Goal: Task Accomplishment & Management: Manage account settings

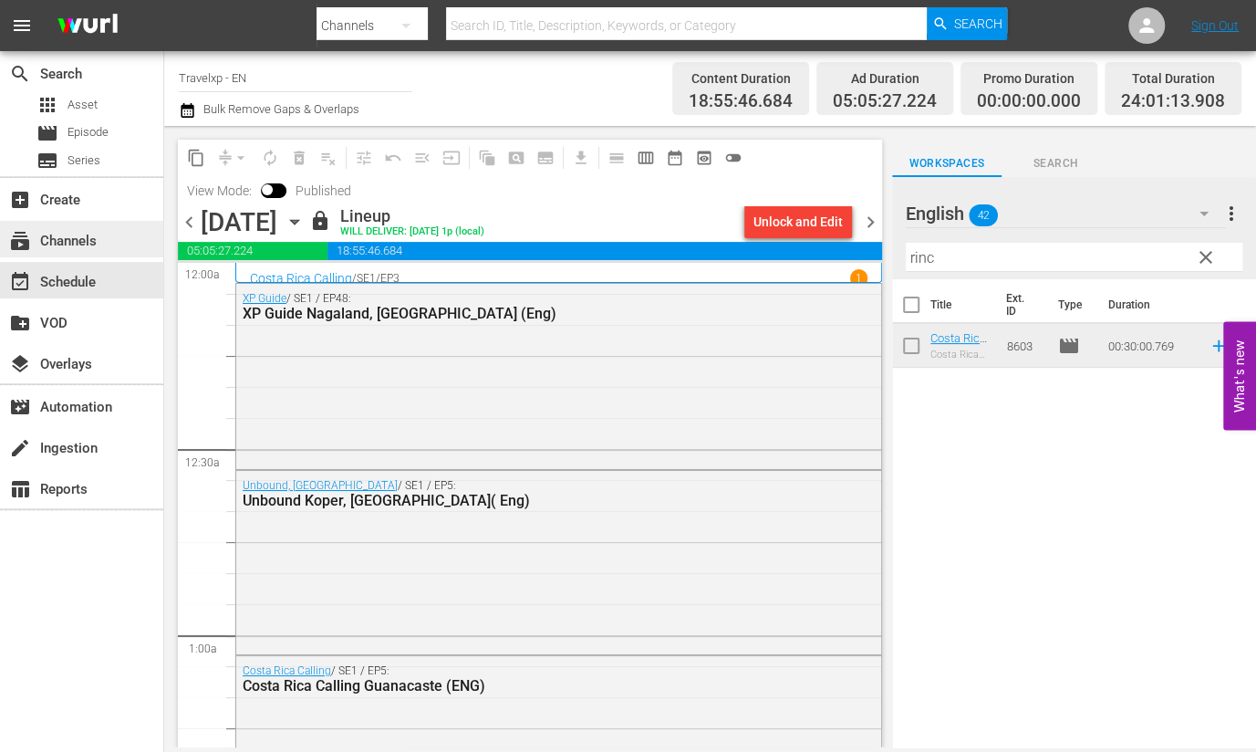
click at [80, 254] on div "subscriptions Channels" at bounding box center [81, 239] width 163 height 36
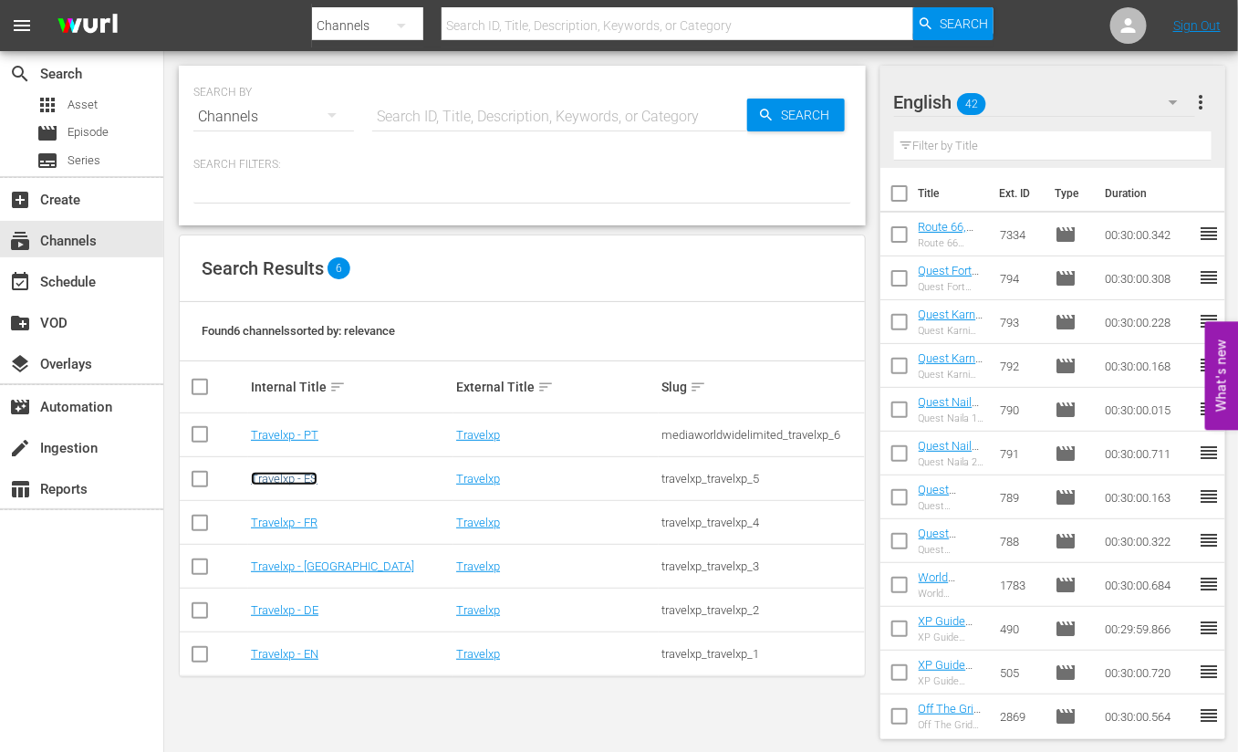
click at [315, 477] on link "Travelxp - ES" at bounding box center [284, 479] width 67 height 14
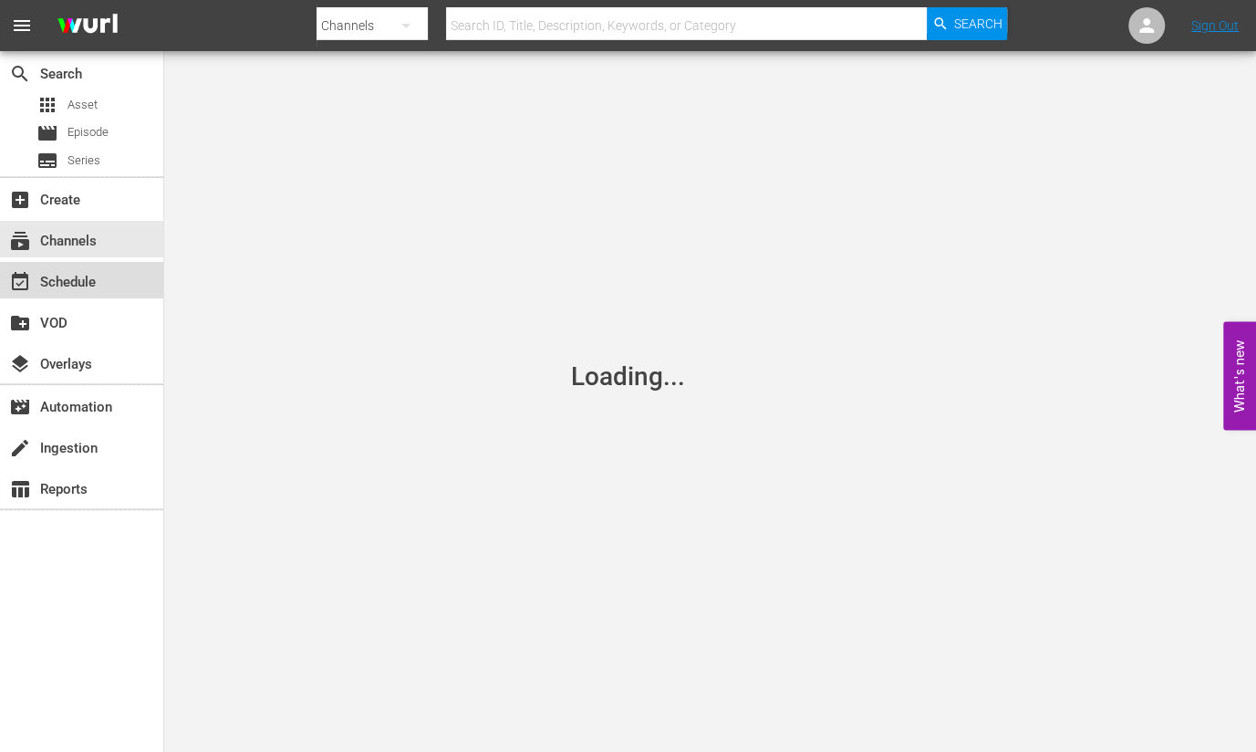
click at [114, 271] on div "event_available Schedule" at bounding box center [81, 280] width 163 height 36
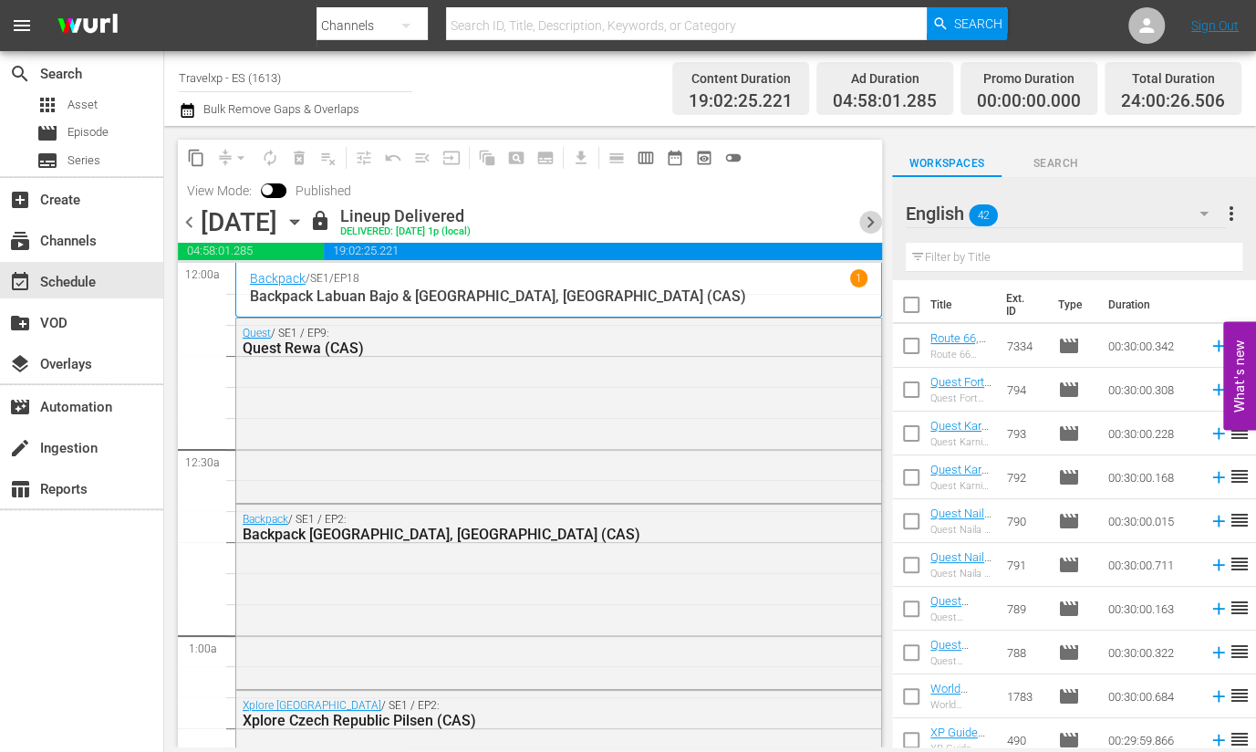
click at [872, 217] on span "chevron_right" at bounding box center [870, 222] width 23 height 23
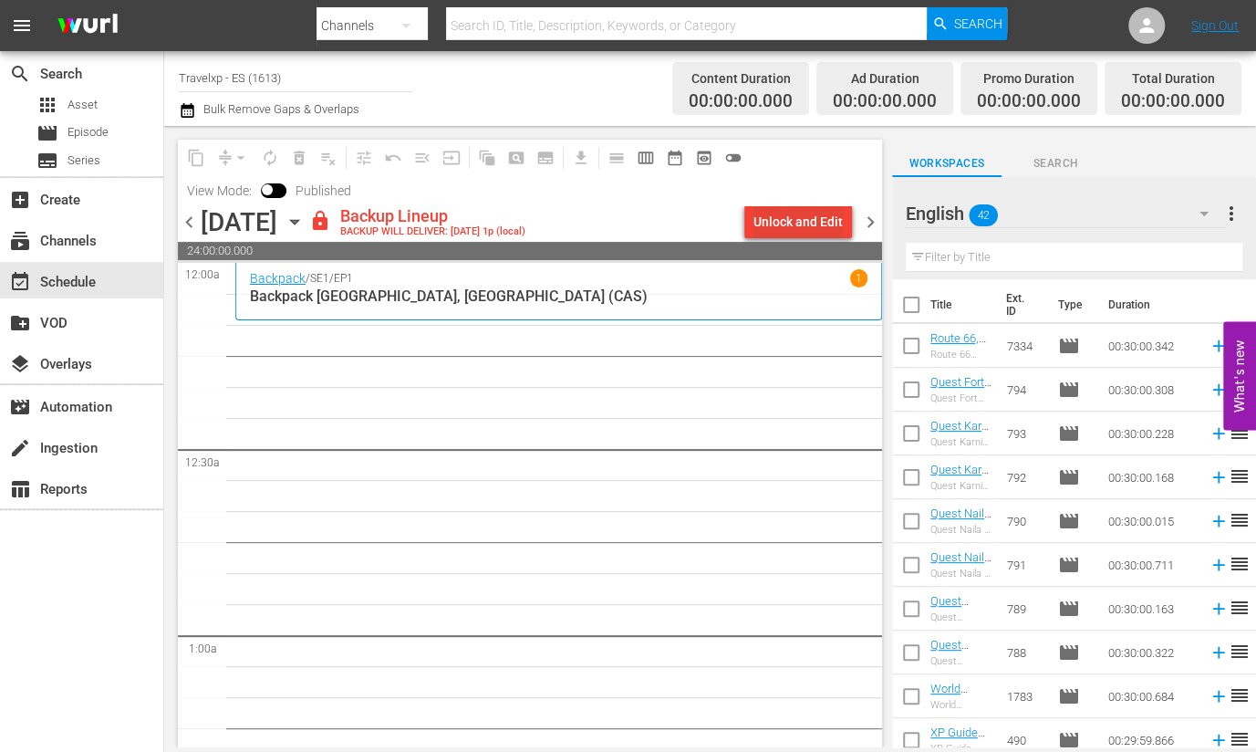
click at [798, 221] on div "Unlock and Edit" at bounding box center [798, 221] width 89 height 33
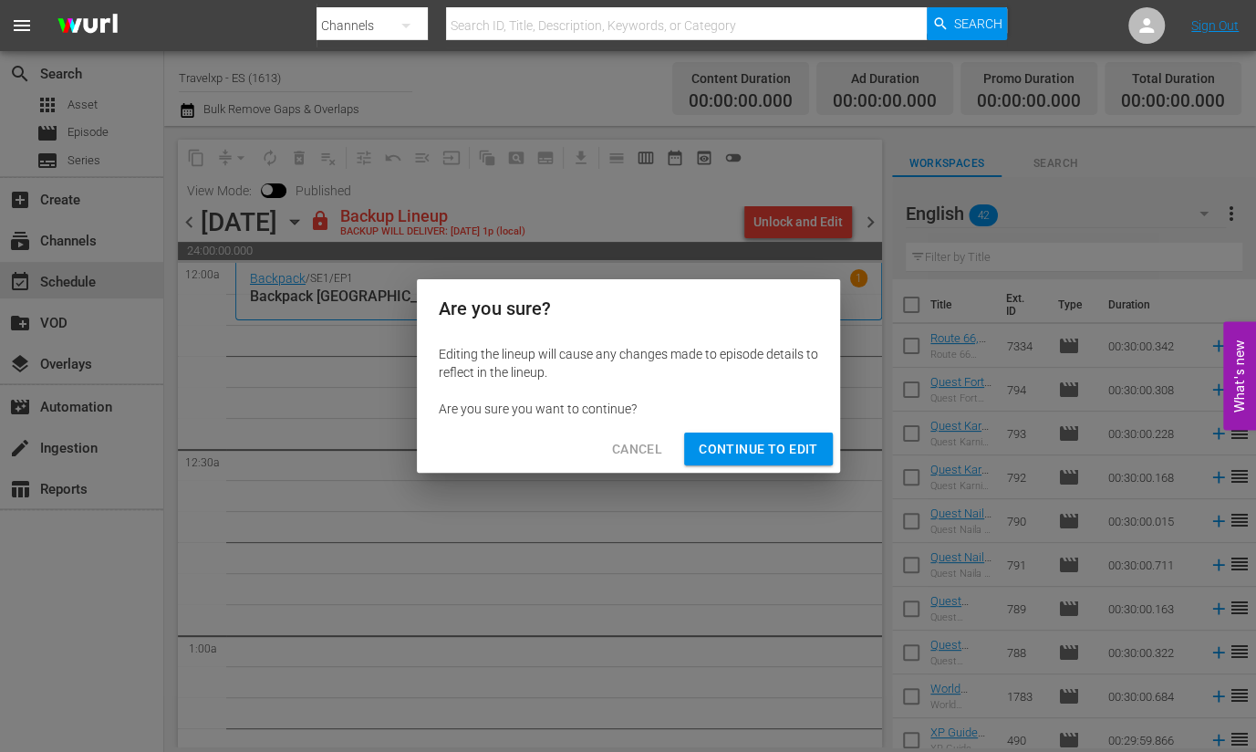
click at [789, 438] on span "Continue to Edit" at bounding box center [758, 449] width 119 height 23
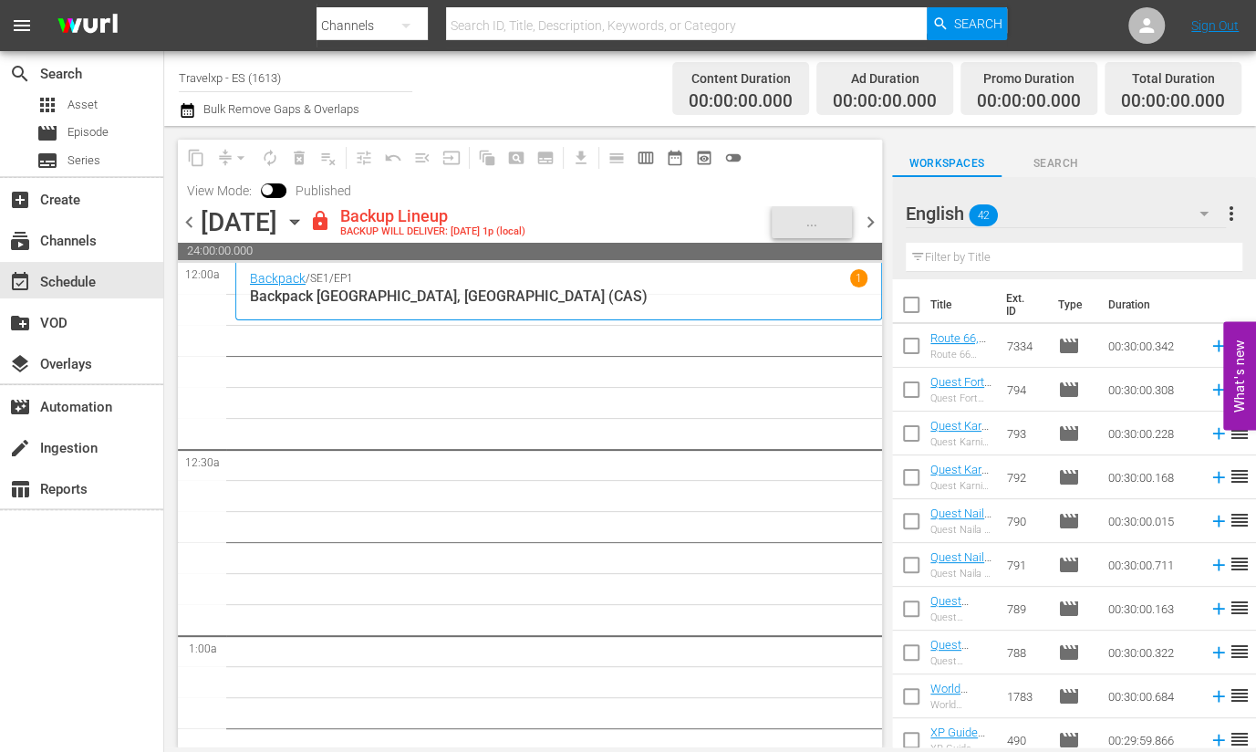
click at [493, 242] on span "24:00:00.000" at bounding box center [530, 251] width 704 height 18
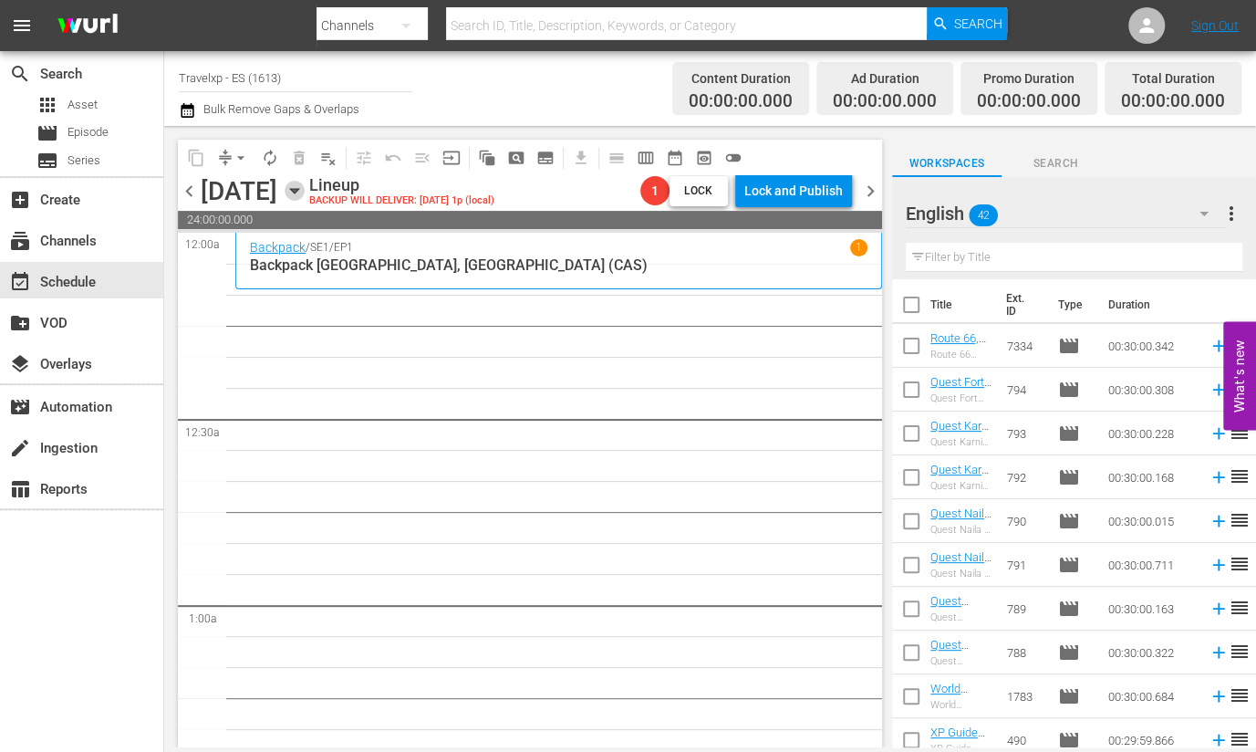
click at [298, 191] on icon "button" at bounding box center [294, 191] width 8 height 5
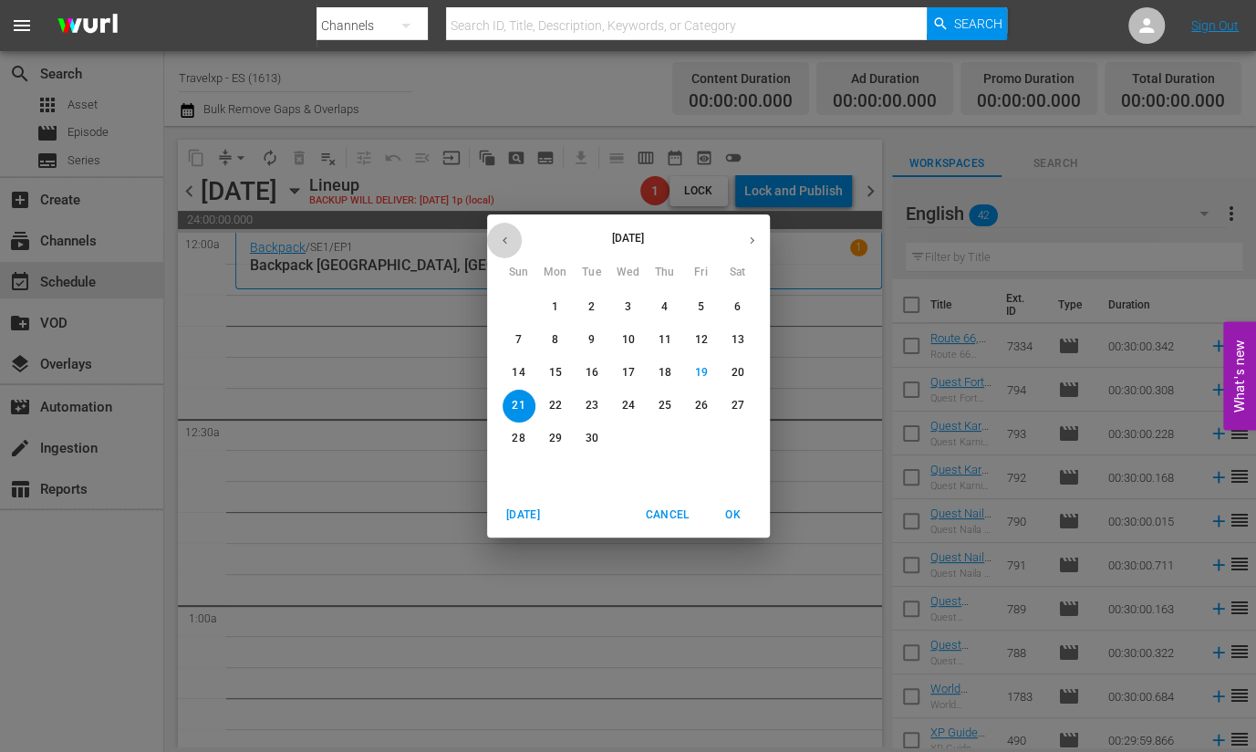
click at [504, 234] on icon "button" at bounding box center [505, 241] width 14 height 14
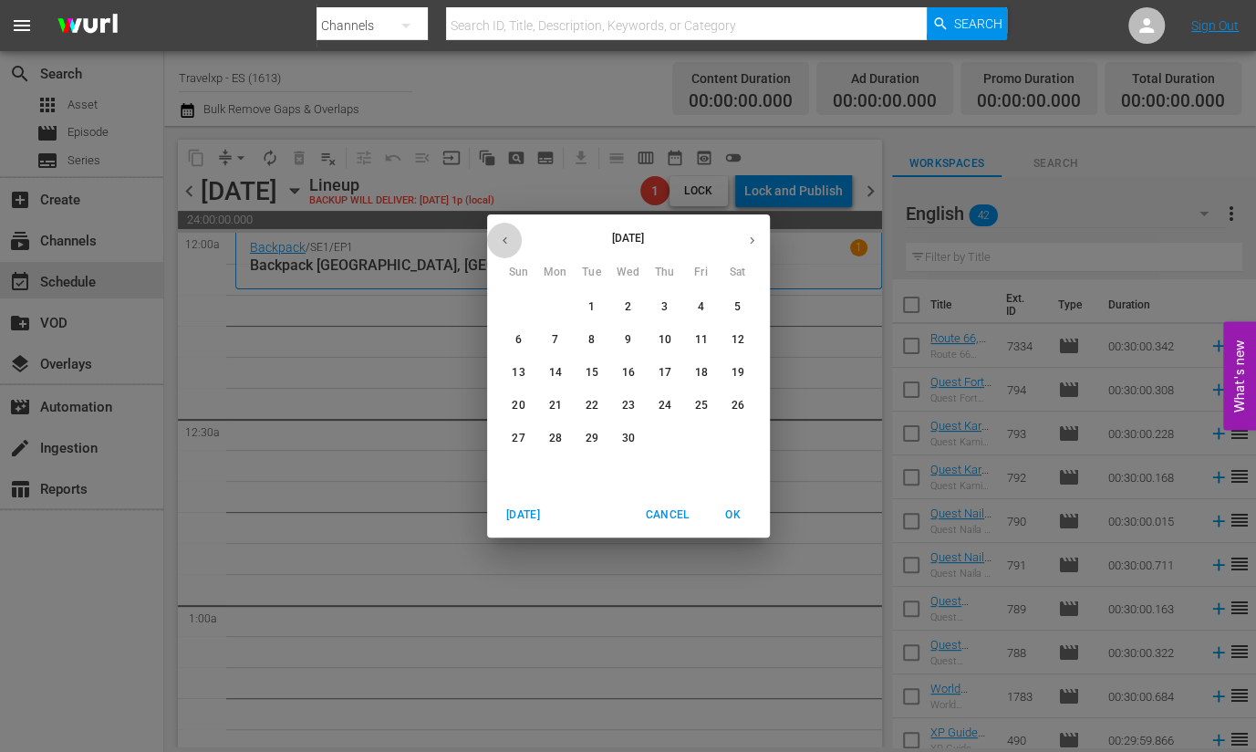
click at [504, 234] on icon "button" at bounding box center [505, 241] width 14 height 14
click at [747, 234] on icon "button" at bounding box center [752, 241] width 14 height 14
click at [552, 406] on p "21" at bounding box center [554, 406] width 13 height 16
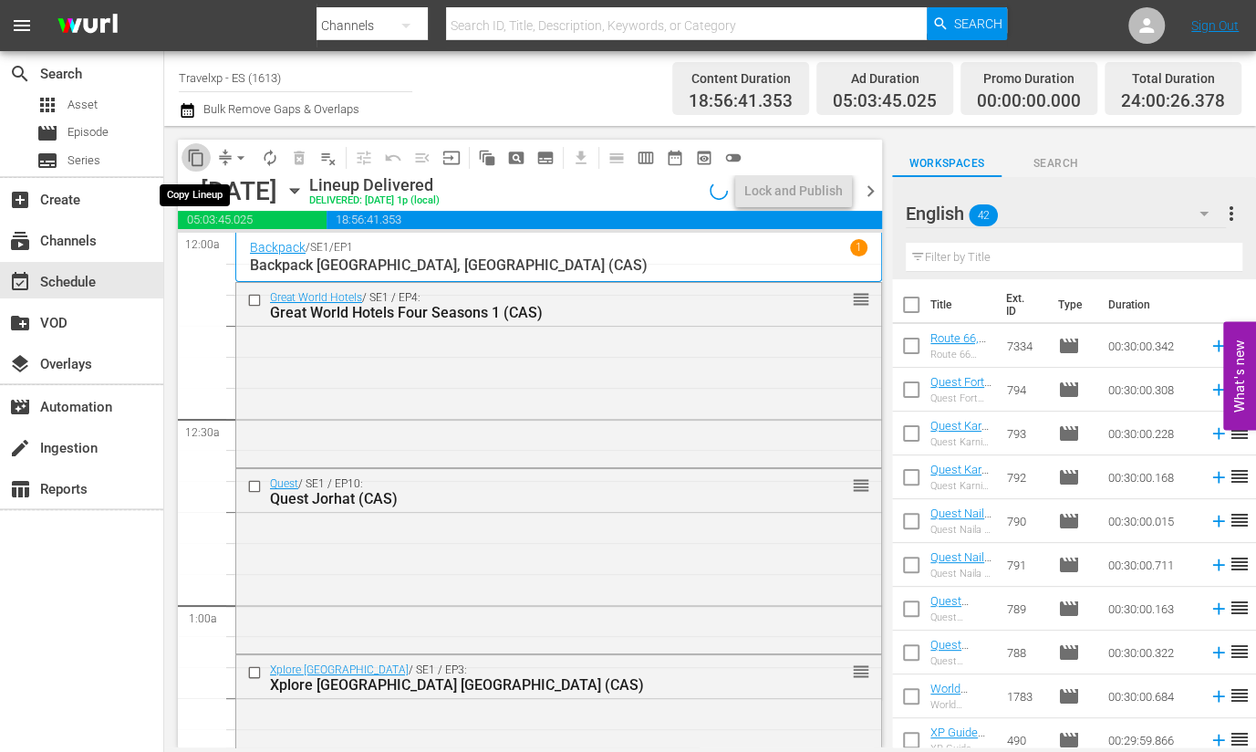
click at [200, 157] on span "content_copy" at bounding box center [196, 158] width 18 height 18
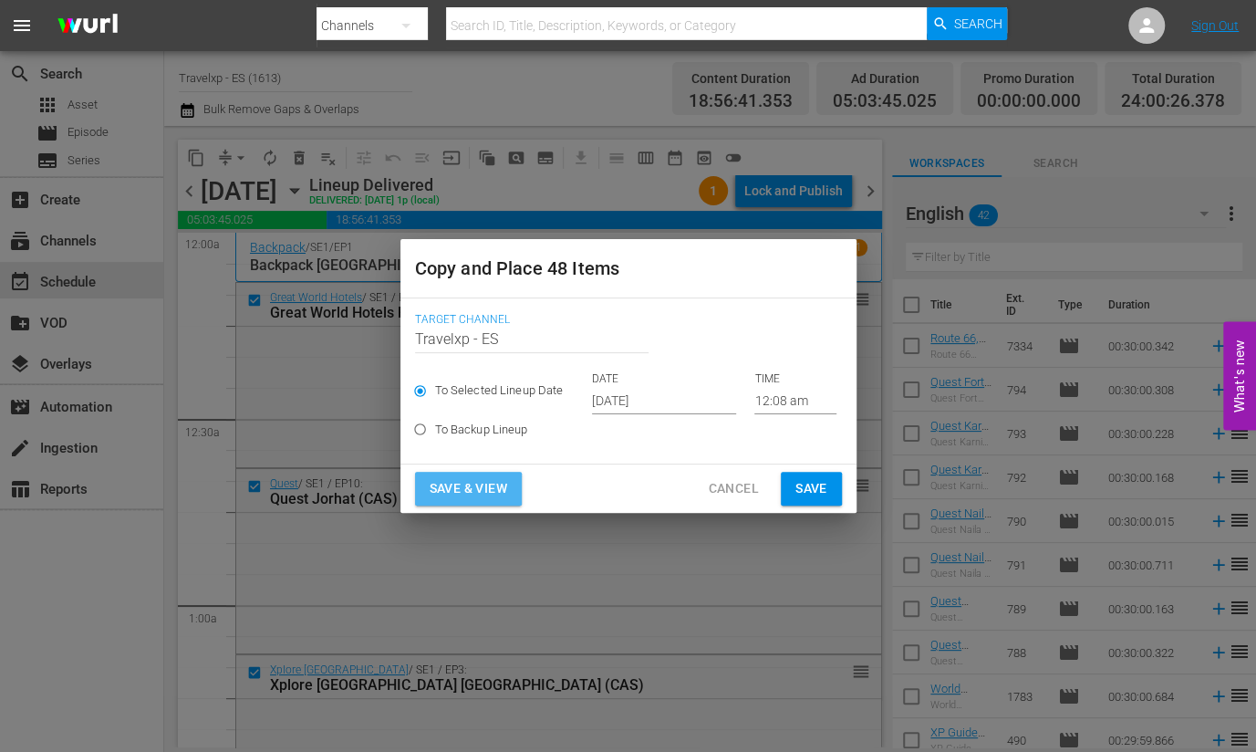
click at [489, 486] on span "Save & View" at bounding box center [469, 488] width 78 height 23
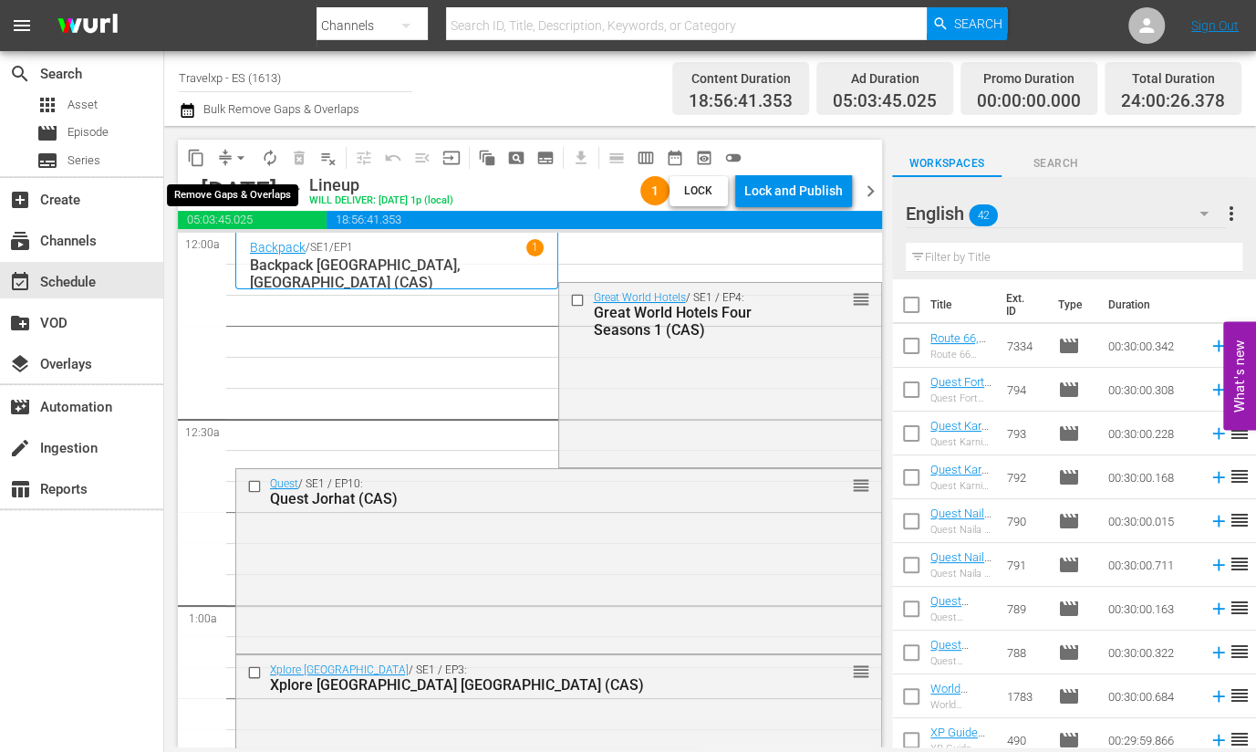
click at [241, 158] on span "arrow_drop_down" at bounding box center [241, 158] width 18 height 18
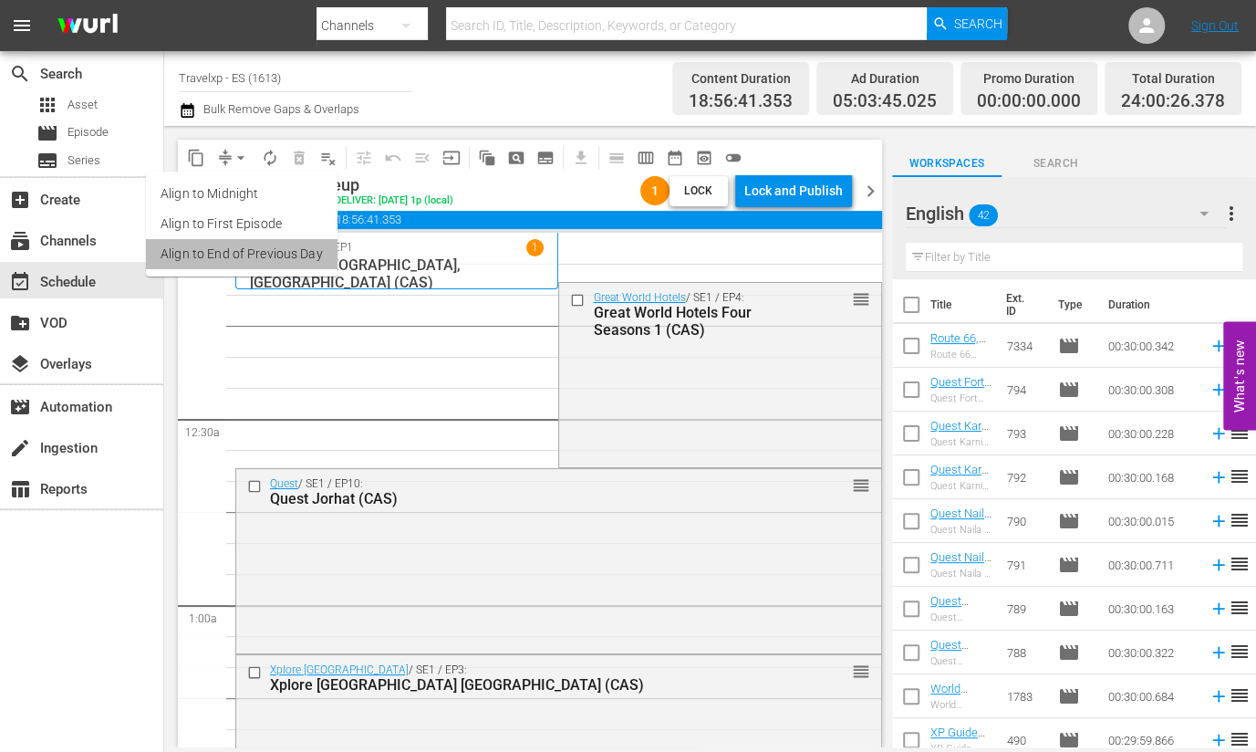
click at [271, 245] on li "Align to End of Previous Day" at bounding box center [242, 254] width 192 height 30
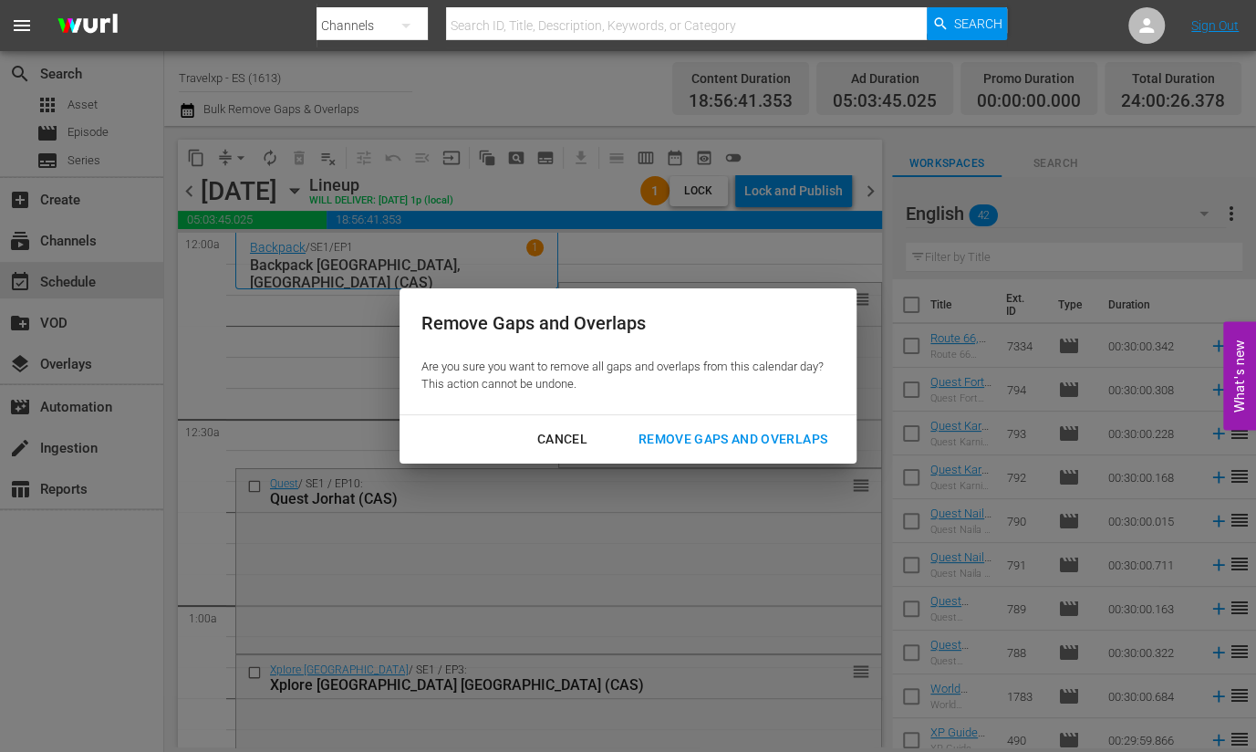
click at [675, 435] on div "Remove Gaps and Overlaps" at bounding box center [733, 439] width 218 height 23
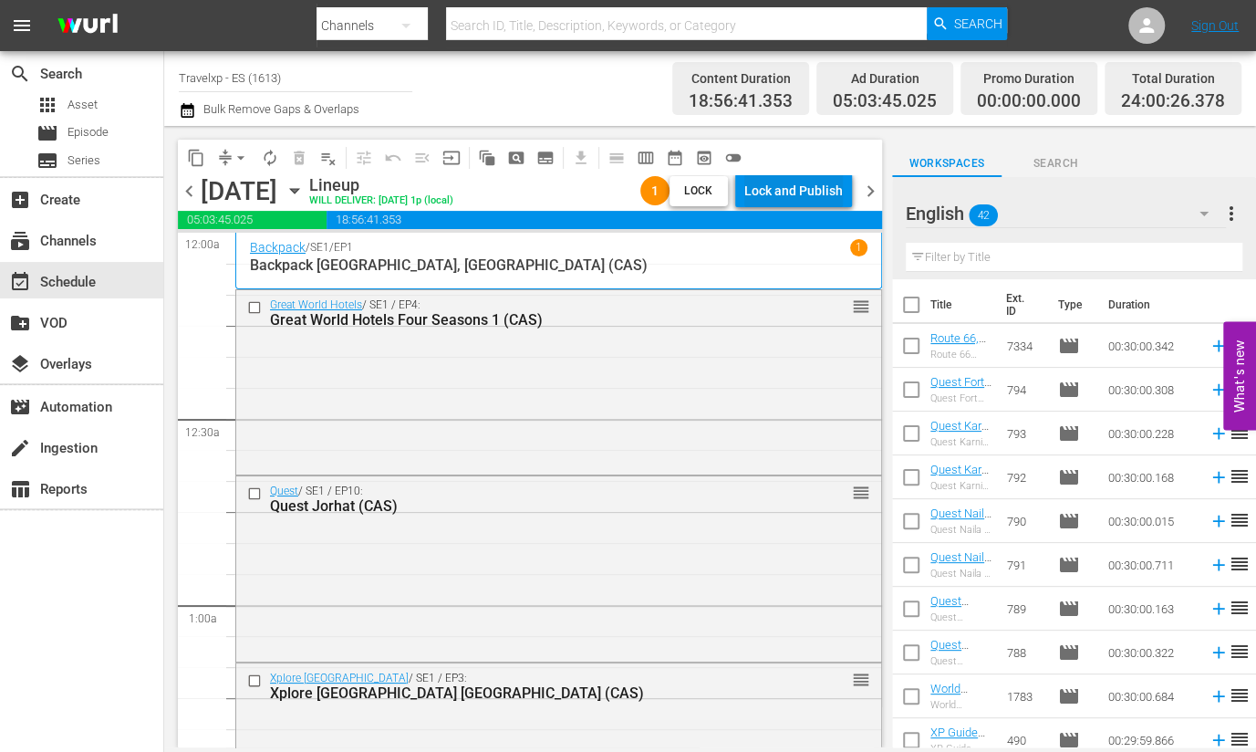
click at [821, 188] on div "Lock and Publish" at bounding box center [793, 190] width 99 height 33
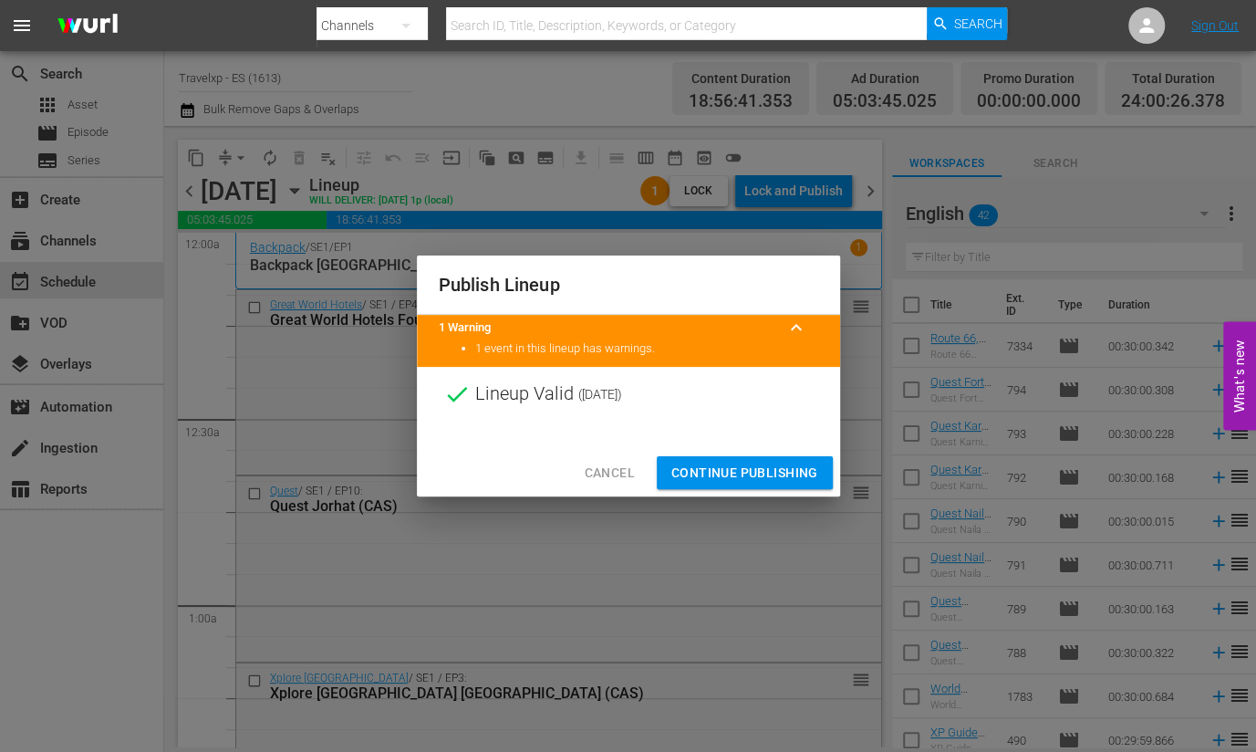
click at [724, 480] on span "Continue Publishing" at bounding box center [744, 473] width 147 height 23
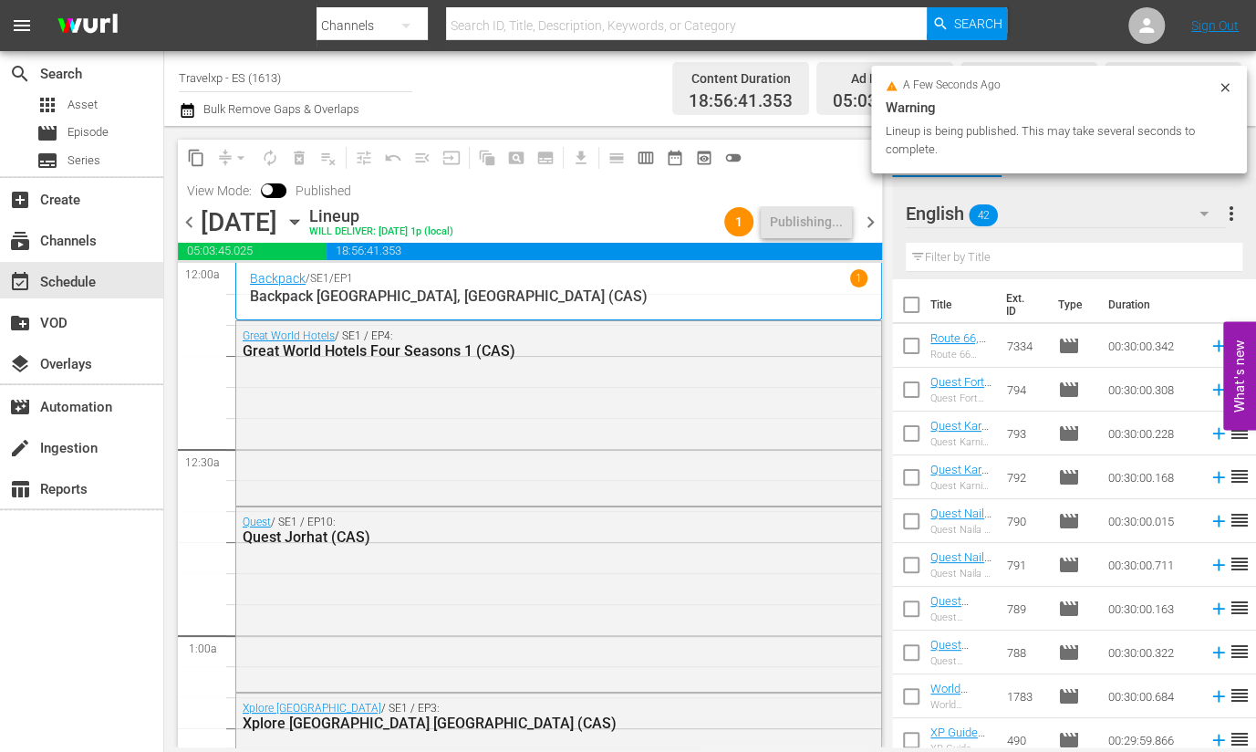
click at [870, 213] on span "chevron_right" at bounding box center [870, 222] width 23 height 23
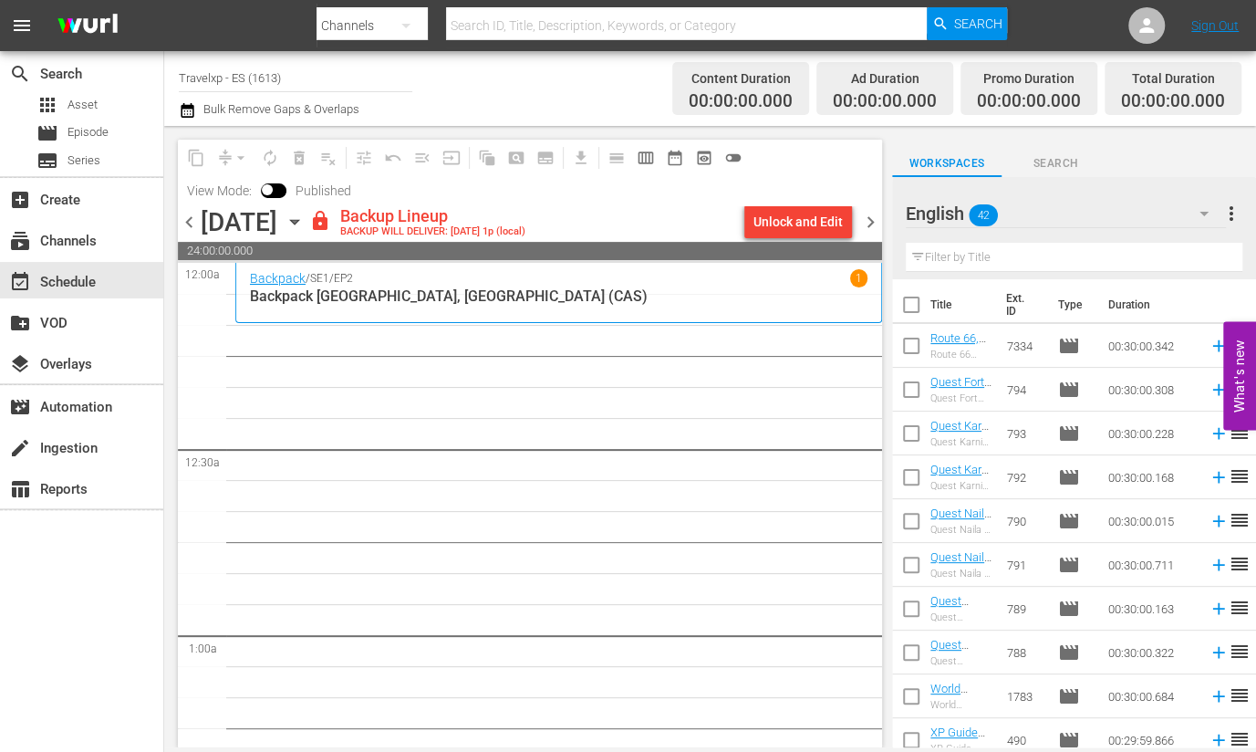
click at [816, 239] on div "chevron_left Monday, September 22nd September 22nd lock Backup Lineup BACKUP WI…" at bounding box center [530, 224] width 704 height 36
click at [812, 225] on div "Unlock and Edit" at bounding box center [798, 221] width 89 height 33
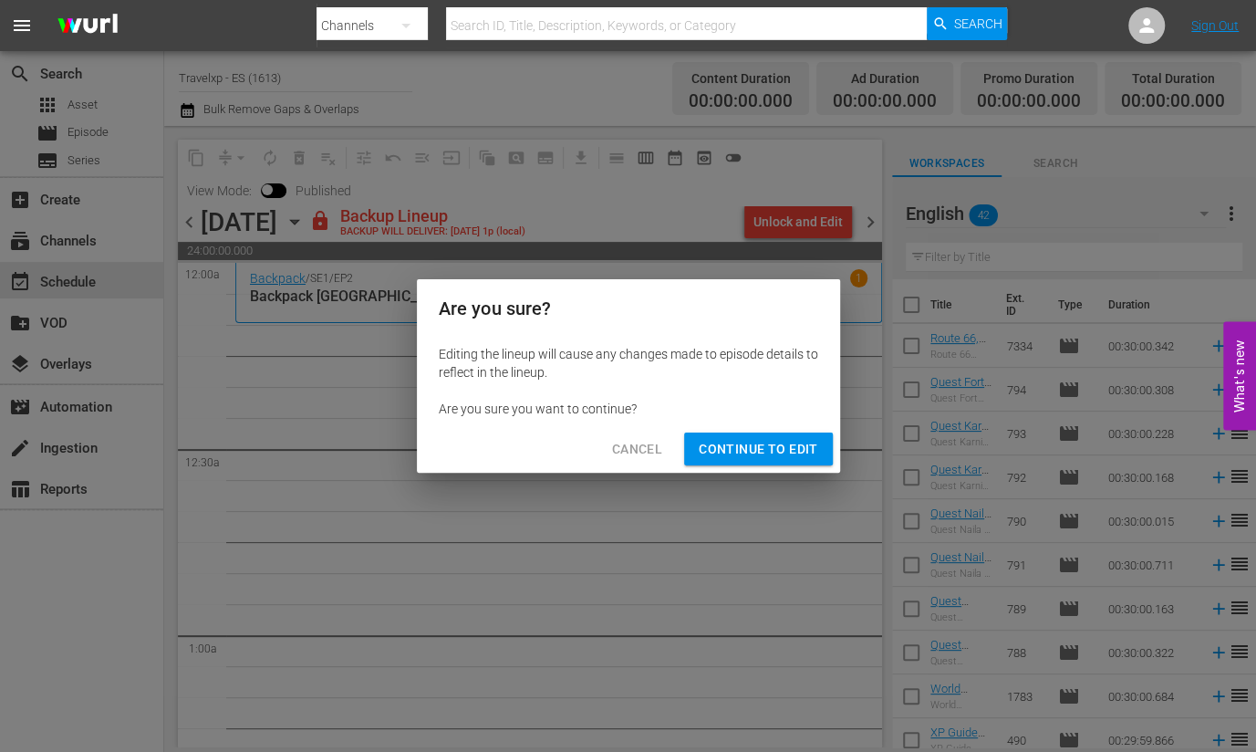
click at [751, 455] on span "Continue to Edit" at bounding box center [758, 449] width 119 height 23
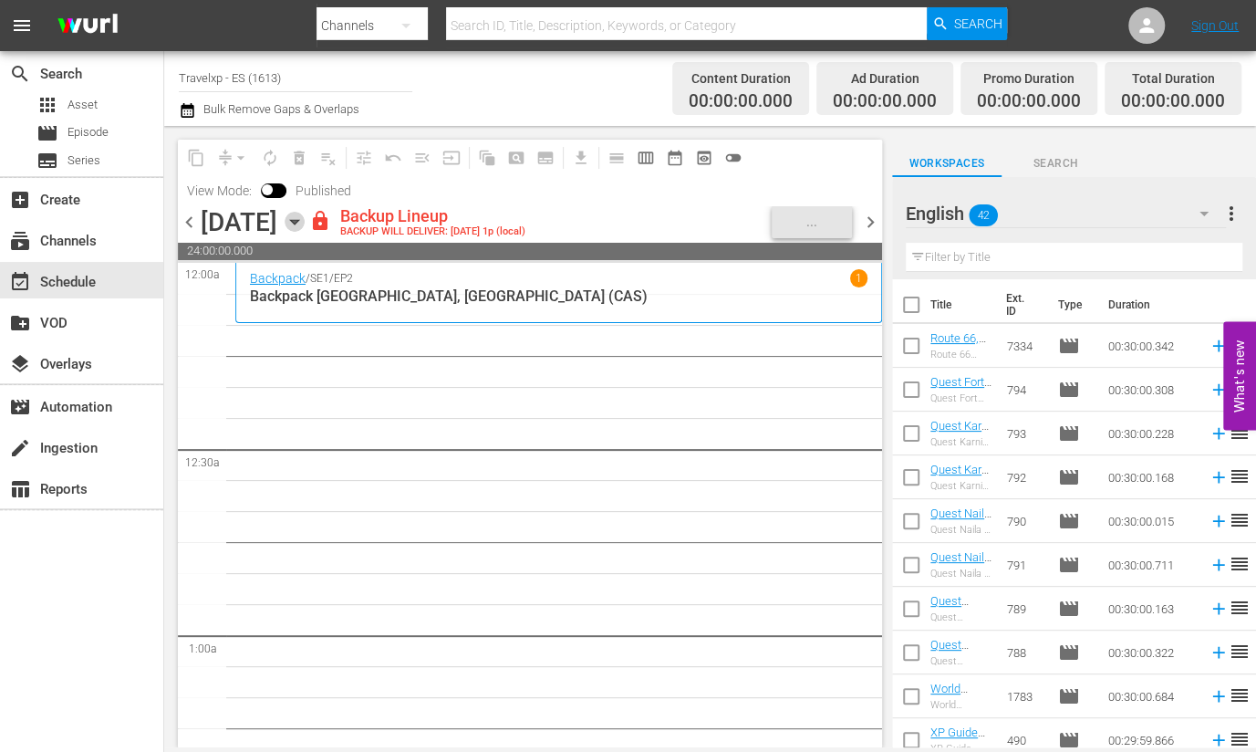
click at [305, 220] on icon "button" at bounding box center [295, 222] width 20 height 20
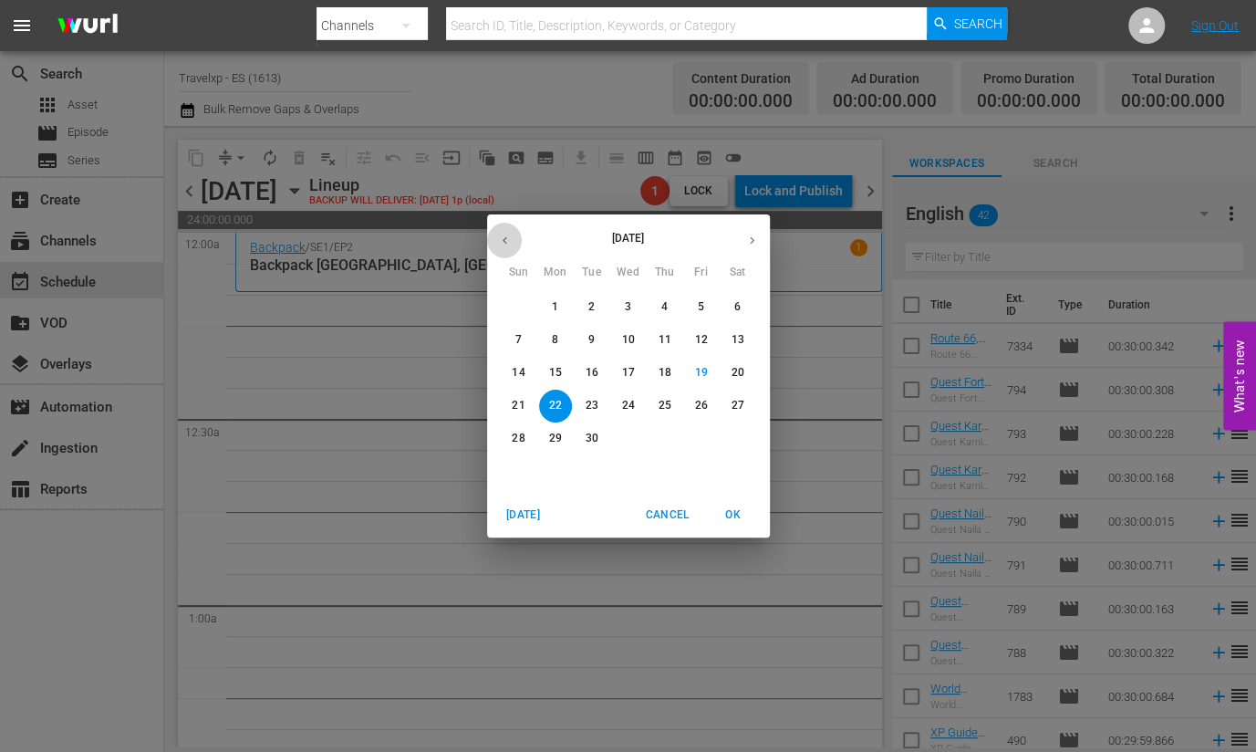
click at [498, 244] on icon "button" at bounding box center [505, 241] width 14 height 14
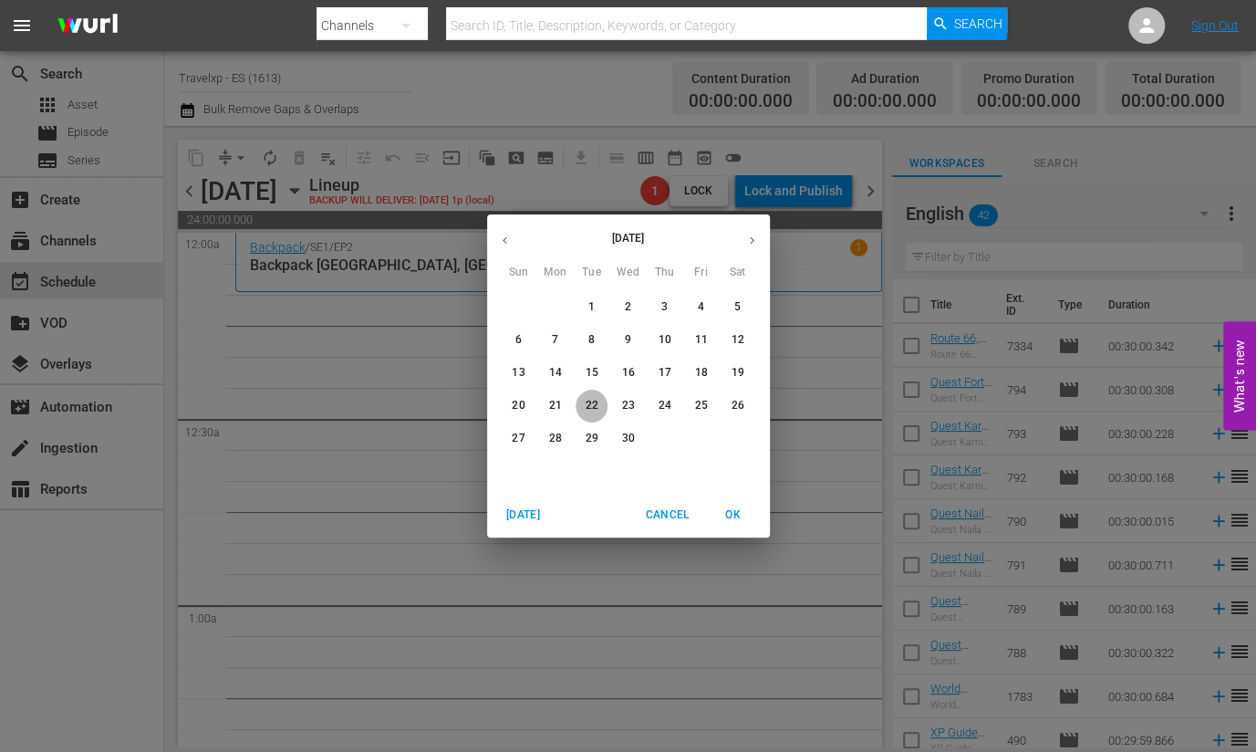
click at [583, 405] on span "22" at bounding box center [592, 406] width 33 height 16
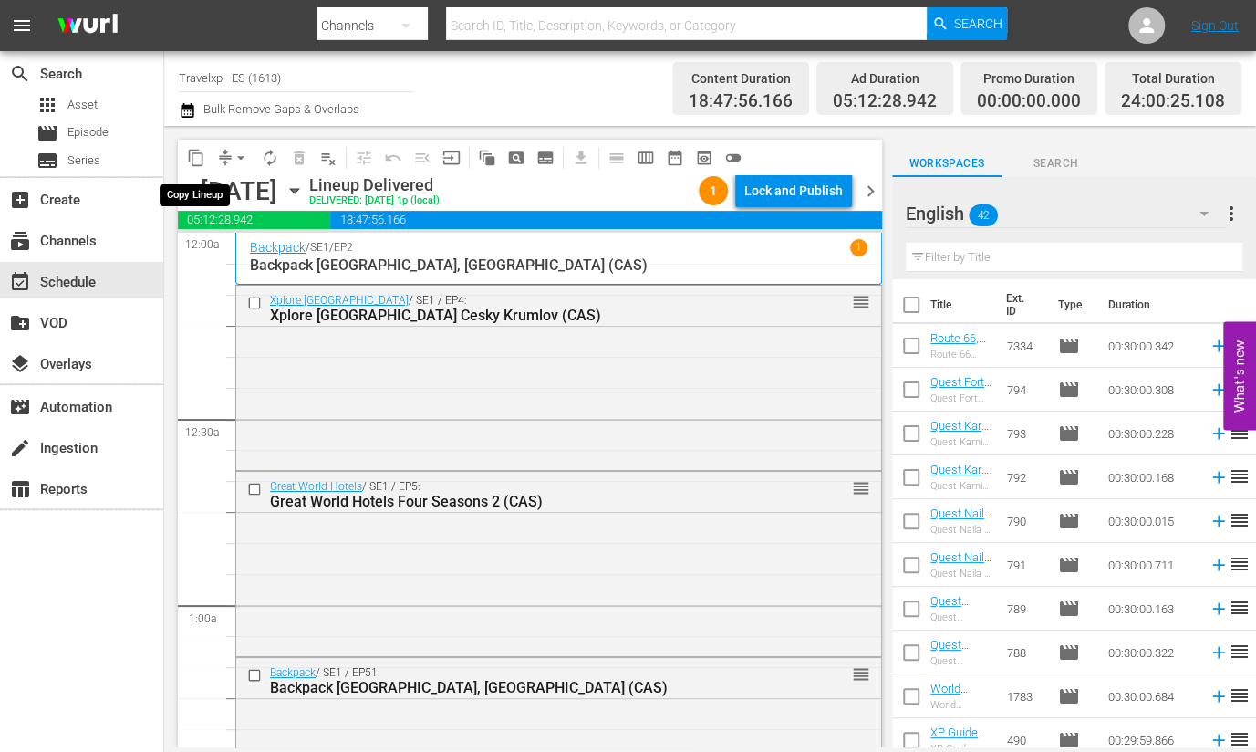
click at [190, 152] on span "content_copy" at bounding box center [196, 158] width 18 height 18
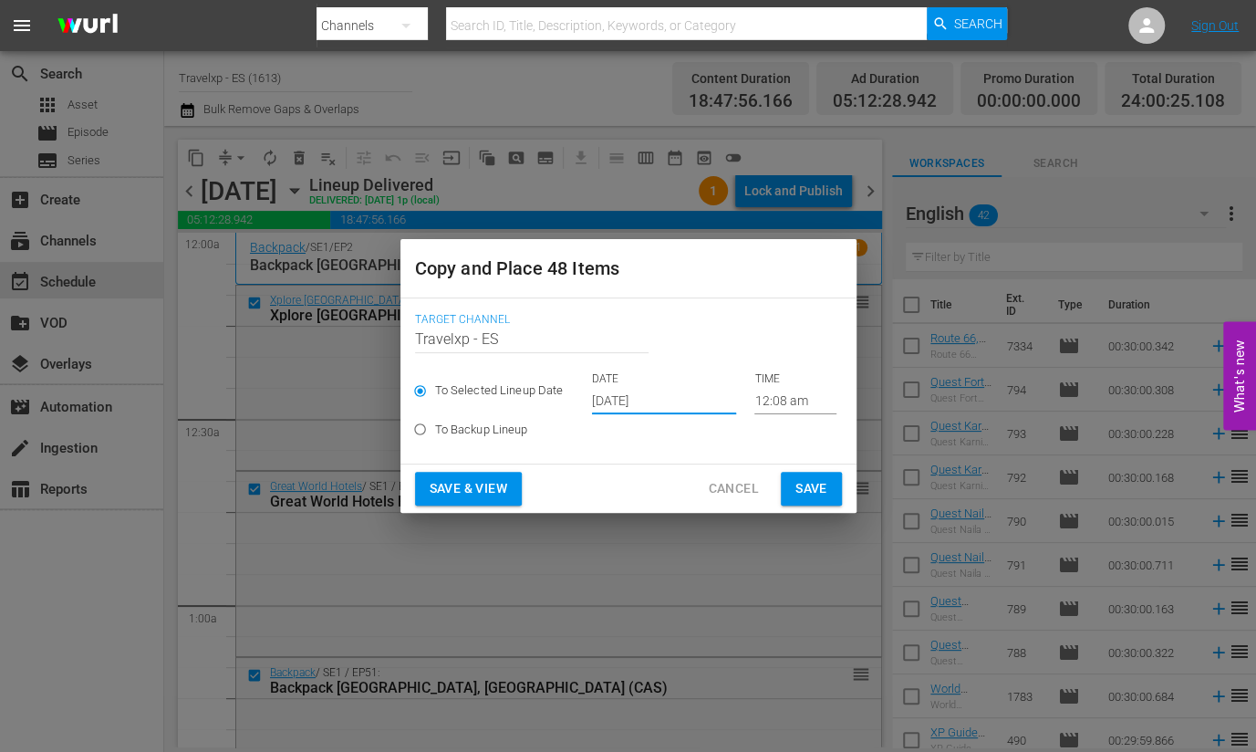
click at [661, 404] on input "[DATE]" at bounding box center [664, 400] width 144 height 27
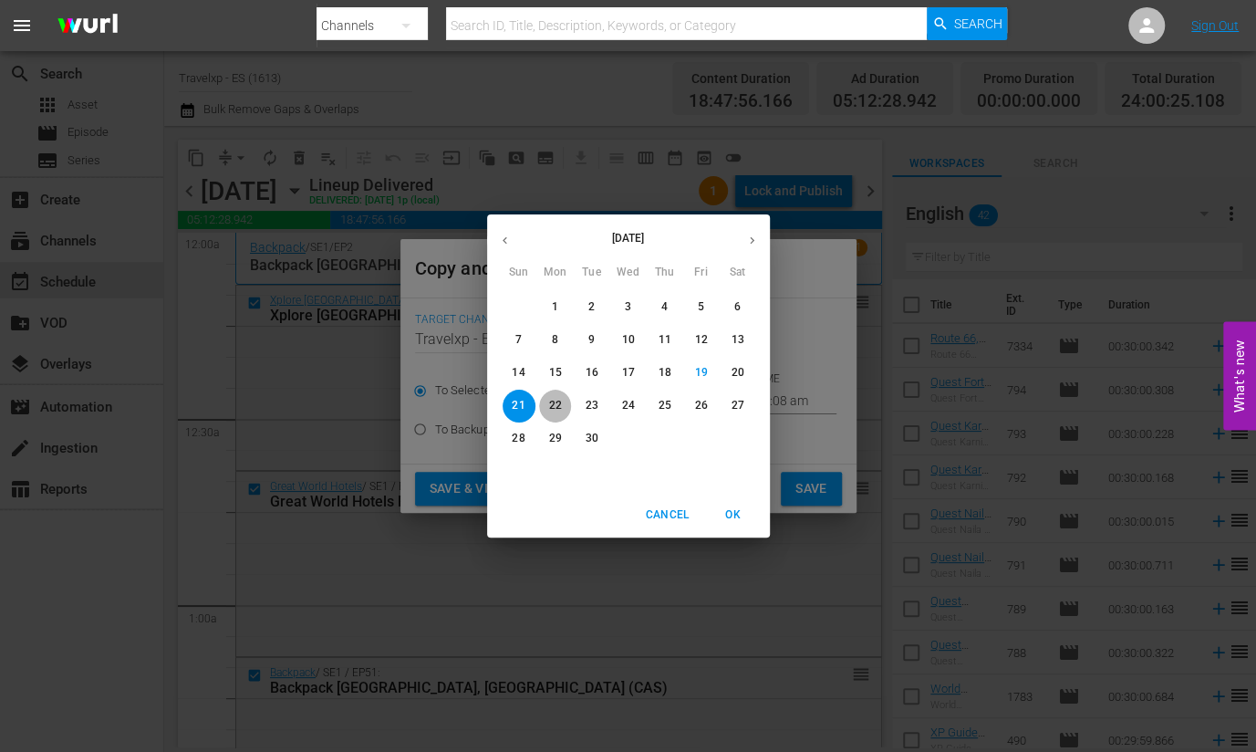
click at [561, 408] on p "22" at bounding box center [554, 406] width 13 height 16
type input "Sep 22nd 2025"
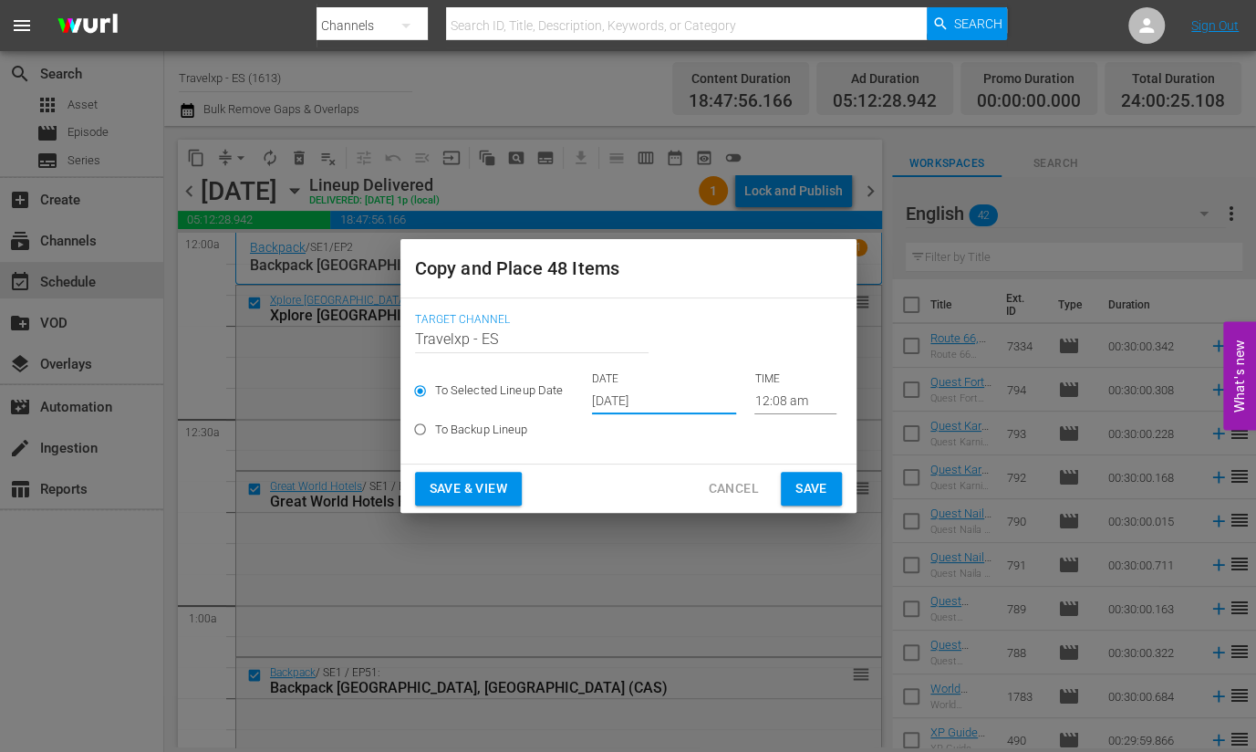
click at [511, 472] on button "Save & View" at bounding box center [468, 489] width 107 height 34
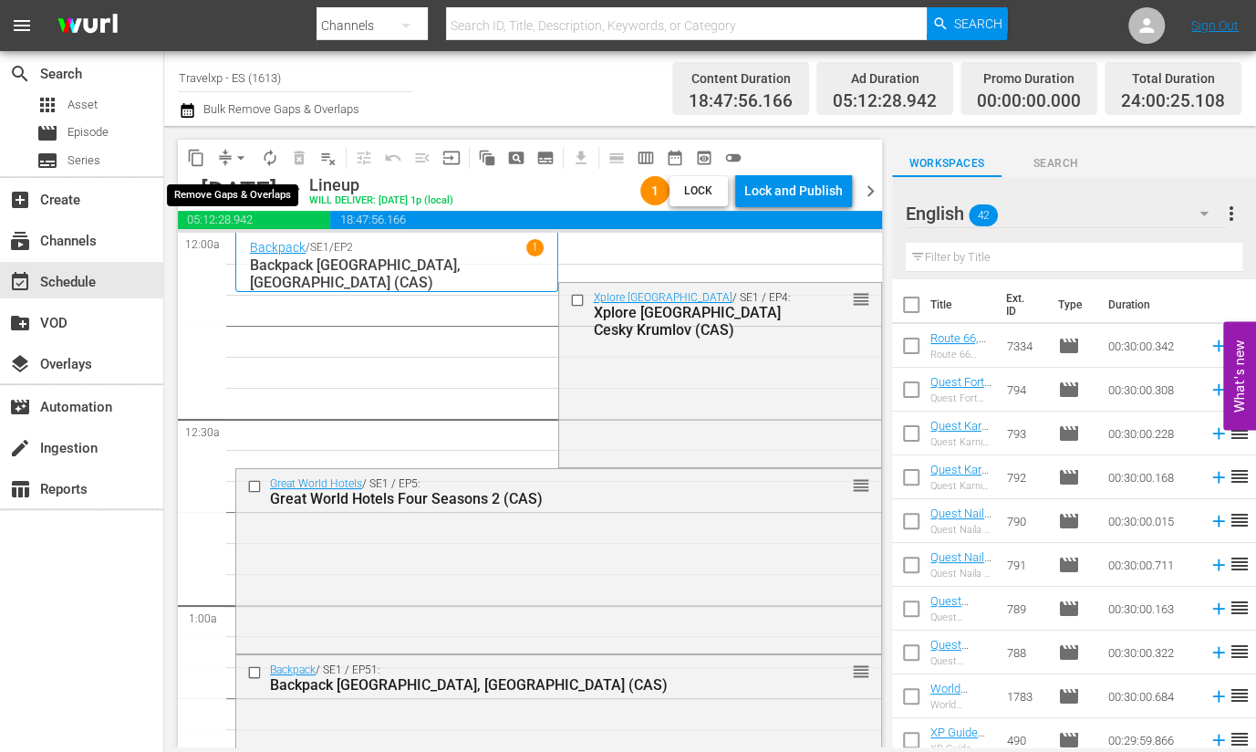
click at [237, 158] on span "arrow_drop_down" at bounding box center [241, 158] width 18 height 18
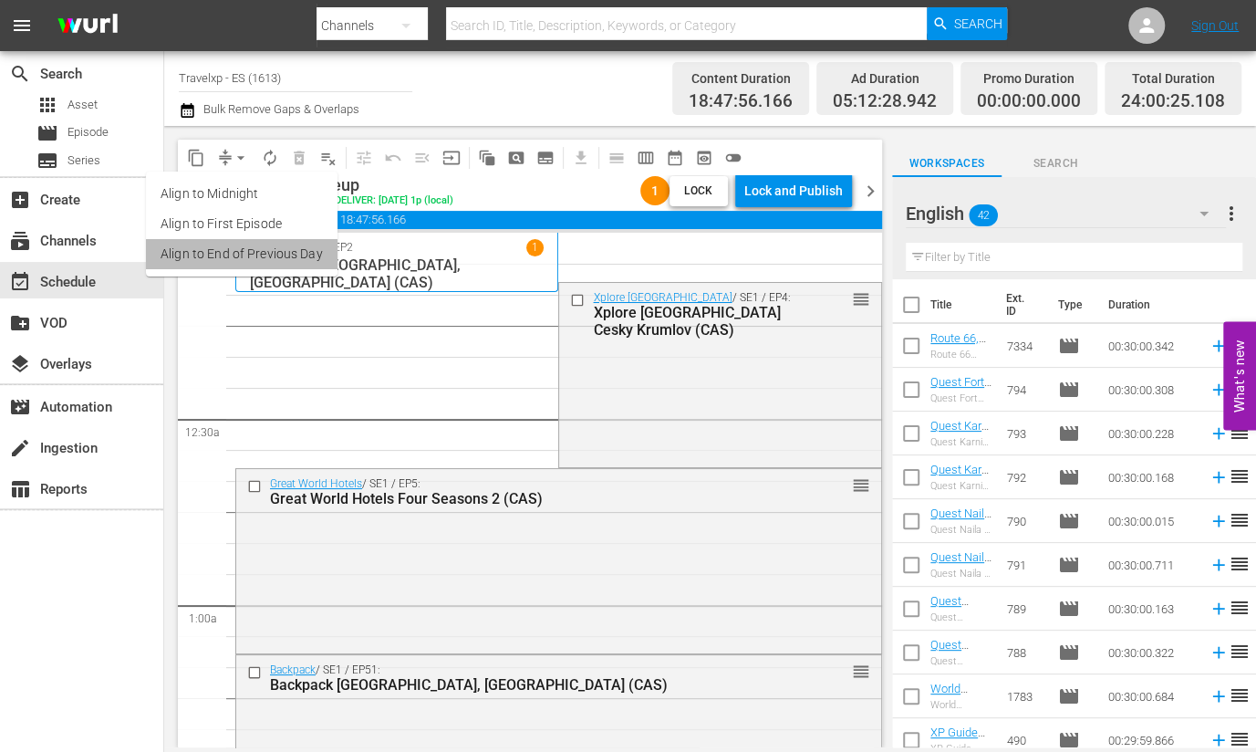
click at [250, 252] on li "Align to End of Previous Day" at bounding box center [242, 254] width 192 height 30
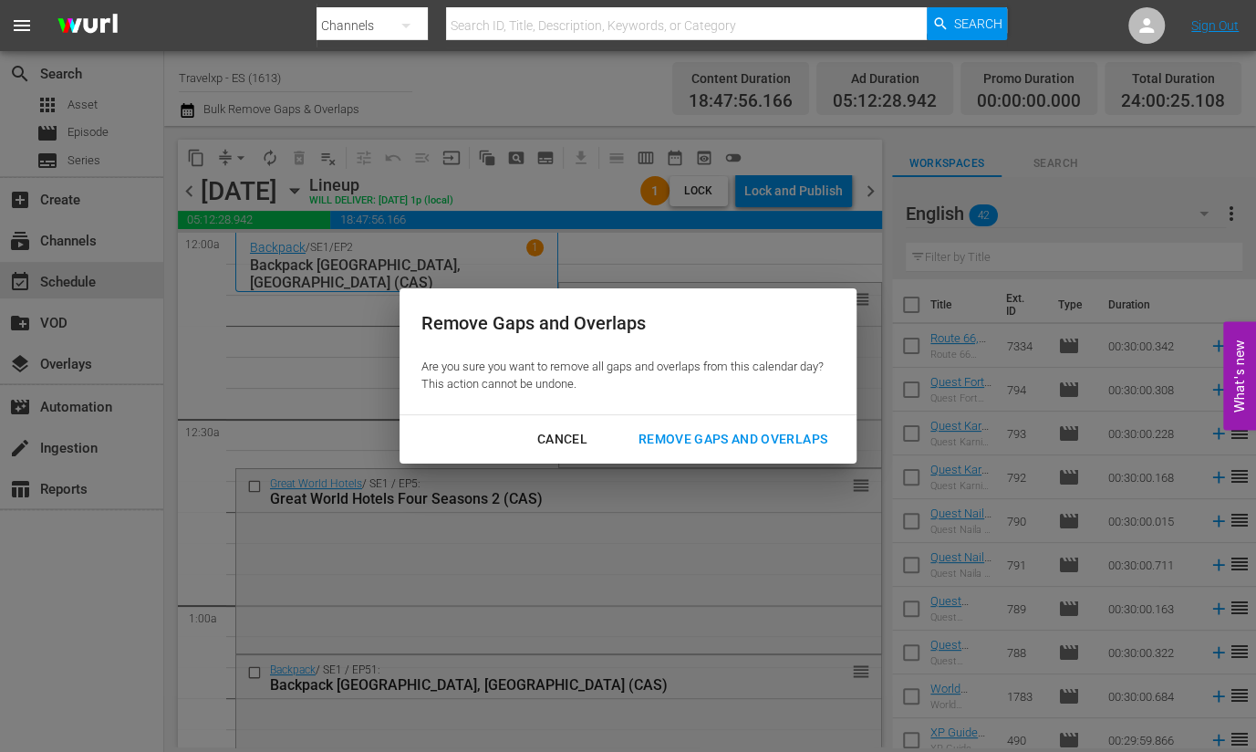
click at [760, 440] on div "Remove Gaps and Overlaps" at bounding box center [733, 439] width 218 height 23
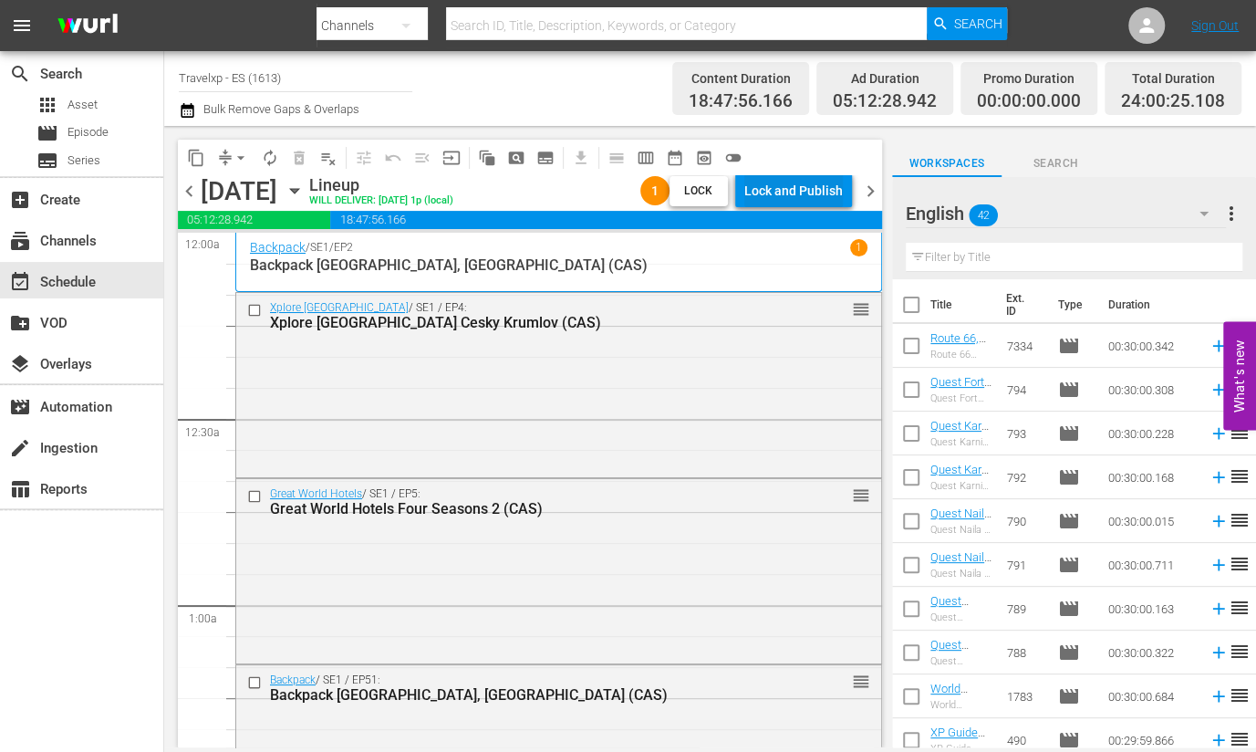
click at [802, 187] on div "Lock and Publish" at bounding box center [793, 190] width 99 height 33
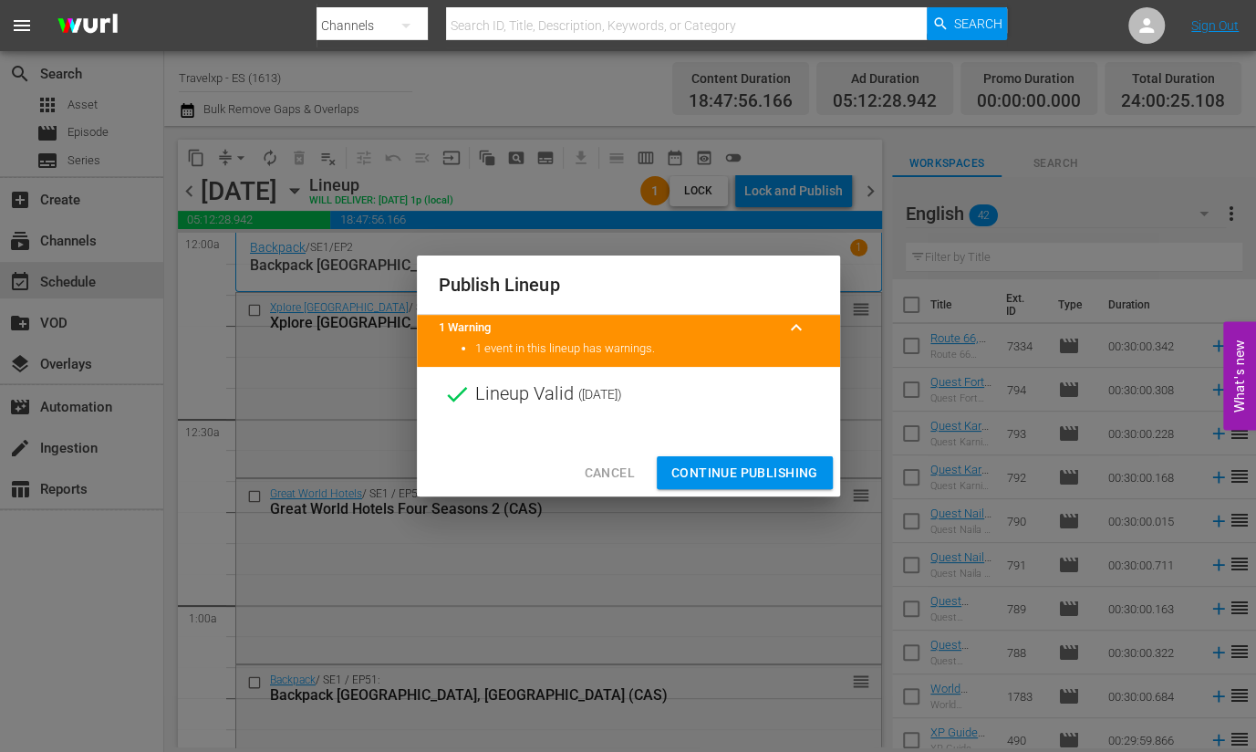
click at [739, 458] on button "Continue Publishing" at bounding box center [745, 473] width 176 height 34
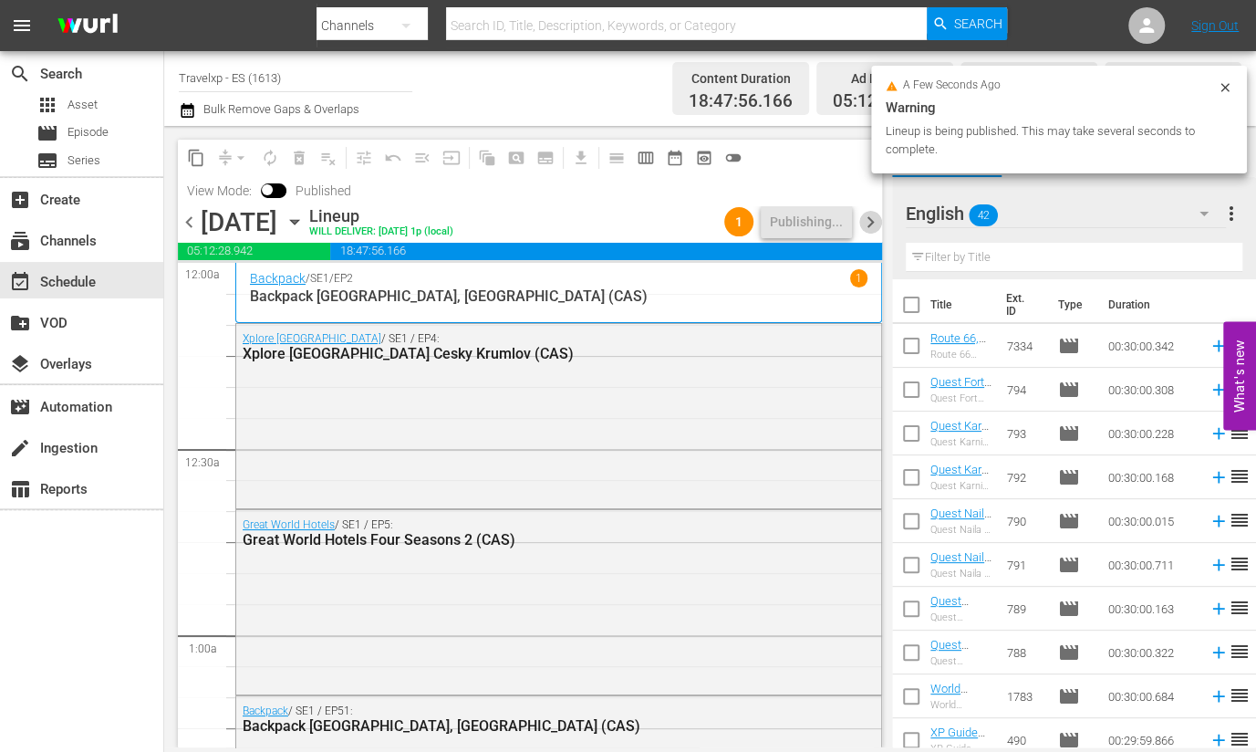
click at [868, 216] on span "chevron_right" at bounding box center [870, 222] width 23 height 23
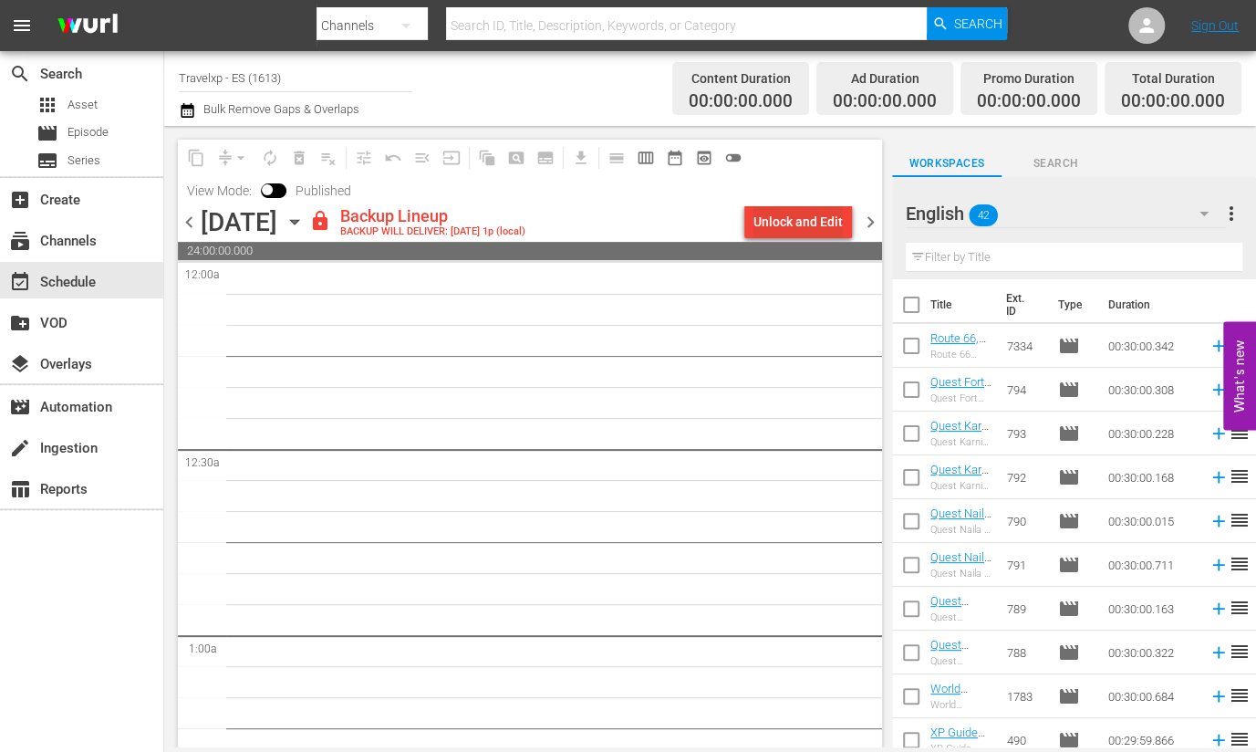
click at [793, 227] on div "Unlock and Edit" at bounding box center [798, 221] width 89 height 33
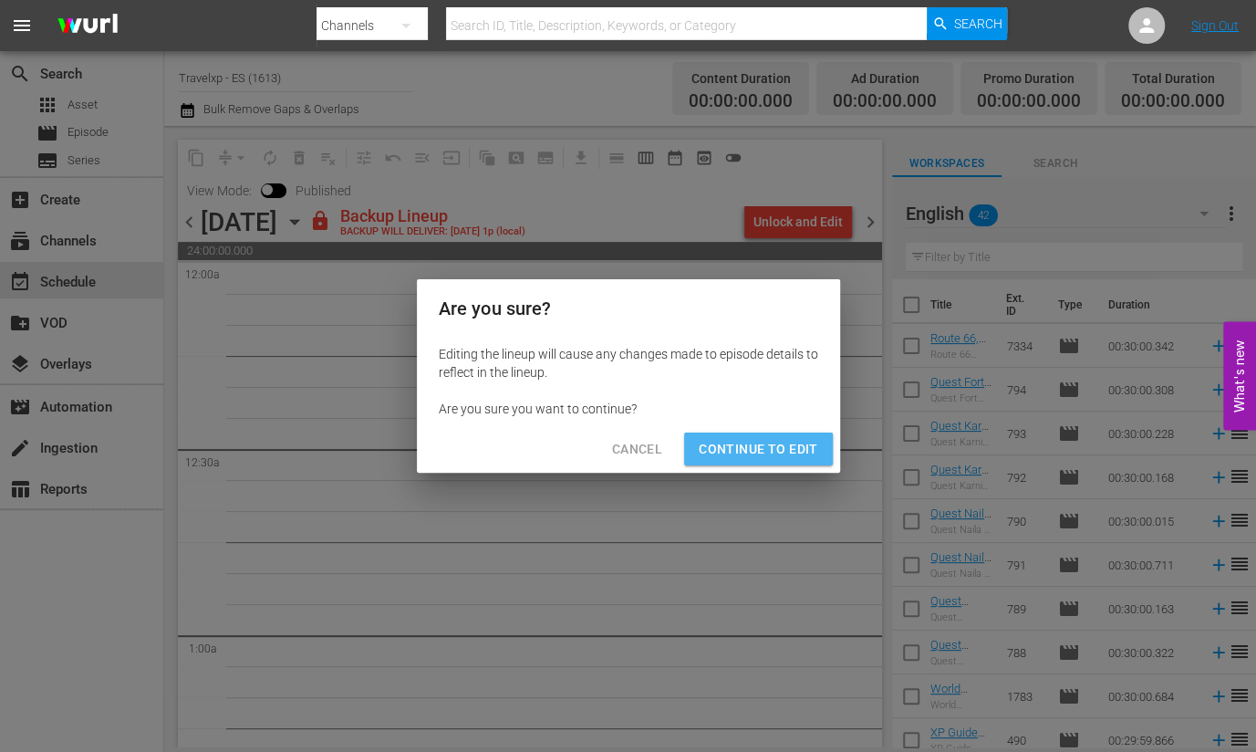
click at [780, 440] on span "Continue to Edit" at bounding box center [758, 449] width 119 height 23
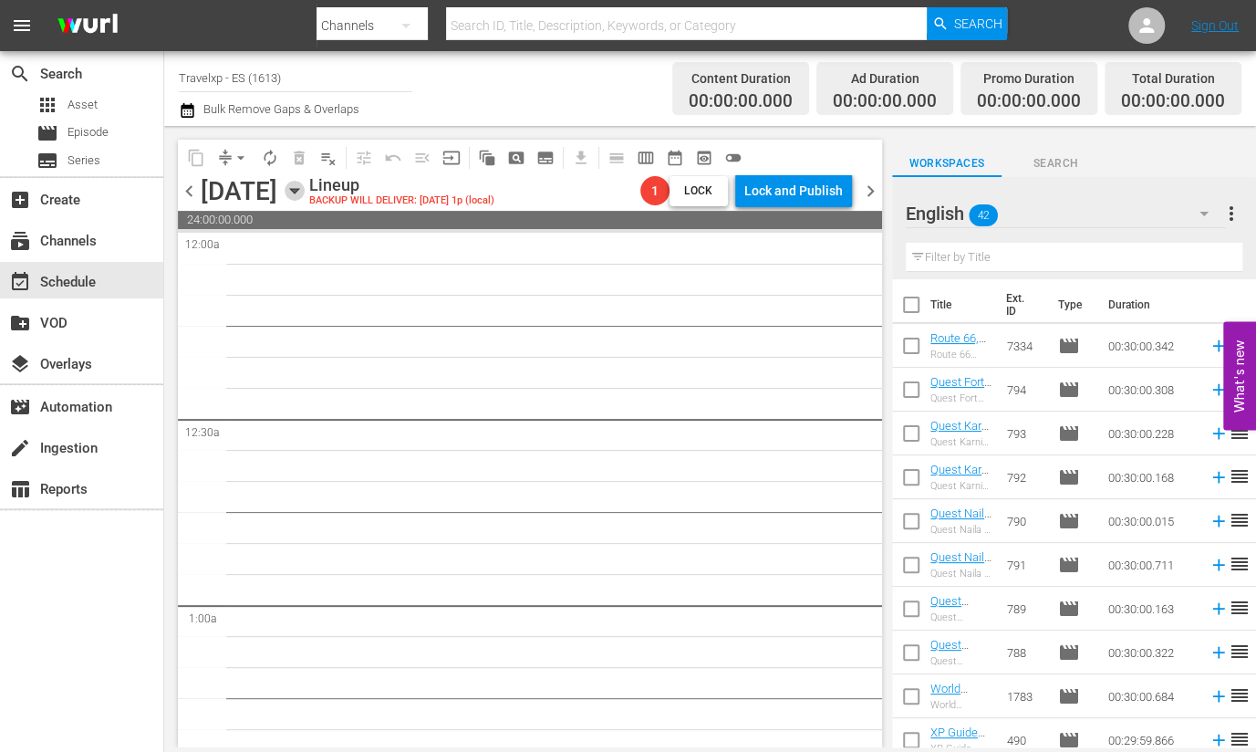
click at [305, 188] on icon "button" at bounding box center [295, 191] width 20 height 20
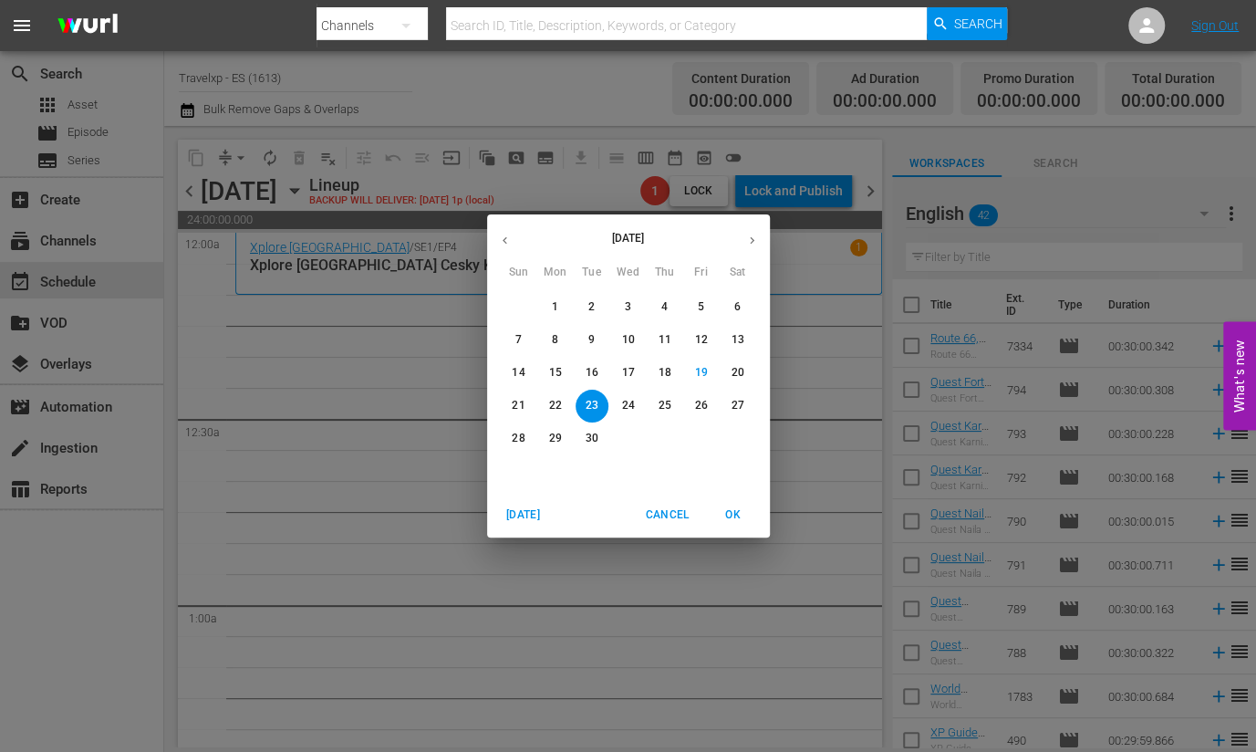
click at [504, 243] on icon "button" at bounding box center [505, 240] width 5 height 7
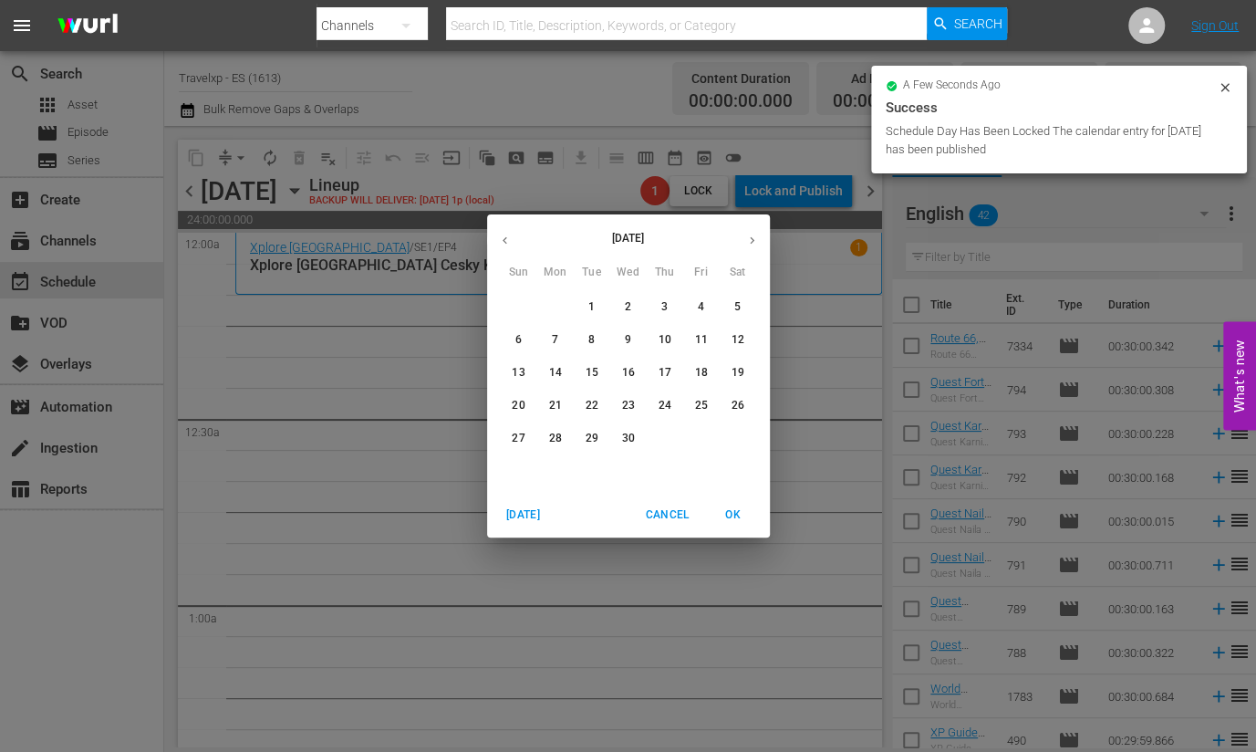
click at [634, 403] on p "23" at bounding box center [627, 406] width 13 height 16
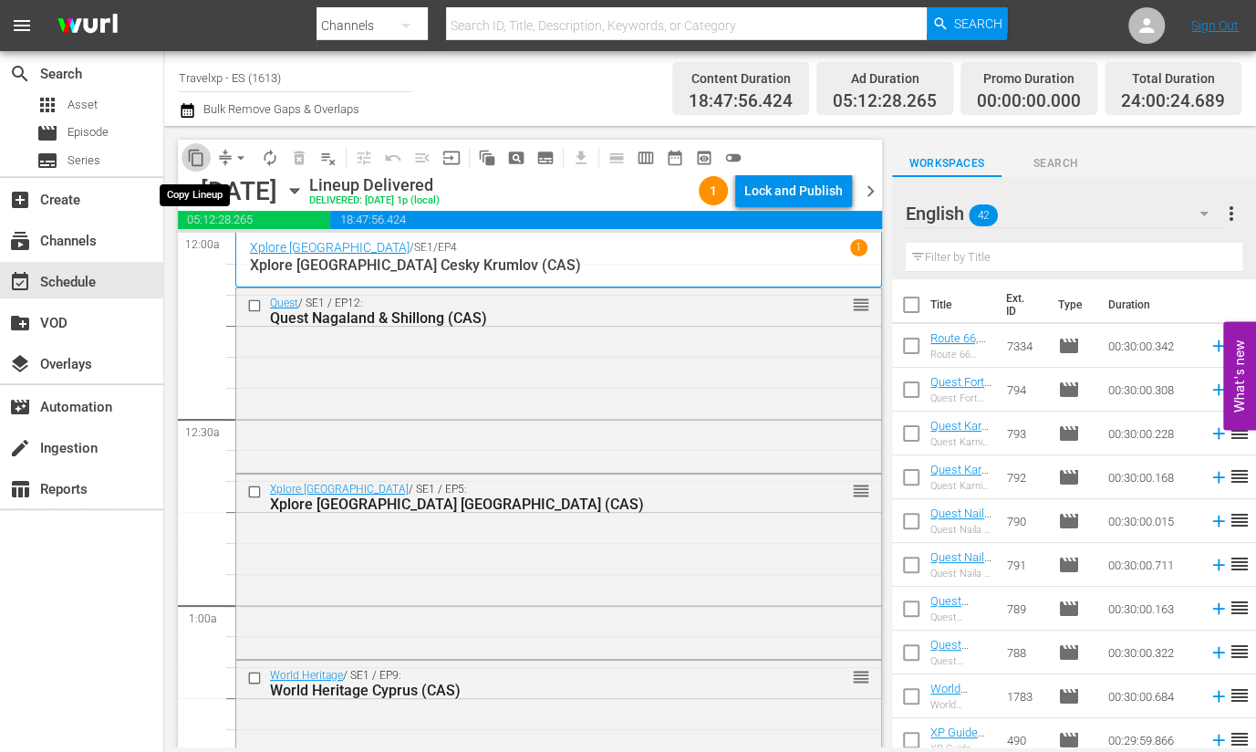
click at [198, 152] on span "content_copy" at bounding box center [196, 158] width 18 height 18
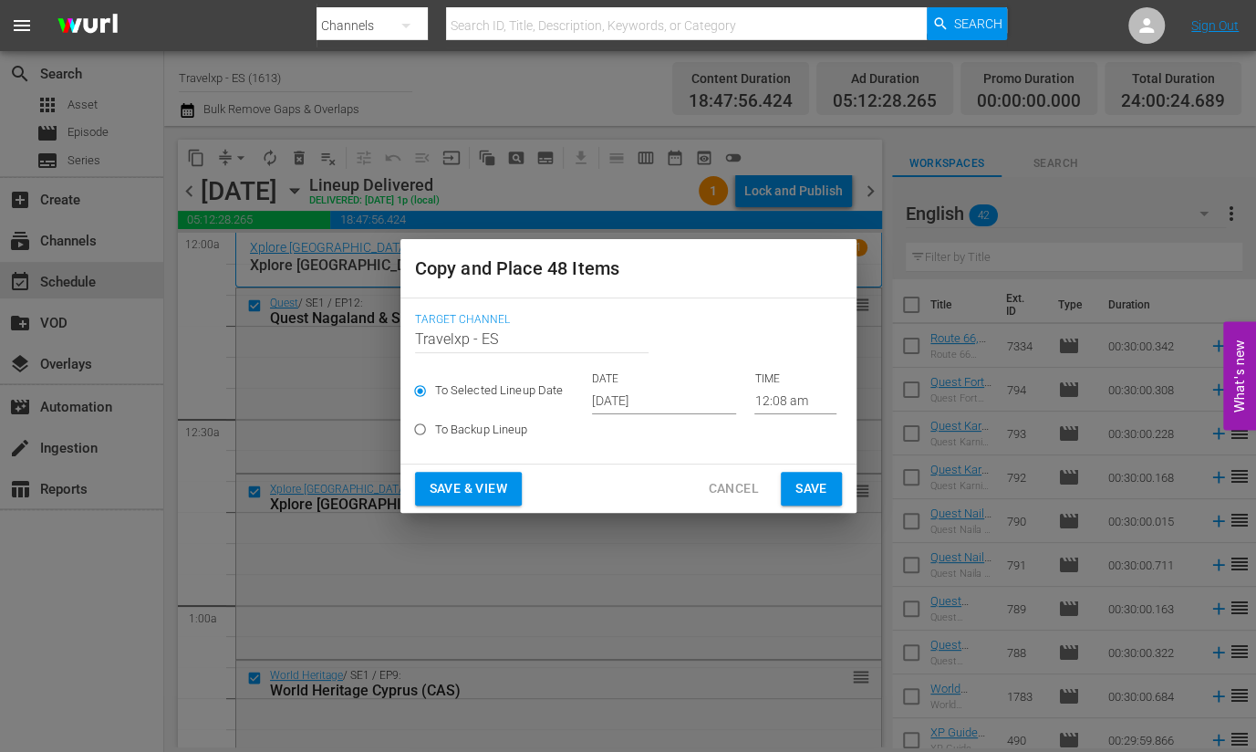
click at [643, 412] on input "[DATE]" at bounding box center [664, 400] width 144 height 27
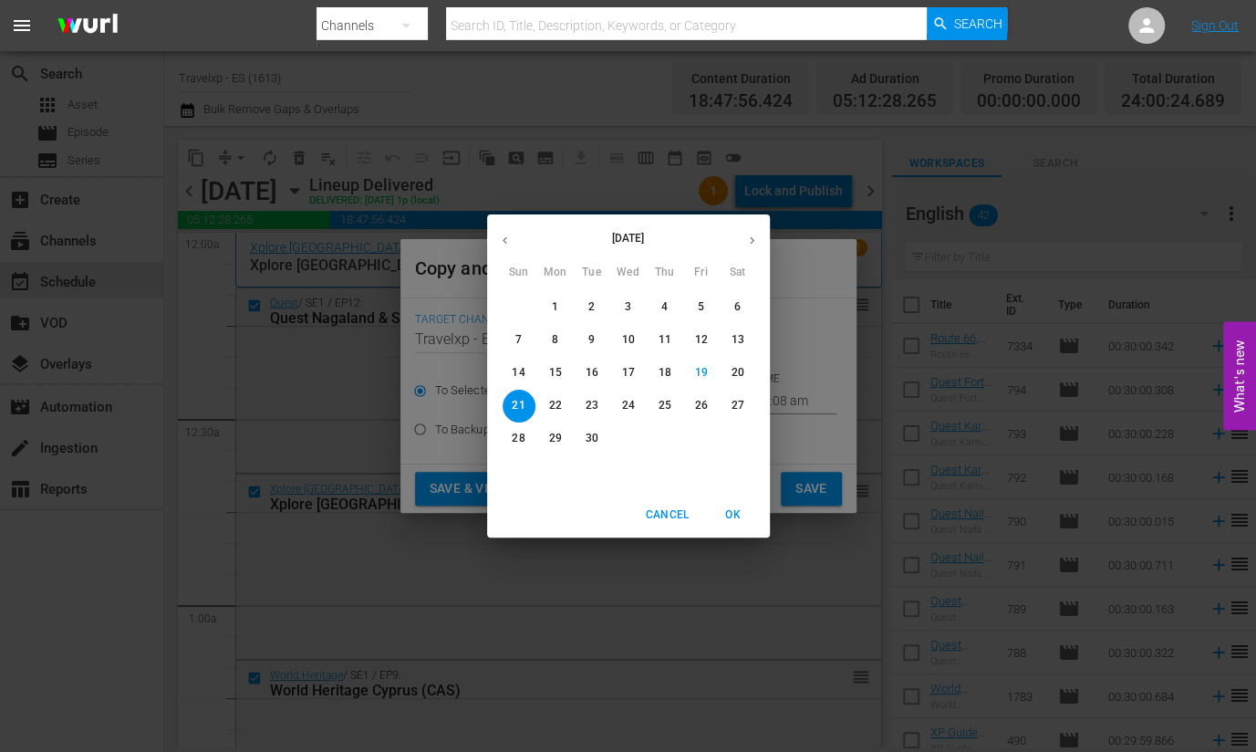
click at [594, 406] on p "23" at bounding box center [591, 406] width 13 height 16
type input "[DATE]"
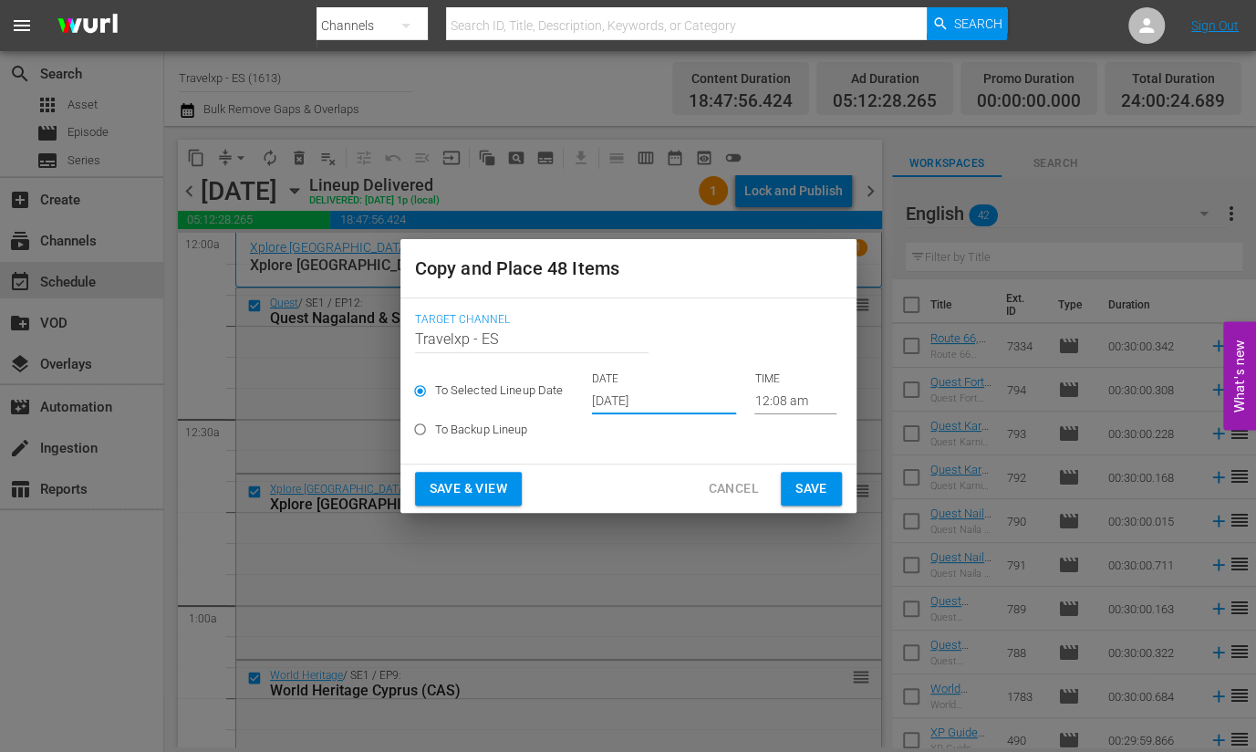
click at [506, 474] on button "Save & View" at bounding box center [468, 489] width 107 height 34
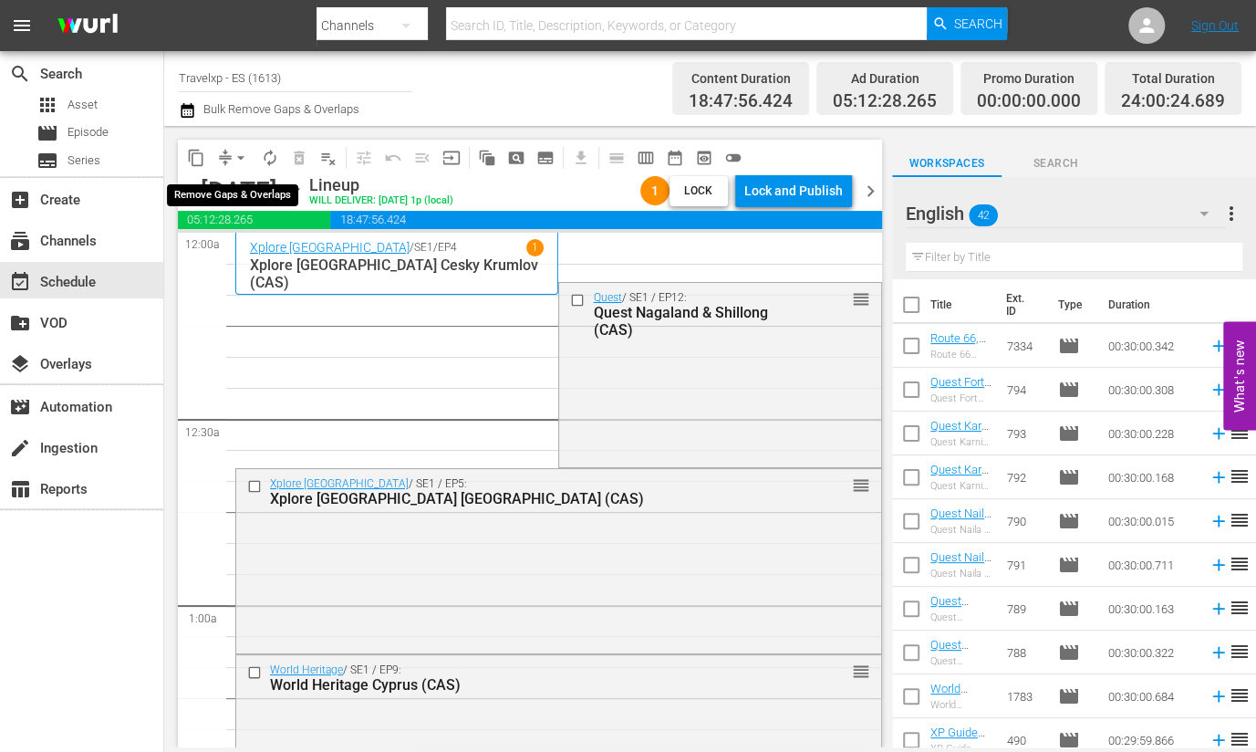
click at [241, 163] on span "arrow_drop_down" at bounding box center [241, 158] width 18 height 18
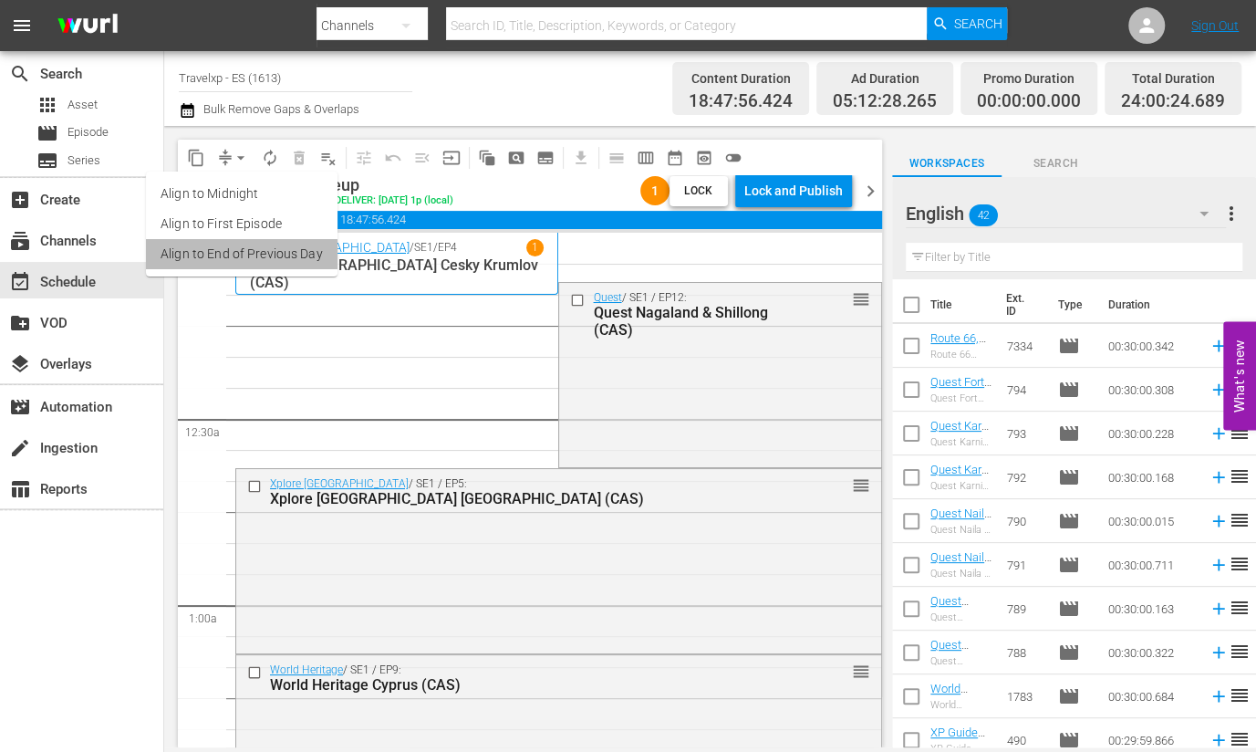
click at [283, 252] on li "Align to End of Previous Day" at bounding box center [242, 254] width 192 height 30
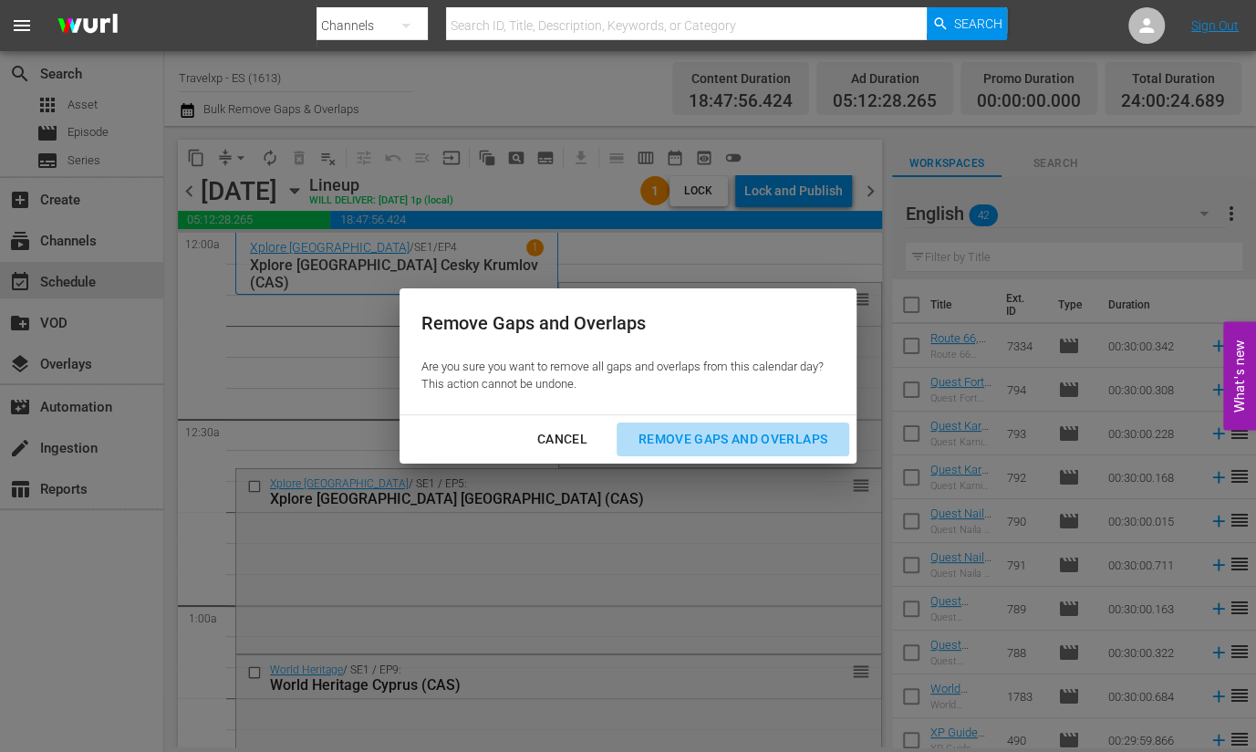
click at [730, 444] on div "Remove Gaps and Overlaps" at bounding box center [733, 439] width 218 height 23
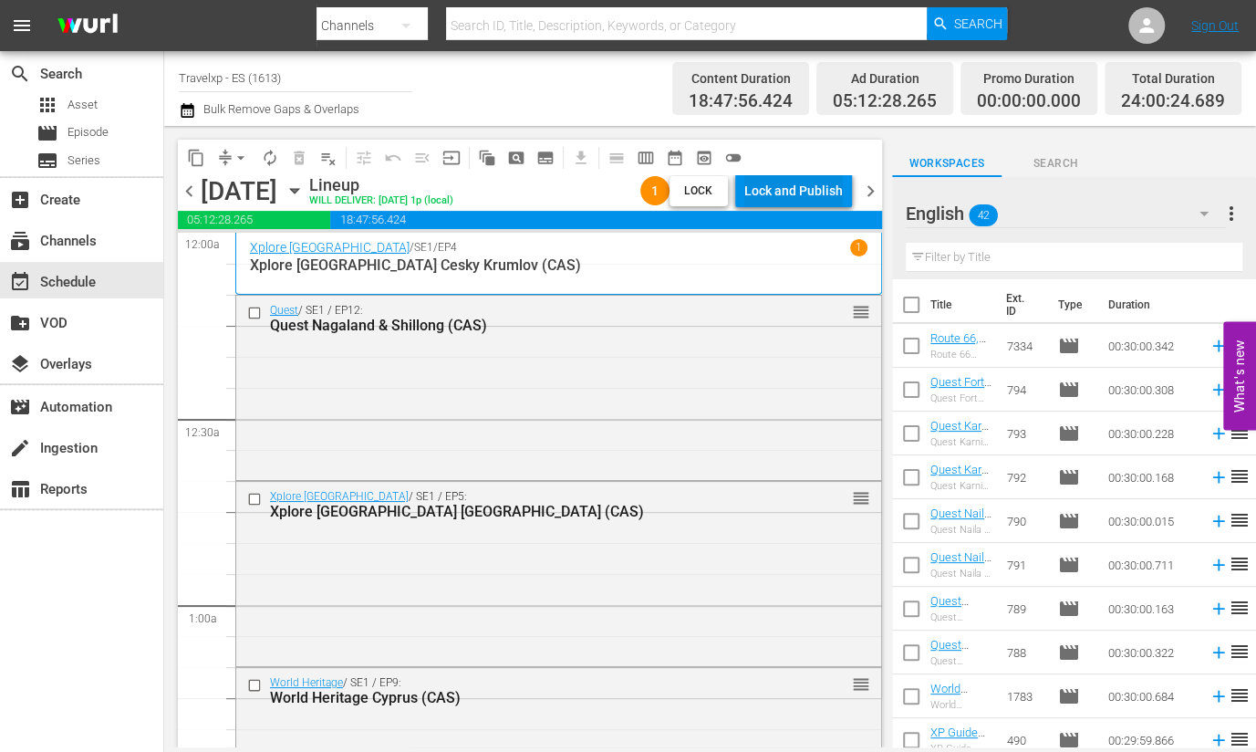
click at [791, 192] on div "Lock and Publish" at bounding box center [793, 190] width 99 height 33
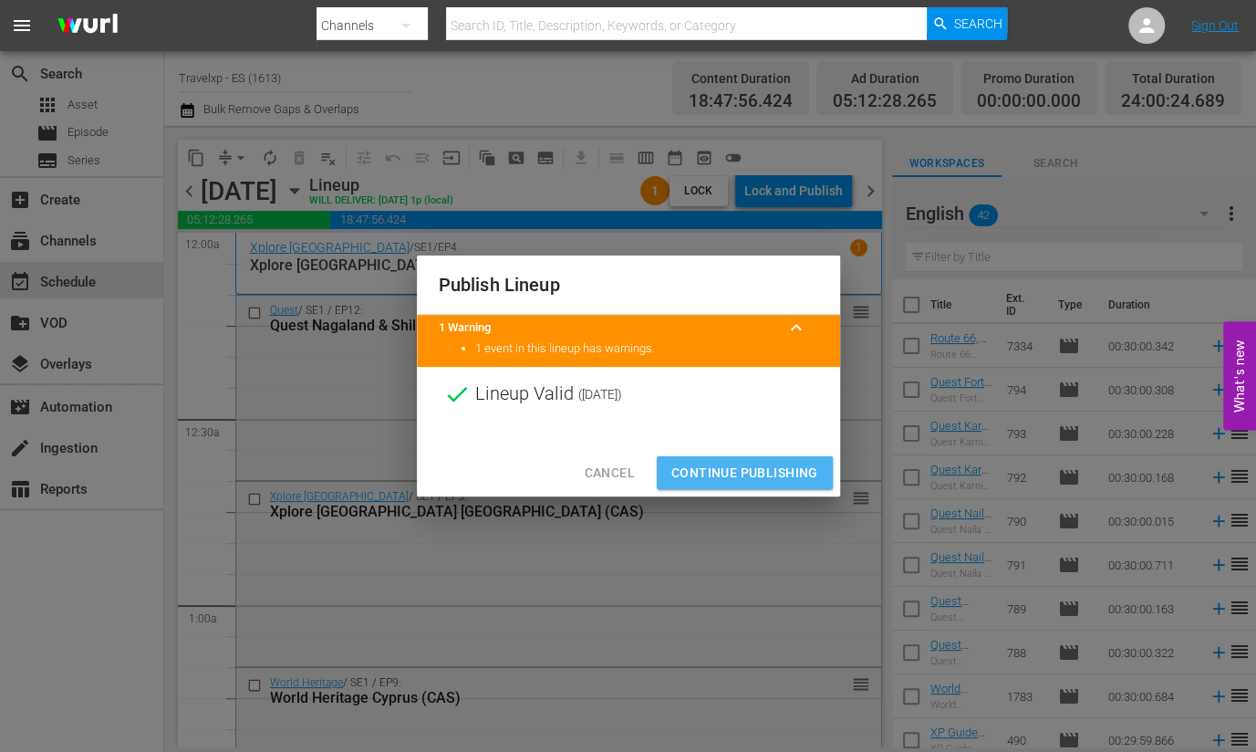
click at [789, 460] on button "Continue Publishing" at bounding box center [745, 473] width 176 height 34
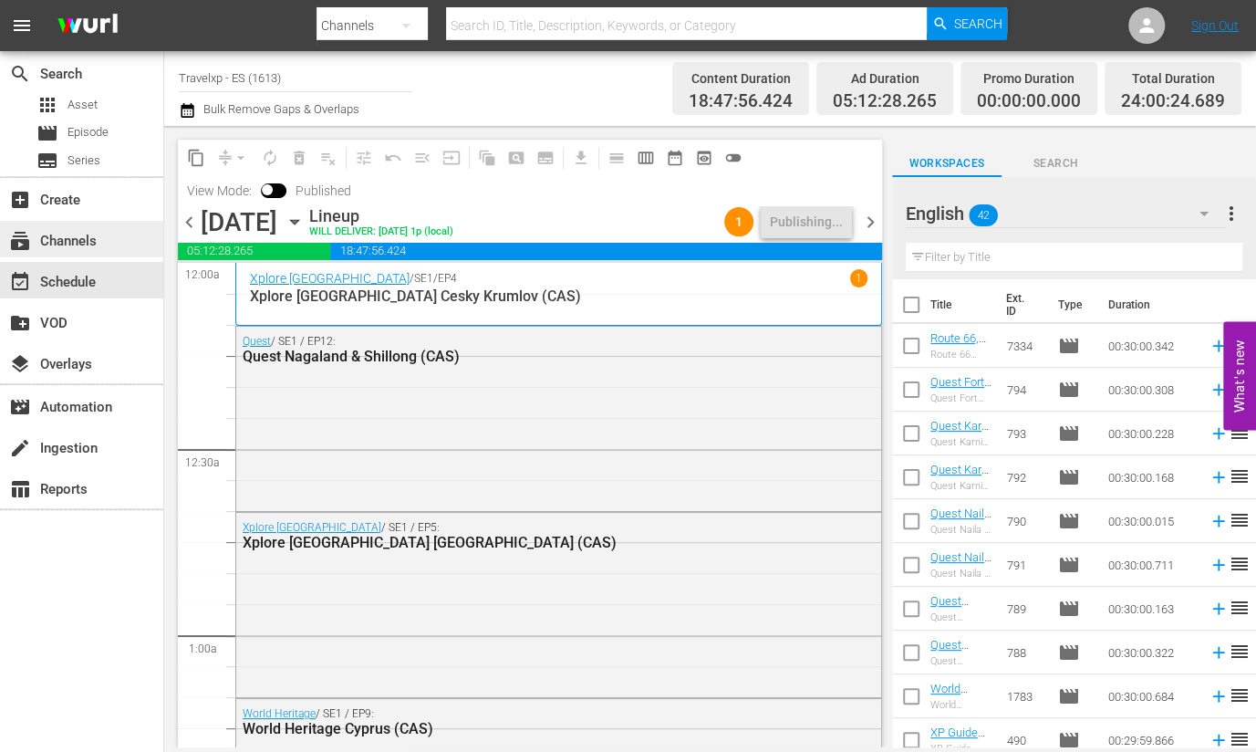
click at [114, 234] on div "subscriptions Channels" at bounding box center [81, 239] width 163 height 36
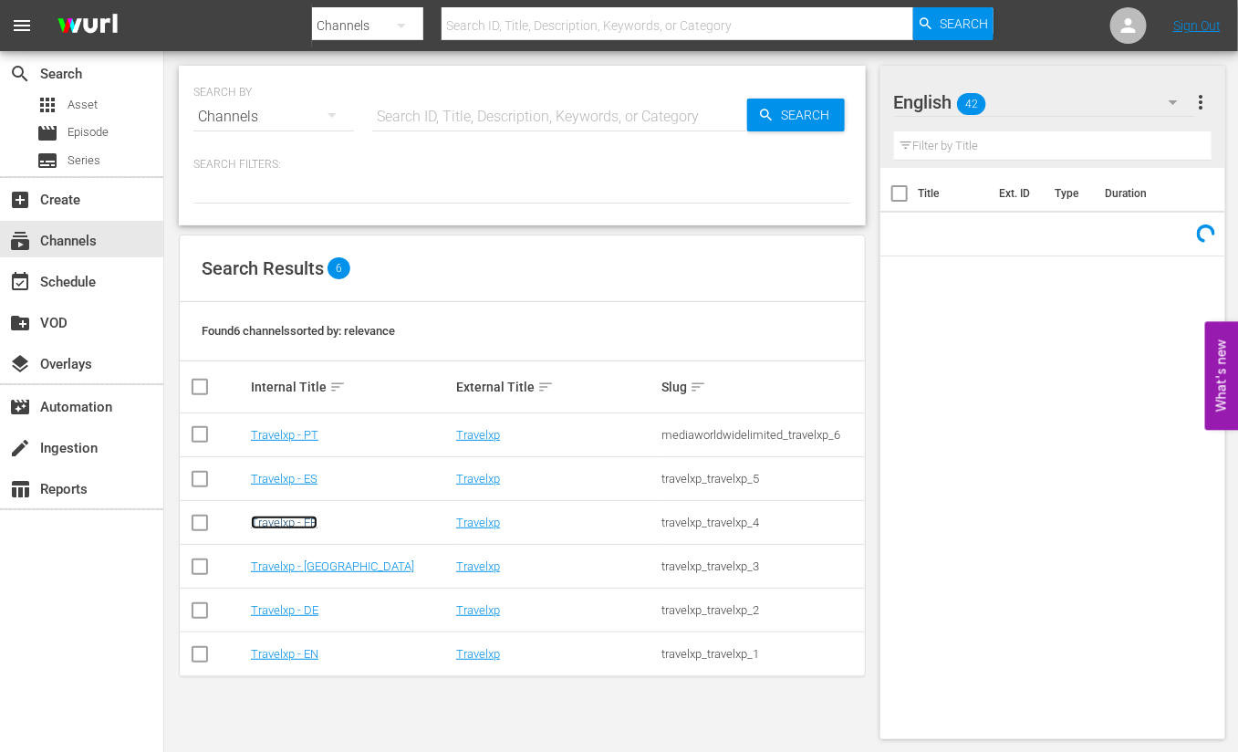
click at [301, 521] on link "Travelxp - FR" at bounding box center [284, 522] width 67 height 14
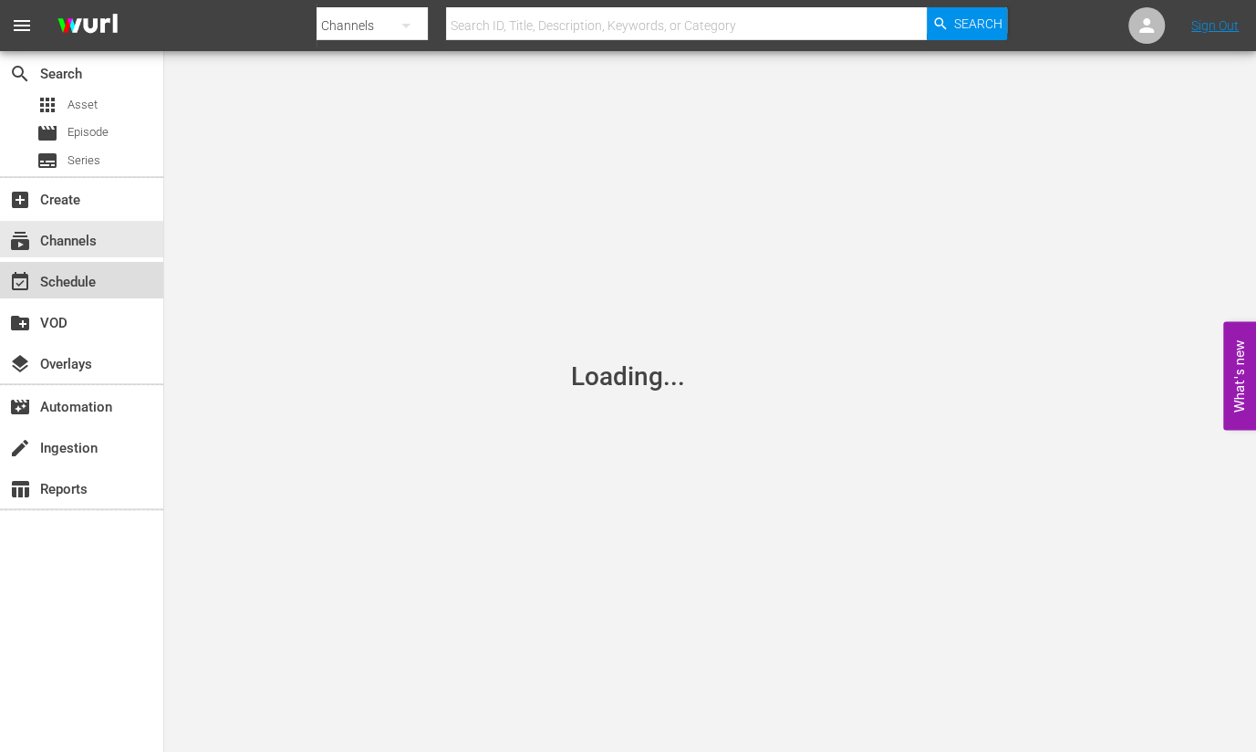
click at [114, 276] on div "event_available Schedule" at bounding box center [81, 280] width 163 height 36
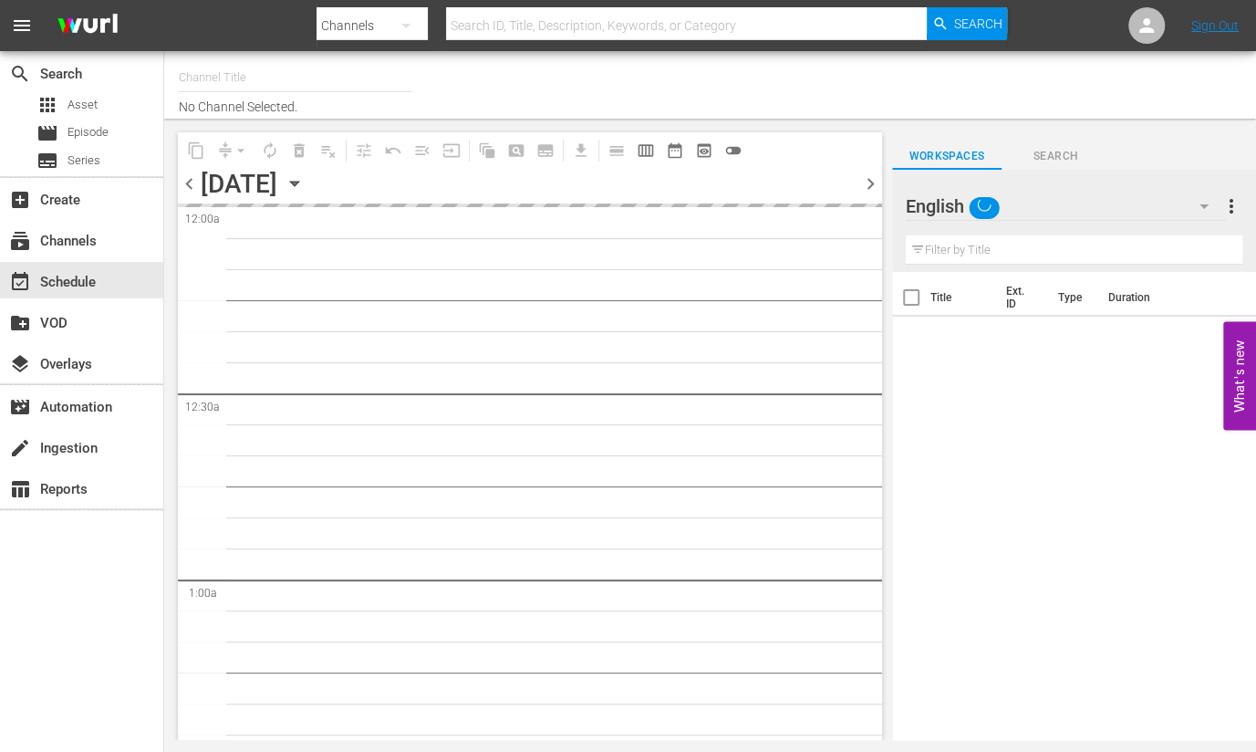
type input "Travelxp - FR (1157)"
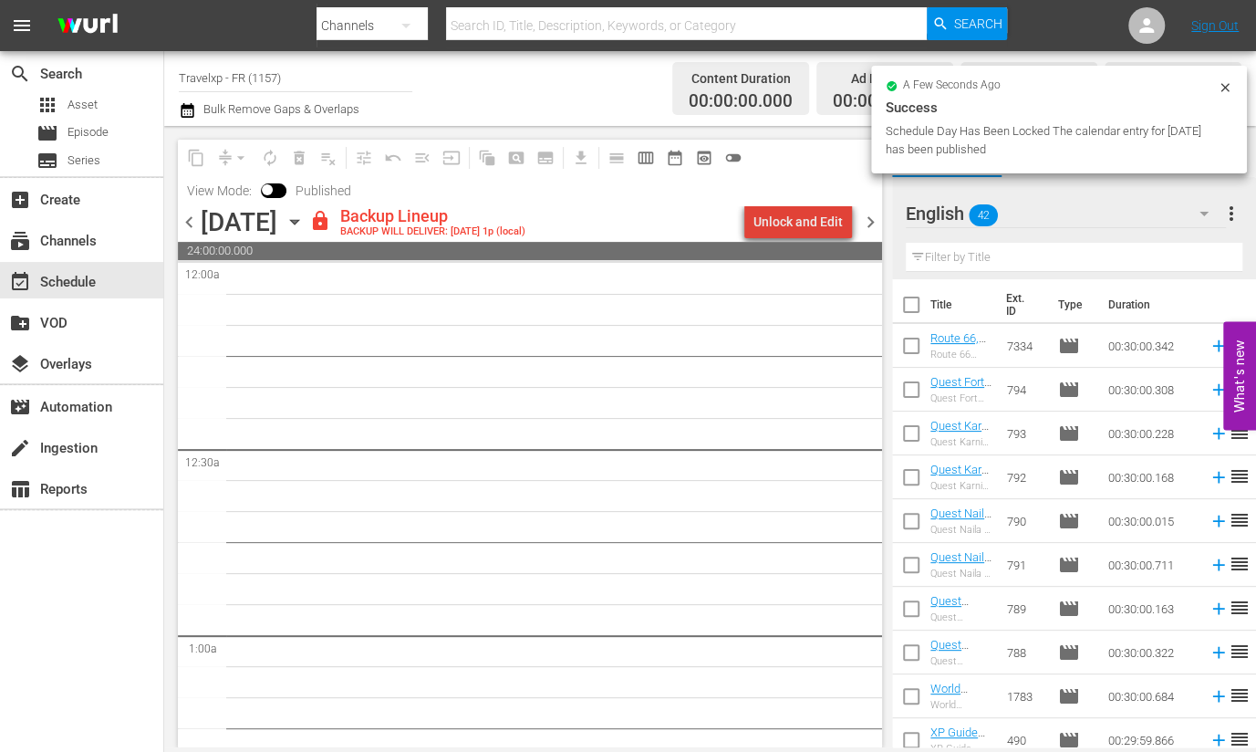
click at [821, 226] on div "Unlock and Edit" at bounding box center [798, 221] width 89 height 33
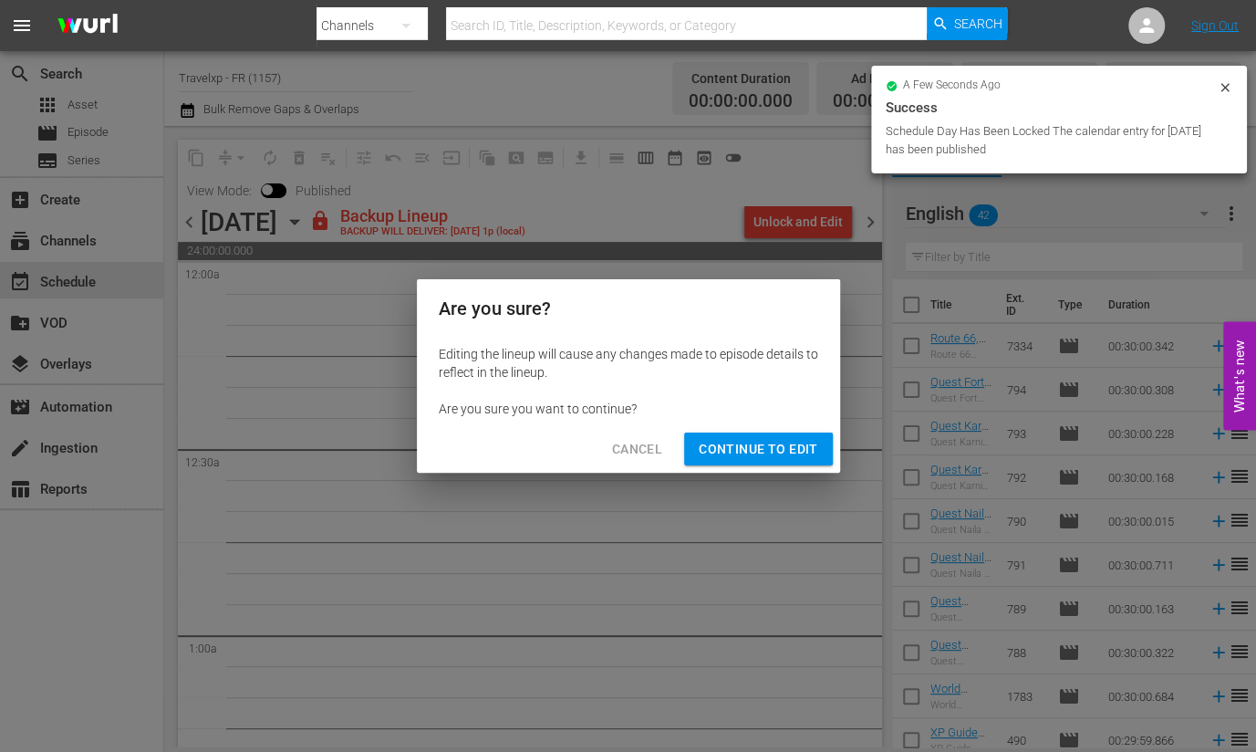
click at [762, 452] on span "Continue to Edit" at bounding box center [758, 449] width 119 height 23
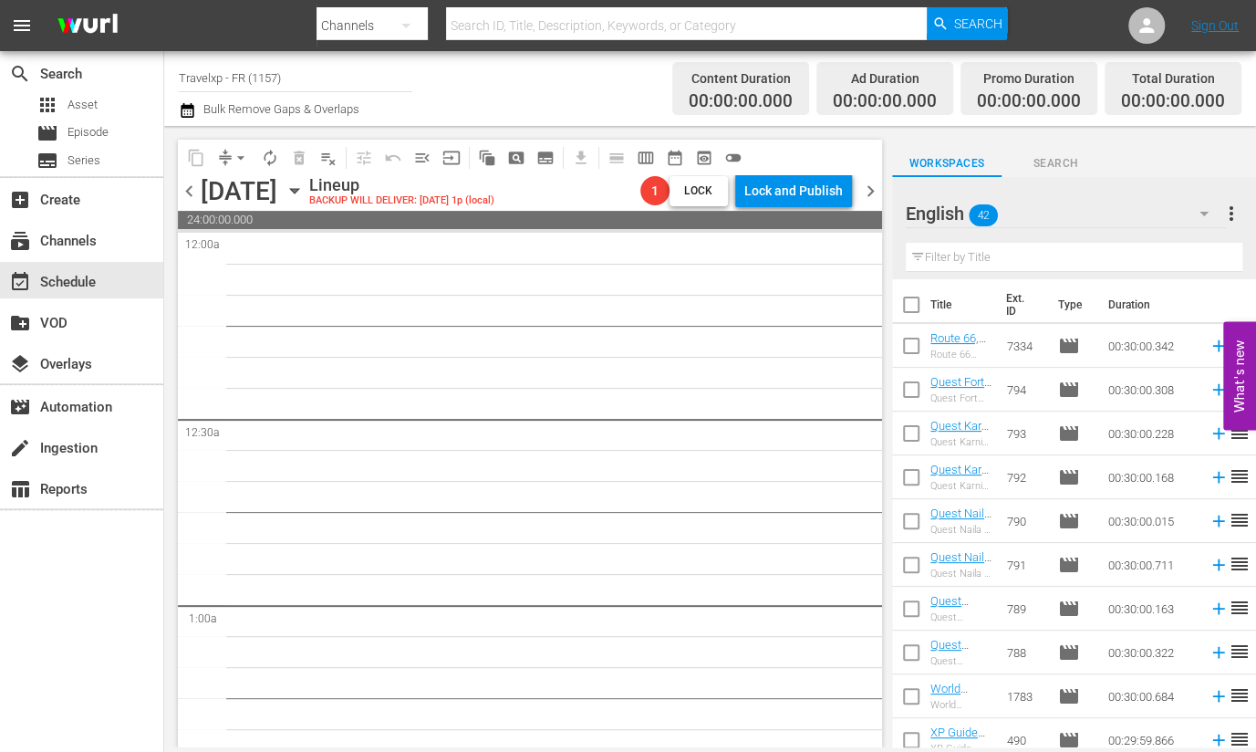
click at [197, 224] on div "content_copy compress arrow_drop_down autorenew_outlined delete_forever_outline…" at bounding box center [530, 444] width 704 height 608
click at [191, 193] on span "chevron_left" at bounding box center [189, 191] width 23 height 23
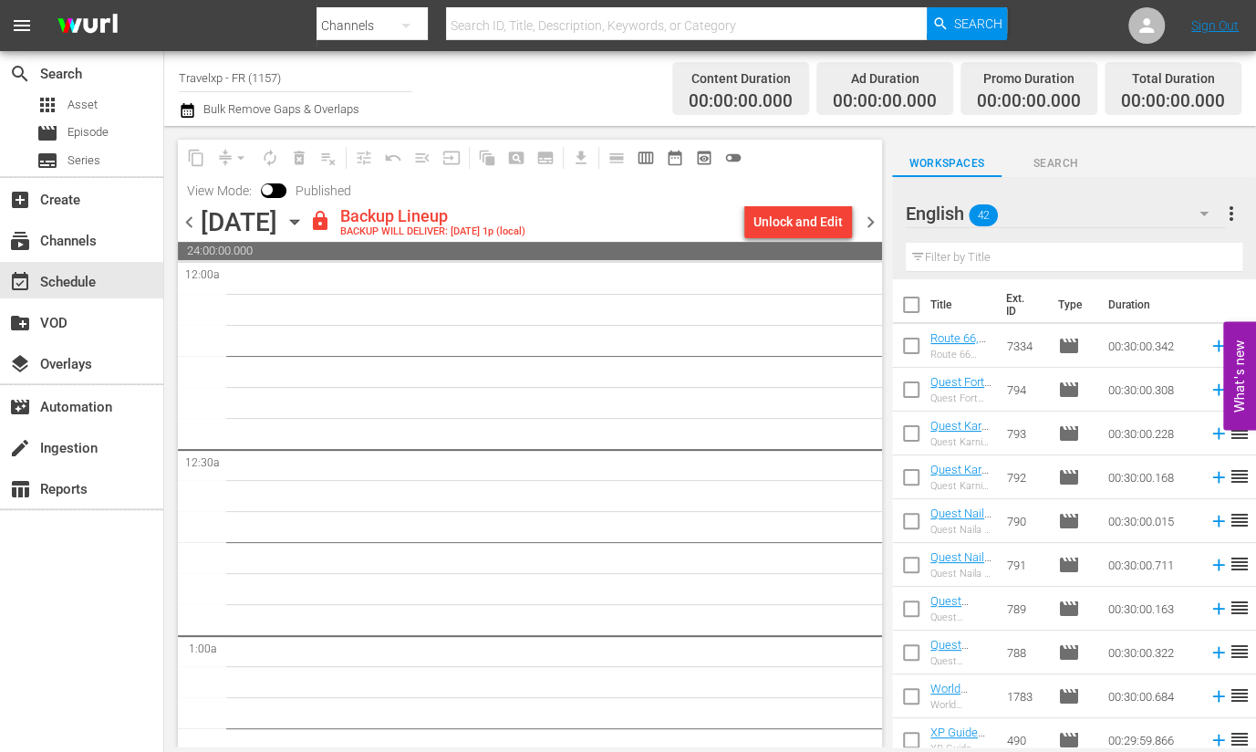
click at [821, 224] on div "Unlock and Edit" at bounding box center [798, 221] width 89 height 33
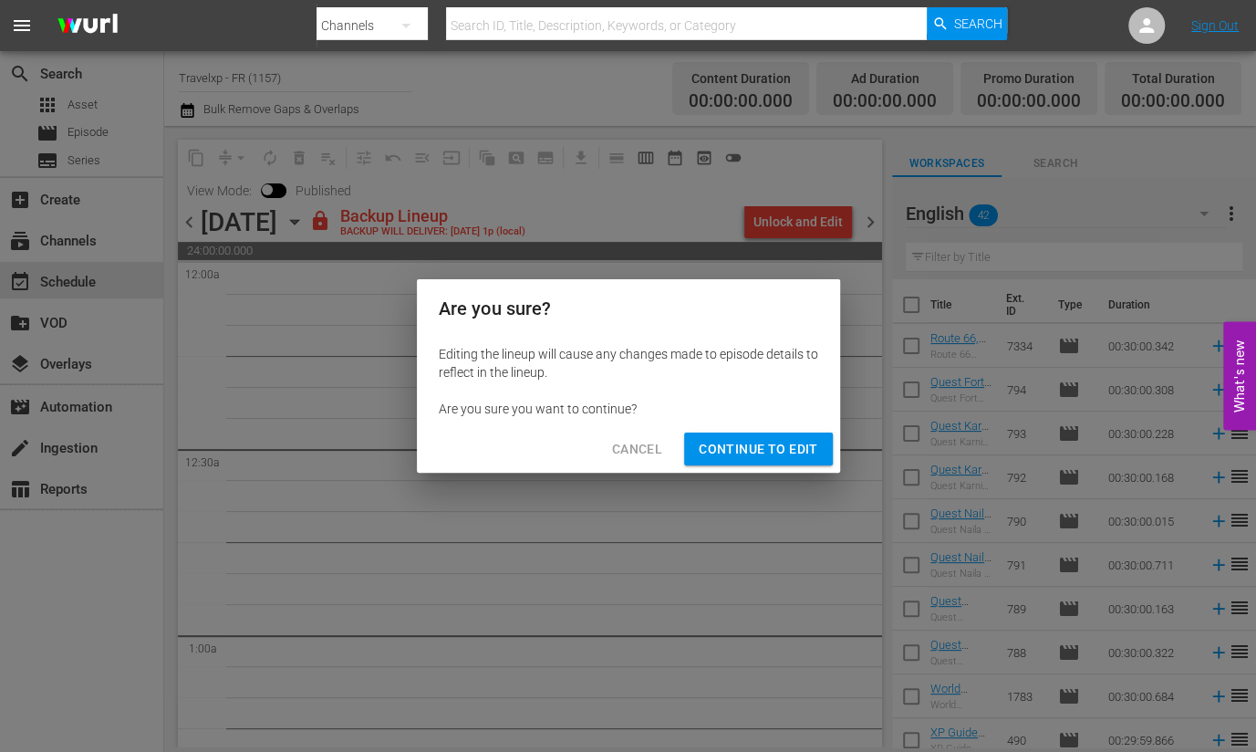
click at [777, 443] on span "Continue to Edit" at bounding box center [758, 449] width 119 height 23
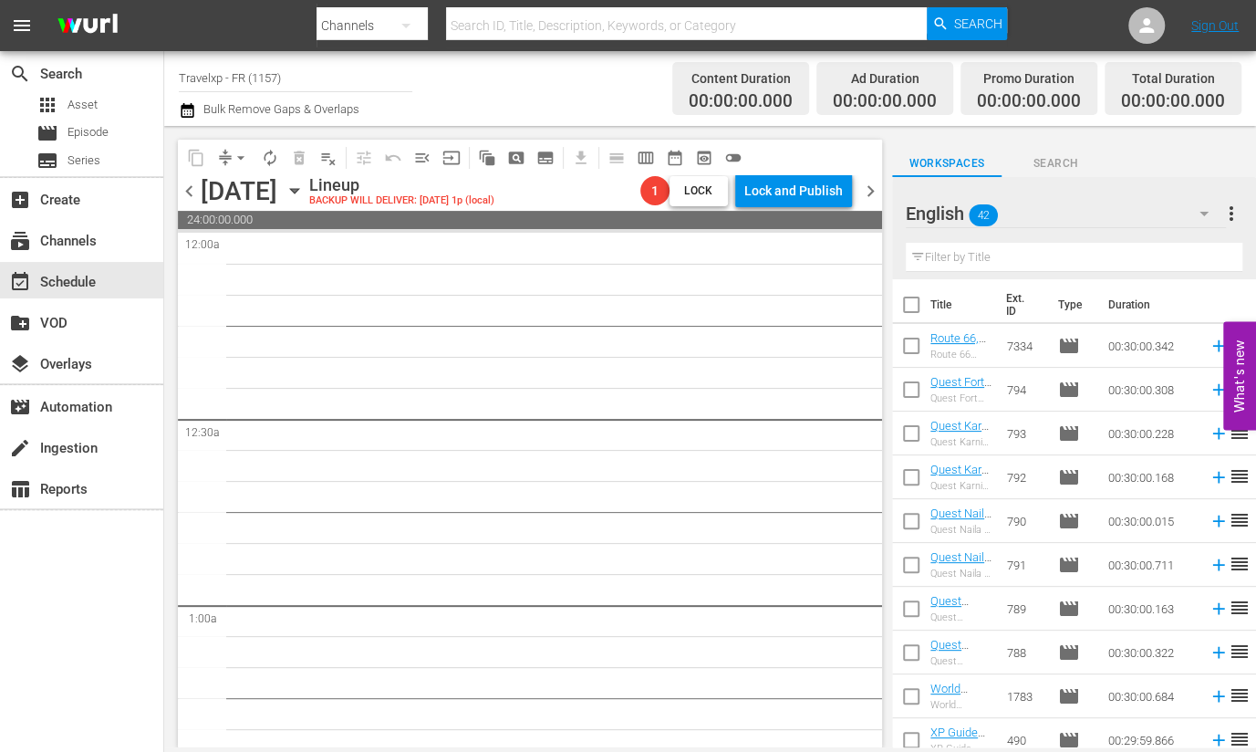
click at [189, 184] on span "chevron_left" at bounding box center [189, 191] width 23 height 23
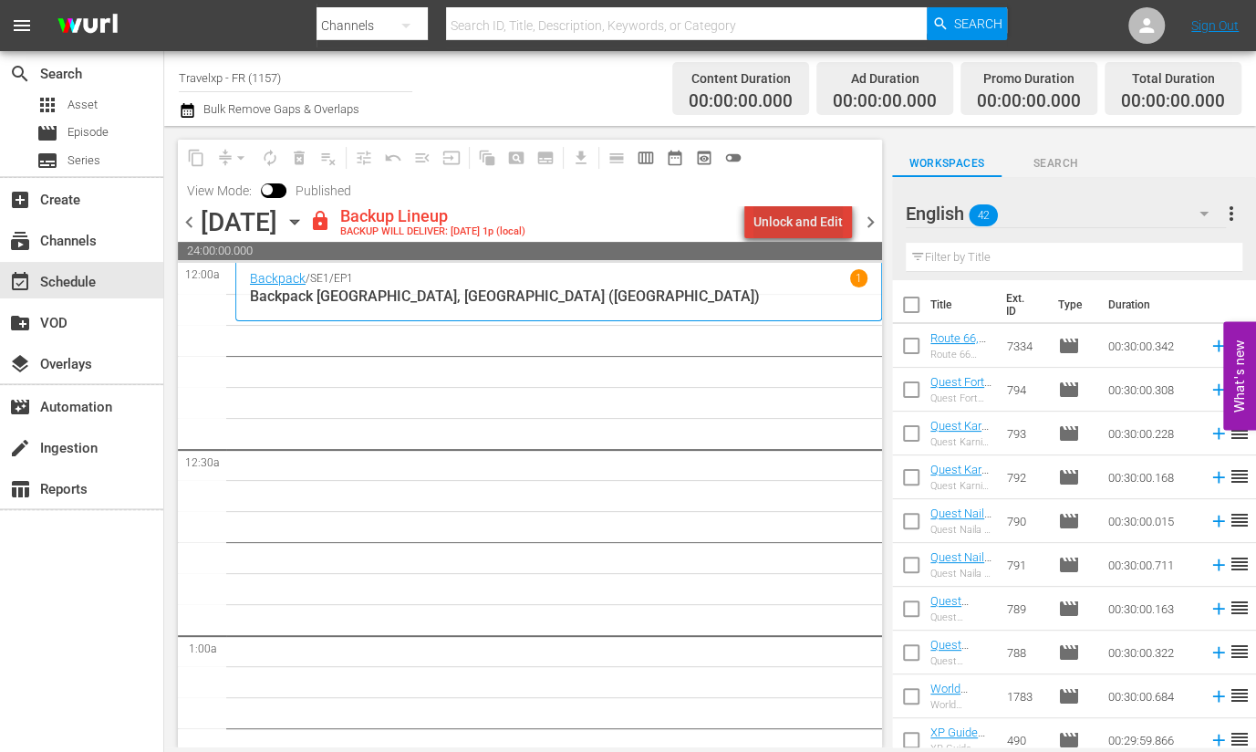
click at [815, 216] on div "Unlock and Edit" at bounding box center [798, 221] width 89 height 33
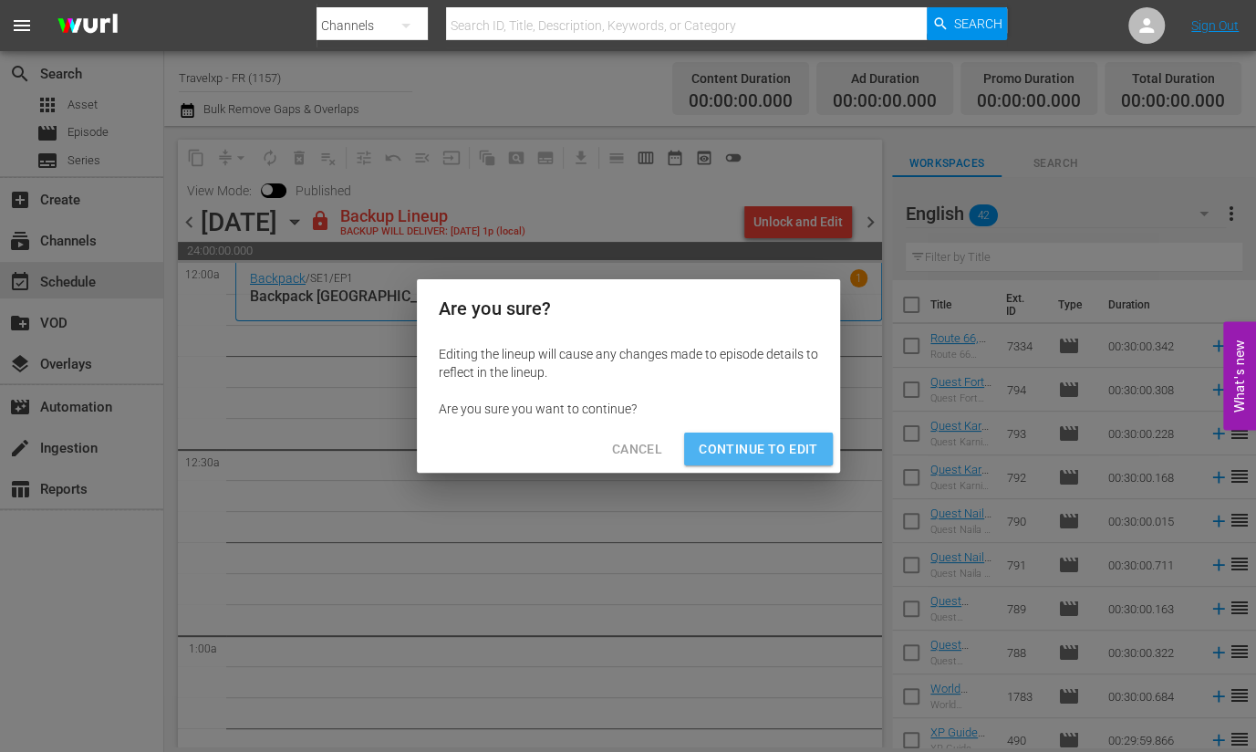
click at [794, 457] on span "Continue to Edit" at bounding box center [758, 449] width 119 height 23
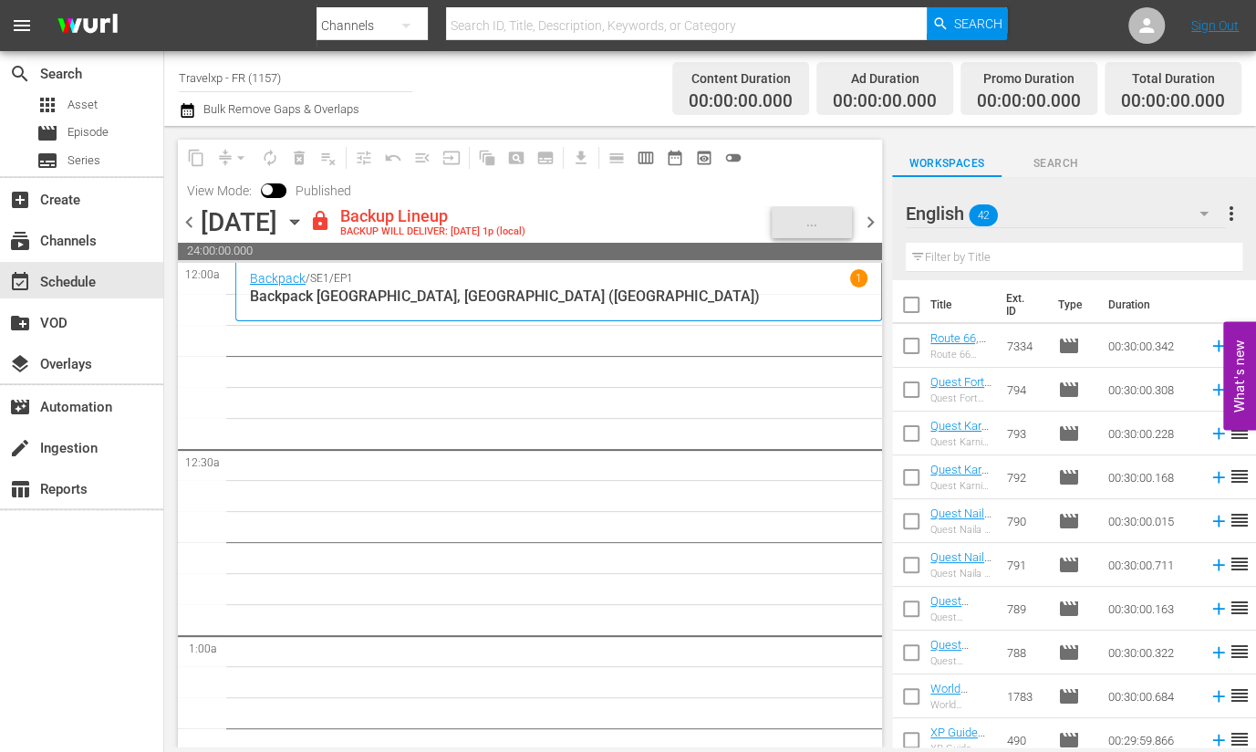
click at [305, 221] on icon "button" at bounding box center [295, 222] width 20 height 20
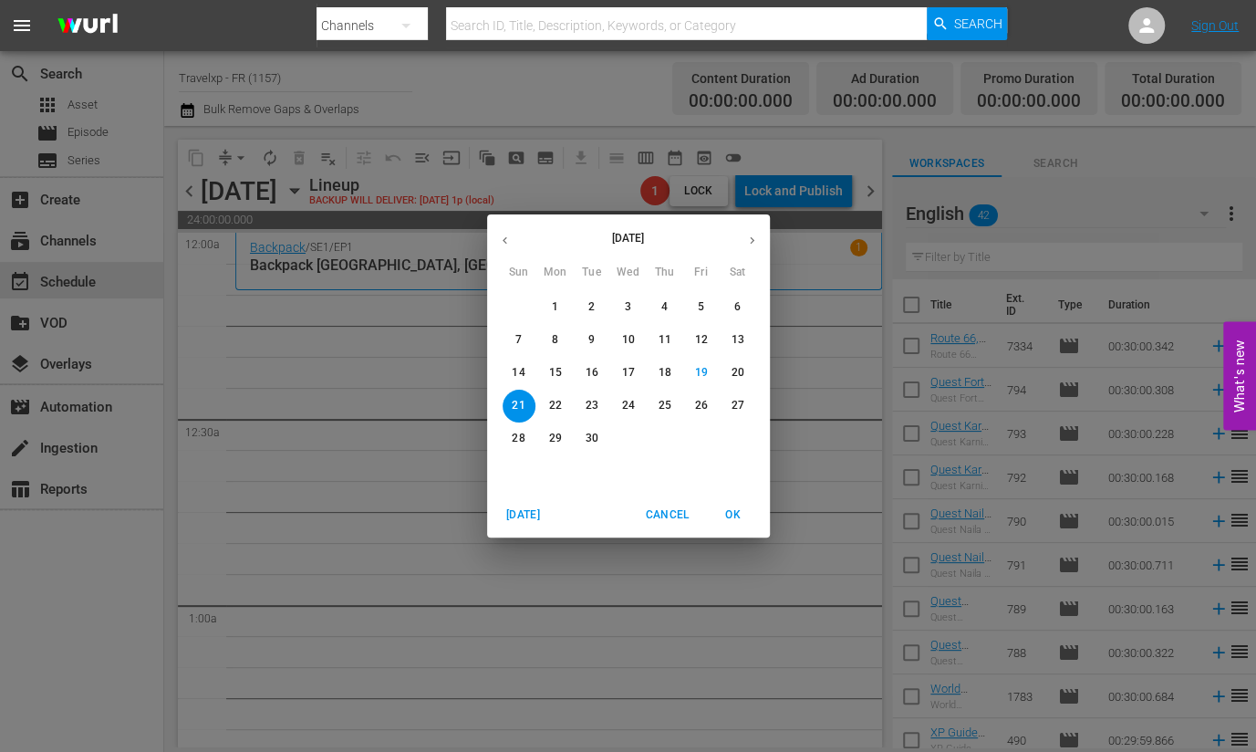
click at [504, 240] on icon "button" at bounding box center [505, 241] width 14 height 14
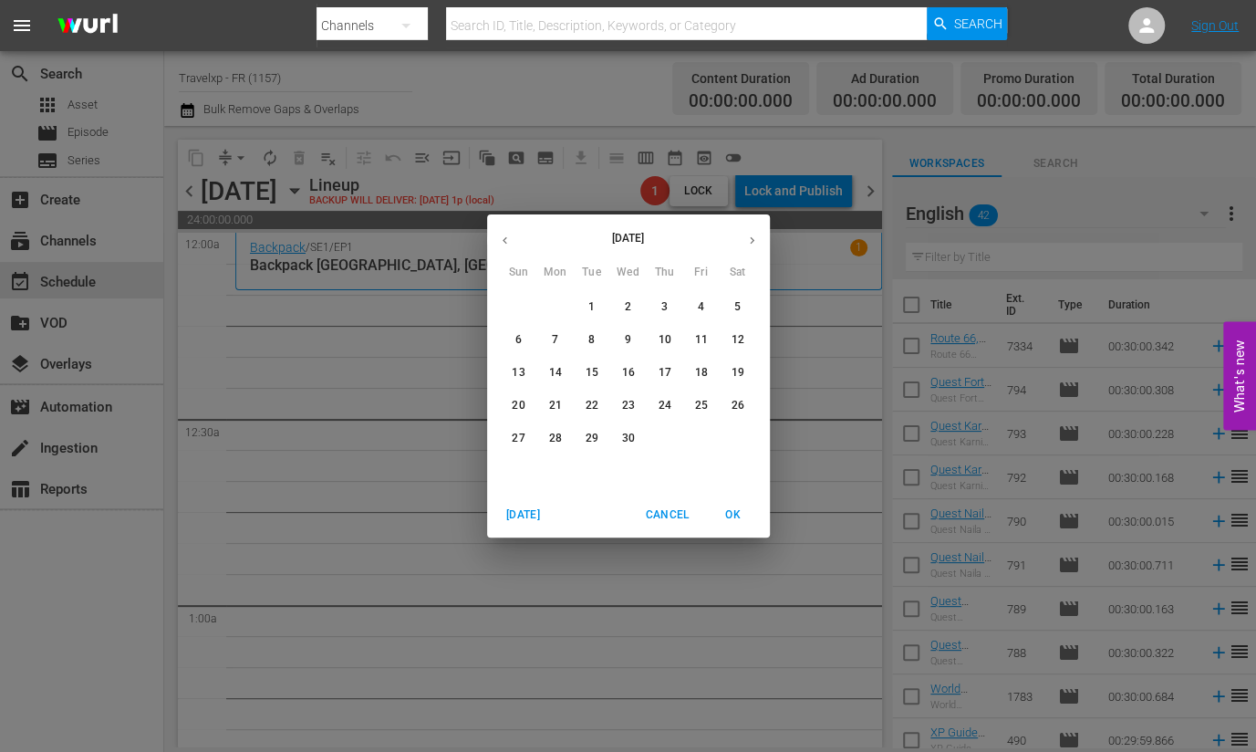
click at [555, 405] on p "21" at bounding box center [554, 406] width 13 height 16
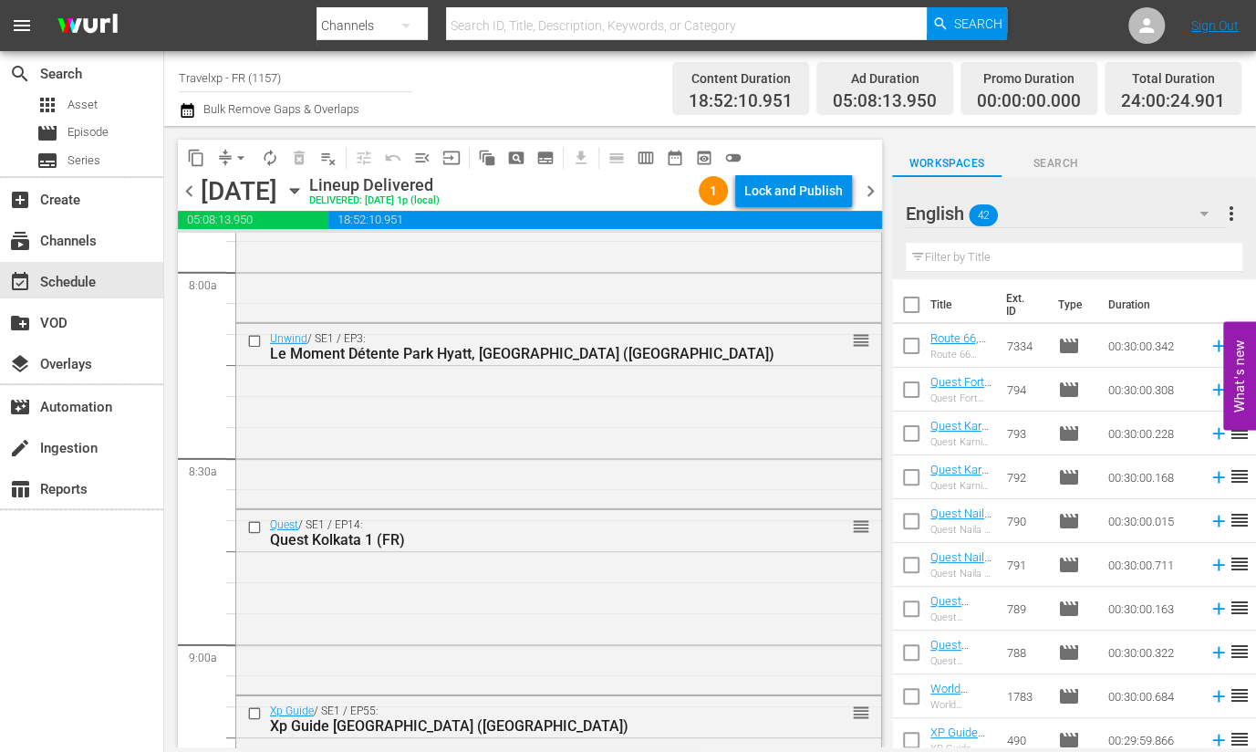
scroll to position [2964, 0]
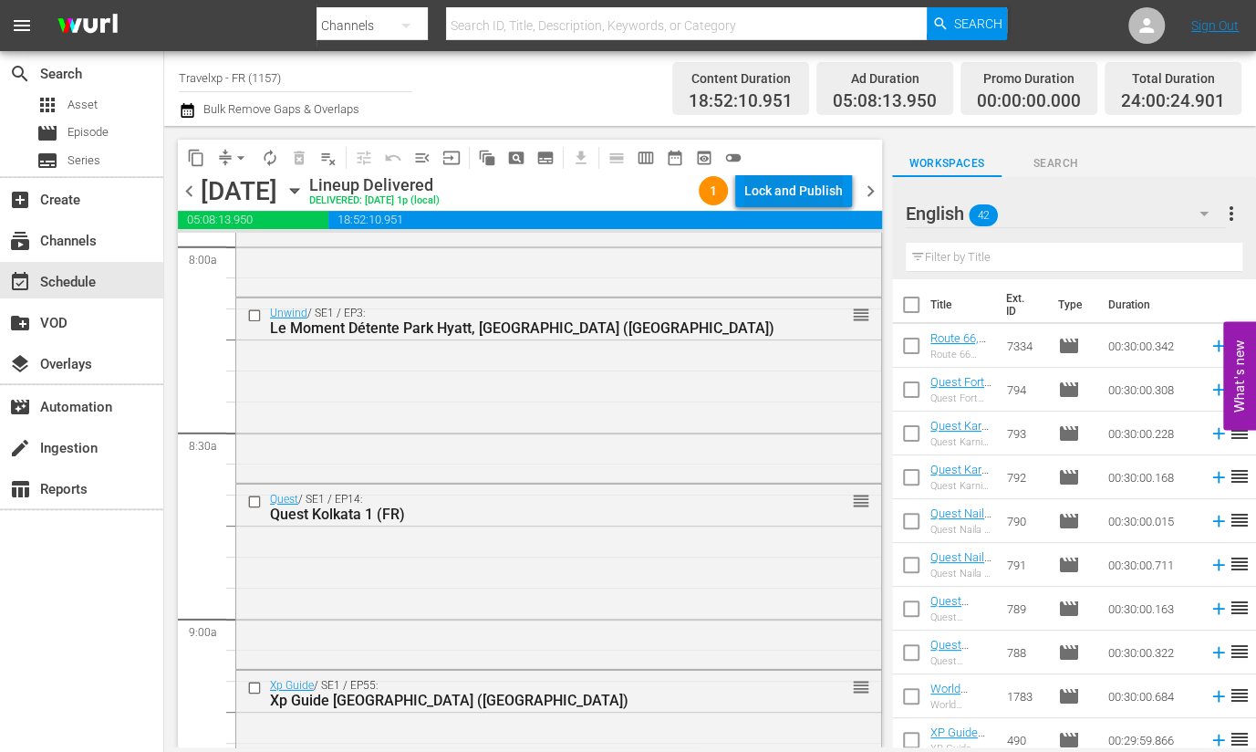
click at [822, 180] on div "Lock and Publish" at bounding box center [793, 190] width 99 height 33
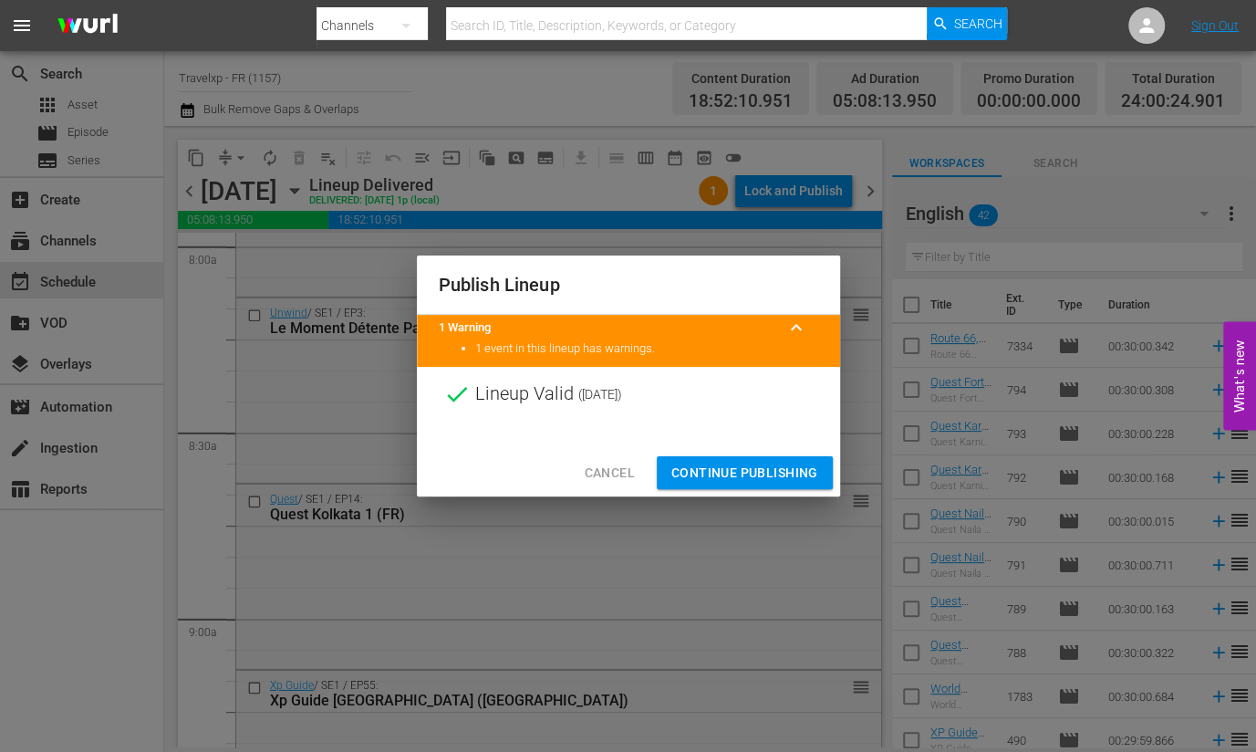
drag, startPoint x: 783, startPoint y: 469, endPoint x: 807, endPoint y: 433, distance: 43.3
click at [785, 473] on span "Continue Publishing" at bounding box center [744, 473] width 147 height 23
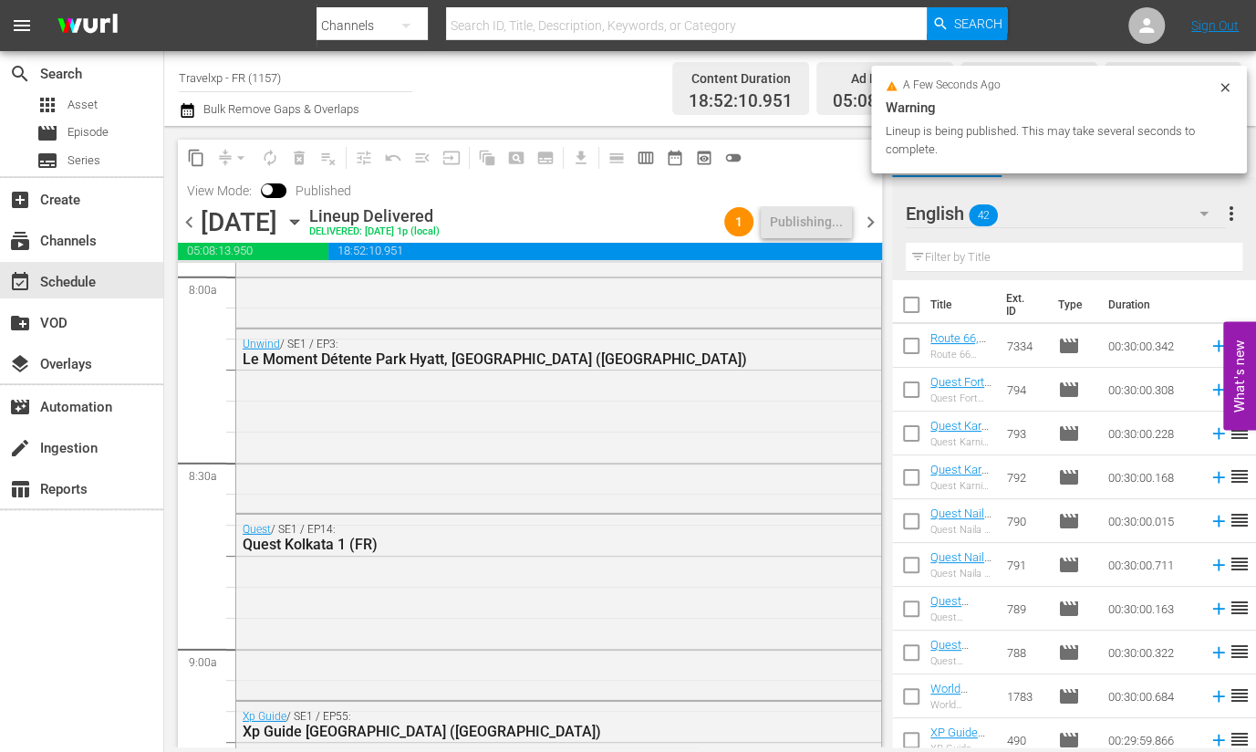
click at [864, 230] on span "chevron_right" at bounding box center [870, 222] width 23 height 23
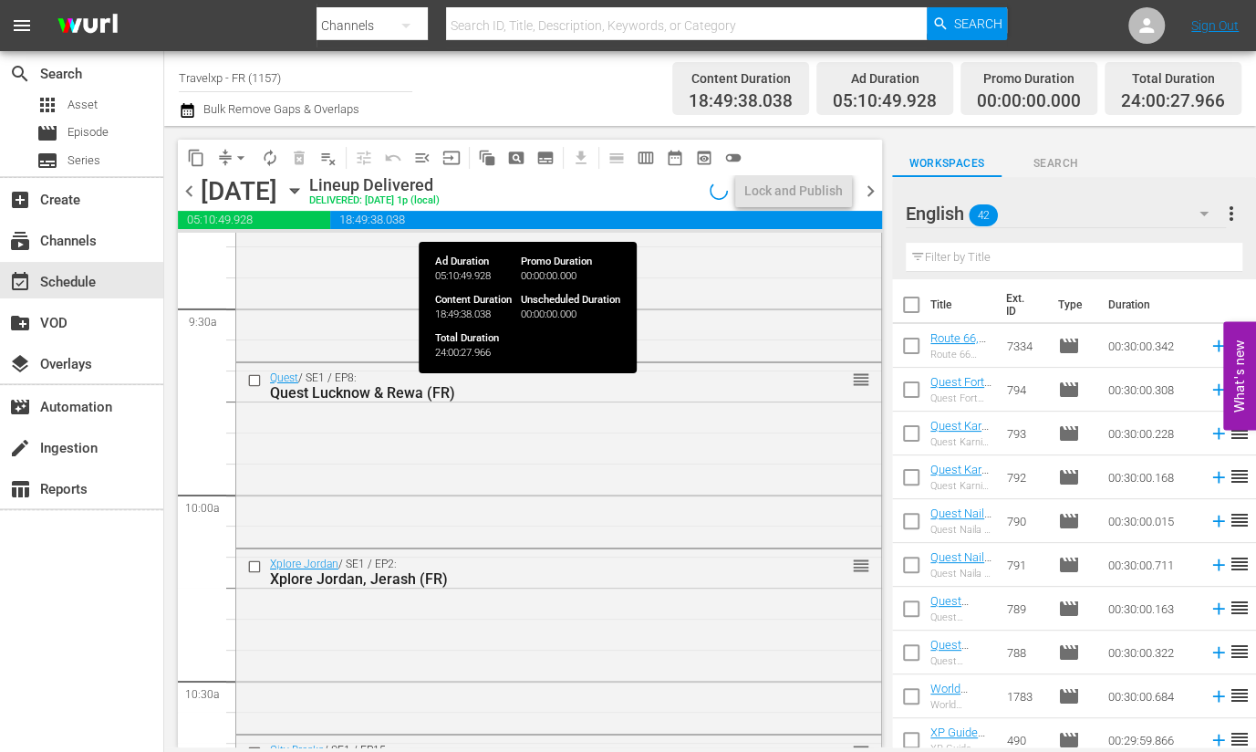
scroll to position [2964, 0]
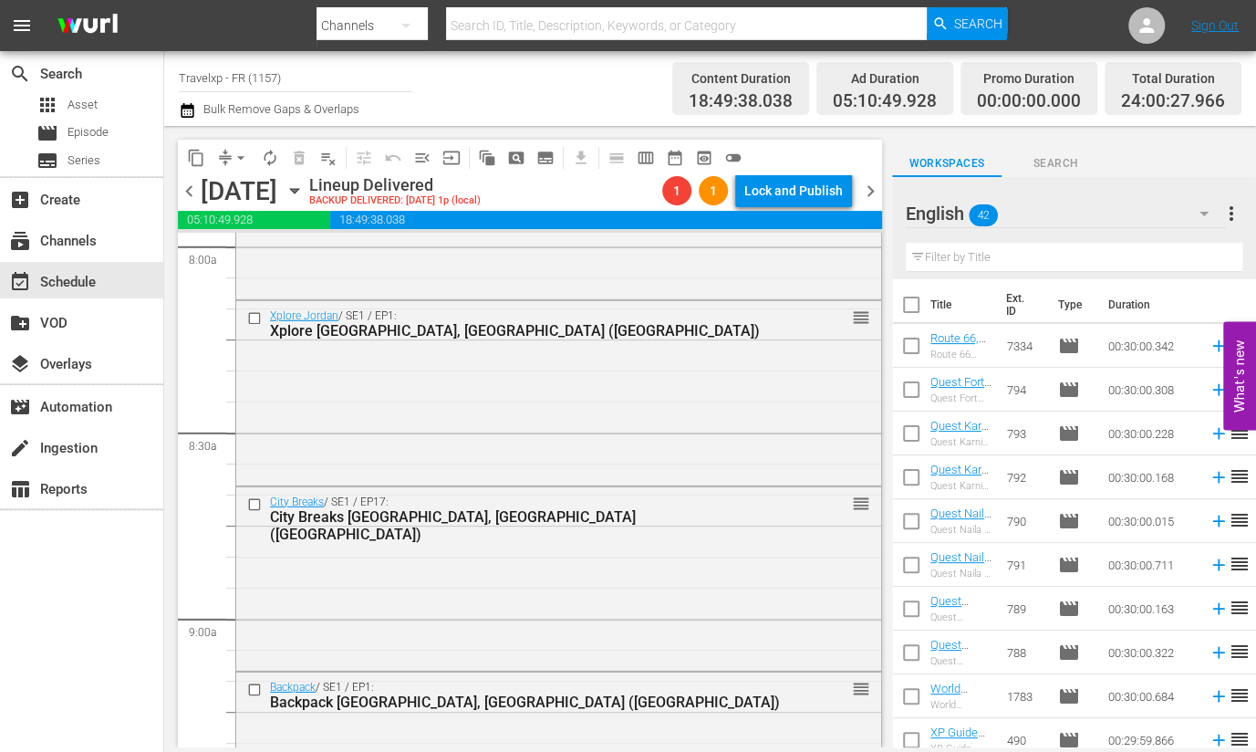
click at [178, 197] on span "chevron_left" at bounding box center [189, 191] width 23 height 23
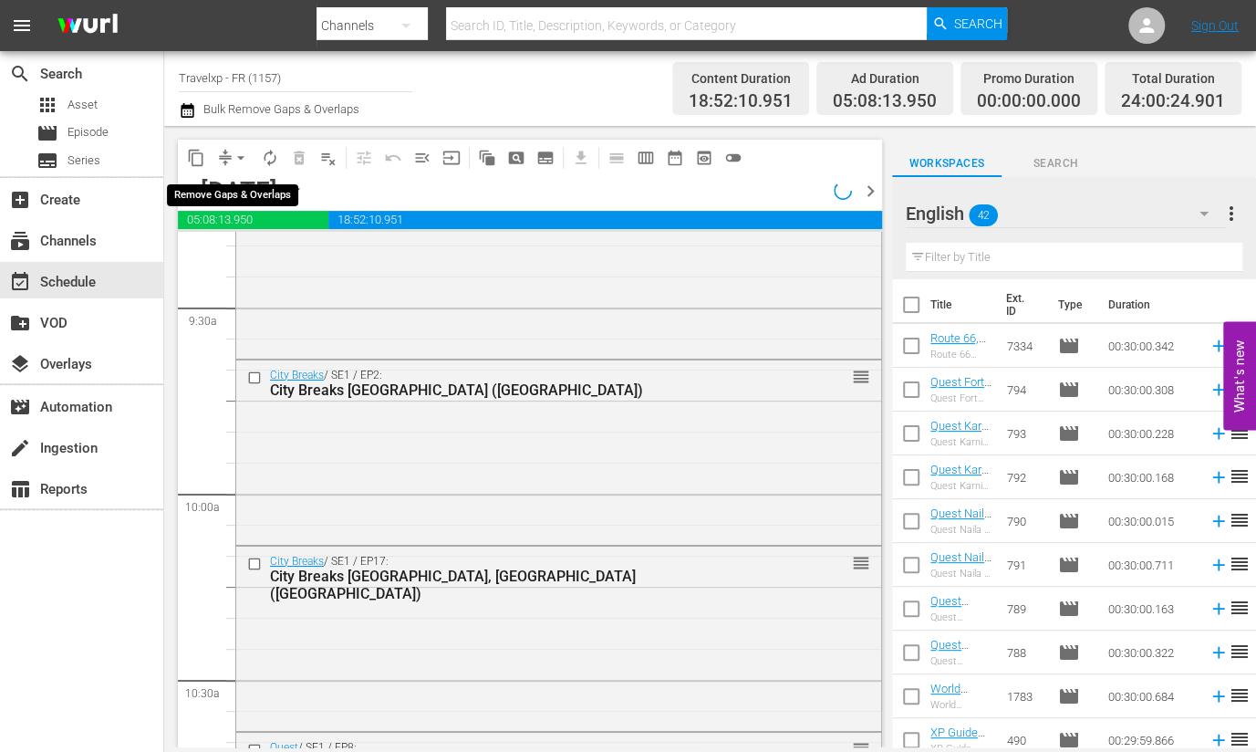
scroll to position [2964, 0]
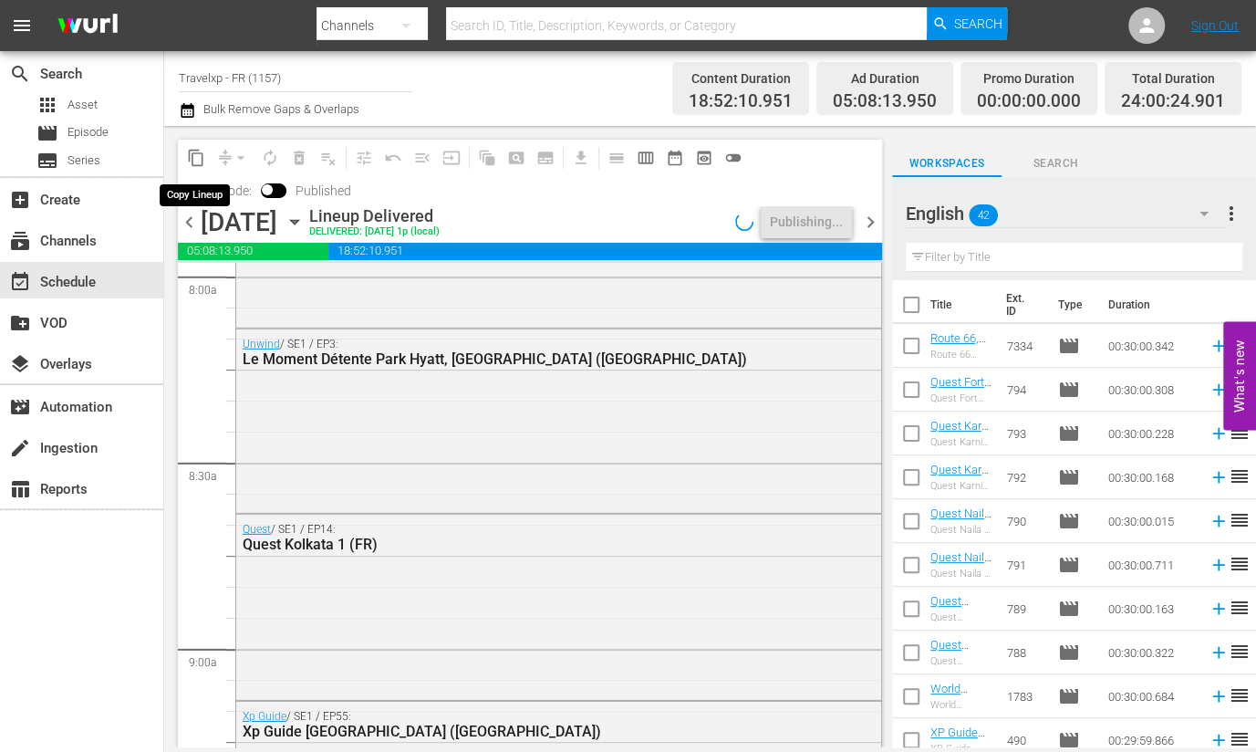
click at [203, 161] on span "content_copy" at bounding box center [196, 158] width 18 height 18
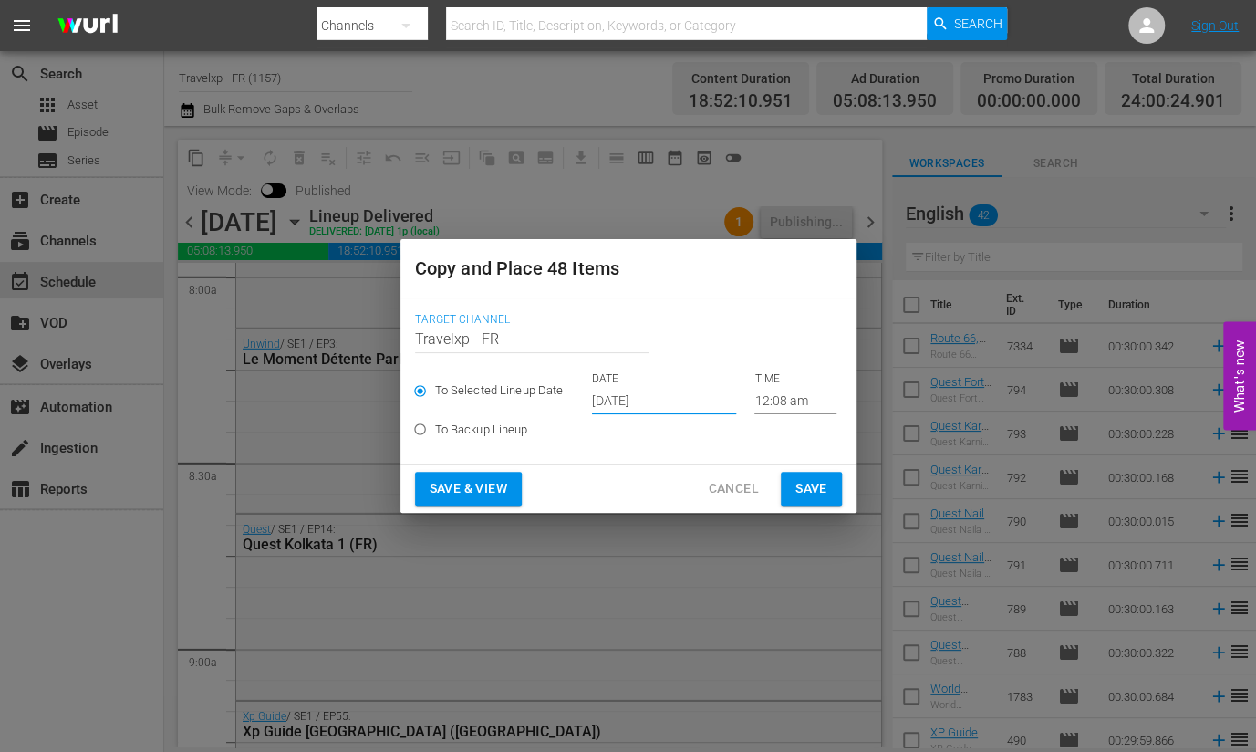
click at [659, 399] on input "[DATE]" at bounding box center [664, 400] width 144 height 27
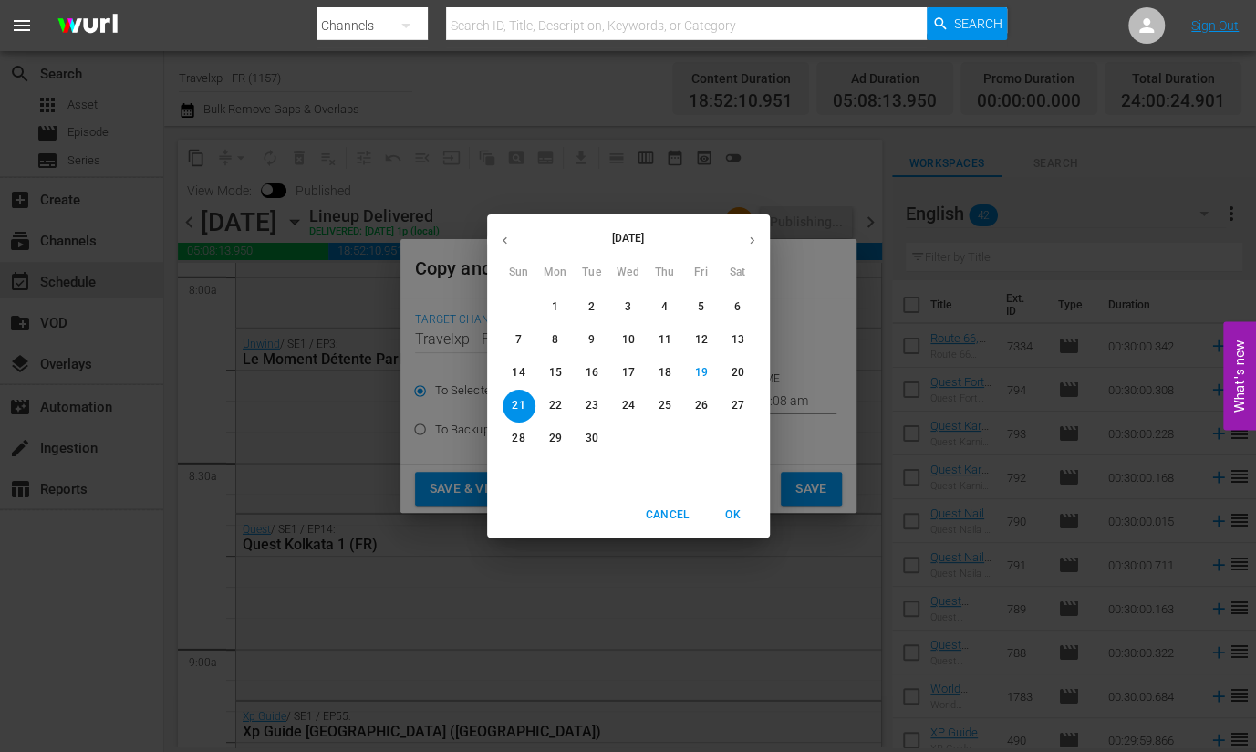
click at [739, 514] on span "OK" at bounding box center [734, 514] width 44 height 19
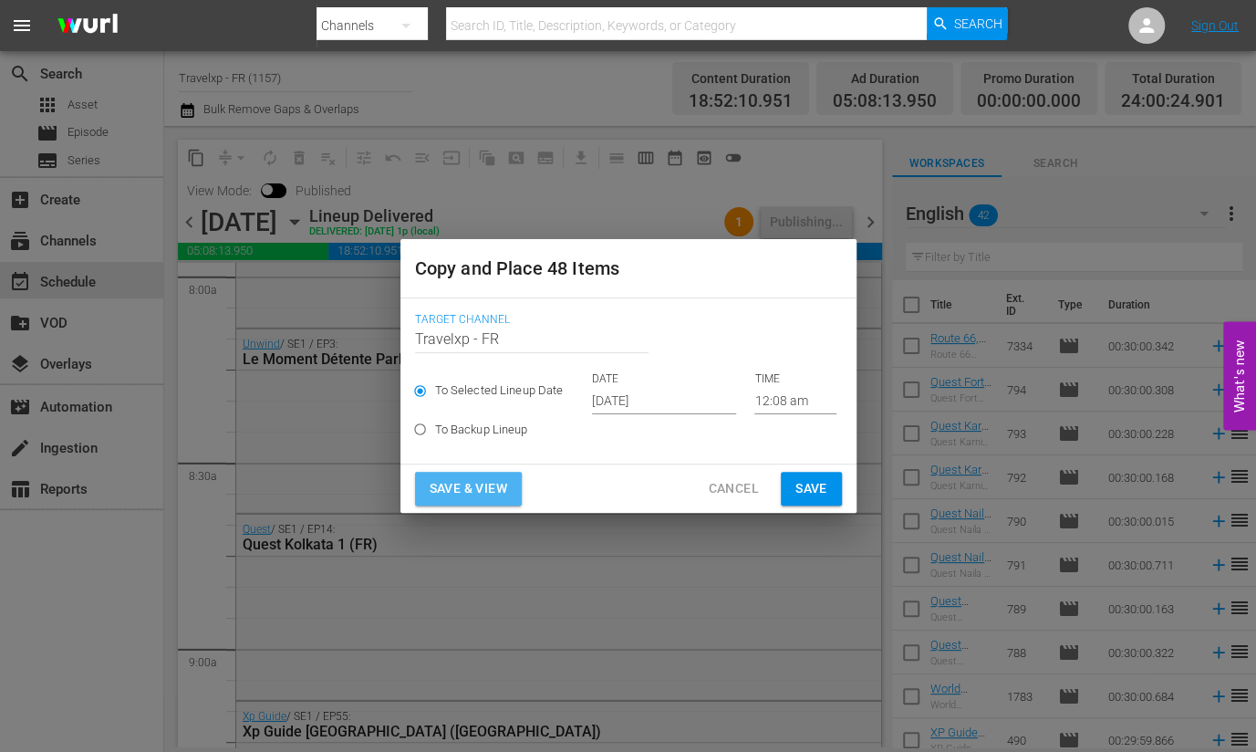
click at [484, 483] on span "Save & View" at bounding box center [469, 488] width 78 height 23
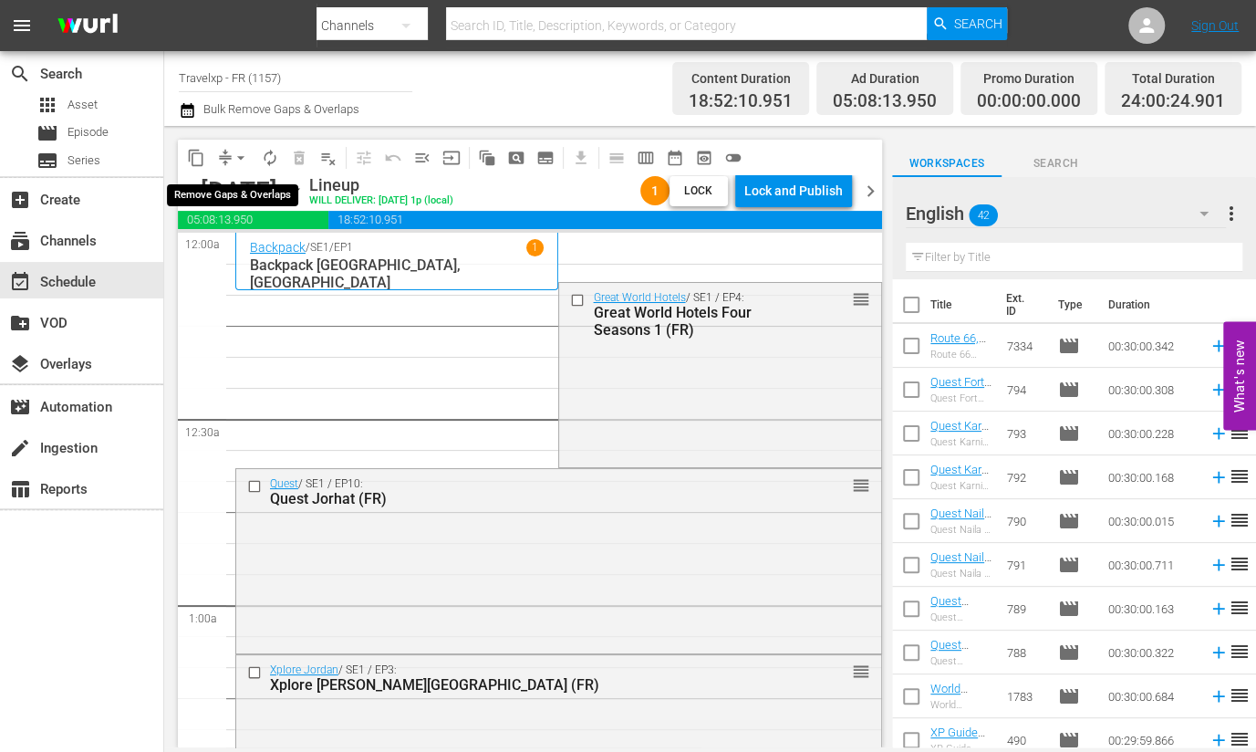
click at [235, 165] on span "arrow_drop_down" at bounding box center [241, 158] width 18 height 18
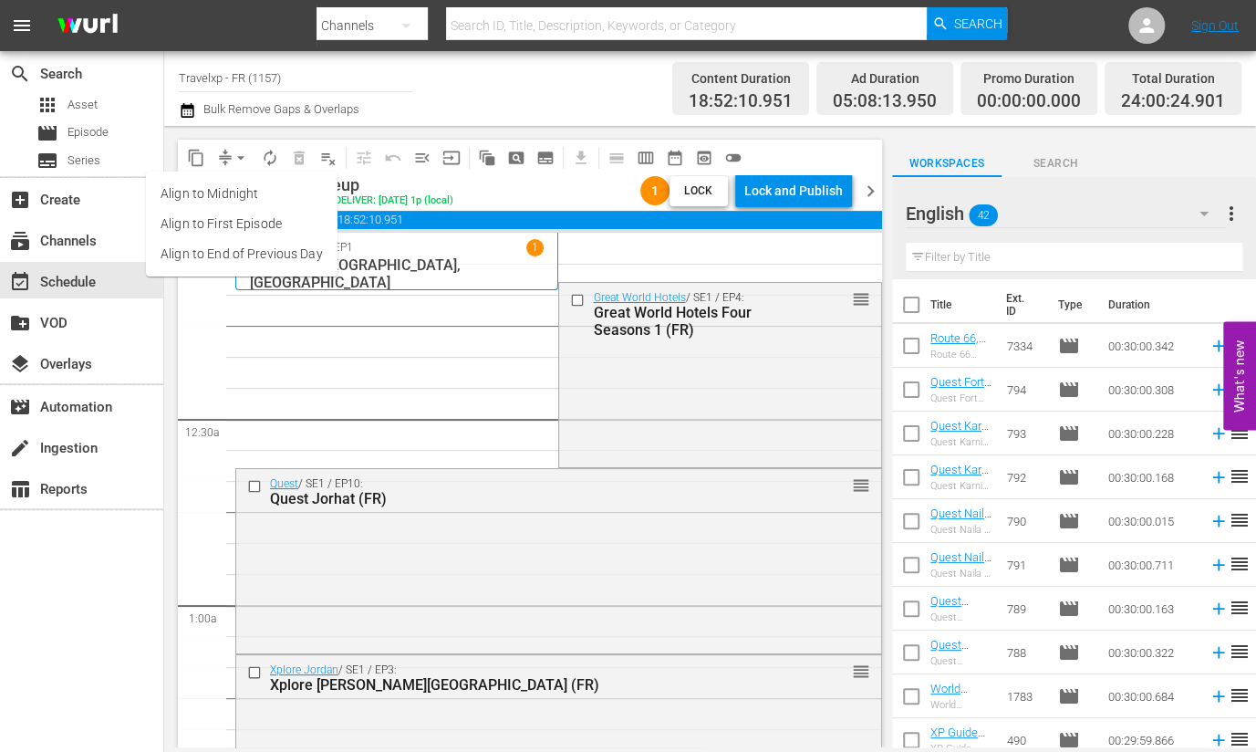
click at [267, 259] on li "Align to End of Previous Day" at bounding box center [242, 254] width 192 height 30
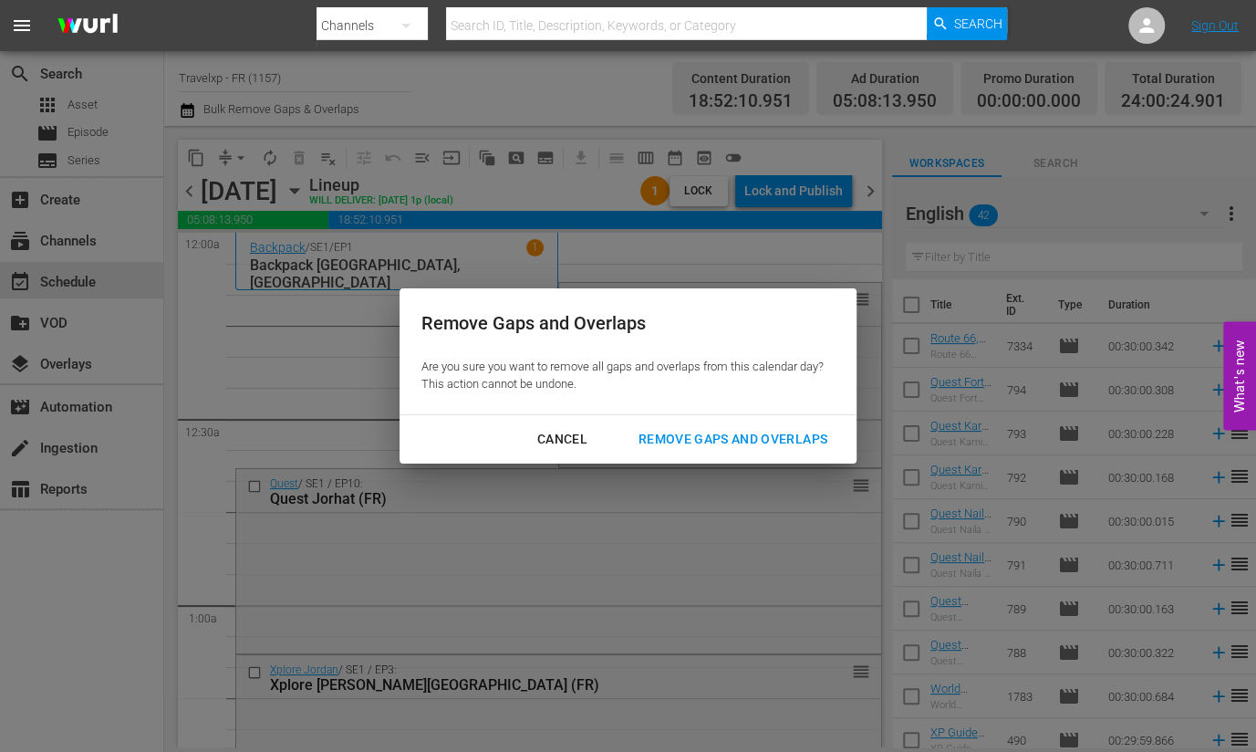
click at [715, 443] on div "Remove Gaps and Overlaps" at bounding box center [733, 439] width 218 height 23
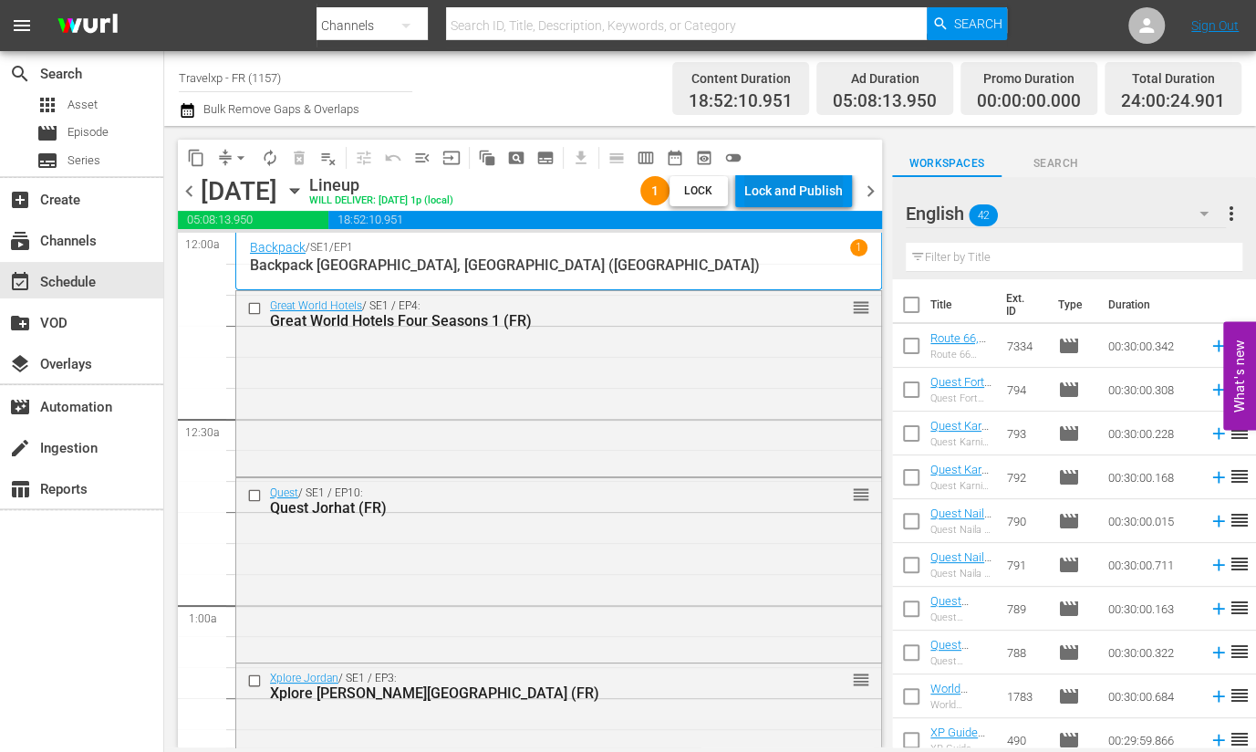
click at [827, 186] on div "Lock and Publish" at bounding box center [793, 190] width 99 height 33
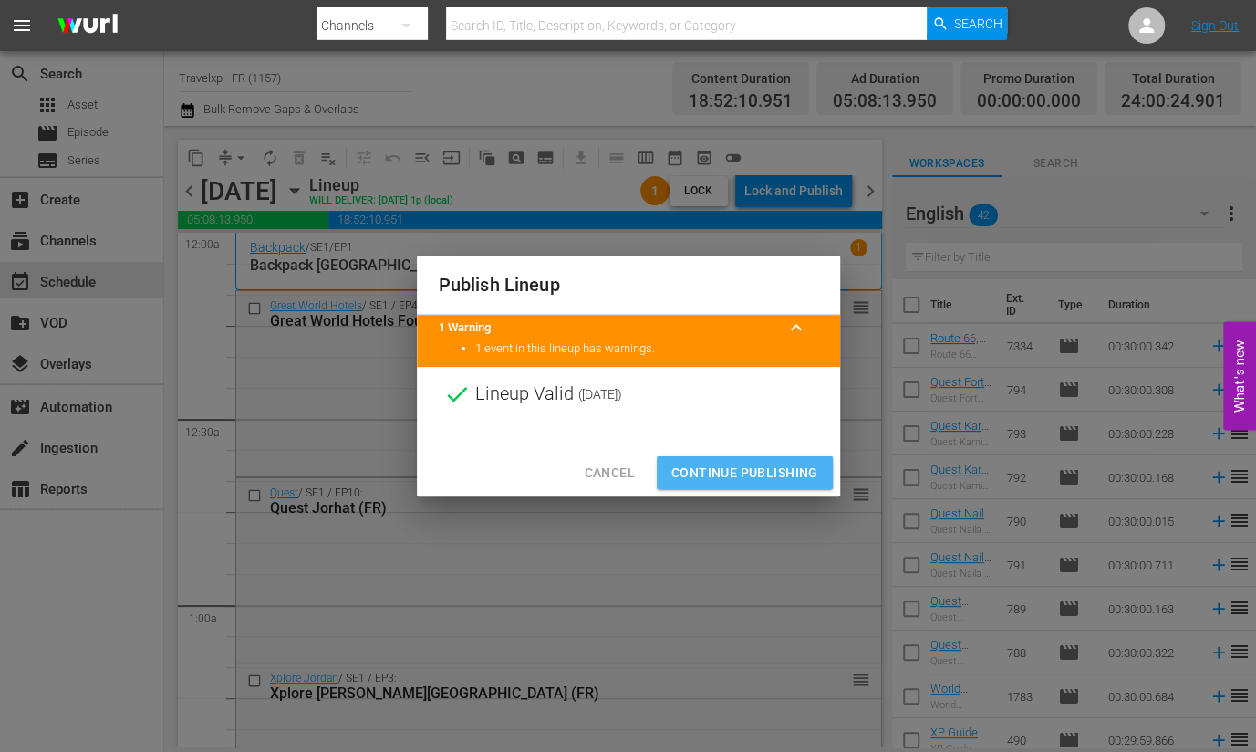
click at [775, 466] on span "Continue Publishing" at bounding box center [744, 473] width 147 height 23
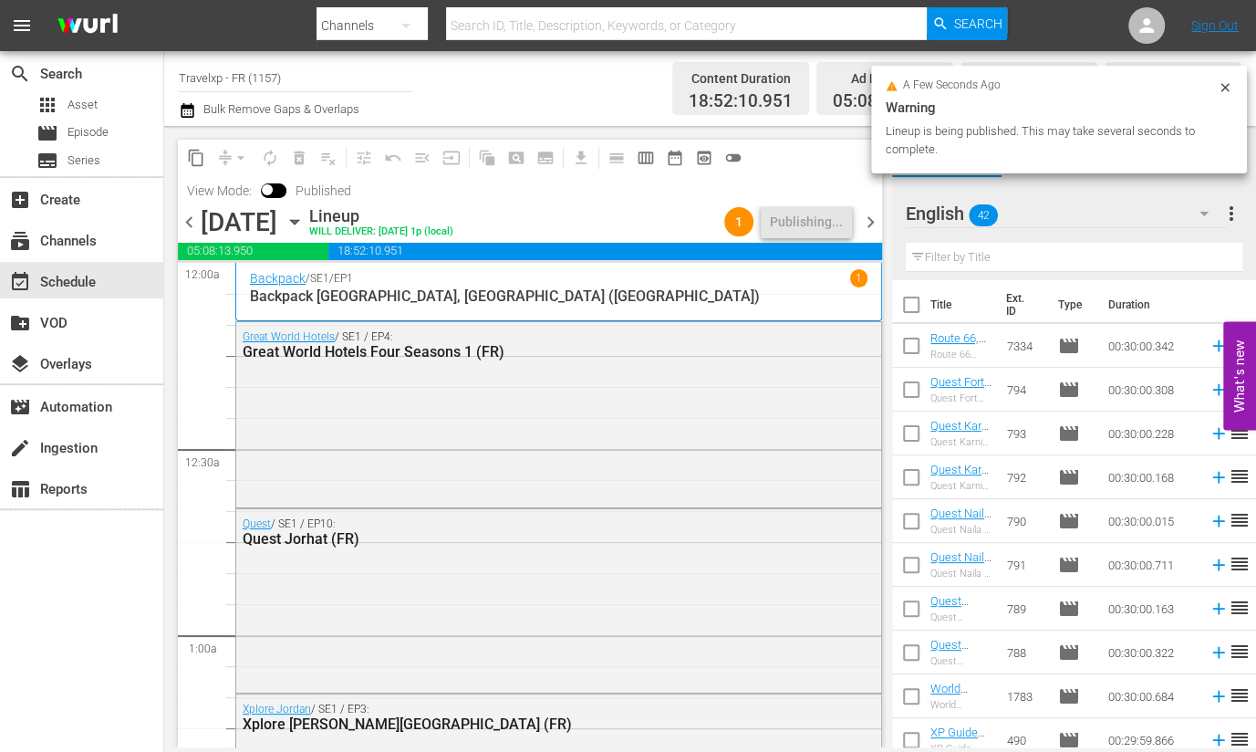
click at [871, 222] on span "chevron_right" at bounding box center [870, 222] width 23 height 23
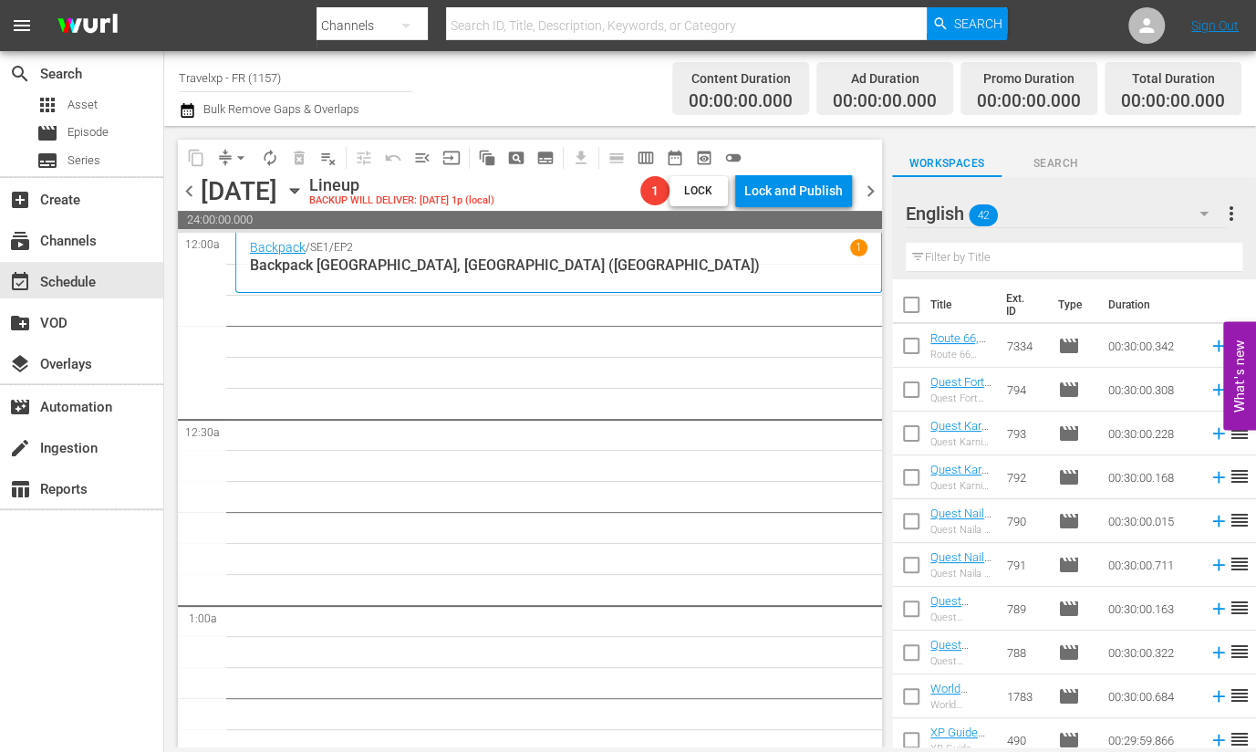
click at [305, 183] on icon "button" at bounding box center [295, 191] width 20 height 20
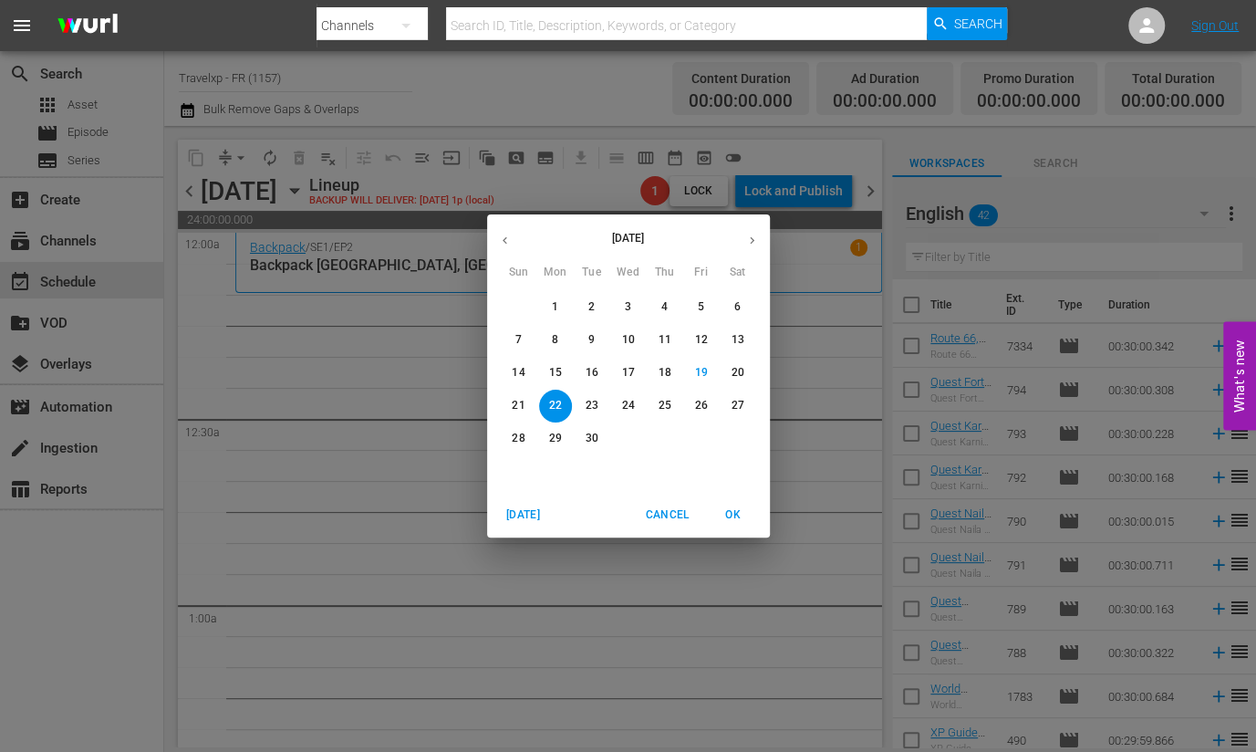
click at [499, 242] on icon "button" at bounding box center [505, 241] width 14 height 14
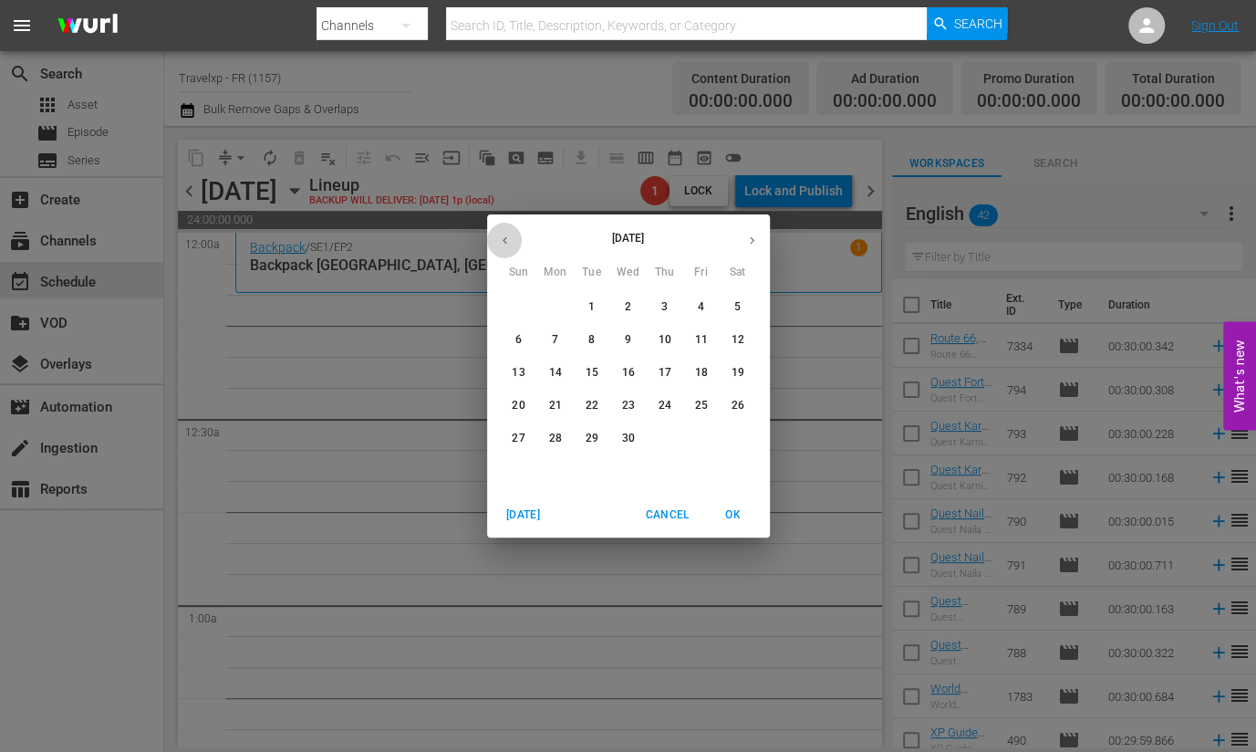
click at [499, 242] on icon "button" at bounding box center [505, 241] width 14 height 14
click at [751, 238] on icon "button" at bounding box center [752, 240] width 5 height 7
click at [595, 402] on p "22" at bounding box center [591, 406] width 13 height 16
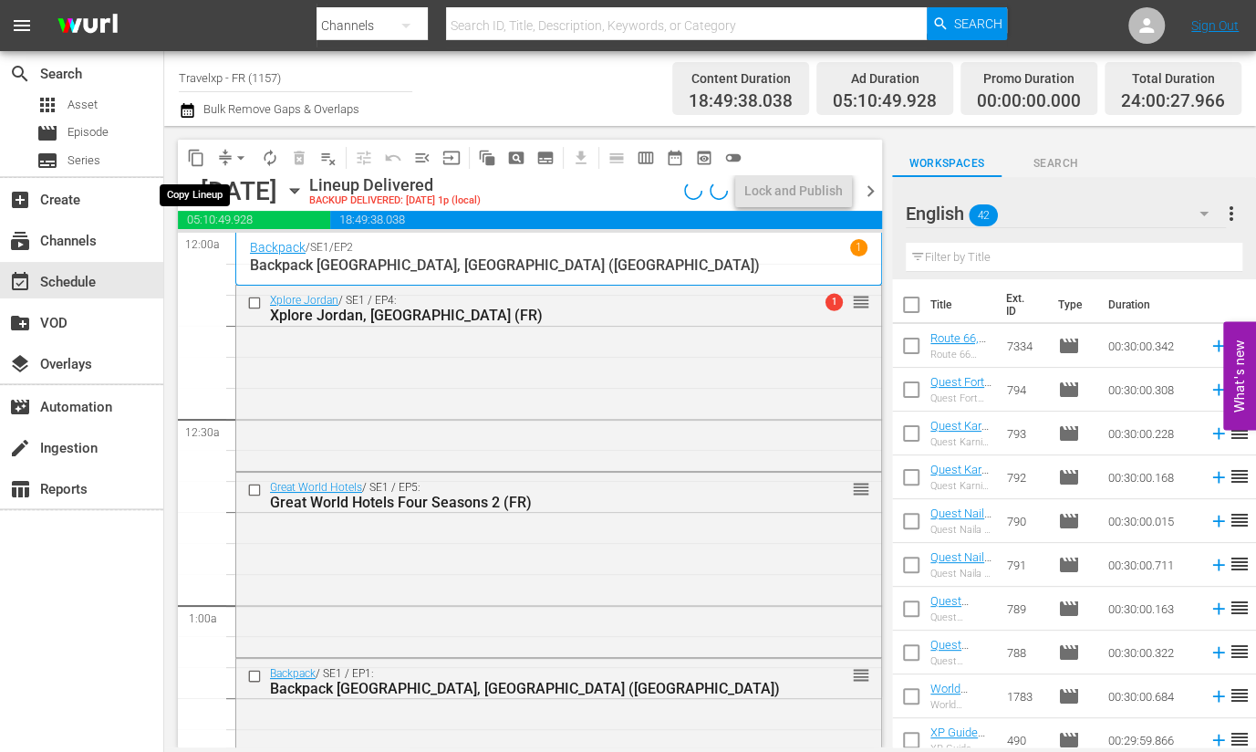
click at [190, 157] on span "content_copy" at bounding box center [196, 158] width 18 height 18
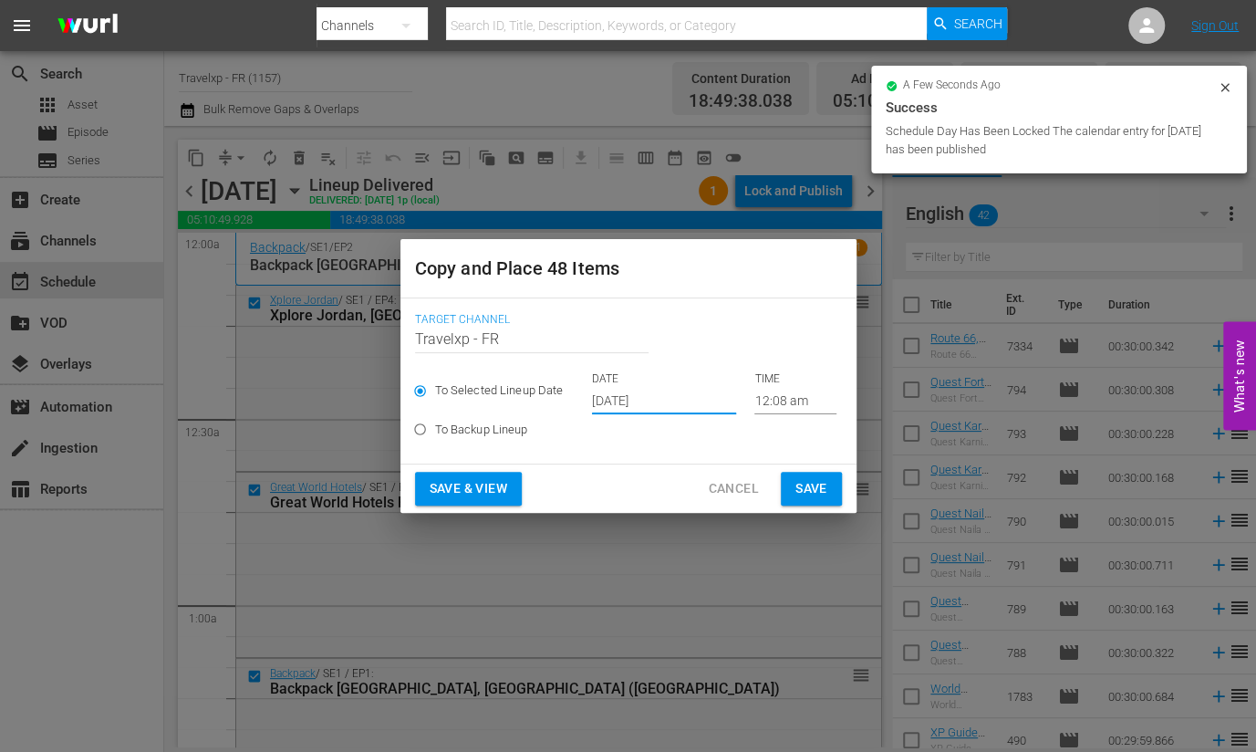
click at [637, 395] on input "[DATE]" at bounding box center [664, 400] width 144 height 27
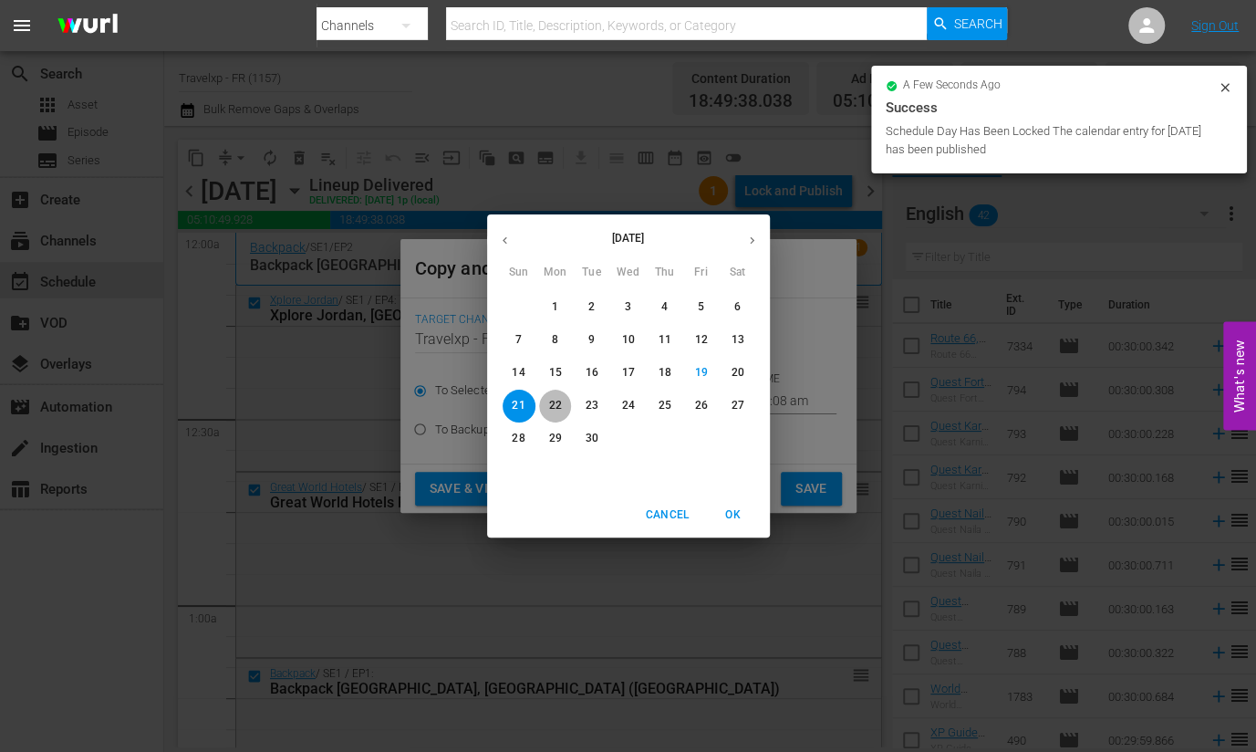
click at [550, 398] on p "22" at bounding box center [554, 406] width 13 height 16
type input "Sep 22nd 2025"
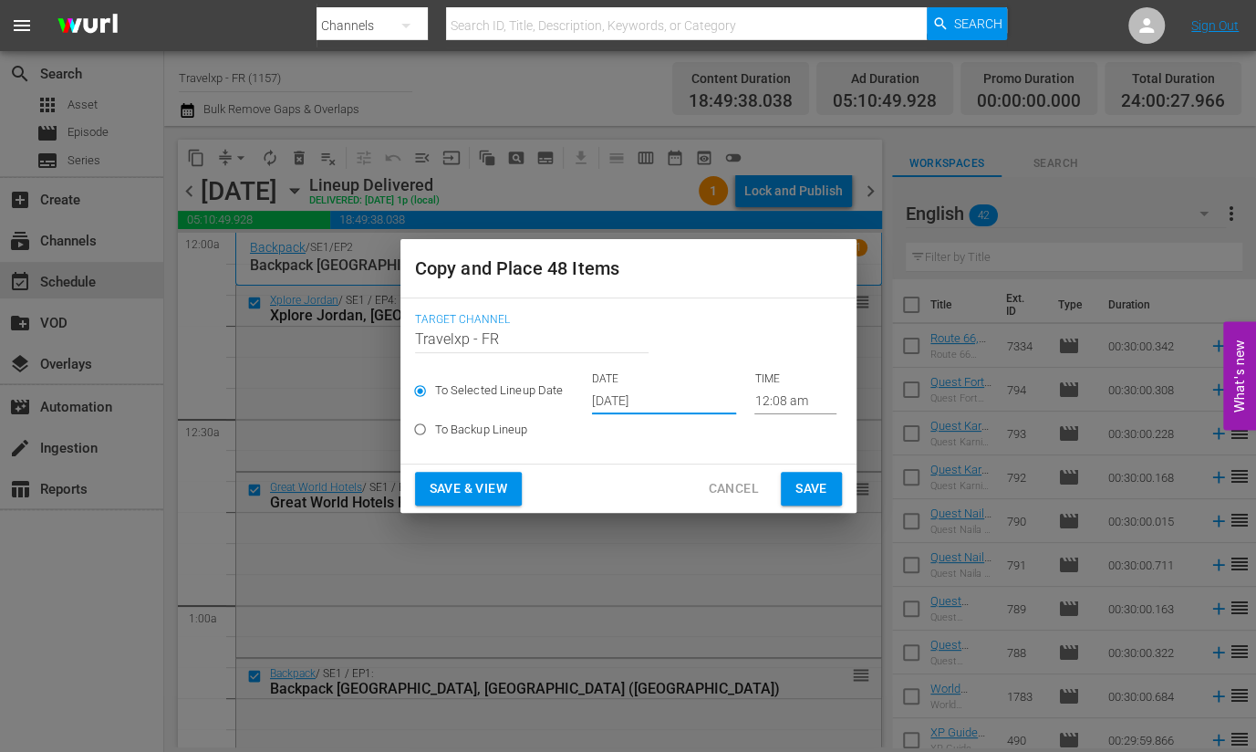
click at [506, 492] on span "Save & View" at bounding box center [469, 488] width 78 height 23
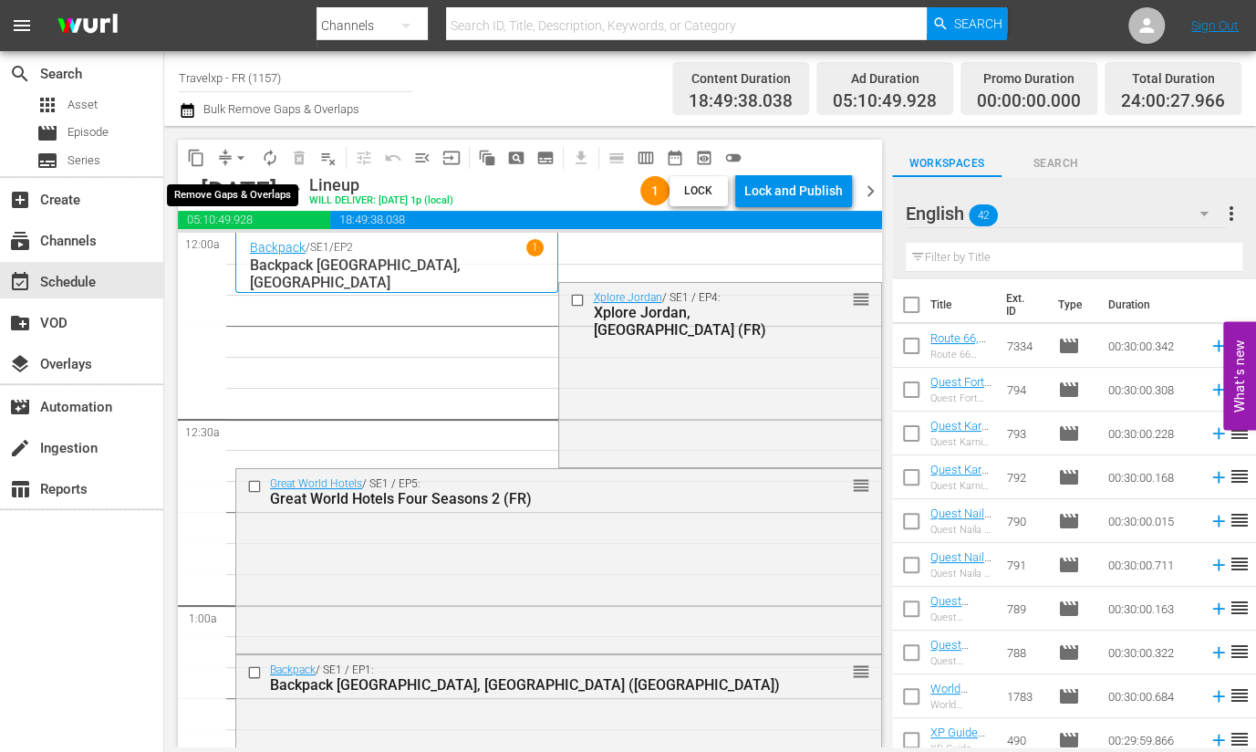
click at [237, 152] on span "arrow_drop_down" at bounding box center [241, 158] width 18 height 18
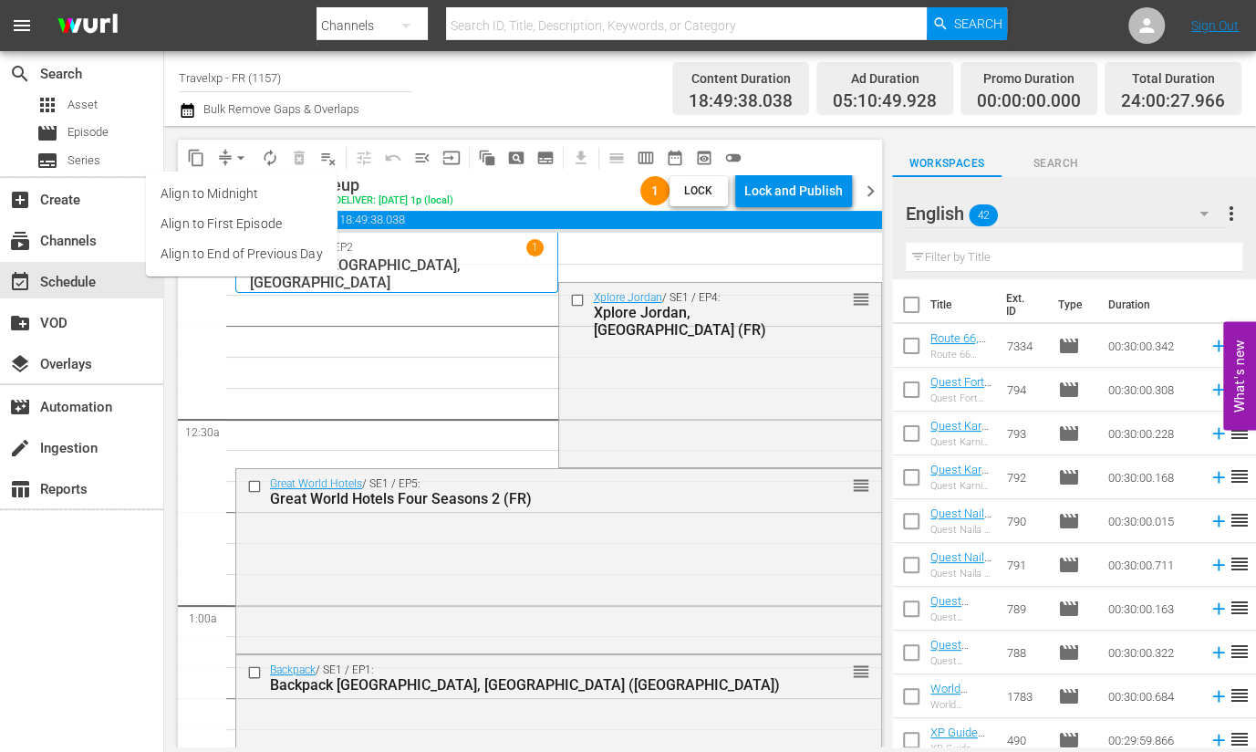
click at [249, 253] on li "Align to End of Previous Day" at bounding box center [242, 254] width 192 height 30
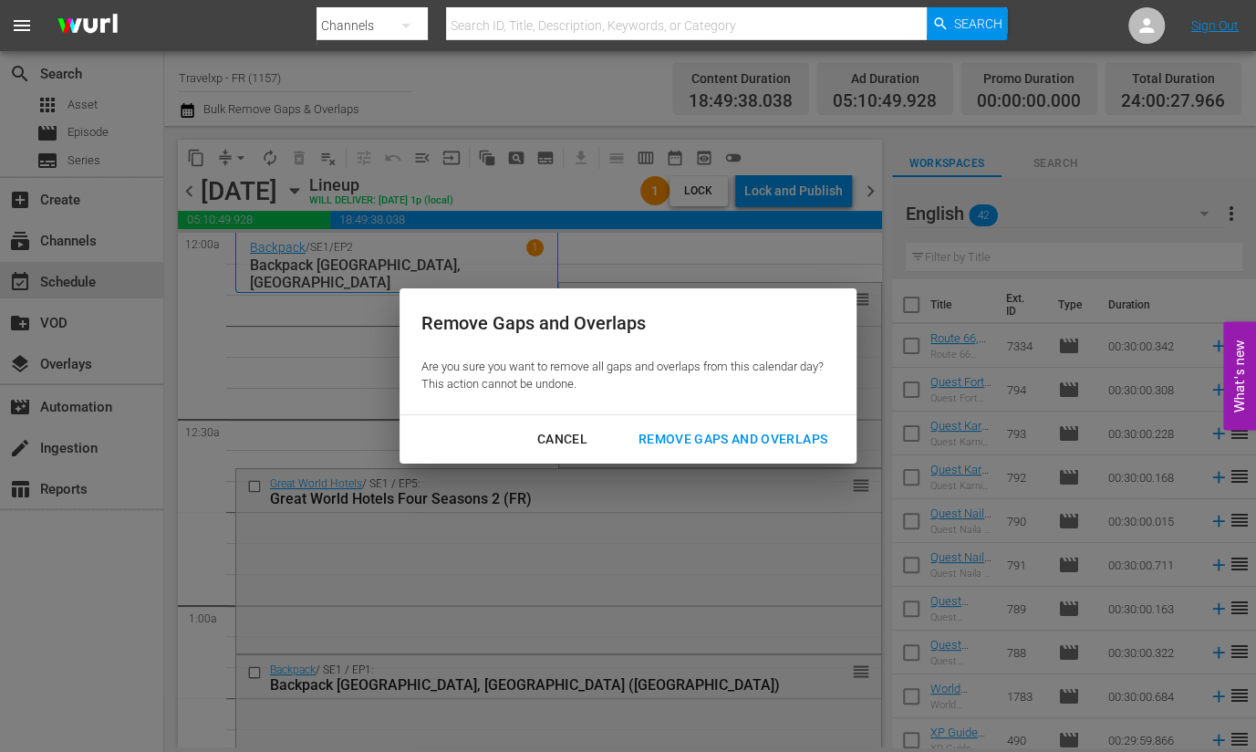
click at [699, 444] on div "Remove Gaps and Overlaps" at bounding box center [733, 439] width 218 height 23
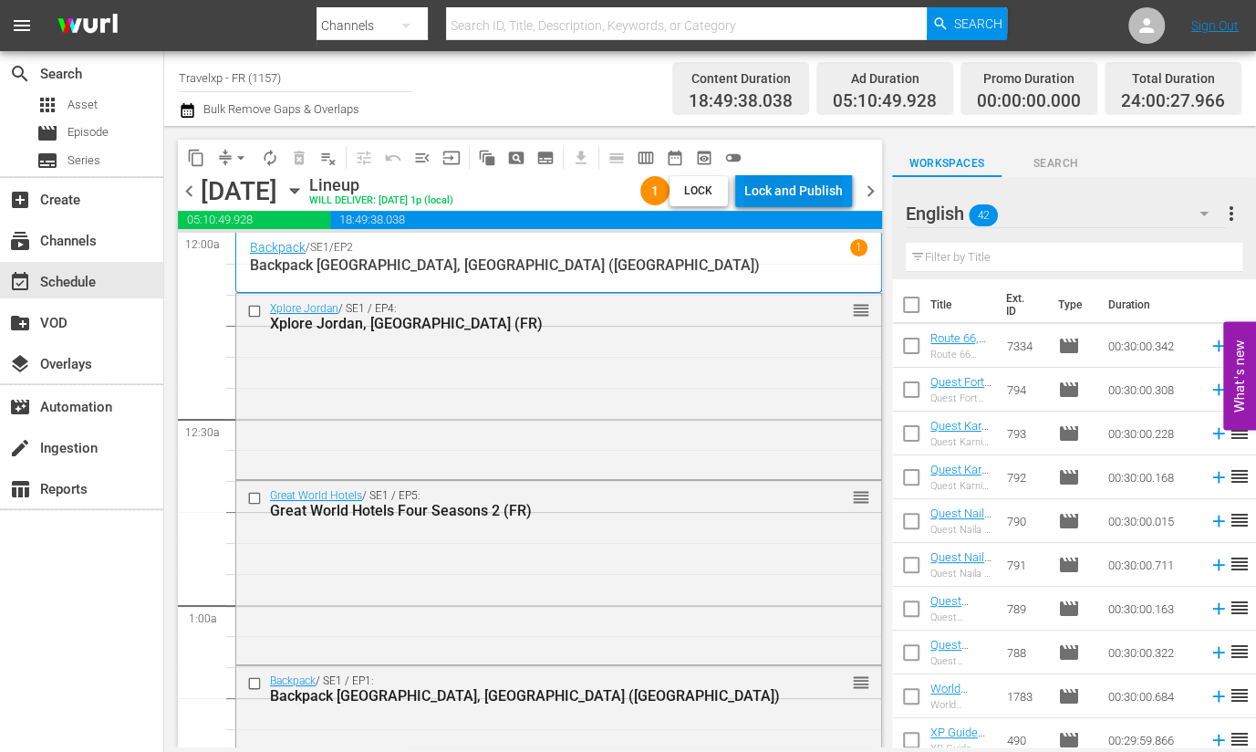
click at [789, 176] on div "Lock and Publish" at bounding box center [793, 190] width 99 height 33
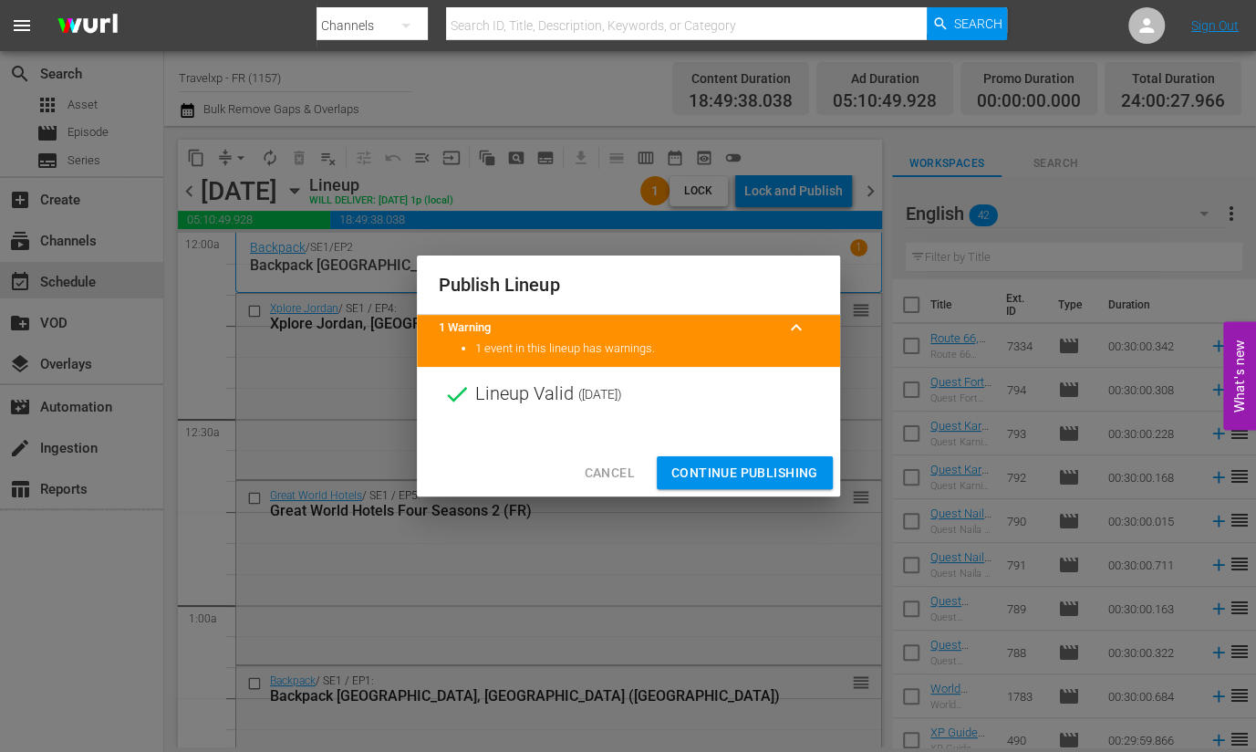
click at [753, 464] on span "Continue Publishing" at bounding box center [744, 473] width 147 height 23
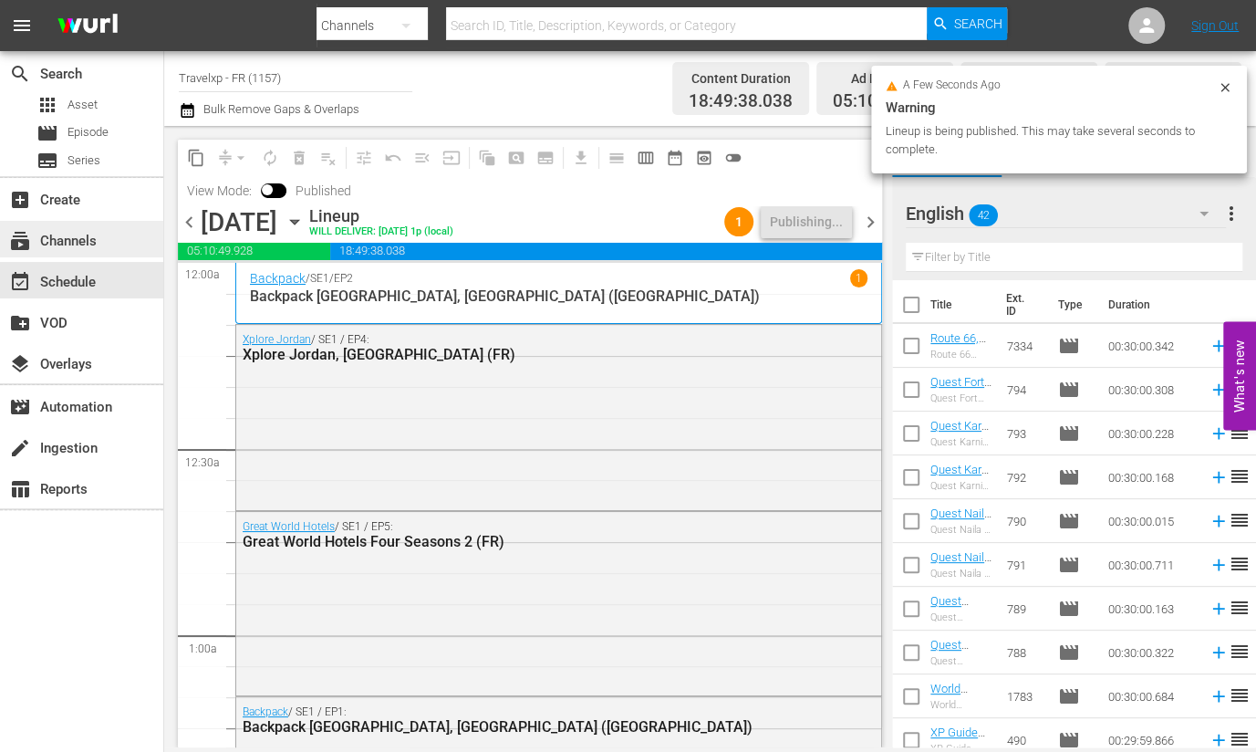
click at [99, 245] on div "subscriptions Channels" at bounding box center [81, 239] width 163 height 36
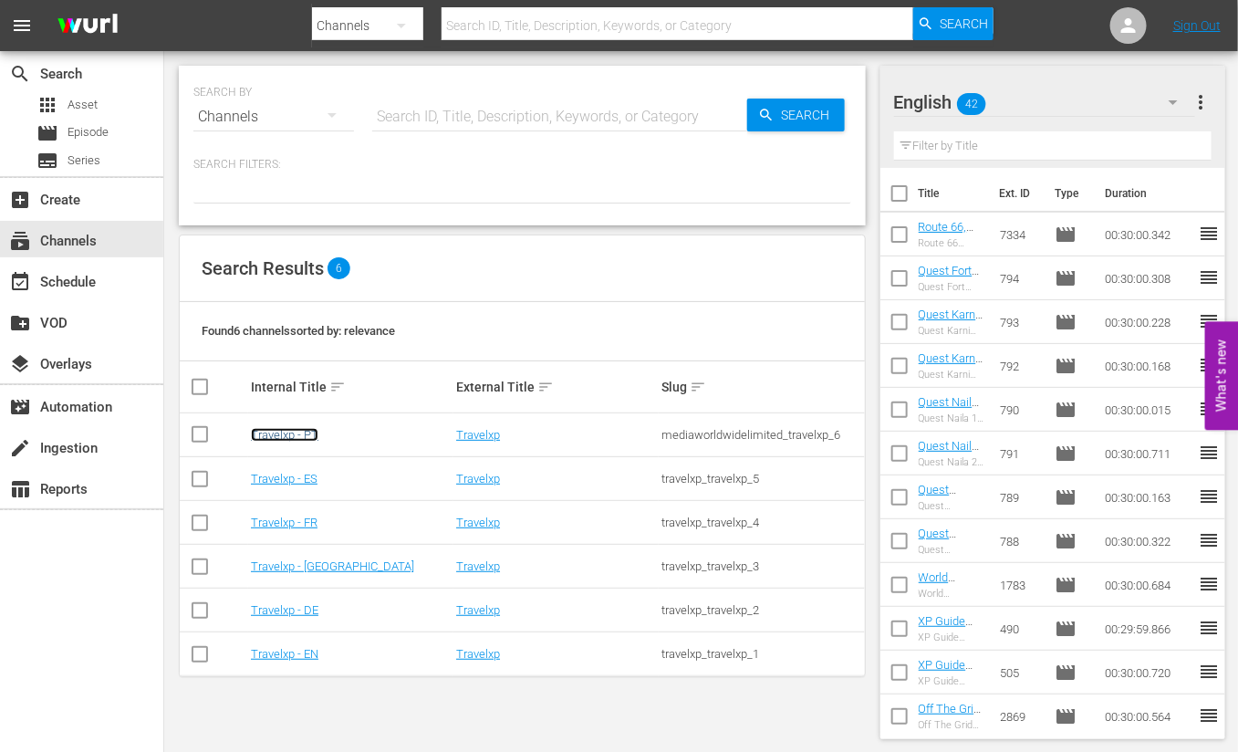
click at [308, 438] on link "Travelxp - PT" at bounding box center [285, 435] width 68 height 14
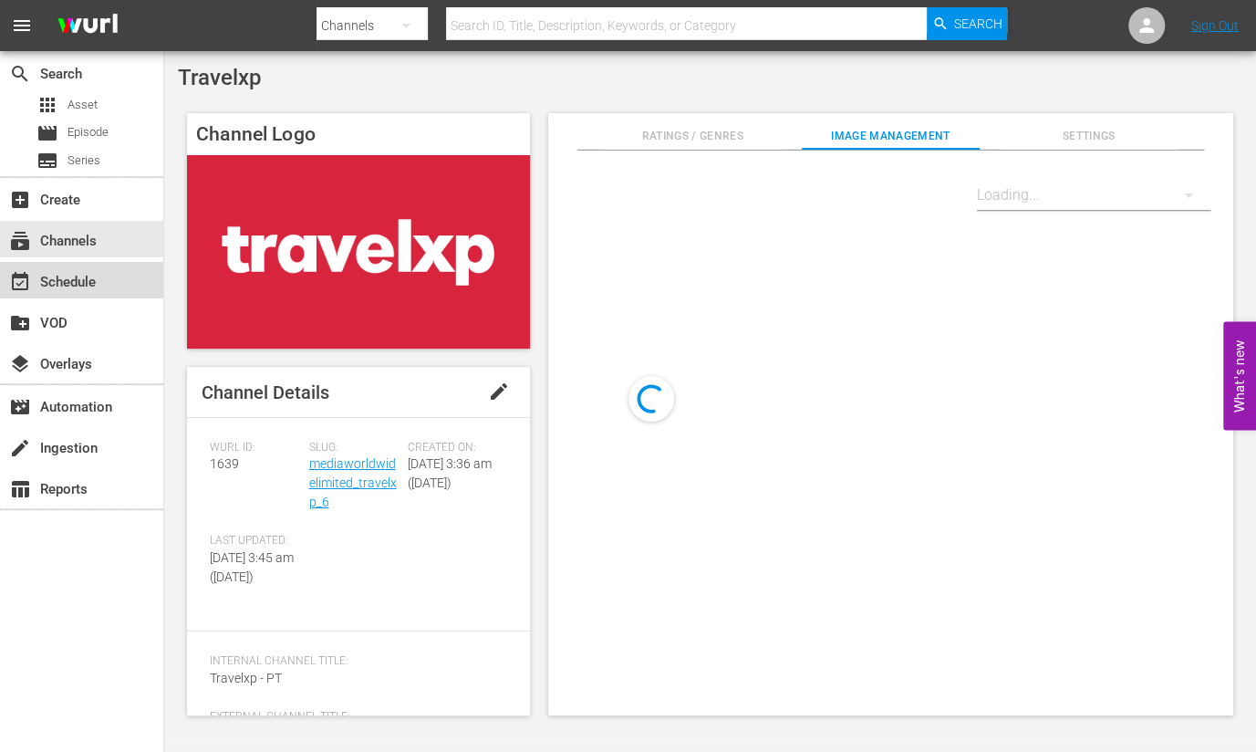
click at [121, 268] on div "event_available Schedule" at bounding box center [81, 280] width 163 height 36
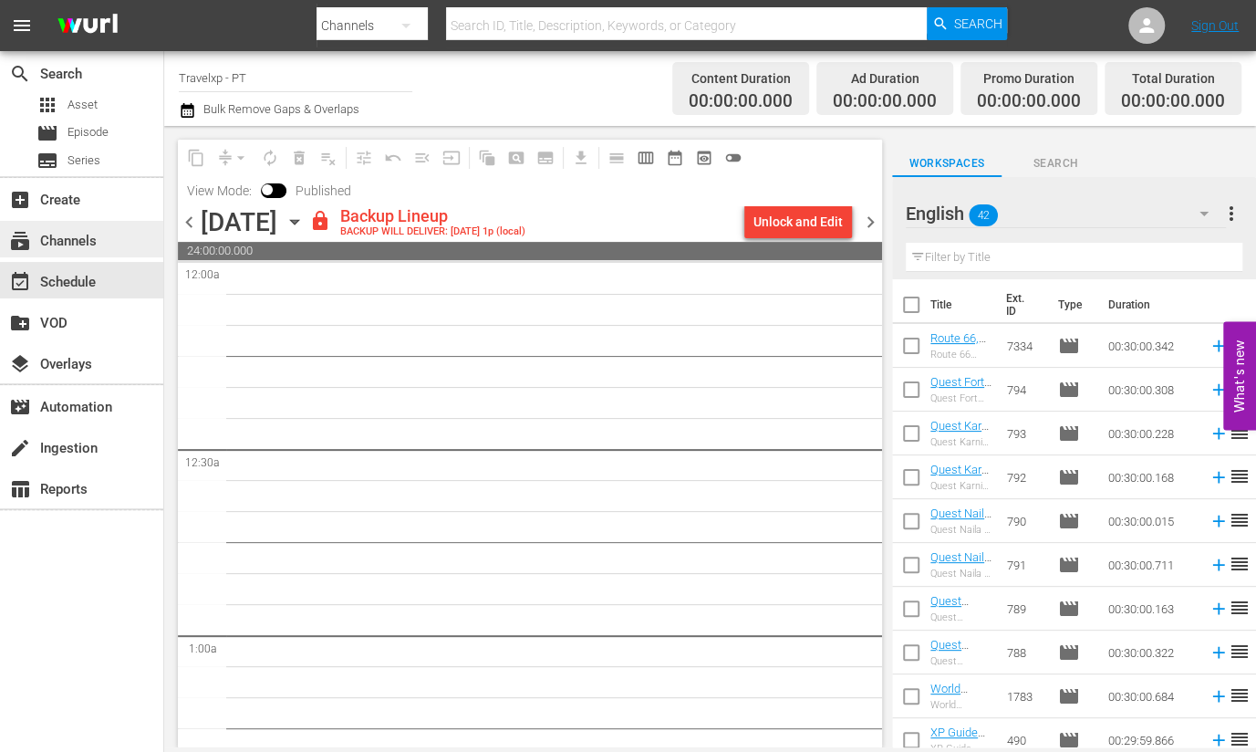
click at [88, 246] on div "subscriptions Channels" at bounding box center [51, 238] width 102 height 16
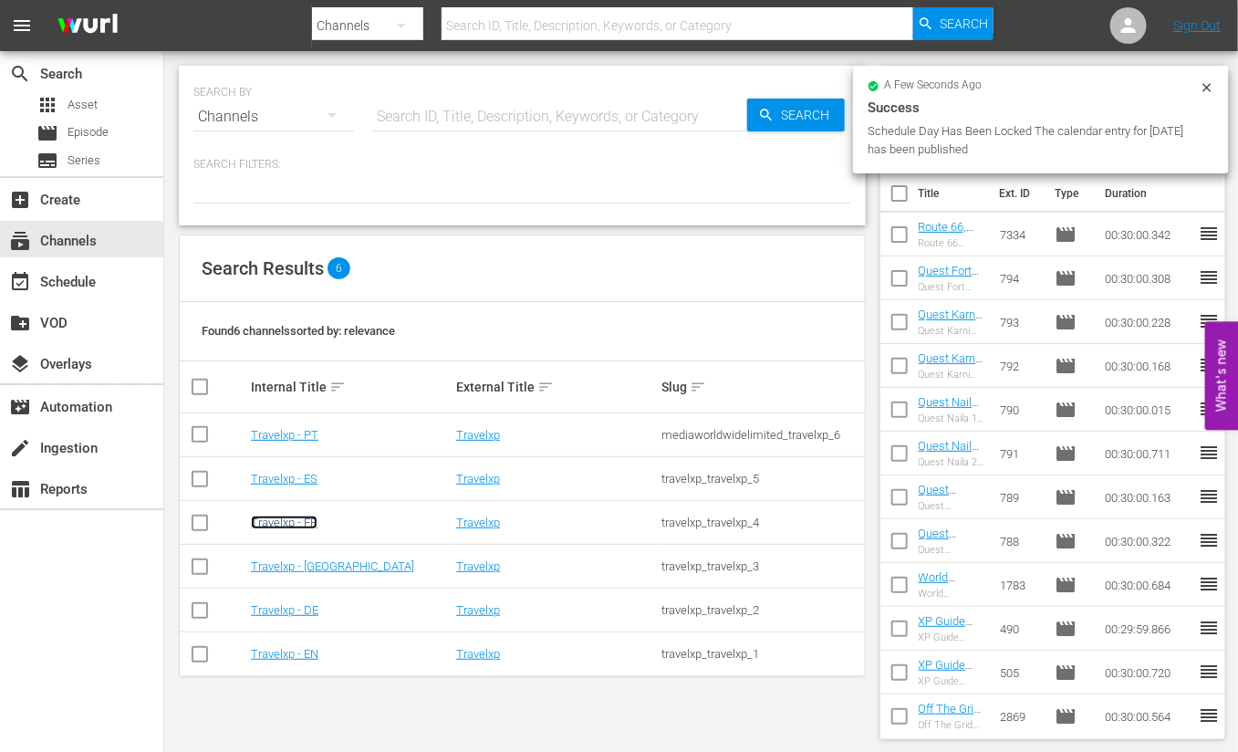
click at [307, 523] on link "Travelxp - FR" at bounding box center [284, 522] width 67 height 14
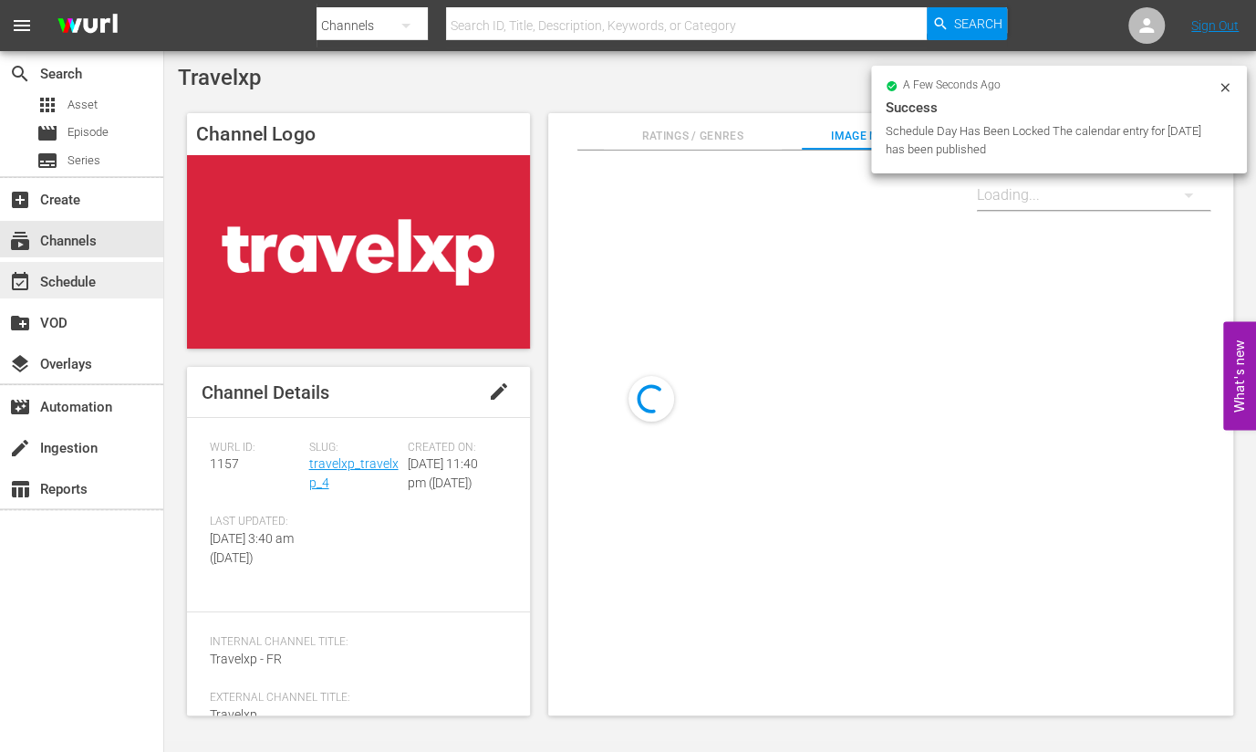
click at [120, 277] on div "event_available Schedule" at bounding box center [81, 280] width 163 height 36
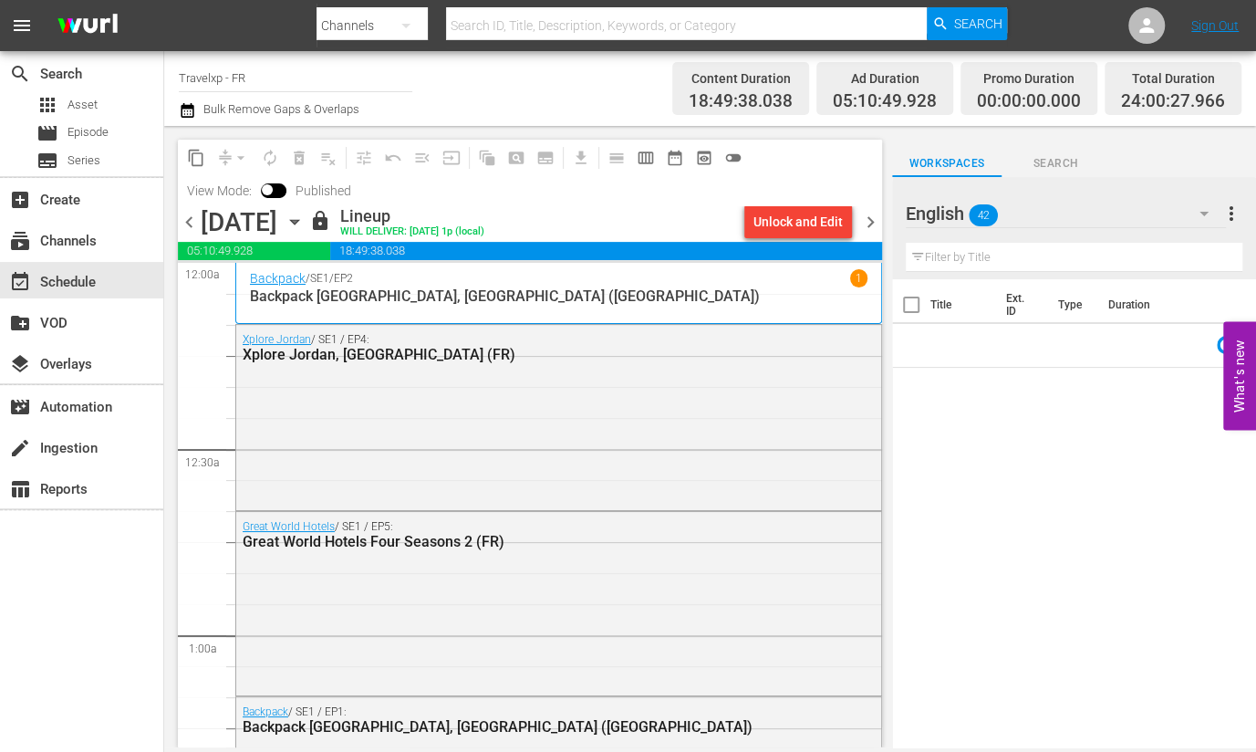
click at [868, 226] on span "chevron_right" at bounding box center [870, 222] width 23 height 23
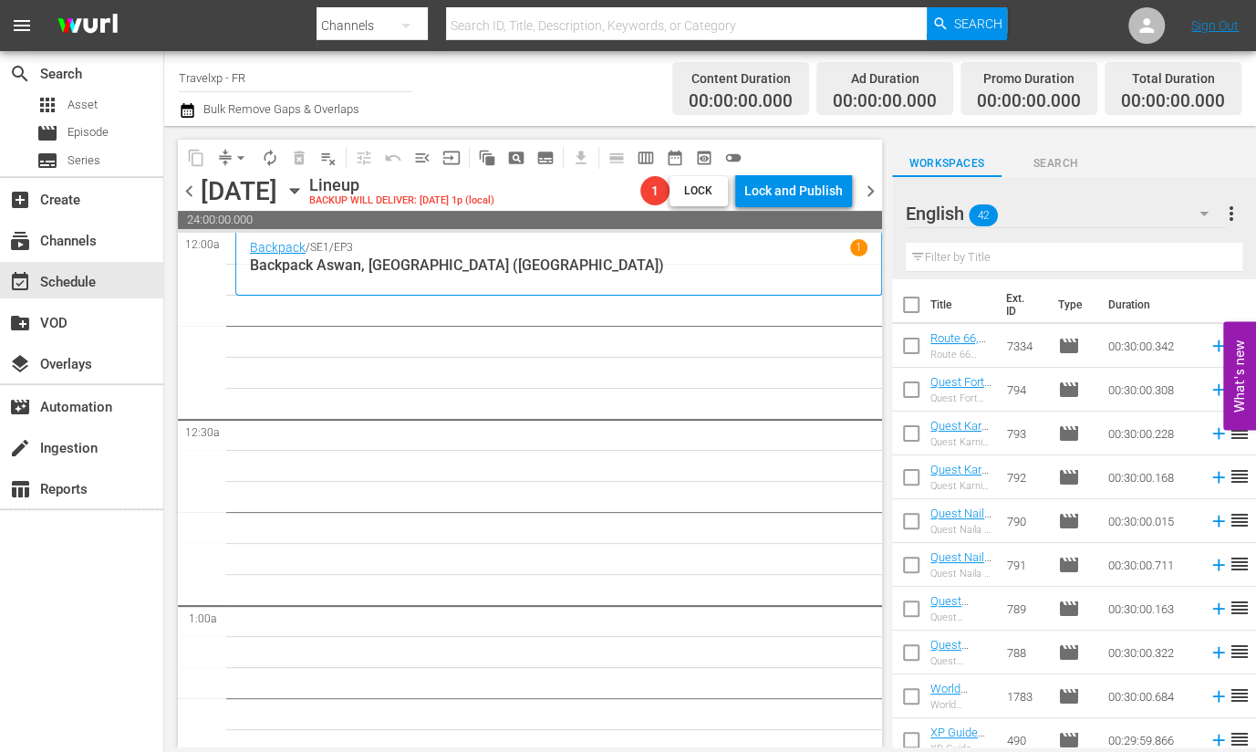
click at [305, 193] on icon "button" at bounding box center [295, 191] width 20 height 20
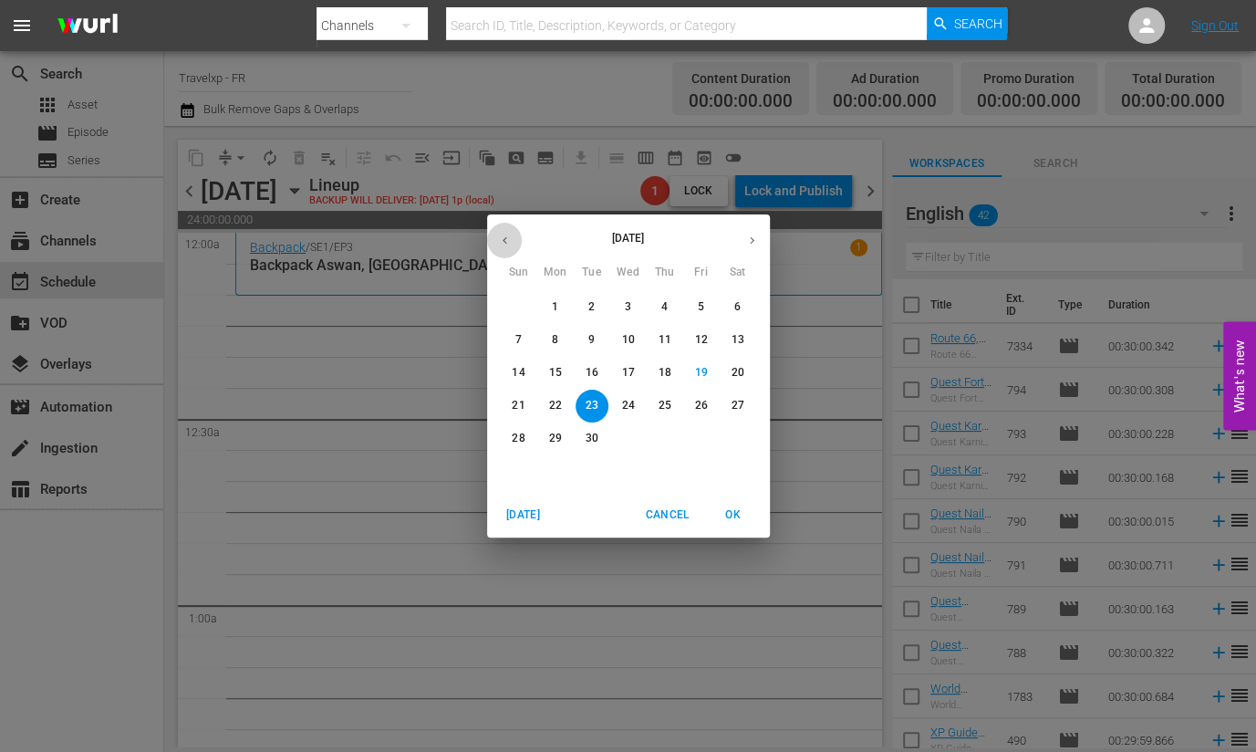
click at [498, 248] on button "button" at bounding box center [505, 241] width 36 height 36
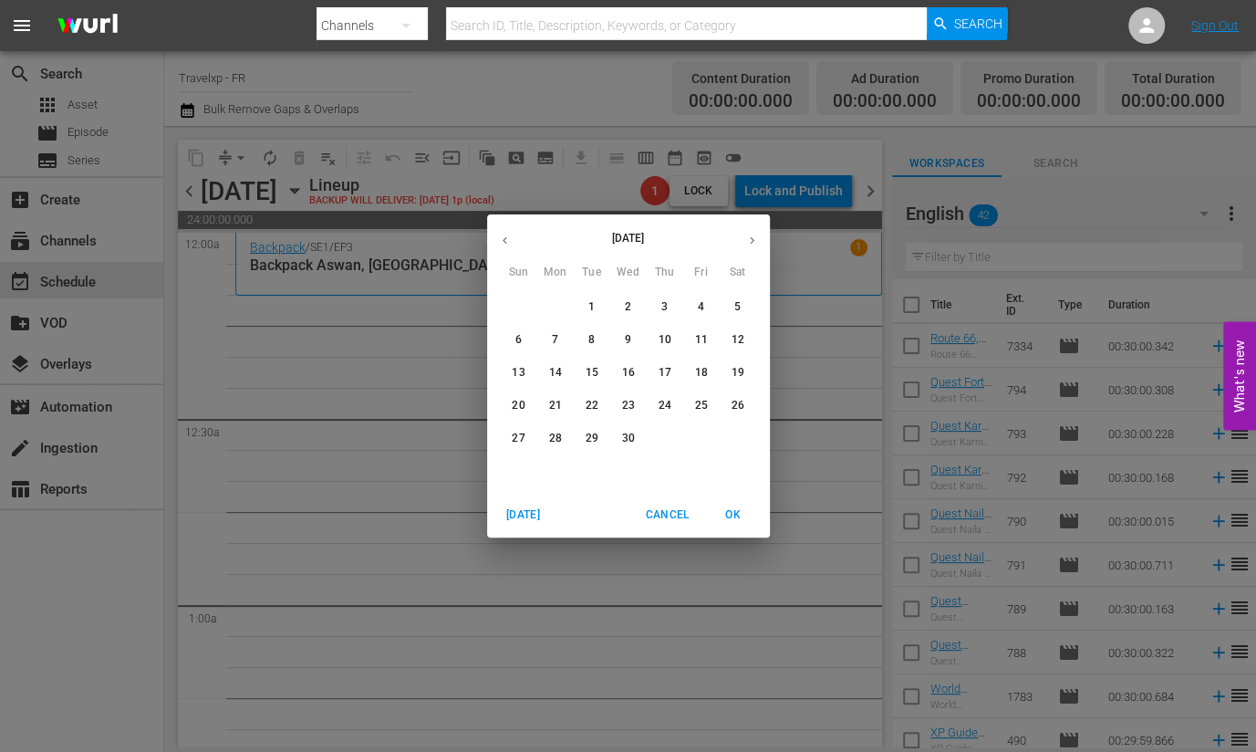
click at [623, 398] on p "23" at bounding box center [627, 406] width 13 height 16
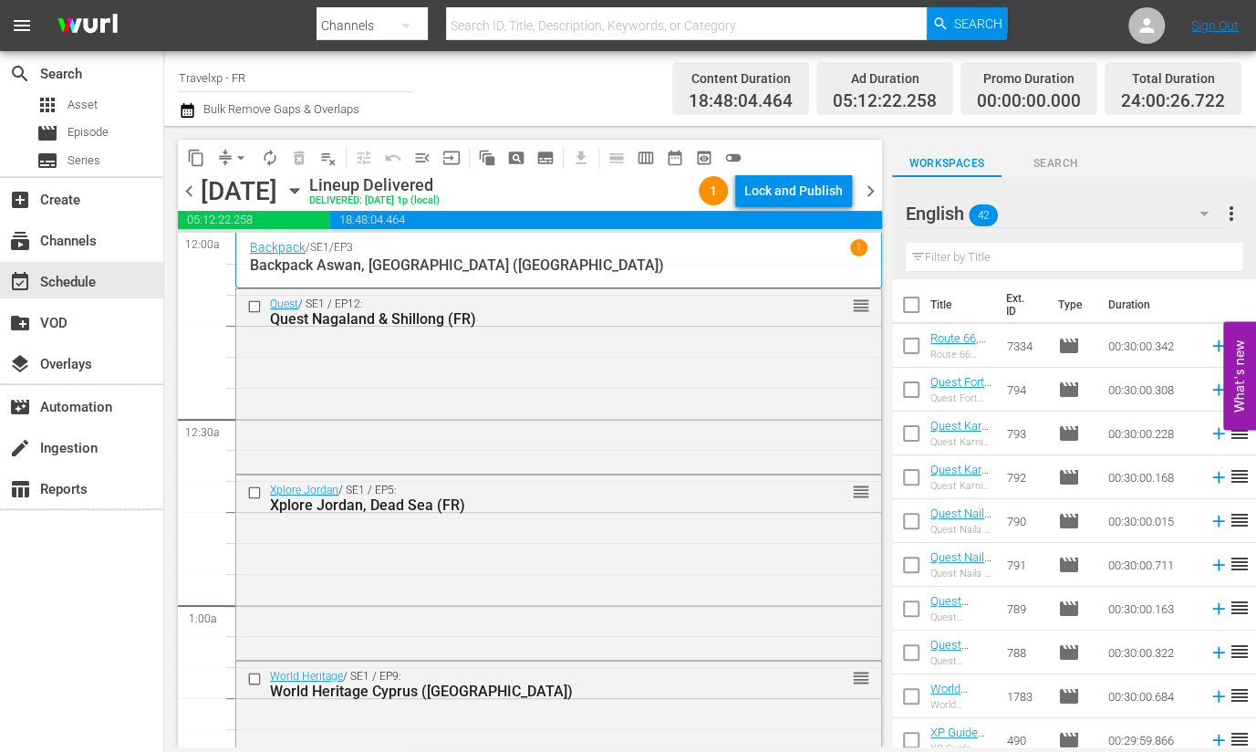
click at [200, 171] on span "content_copy" at bounding box center [196, 157] width 29 height 29
click at [200, 166] on span "content_copy" at bounding box center [196, 158] width 18 height 18
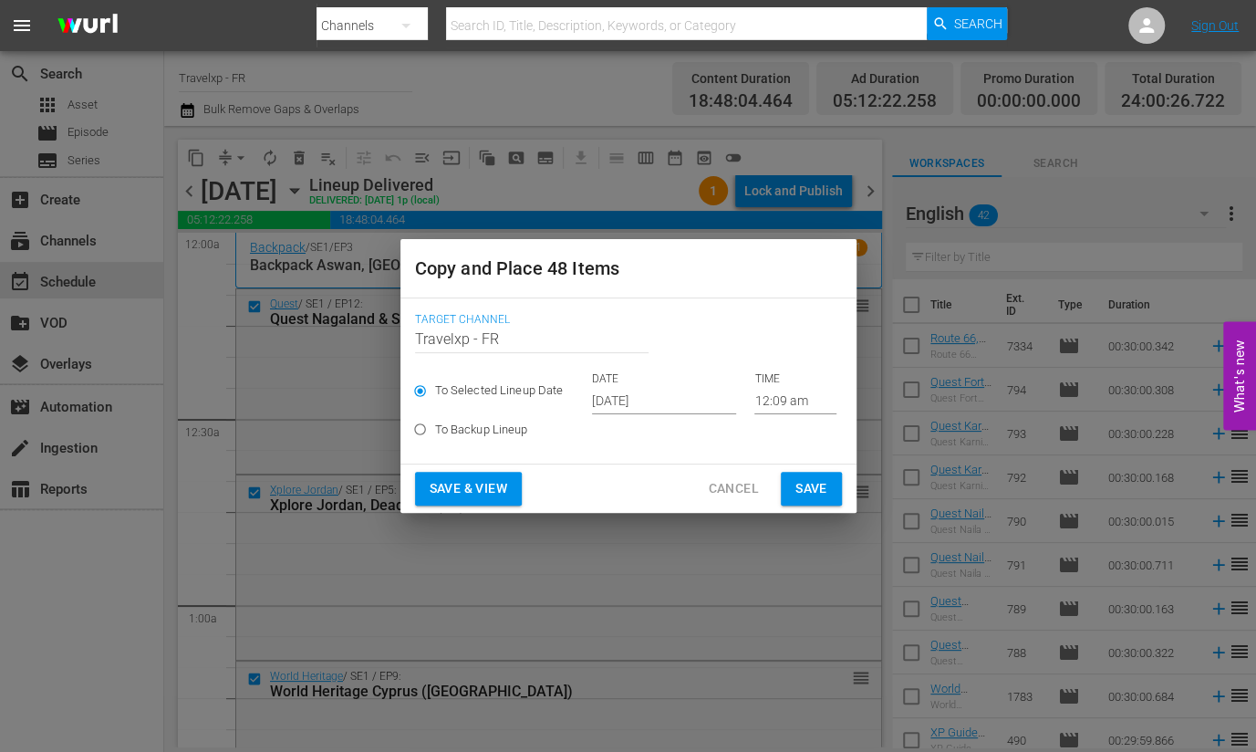
click at [628, 412] on input "[DATE]" at bounding box center [664, 400] width 144 height 27
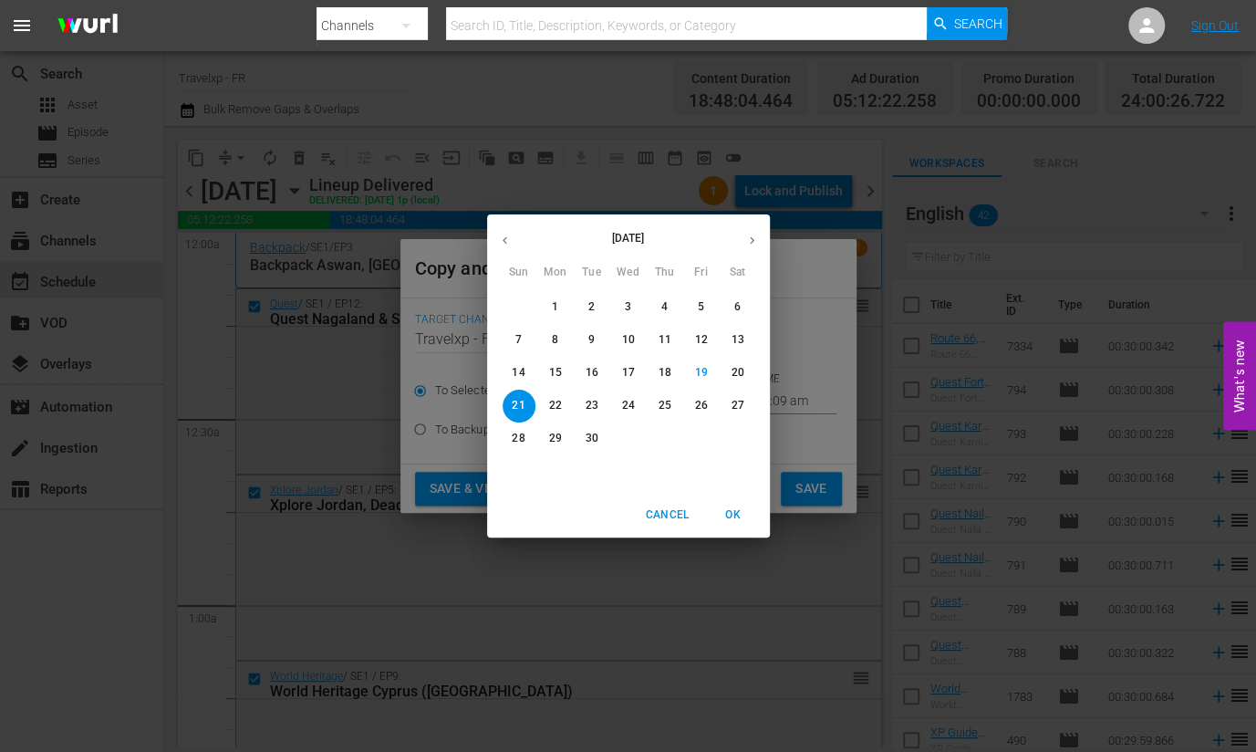
click at [584, 403] on span "23" at bounding box center [592, 406] width 33 height 16
type input "[DATE]"
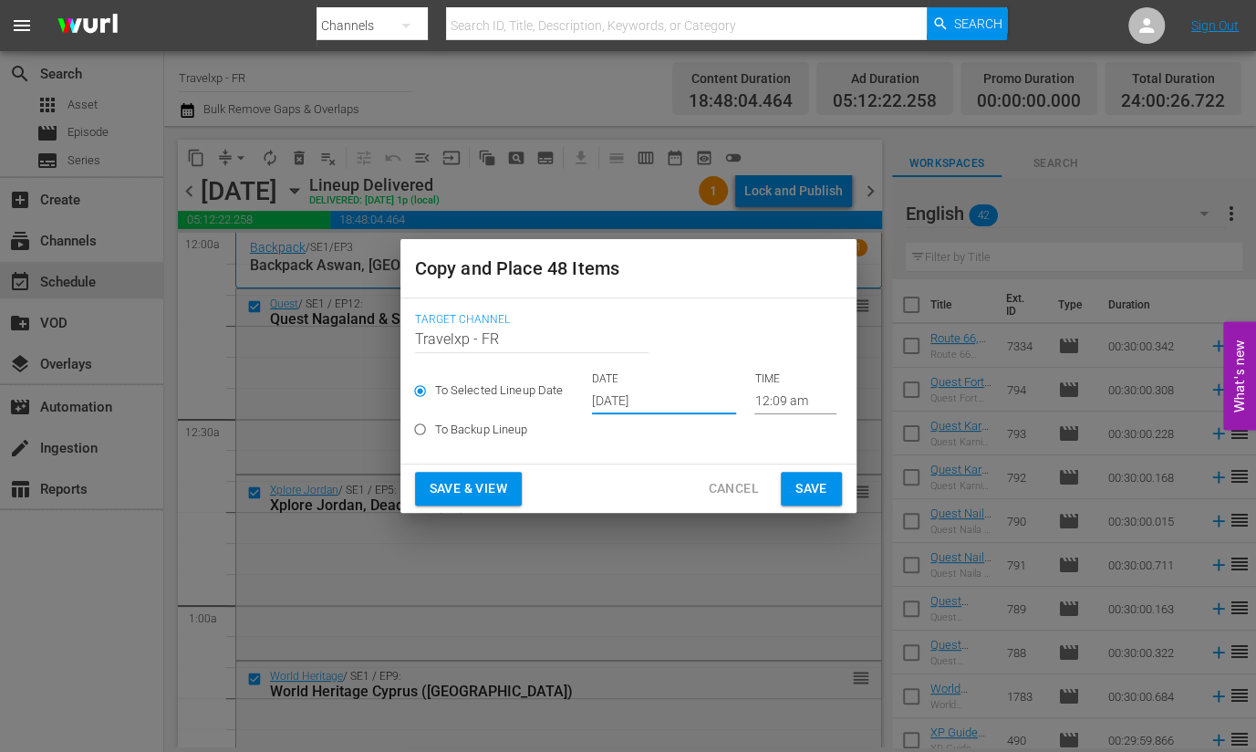
click at [492, 483] on span "Save & View" at bounding box center [469, 488] width 78 height 23
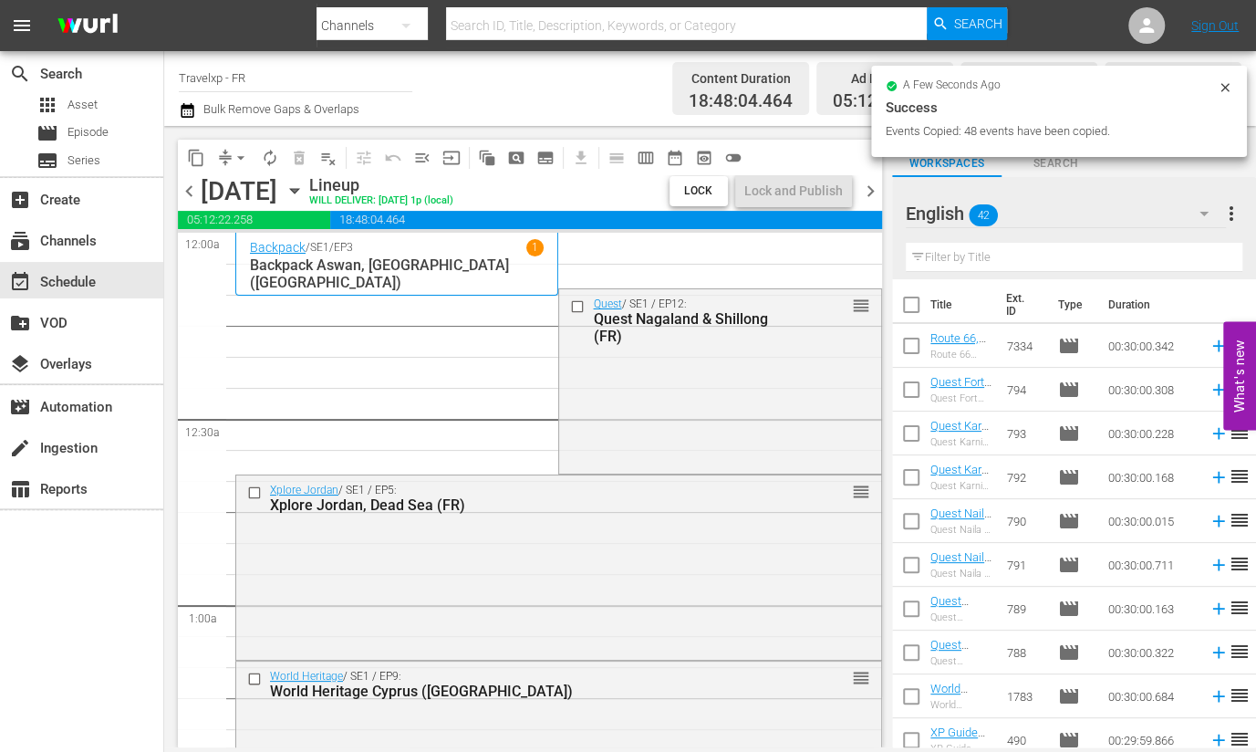
click at [242, 157] on span "arrow_drop_down" at bounding box center [241, 158] width 18 height 18
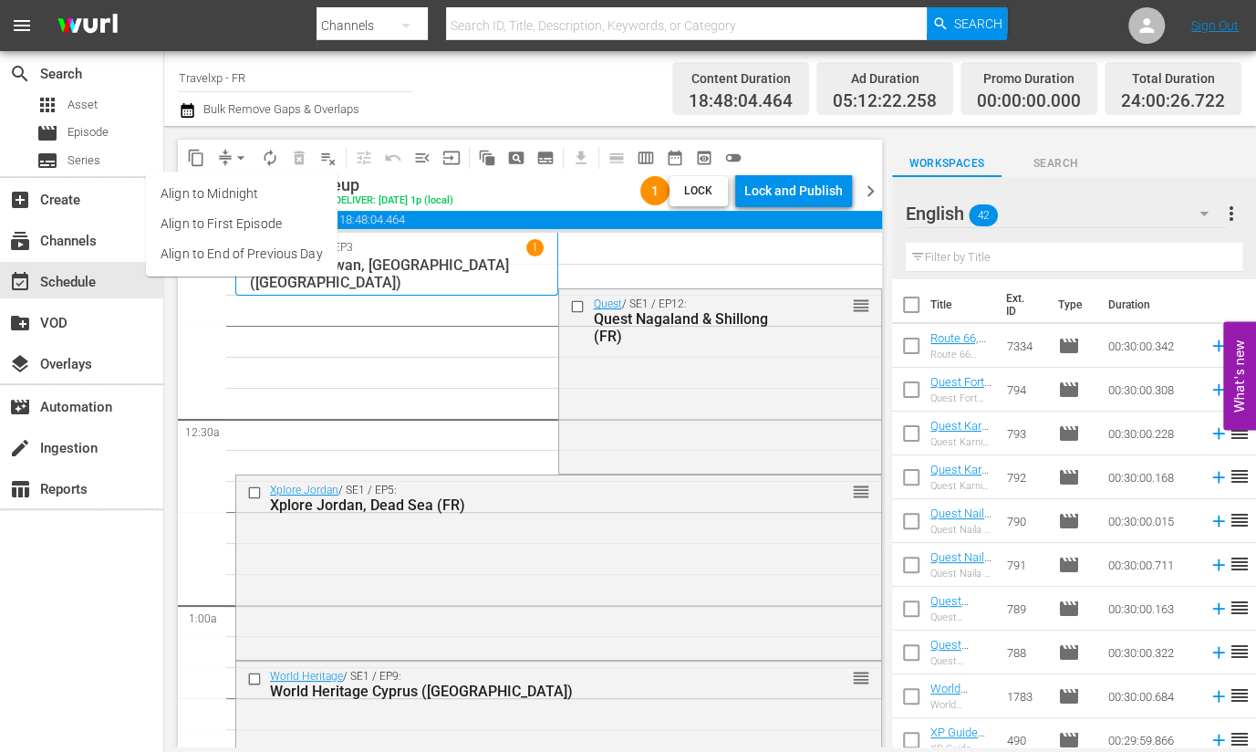
click at [265, 270] on ul "Align to Midnight Align to First Episode Align to End of Previous Day" at bounding box center [242, 224] width 192 height 105
click at [270, 253] on li "Align to End of Previous Day" at bounding box center [242, 254] width 192 height 30
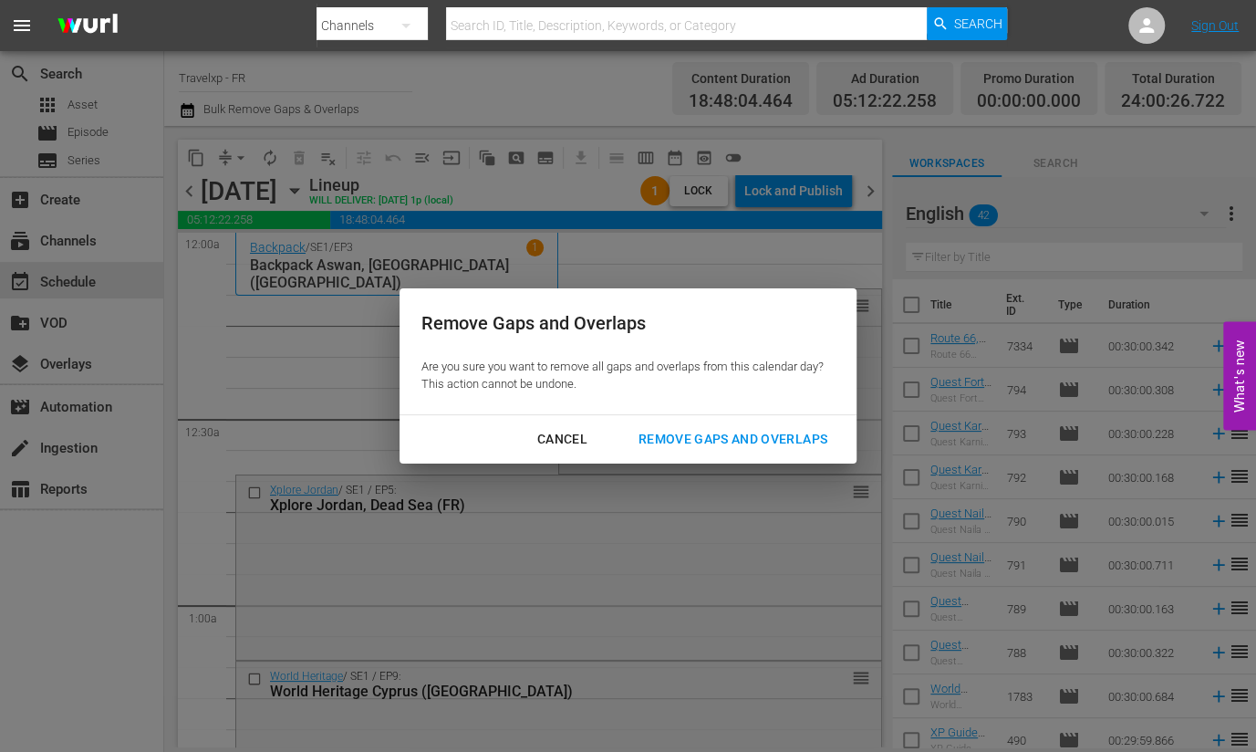
click at [753, 440] on div "Remove Gaps and Overlaps" at bounding box center [733, 439] width 218 height 23
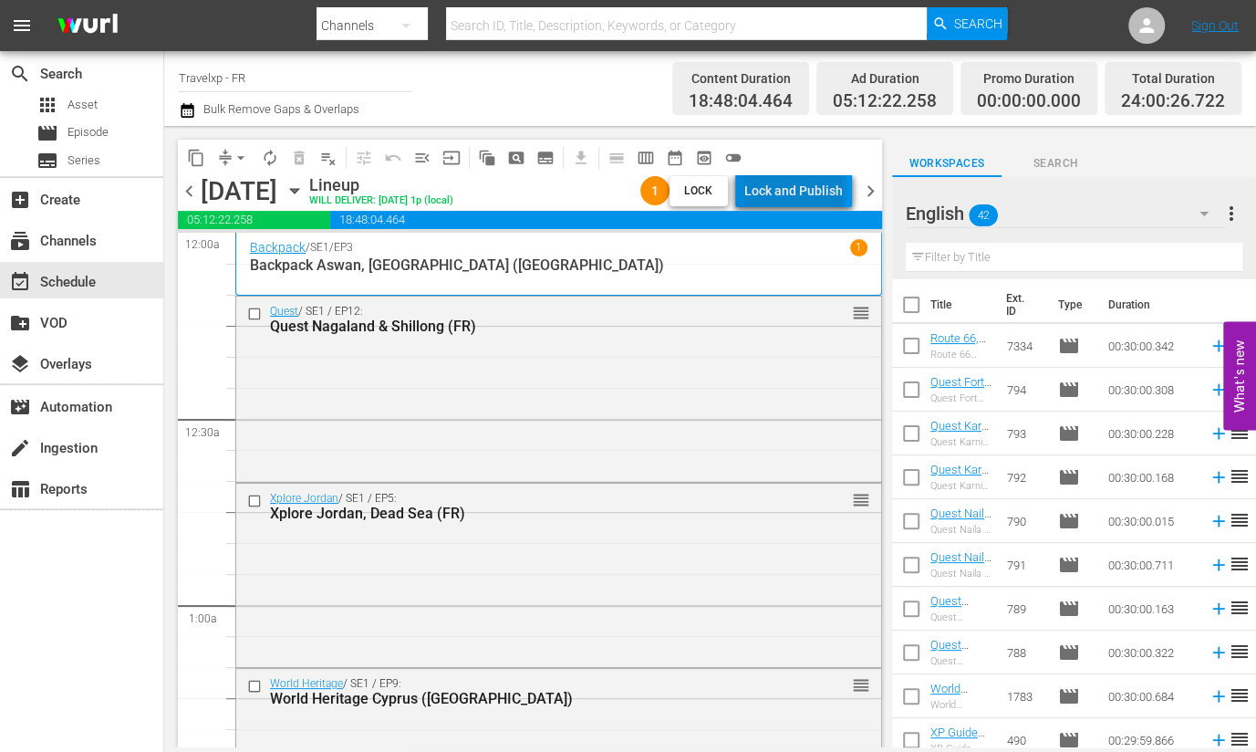
click at [799, 186] on div "Lock and Publish" at bounding box center [793, 190] width 99 height 33
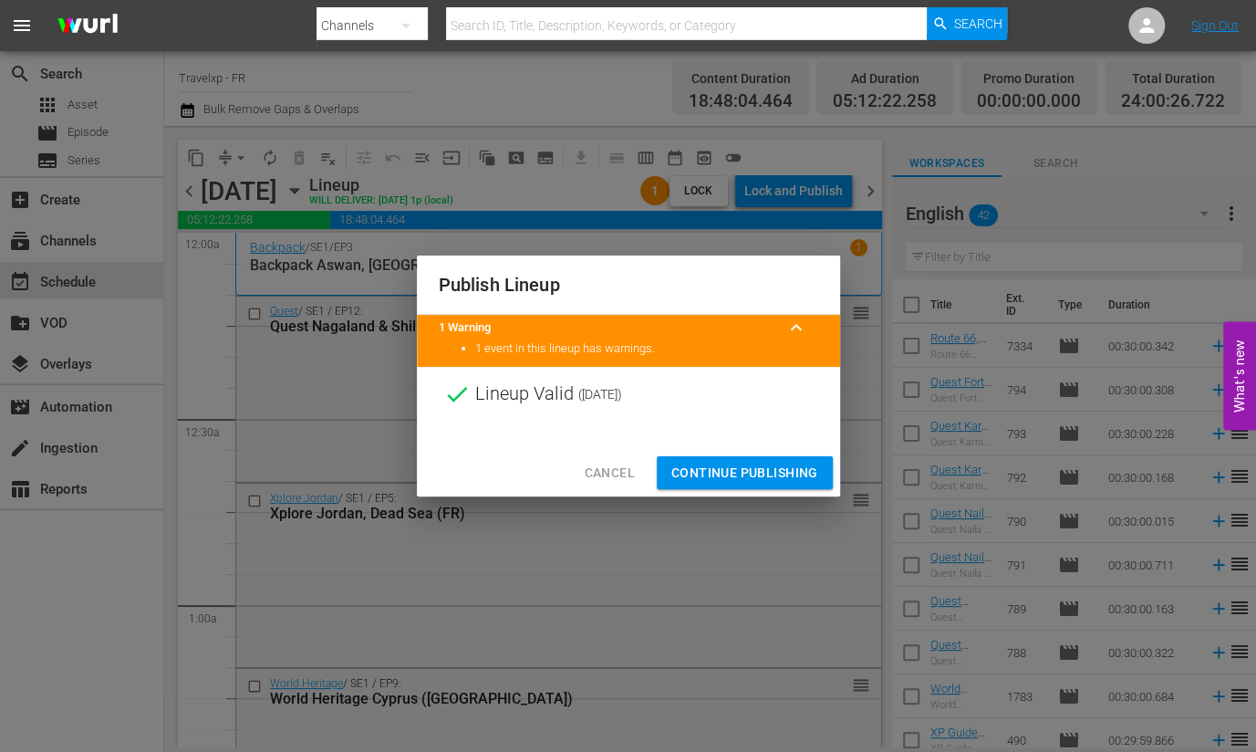
click at [749, 465] on span "Continue Publishing" at bounding box center [744, 473] width 147 height 23
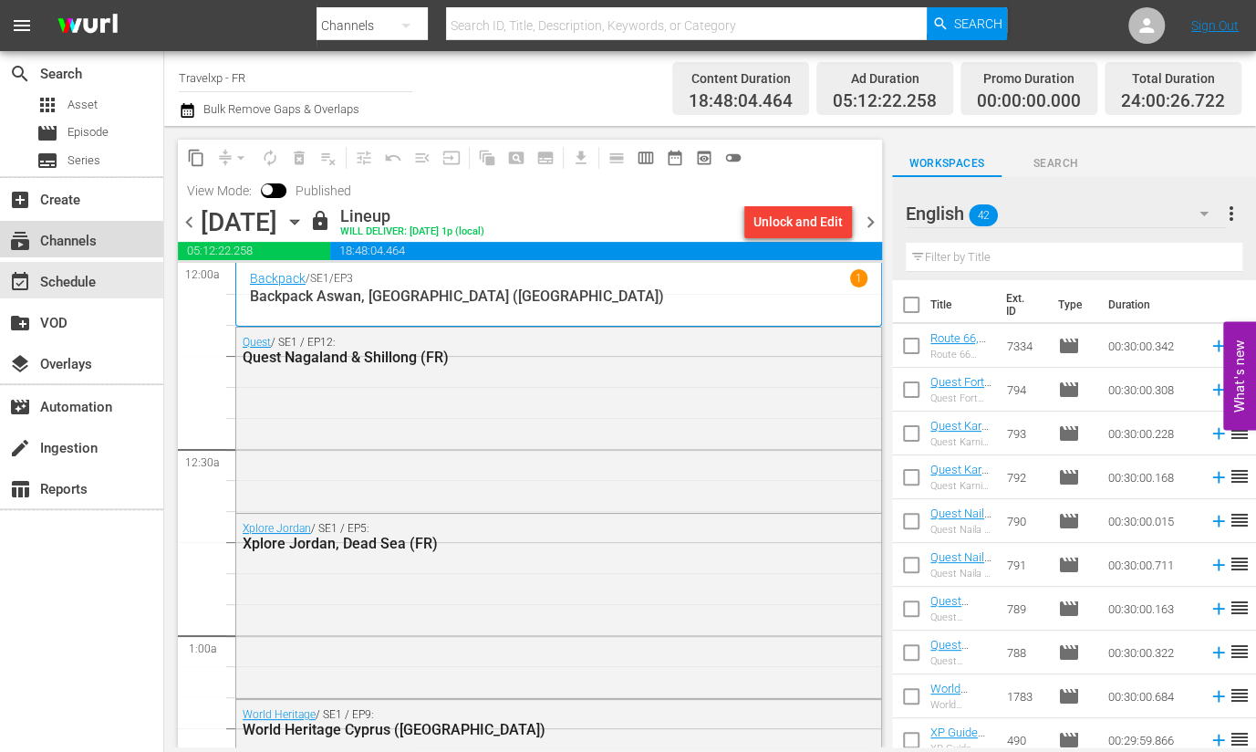
click at [41, 244] on div "subscriptions Channels" at bounding box center [51, 238] width 102 height 16
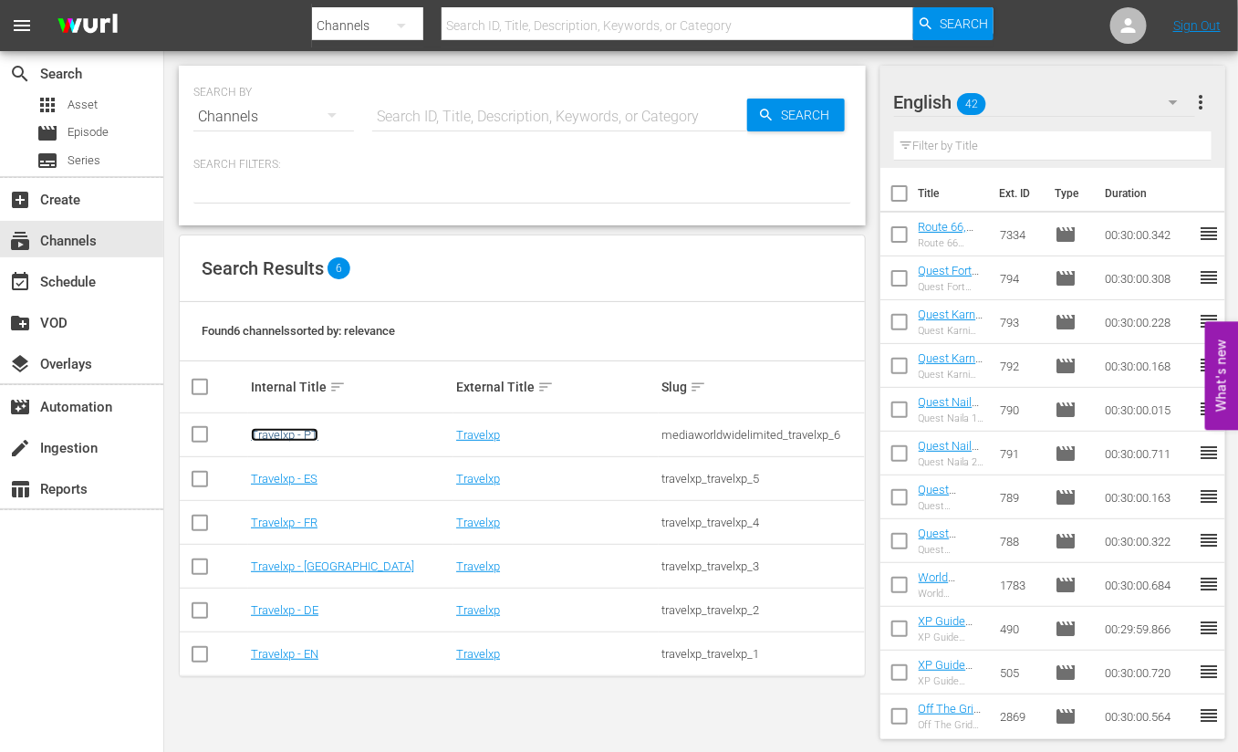
click at [309, 433] on link "Travelxp - PT" at bounding box center [285, 435] width 68 height 14
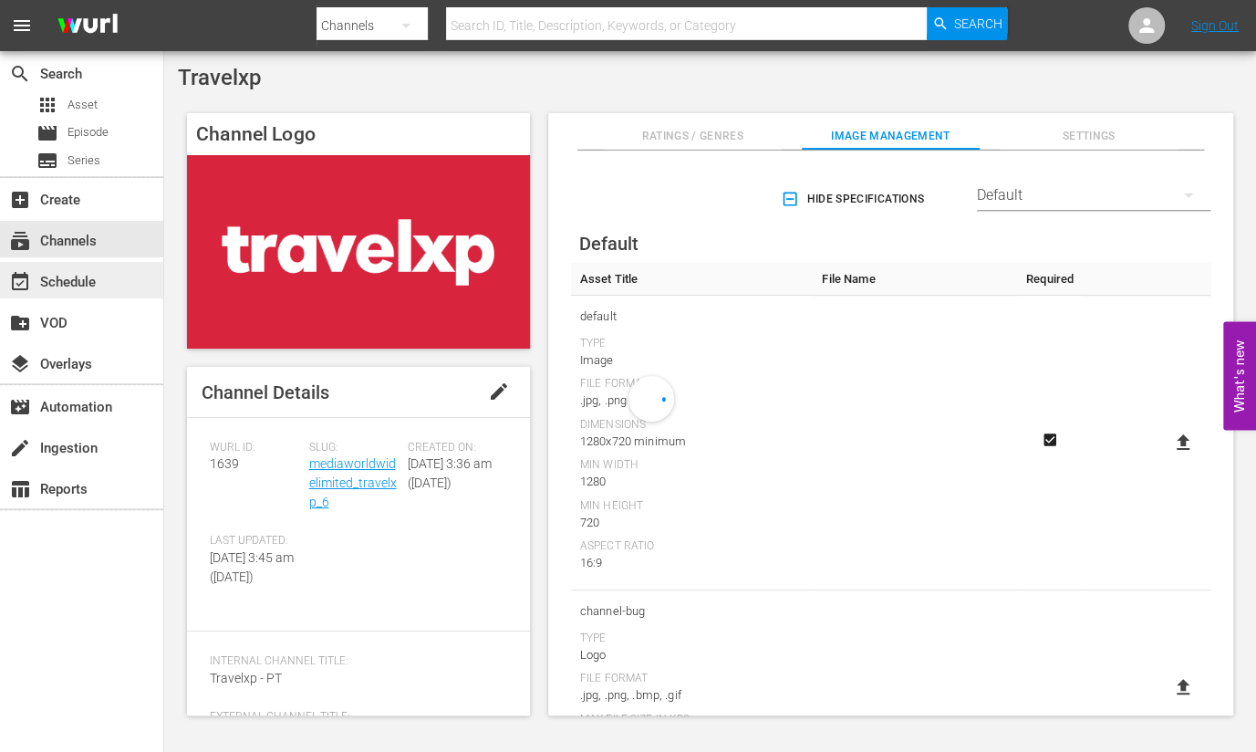
click at [68, 286] on div "event_available Schedule" at bounding box center [51, 279] width 102 height 16
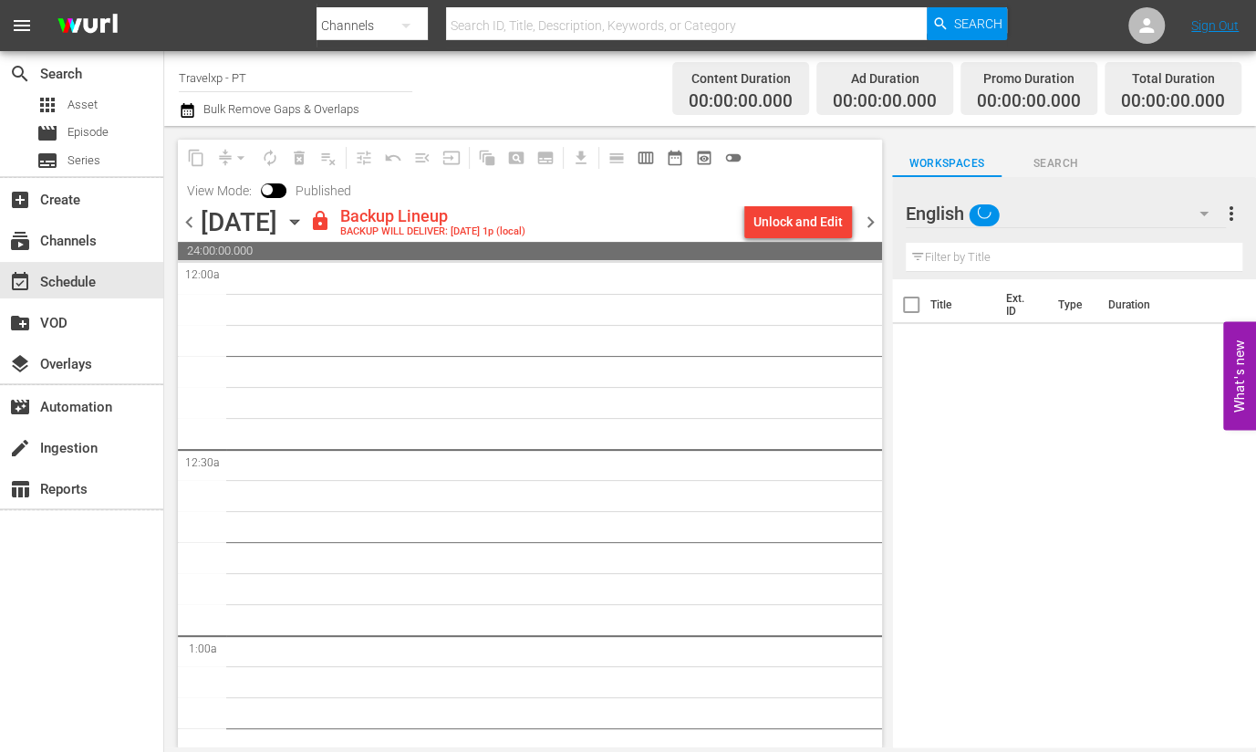
click at [189, 224] on span "chevron_left" at bounding box center [189, 222] width 23 height 23
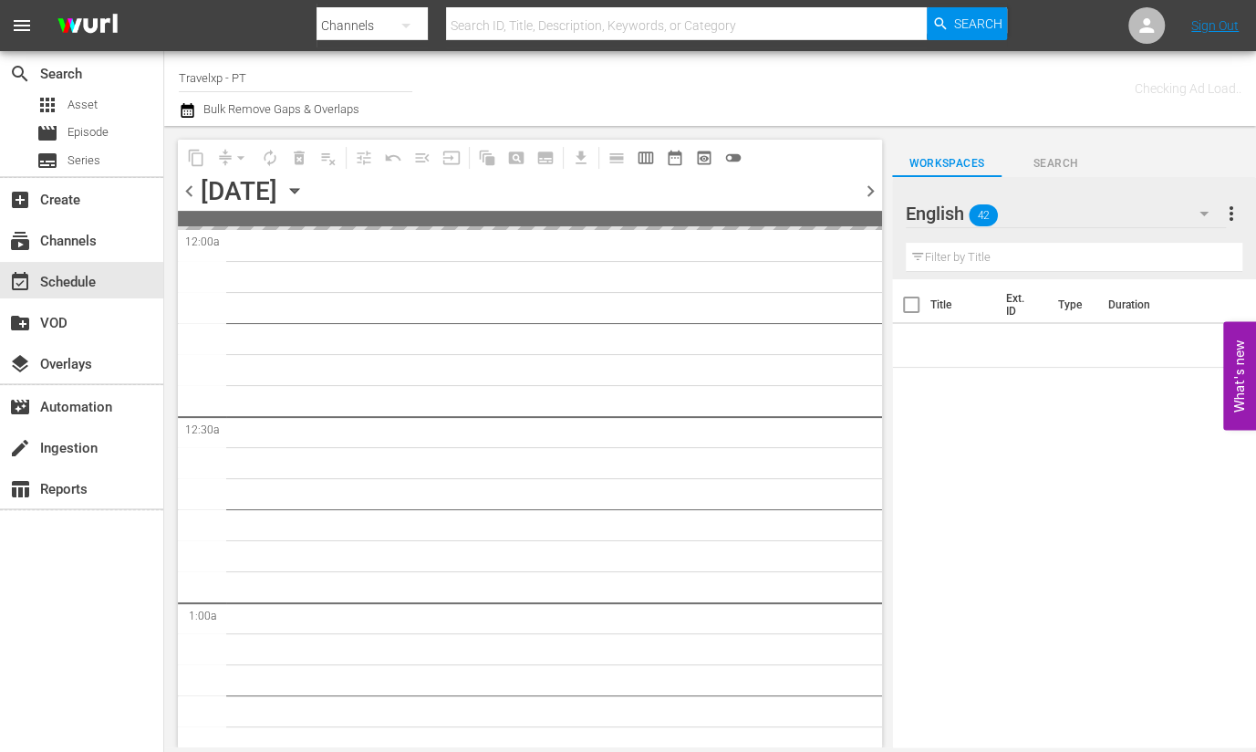
click at [189, 224] on span at bounding box center [530, 219] width 704 height 16
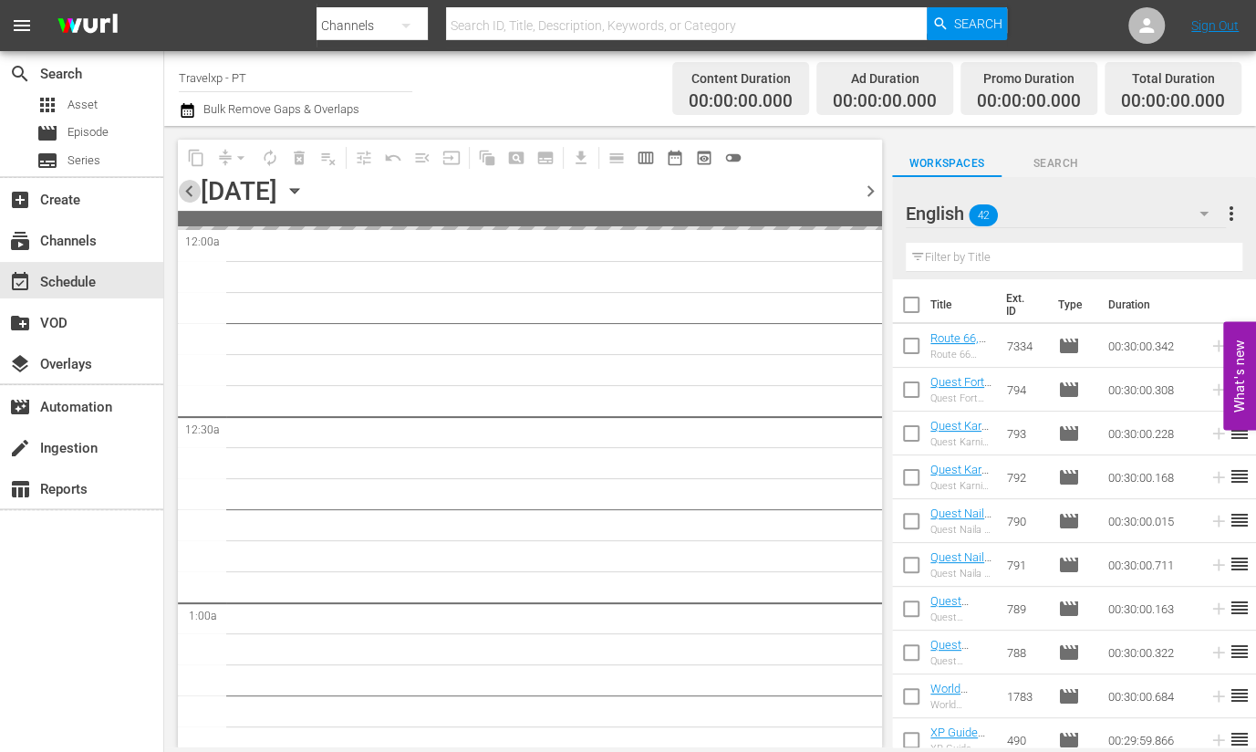
click at [192, 192] on span "chevron_left" at bounding box center [189, 191] width 23 height 23
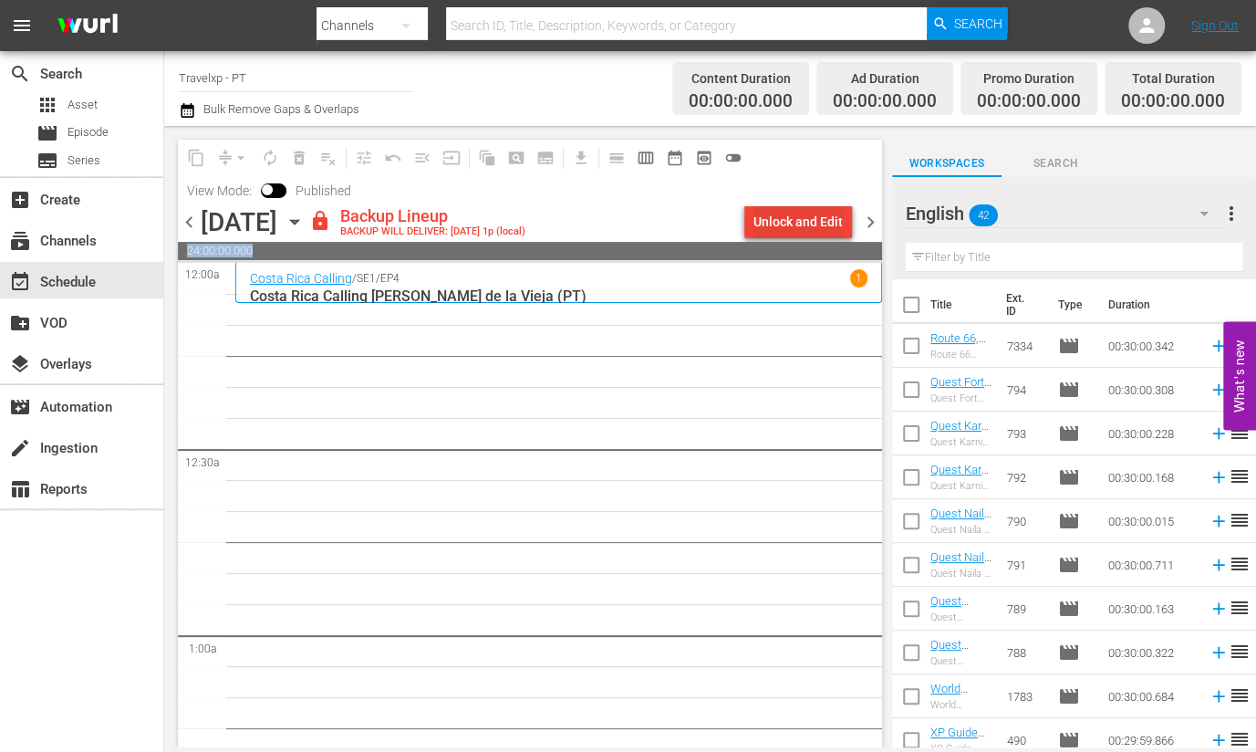
click at [847, 207] on button "Unlock and Edit" at bounding box center [798, 221] width 108 height 33
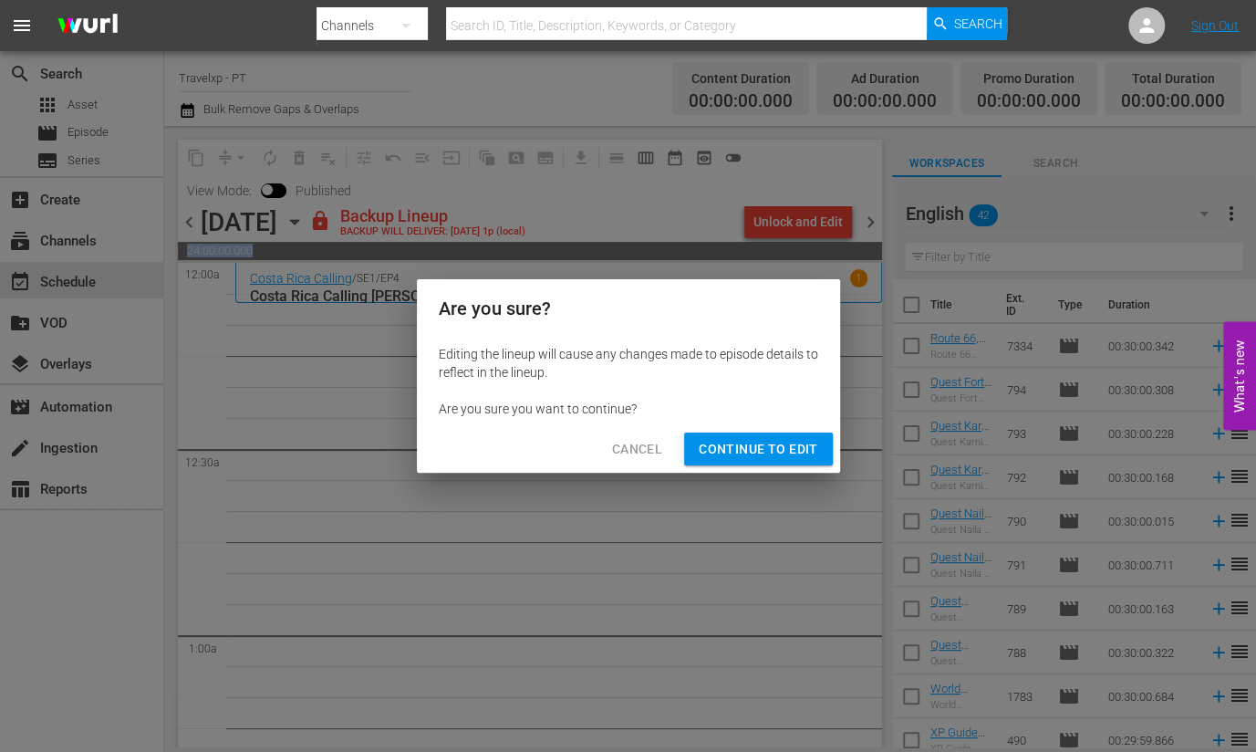
click at [778, 448] on span "Continue to Edit" at bounding box center [758, 449] width 119 height 23
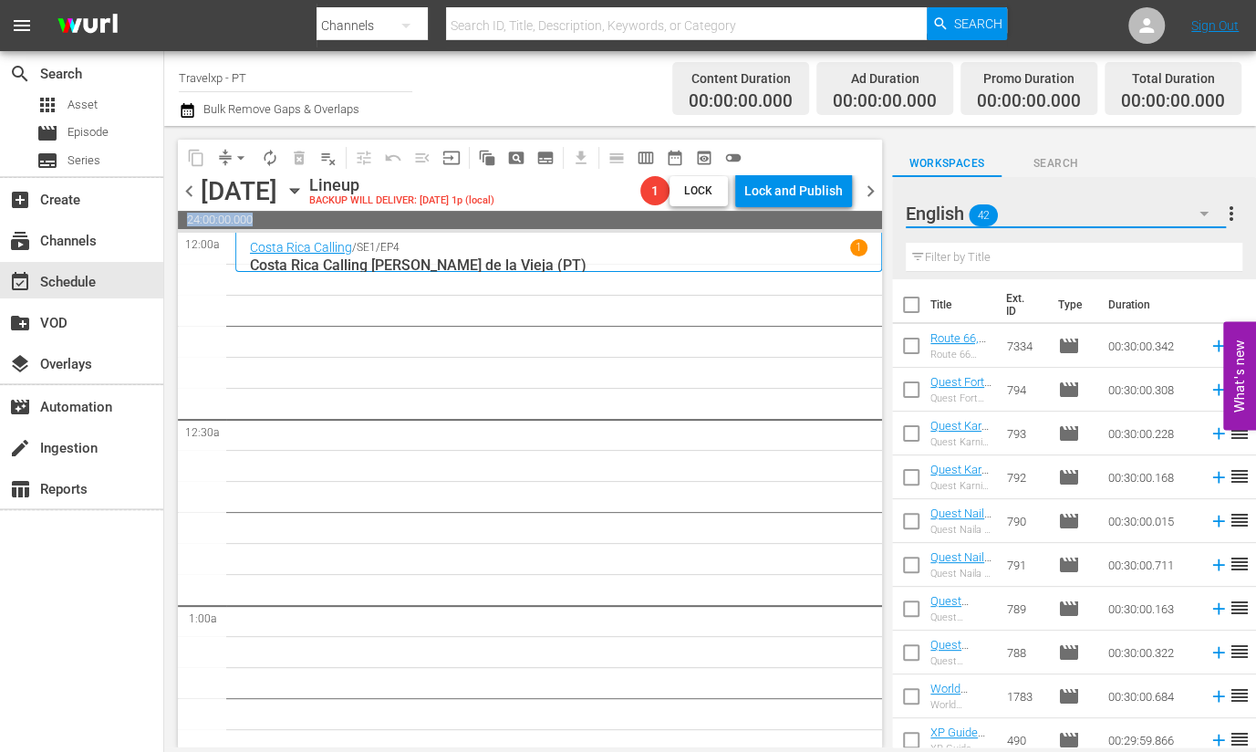
click at [1198, 212] on icon "button" at bounding box center [1204, 214] width 22 height 22
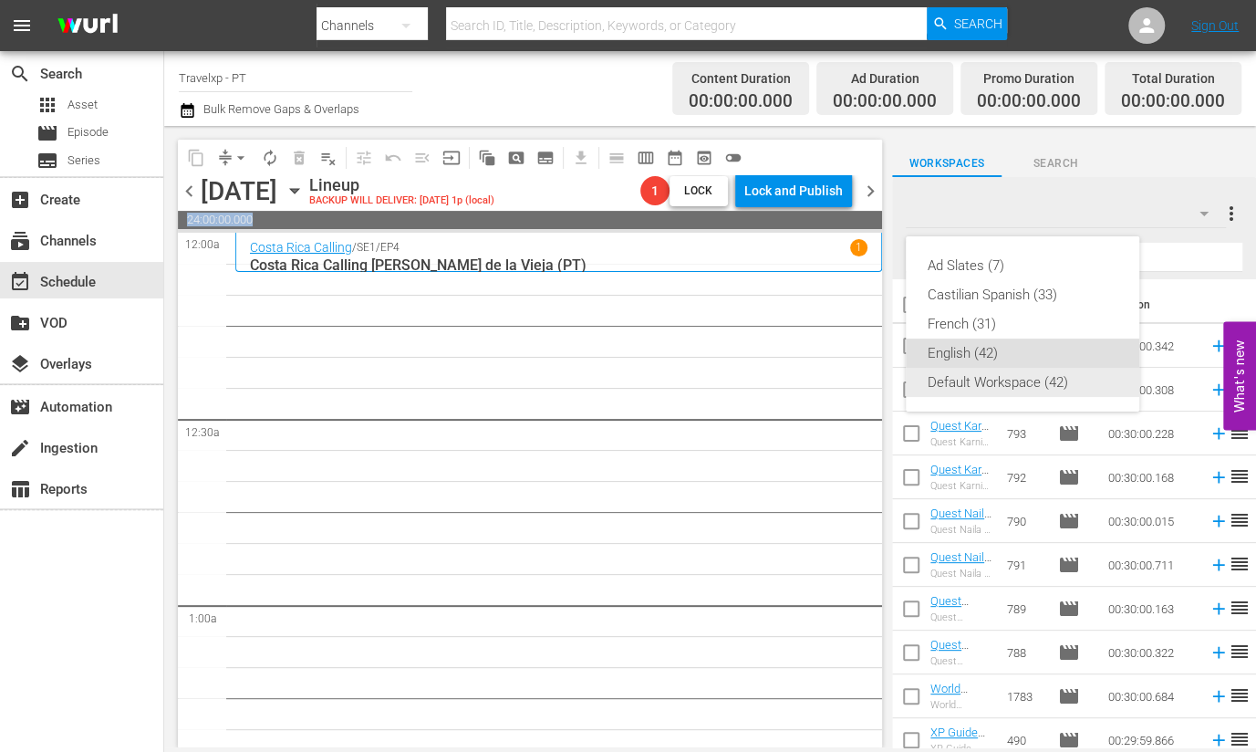
click at [993, 384] on div "Default Workspace (42)" at bounding box center [1023, 382] width 190 height 29
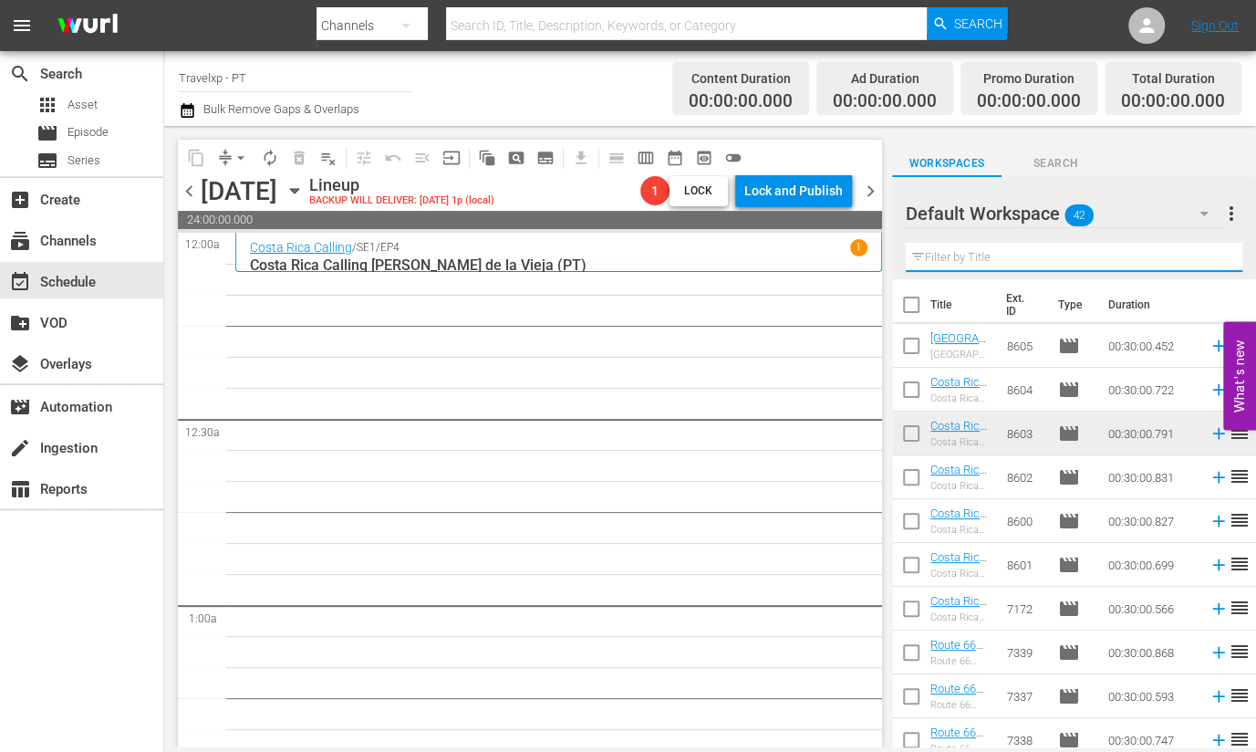
click at [1036, 253] on input "text" at bounding box center [1074, 257] width 337 height 29
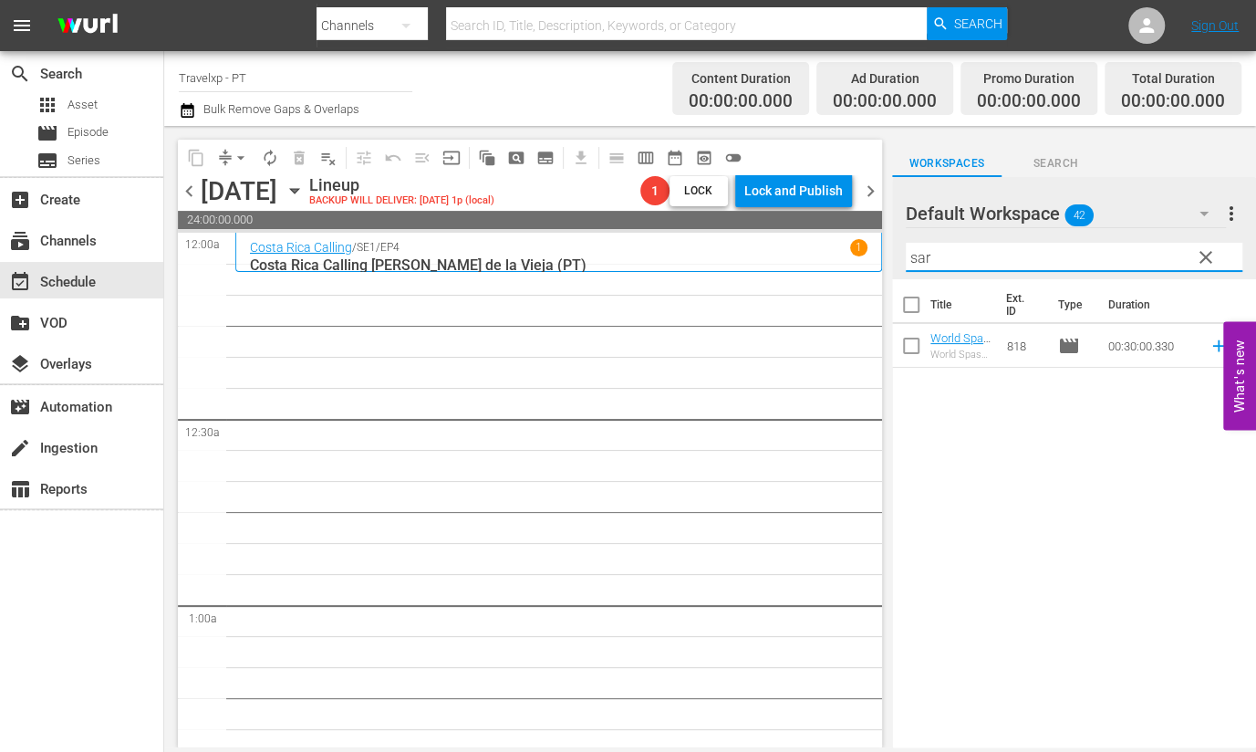
click at [1112, 545] on div "Title Ext. ID Type Duration World Spas Sarovar Premier (PT) World Spas Sarovar …" at bounding box center [1074, 514] width 364 height 471
click at [1209, 348] on icon at bounding box center [1219, 346] width 20 height 20
click at [921, 258] on input "sar" at bounding box center [1074, 257] width 337 height 29
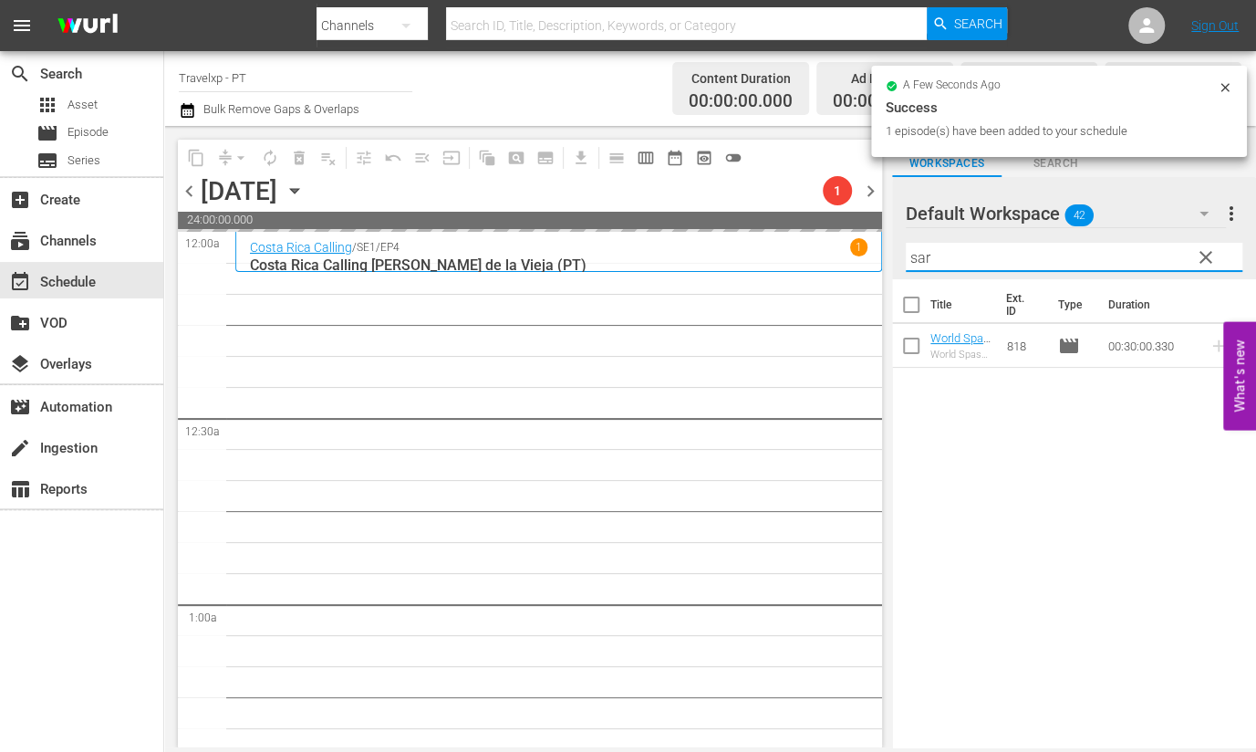
click at [921, 258] on input "sar" at bounding box center [1074, 257] width 337 height 29
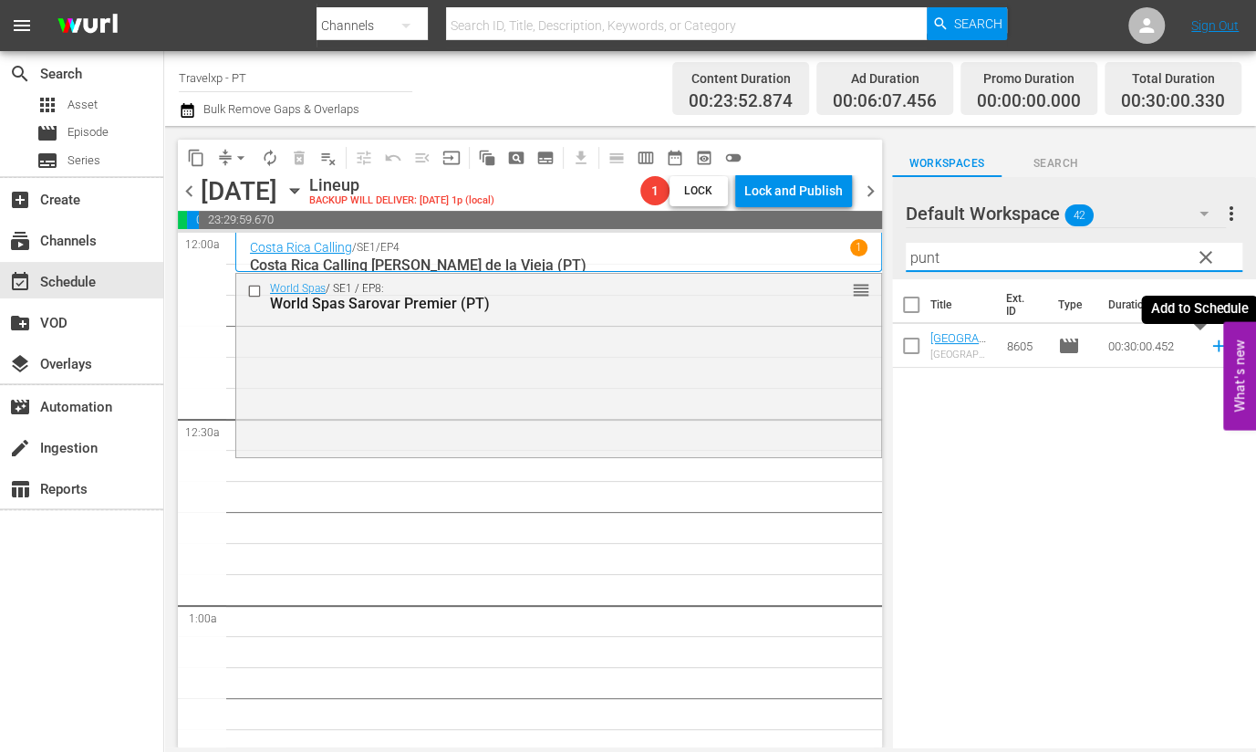
click at [1209, 340] on icon at bounding box center [1219, 346] width 20 height 20
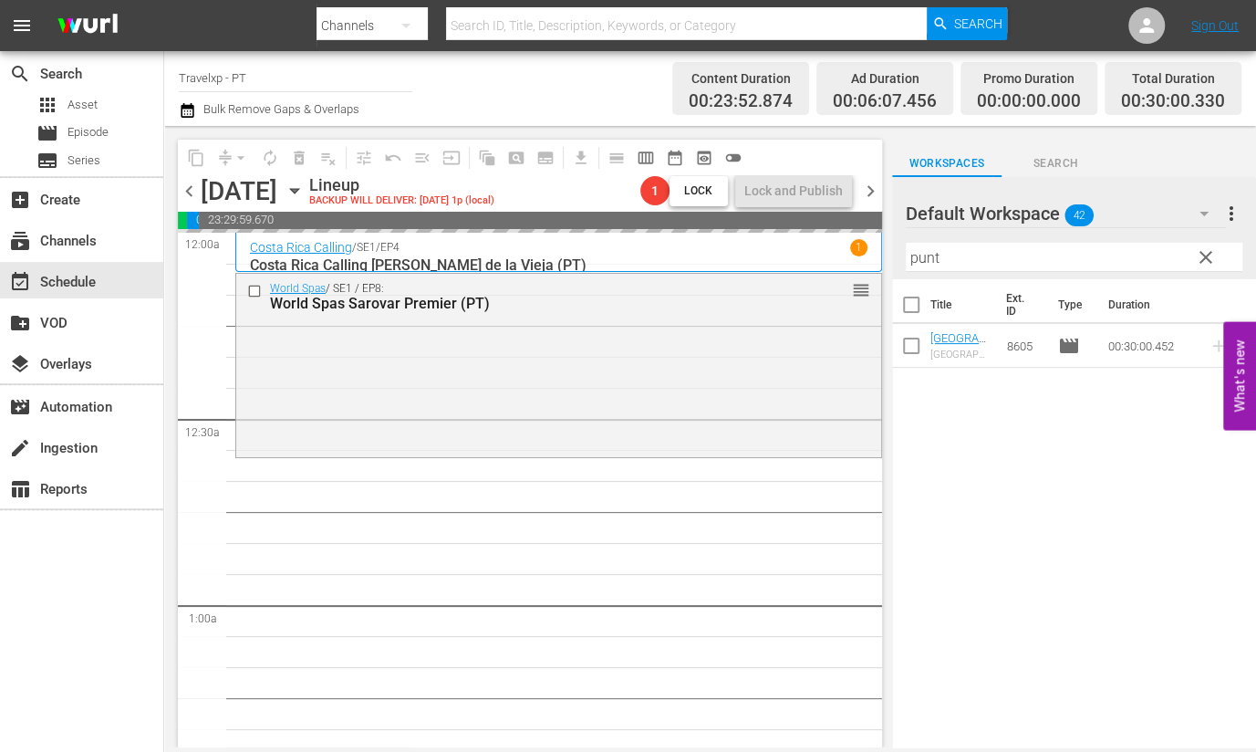
click at [924, 255] on input "punt" at bounding box center [1074, 257] width 337 height 29
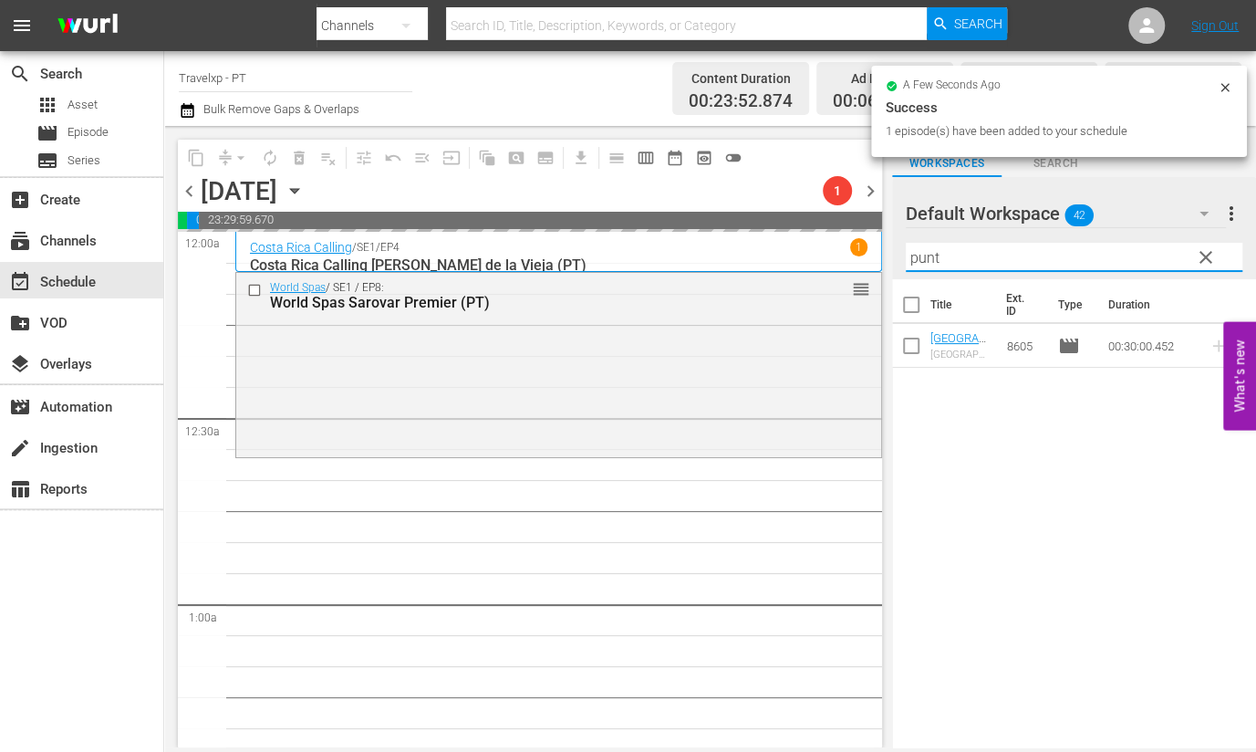
click at [924, 255] on input "punt" at bounding box center [1074, 257] width 337 height 29
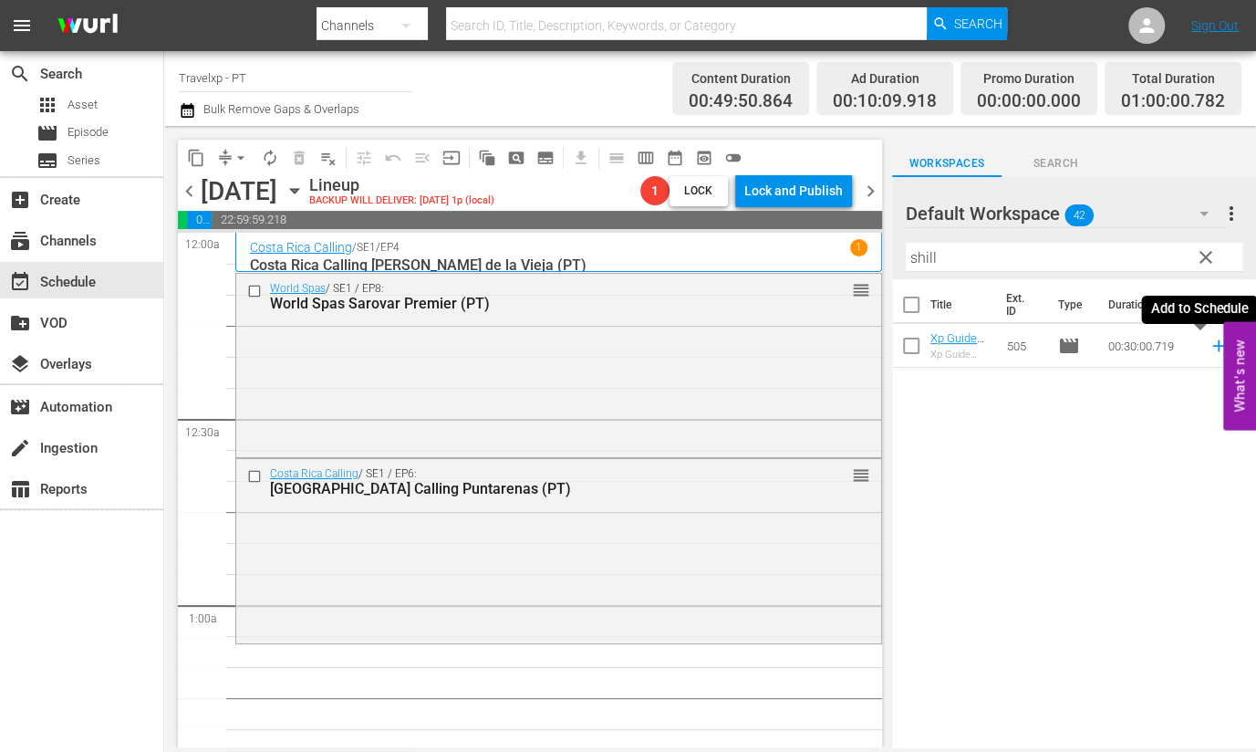
click at [1212, 344] on icon at bounding box center [1218, 346] width 12 height 12
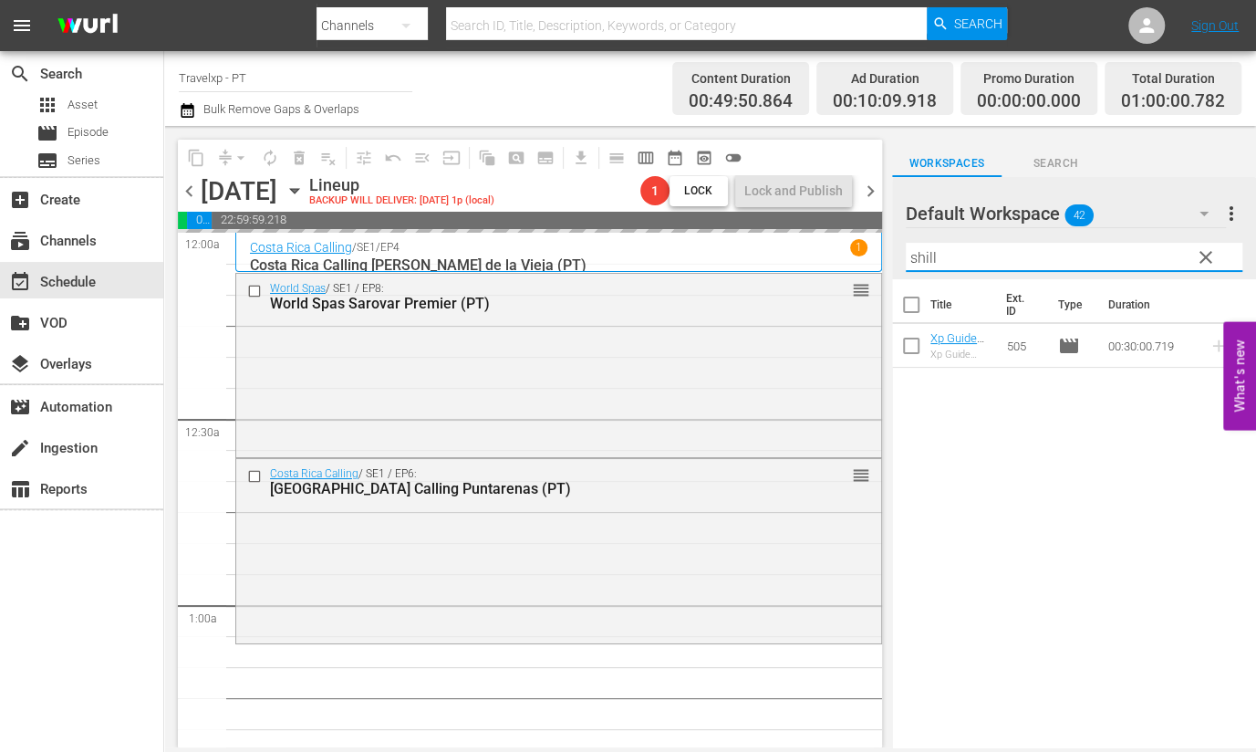
click at [934, 254] on input "shill" at bounding box center [1074, 257] width 337 height 29
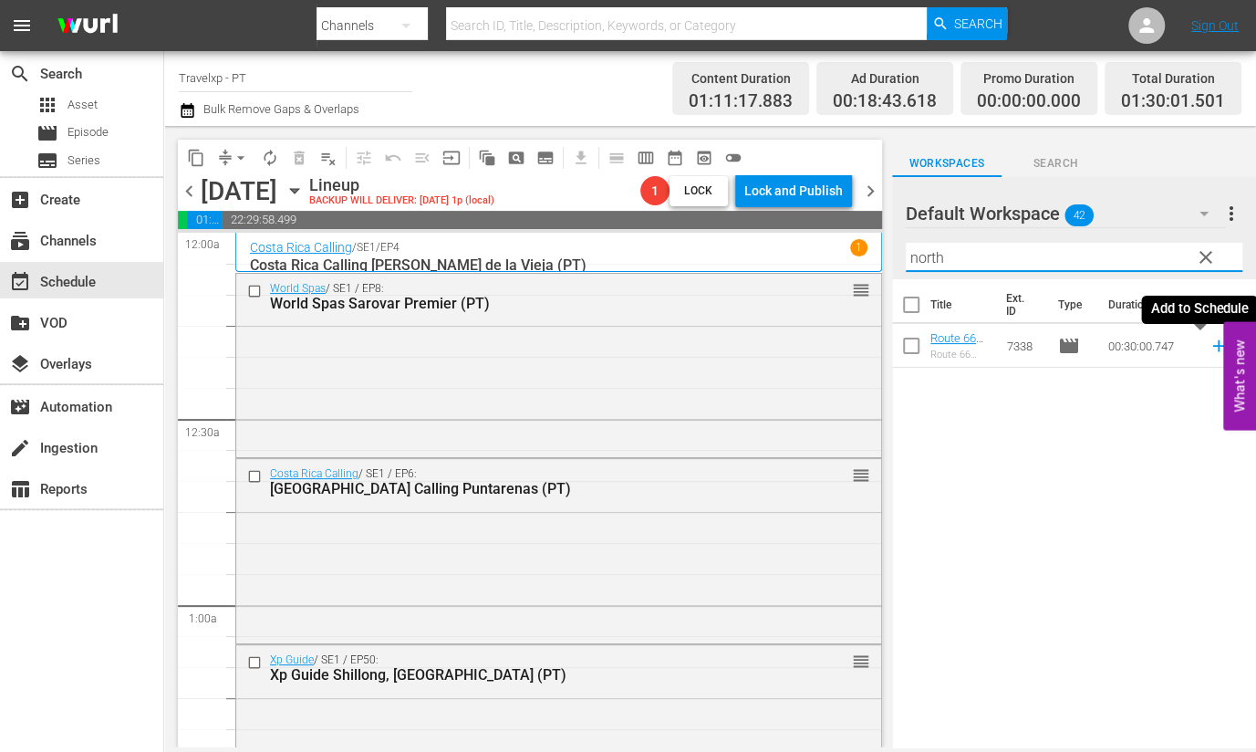
click at [1209, 355] on icon at bounding box center [1219, 346] width 20 height 20
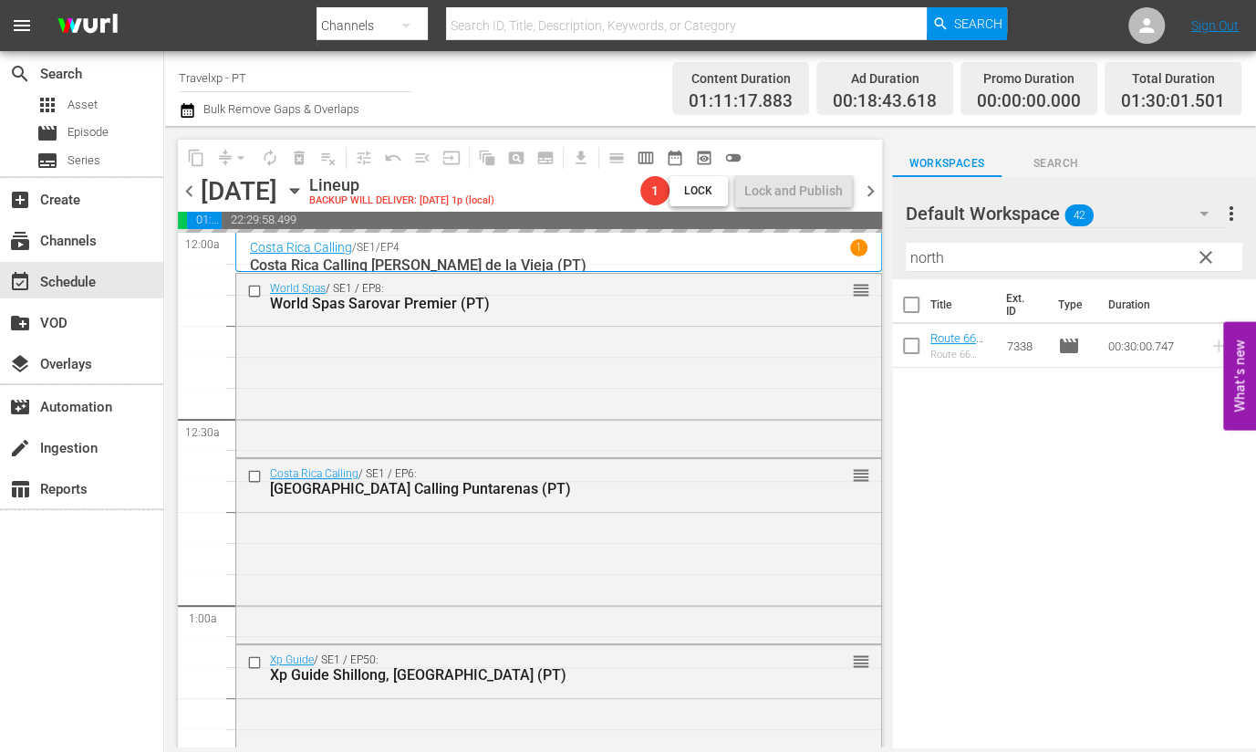
click at [920, 258] on input "north" at bounding box center [1074, 257] width 337 height 29
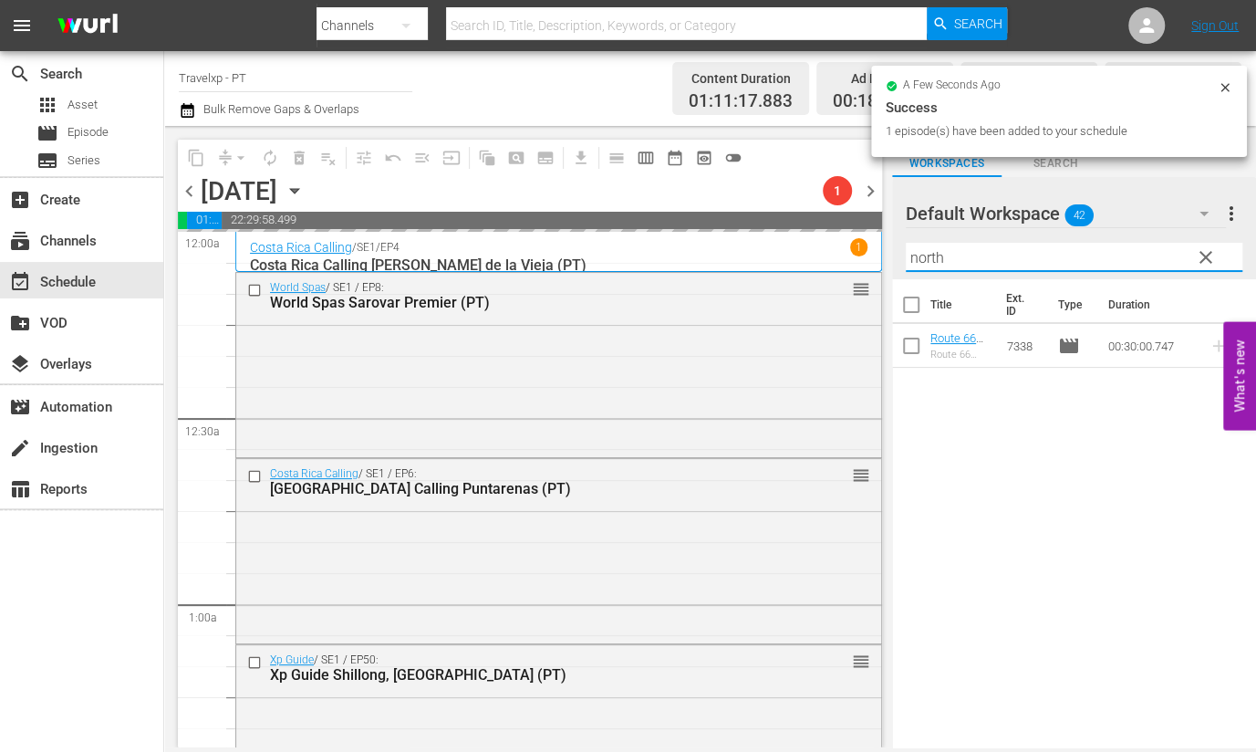
click at [920, 258] on input "north" at bounding box center [1074, 257] width 337 height 29
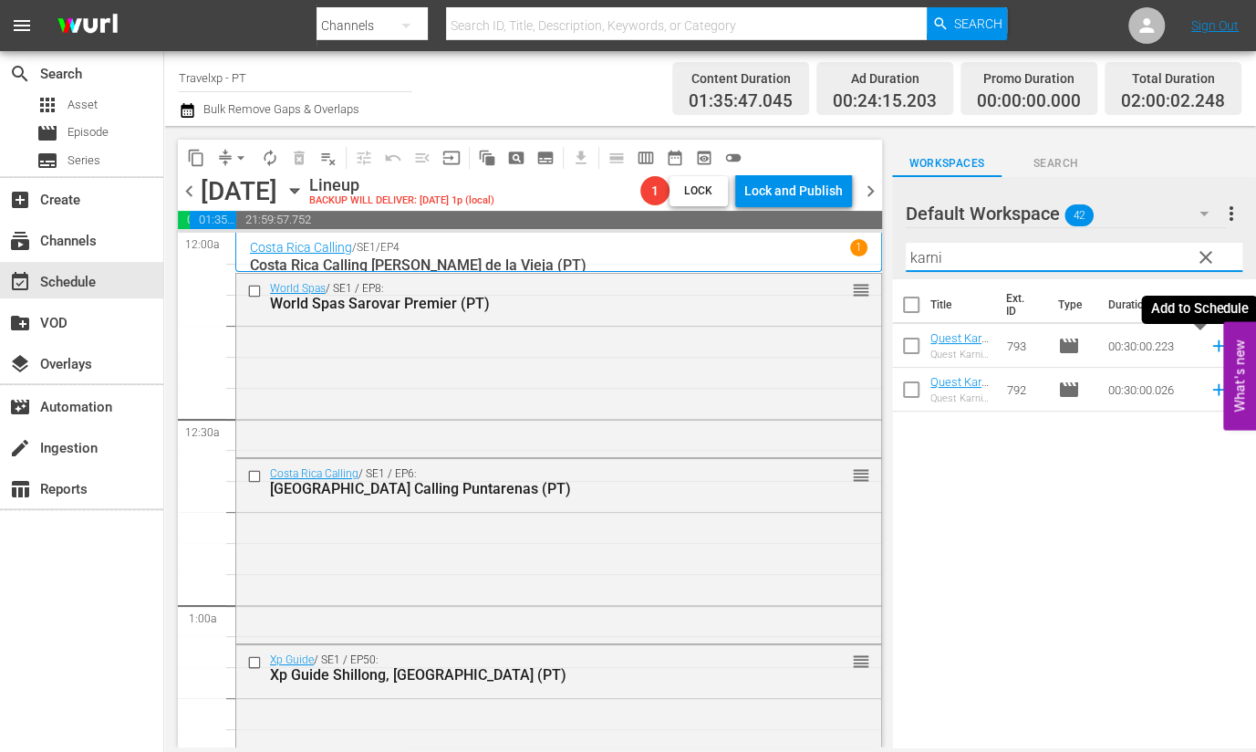
click at [1212, 346] on icon at bounding box center [1218, 346] width 12 height 12
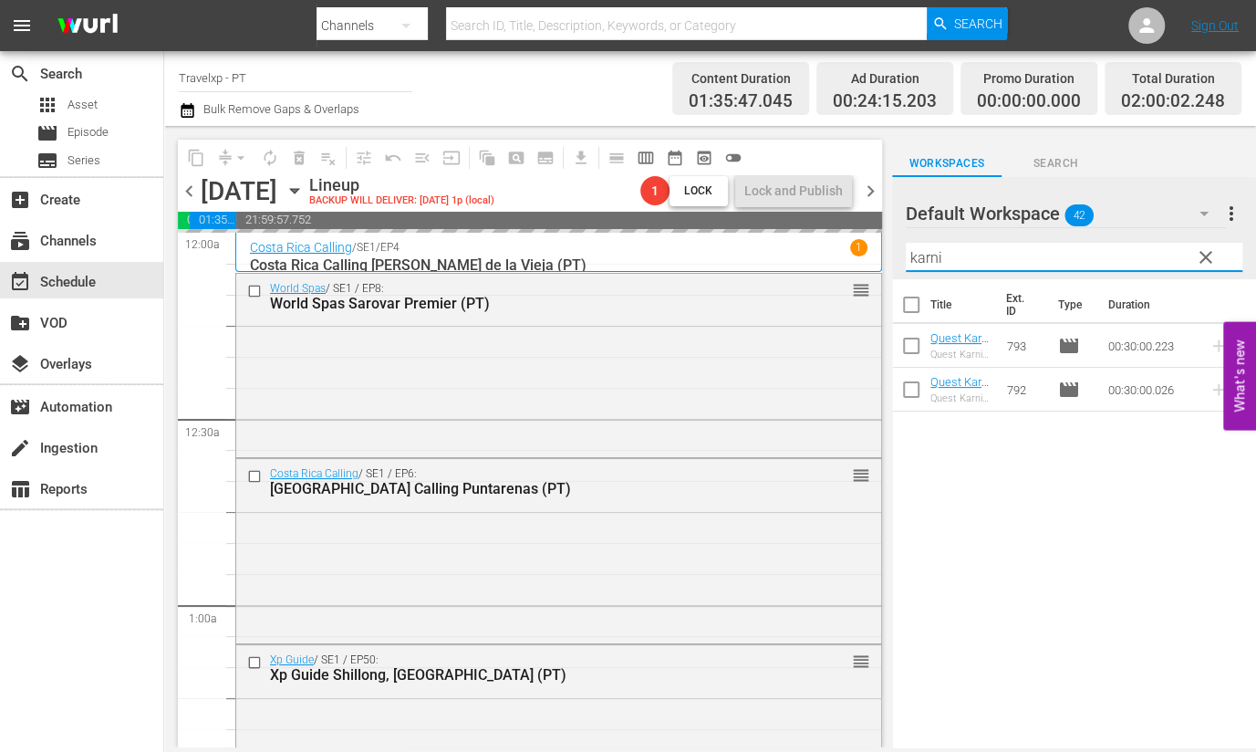
click at [924, 254] on input "karni" at bounding box center [1074, 257] width 337 height 29
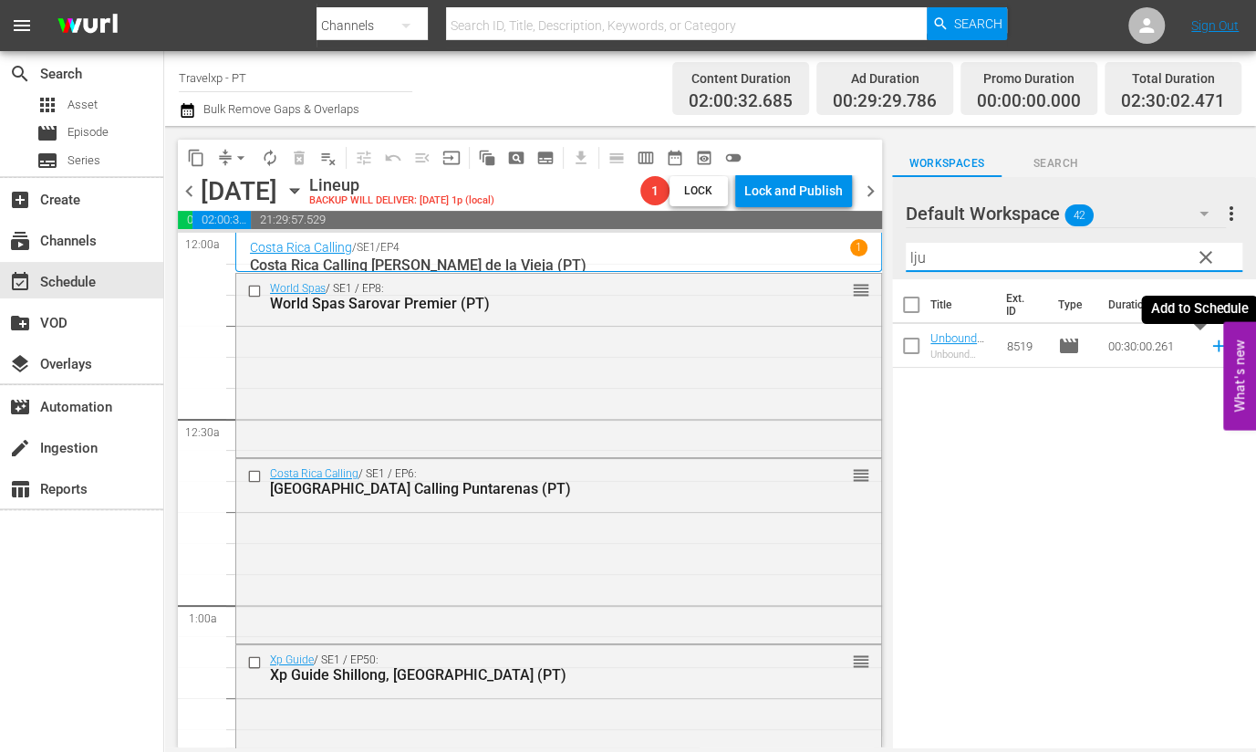
click at [1212, 346] on icon at bounding box center [1218, 346] width 12 height 12
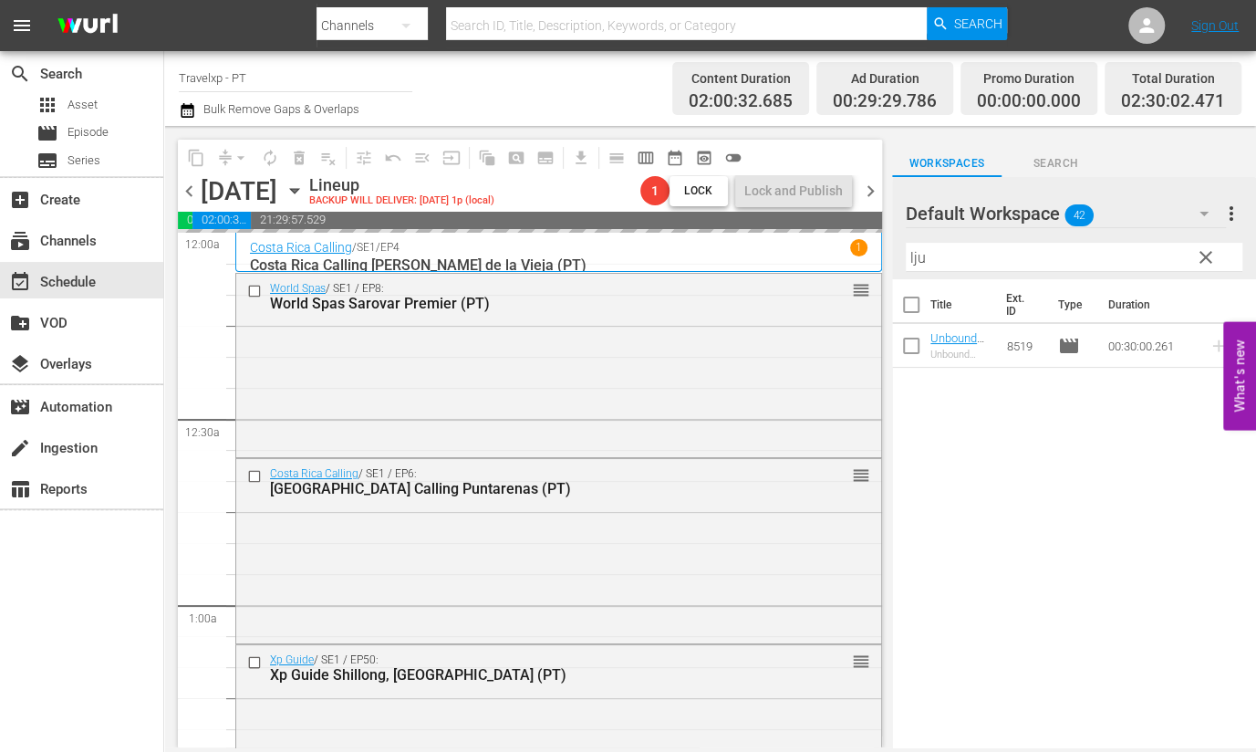
click at [918, 257] on input "lju" at bounding box center [1074, 257] width 337 height 29
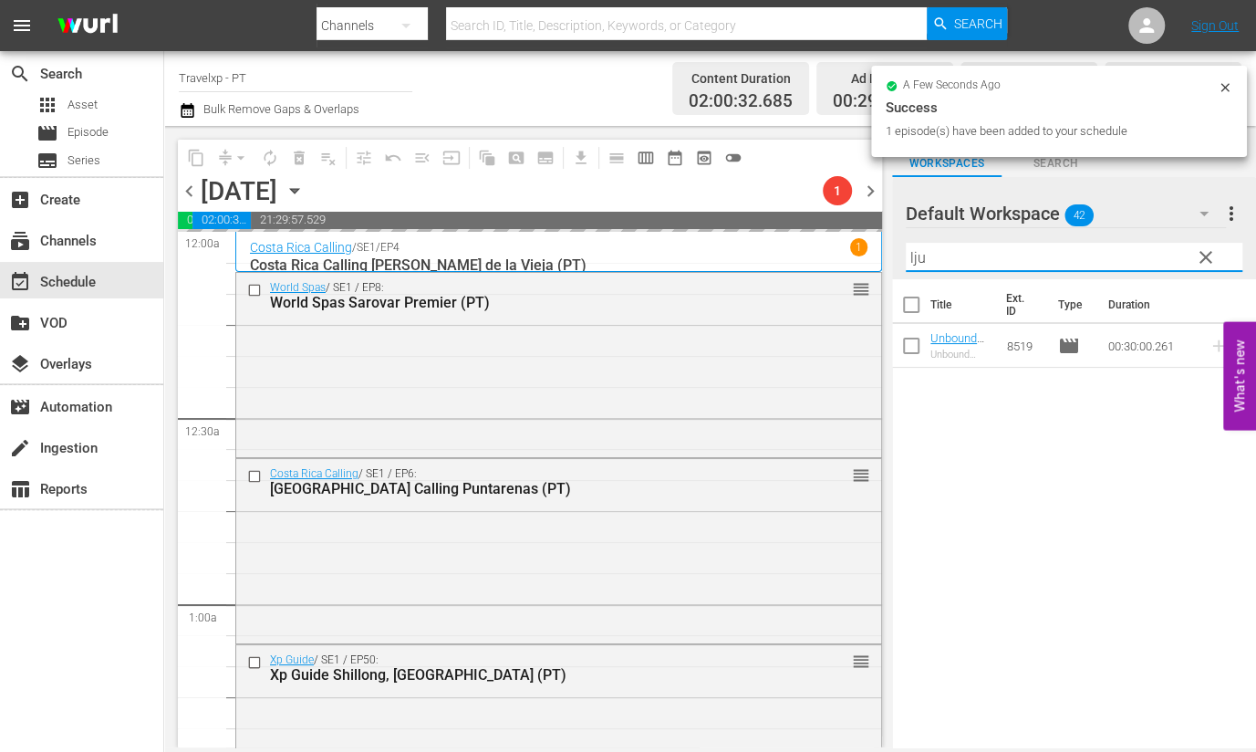
click at [918, 257] on input "lju" at bounding box center [1074, 257] width 337 height 29
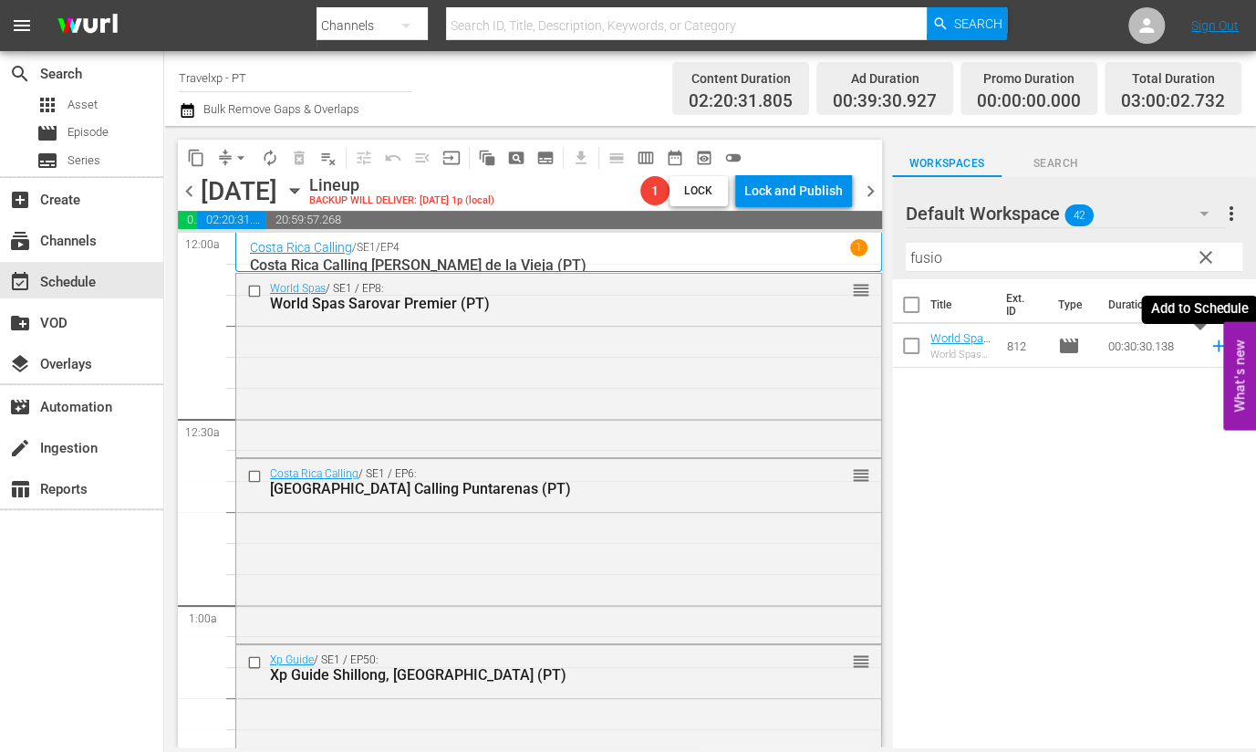
click at [1209, 347] on icon at bounding box center [1219, 346] width 20 height 20
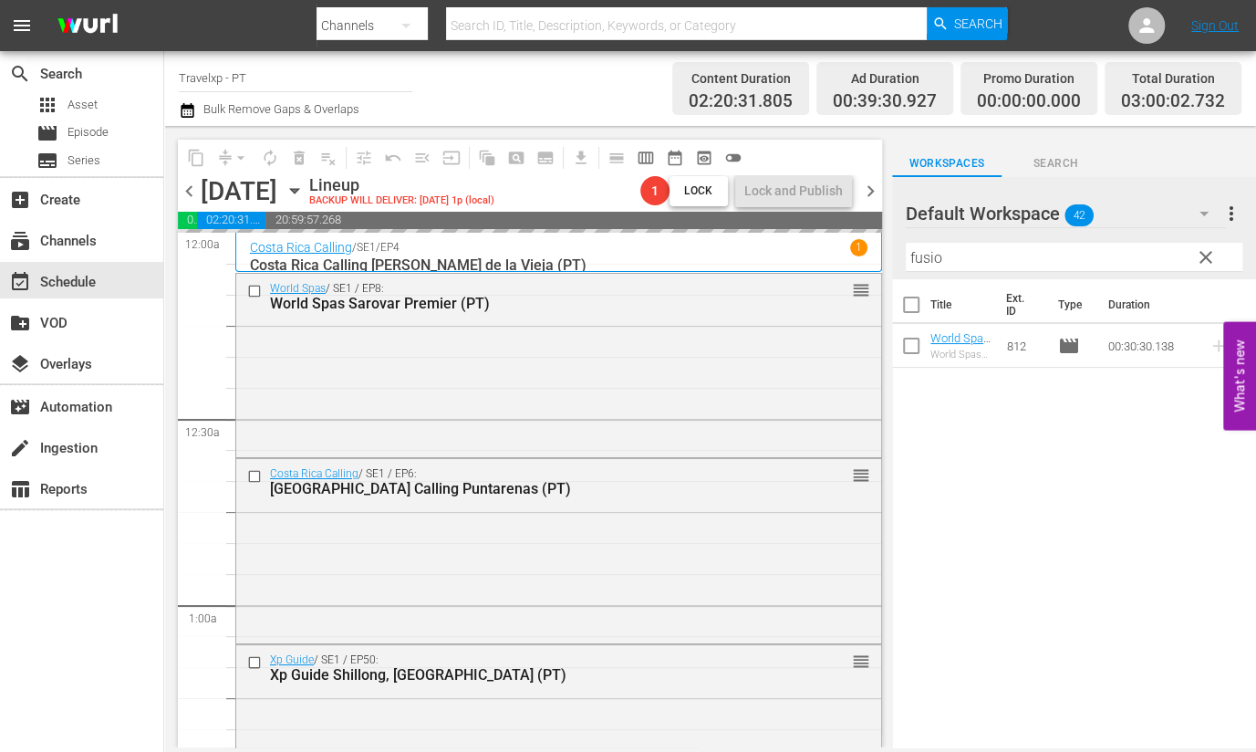
click at [926, 253] on input "fusio" at bounding box center [1074, 257] width 337 height 29
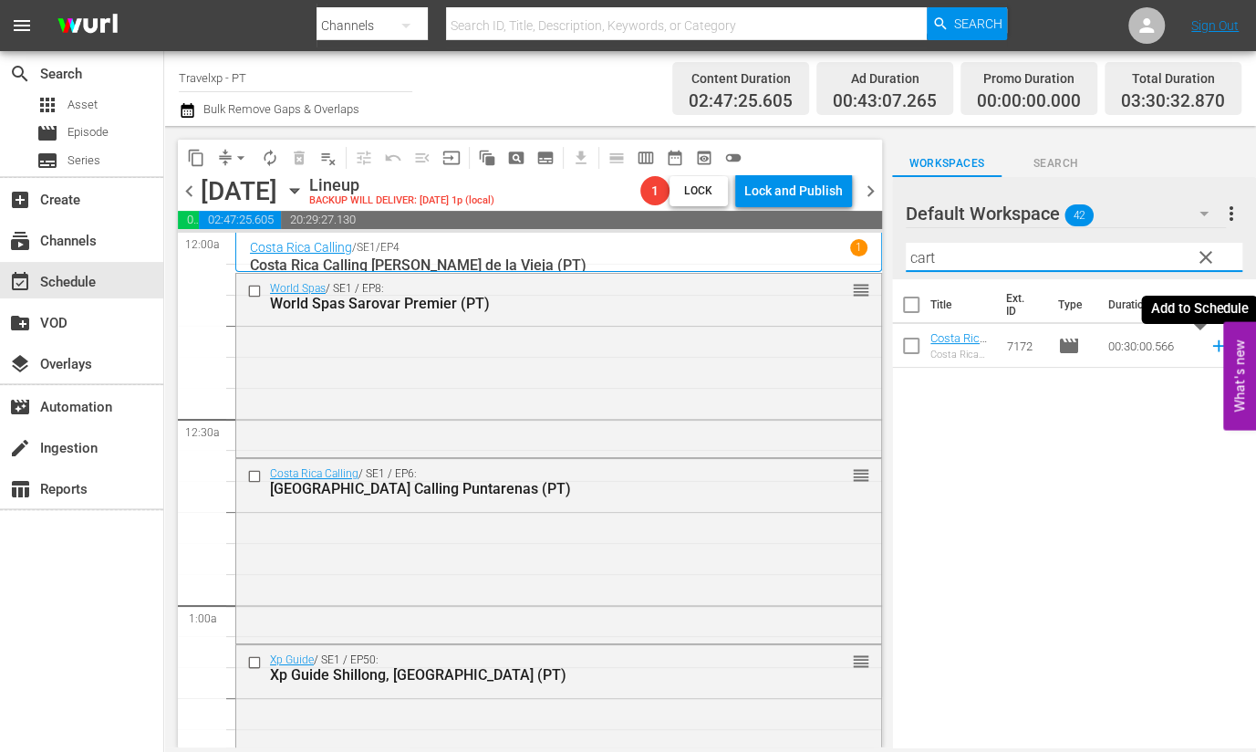
click at [1212, 346] on icon at bounding box center [1218, 346] width 12 height 12
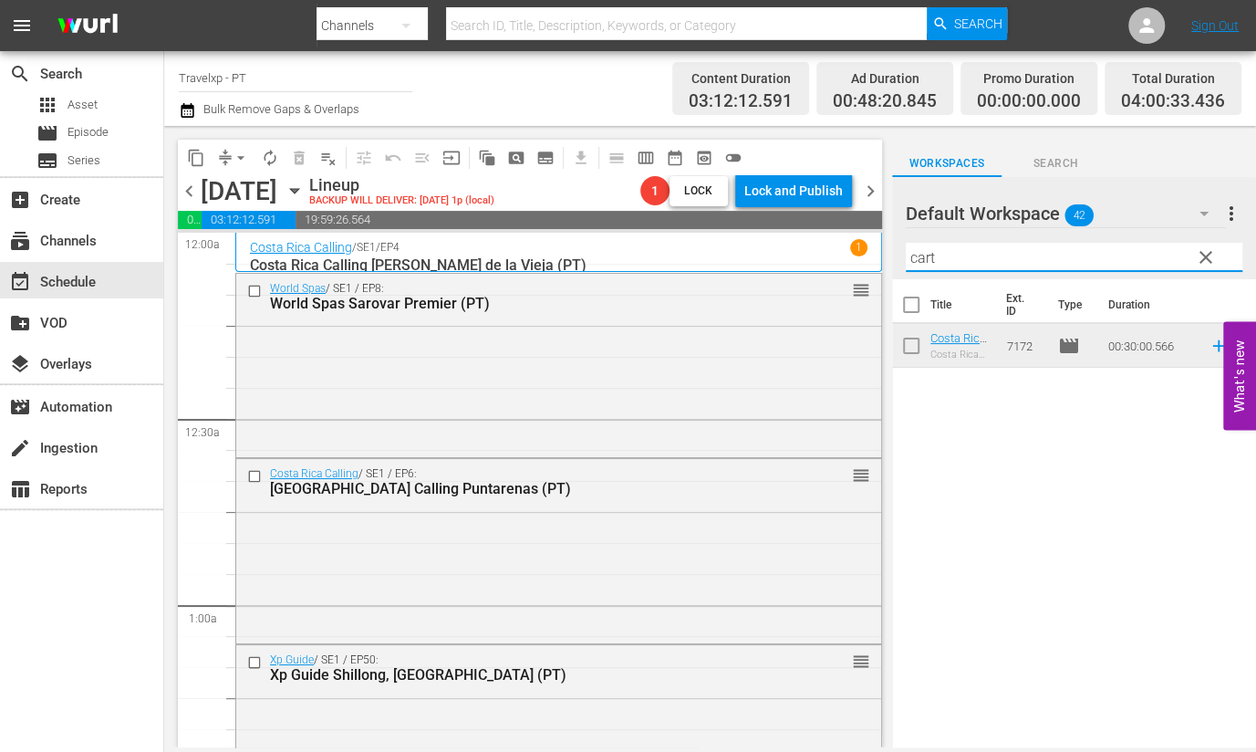
click at [920, 259] on input "cart" at bounding box center [1074, 257] width 337 height 29
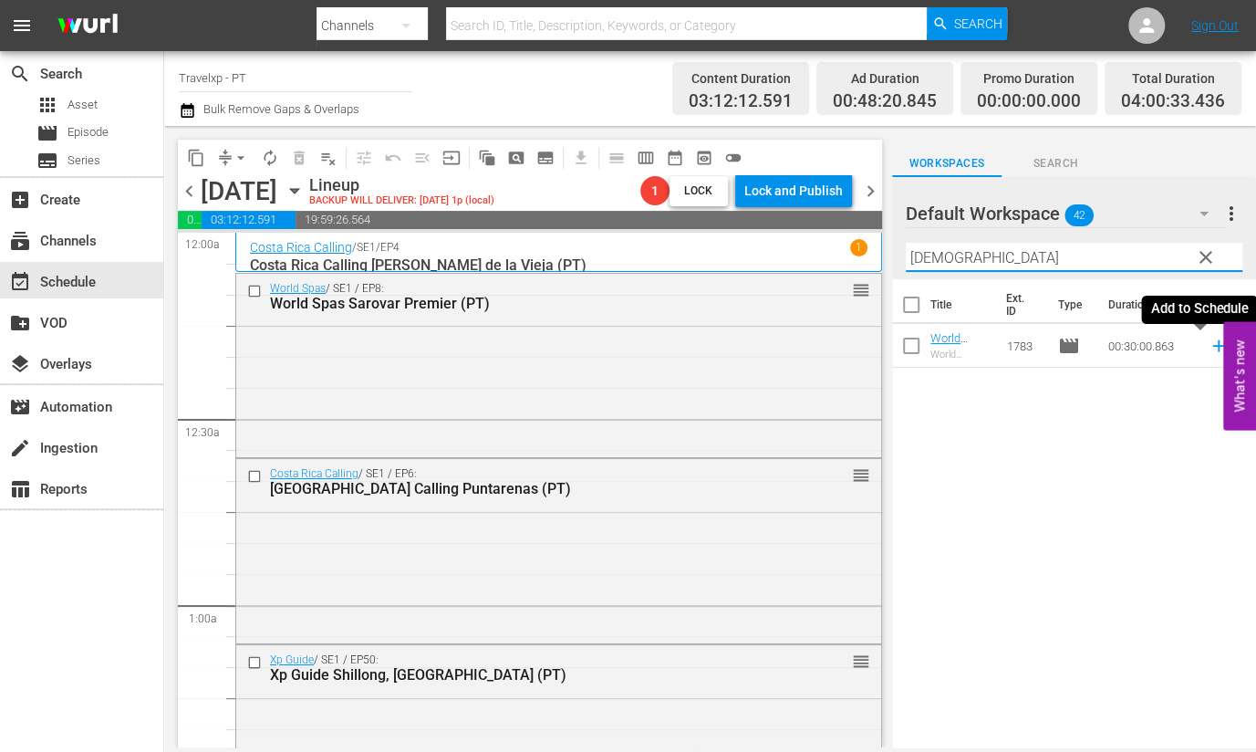
click at [1209, 348] on icon at bounding box center [1219, 346] width 20 height 20
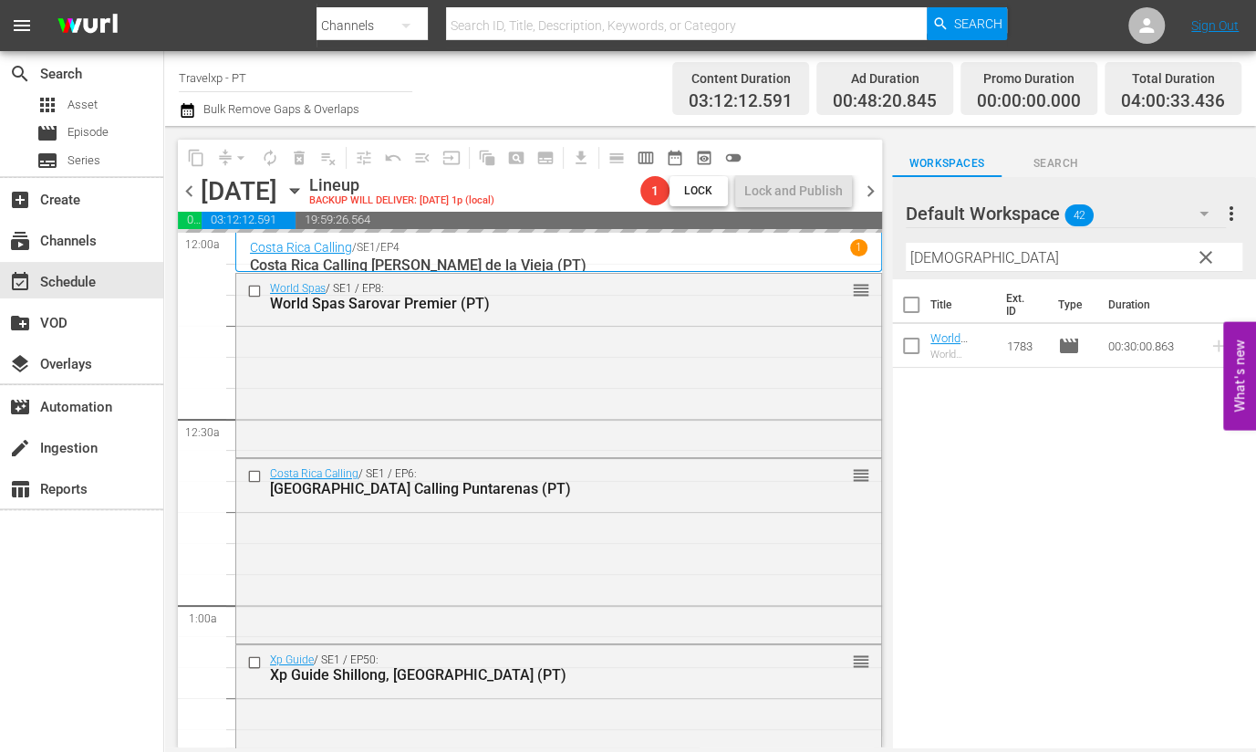
click at [935, 258] on input "[DEMOGRAPHIC_DATA]" at bounding box center [1074, 257] width 337 height 29
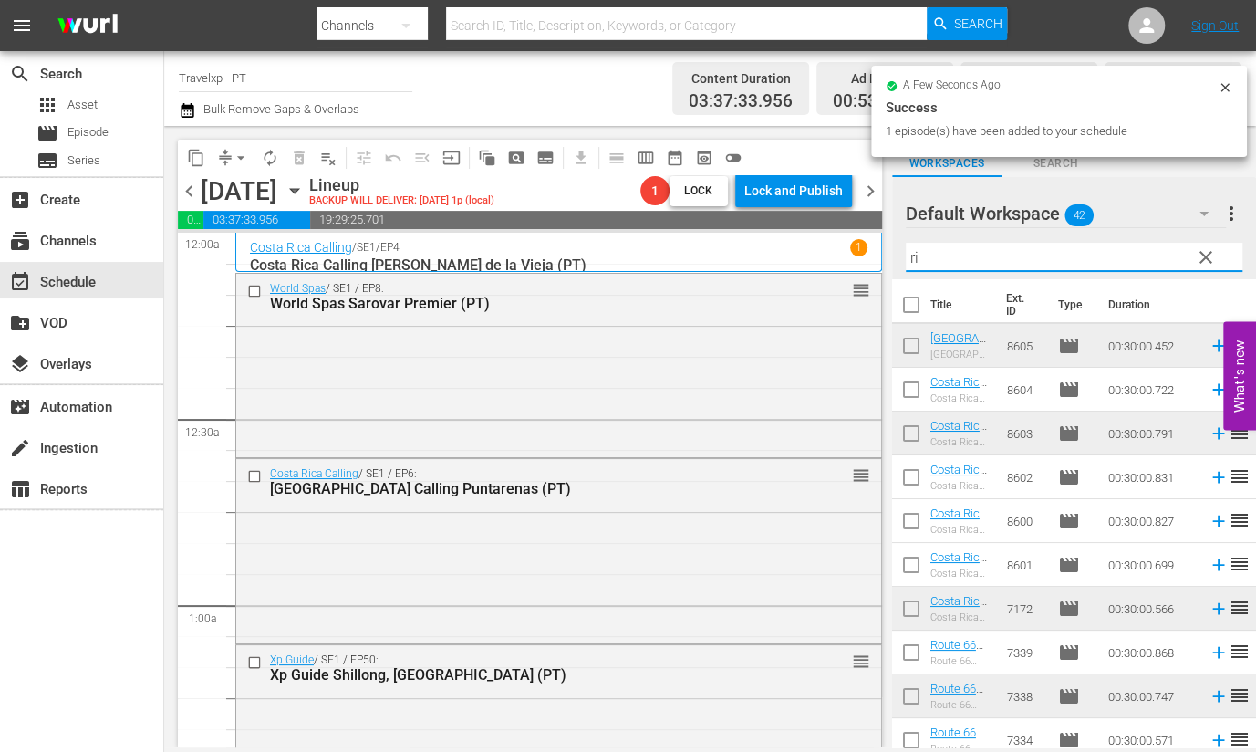
type input "r"
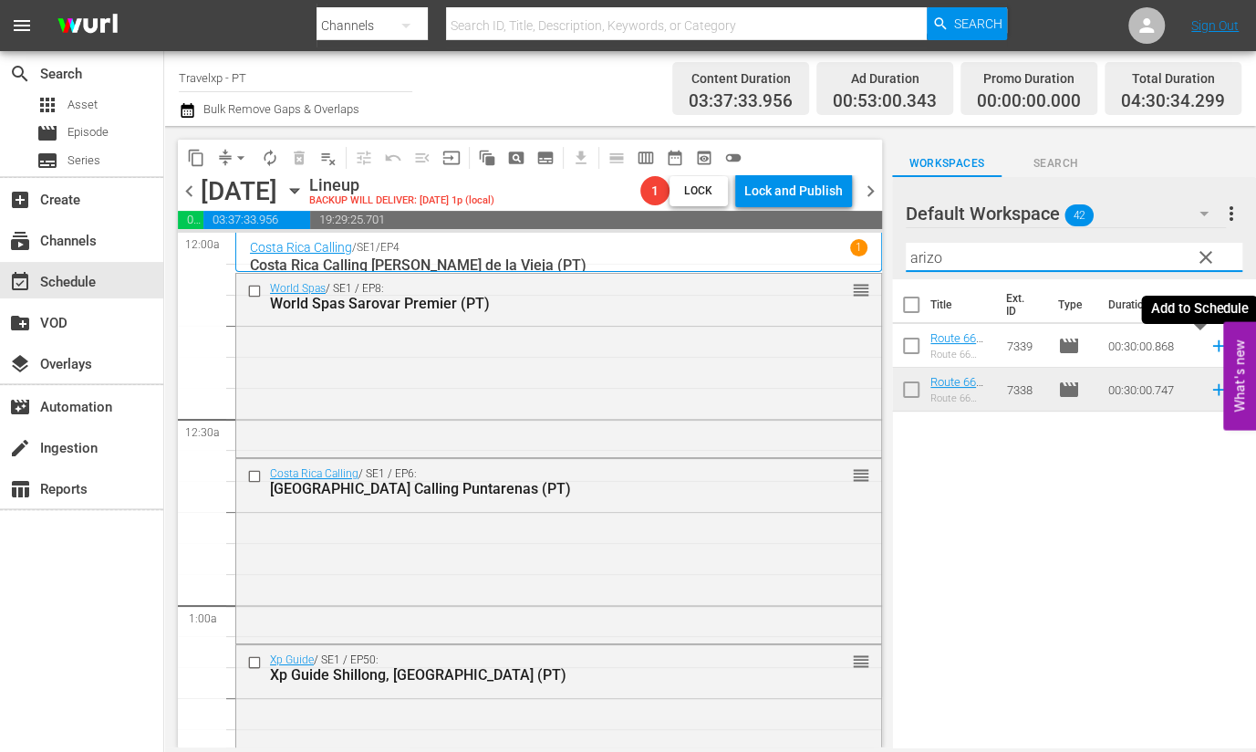
drag, startPoint x: 1201, startPoint y: 350, endPoint x: 1183, endPoint y: 340, distance: 20.0
click at [1212, 350] on icon at bounding box center [1218, 346] width 12 height 12
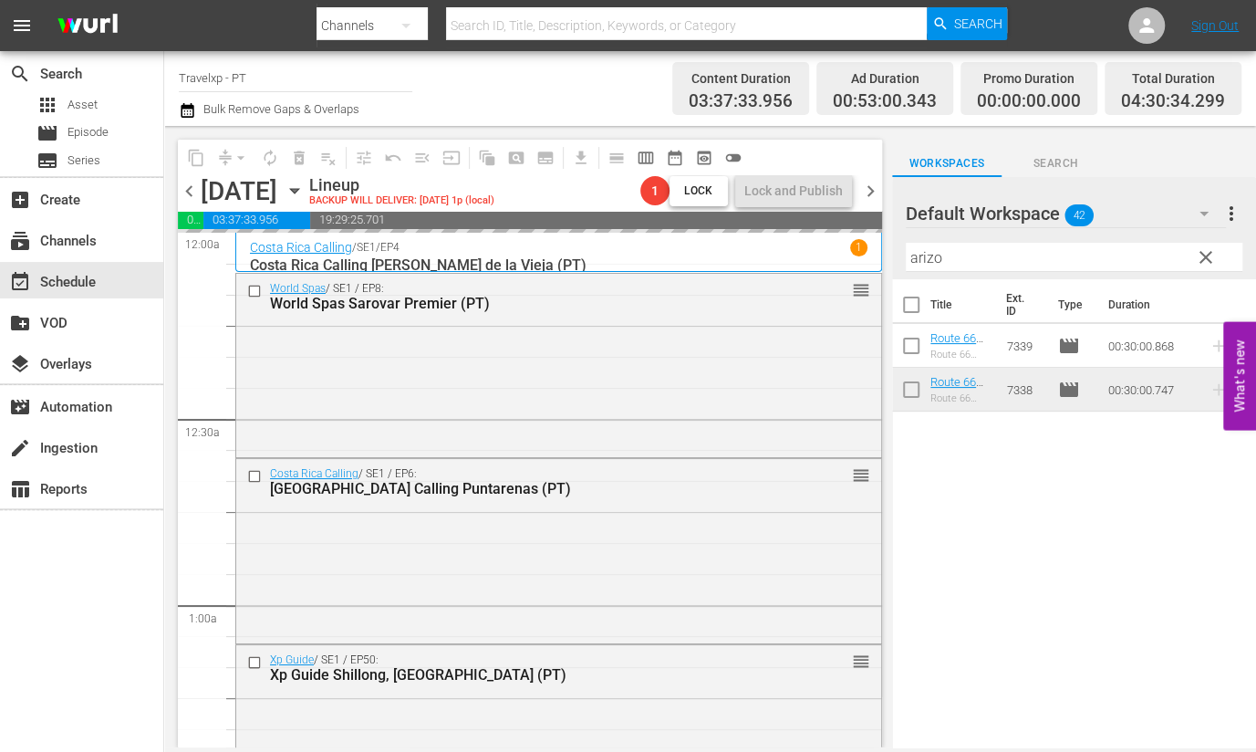
click at [928, 259] on input "arizo" at bounding box center [1074, 257] width 337 height 29
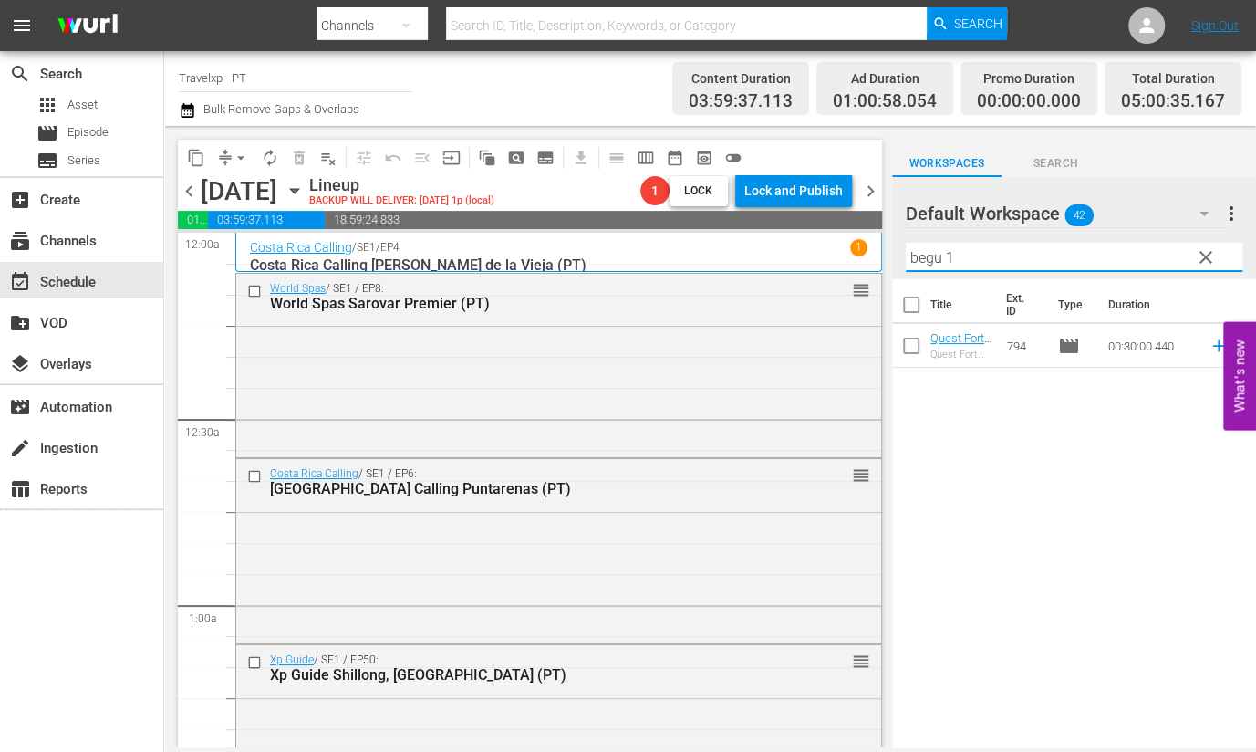
click at [1201, 345] on td at bounding box center [1214, 346] width 27 height 44
click at [1209, 351] on icon at bounding box center [1219, 346] width 20 height 20
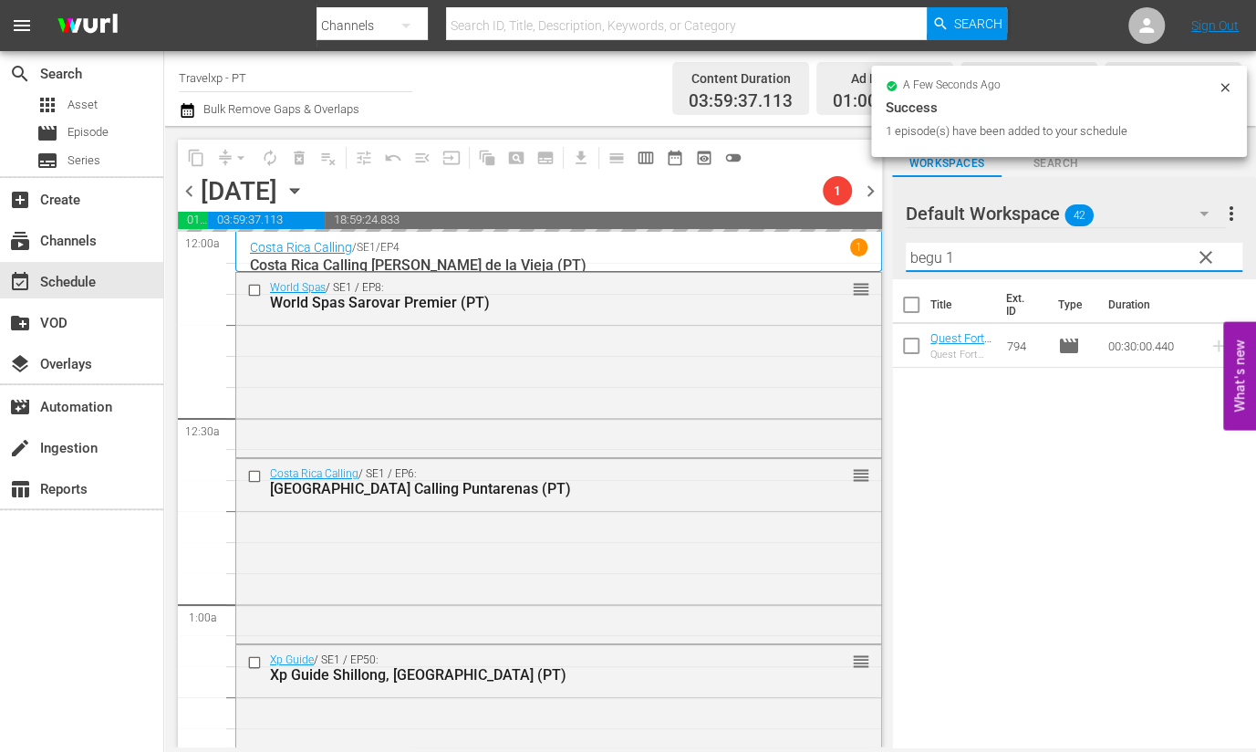
drag, startPoint x: 965, startPoint y: 261, endPoint x: 901, endPoint y: 253, distance: 64.4
click at [901, 253] on div "Default Workspace 42 Default more_vert clear Filter by Title begu 1" at bounding box center [1074, 228] width 364 height 102
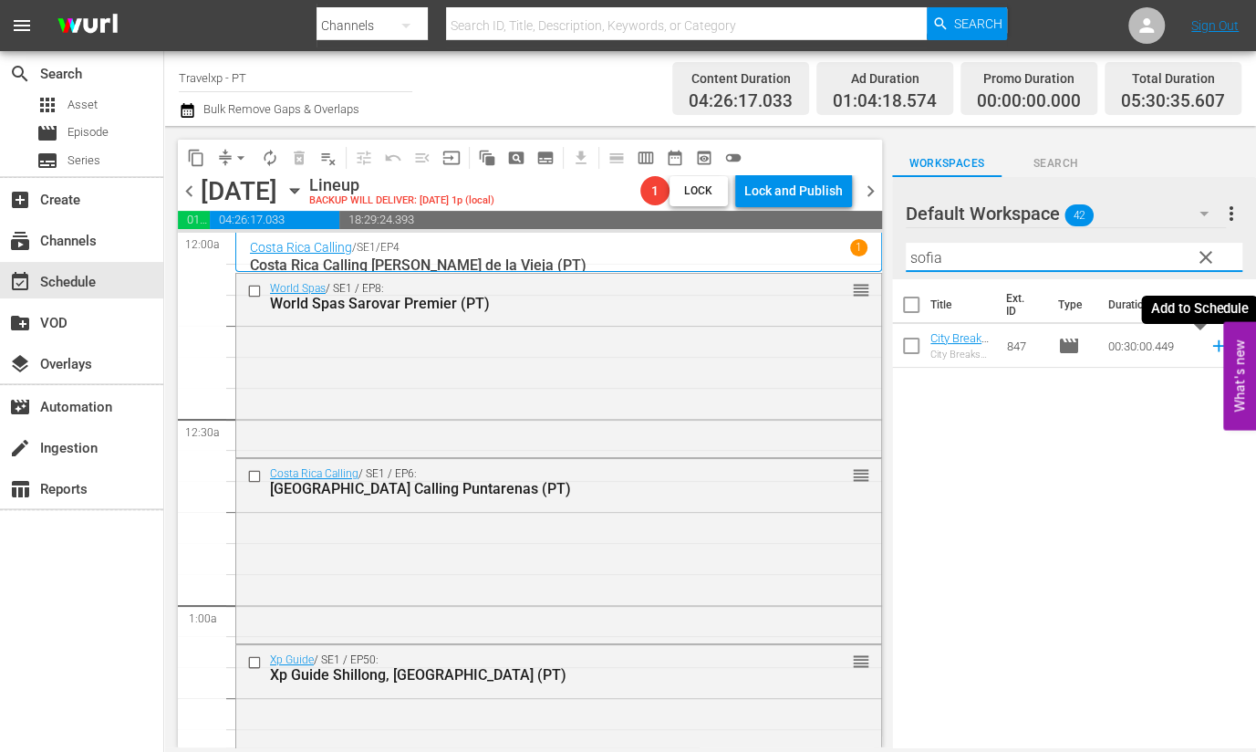
click at [1212, 346] on icon at bounding box center [1218, 346] width 12 height 12
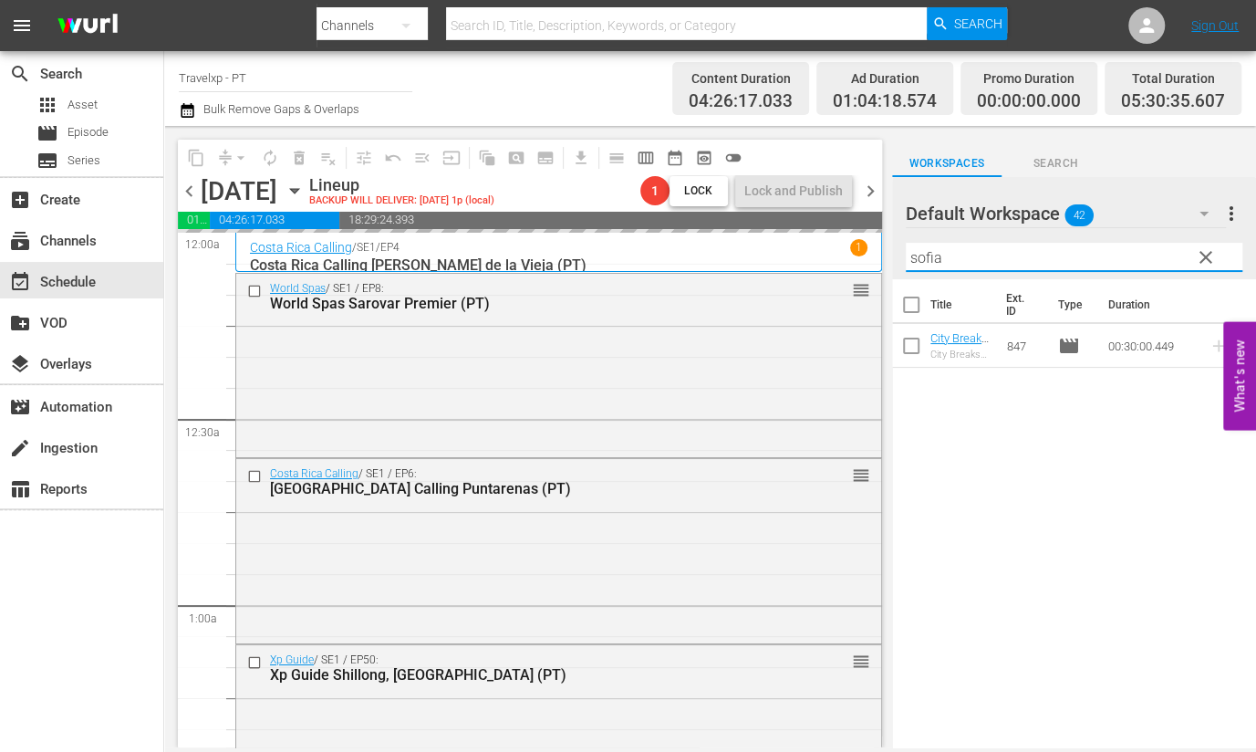
click at [933, 257] on input "sofia" at bounding box center [1074, 257] width 337 height 29
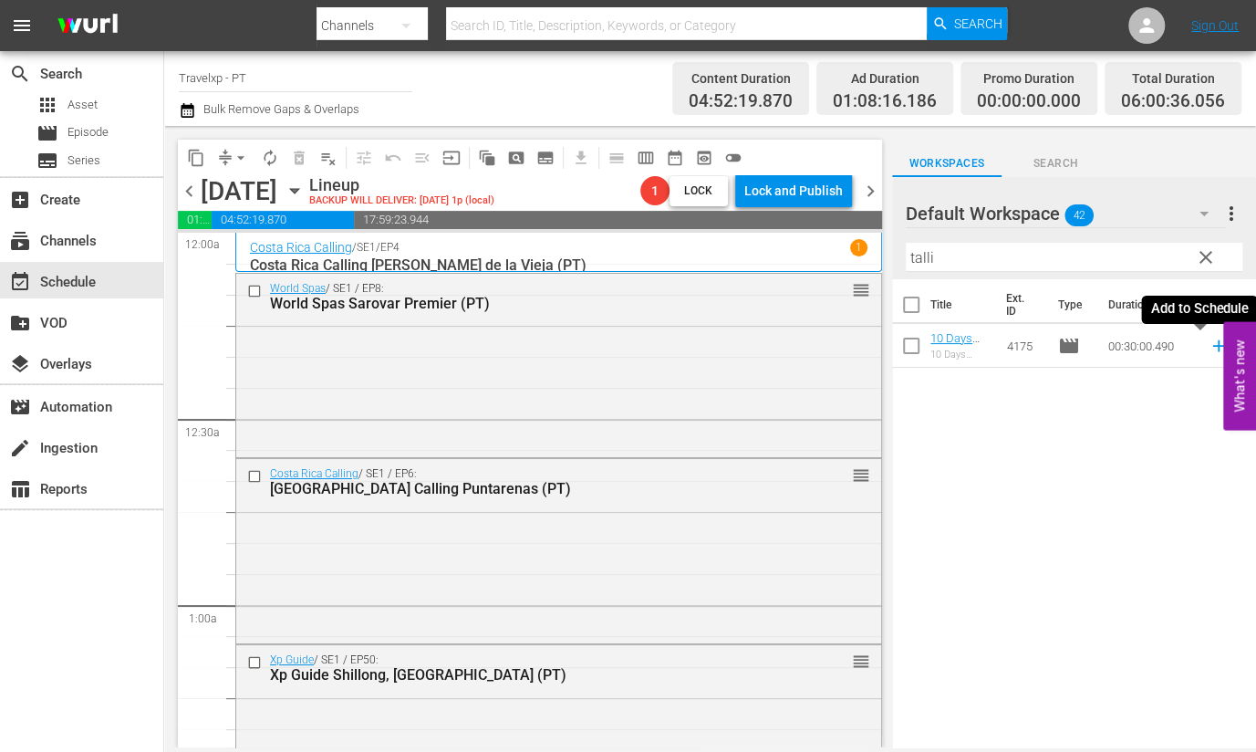
click at [1212, 346] on icon at bounding box center [1218, 346] width 12 height 12
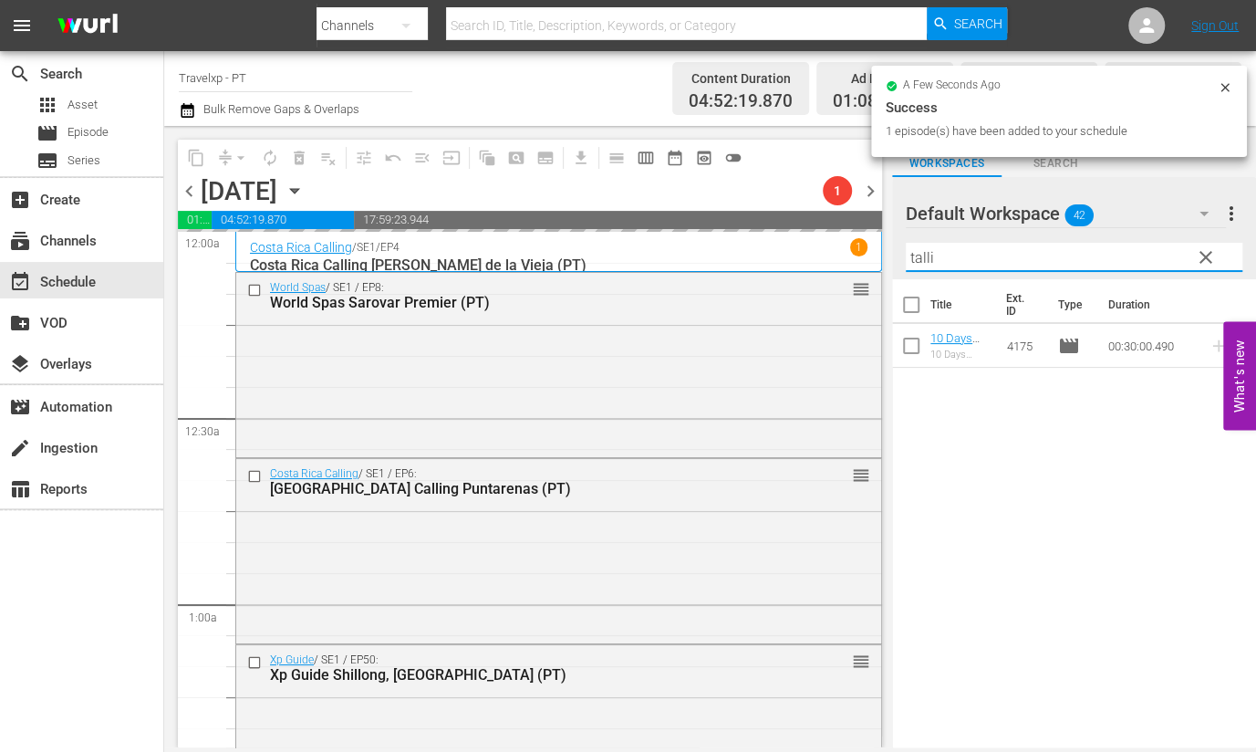
click at [930, 254] on input "talli" at bounding box center [1074, 257] width 337 height 29
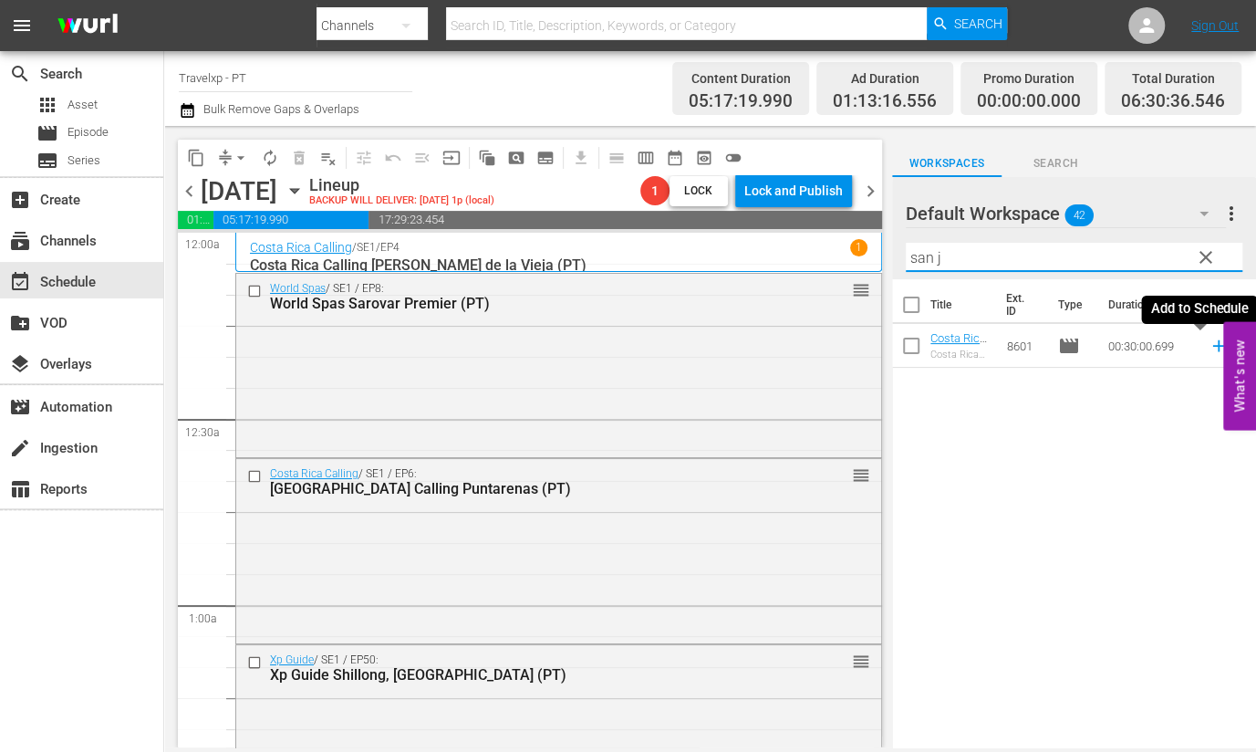
click at [1212, 346] on icon at bounding box center [1218, 346] width 12 height 12
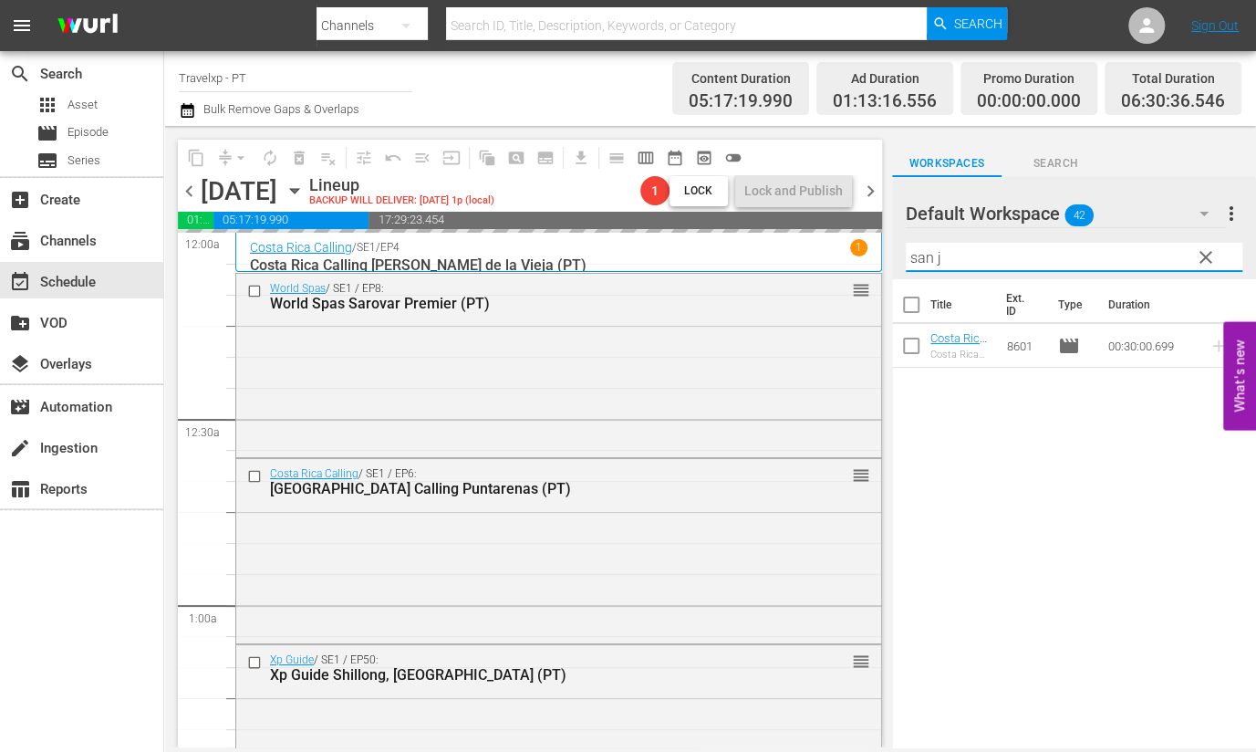
drag, startPoint x: 941, startPoint y: 249, endPoint x: 878, endPoint y: 246, distance: 63.0
click at [878, 246] on div "content_copy compress arrow_drop_down autorenew_outlined delete_forever_outline…" at bounding box center [710, 436] width 1092 height 621
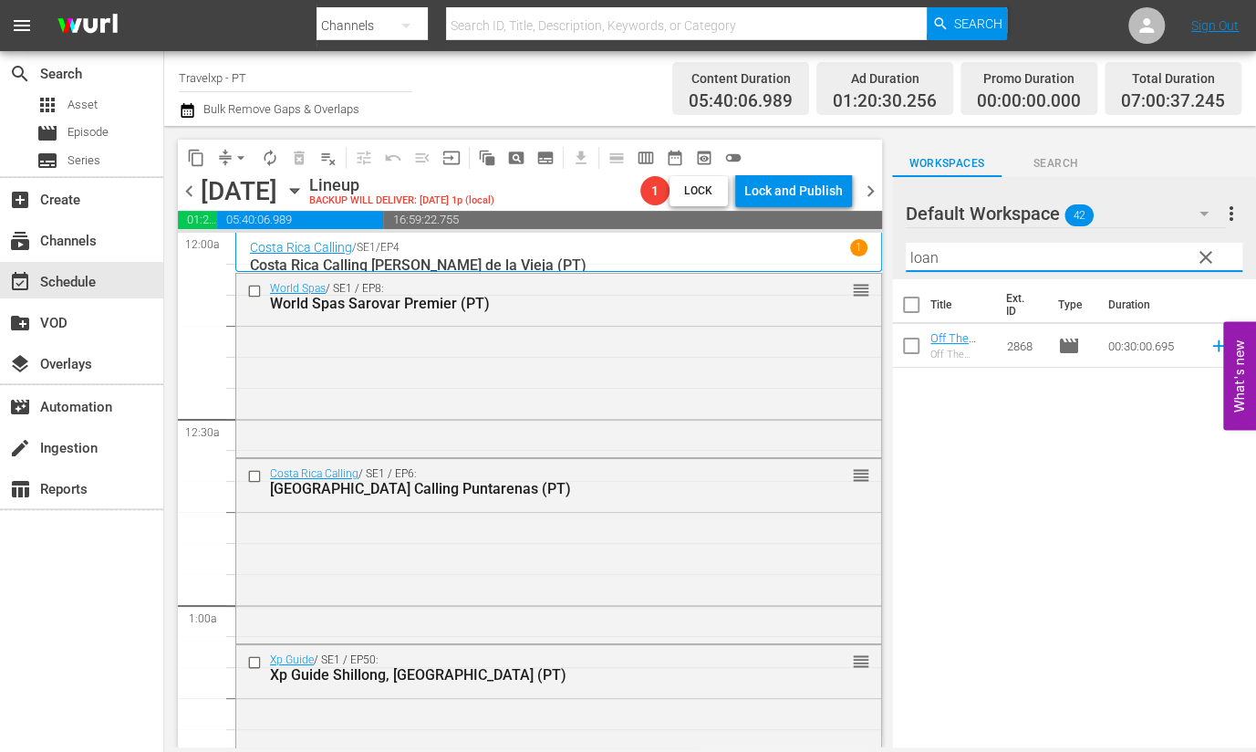
click at [1209, 345] on icon at bounding box center [1219, 346] width 20 height 20
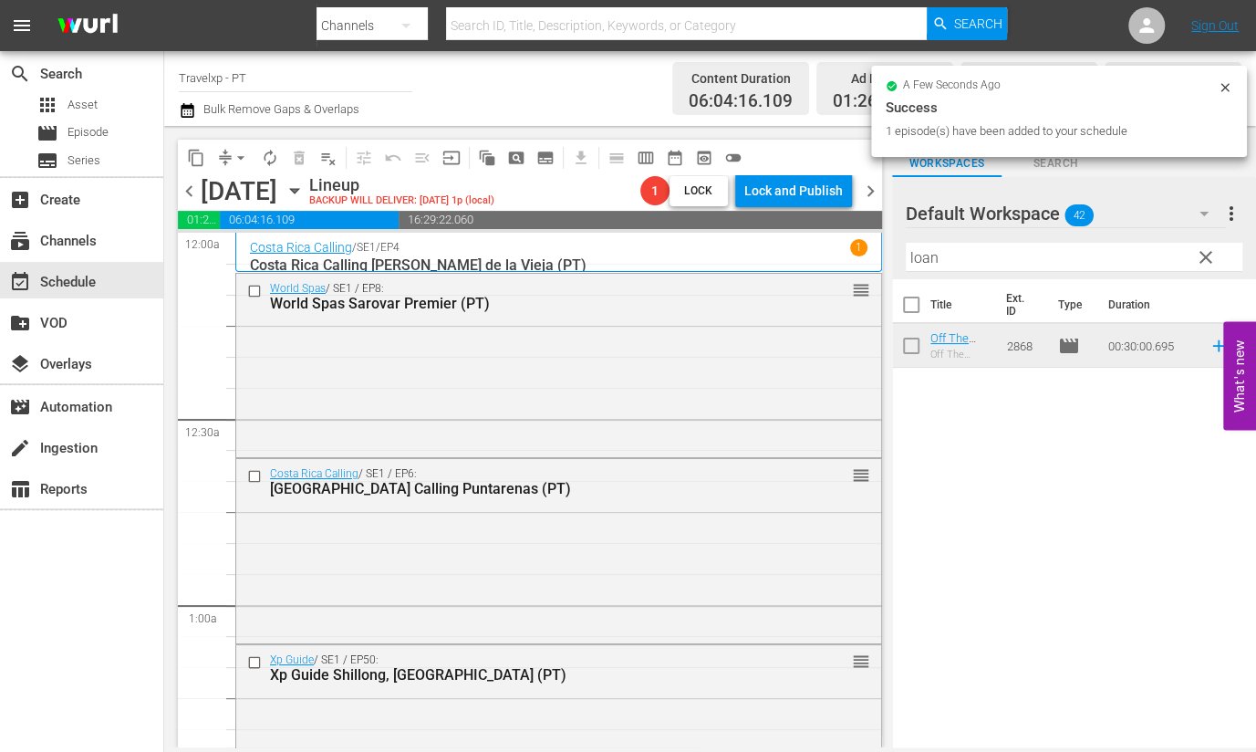
click at [921, 255] on input "loan" at bounding box center [1074, 257] width 337 height 29
click at [922, 255] on input "loan" at bounding box center [1074, 257] width 337 height 29
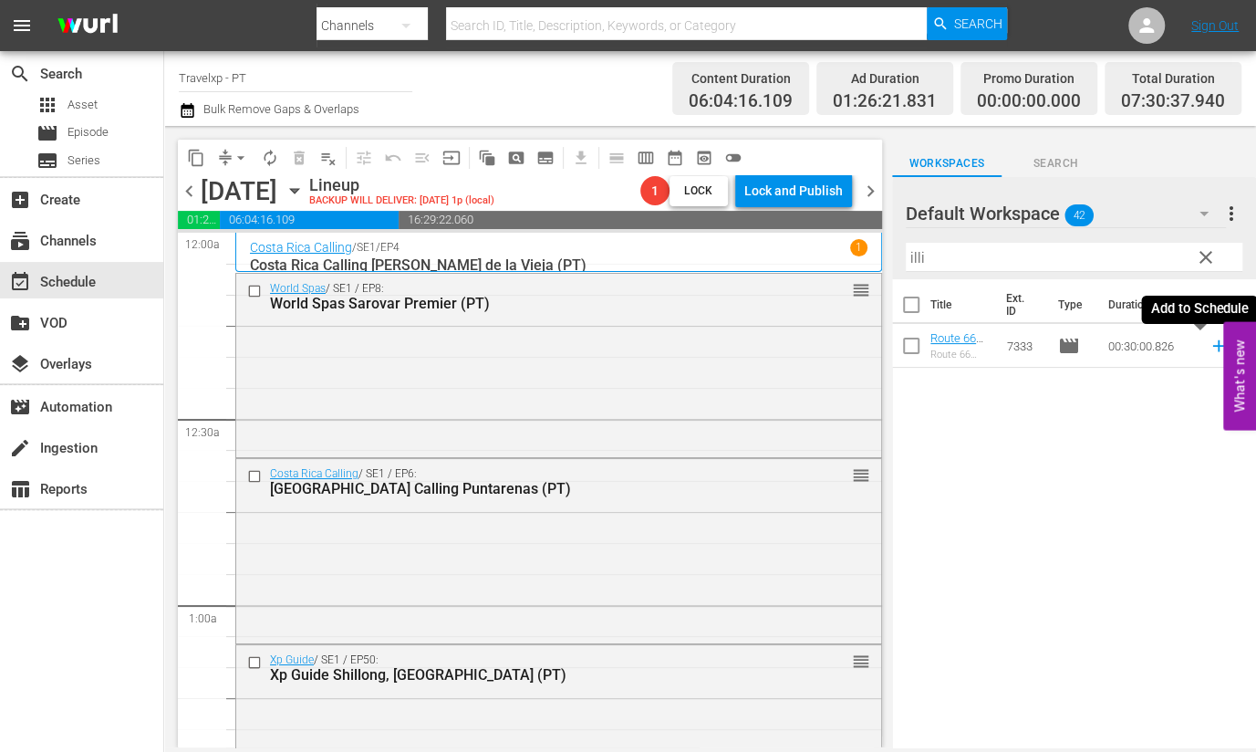
click at [1209, 343] on icon at bounding box center [1219, 346] width 20 height 20
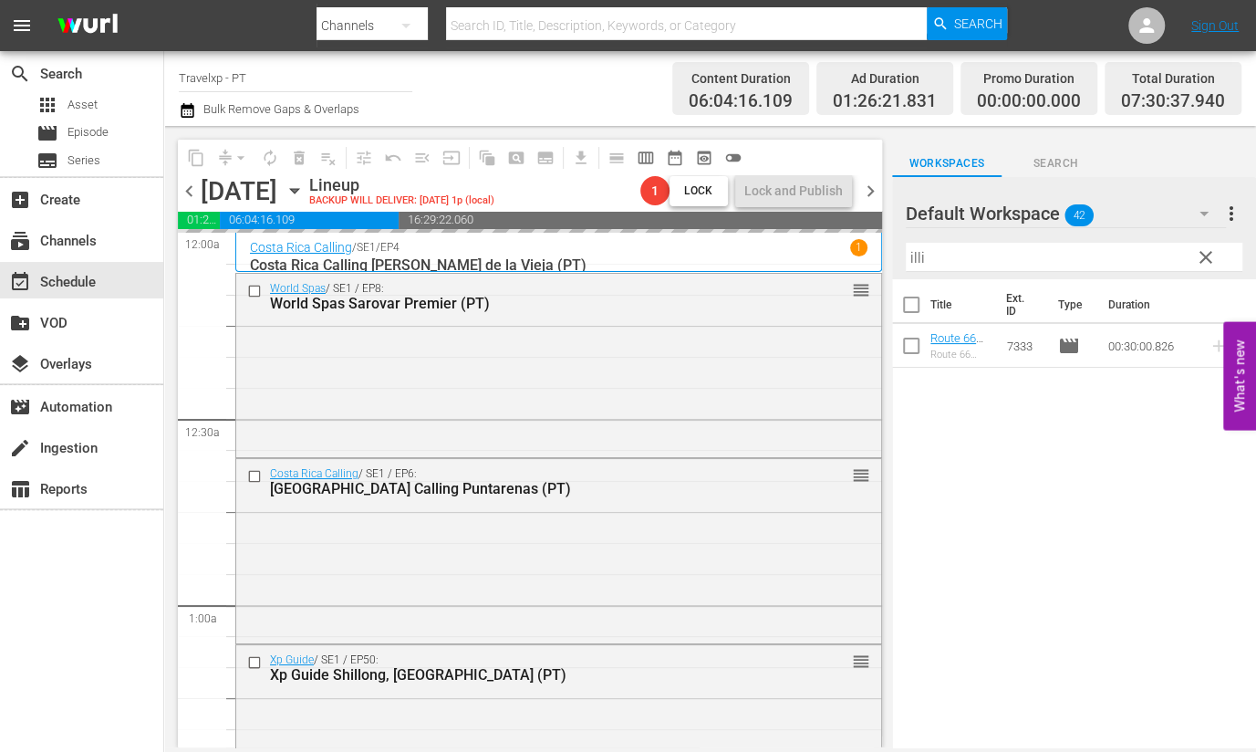
click at [919, 257] on input "illi" at bounding box center [1074, 257] width 337 height 29
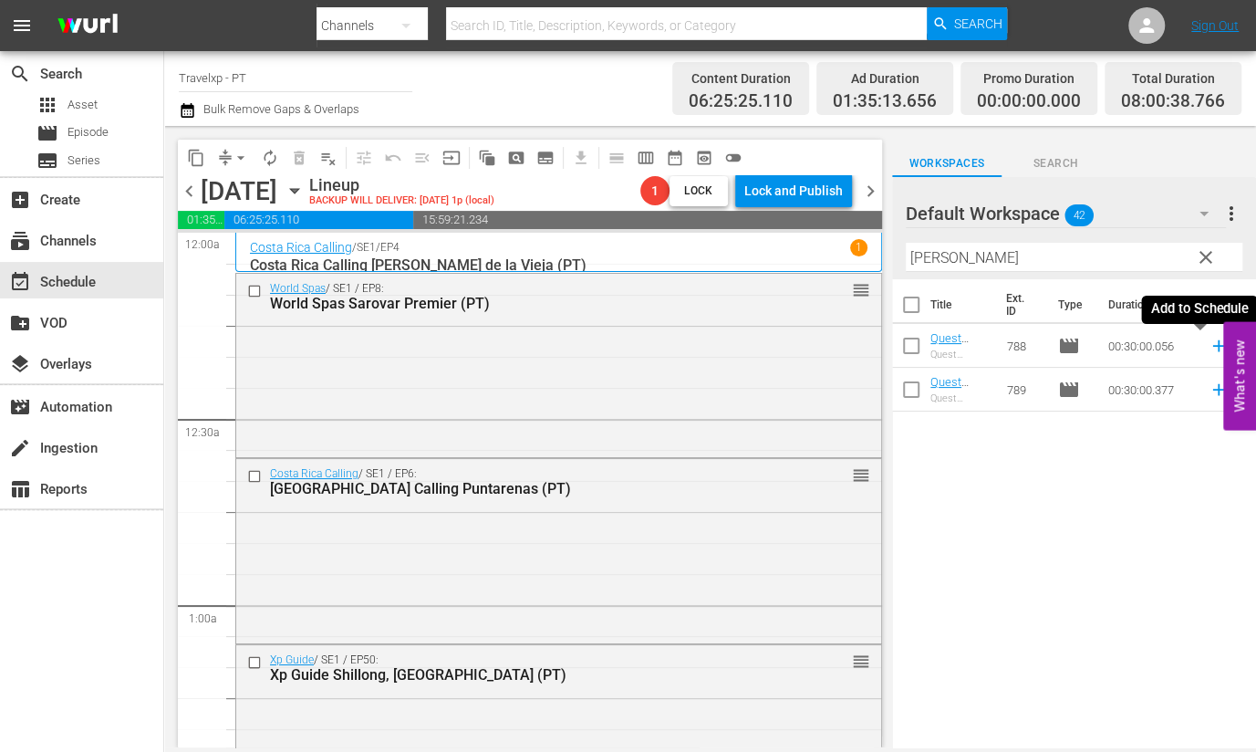
click at [1209, 348] on icon at bounding box center [1219, 346] width 20 height 20
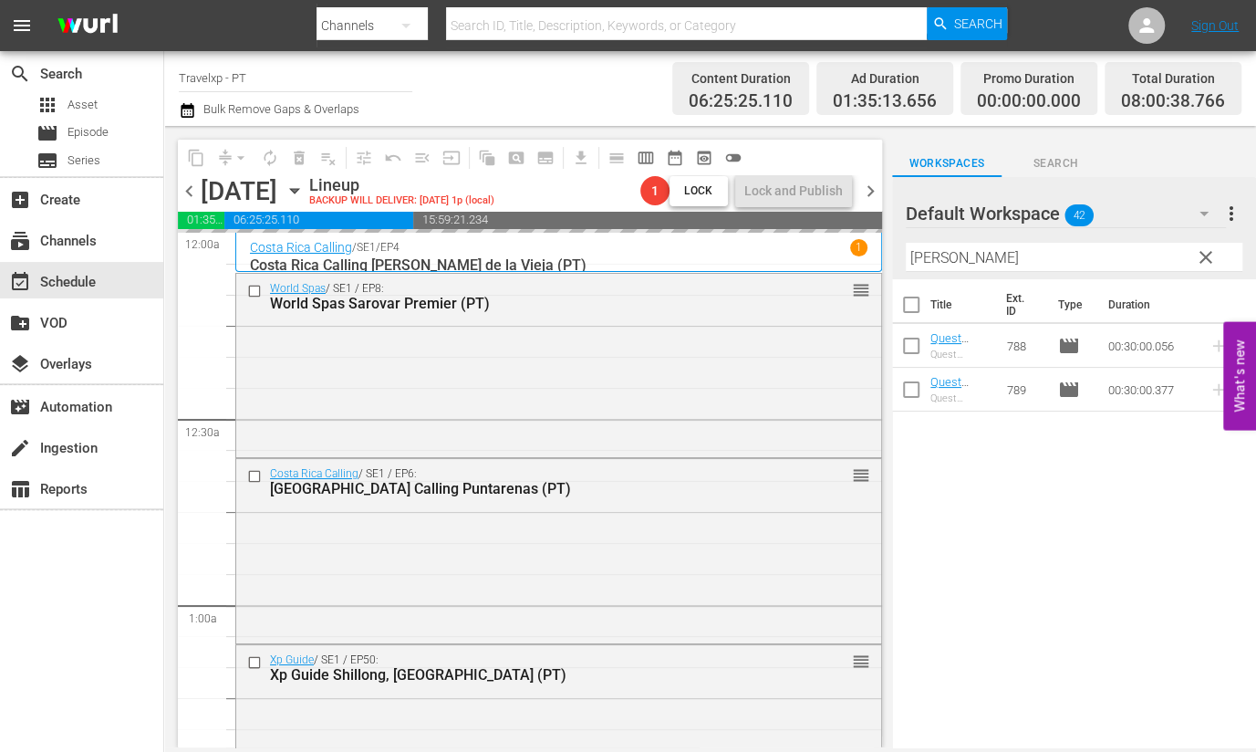
click at [910, 244] on input "[PERSON_NAME]" at bounding box center [1074, 257] width 337 height 29
click at [917, 257] on input "[PERSON_NAME]" at bounding box center [1074, 257] width 337 height 29
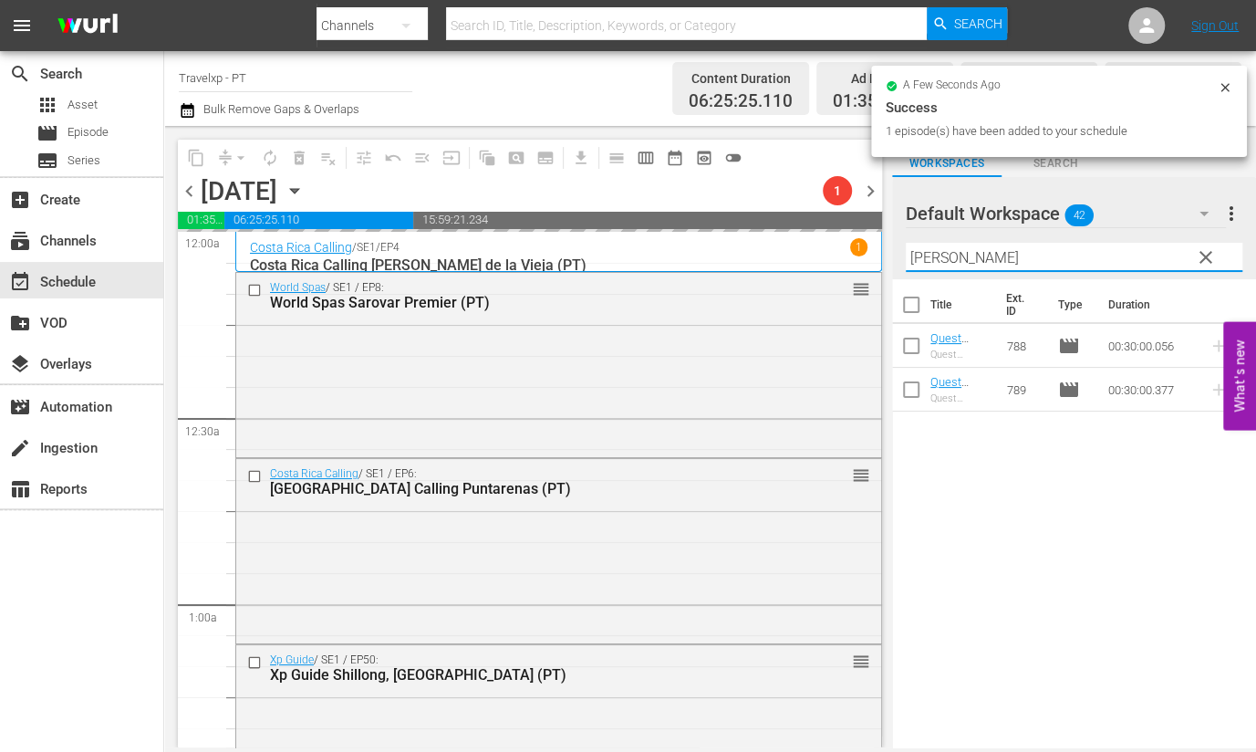
click at [917, 257] on input "[PERSON_NAME]" at bounding box center [1074, 257] width 337 height 29
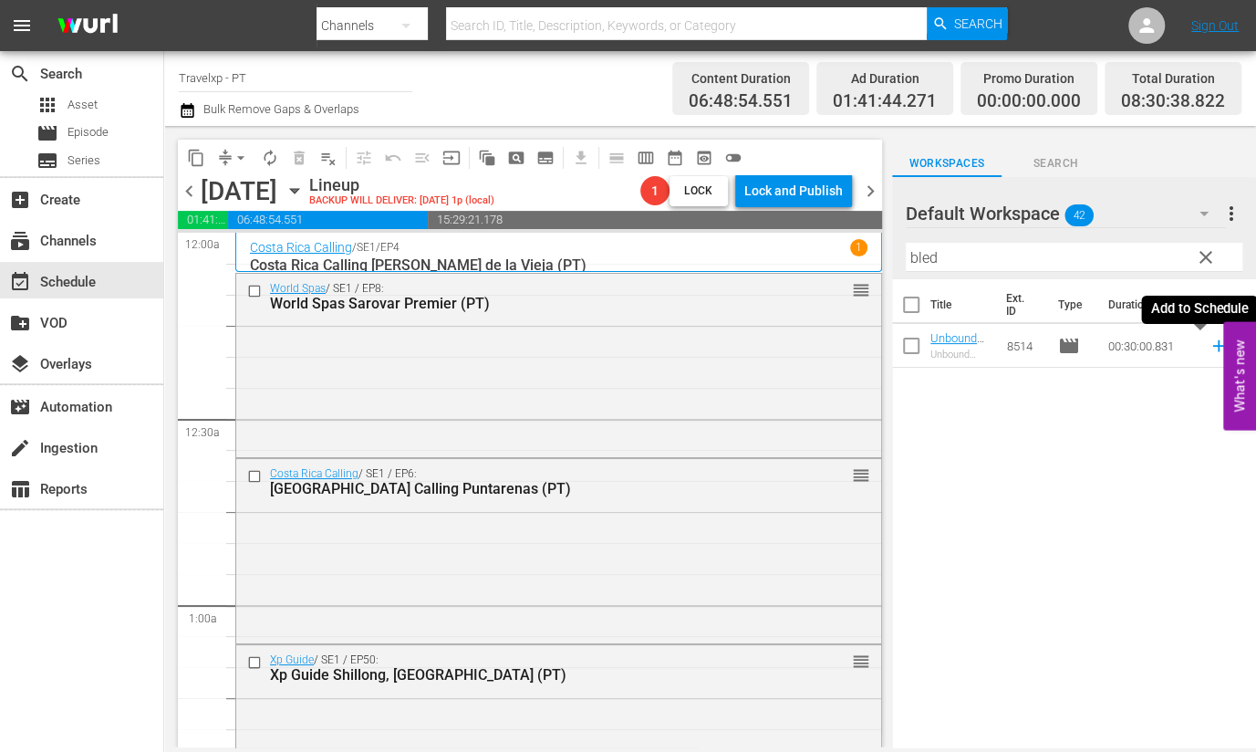
click at [1209, 341] on icon at bounding box center [1219, 346] width 20 height 20
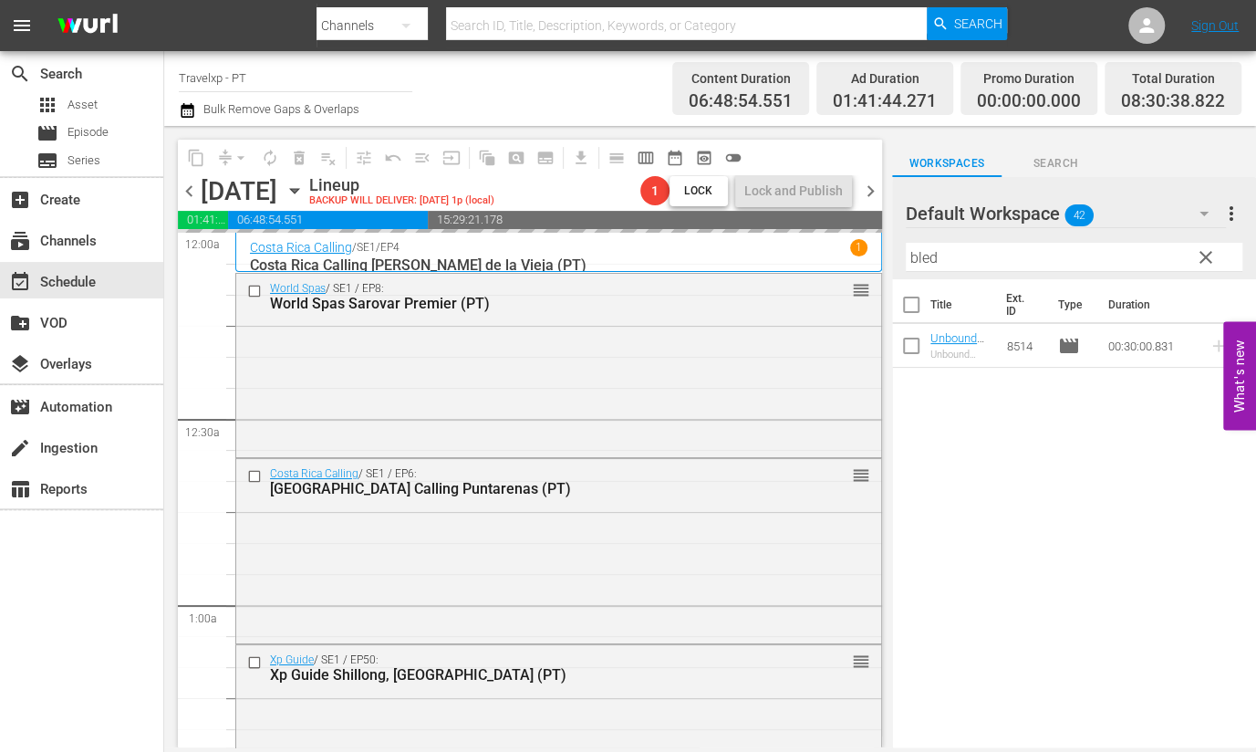
click at [914, 257] on input "bled" at bounding box center [1074, 257] width 337 height 29
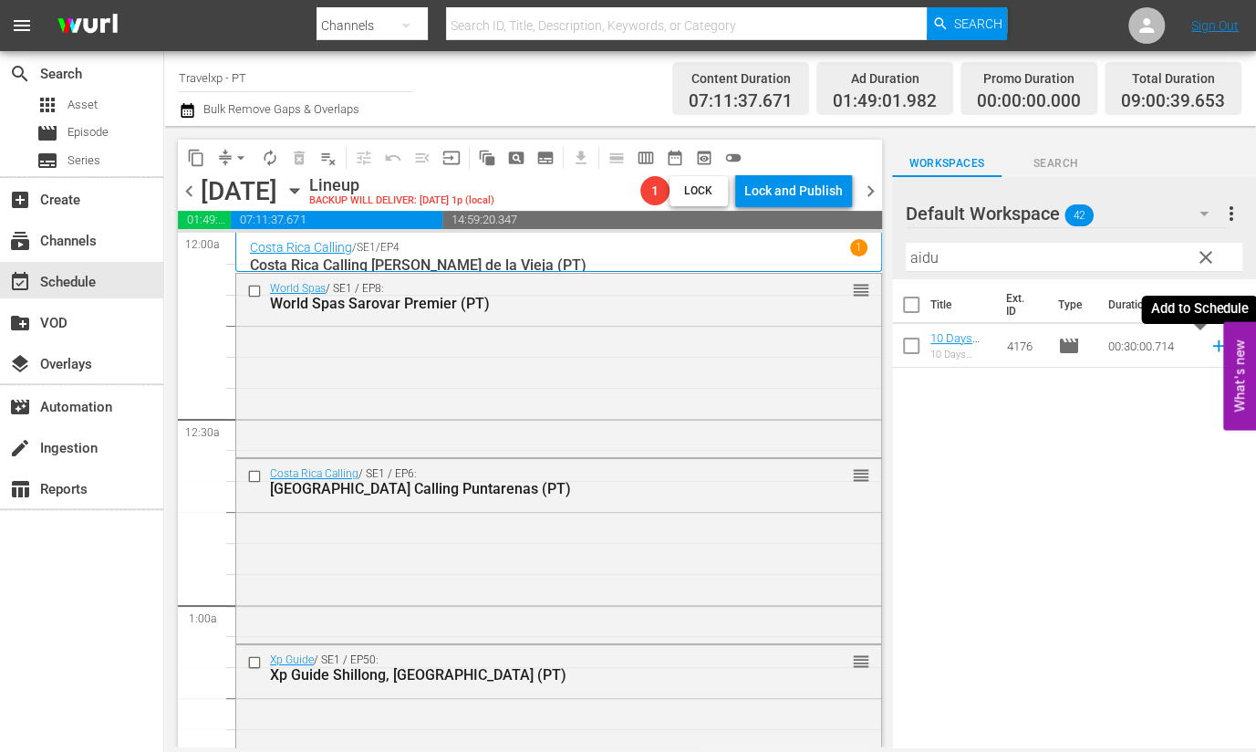
click at [1212, 348] on icon at bounding box center [1218, 346] width 12 height 12
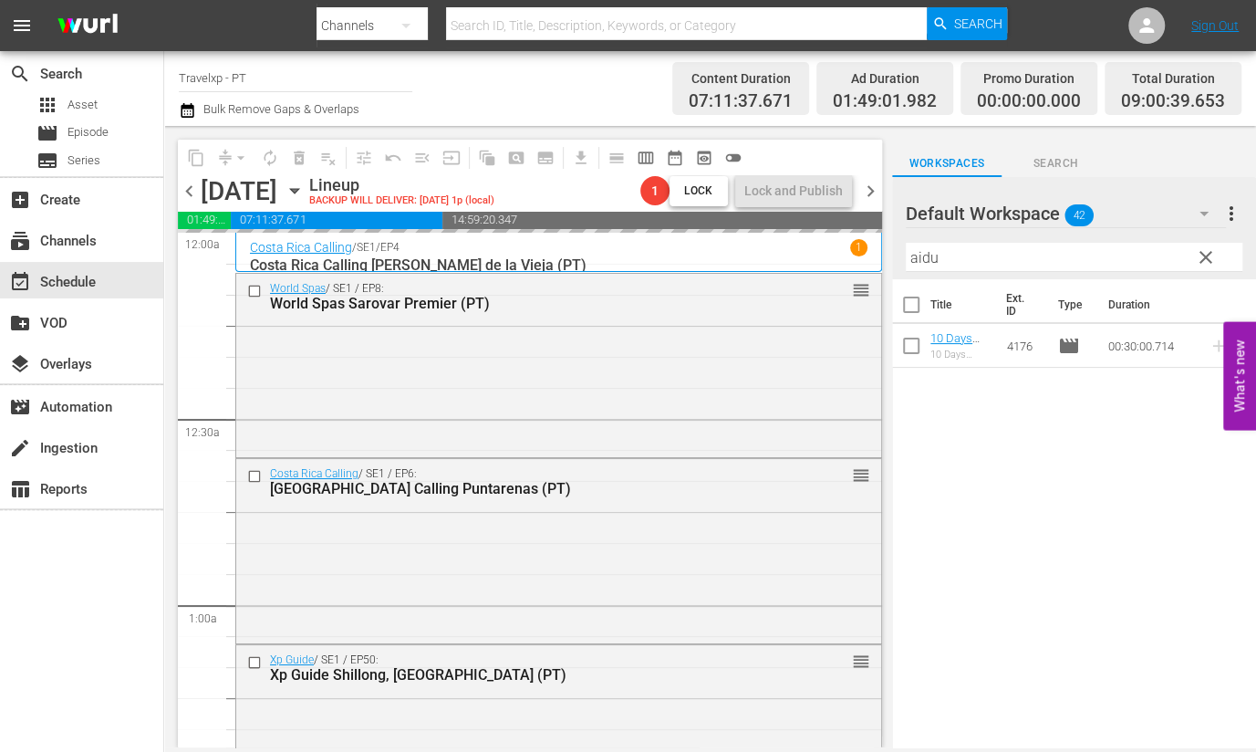
click at [917, 259] on input "aidu" at bounding box center [1074, 257] width 337 height 29
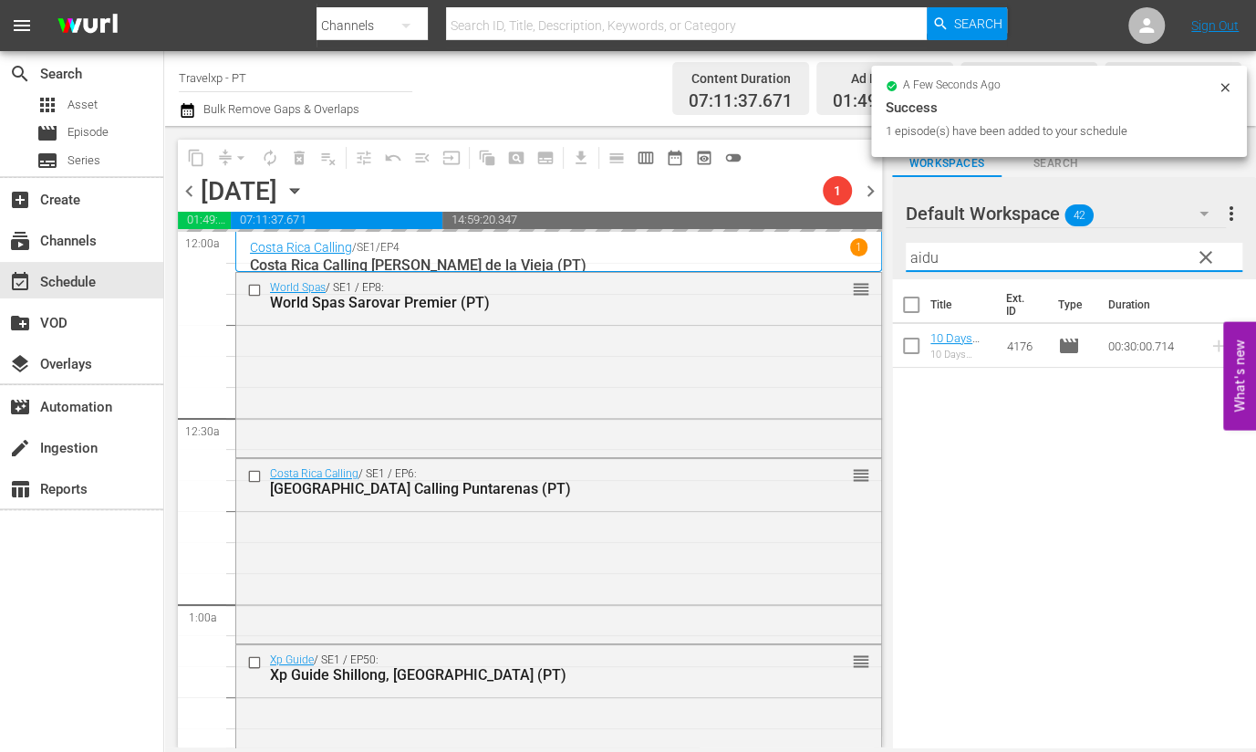
click at [917, 259] on input "aidu" at bounding box center [1074, 257] width 337 height 29
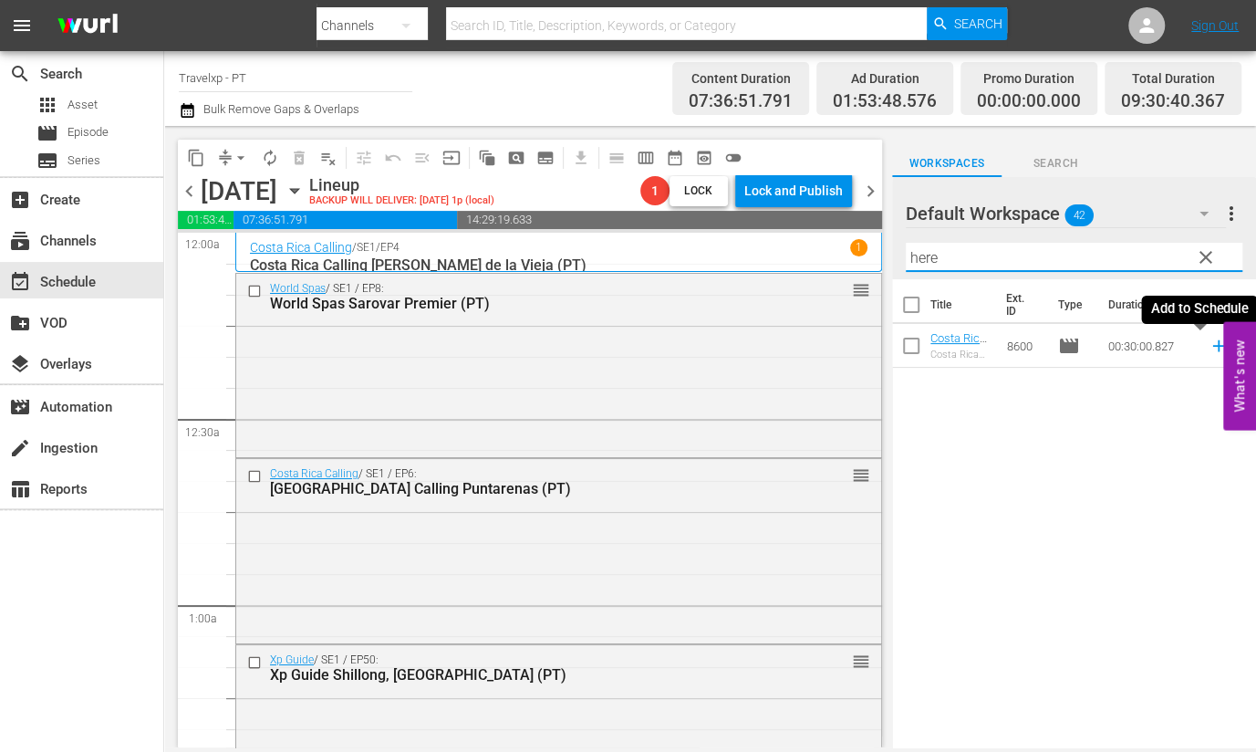
click at [1212, 343] on icon at bounding box center [1218, 346] width 12 height 12
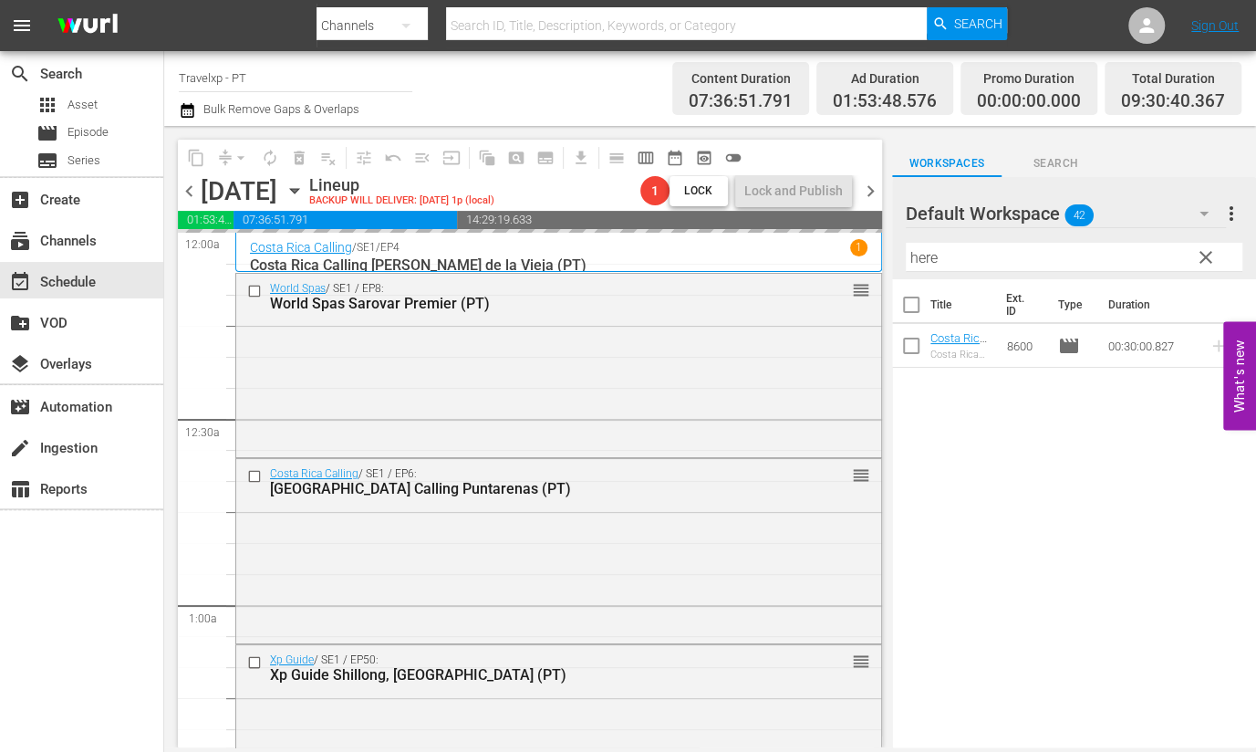
click at [915, 256] on input "here" at bounding box center [1074, 257] width 337 height 29
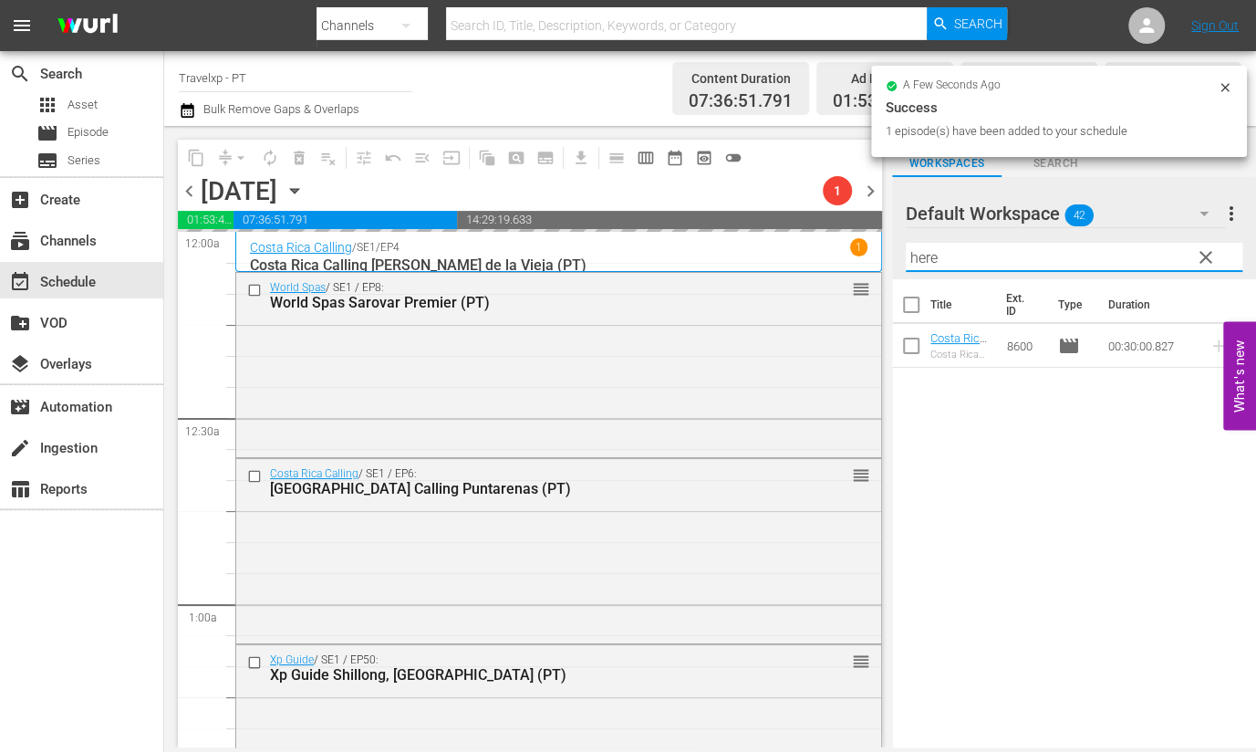
click at [915, 256] on input "here" at bounding box center [1074, 257] width 337 height 29
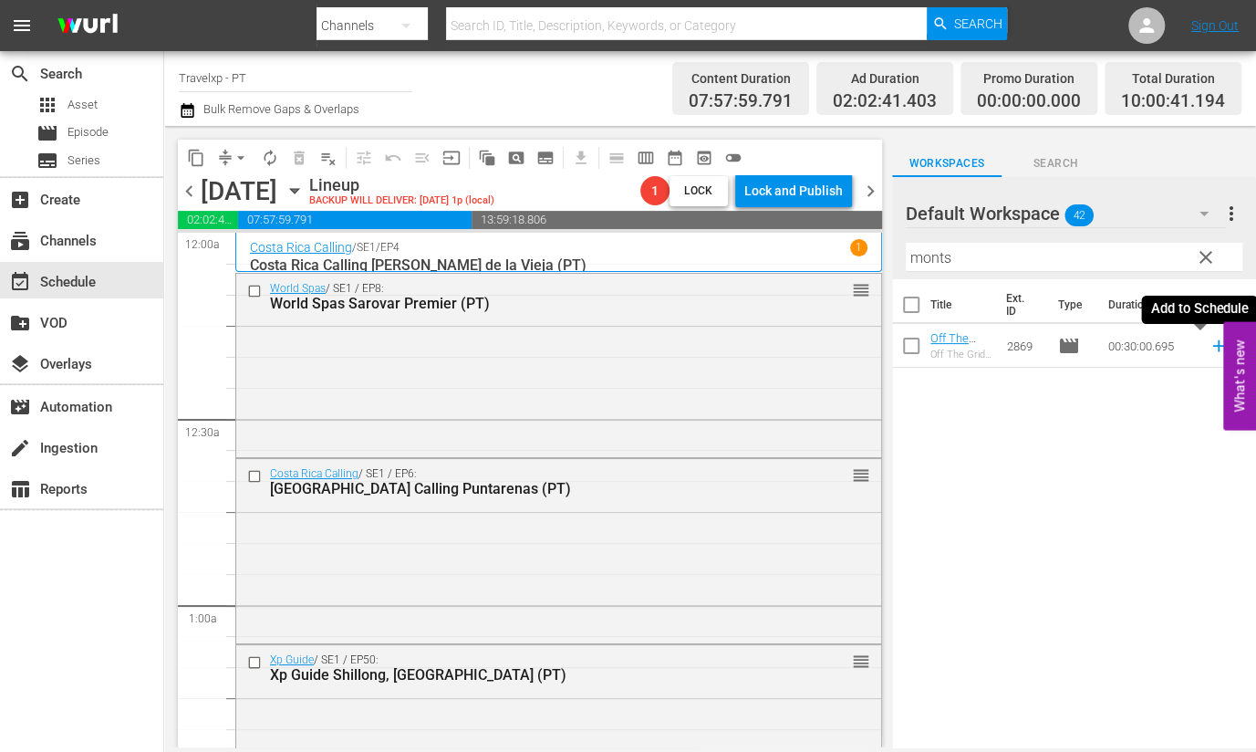
click at [1212, 345] on icon at bounding box center [1218, 346] width 12 height 12
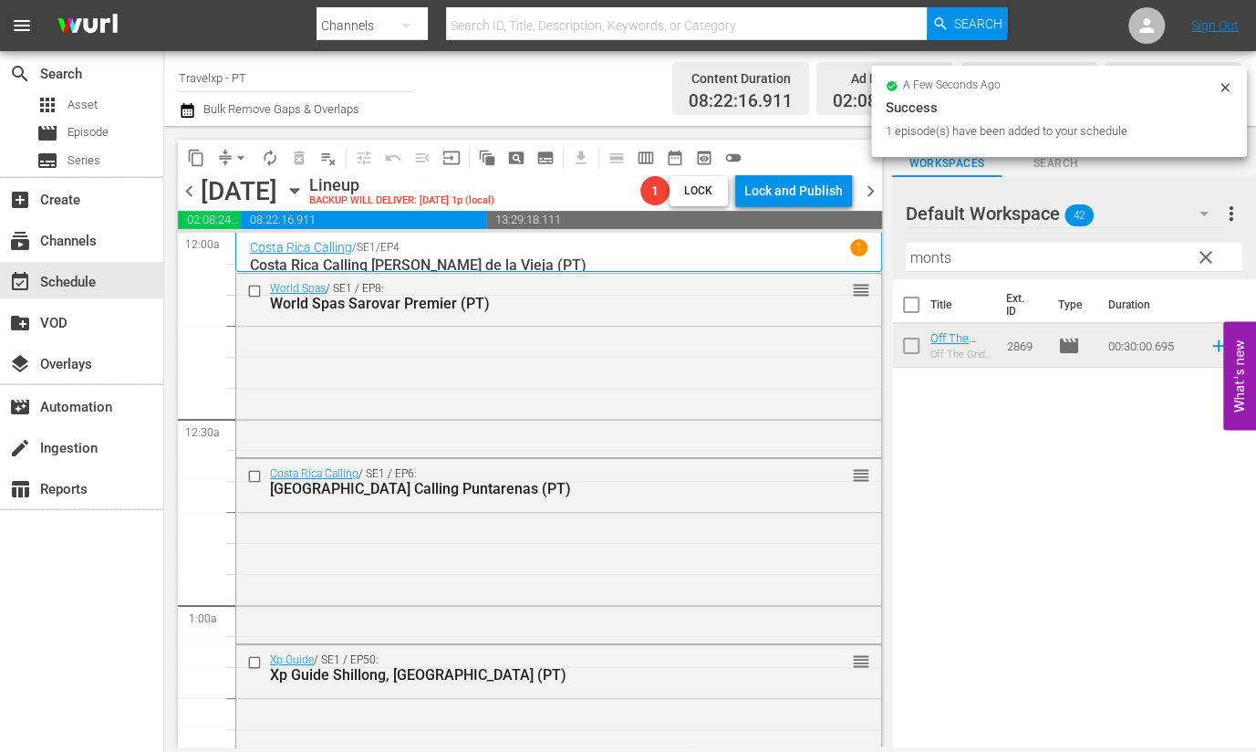
click at [928, 256] on input "monts" at bounding box center [1074, 257] width 337 height 29
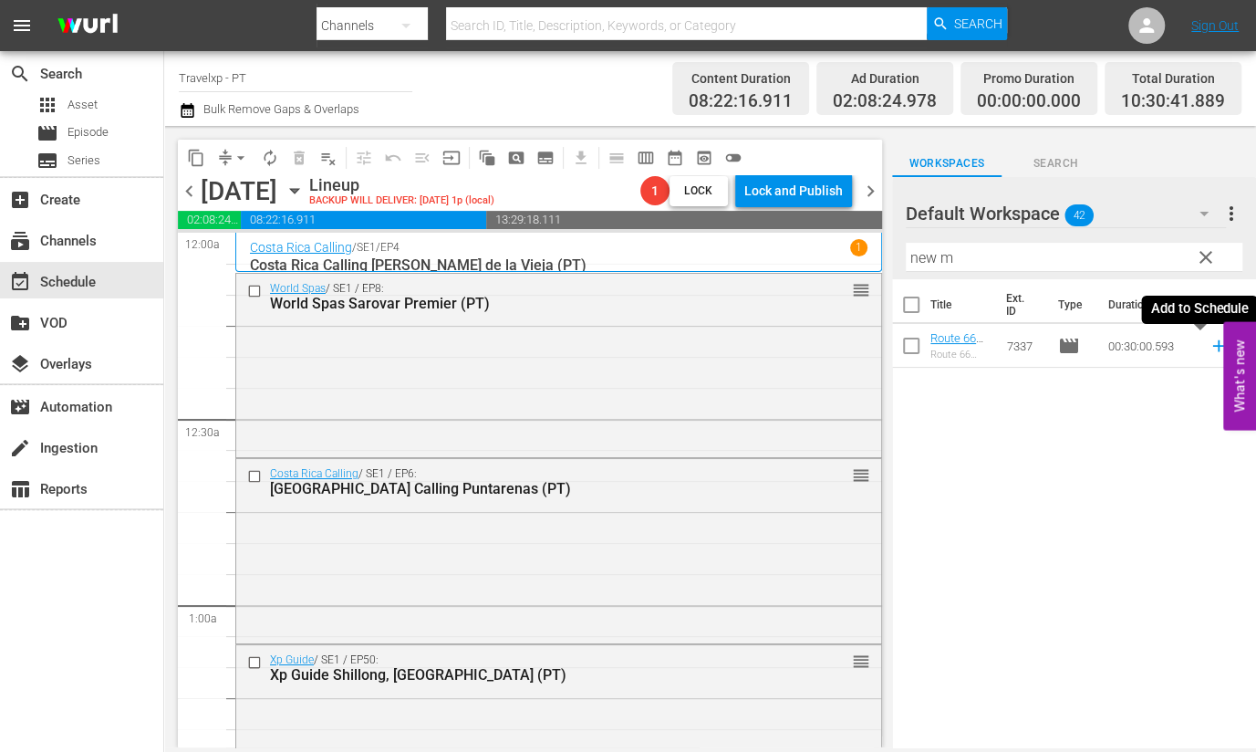
click at [1209, 349] on icon at bounding box center [1219, 346] width 20 height 20
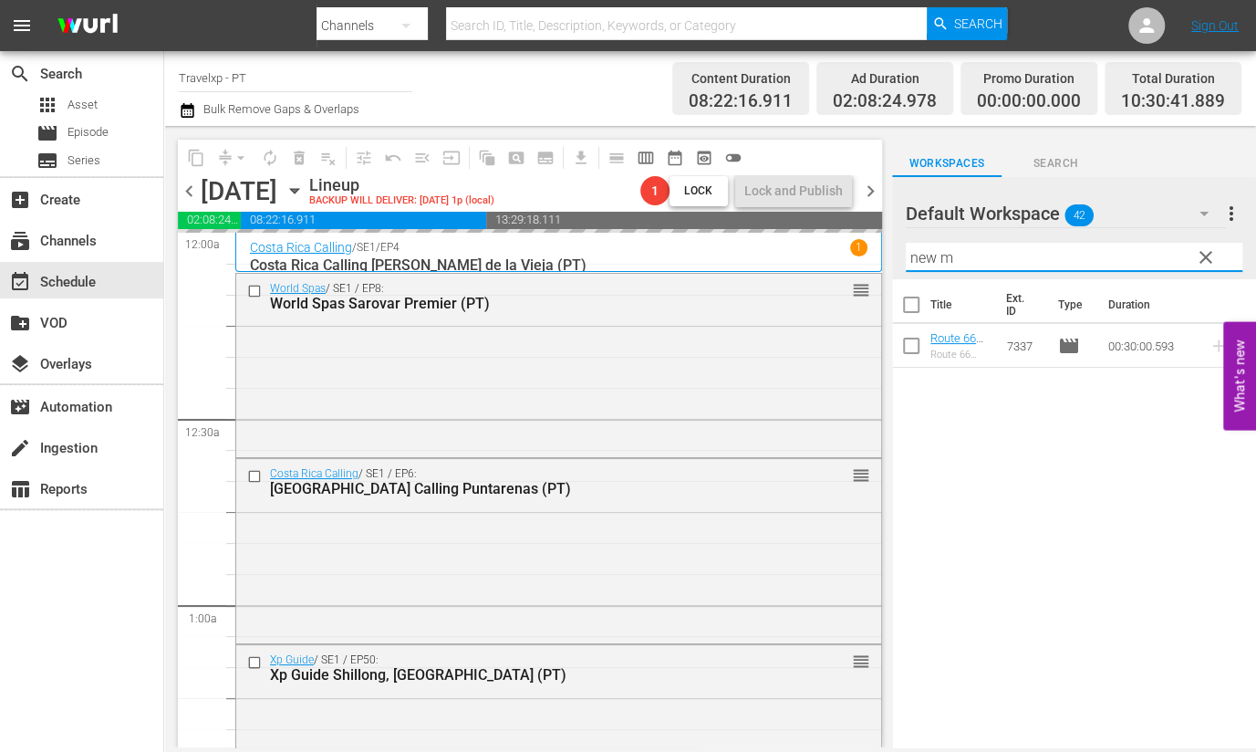
drag, startPoint x: 969, startPoint y: 255, endPoint x: 889, endPoint y: 246, distance: 79.9
click at [889, 246] on div "content_copy compress arrow_drop_down autorenew_outlined delete_forever_outline…" at bounding box center [710, 436] width 1092 height 621
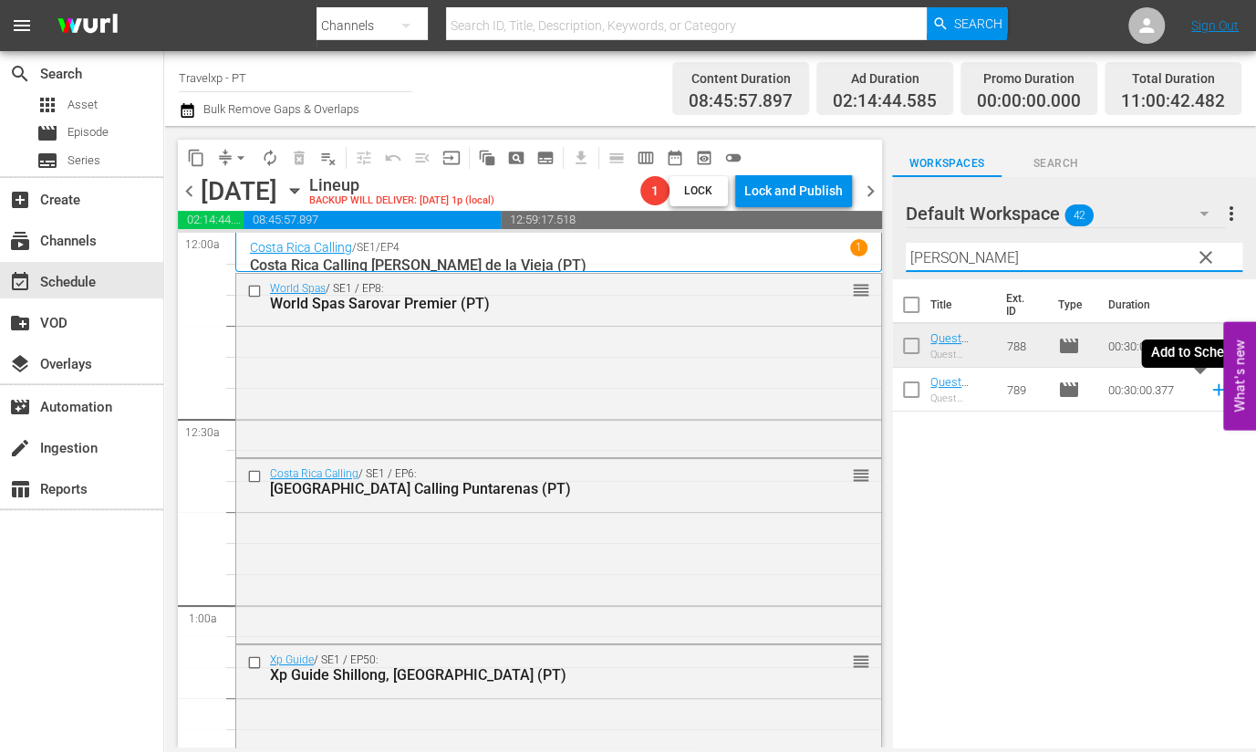
click at [1209, 390] on icon at bounding box center [1219, 389] width 20 height 20
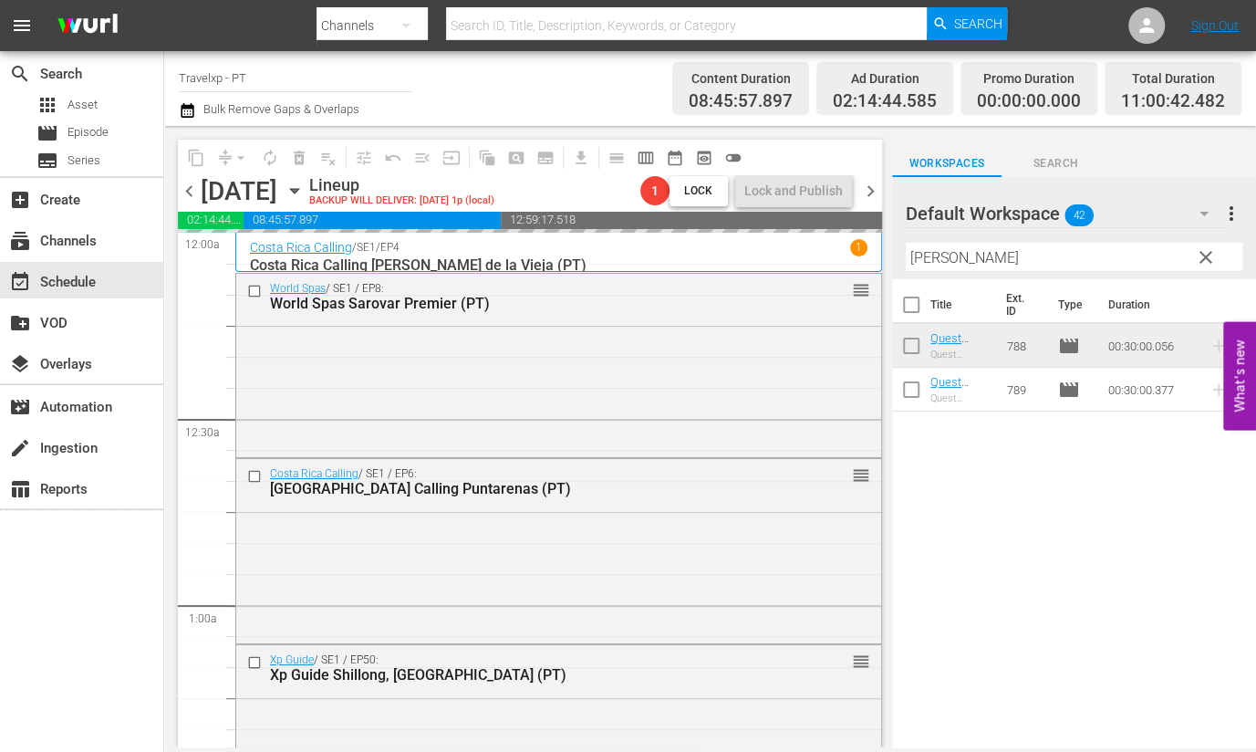
click at [927, 261] on input "[PERSON_NAME]" at bounding box center [1074, 257] width 337 height 29
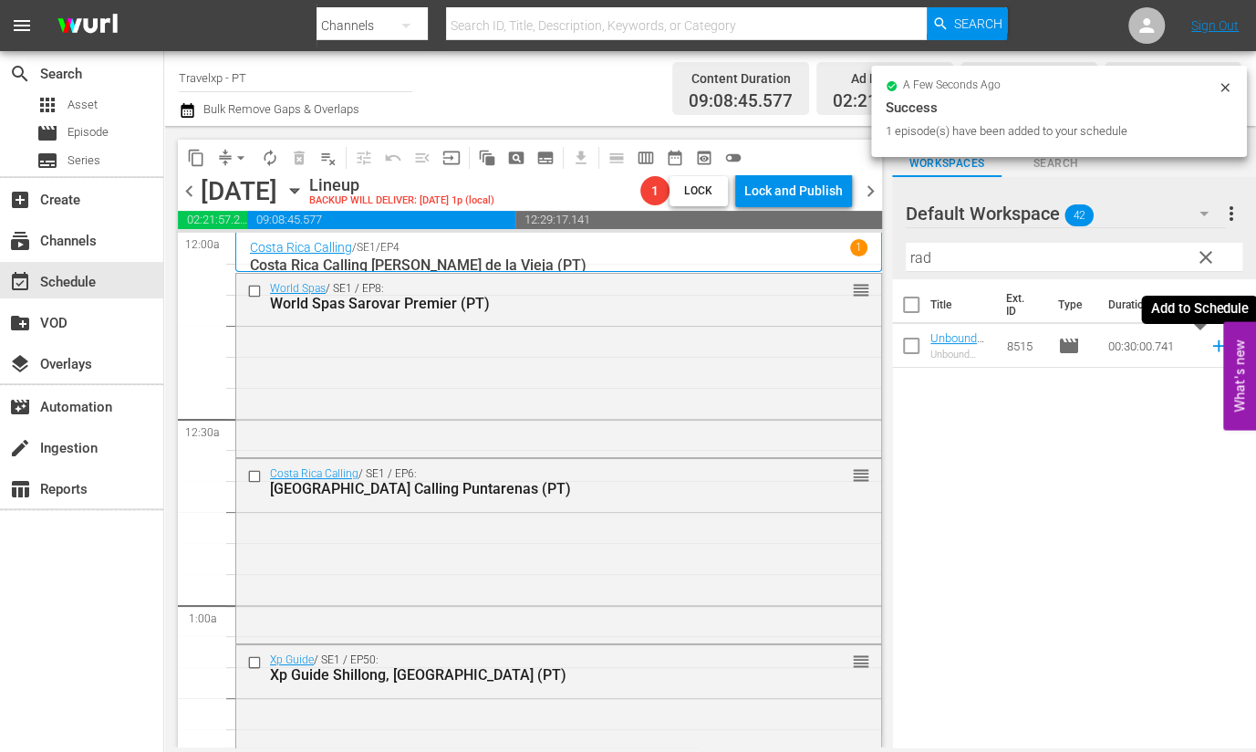
click at [1209, 347] on icon at bounding box center [1219, 346] width 20 height 20
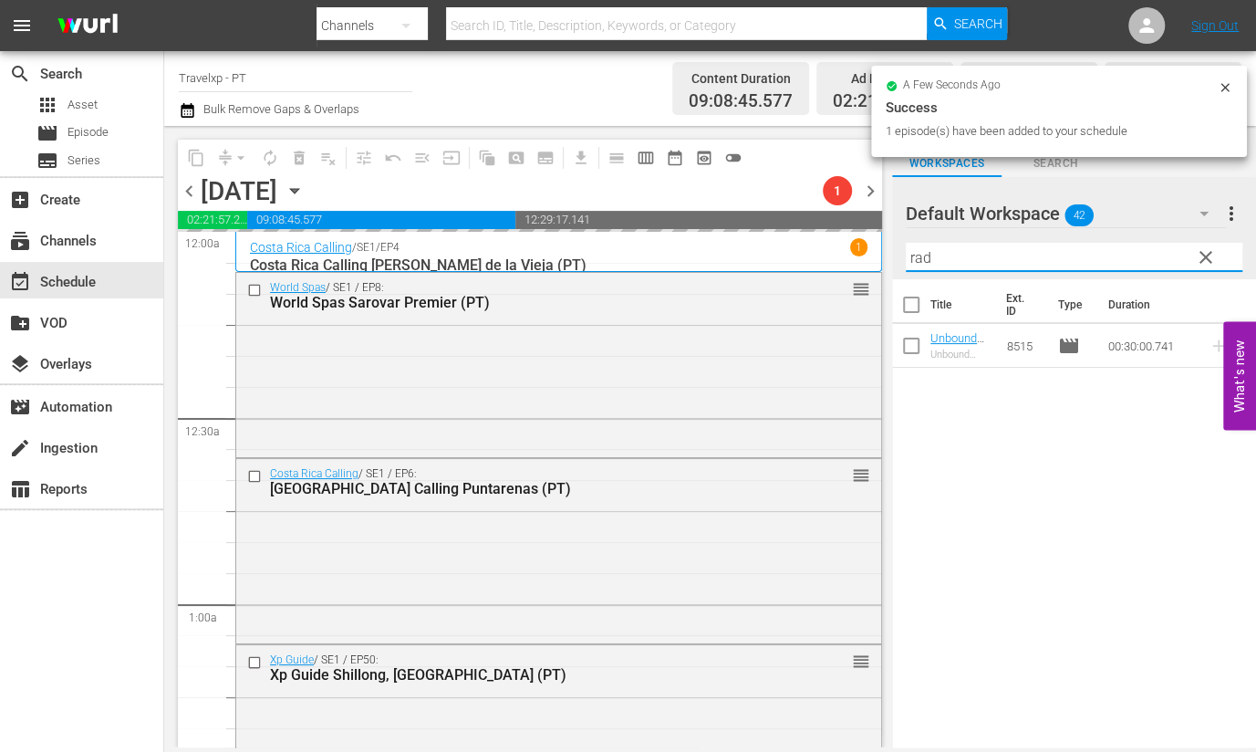
click at [922, 258] on input "rad" at bounding box center [1074, 257] width 337 height 29
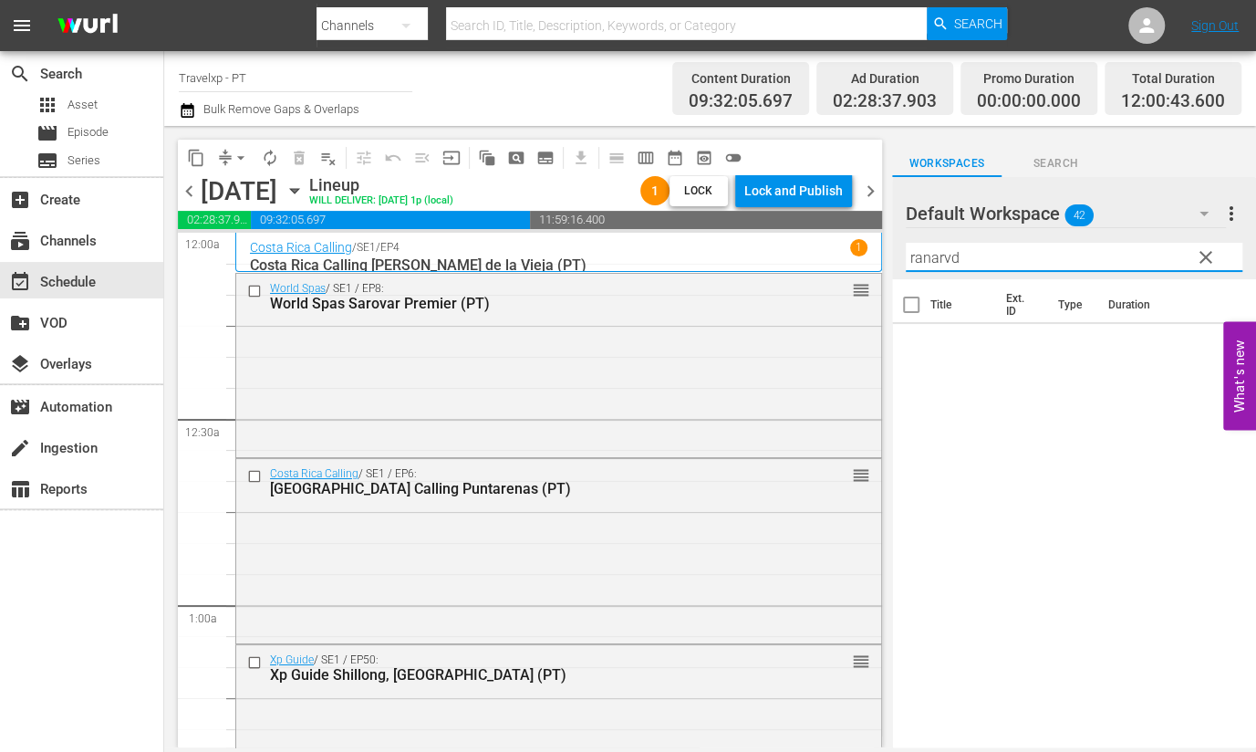
click at [955, 244] on input "ranarvd" at bounding box center [1074, 257] width 337 height 29
drag, startPoint x: 976, startPoint y: 253, endPoint x: 829, endPoint y: 242, distance: 147.3
click at [829, 242] on div "content_copy compress arrow_drop_down autorenew_outlined delete_forever_outline…" at bounding box center [710, 436] width 1092 height 621
click at [1212, 345] on icon at bounding box center [1218, 346] width 12 height 12
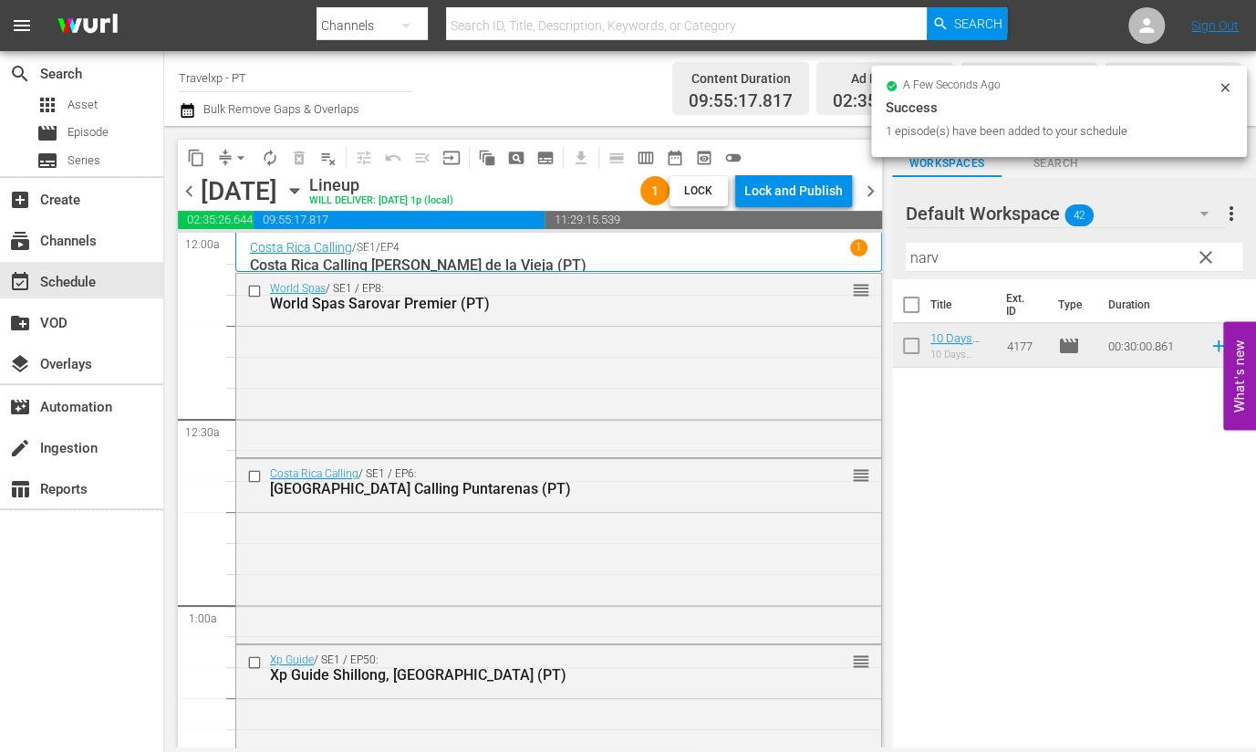
click at [920, 256] on input "narv" at bounding box center [1074, 257] width 337 height 29
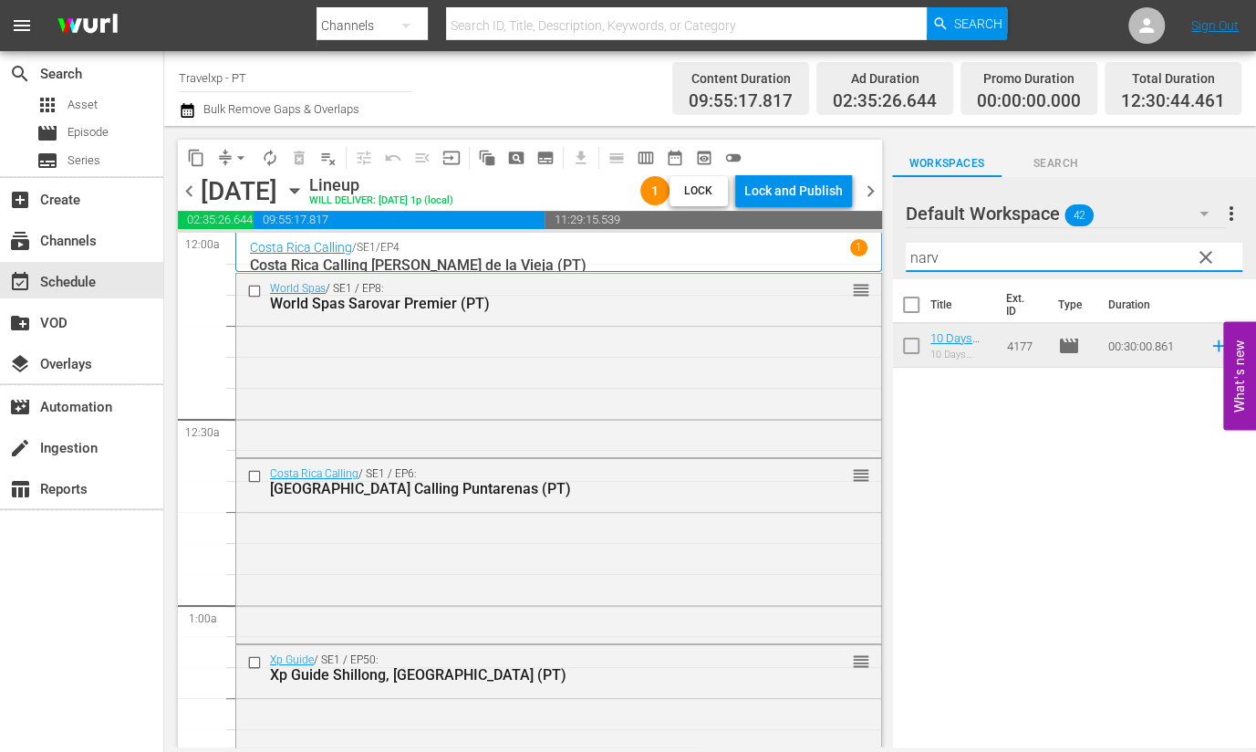
click at [920, 256] on input "narv" at bounding box center [1074, 257] width 337 height 29
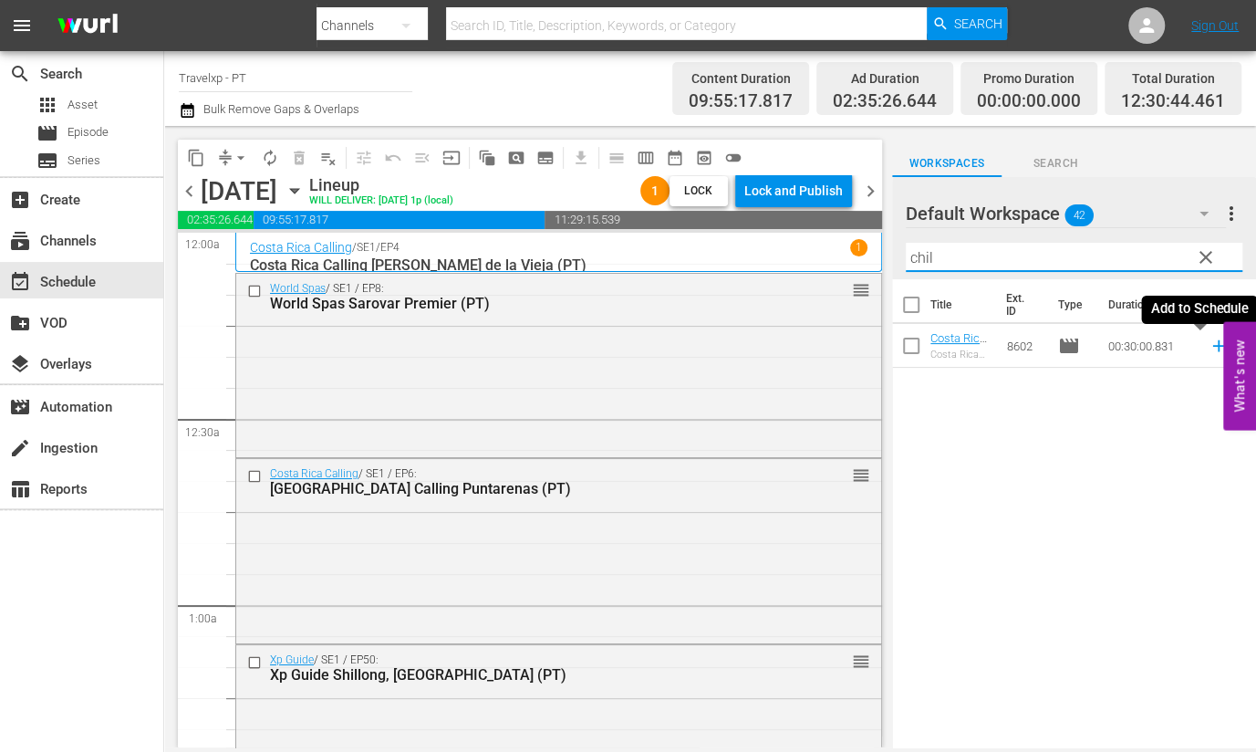
click at [1209, 344] on icon at bounding box center [1219, 346] width 20 height 20
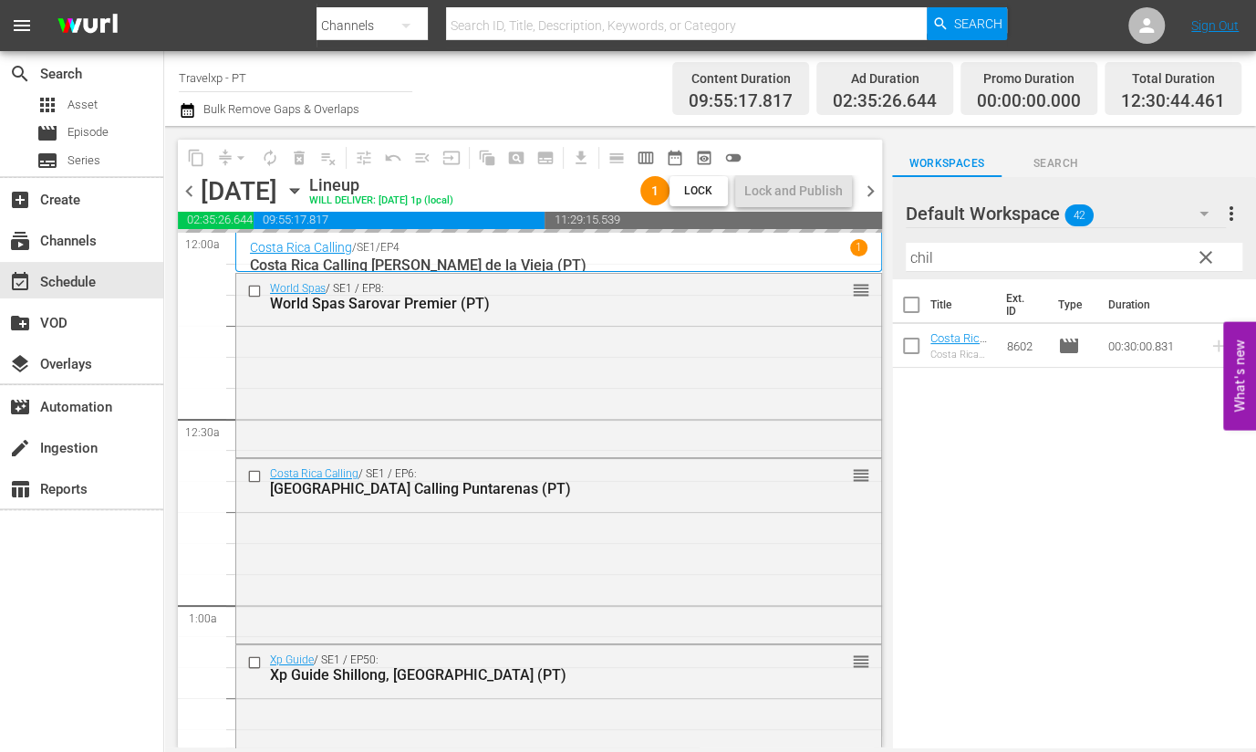
click at [921, 262] on input "chil" at bounding box center [1074, 257] width 337 height 29
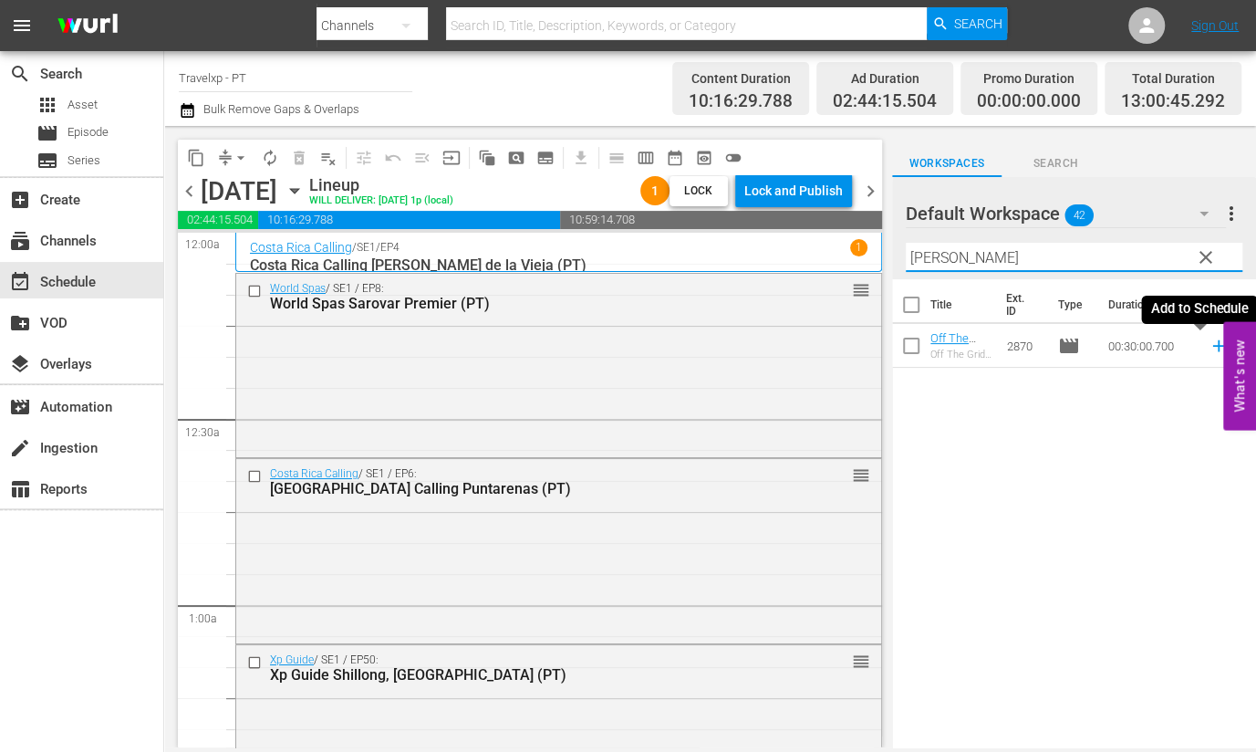
drag, startPoint x: 1200, startPoint y: 344, endPoint x: 971, endPoint y: 277, distance: 238.5
click at [1212, 343] on icon at bounding box center [1218, 346] width 12 height 12
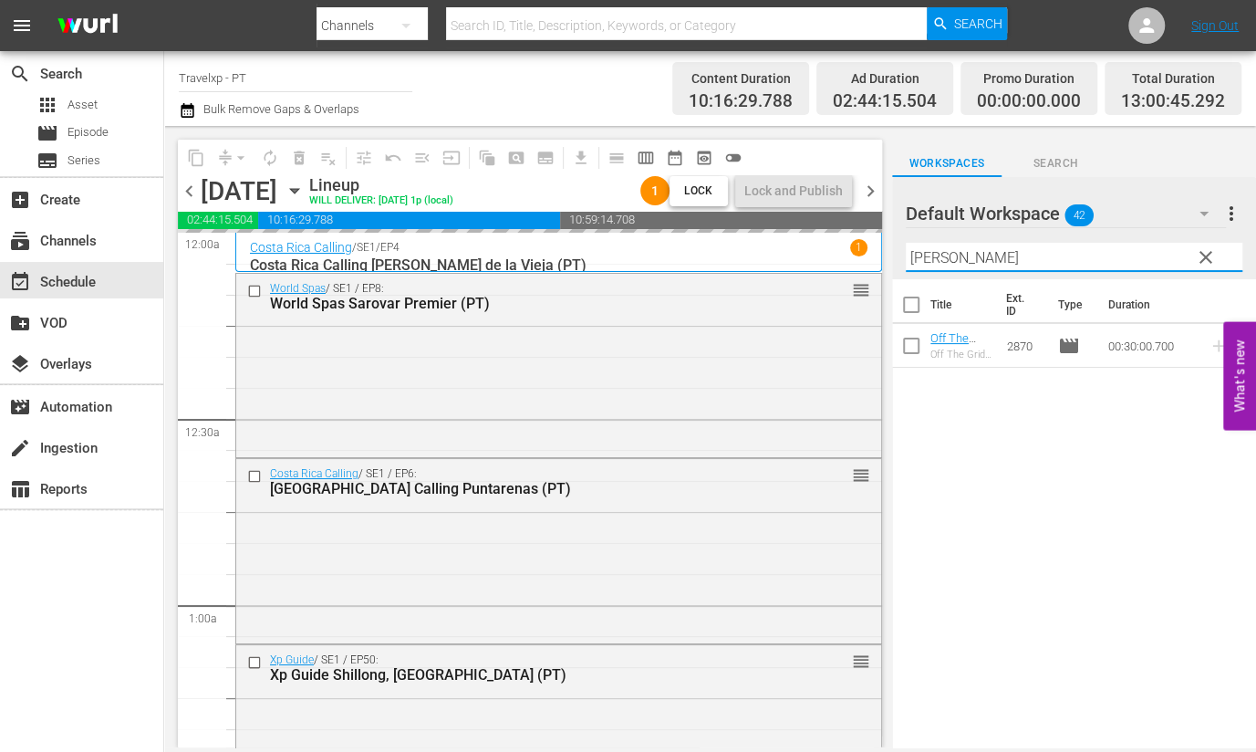
click at [926, 261] on input "[PERSON_NAME]" at bounding box center [1074, 257] width 337 height 29
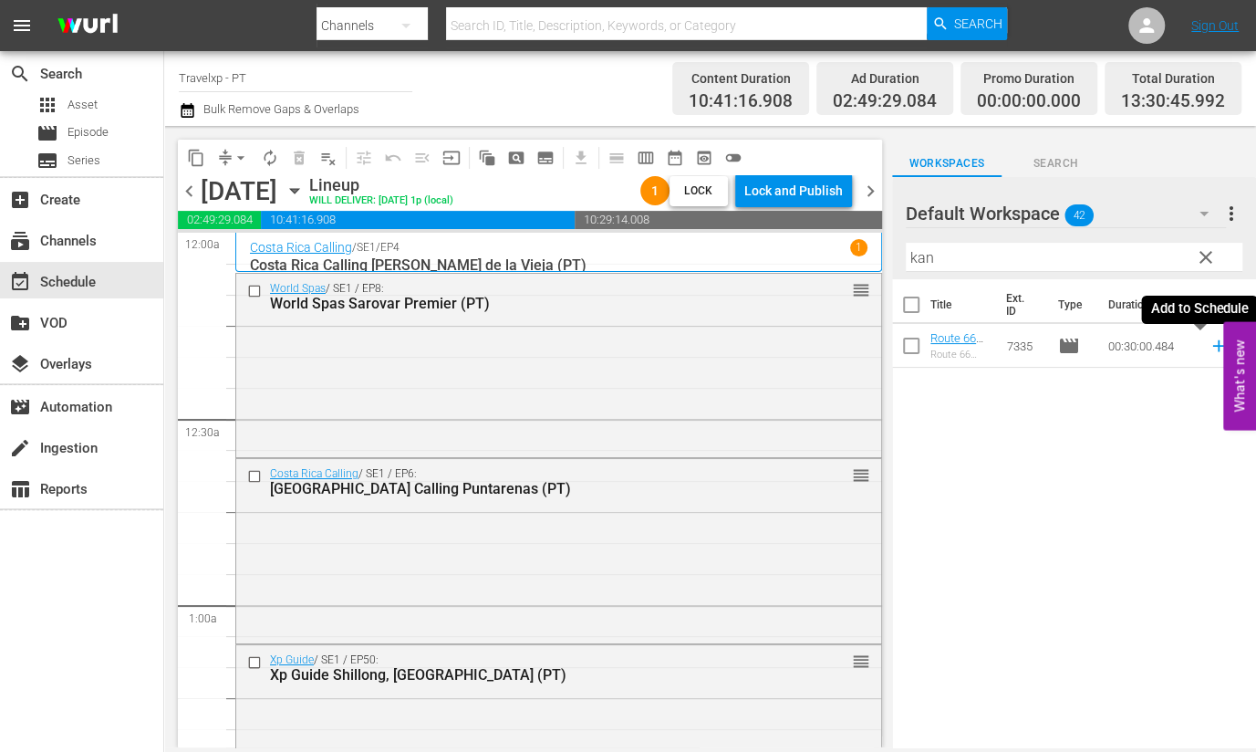
click at [1212, 347] on icon at bounding box center [1218, 346] width 12 height 12
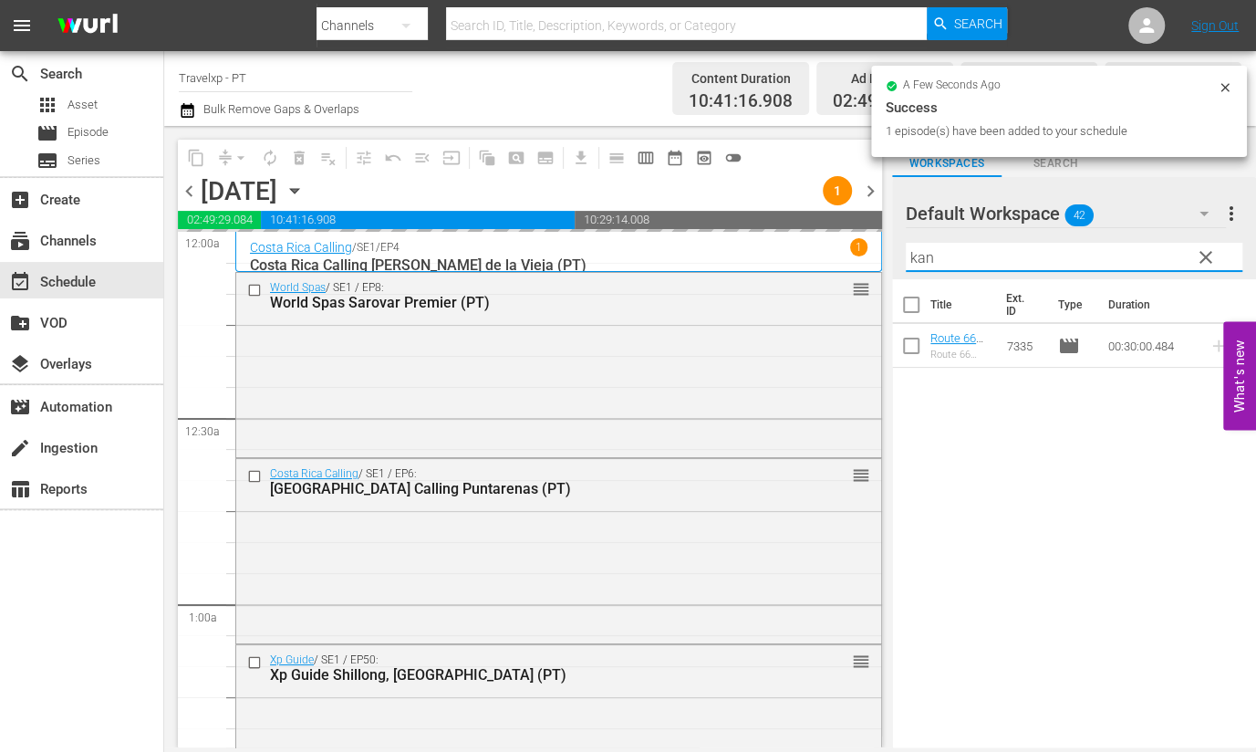
click at [922, 255] on input "kan" at bounding box center [1074, 257] width 337 height 29
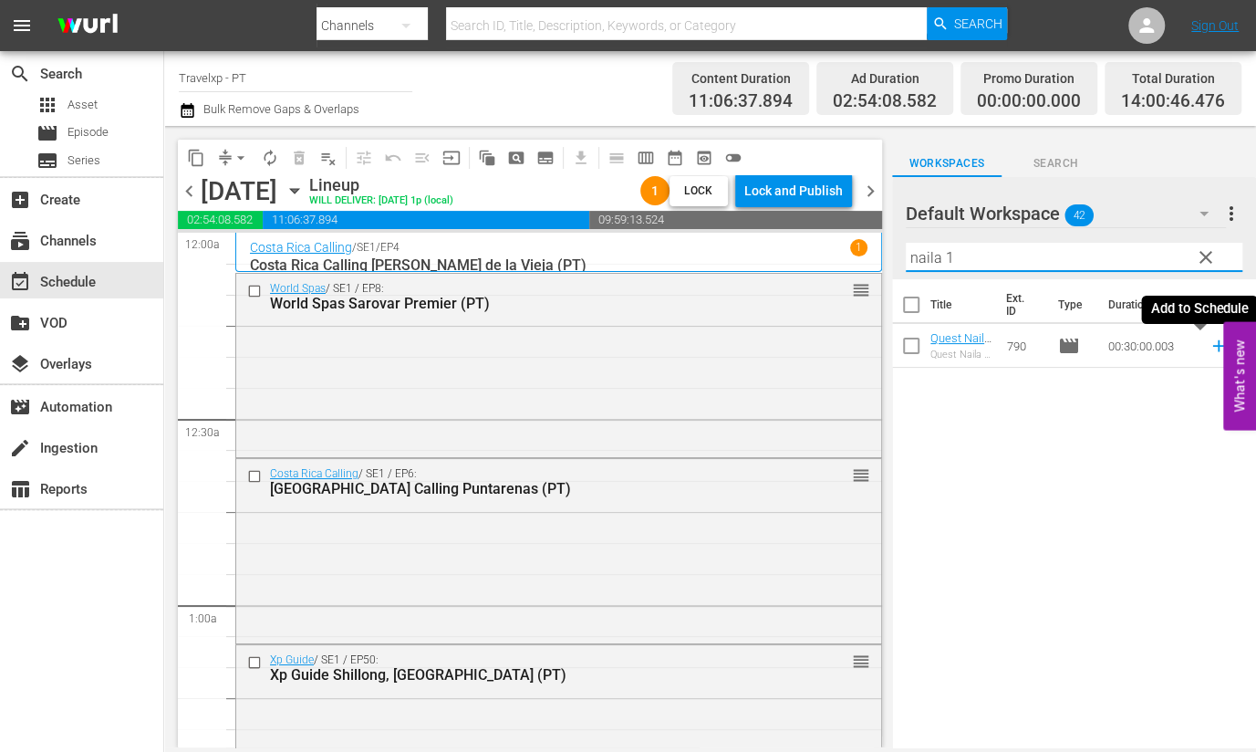
drag, startPoint x: 1201, startPoint y: 345, endPoint x: 1133, endPoint y: 302, distance: 80.0
click at [1212, 346] on icon at bounding box center [1218, 346] width 12 height 12
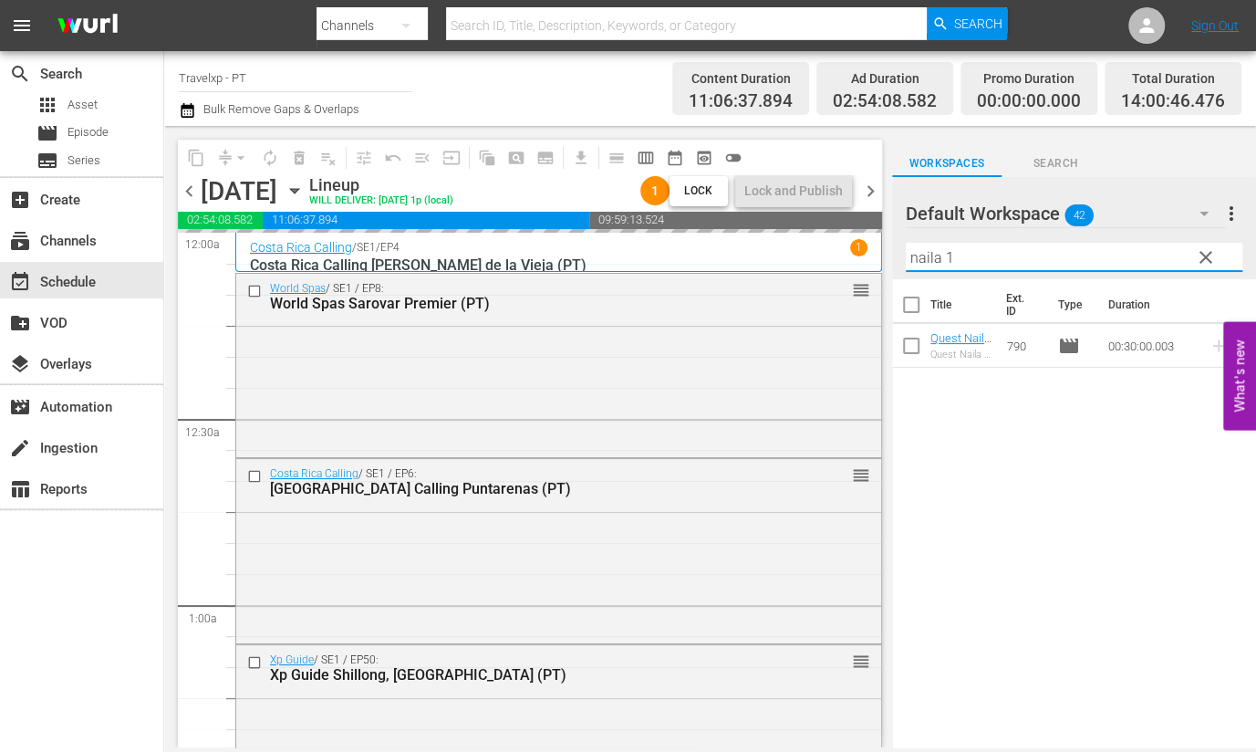
drag, startPoint x: 962, startPoint y: 257, endPoint x: 885, endPoint y: 249, distance: 78.0
click at [885, 249] on div "content_copy compress arrow_drop_down autorenew_outlined delete_forever_outline…" at bounding box center [710, 436] width 1092 height 621
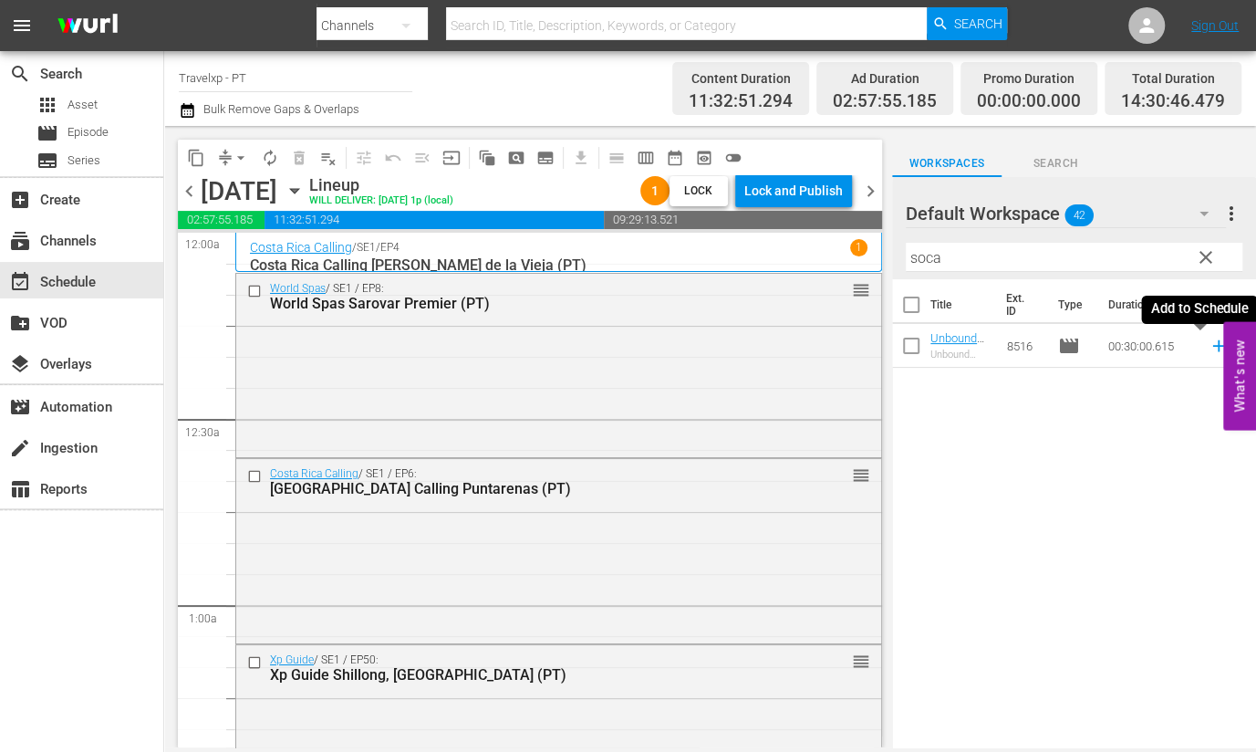
click at [1209, 348] on icon at bounding box center [1219, 346] width 20 height 20
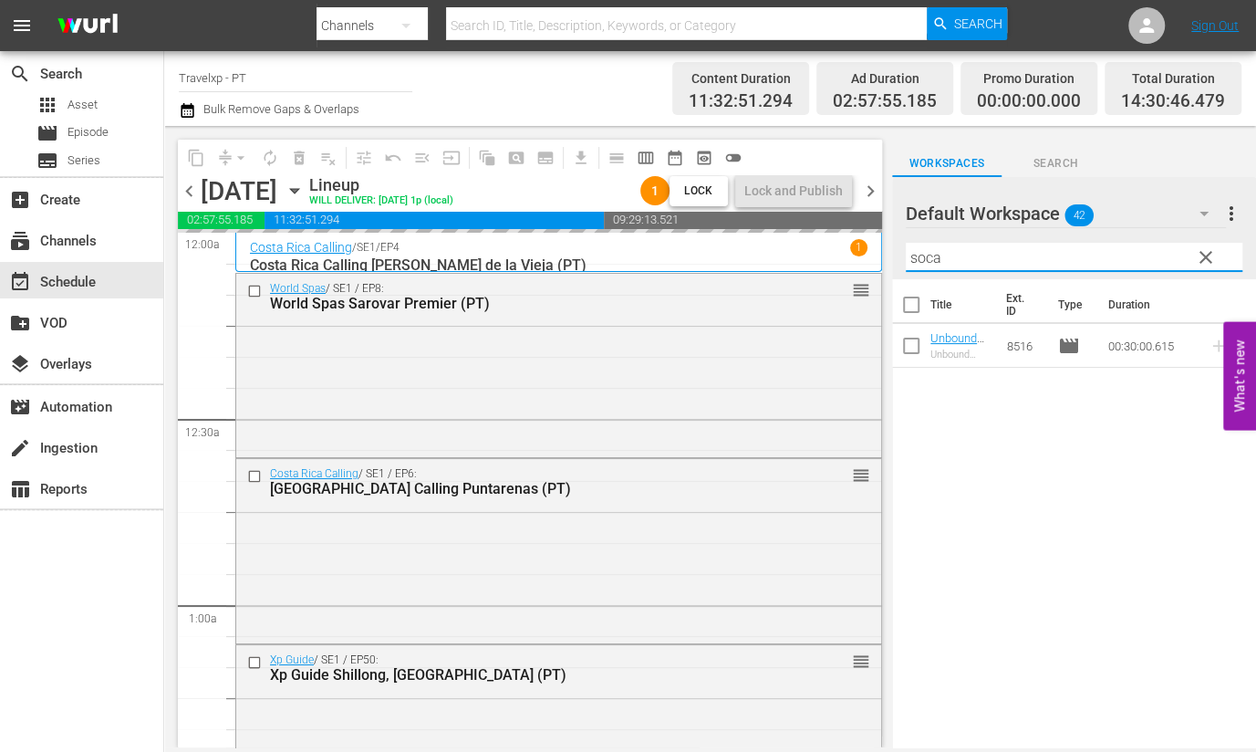
click at [937, 257] on input "soca" at bounding box center [1074, 257] width 337 height 29
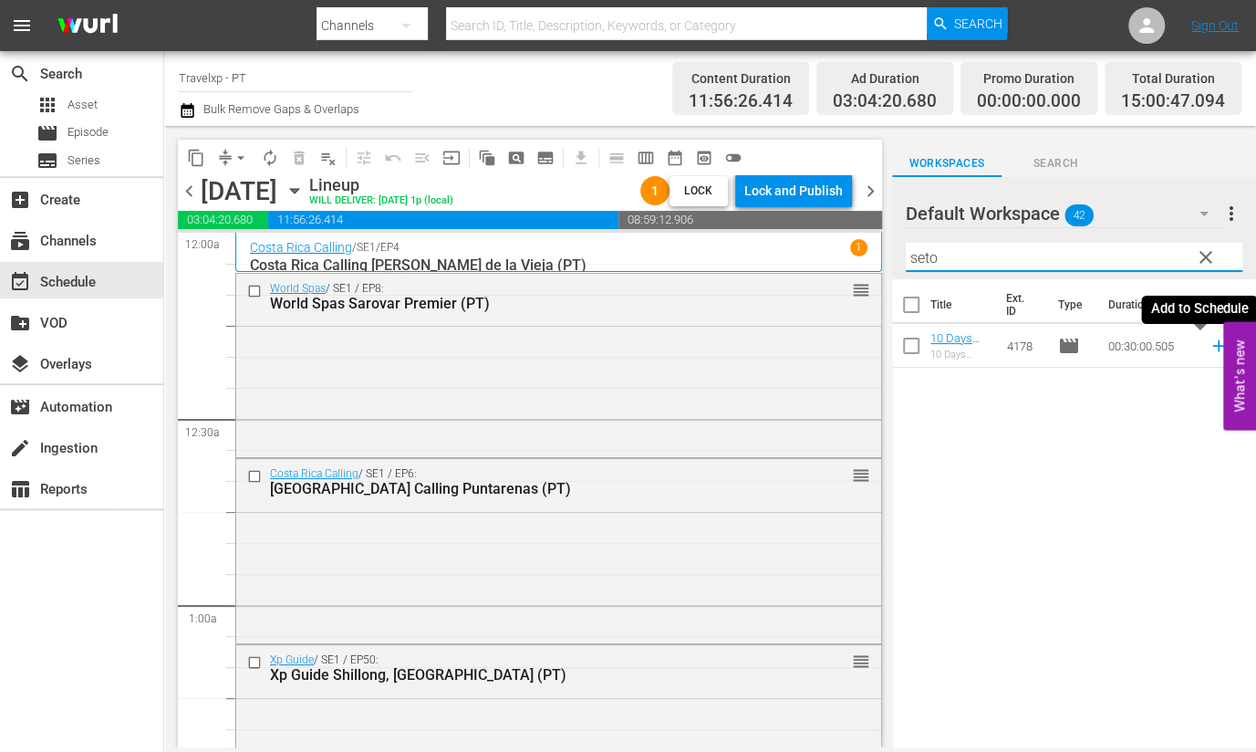
click at [1212, 345] on icon at bounding box center [1218, 346] width 12 height 12
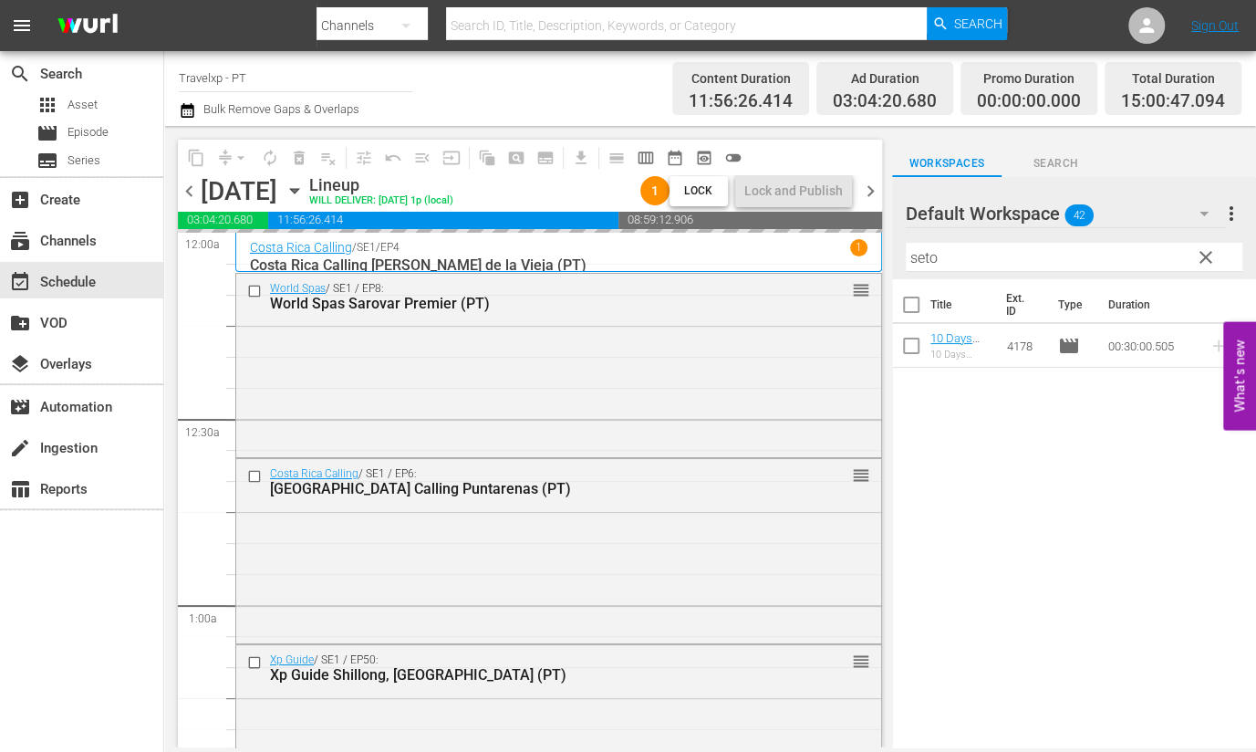
click at [921, 257] on input "seto" at bounding box center [1074, 257] width 337 height 29
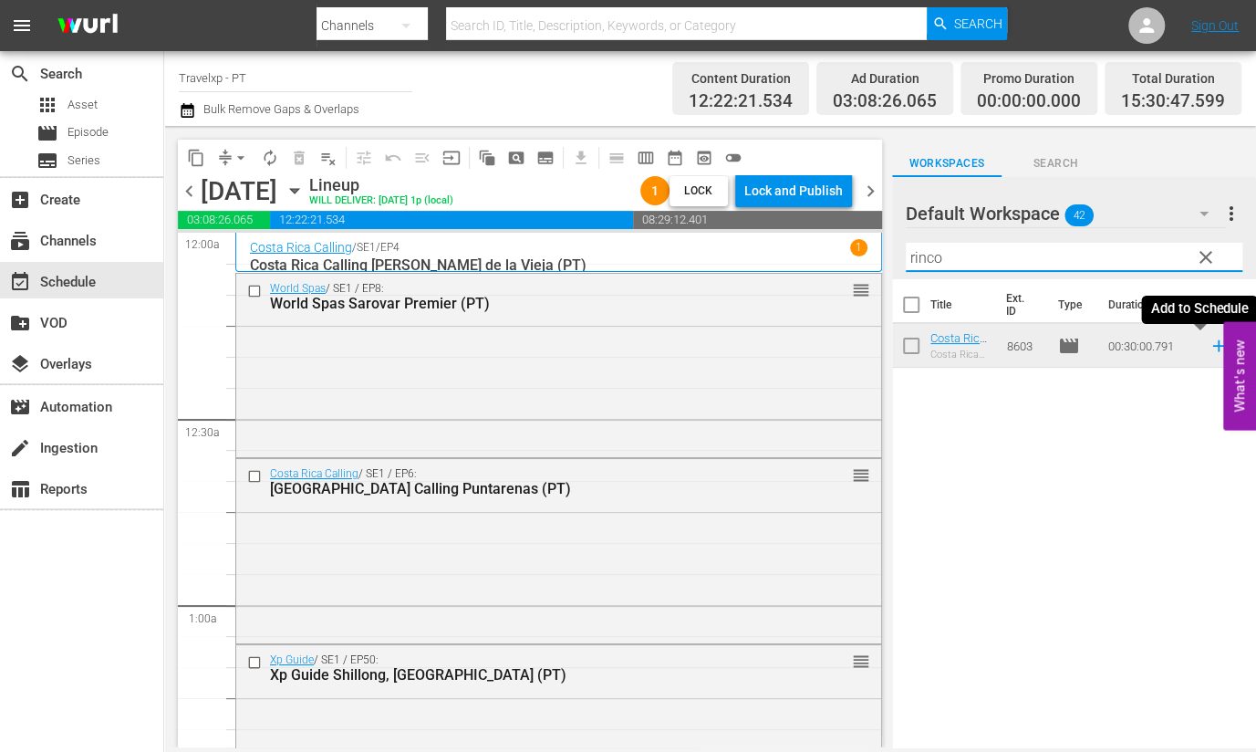
click at [1212, 347] on icon at bounding box center [1218, 346] width 12 height 12
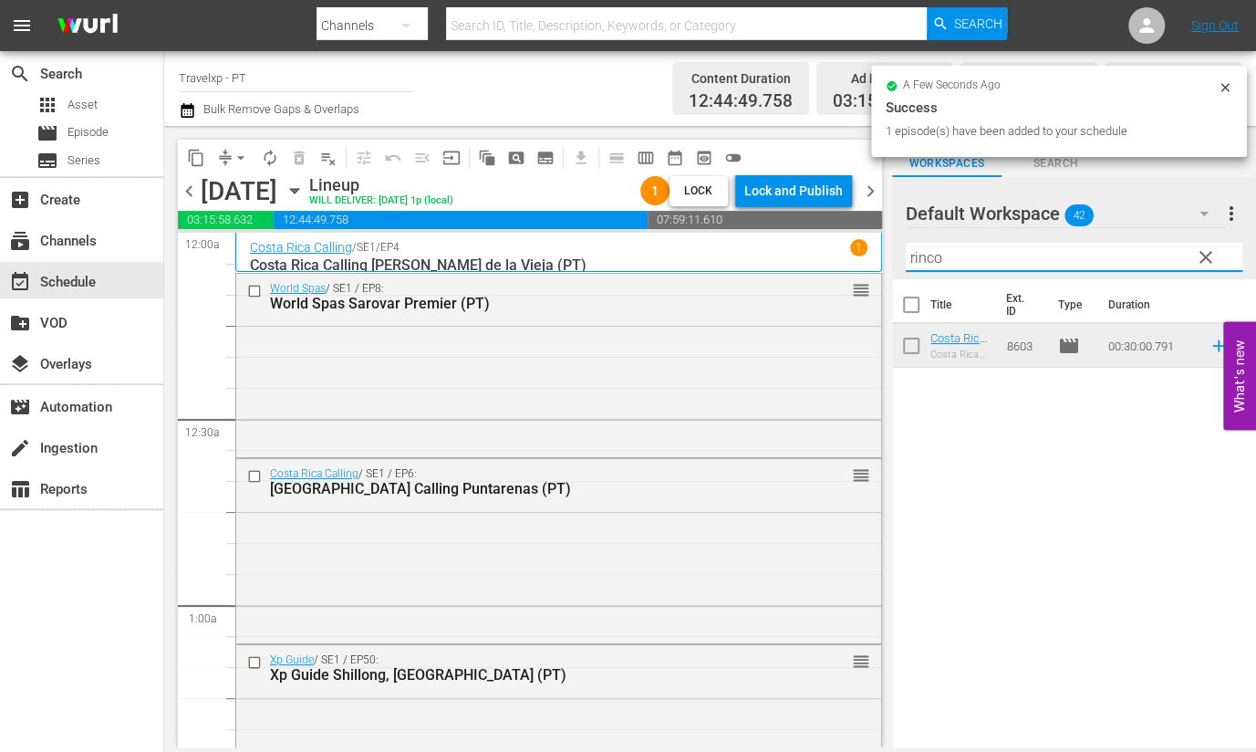
click at [921, 266] on input "rinco" at bounding box center [1074, 257] width 337 height 29
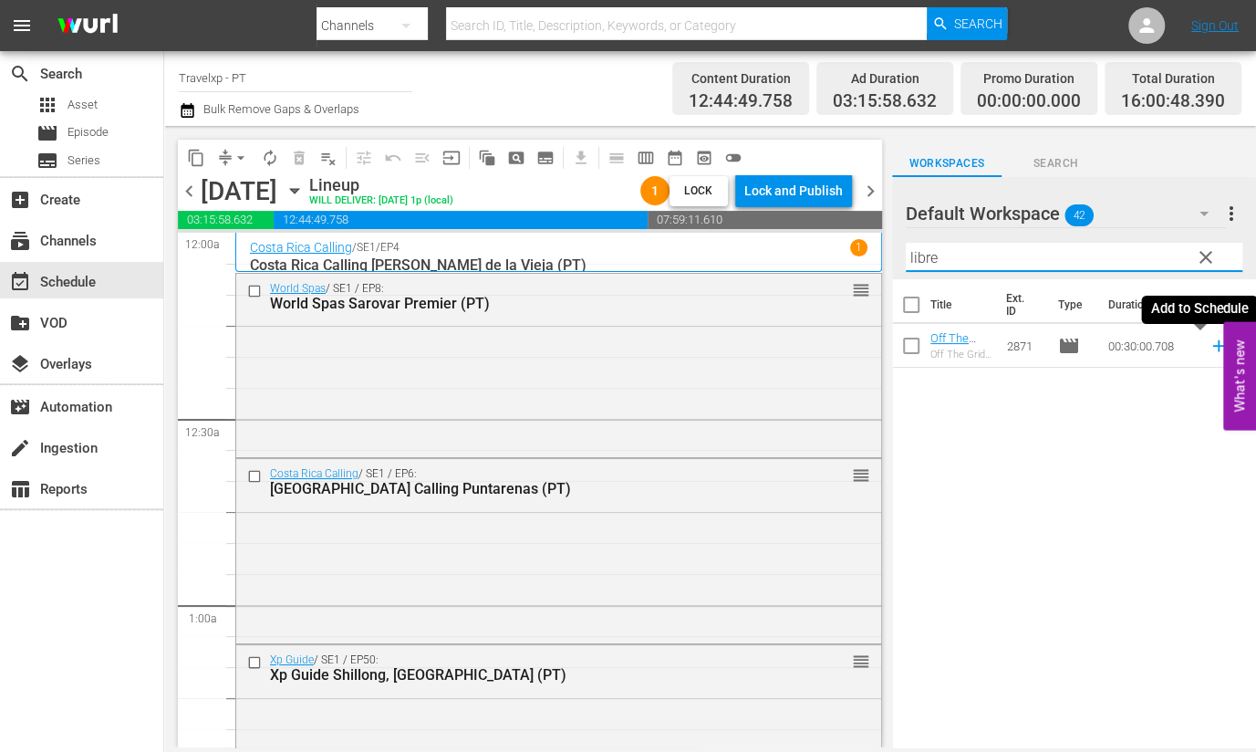
click at [1212, 346] on icon at bounding box center [1218, 346] width 12 height 12
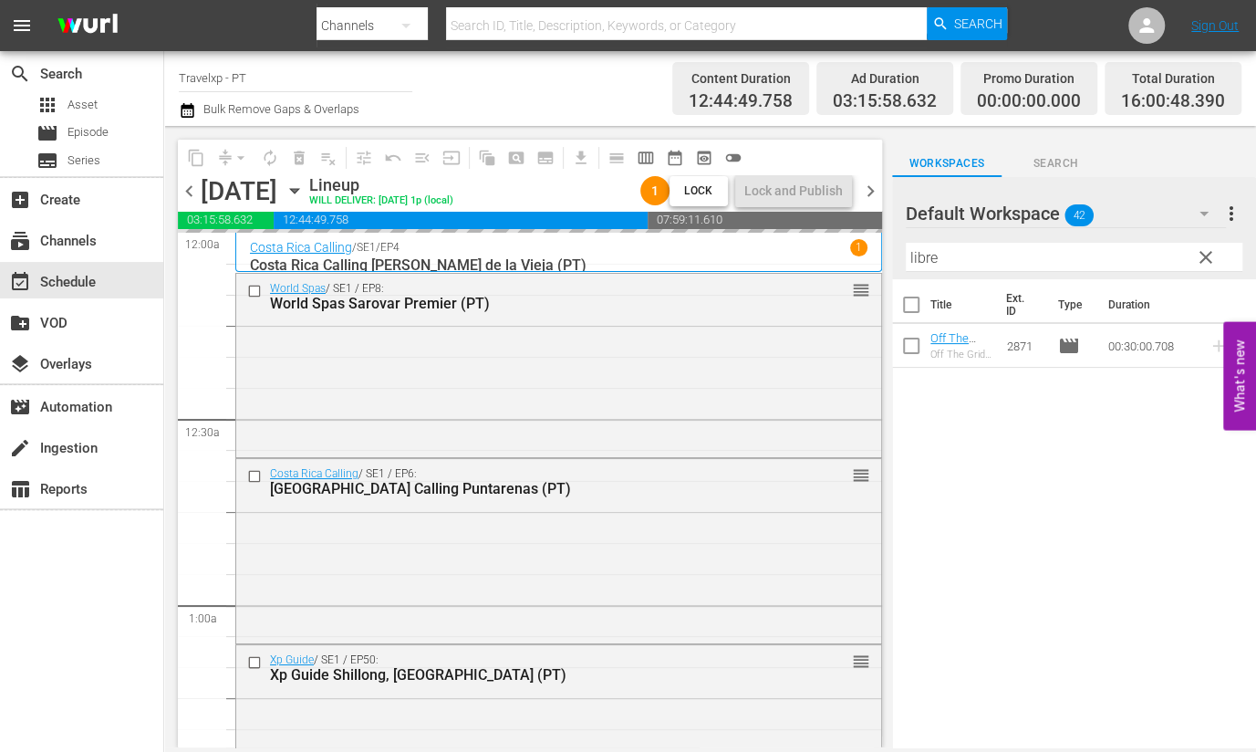
click at [915, 250] on input "libre" at bounding box center [1074, 257] width 337 height 29
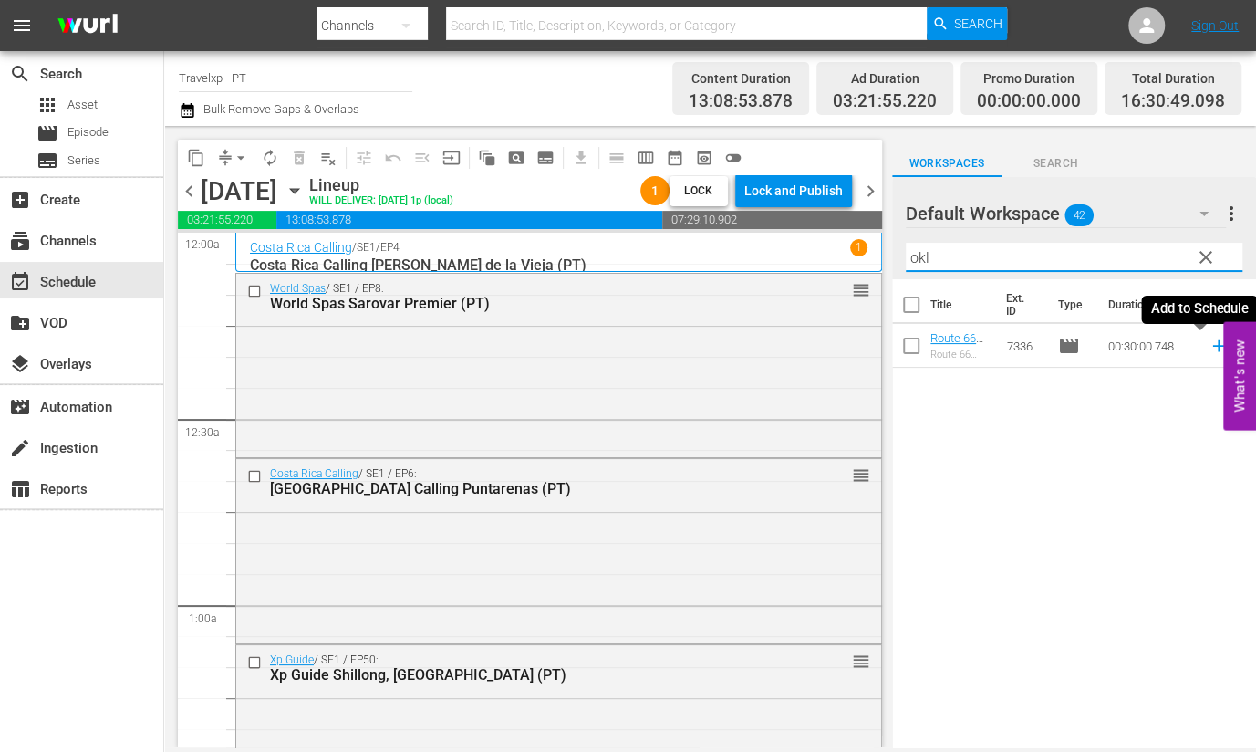
click at [1209, 348] on icon at bounding box center [1219, 346] width 20 height 20
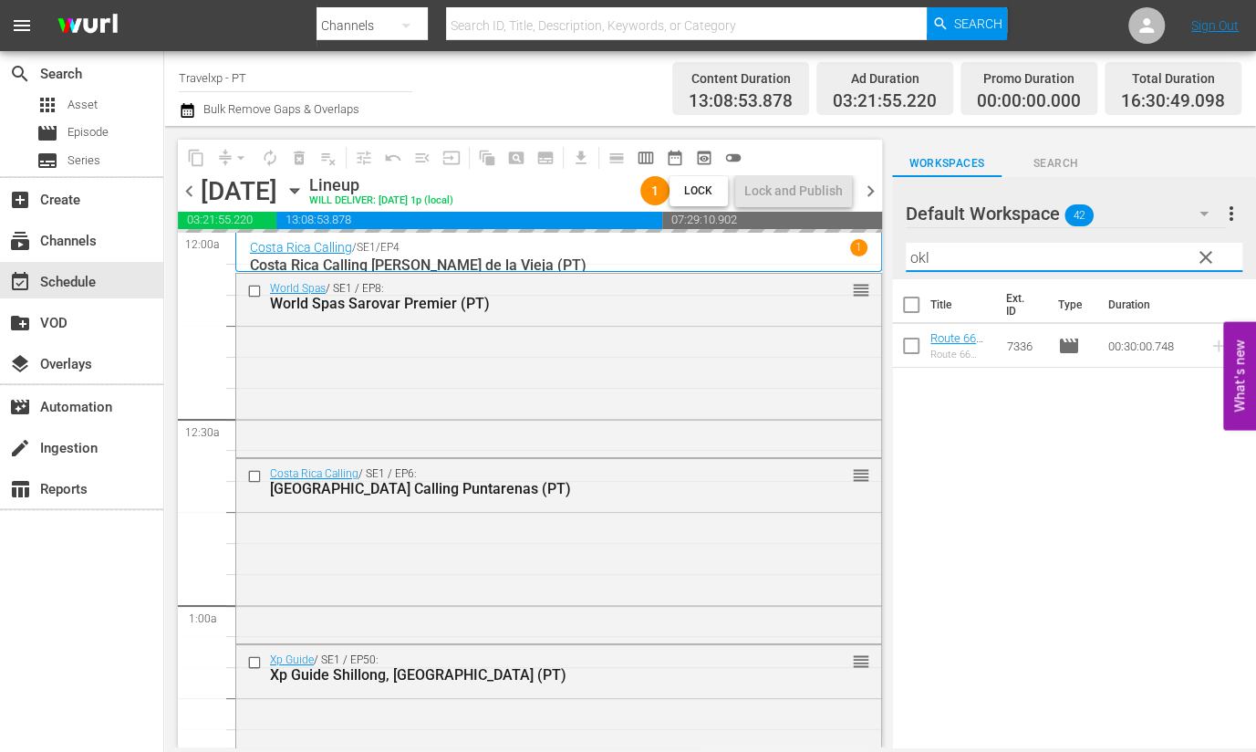
click at [921, 257] on input "okl" at bounding box center [1074, 257] width 337 height 29
click at [924, 257] on input "okl" at bounding box center [1074, 257] width 337 height 29
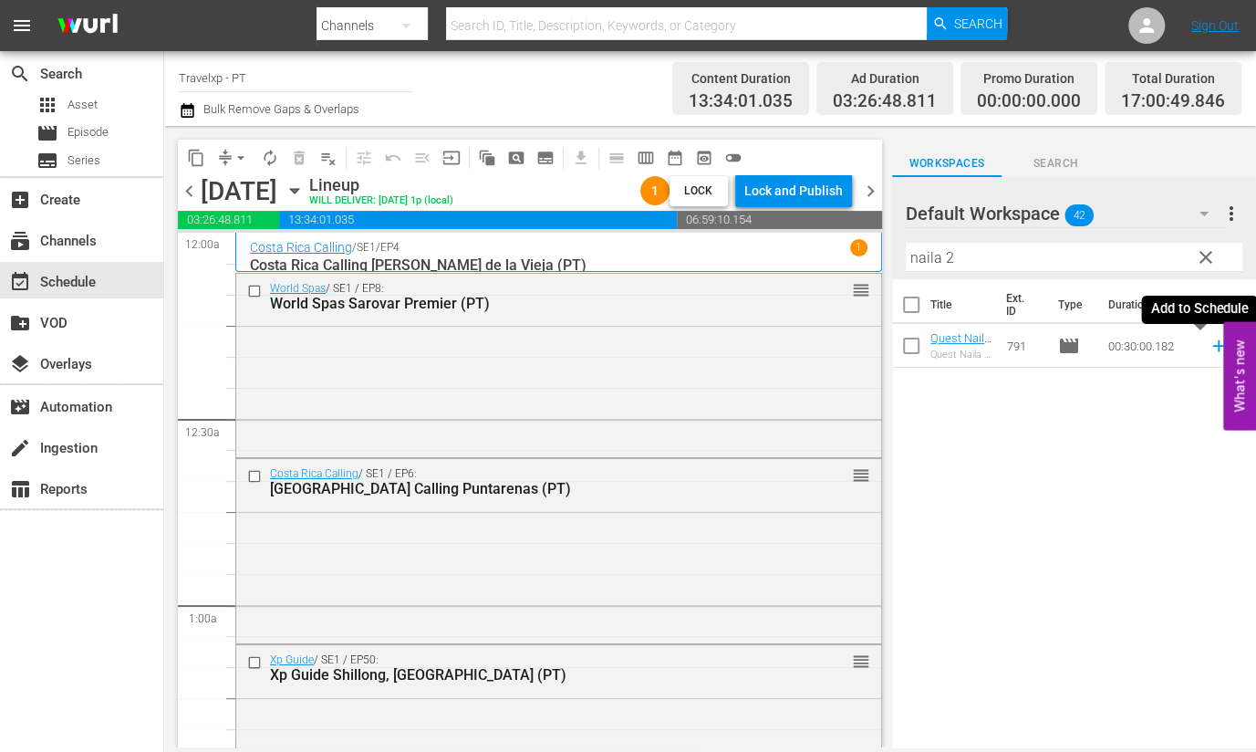
click at [1209, 348] on icon at bounding box center [1219, 346] width 20 height 20
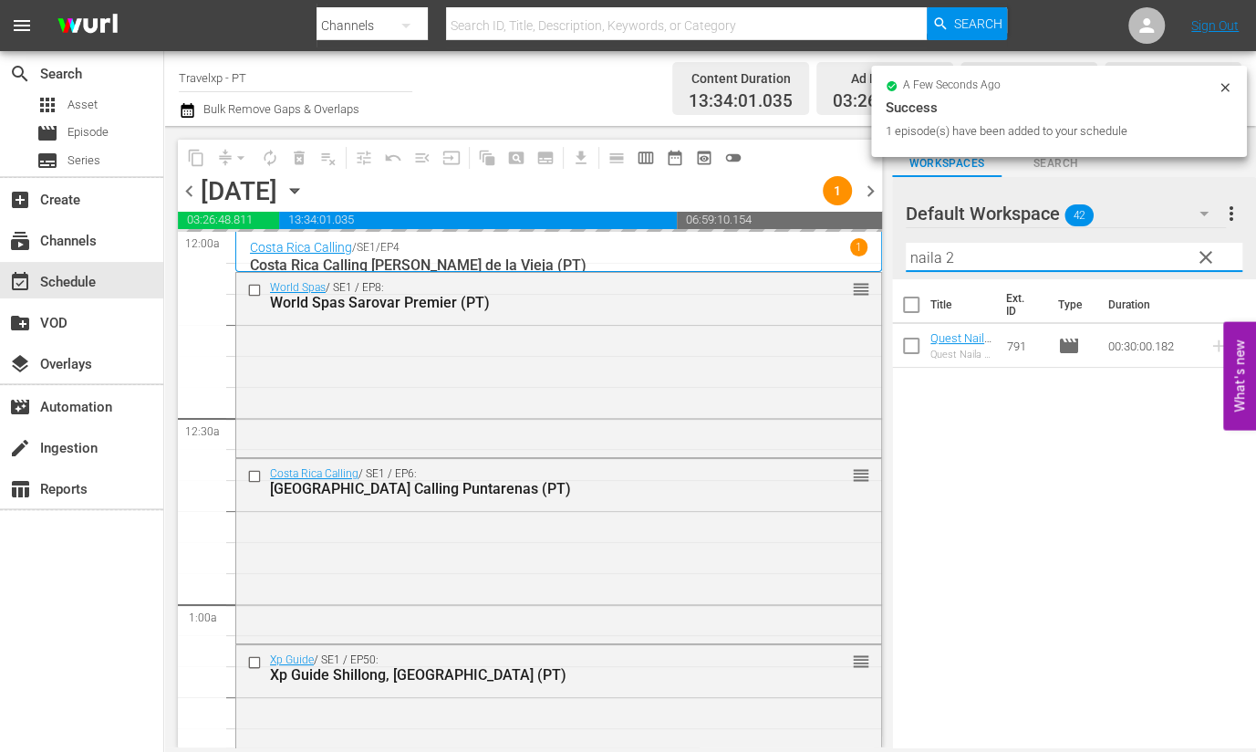
drag, startPoint x: 977, startPoint y: 261, endPoint x: 887, endPoint y: 255, distance: 90.5
click at [887, 255] on div "content_copy compress arrow_drop_down autorenew_outlined delete_forever_outline…" at bounding box center [710, 436] width 1092 height 621
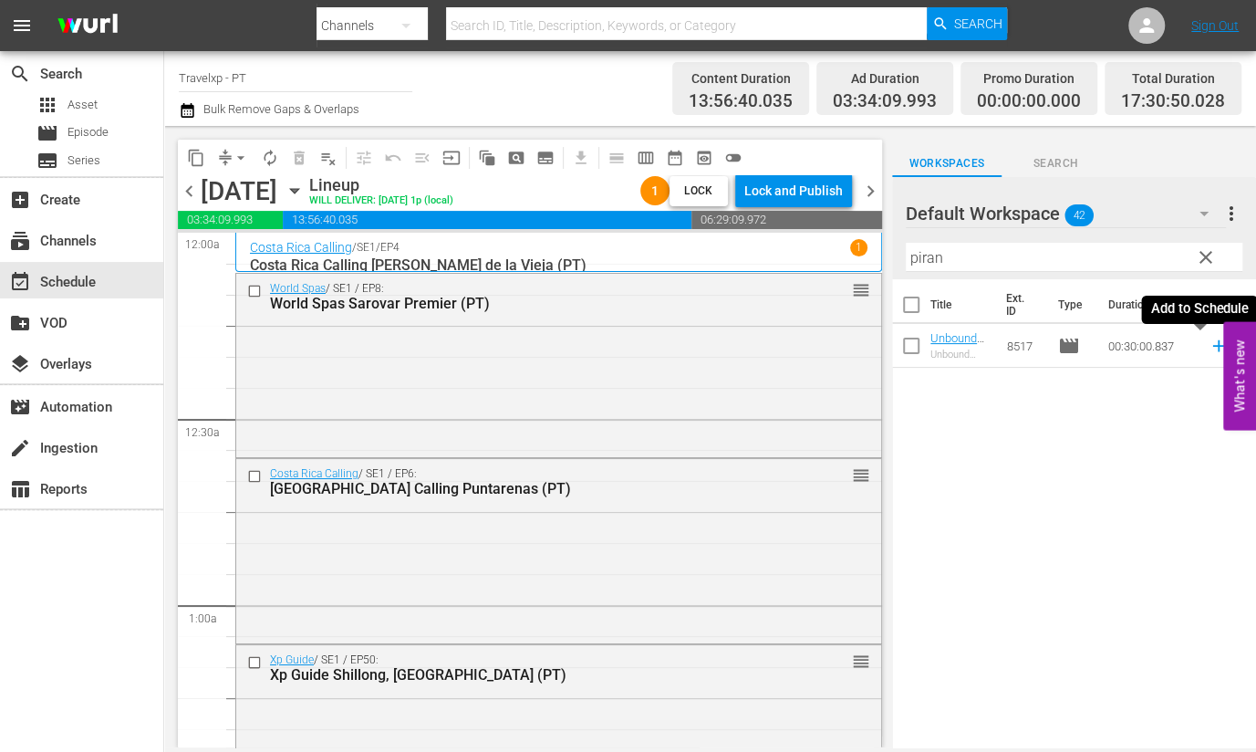
click at [1209, 348] on icon at bounding box center [1219, 346] width 20 height 20
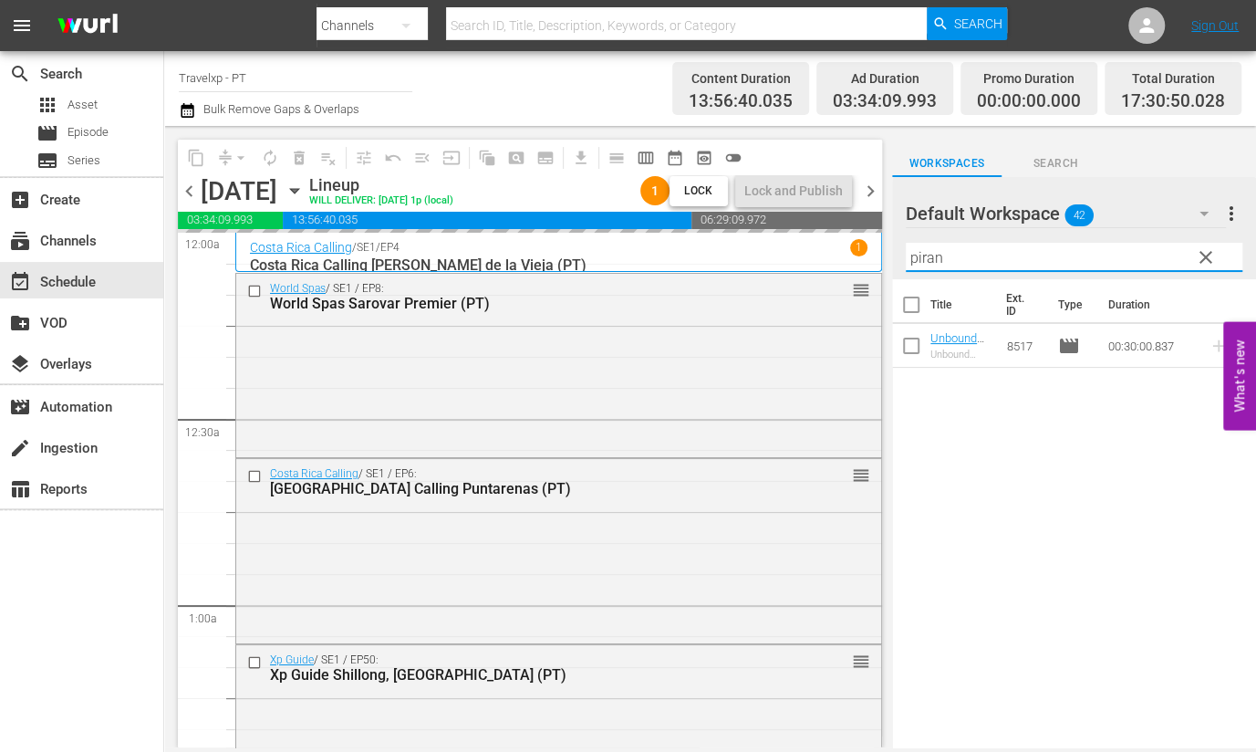
click at [921, 255] on input "piran" at bounding box center [1074, 257] width 337 height 29
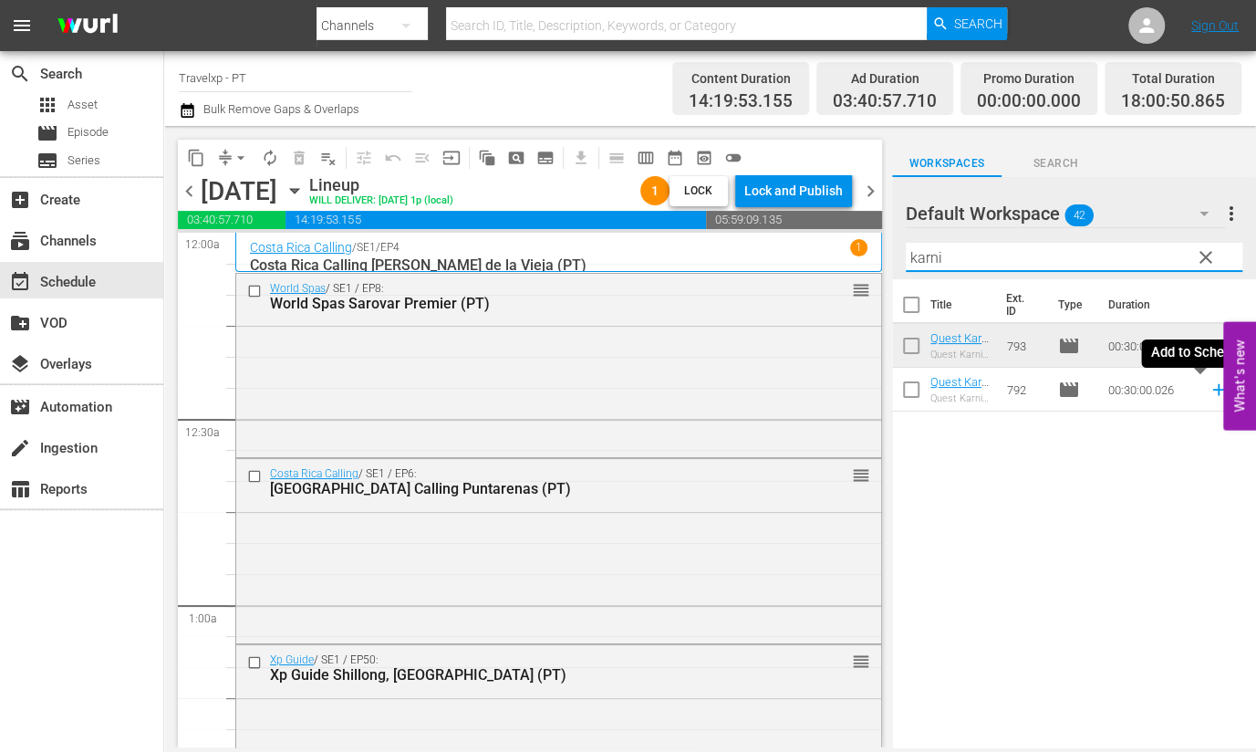
click at [1212, 394] on icon at bounding box center [1218, 390] width 12 height 12
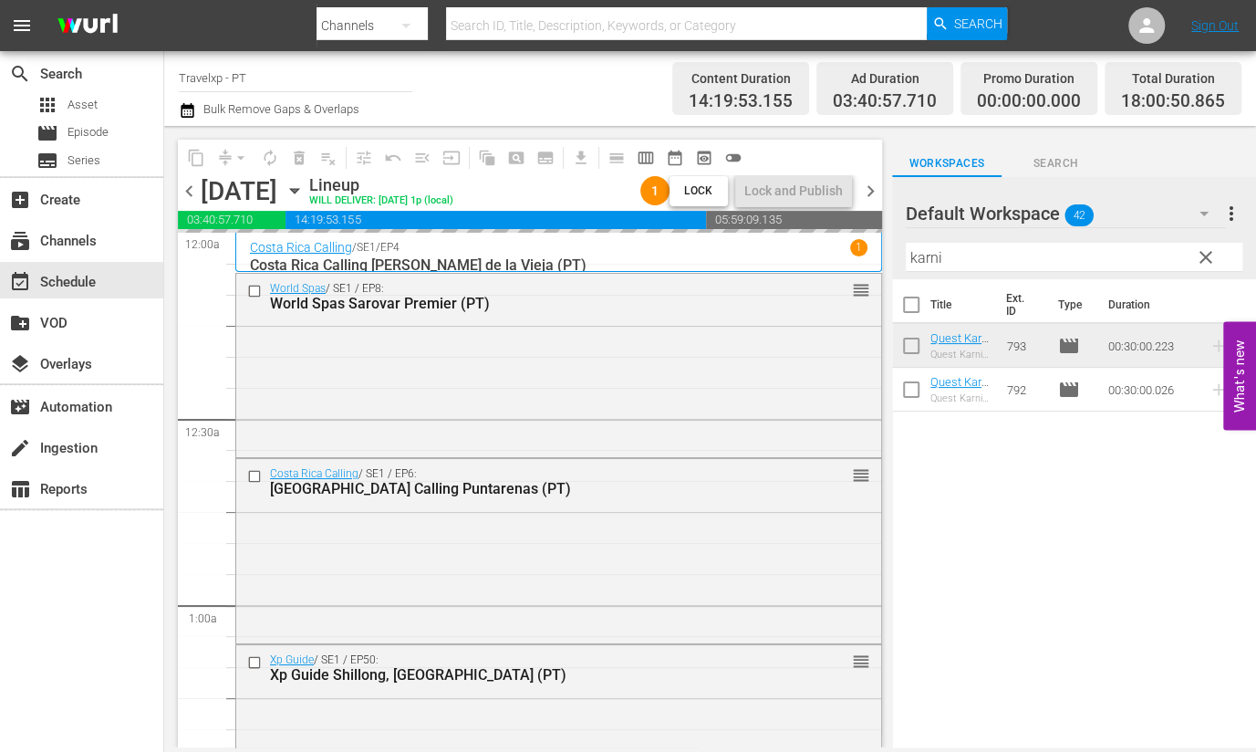
click at [930, 252] on input "karni" at bounding box center [1074, 257] width 337 height 29
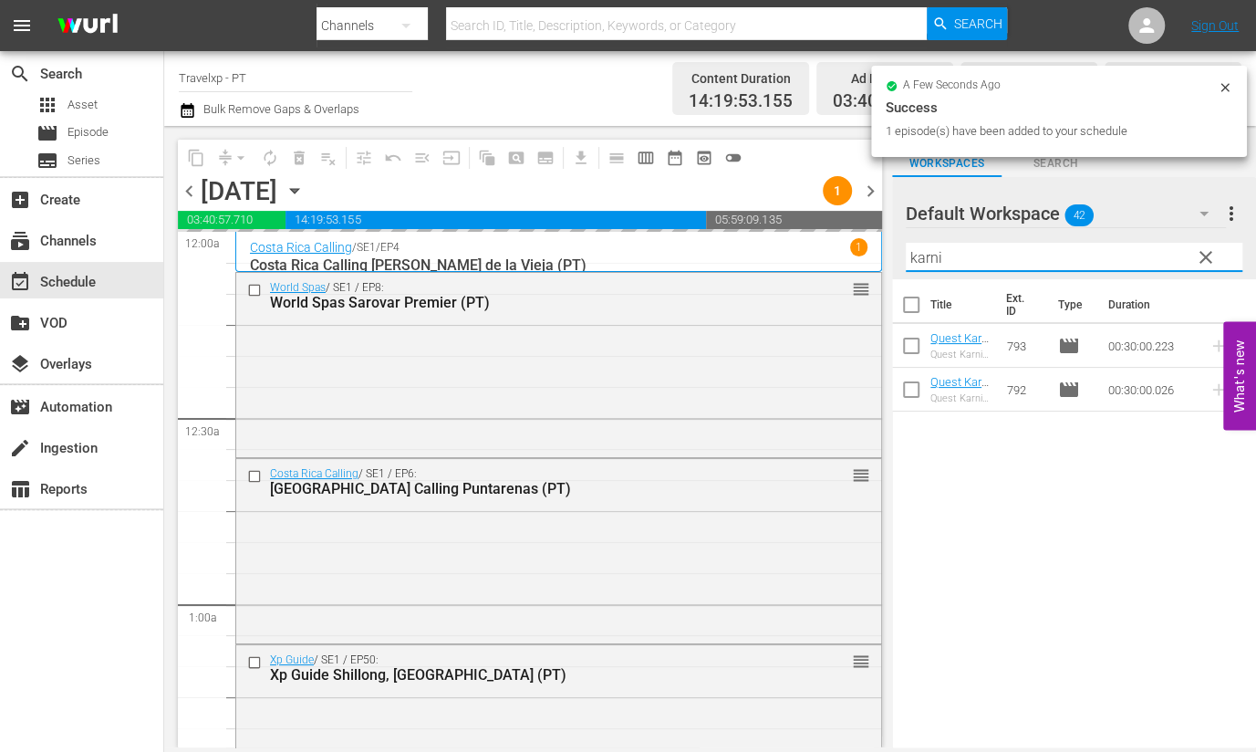
click at [930, 252] on input "karni" at bounding box center [1074, 257] width 337 height 29
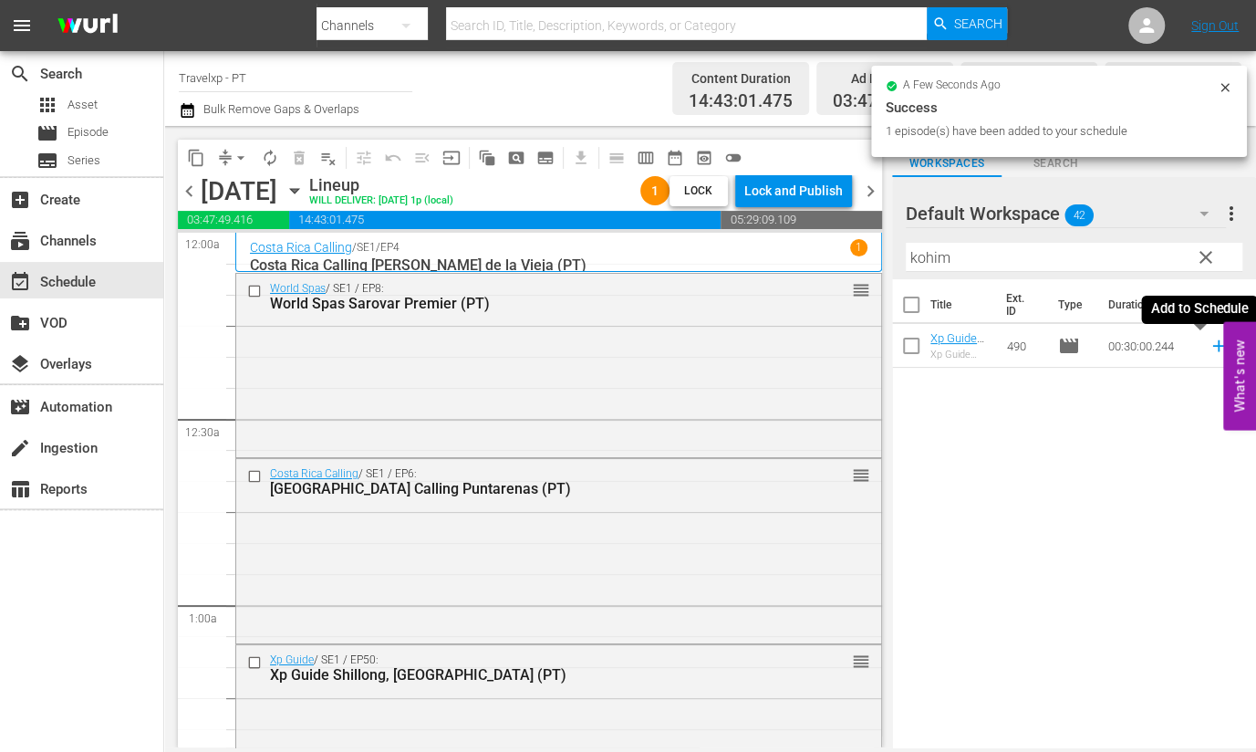
click at [1212, 348] on icon at bounding box center [1218, 346] width 12 height 12
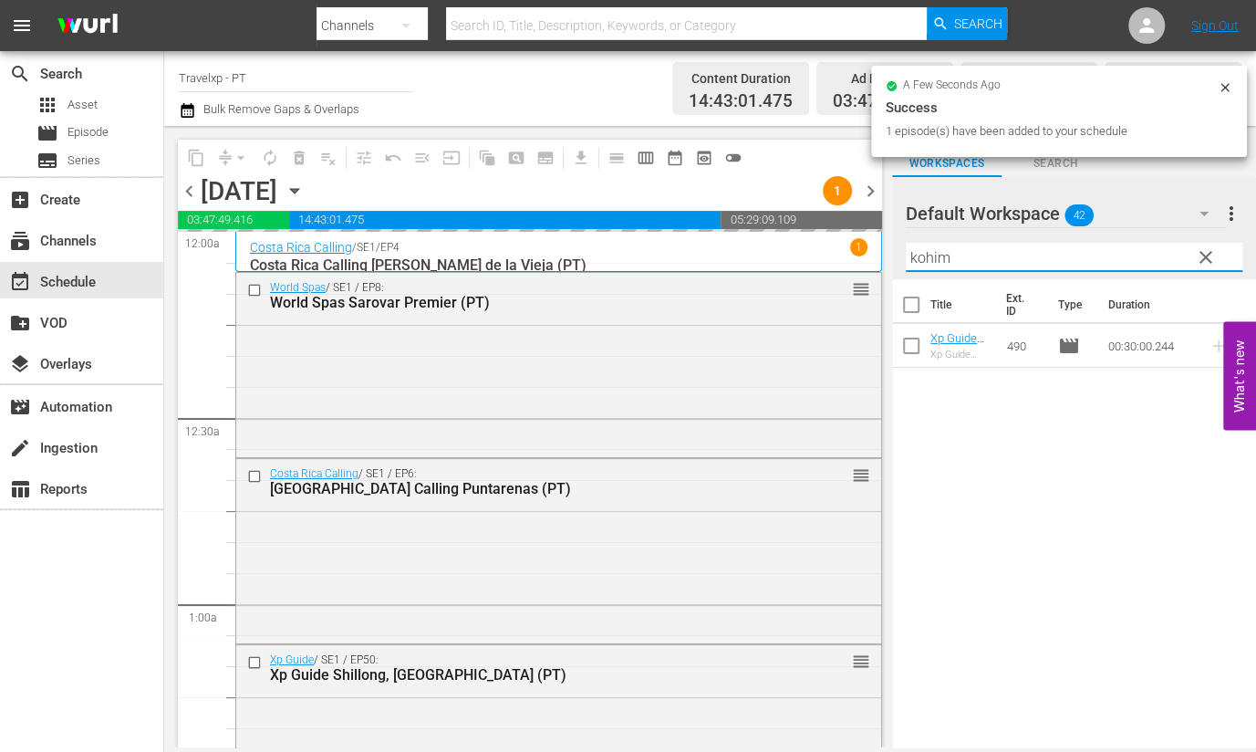
click at [933, 255] on input "kohim" at bounding box center [1074, 257] width 337 height 29
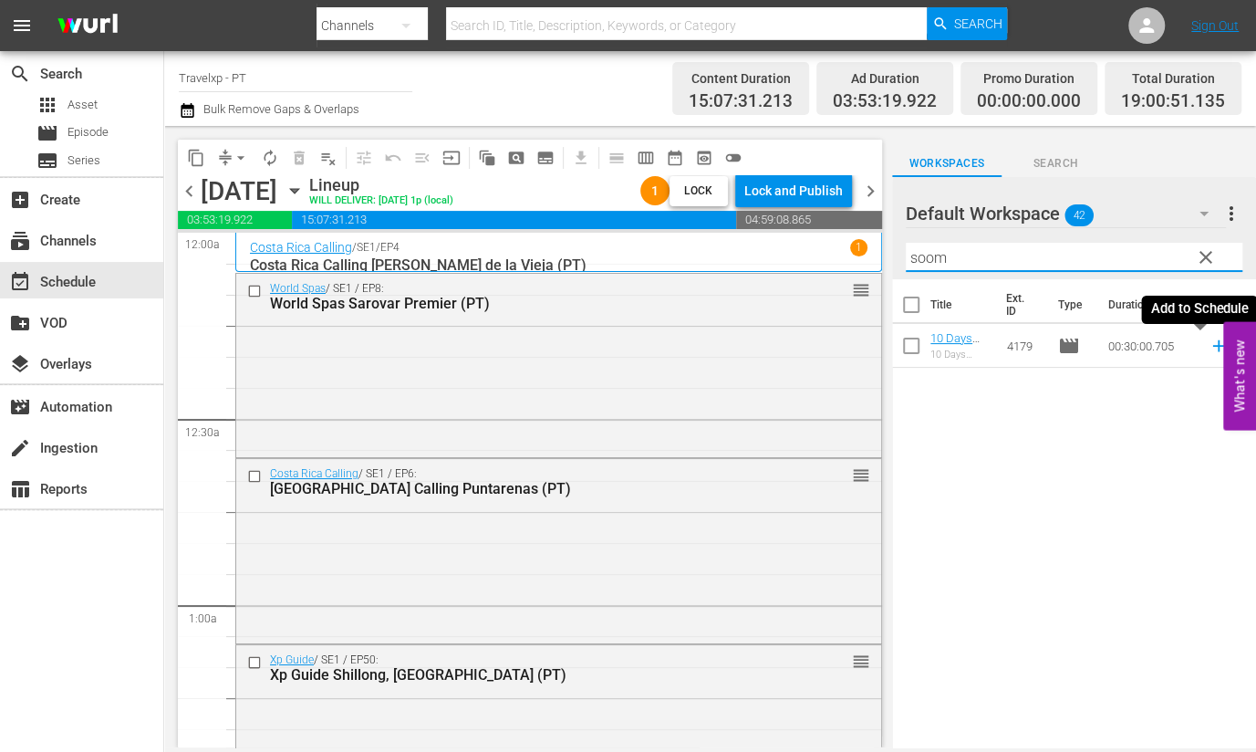
click at [1209, 347] on icon at bounding box center [1219, 346] width 20 height 20
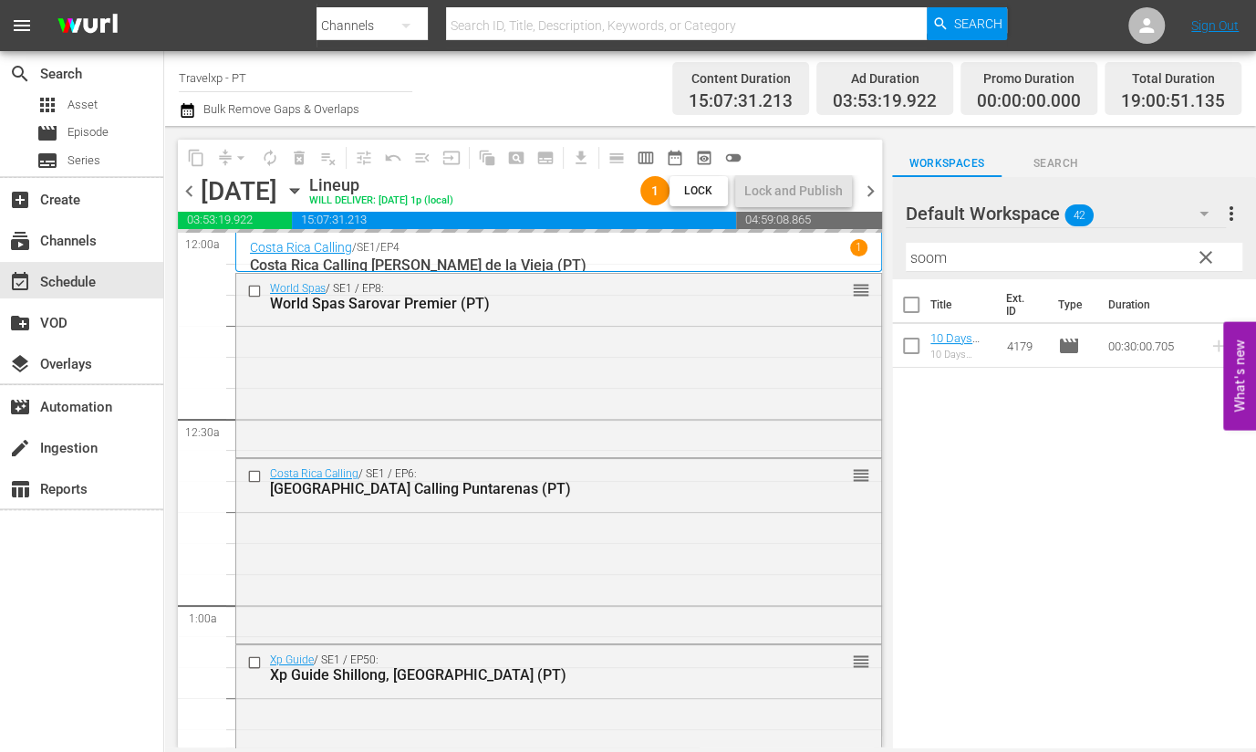
click at [938, 260] on input "soom" at bounding box center [1074, 257] width 337 height 29
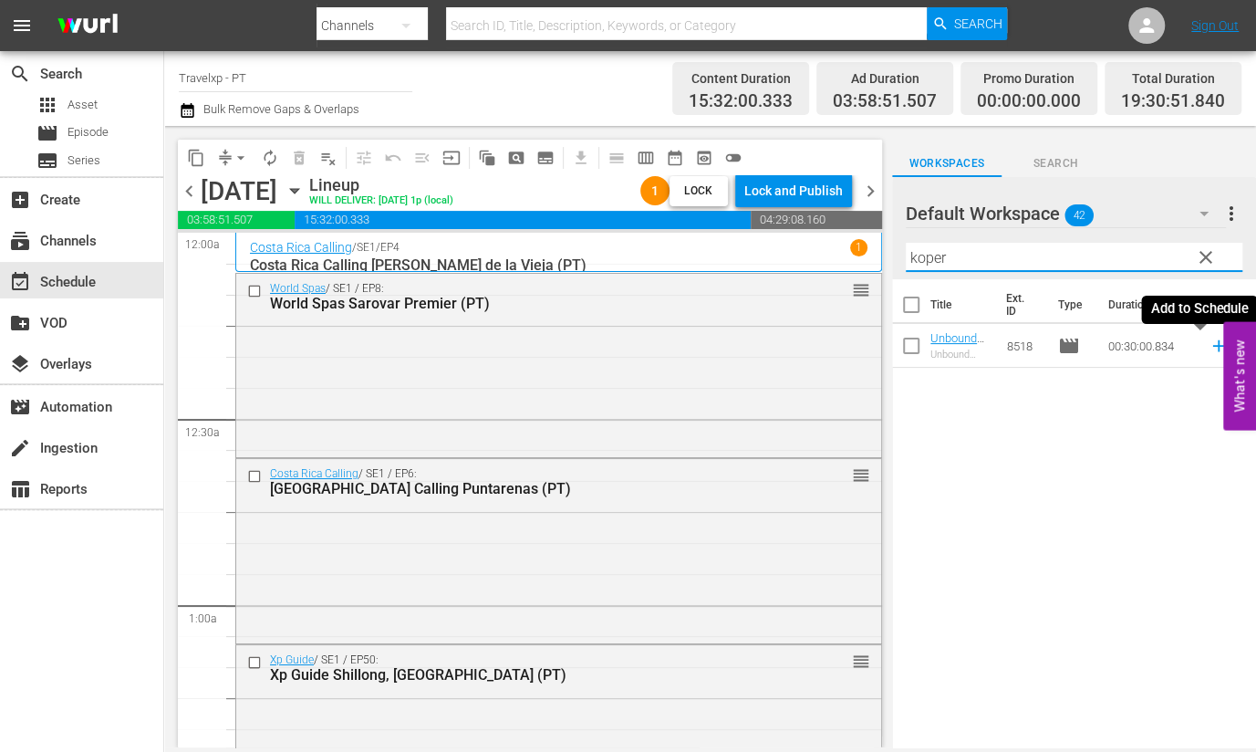
click at [1212, 348] on icon at bounding box center [1218, 346] width 12 height 12
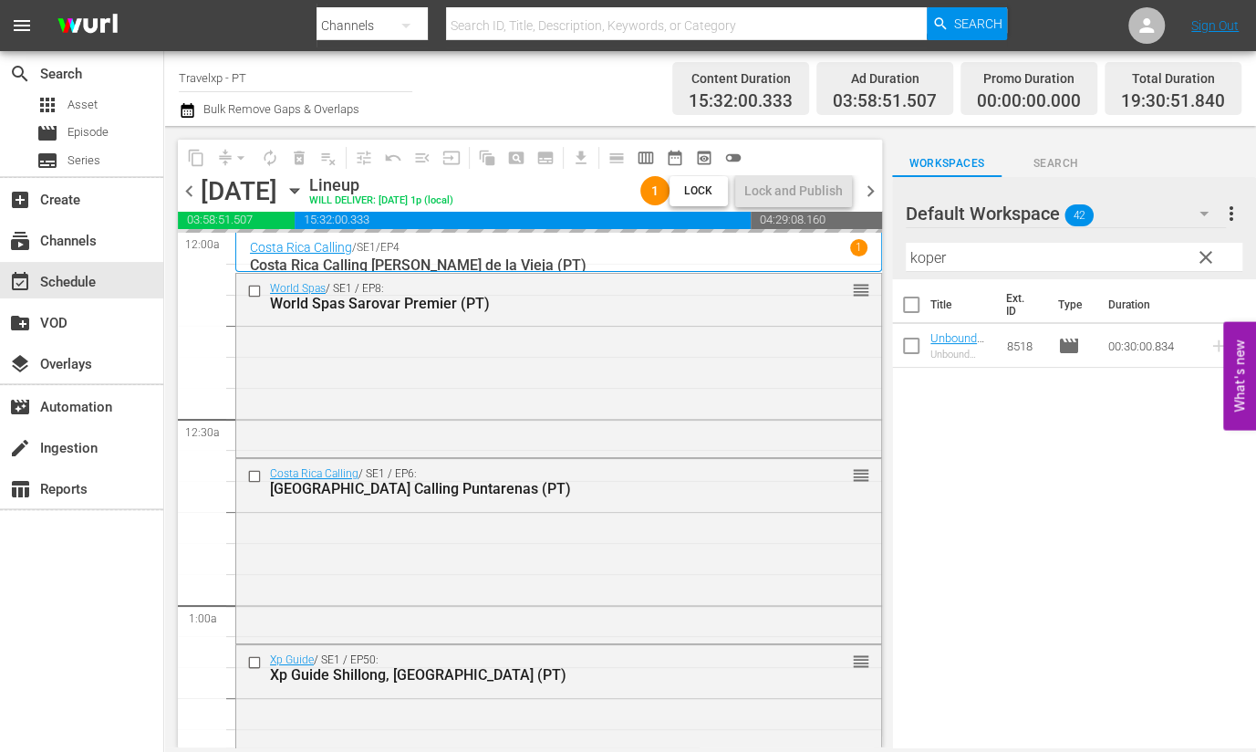
click at [926, 262] on input "koper" at bounding box center [1074, 257] width 337 height 29
click at [928, 262] on input "koper" at bounding box center [1074, 257] width 337 height 29
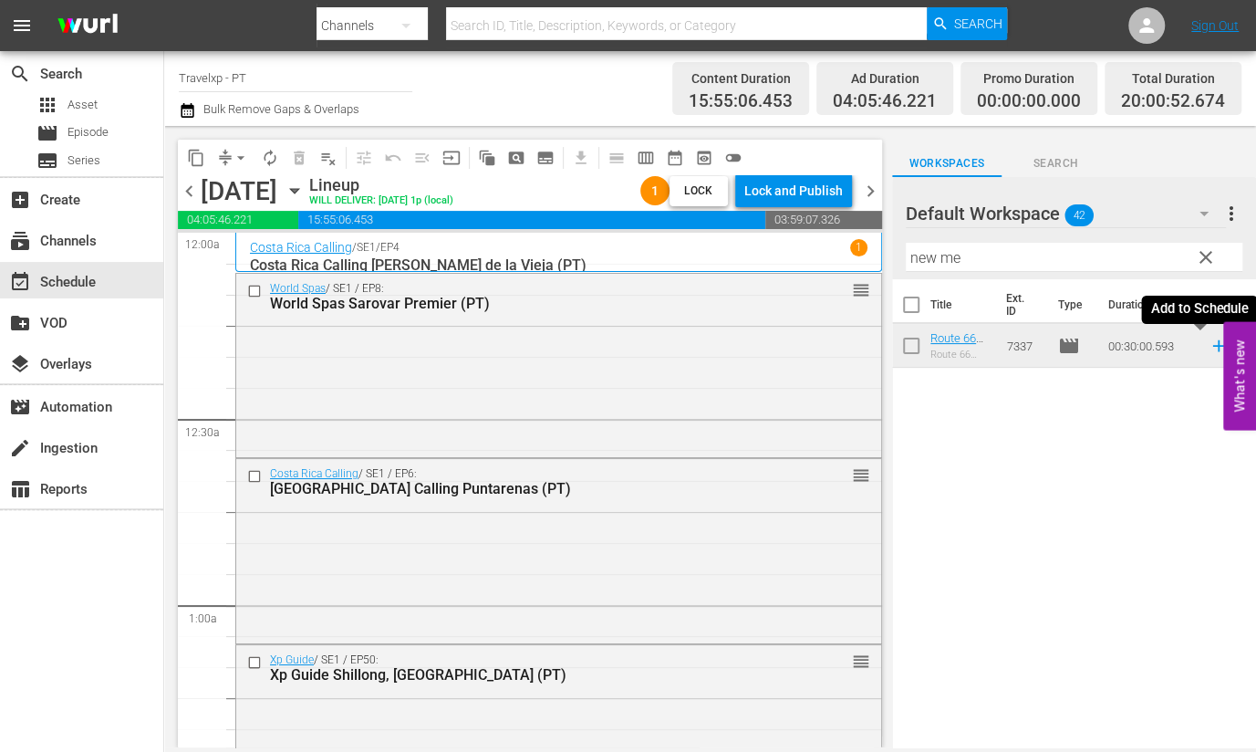
click at [1212, 346] on icon at bounding box center [1218, 346] width 12 height 12
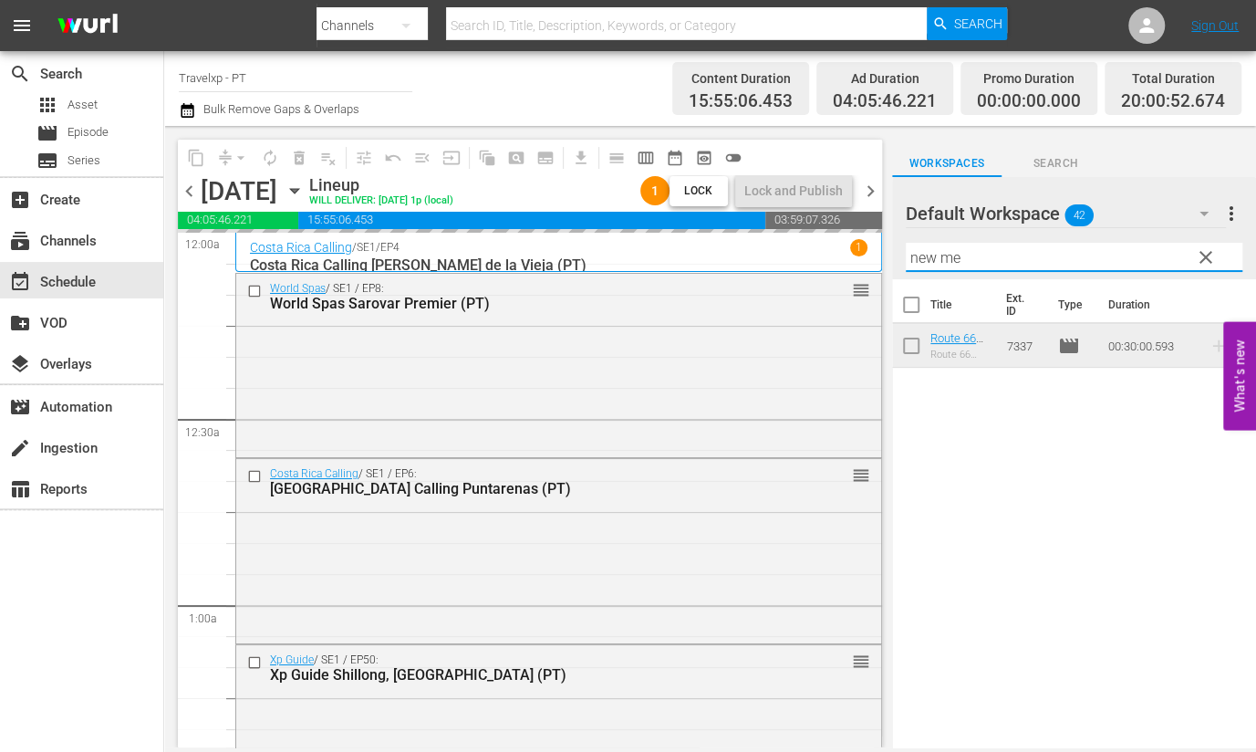
drag, startPoint x: 962, startPoint y: 262, endPoint x: 888, endPoint y: 261, distance: 74.8
click at [888, 261] on div "content_copy compress arrow_drop_down autorenew_outlined delete_forever_outline…" at bounding box center [710, 436] width 1092 height 621
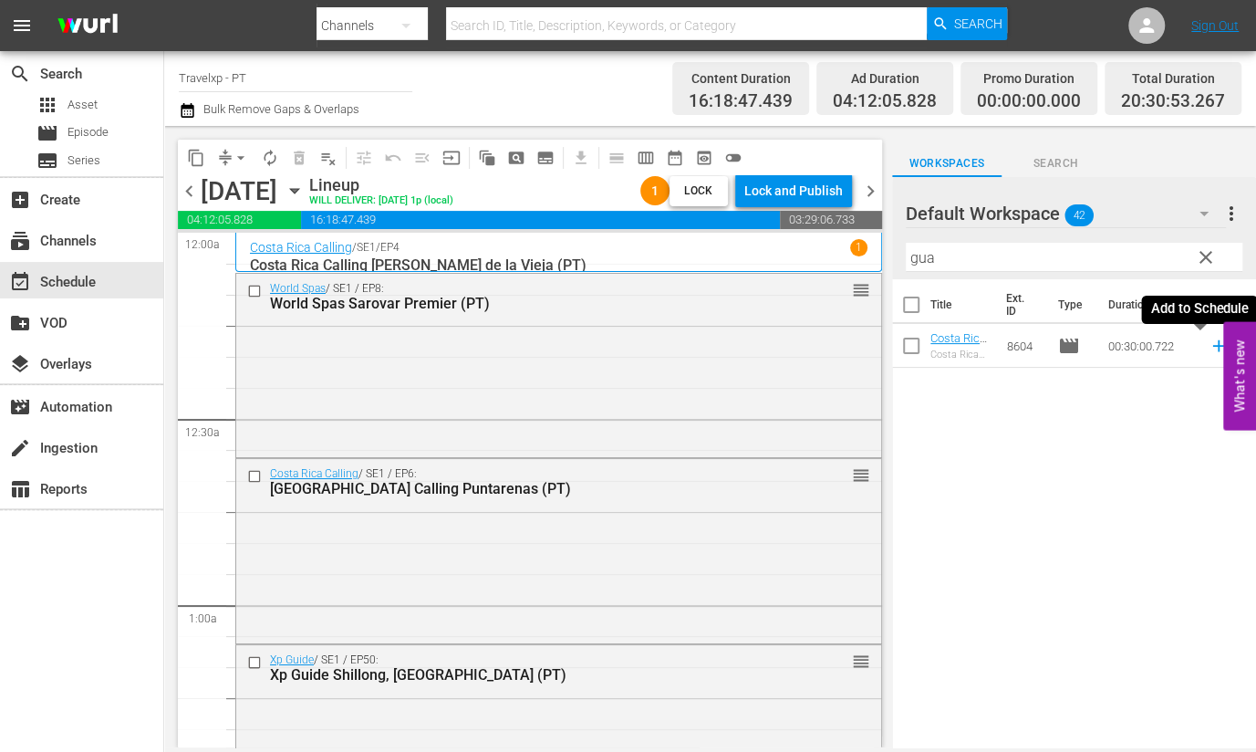
click at [1209, 348] on icon at bounding box center [1219, 346] width 20 height 20
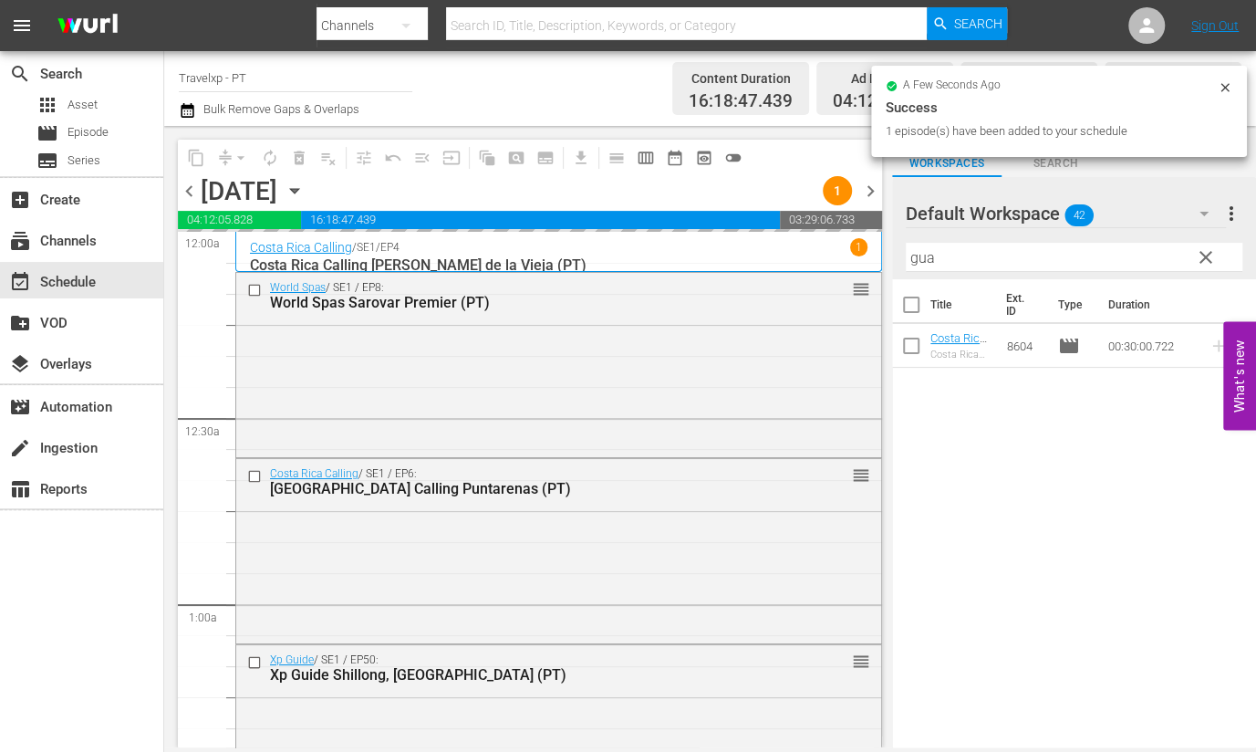
click at [921, 258] on input "gua" at bounding box center [1074, 257] width 337 height 29
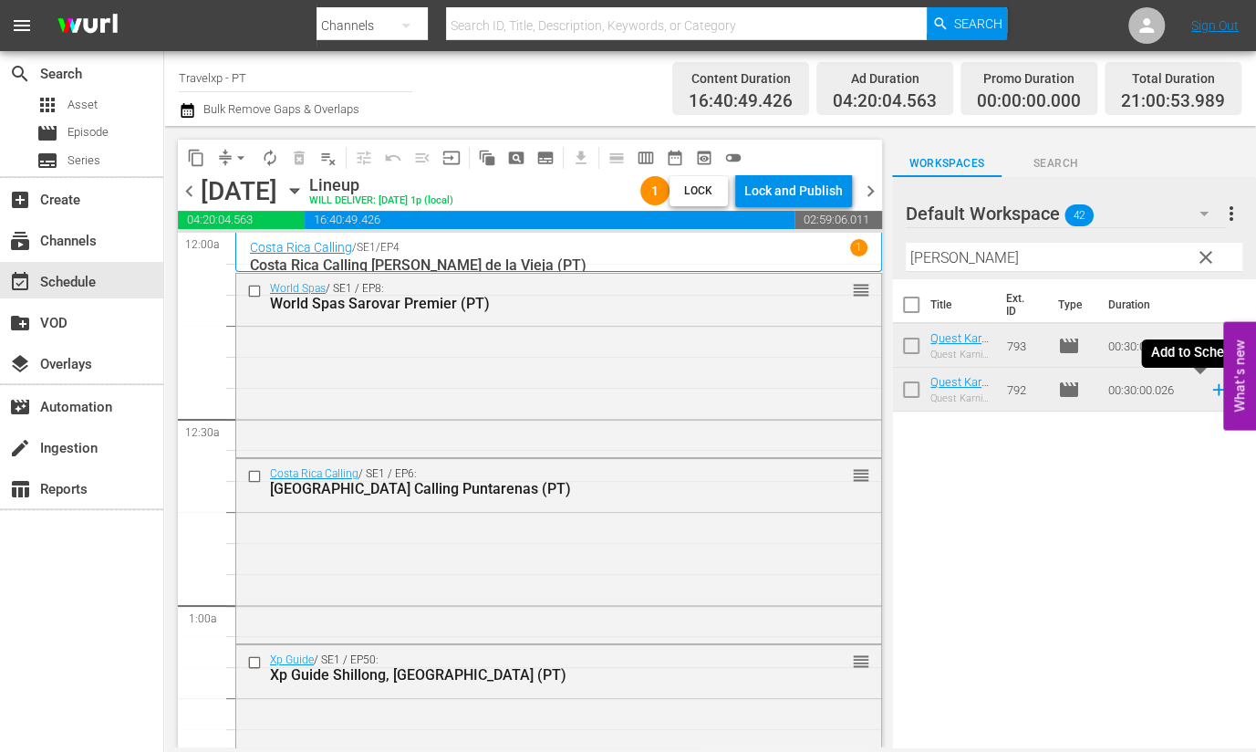
click at [1212, 390] on icon at bounding box center [1218, 390] width 12 height 12
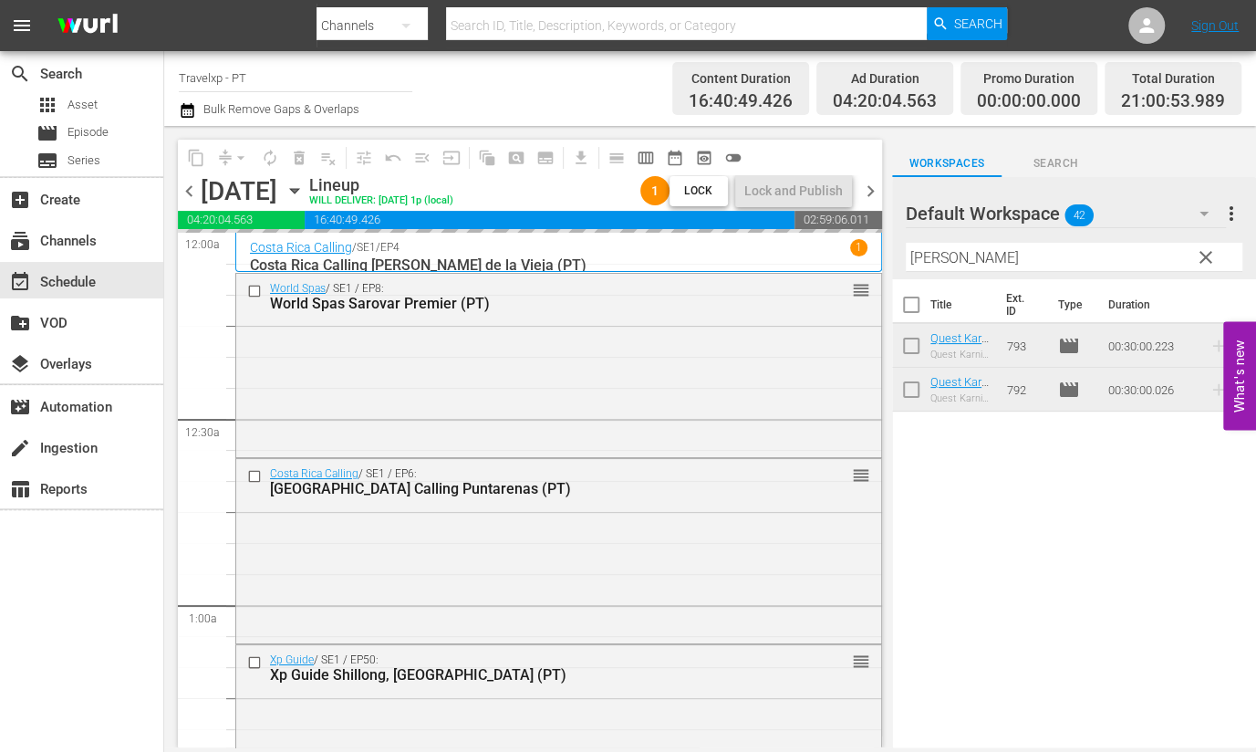
click at [920, 254] on input "[PERSON_NAME]" at bounding box center [1074, 257] width 337 height 29
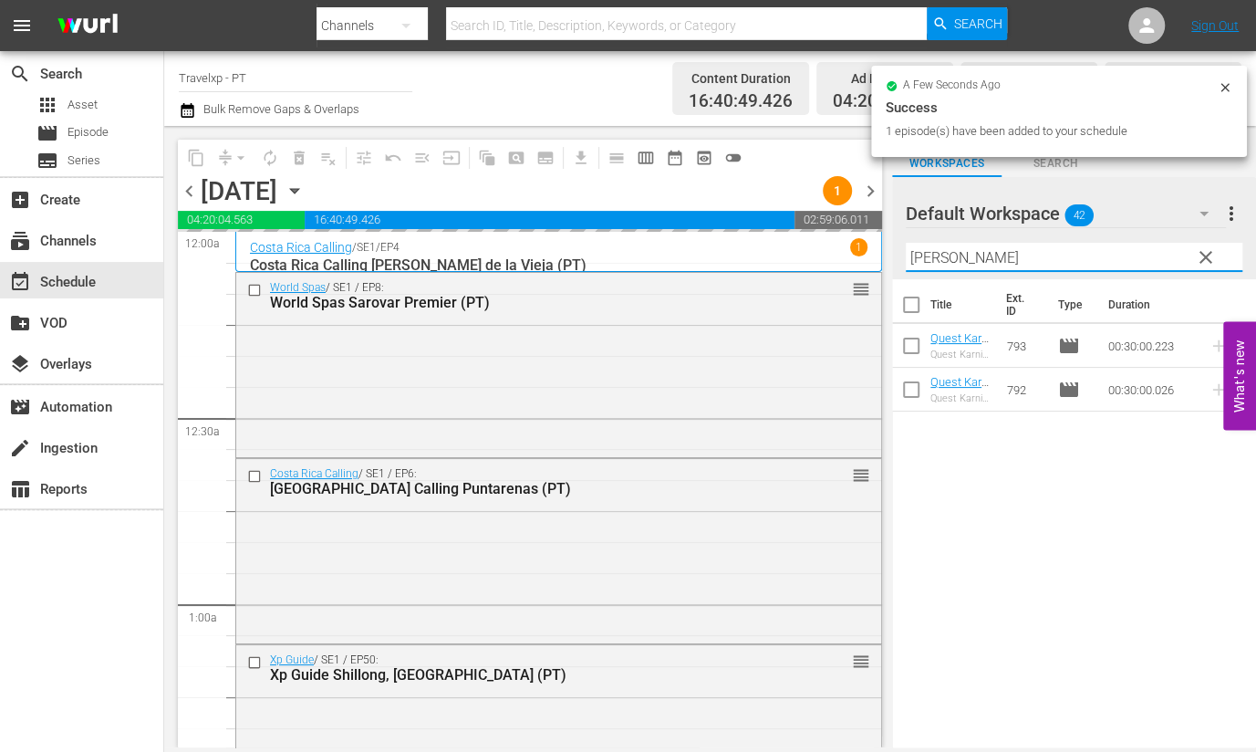
click at [920, 254] on input "[PERSON_NAME]" at bounding box center [1074, 257] width 337 height 29
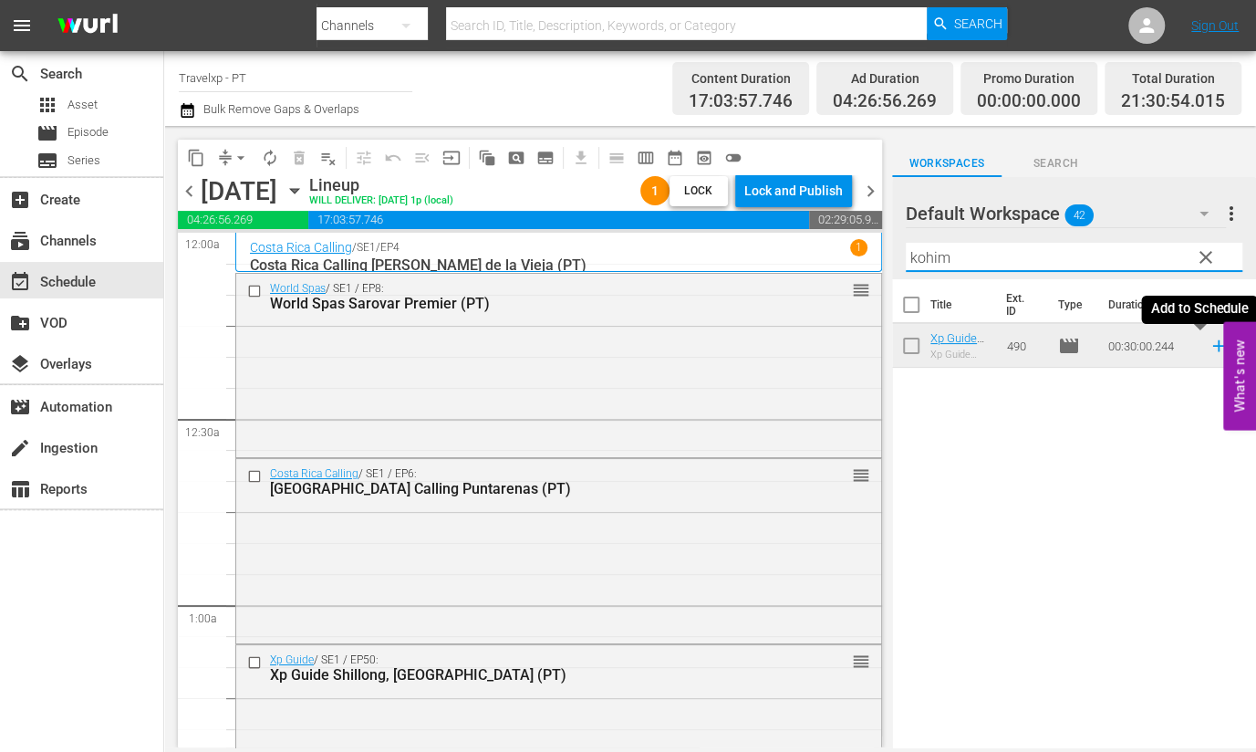
click at [1209, 344] on icon at bounding box center [1219, 346] width 20 height 20
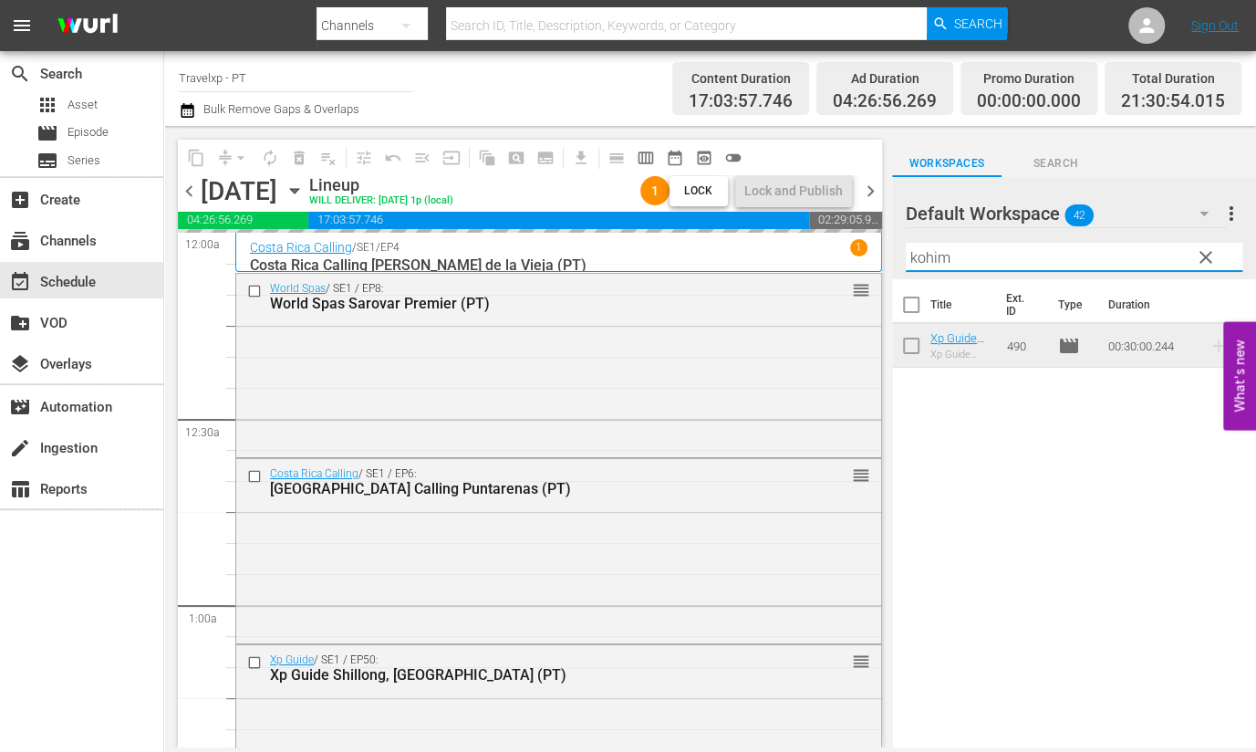
click at [917, 260] on input "kohim" at bounding box center [1074, 257] width 337 height 29
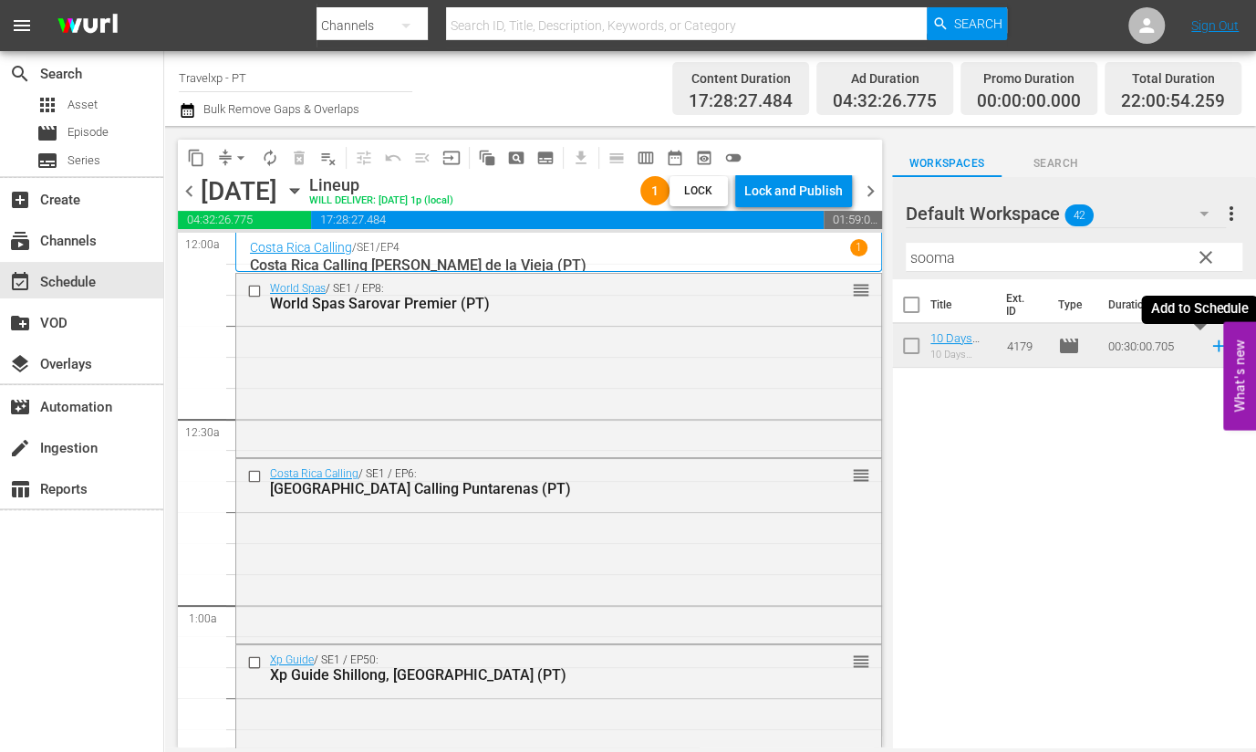
click at [1212, 348] on icon at bounding box center [1218, 346] width 12 height 12
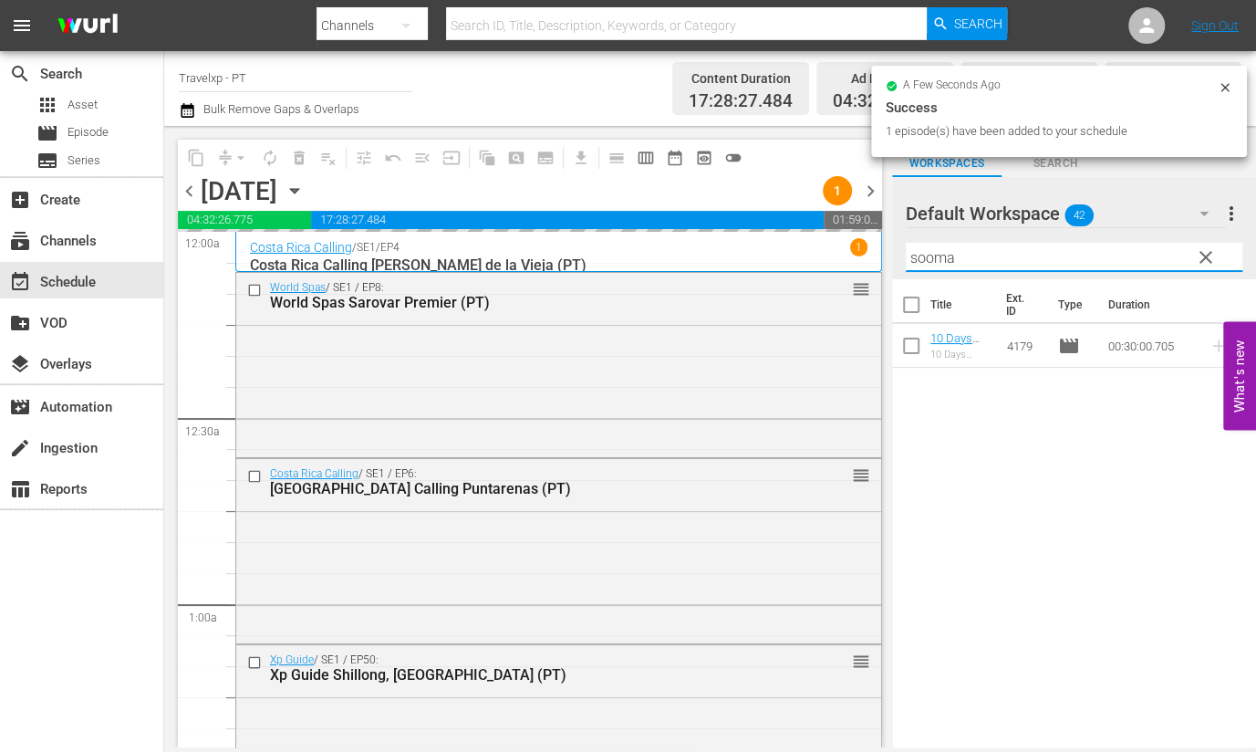
click at [932, 257] on input "sooma" at bounding box center [1074, 257] width 337 height 29
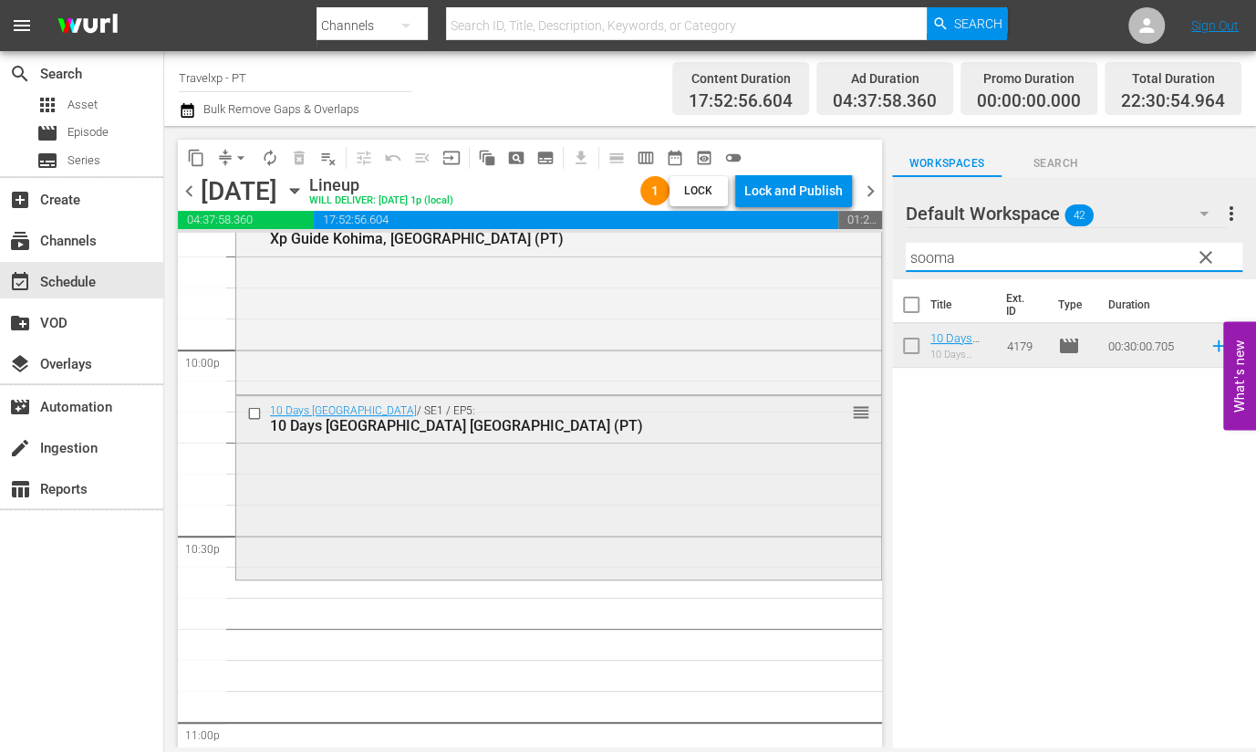
scroll to position [8074, 0]
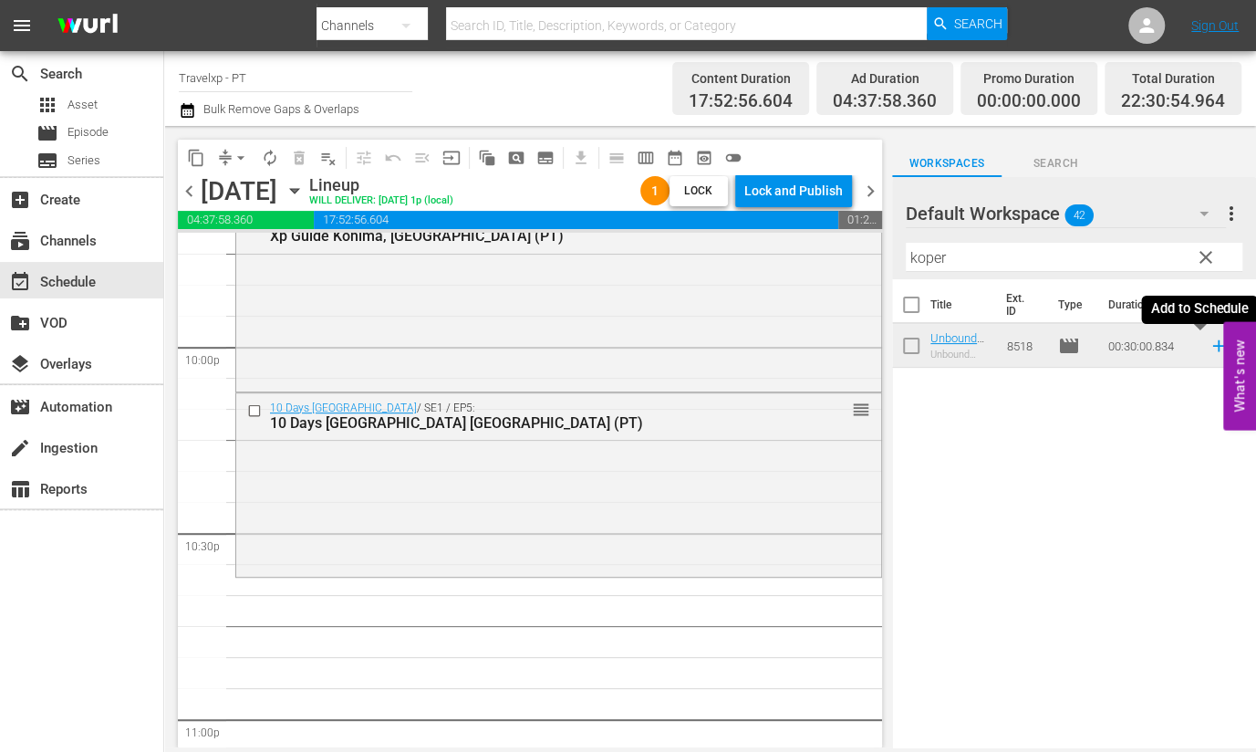
click at [1209, 344] on icon at bounding box center [1219, 346] width 20 height 20
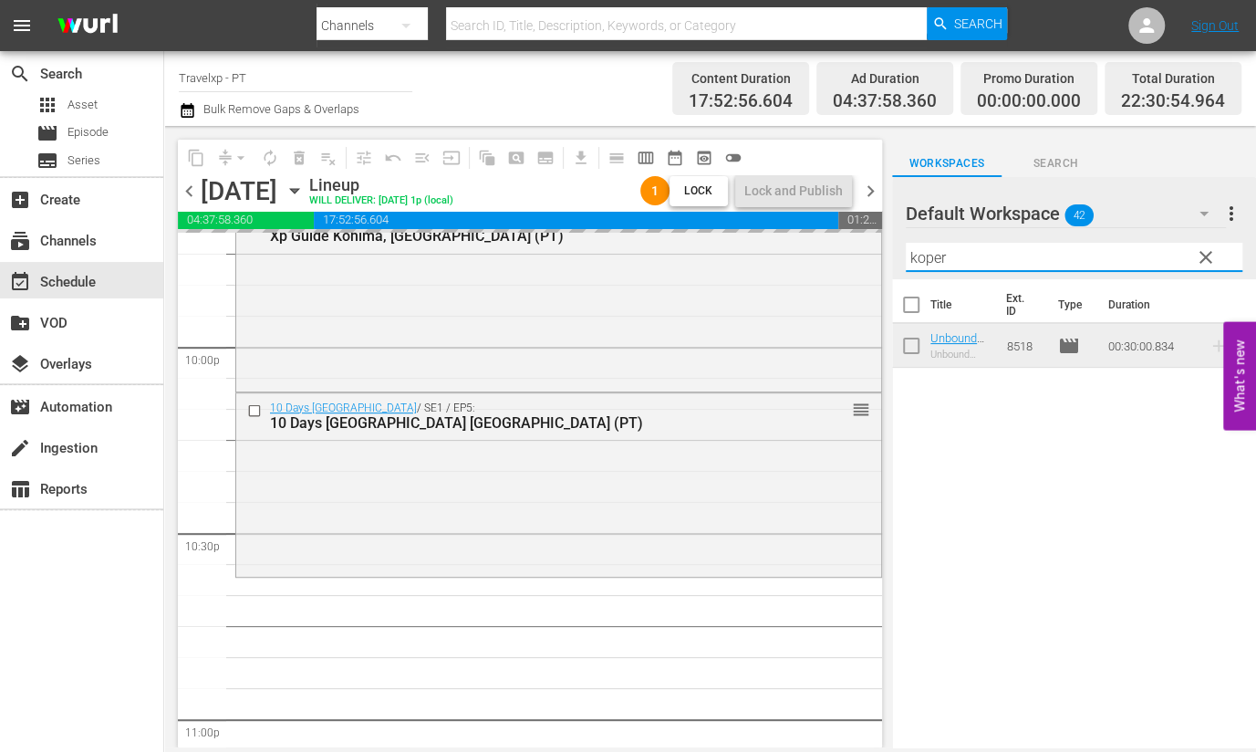
click at [931, 258] on input "koper" at bounding box center [1074, 257] width 337 height 29
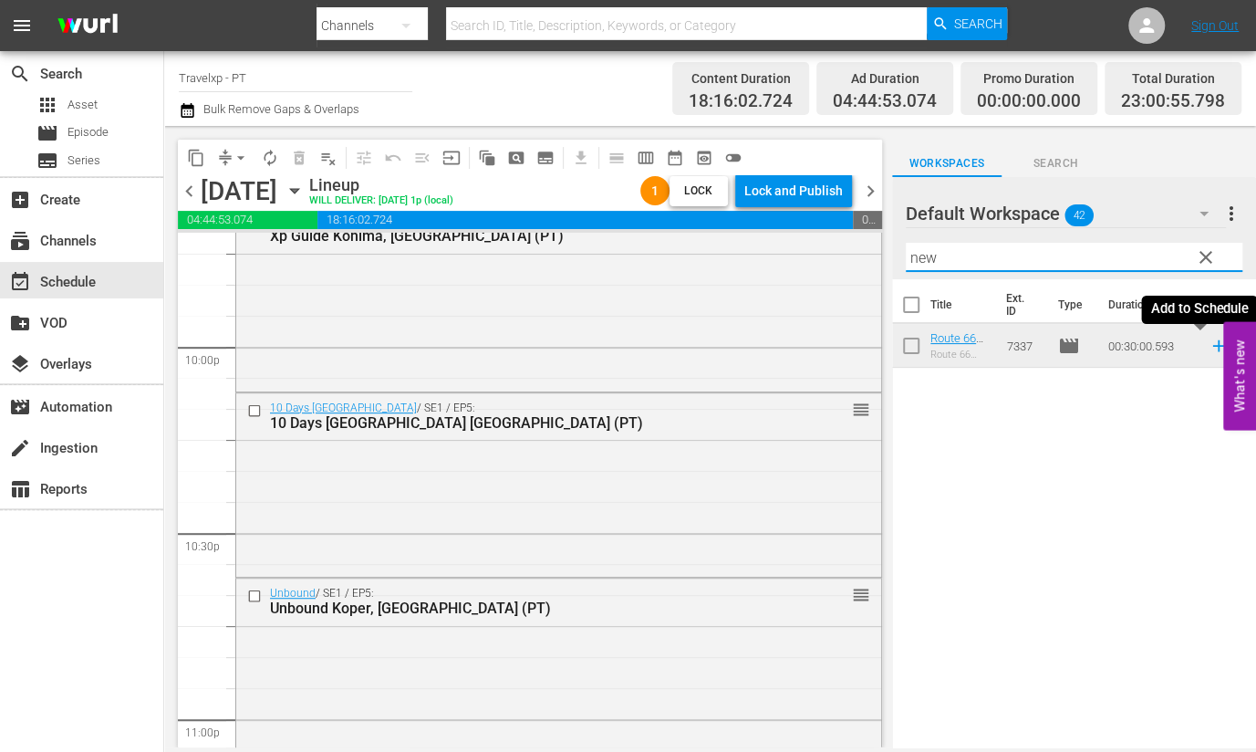
click at [1212, 348] on icon at bounding box center [1218, 346] width 12 height 12
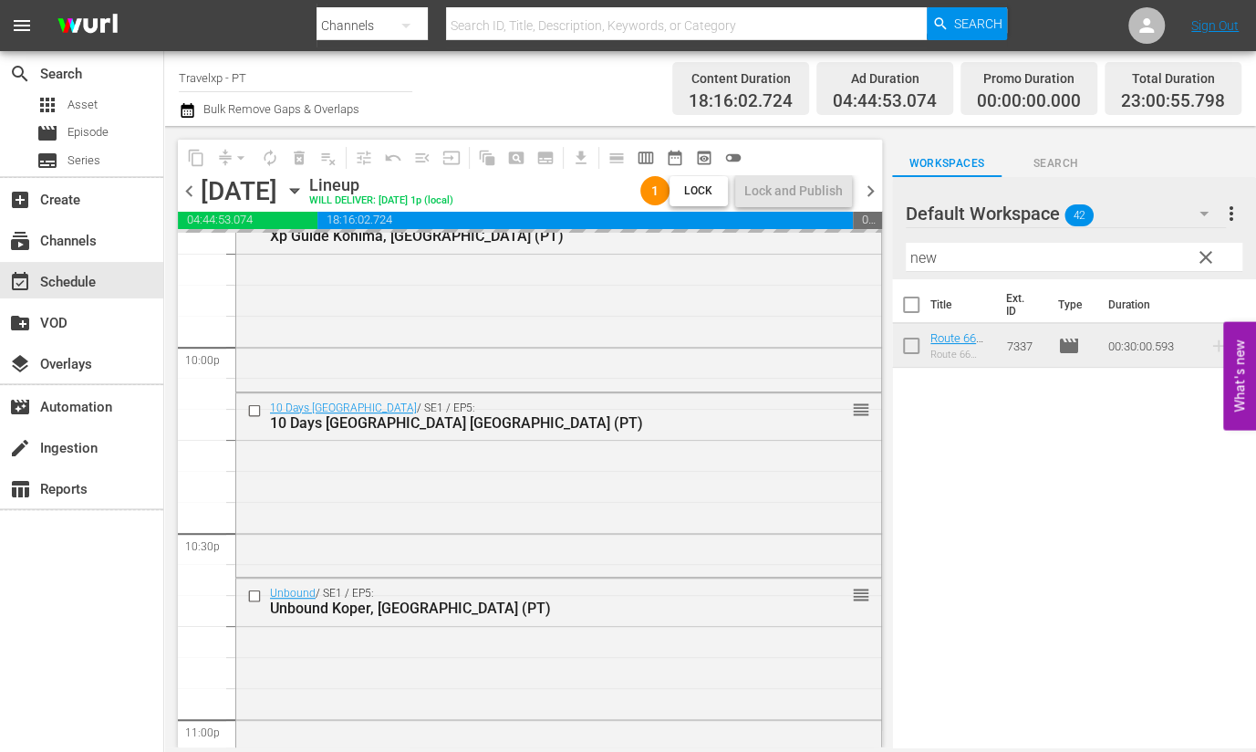
click at [926, 259] on input "new" at bounding box center [1074, 257] width 337 height 29
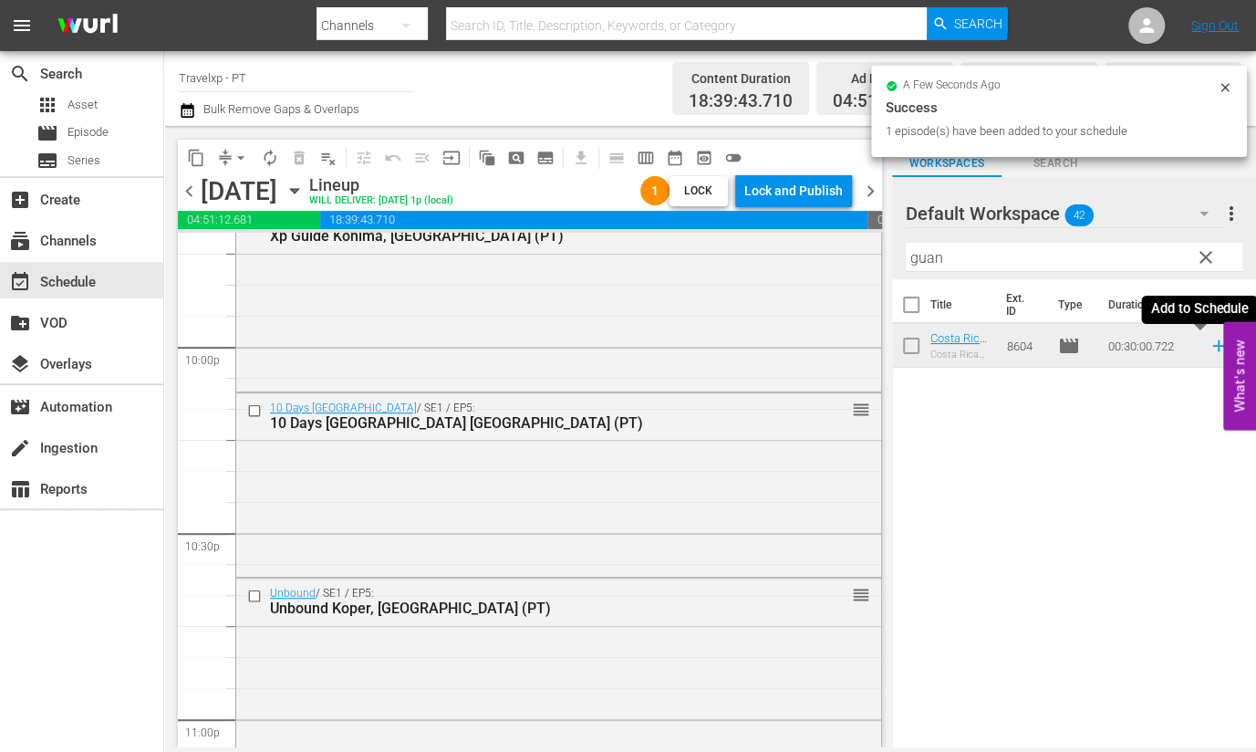
click at [1212, 348] on icon at bounding box center [1218, 346] width 12 height 12
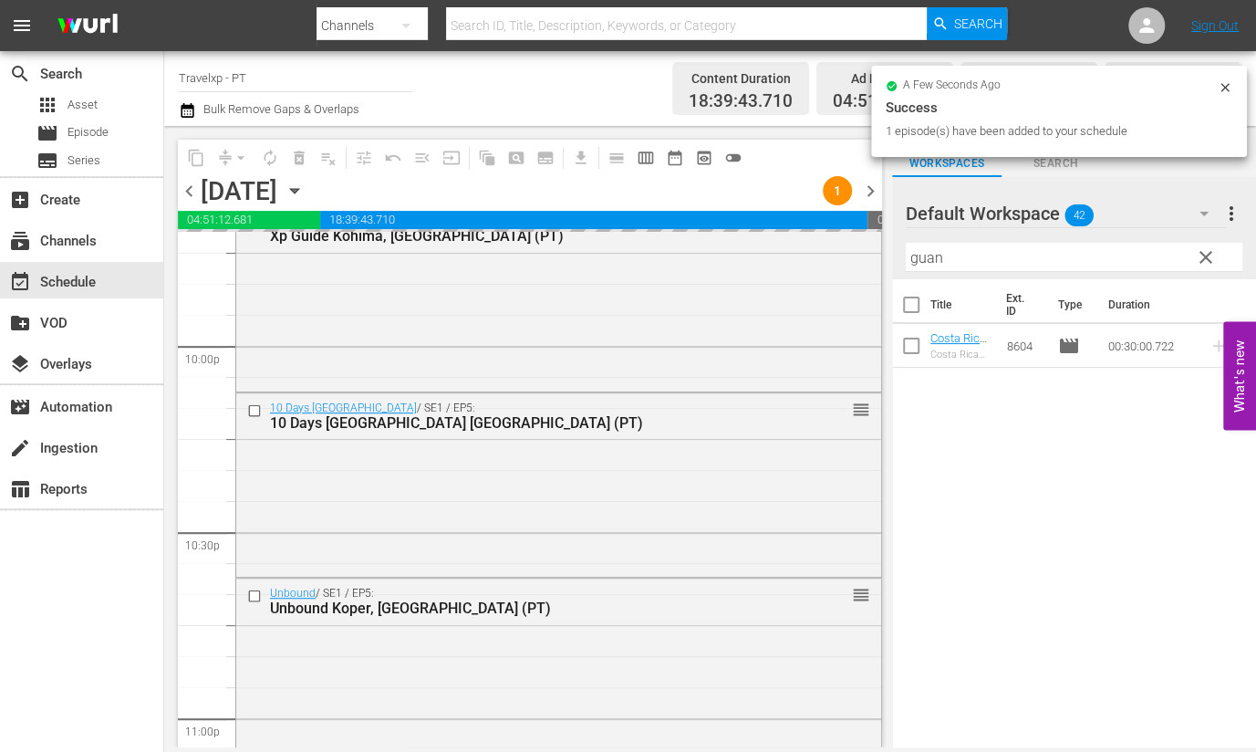
scroll to position [8416, 0]
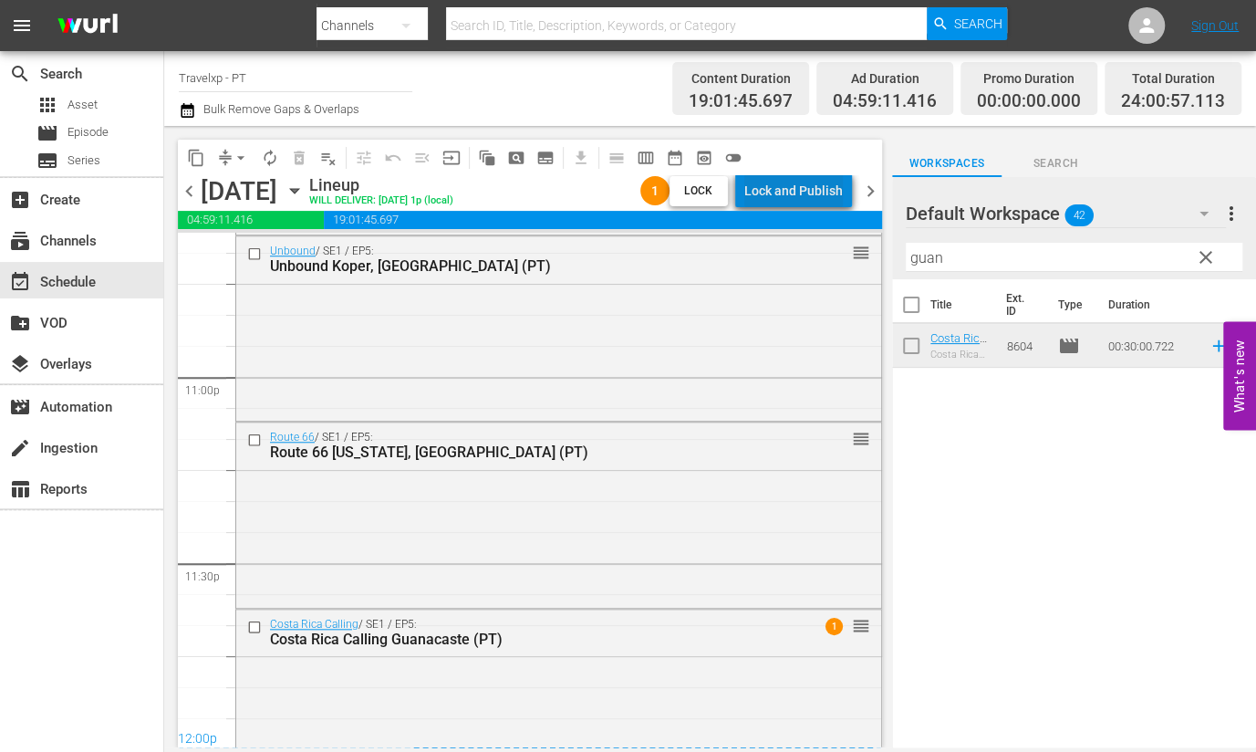
click at [803, 190] on div "Lock and Publish" at bounding box center [793, 190] width 99 height 33
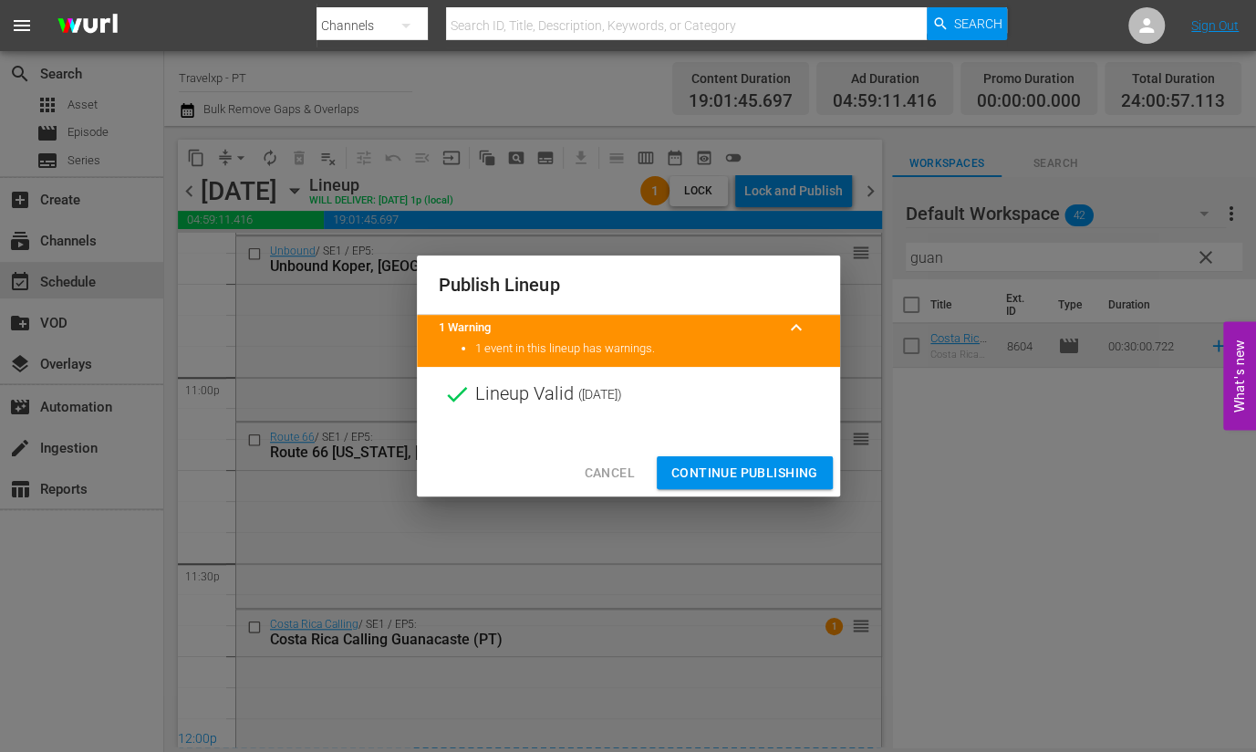
click at [775, 471] on span "Continue Publishing" at bounding box center [744, 473] width 147 height 23
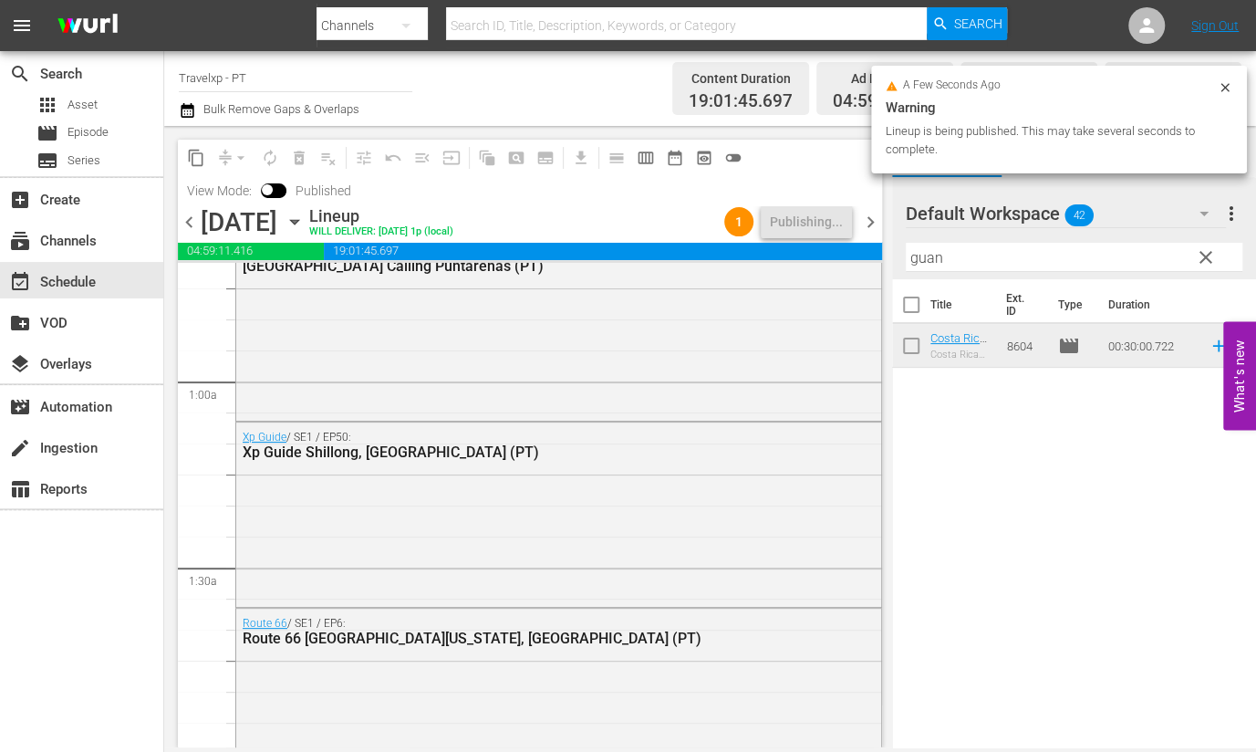
scroll to position [0, 0]
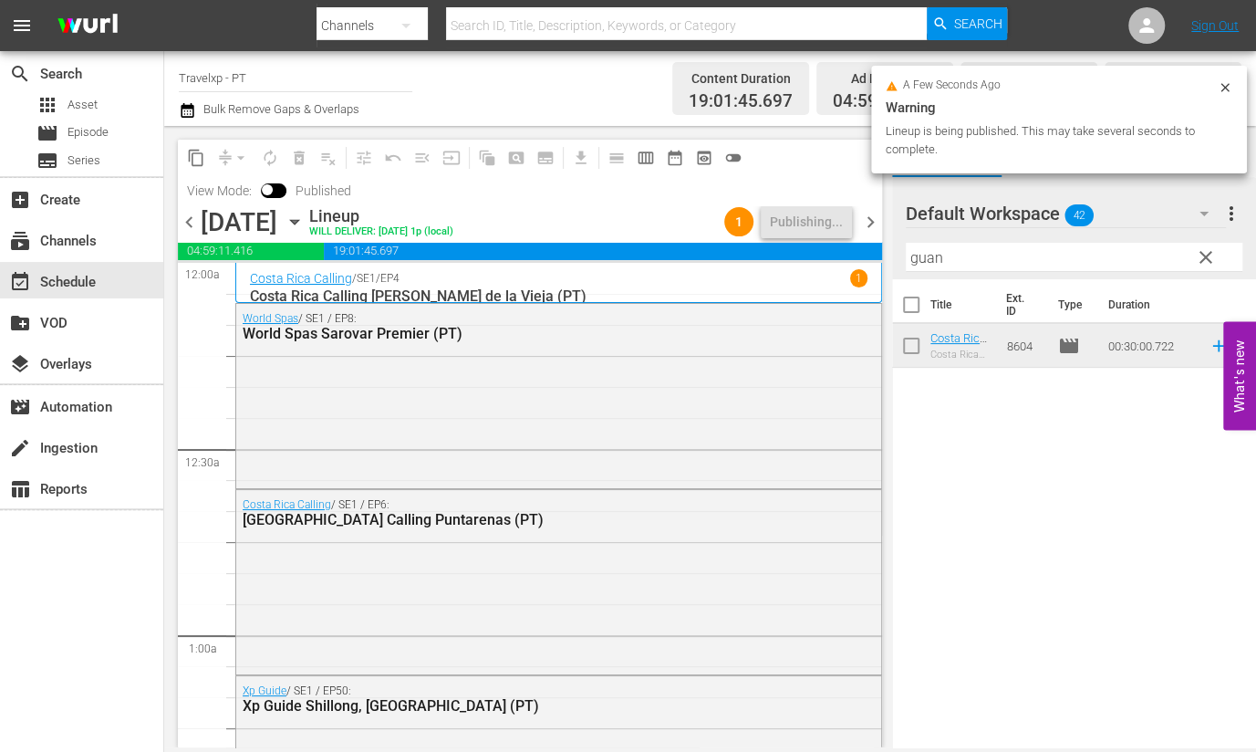
click at [868, 226] on span "chevron_right" at bounding box center [870, 222] width 23 height 23
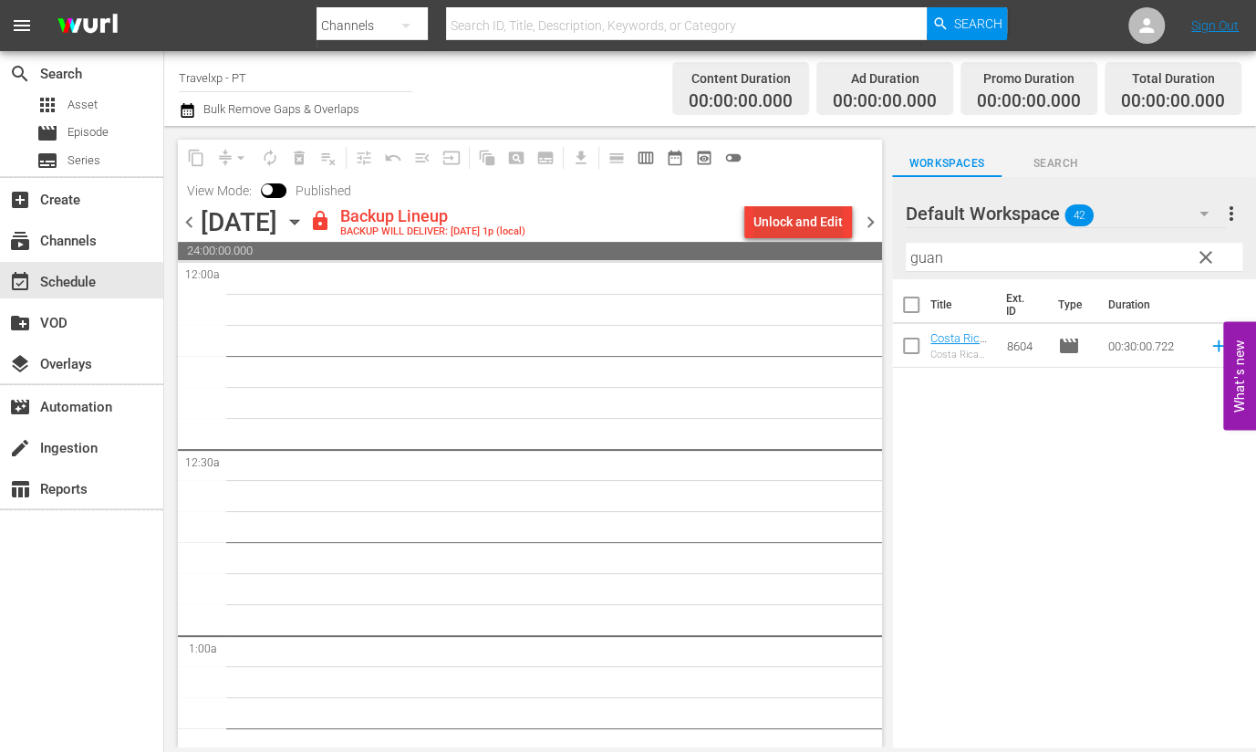
click at [804, 212] on div "Unlock and Edit" at bounding box center [798, 221] width 89 height 33
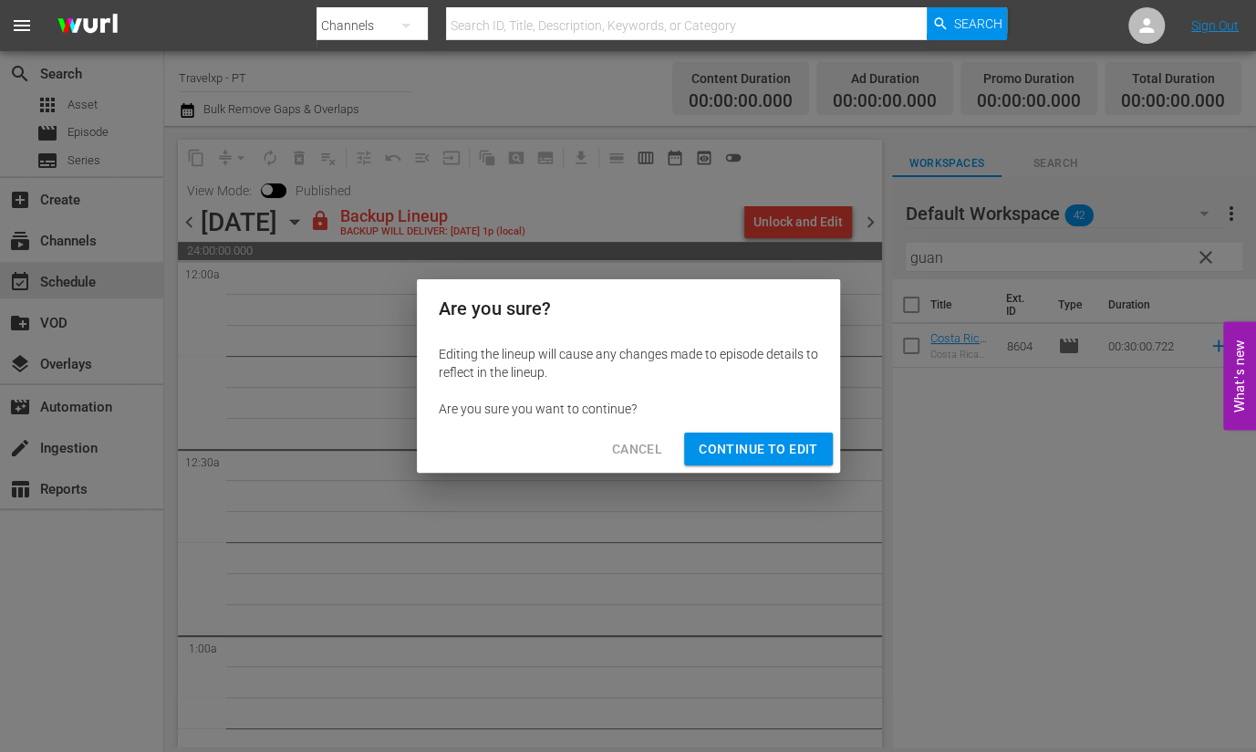
click at [771, 443] on span "Continue to Edit" at bounding box center [758, 449] width 119 height 23
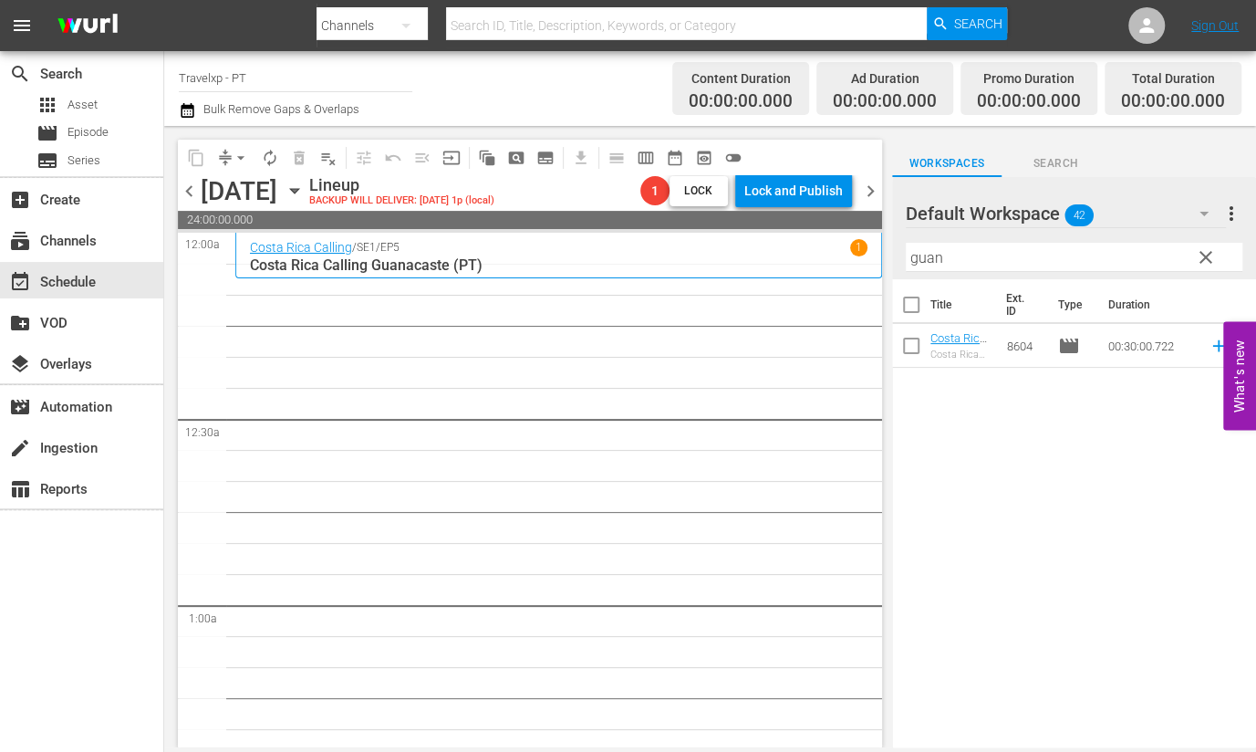
click at [921, 258] on input "guan" at bounding box center [1074, 257] width 337 height 29
click at [1209, 347] on icon at bounding box center [1219, 346] width 20 height 20
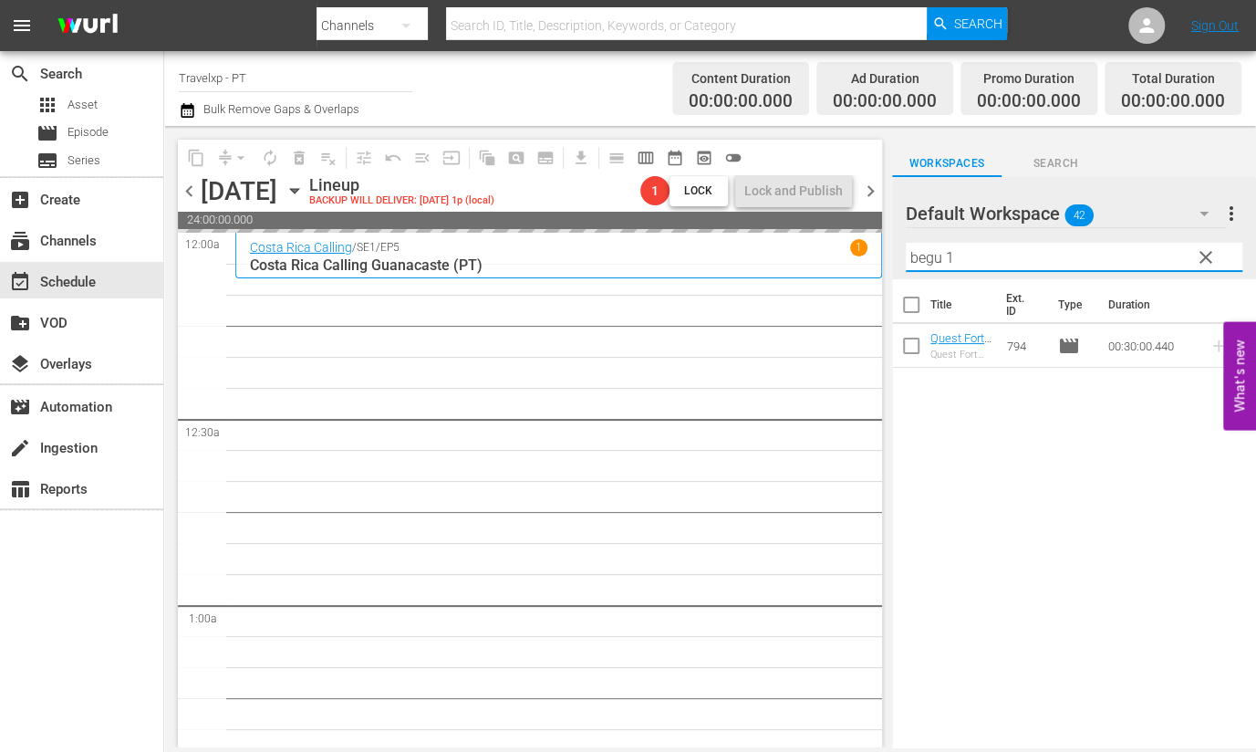
drag, startPoint x: 976, startPoint y: 262, endPoint x: 799, endPoint y: 232, distance: 179.5
click at [799, 232] on div "content_copy compress arrow_drop_down autorenew_outlined delete_forever_outline…" at bounding box center [710, 436] width 1092 height 621
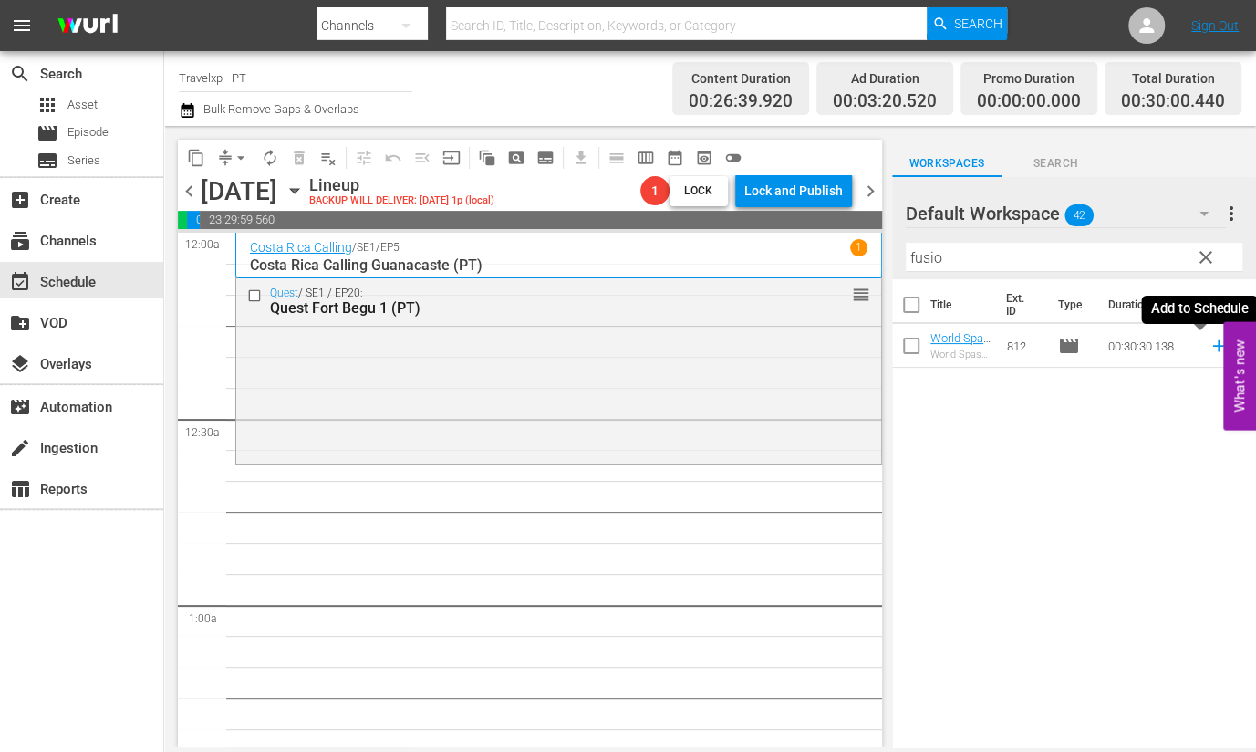
click at [1209, 348] on icon at bounding box center [1219, 346] width 20 height 20
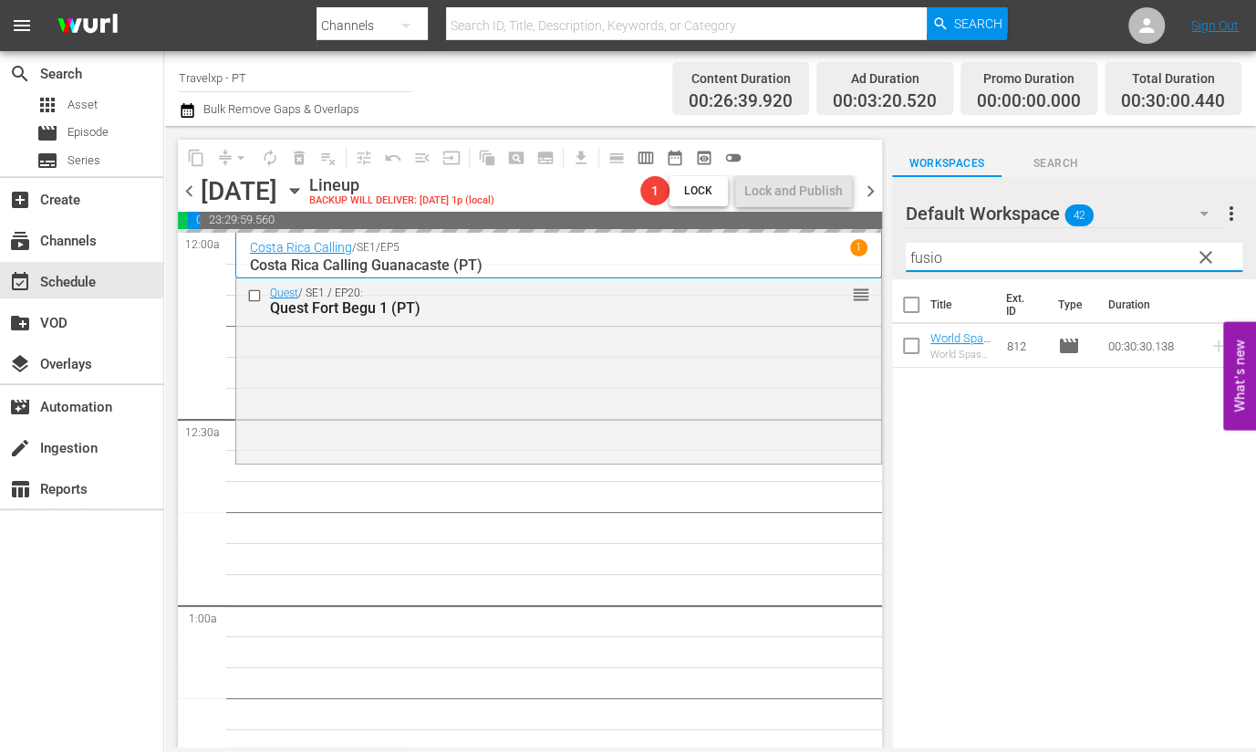
click at [918, 254] on input "fusio" at bounding box center [1074, 257] width 337 height 29
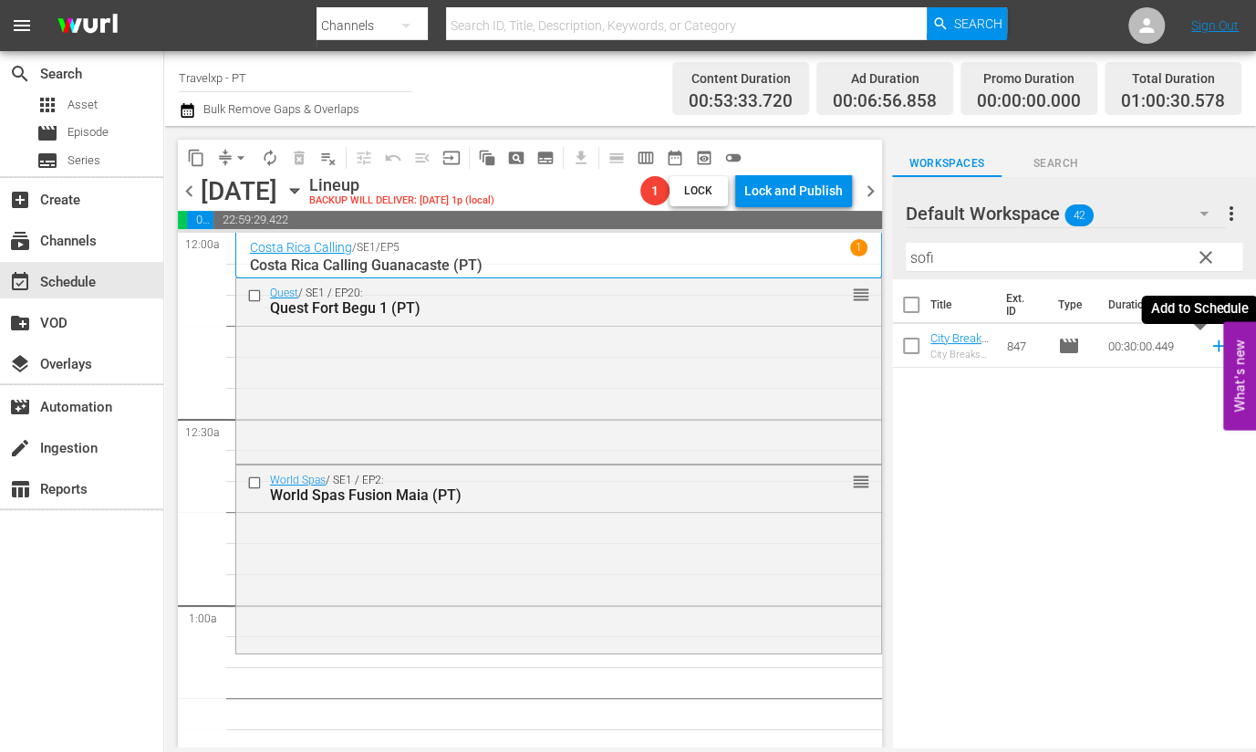
click at [1212, 346] on icon at bounding box center [1218, 346] width 12 height 12
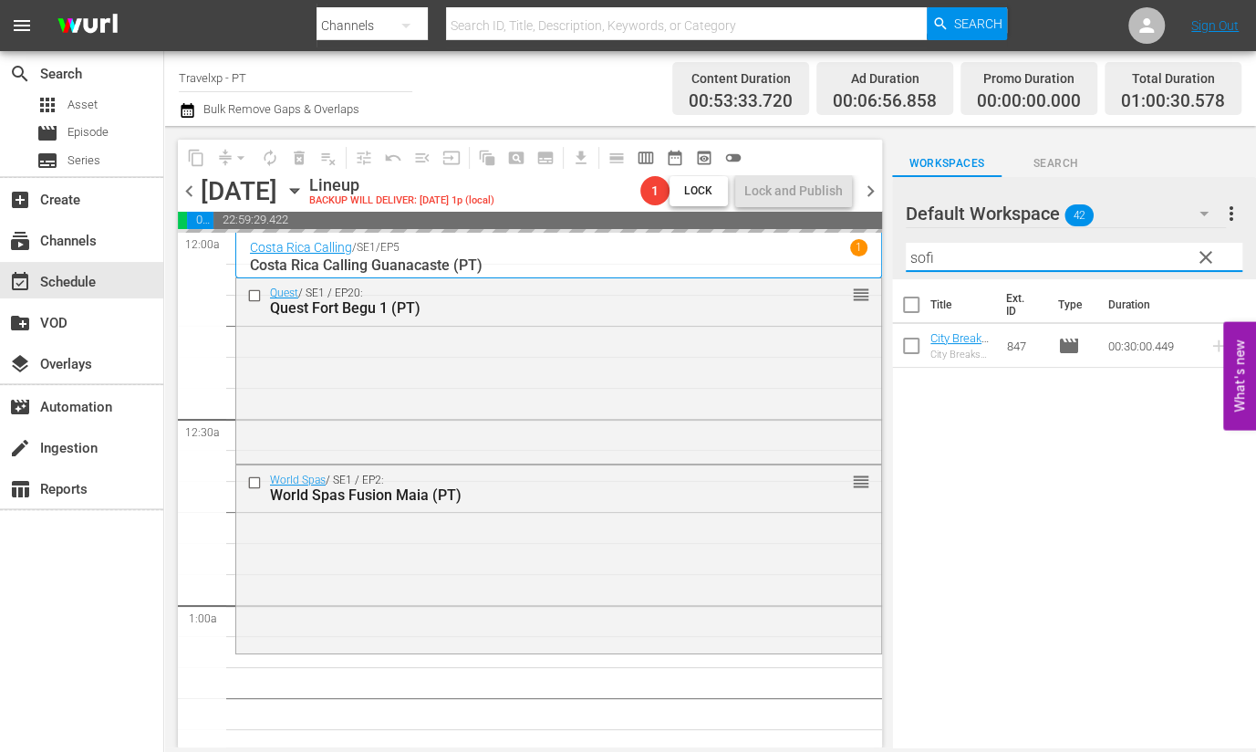
click at [879, 253] on div "content_copy compress arrow_drop_down autorenew_outlined delete_forever_outline…" at bounding box center [710, 436] width 1092 height 621
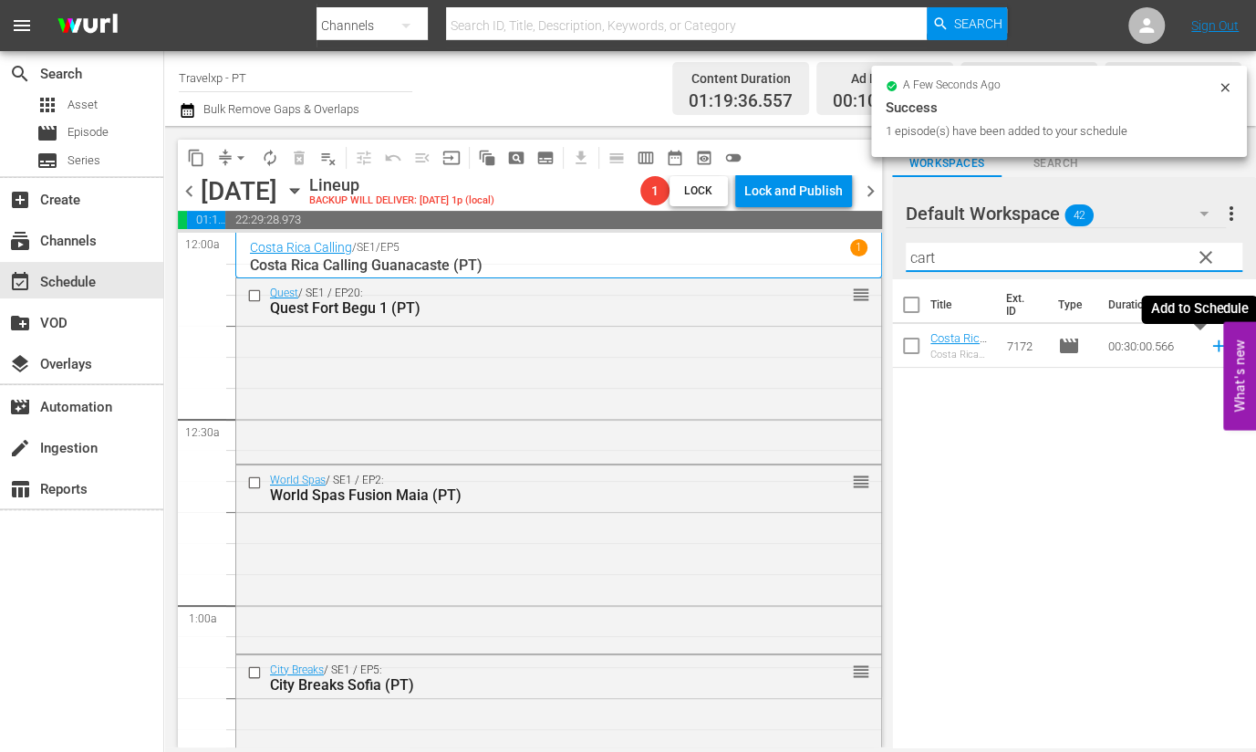
click at [1209, 344] on icon at bounding box center [1219, 346] width 20 height 20
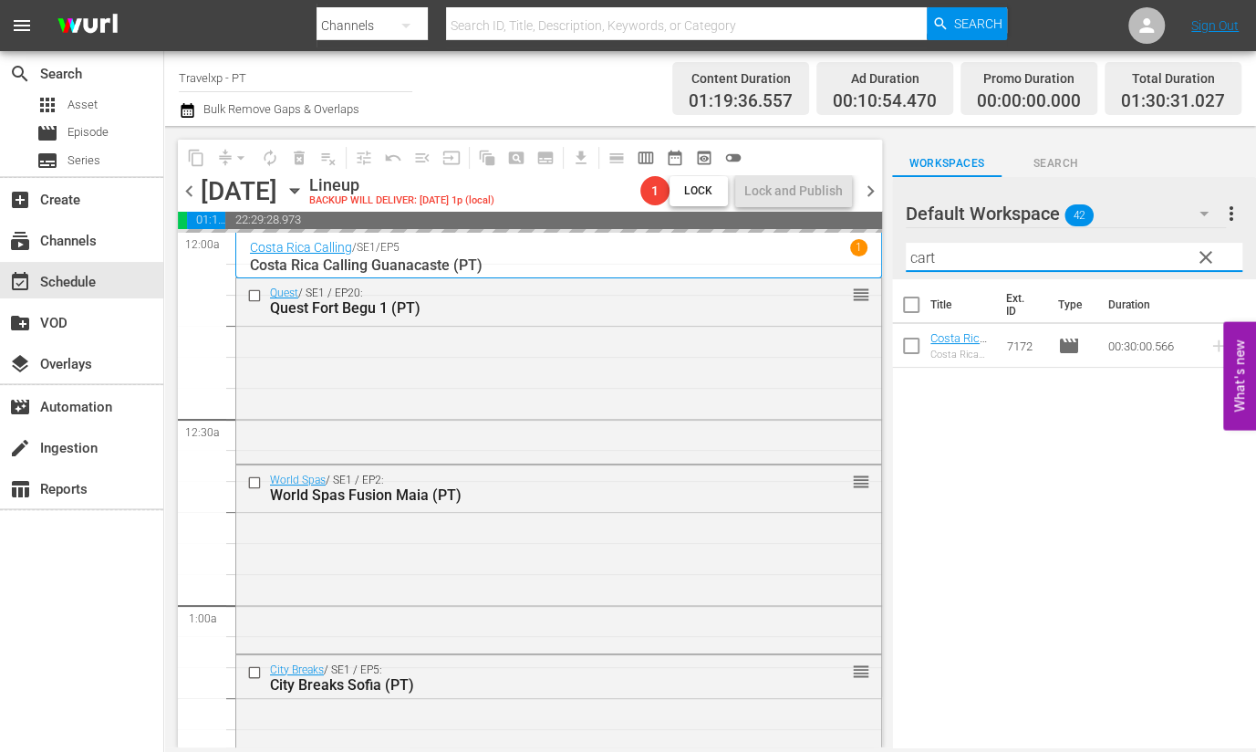
click at [916, 255] on input "cart" at bounding box center [1074, 257] width 337 height 29
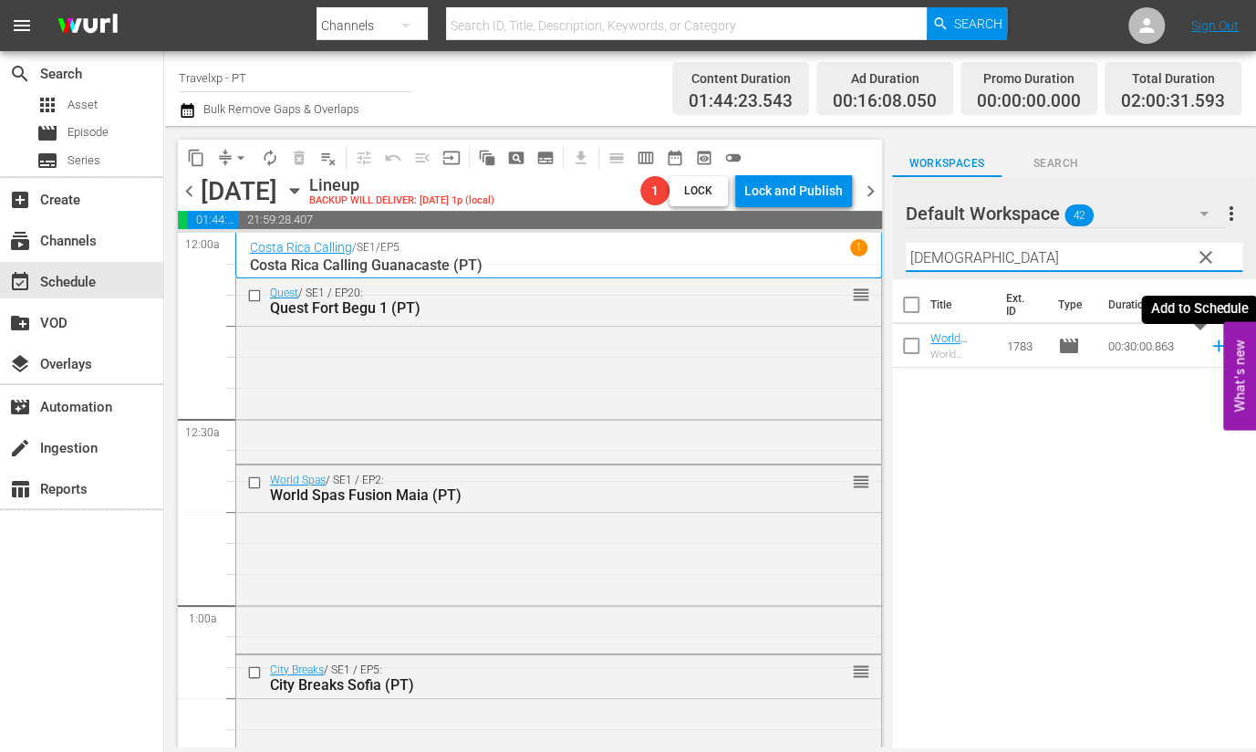
click at [1209, 353] on icon at bounding box center [1219, 346] width 20 height 20
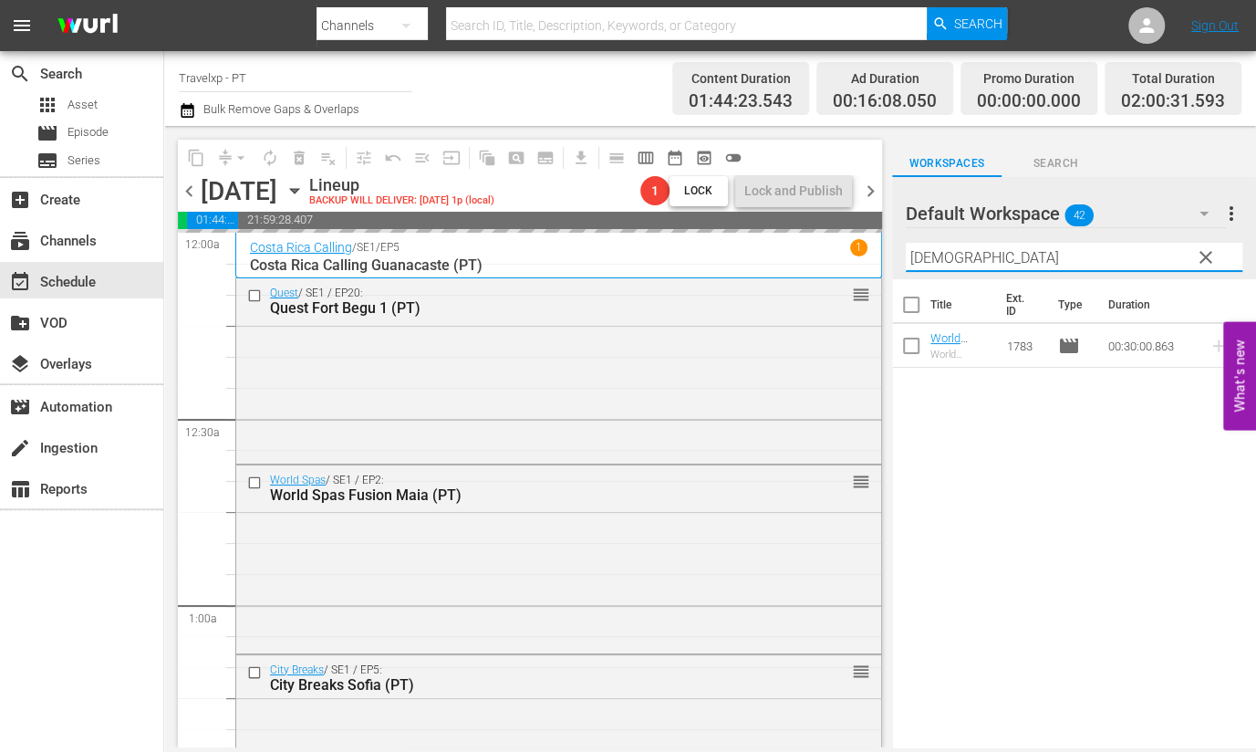
click at [928, 258] on input "[DEMOGRAPHIC_DATA]" at bounding box center [1074, 257] width 337 height 29
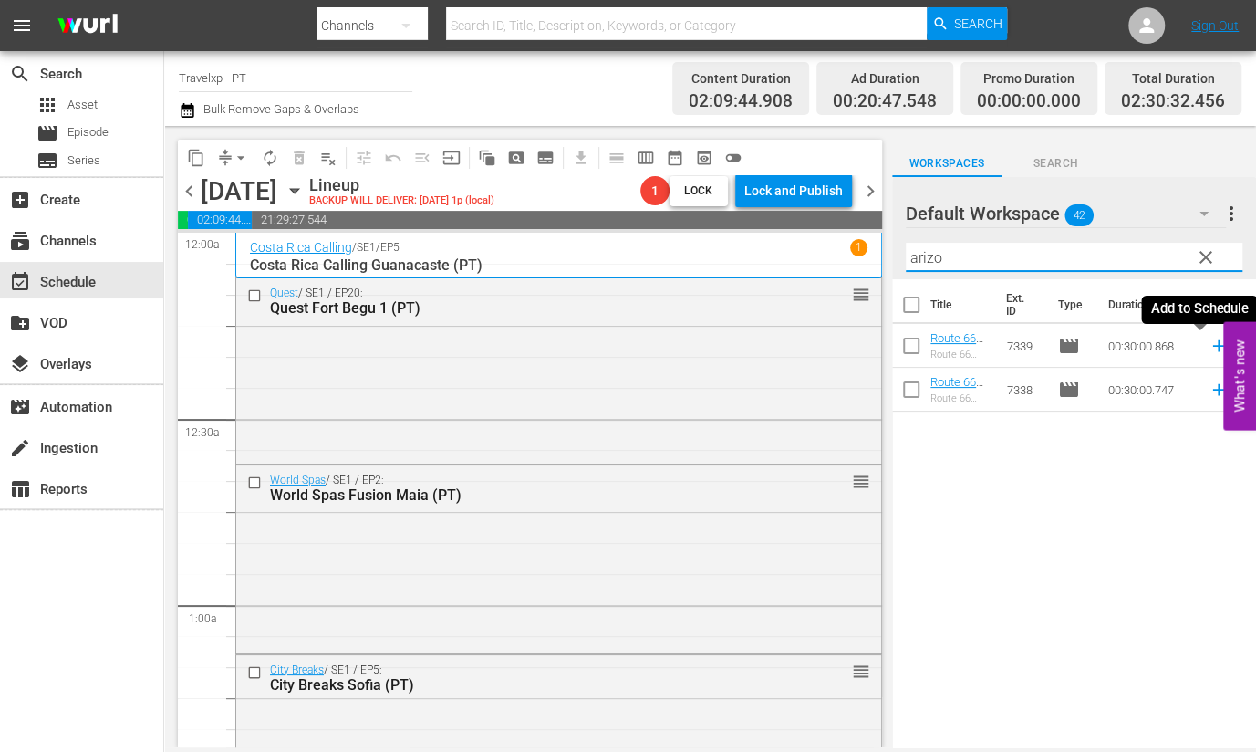
click at [1209, 349] on icon at bounding box center [1219, 346] width 20 height 20
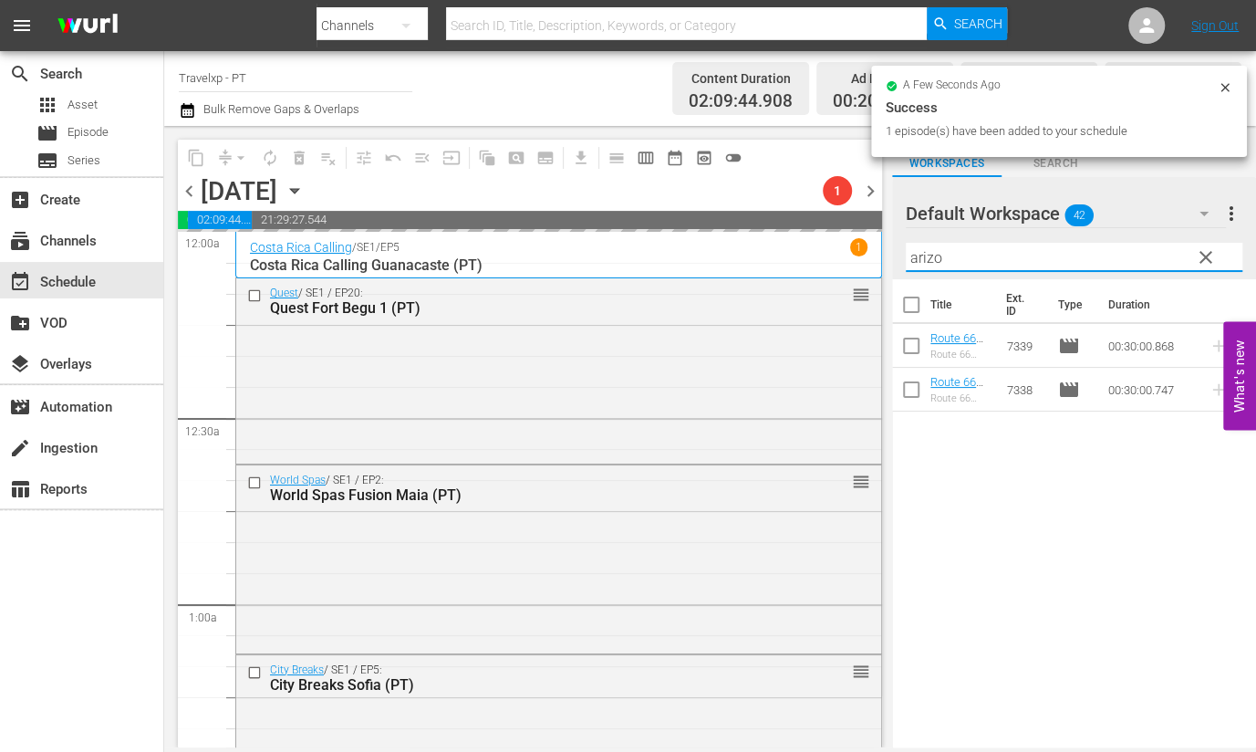
click at [920, 255] on input "arizo" at bounding box center [1074, 257] width 337 height 29
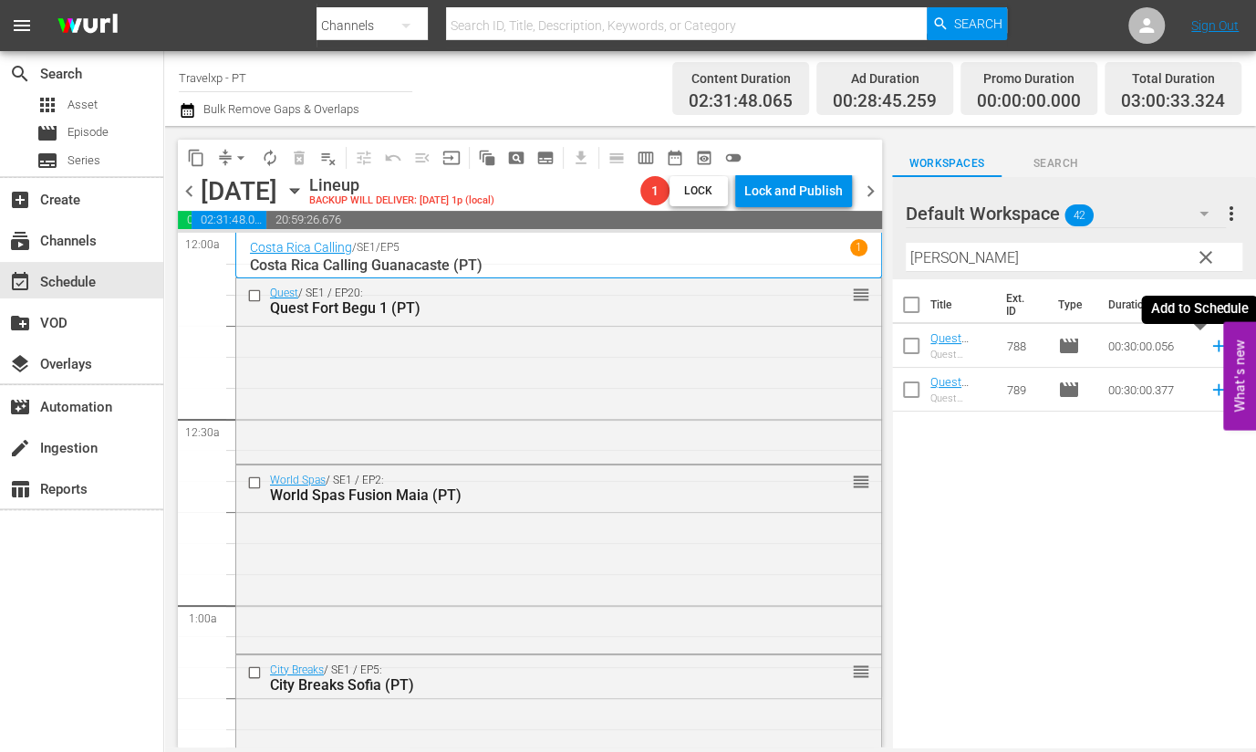
click at [1212, 348] on icon at bounding box center [1218, 346] width 12 height 12
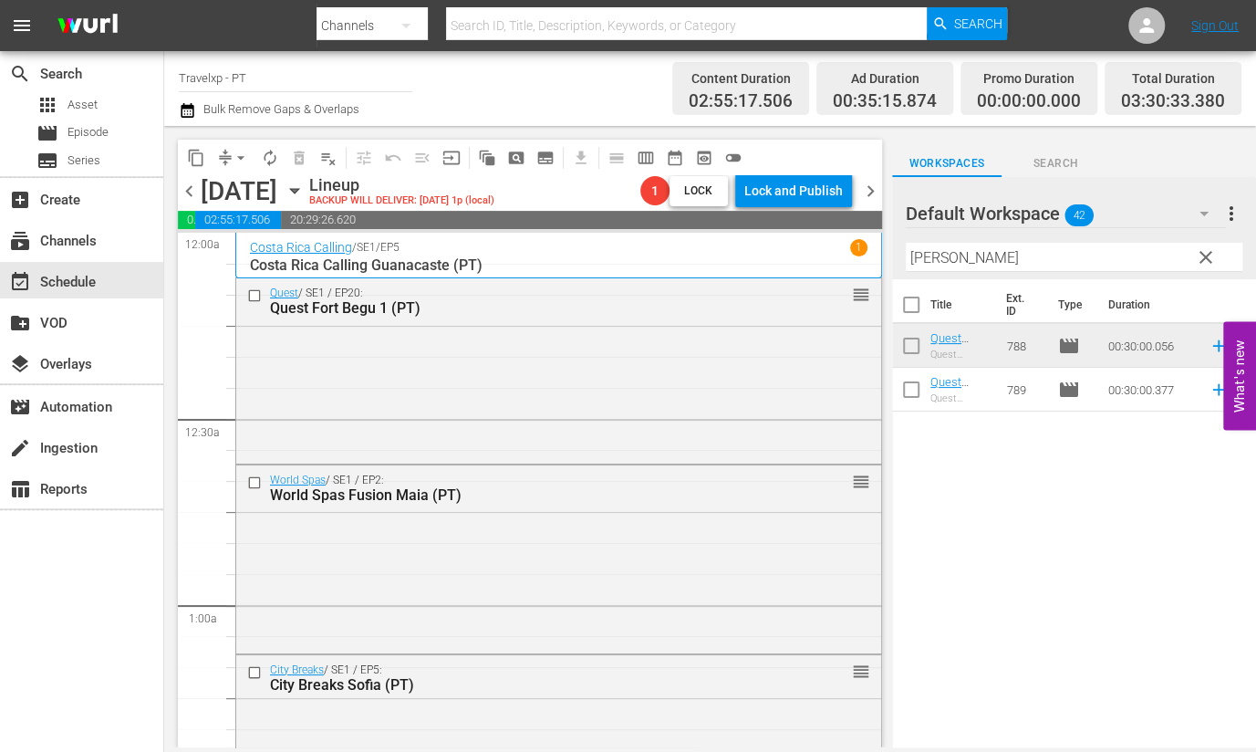
click at [924, 253] on input "[PERSON_NAME]" at bounding box center [1074, 257] width 337 height 29
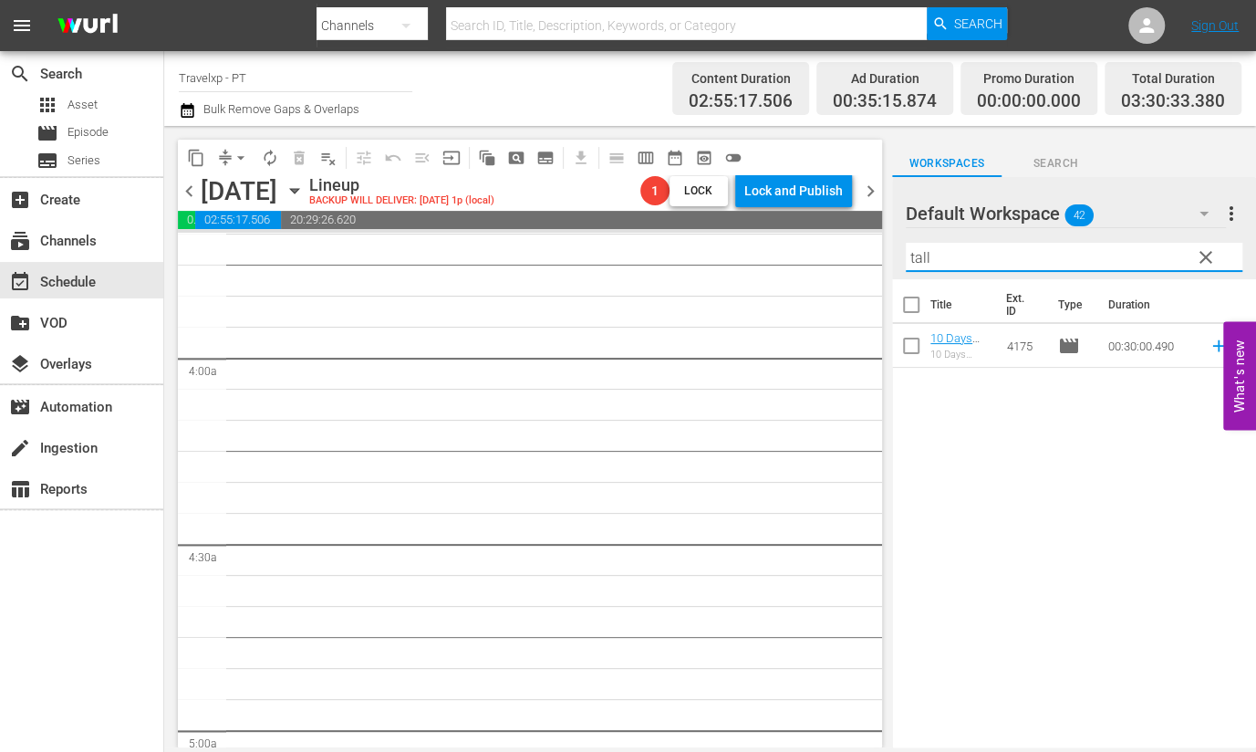
scroll to position [1140, 0]
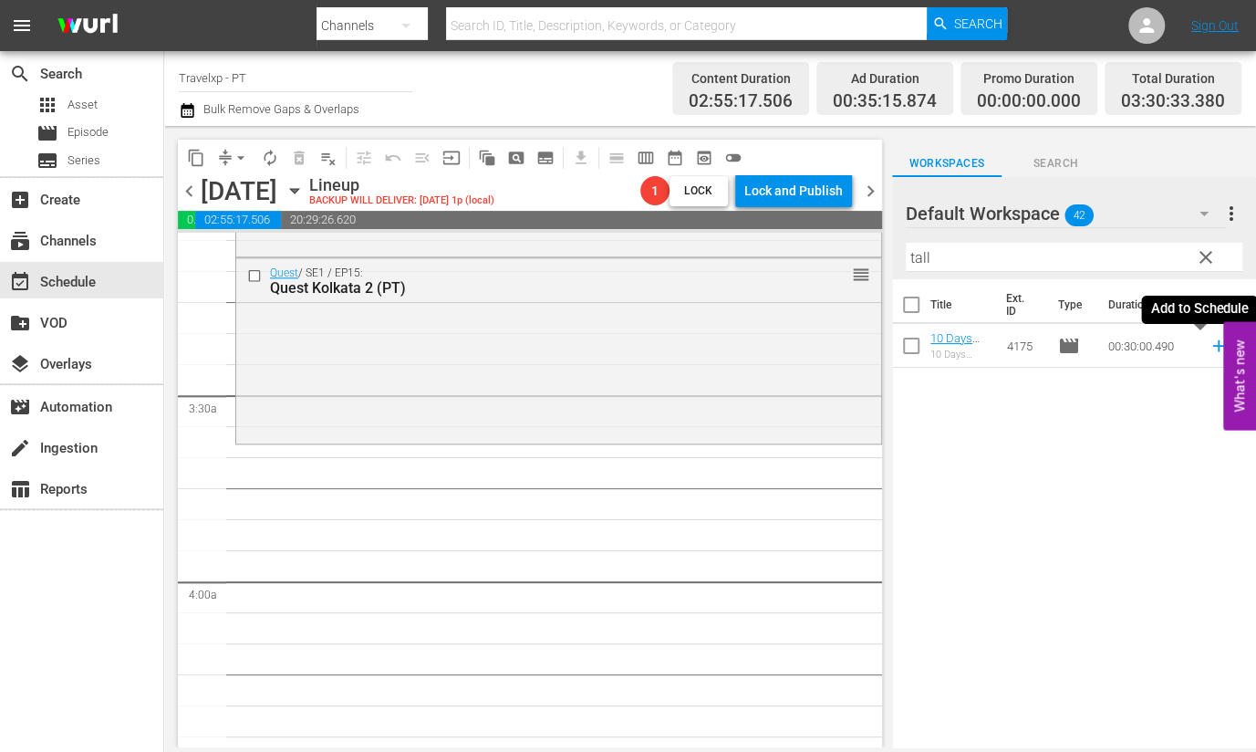
click at [1209, 343] on icon at bounding box center [1219, 346] width 20 height 20
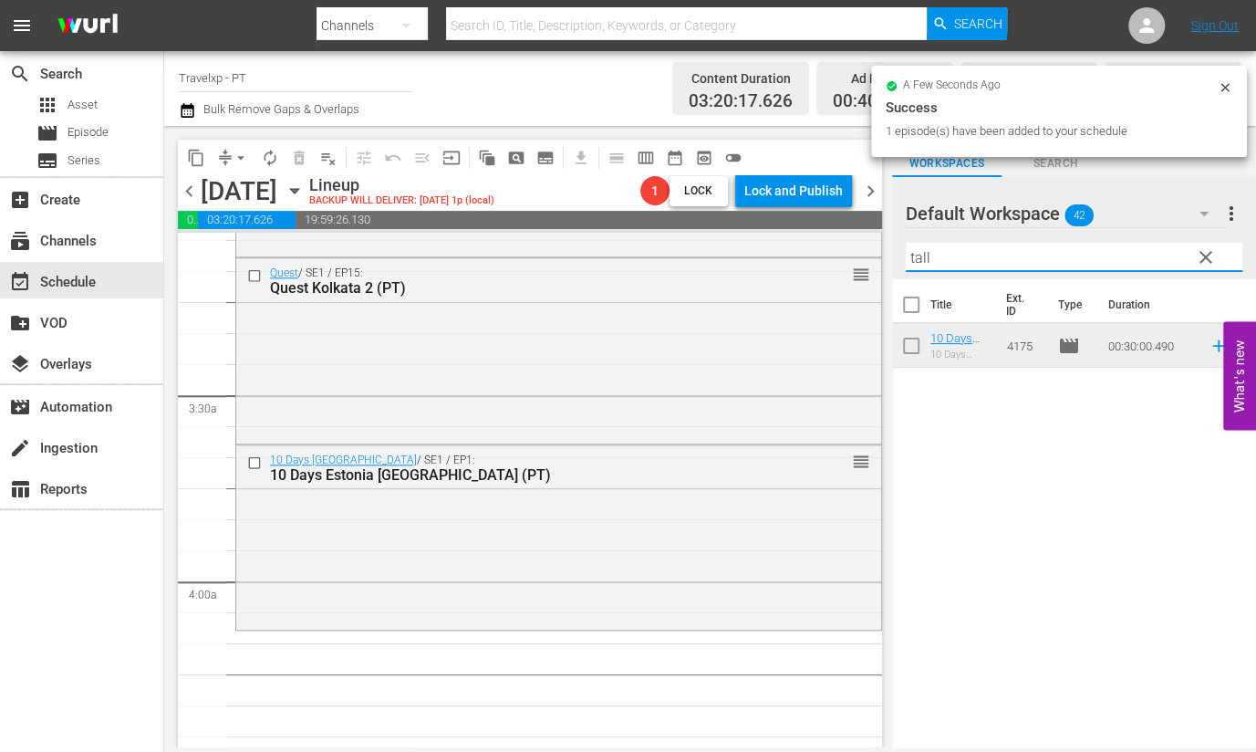
click at [916, 255] on input "tall" at bounding box center [1074, 257] width 337 height 29
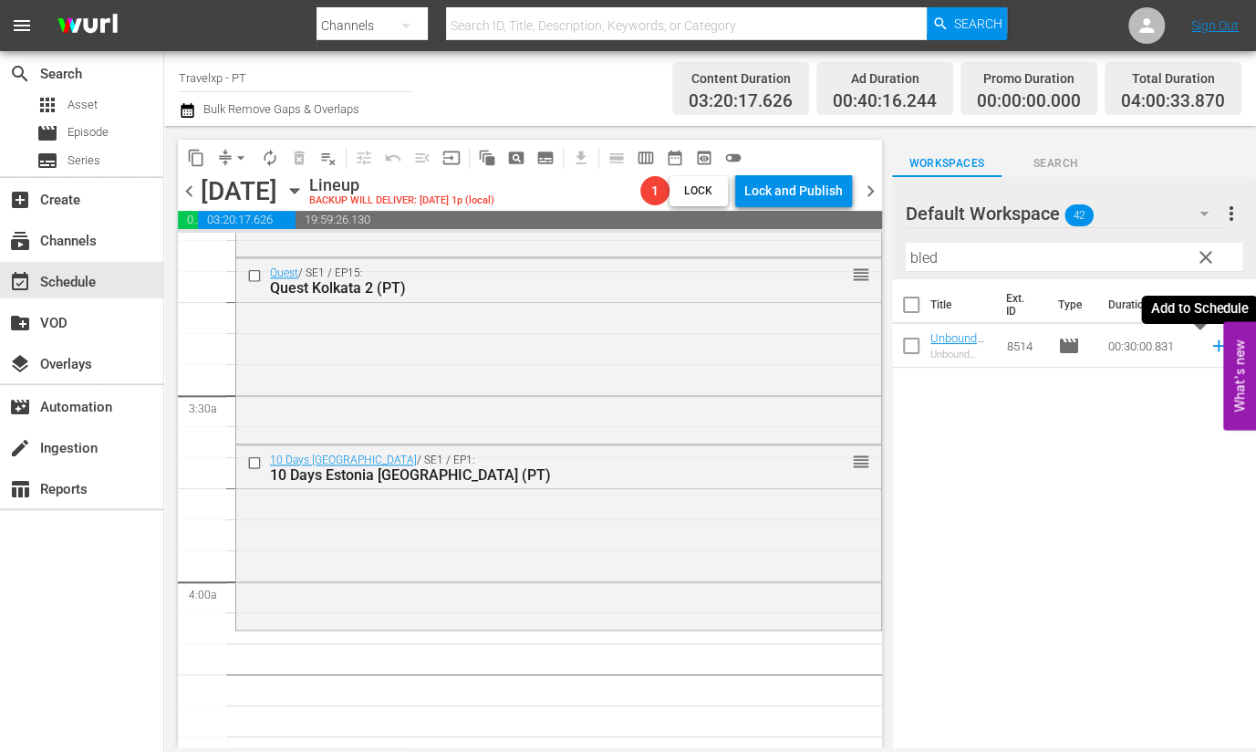
drag, startPoint x: 1198, startPoint y: 345, endPoint x: 1191, endPoint y: 338, distance: 9.7
click at [1212, 345] on icon at bounding box center [1218, 346] width 12 height 12
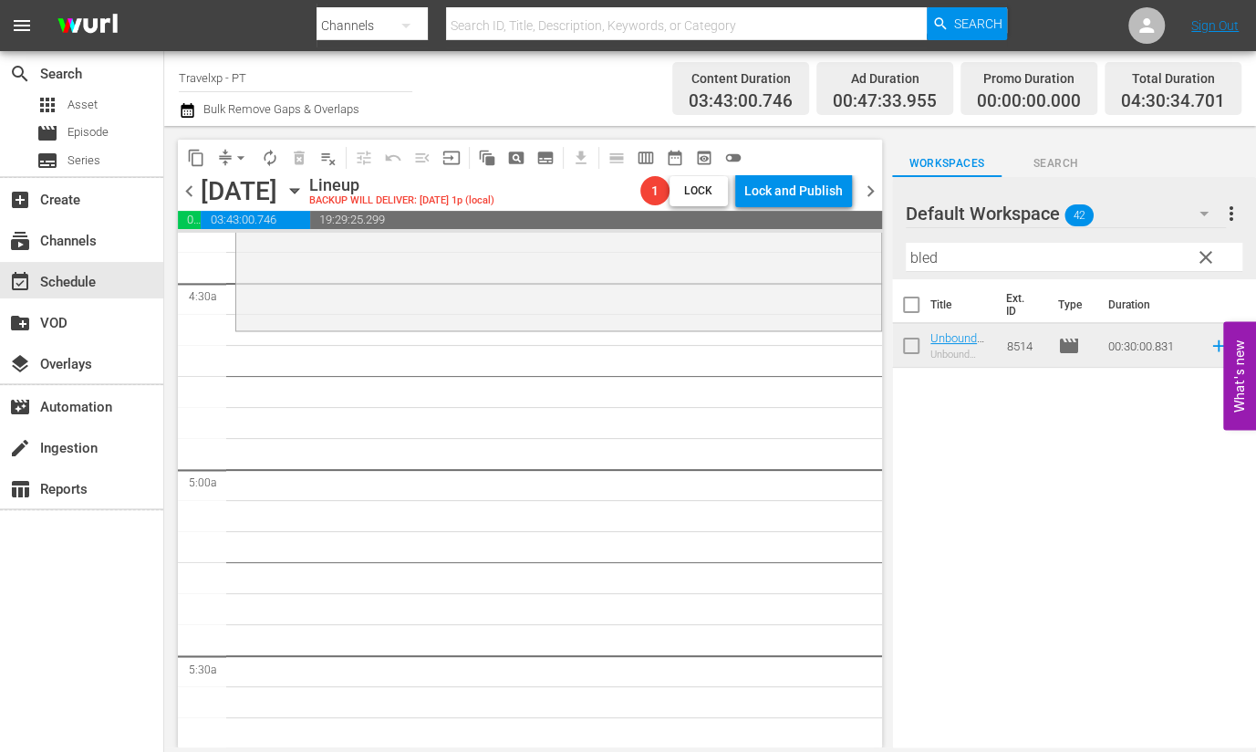
scroll to position [1596, 0]
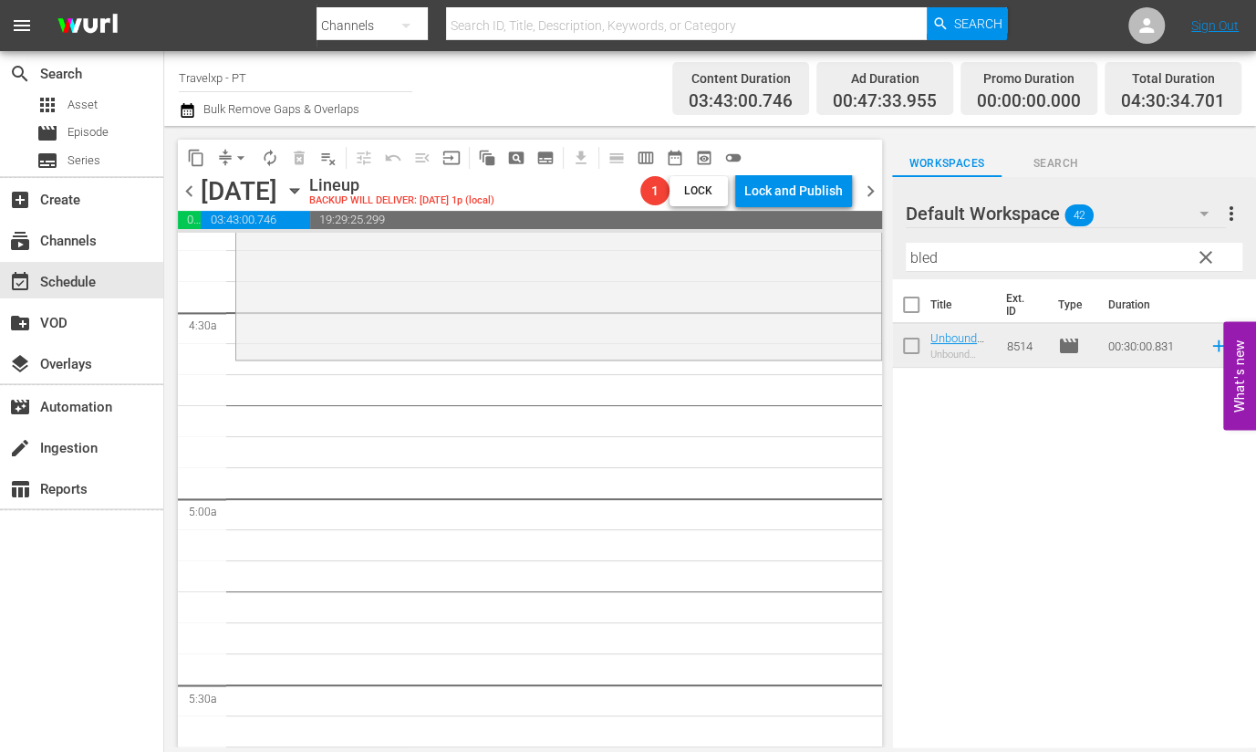
click at [932, 253] on input "bled" at bounding box center [1074, 257] width 337 height 29
type input "a"
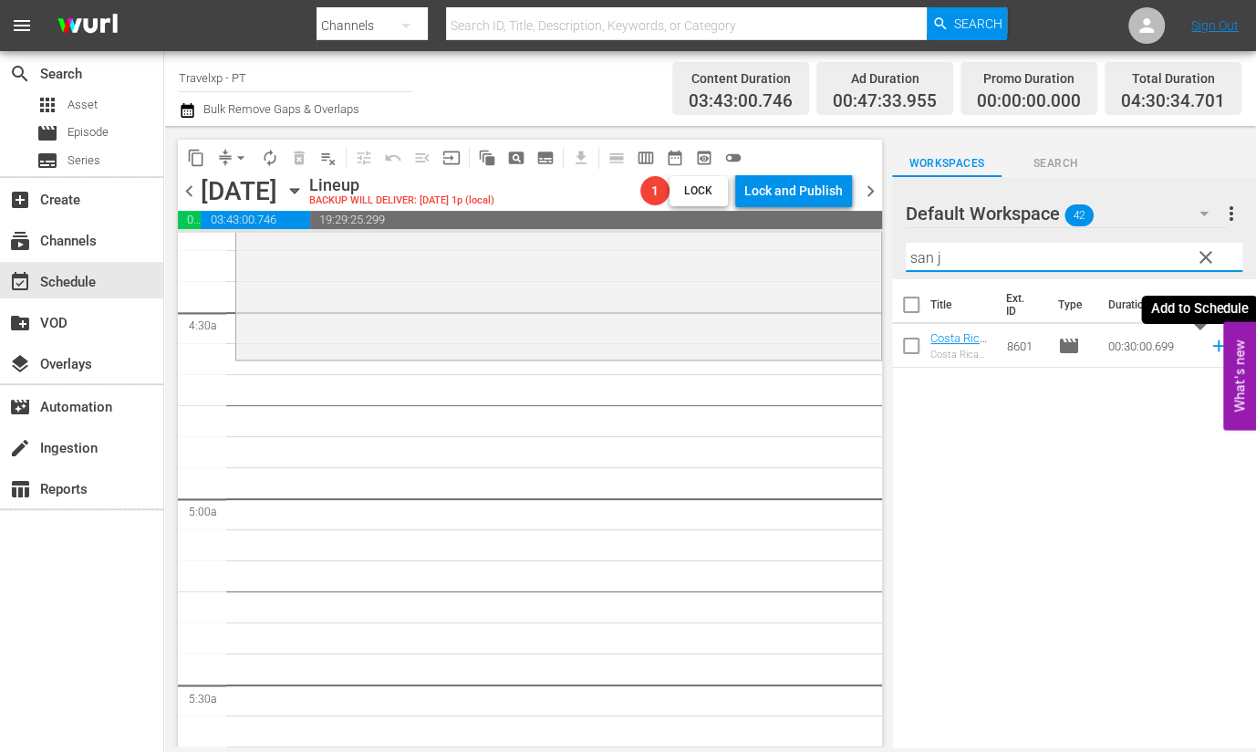
click at [1212, 345] on icon at bounding box center [1218, 346] width 12 height 12
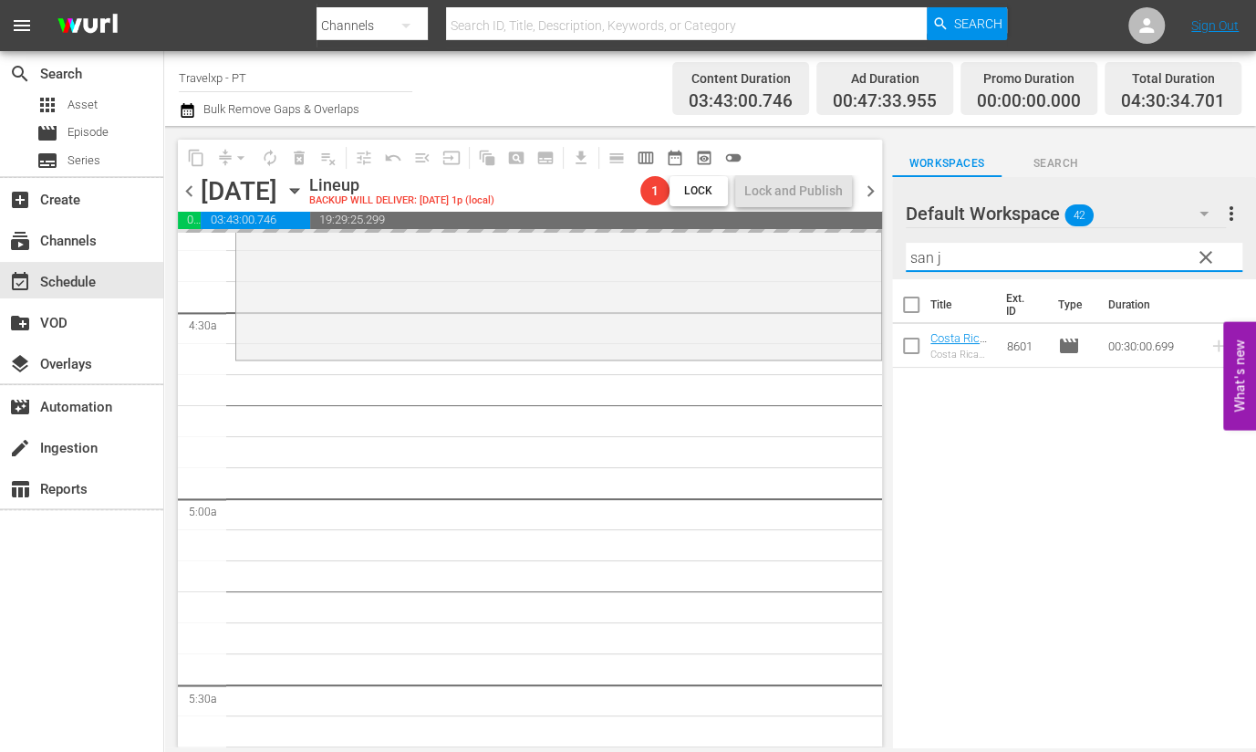
drag, startPoint x: 954, startPoint y: 266, endPoint x: 894, endPoint y: 259, distance: 60.6
click at [894, 259] on div "Default Workspace 42 Default more_vert clear Filter by Title san j" at bounding box center [1074, 228] width 364 height 102
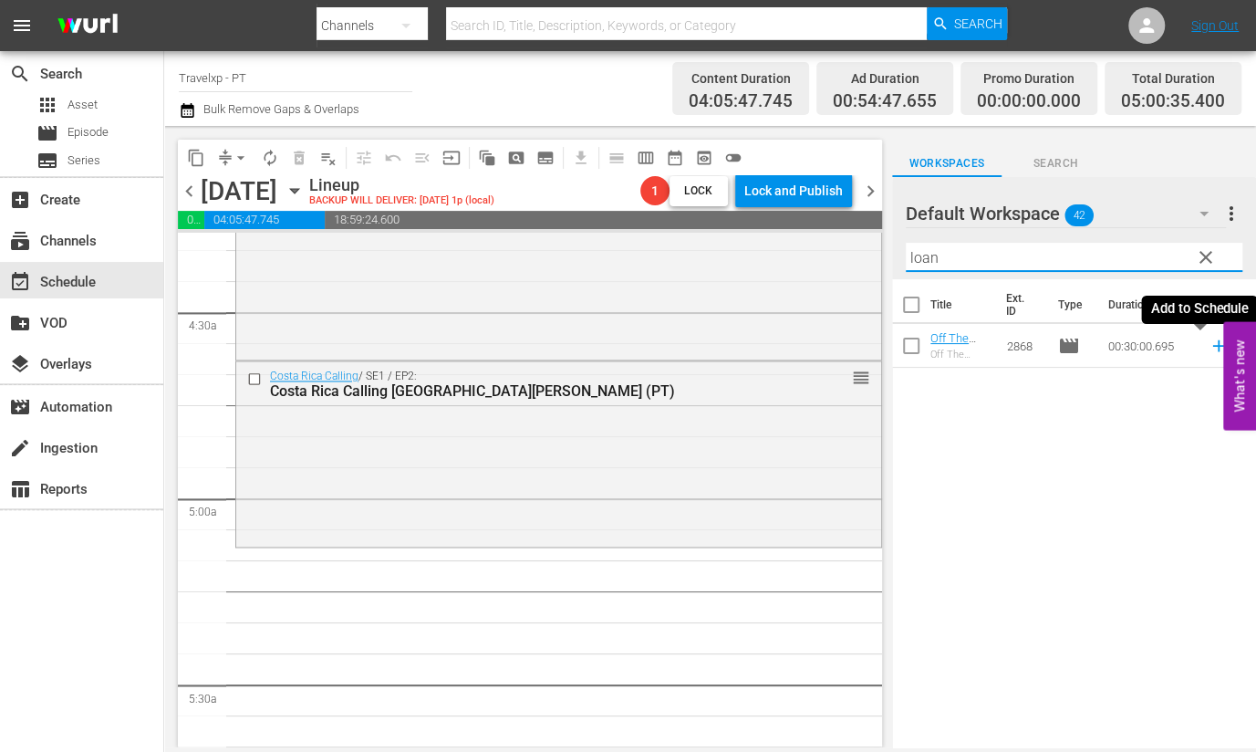
click at [1209, 349] on icon at bounding box center [1219, 346] width 20 height 20
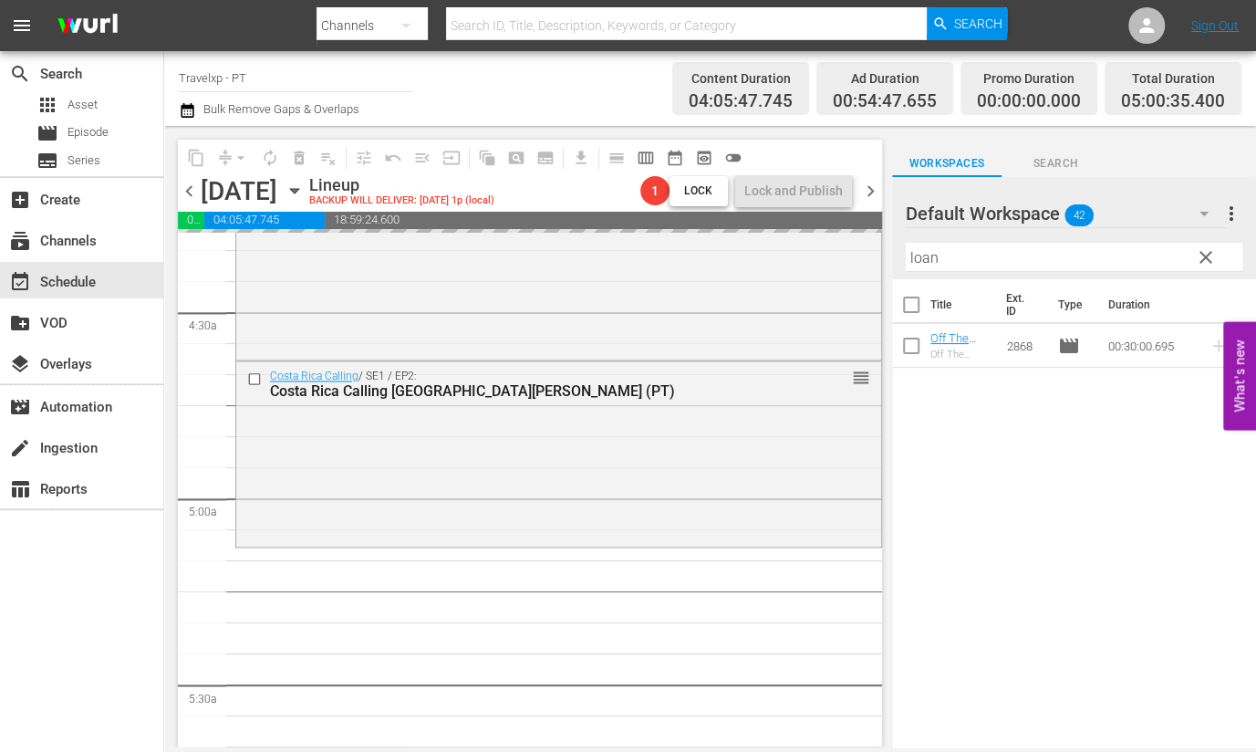
click at [914, 255] on input "loan" at bounding box center [1074, 257] width 337 height 29
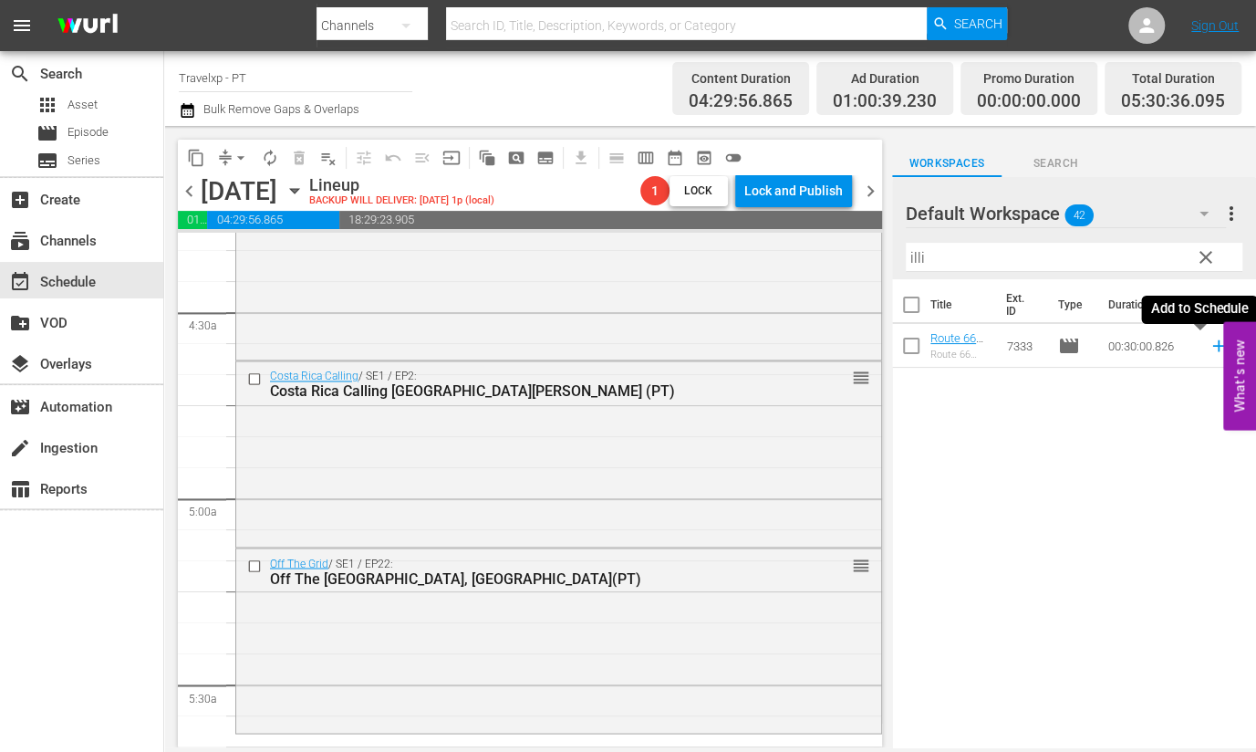
click at [1212, 346] on icon at bounding box center [1218, 346] width 12 height 12
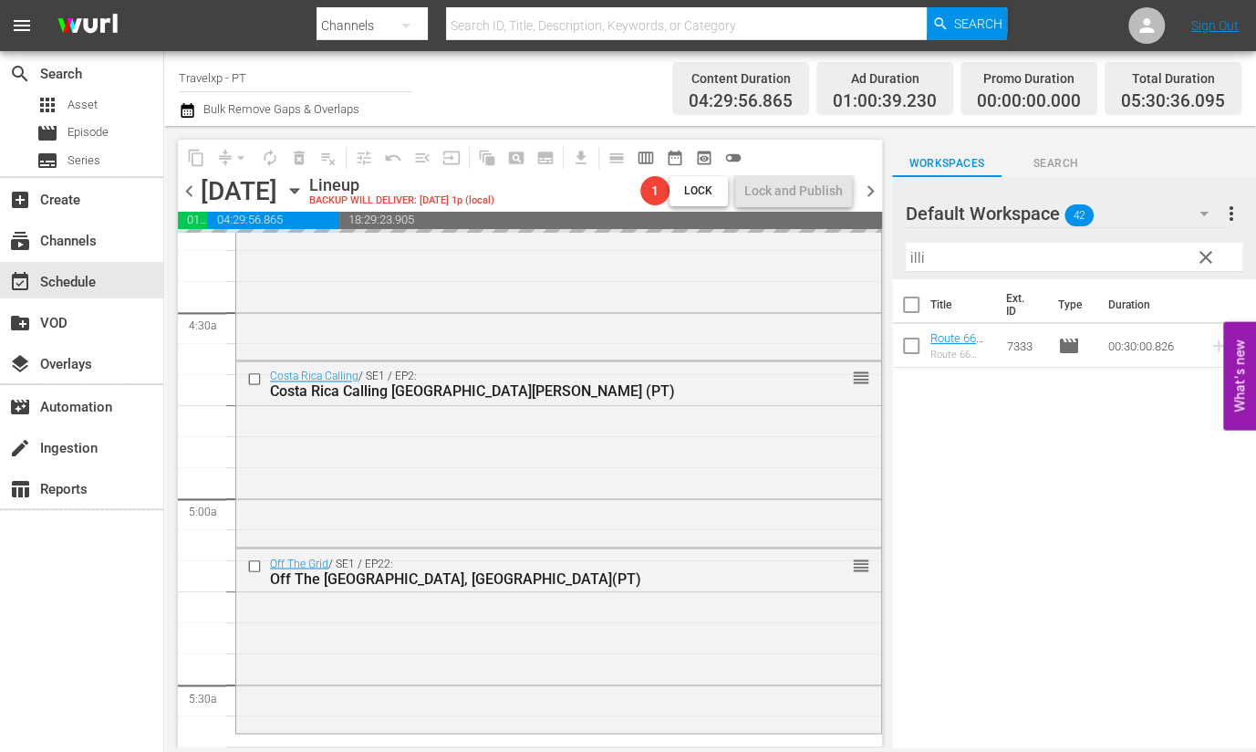
click at [916, 251] on input "illi" at bounding box center [1074, 257] width 337 height 29
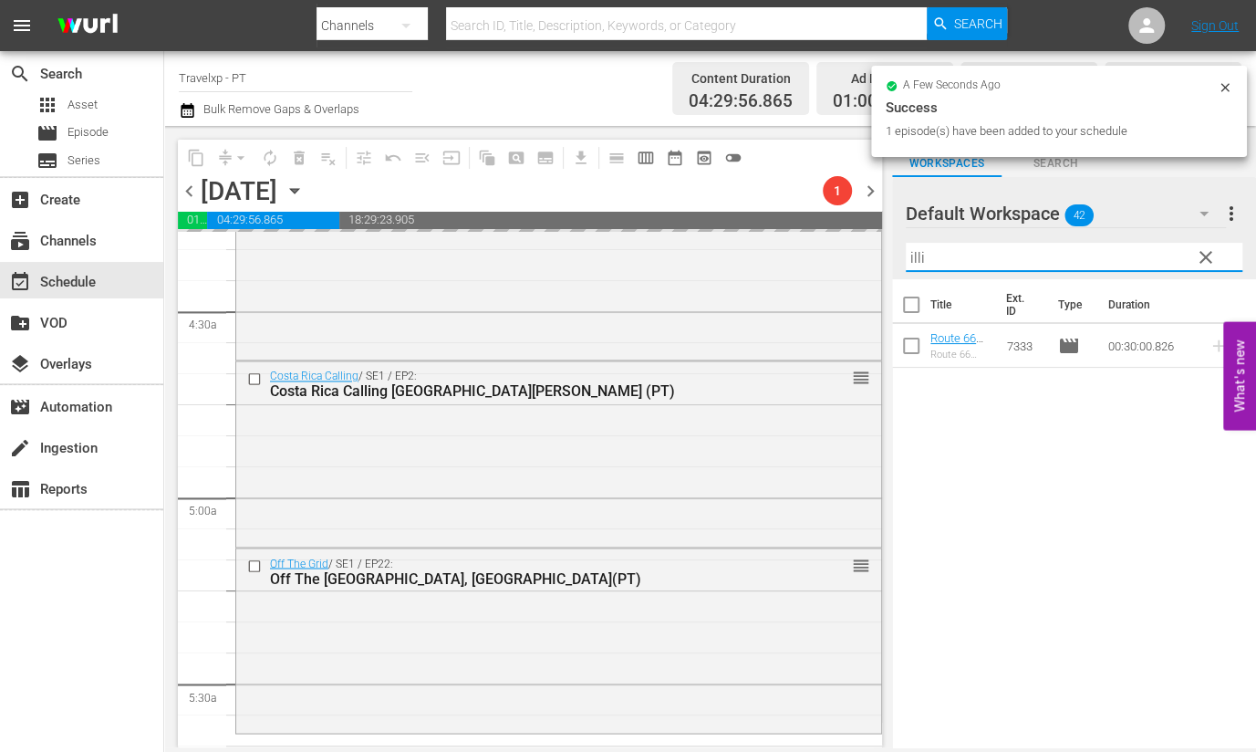
click at [916, 251] on input "illi" at bounding box center [1074, 257] width 337 height 29
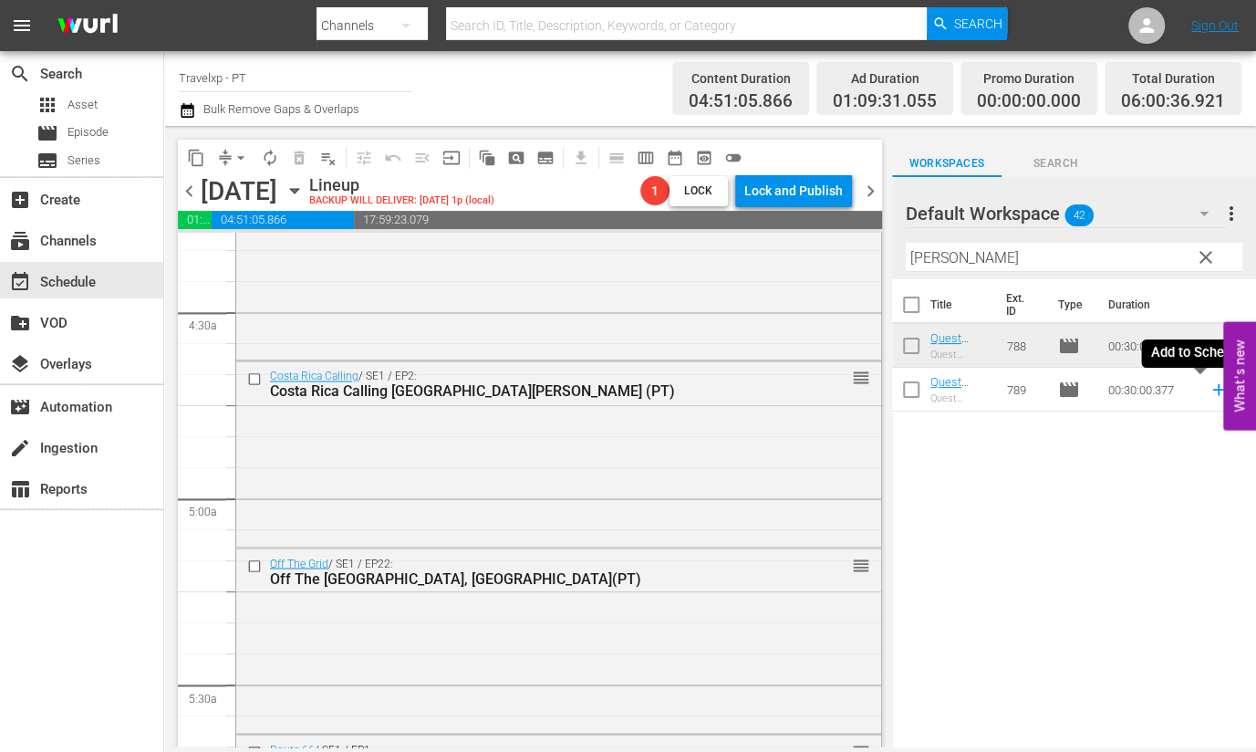
click at [1209, 392] on icon at bounding box center [1219, 389] width 20 height 20
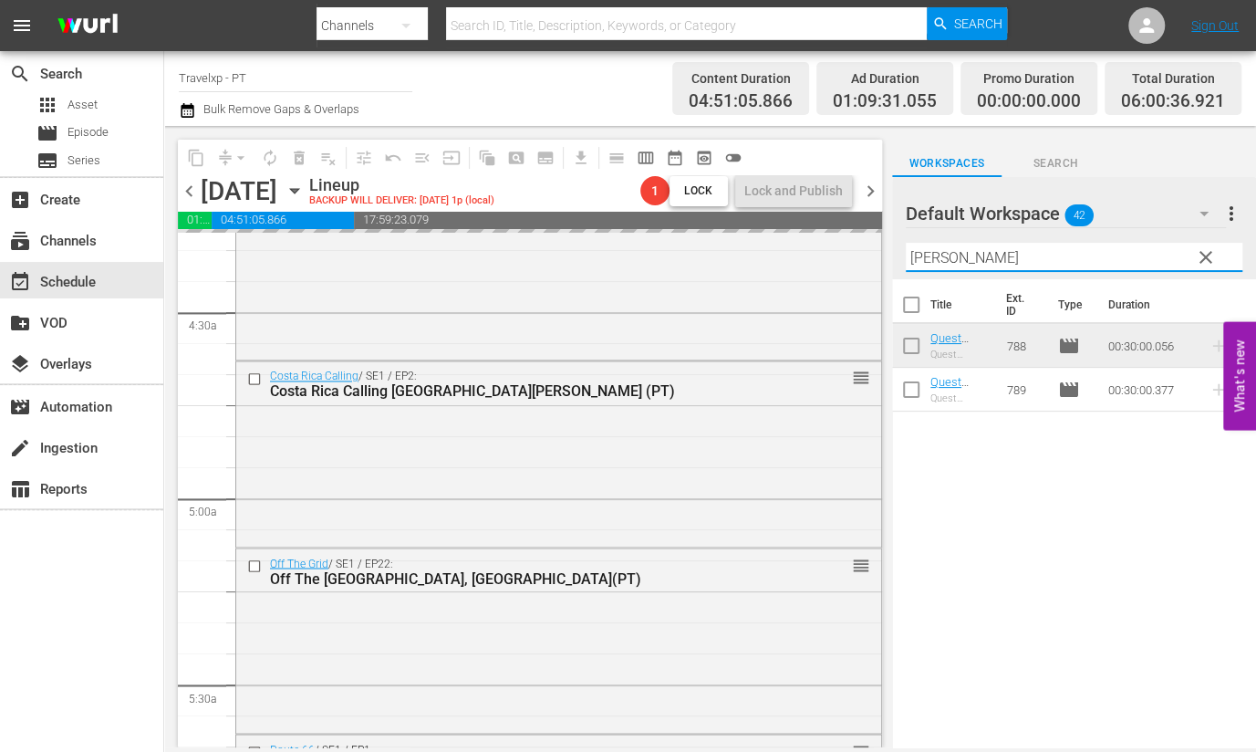
click at [910, 246] on input "[PERSON_NAME]" at bounding box center [1074, 257] width 337 height 29
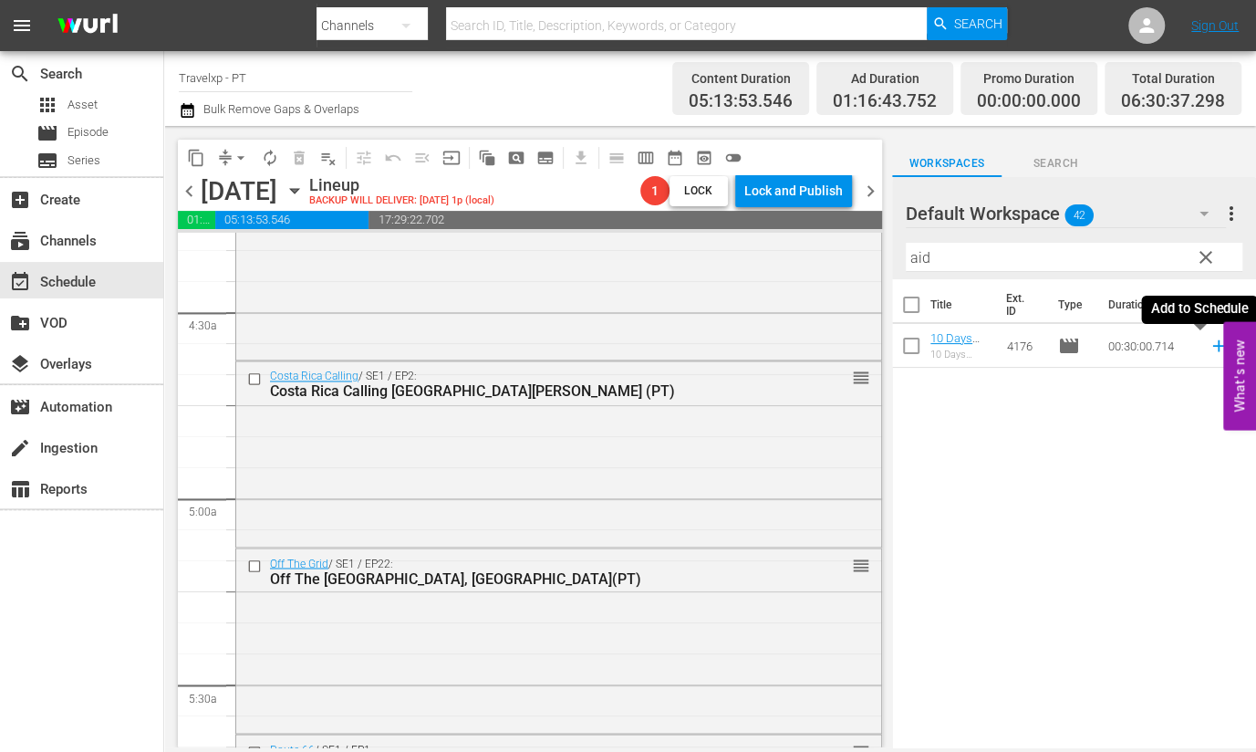
click at [1212, 346] on icon at bounding box center [1218, 346] width 12 height 12
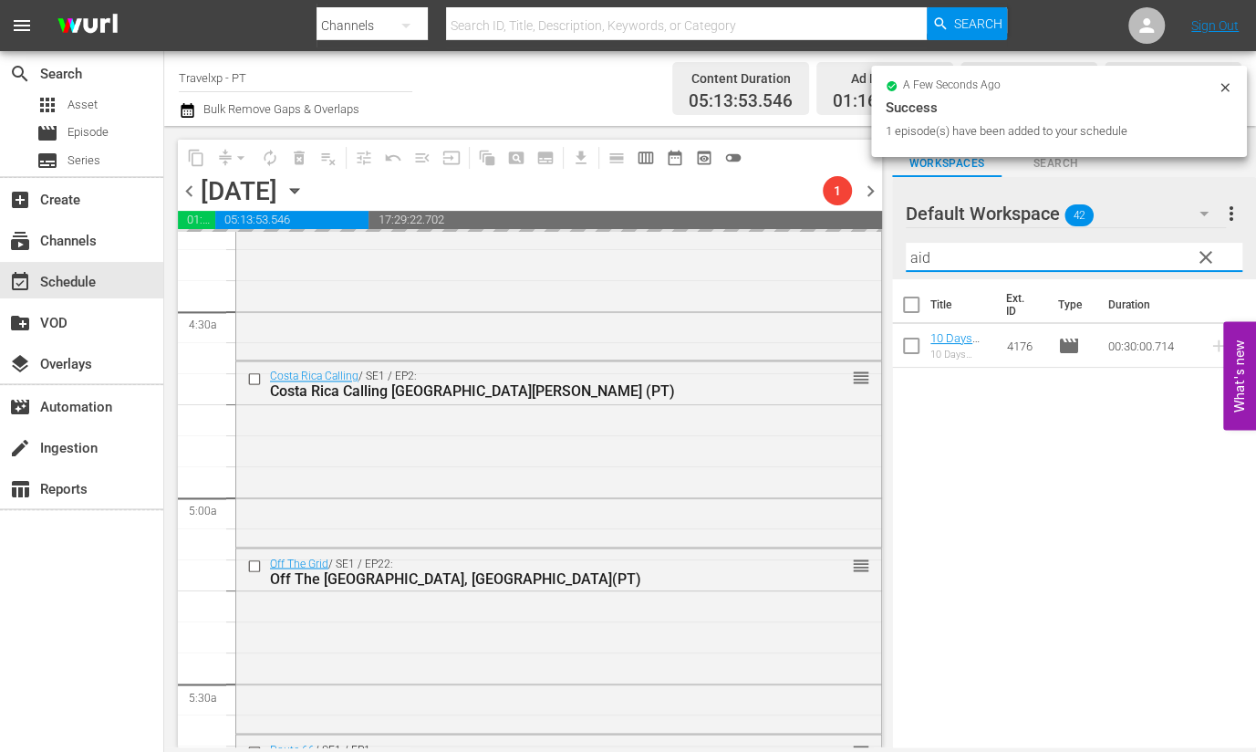
click at [917, 263] on input "aid" at bounding box center [1074, 257] width 337 height 29
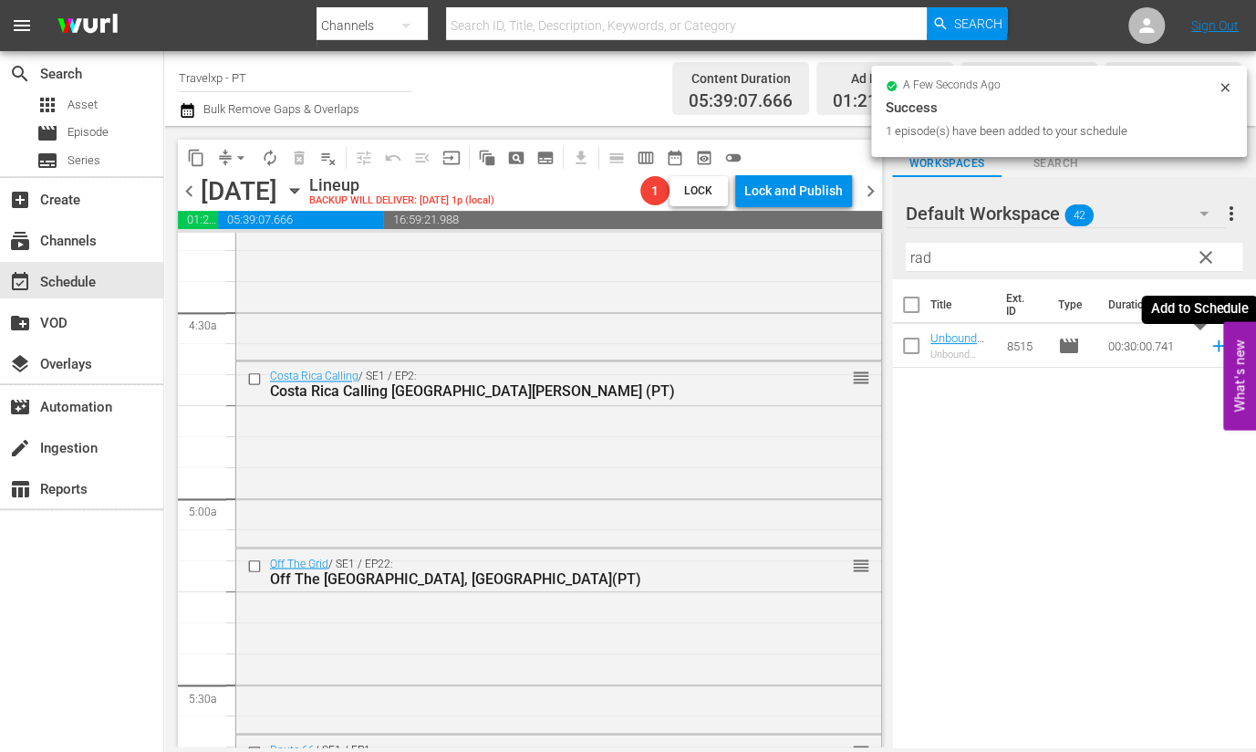
click at [1209, 351] on icon at bounding box center [1219, 346] width 20 height 20
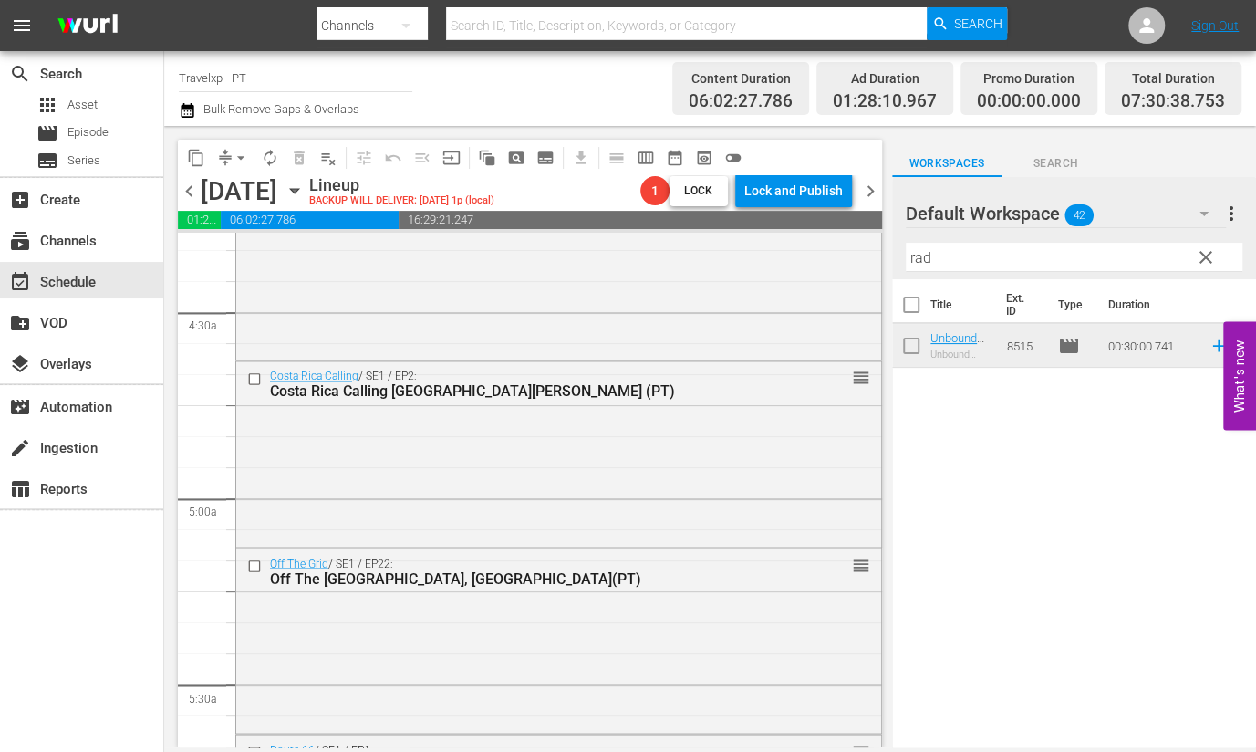
click at [921, 262] on input "rad" at bounding box center [1074, 257] width 337 height 29
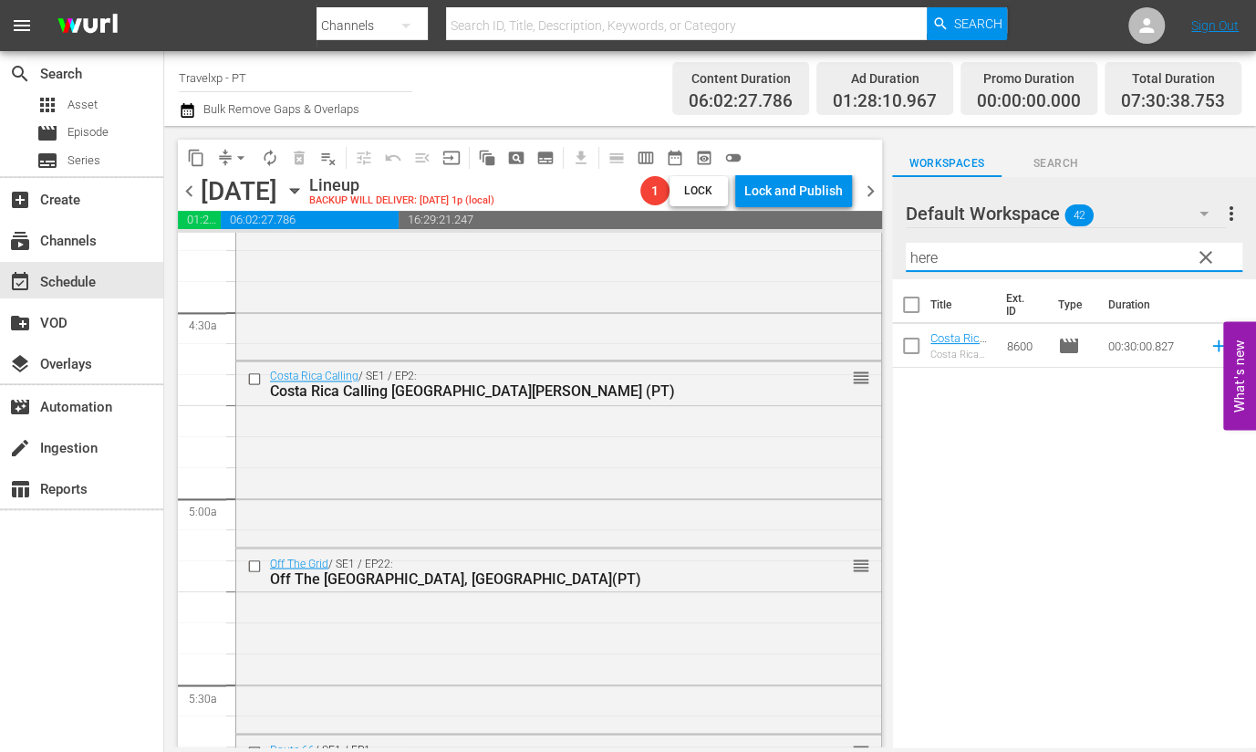
click at [1209, 352] on icon at bounding box center [1219, 346] width 20 height 20
click at [924, 262] on input "here" at bounding box center [1074, 257] width 337 height 29
click at [921, 262] on input "here" at bounding box center [1074, 257] width 337 height 29
drag, startPoint x: 962, startPoint y: 262, endPoint x: 895, endPoint y: 253, distance: 67.2
click at [895, 253] on div "Default Workspace 42 Default more_vert clear Filter by Title hemontre" at bounding box center [1074, 228] width 364 height 102
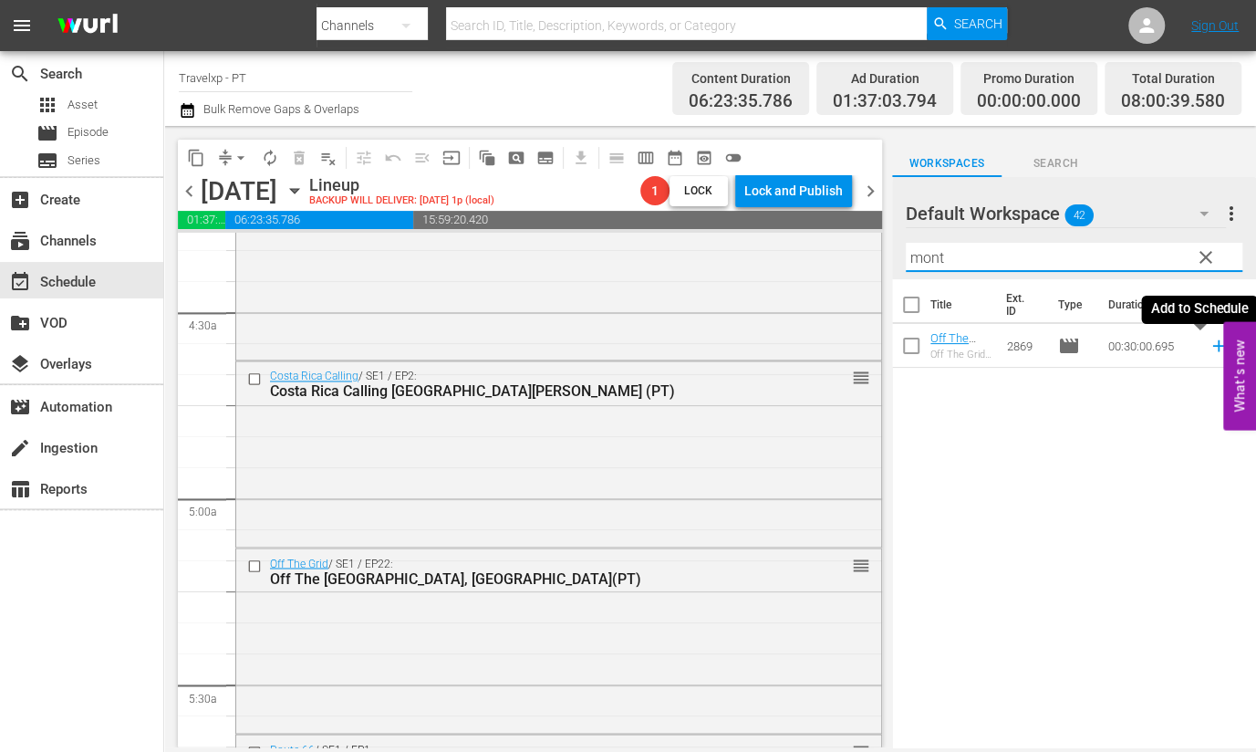
drag, startPoint x: 1201, startPoint y: 349, endPoint x: 1193, endPoint y: 341, distance: 11.0
click at [1209, 349] on icon at bounding box center [1219, 346] width 20 height 20
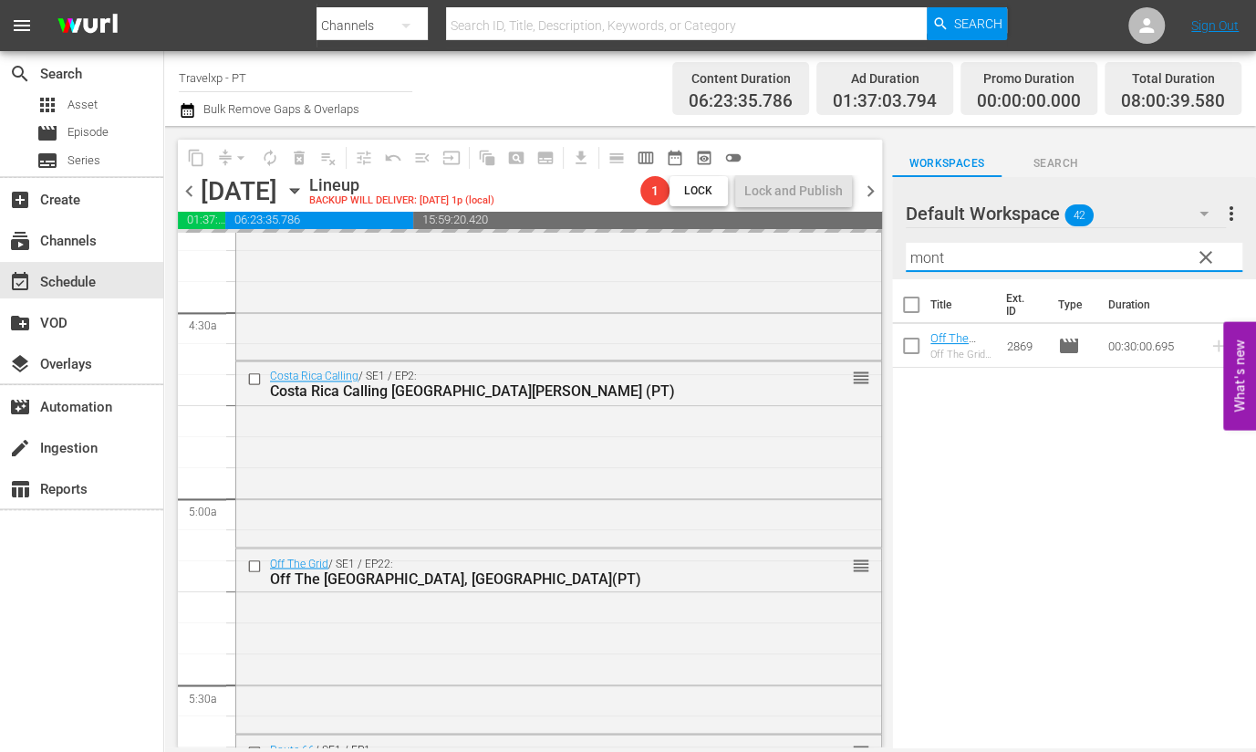
click at [933, 263] on input "mont" at bounding box center [1074, 257] width 337 height 29
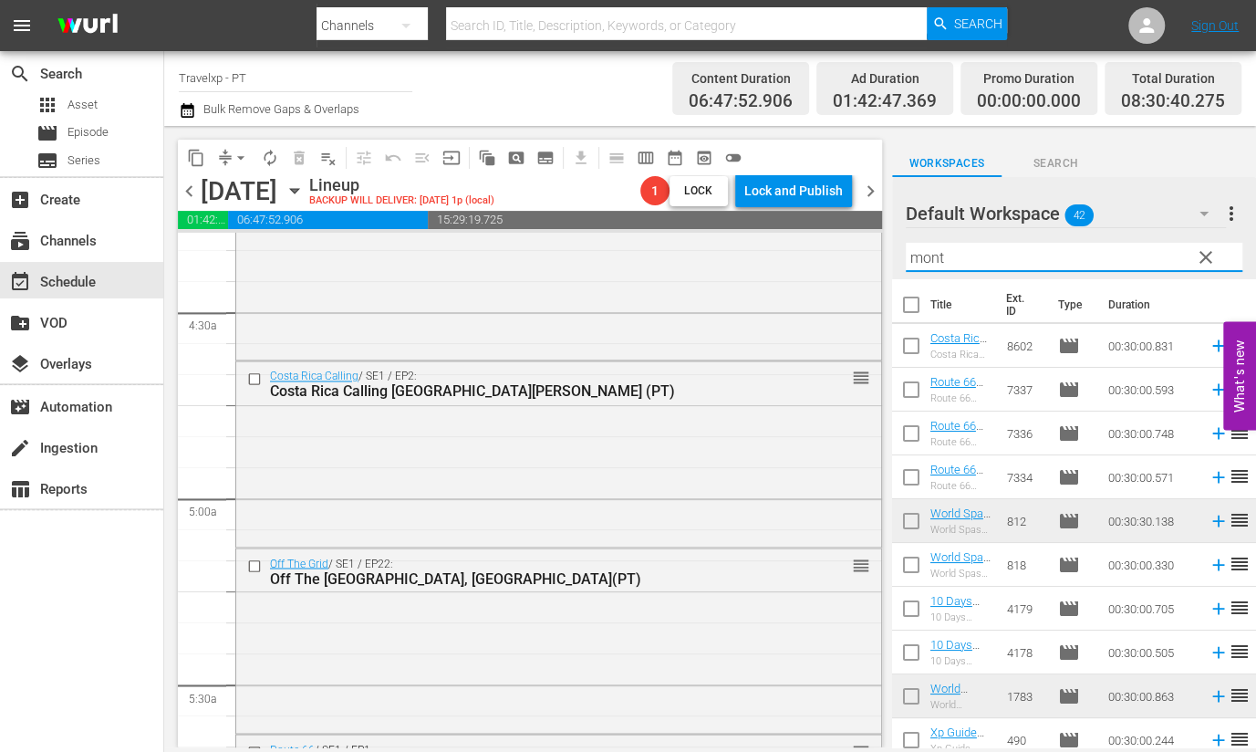
type input "m"
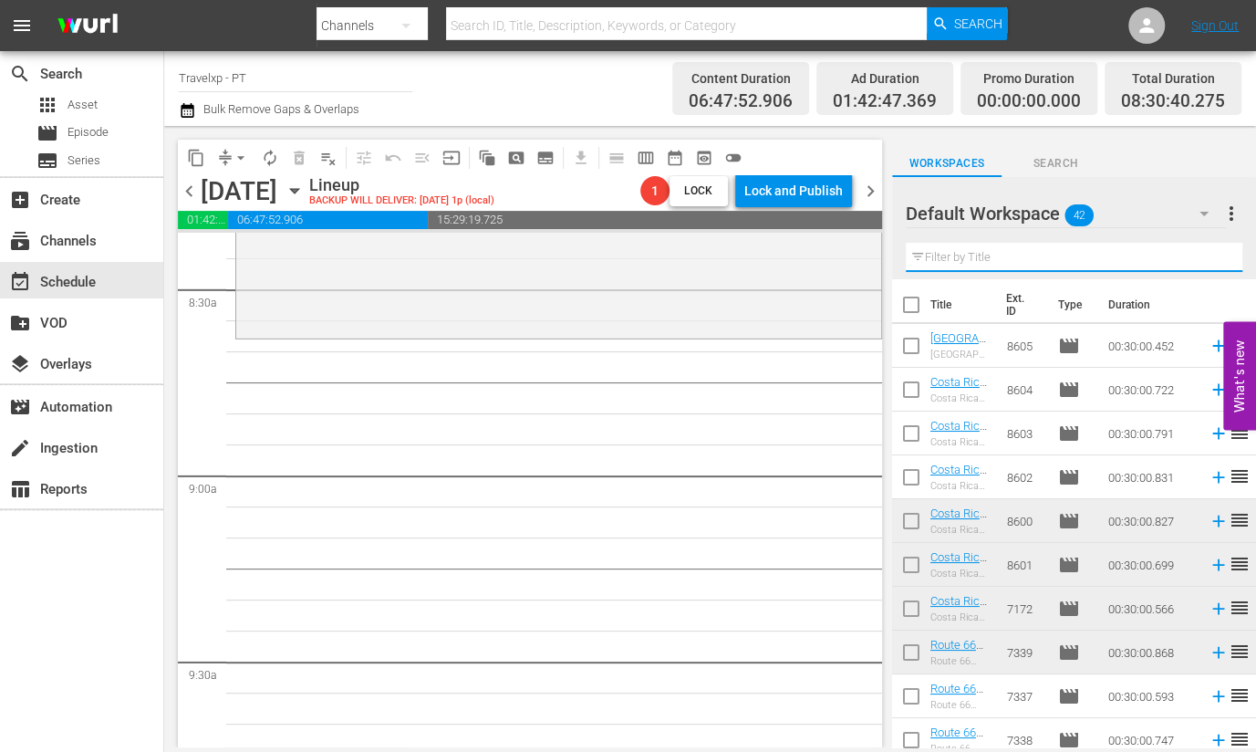
scroll to position [3078, 0]
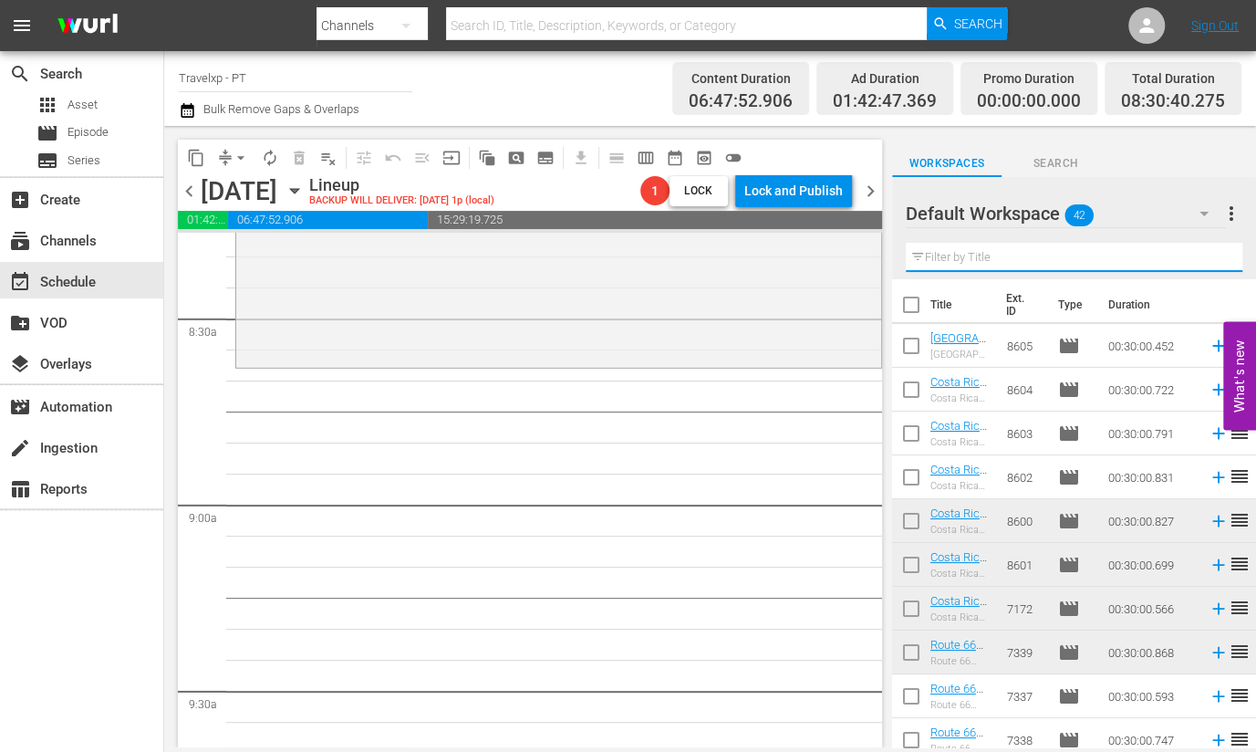
click at [967, 258] on input "text" at bounding box center [1074, 257] width 337 height 29
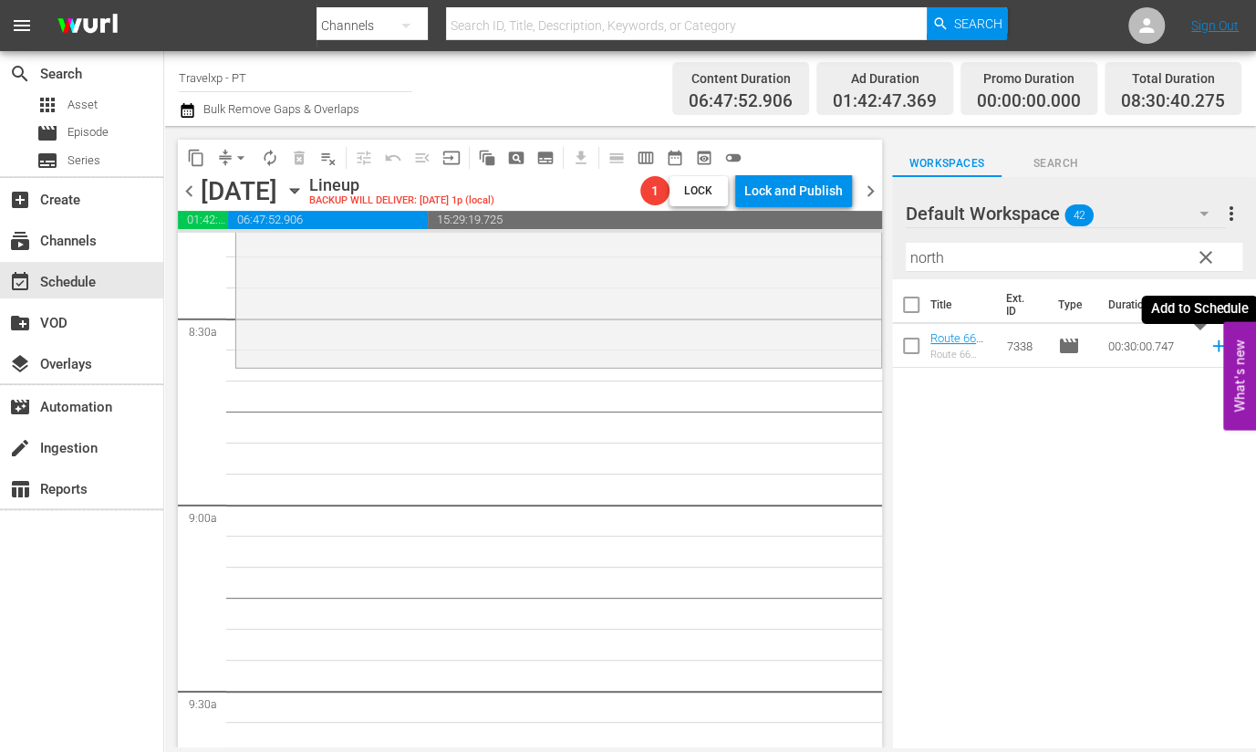
drag, startPoint x: 1203, startPoint y: 348, endPoint x: 996, endPoint y: 264, distance: 223.4
click at [1209, 348] on icon at bounding box center [1219, 346] width 20 height 20
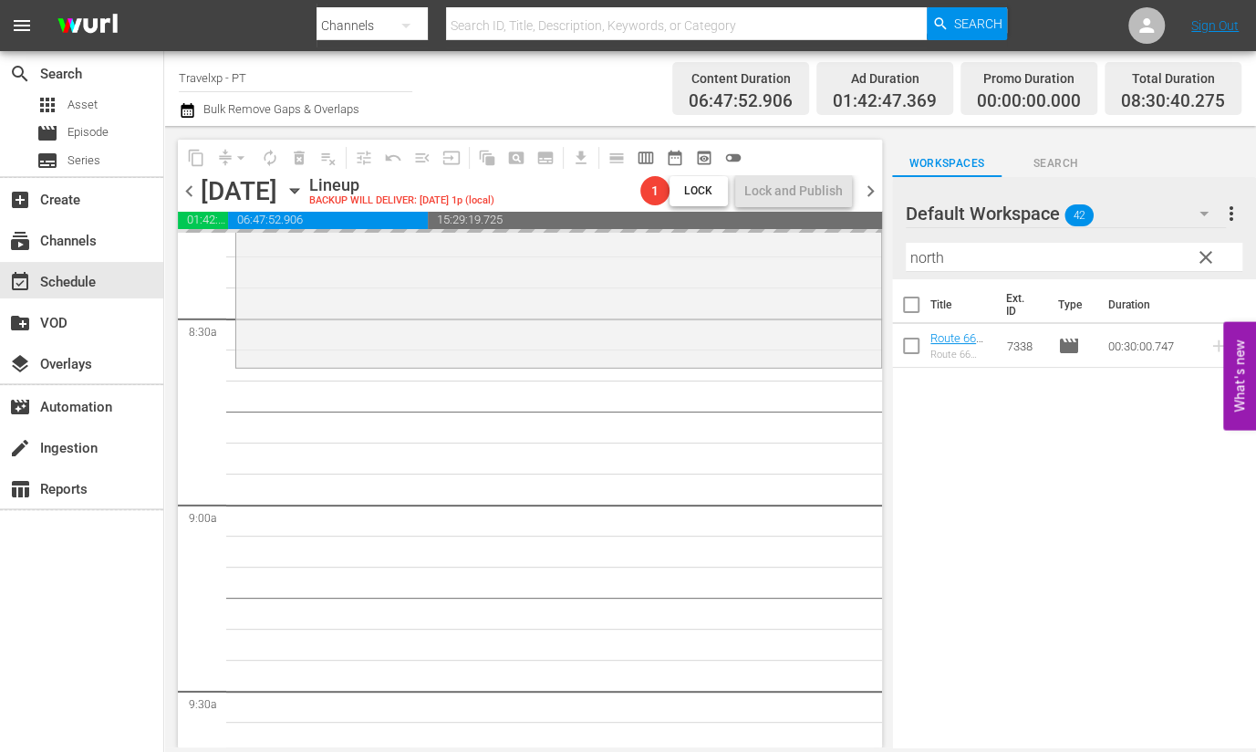
click at [928, 250] on input "north" at bounding box center [1074, 257] width 337 height 29
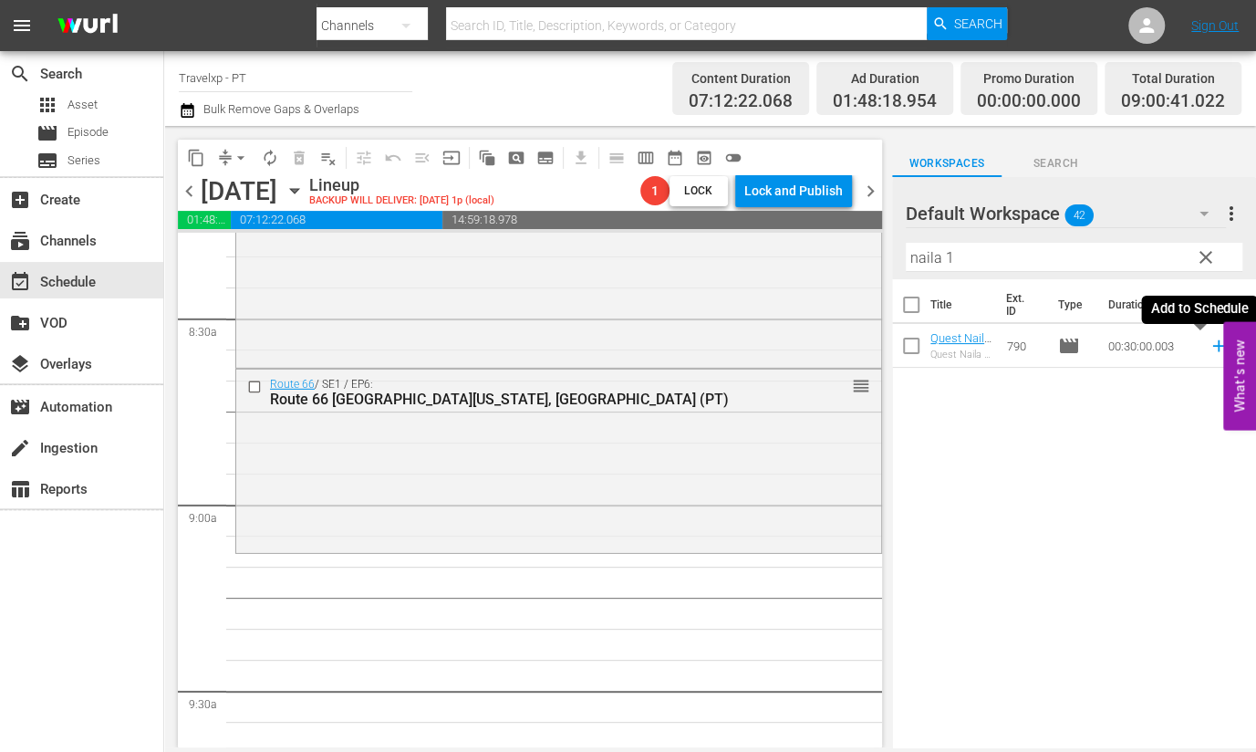
click at [1209, 353] on icon at bounding box center [1219, 346] width 20 height 20
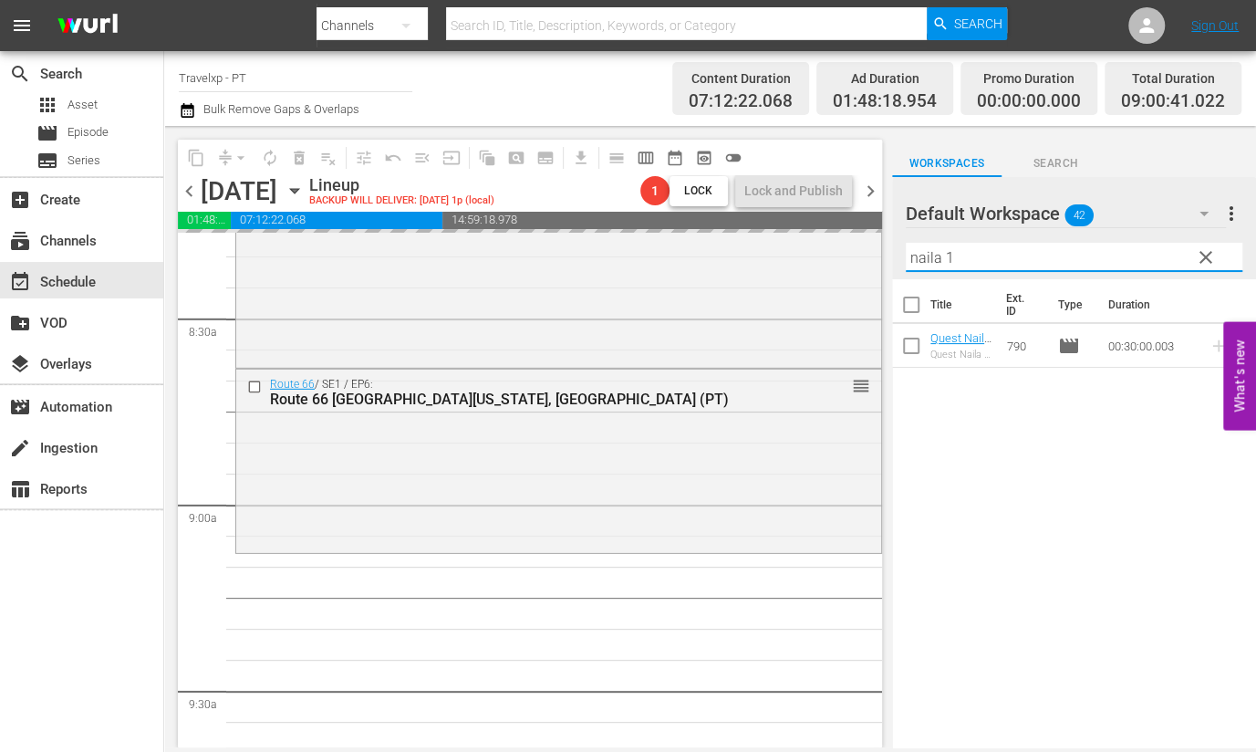
drag, startPoint x: 965, startPoint y: 259, endPoint x: 898, endPoint y: 257, distance: 67.5
click at [898, 257] on div "Default Workspace 42 Default more_vert clear Filter by Title naila 1" at bounding box center [1074, 228] width 364 height 102
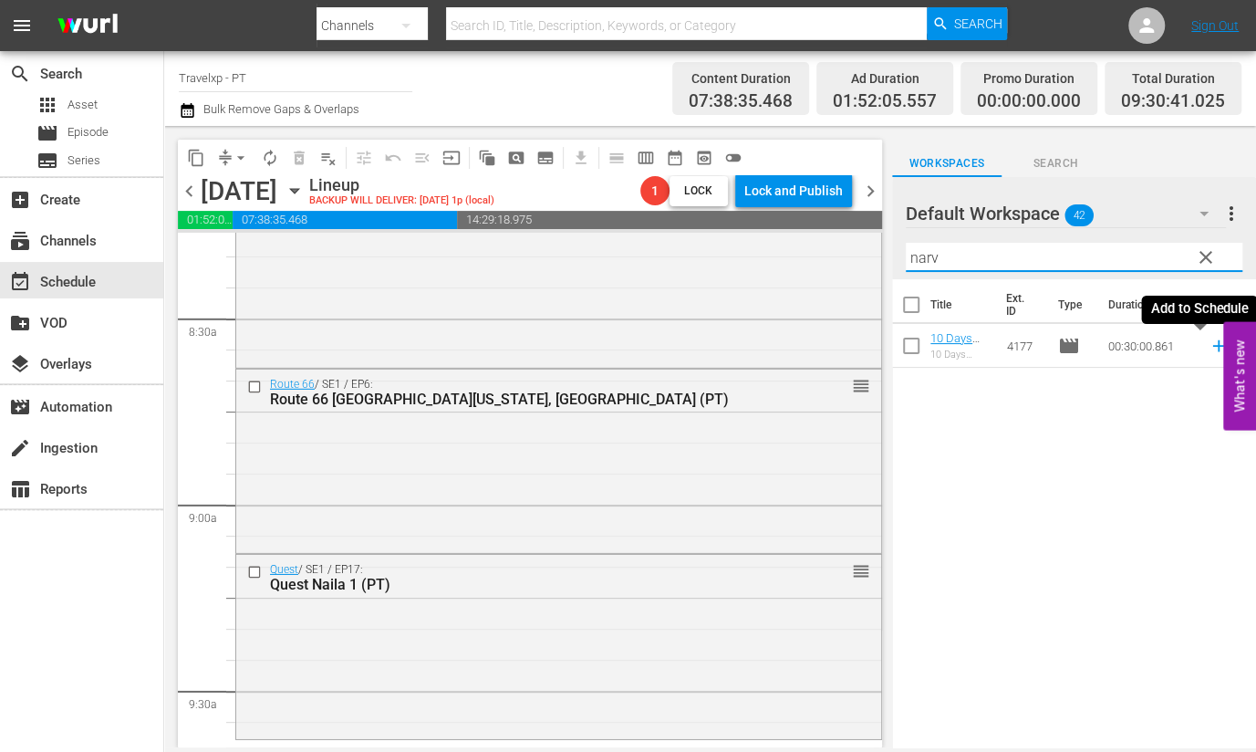
click at [1209, 348] on icon at bounding box center [1219, 346] width 20 height 20
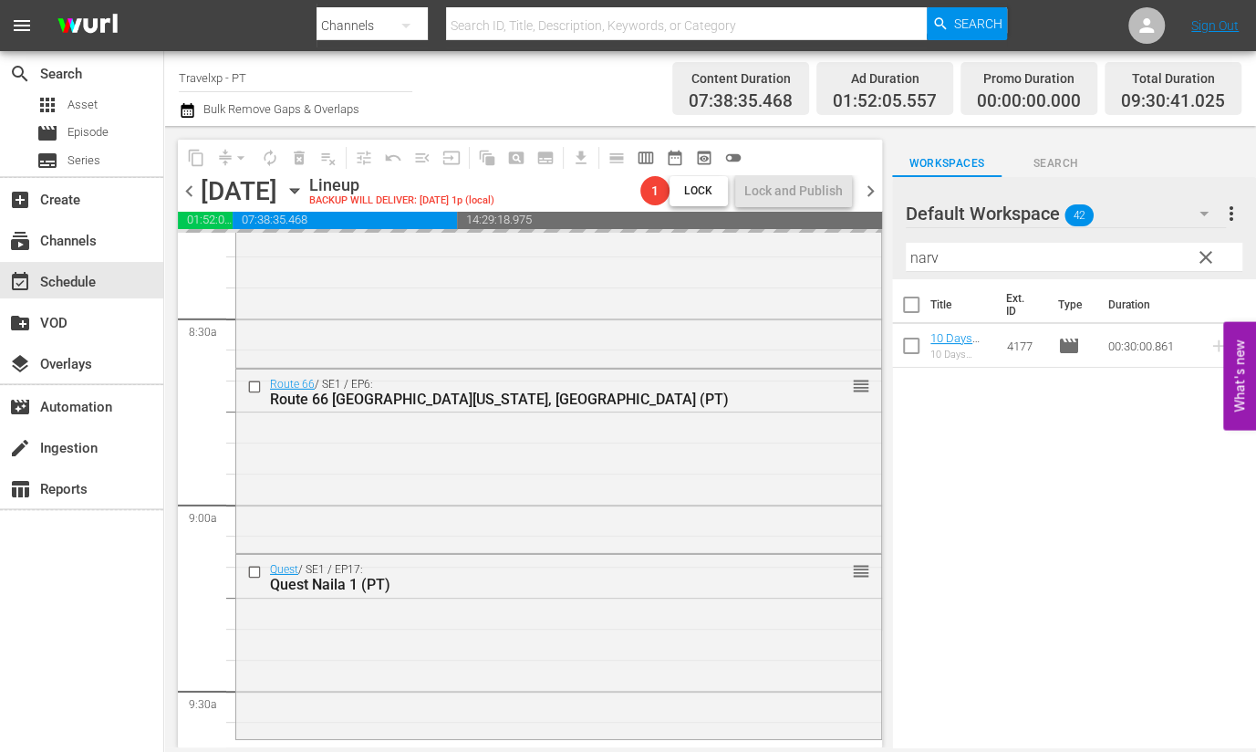
click at [926, 258] on input "narv" at bounding box center [1074, 257] width 337 height 29
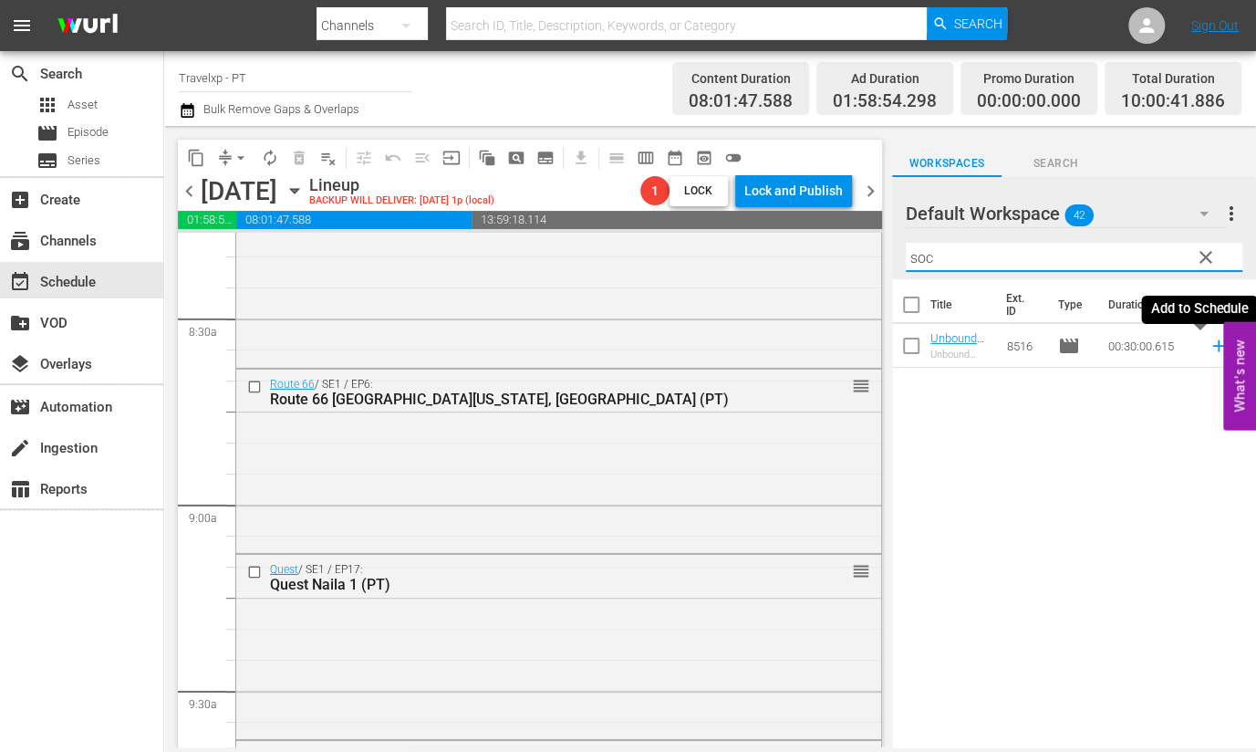
drag, startPoint x: 1199, startPoint y: 347, endPoint x: 1167, endPoint y: 325, distance: 38.7
click at [1209, 347] on icon at bounding box center [1219, 346] width 20 height 20
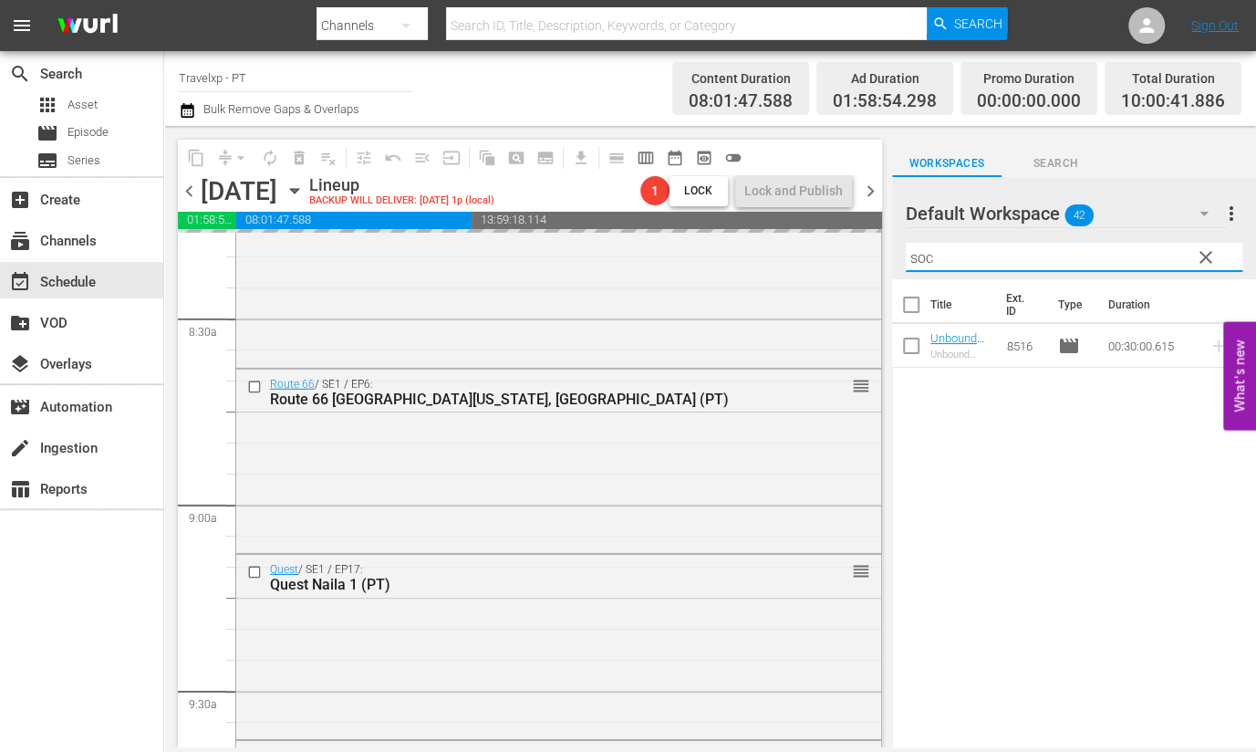
click at [913, 260] on input "soc" at bounding box center [1074, 257] width 337 height 29
click at [913, 261] on input "soc" at bounding box center [1074, 257] width 337 height 29
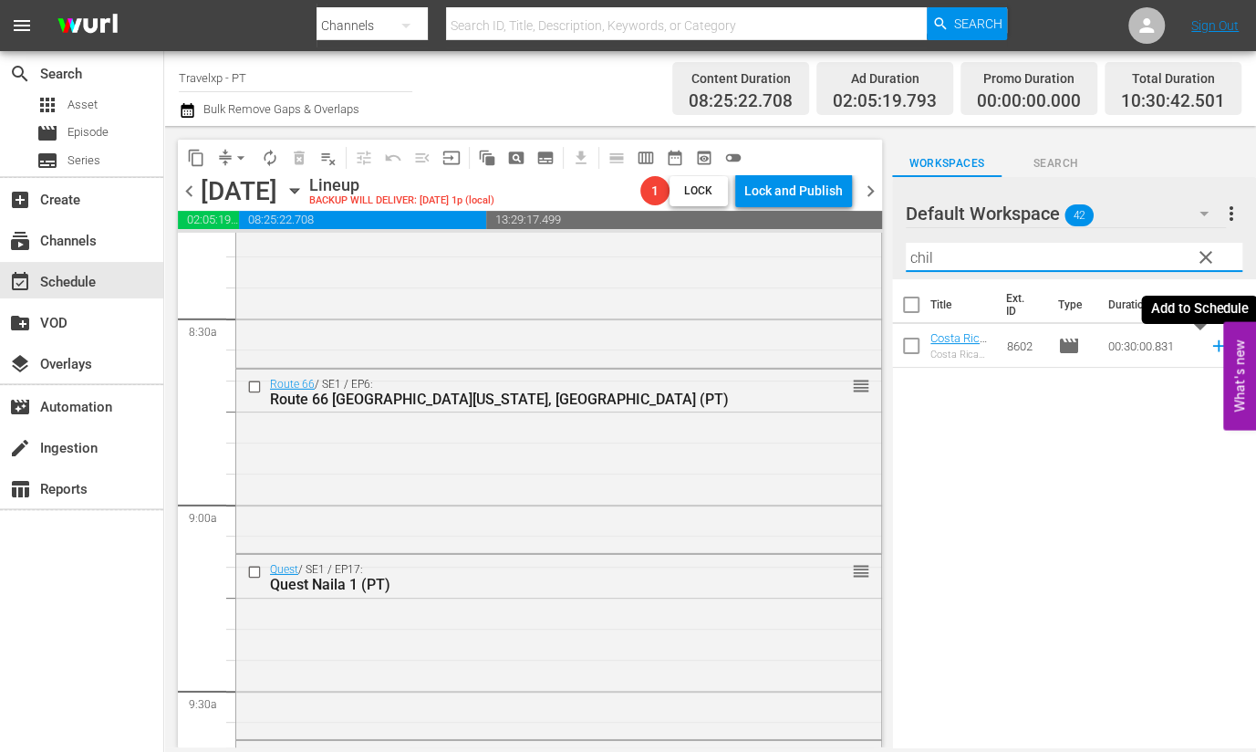
click at [1212, 345] on icon at bounding box center [1218, 346] width 12 height 12
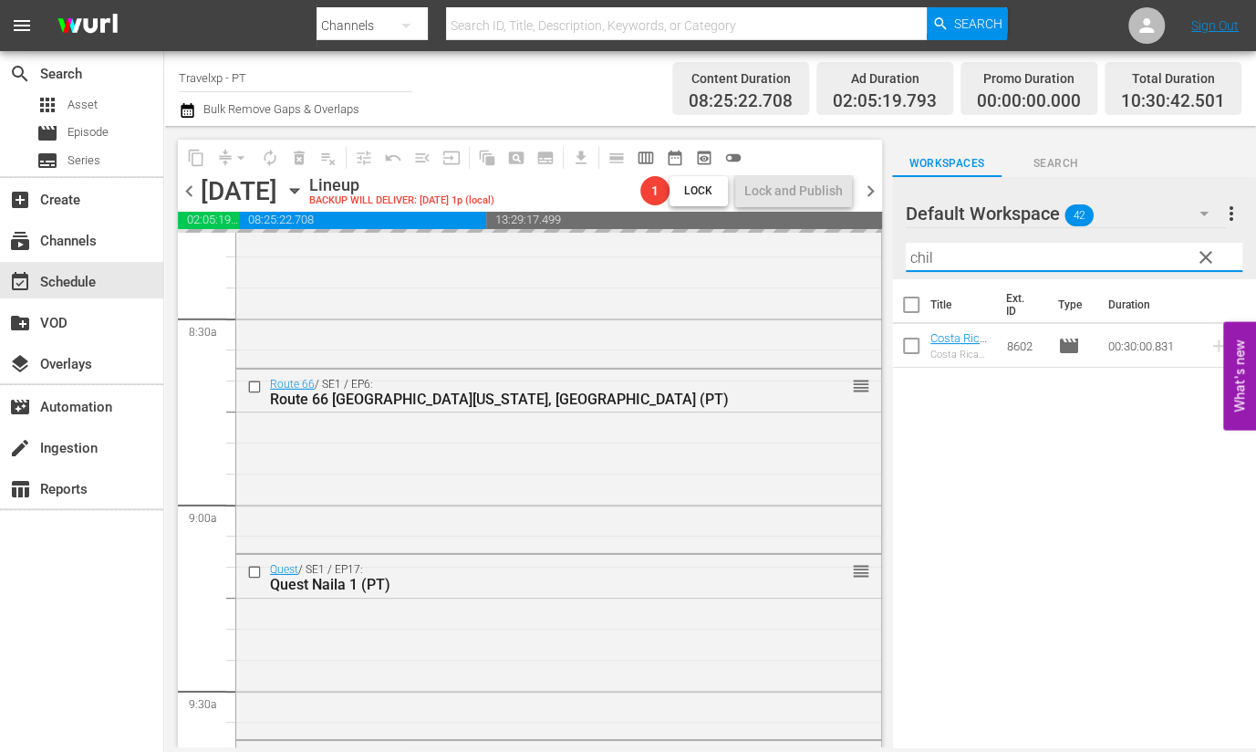
click at [912, 253] on input "chil" at bounding box center [1074, 257] width 337 height 29
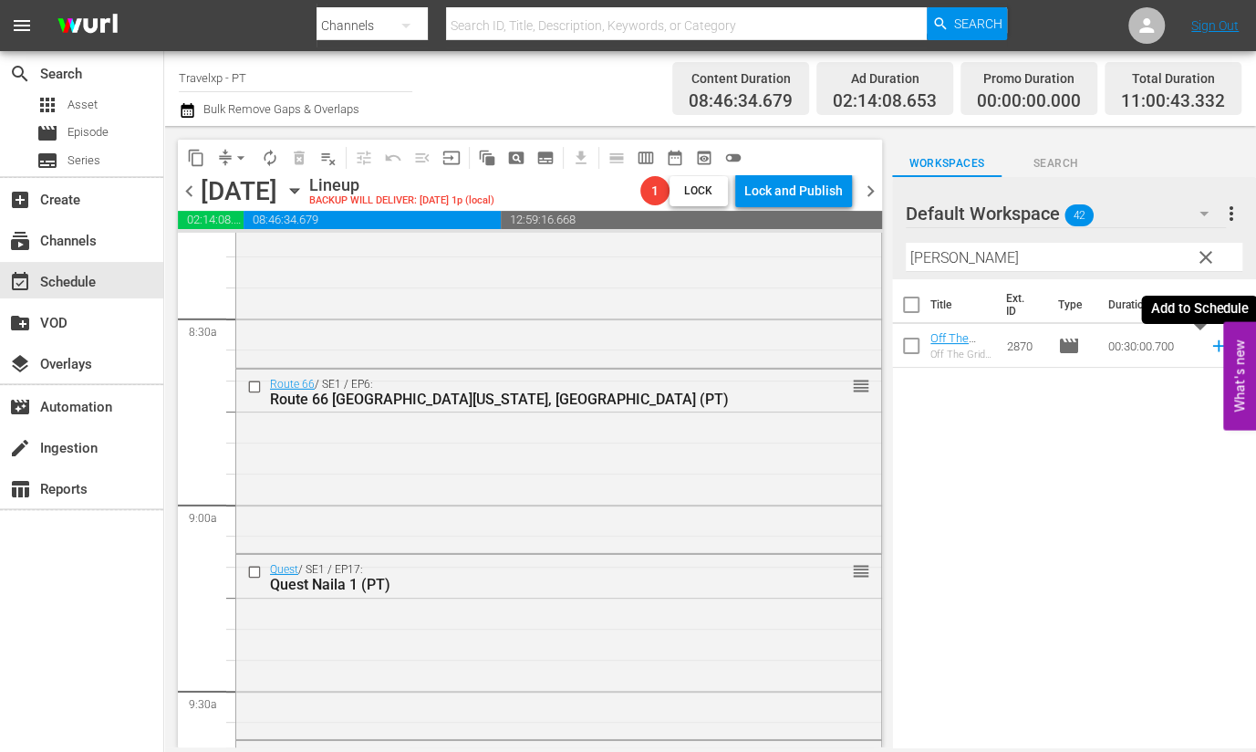
click at [1209, 348] on icon at bounding box center [1219, 346] width 20 height 20
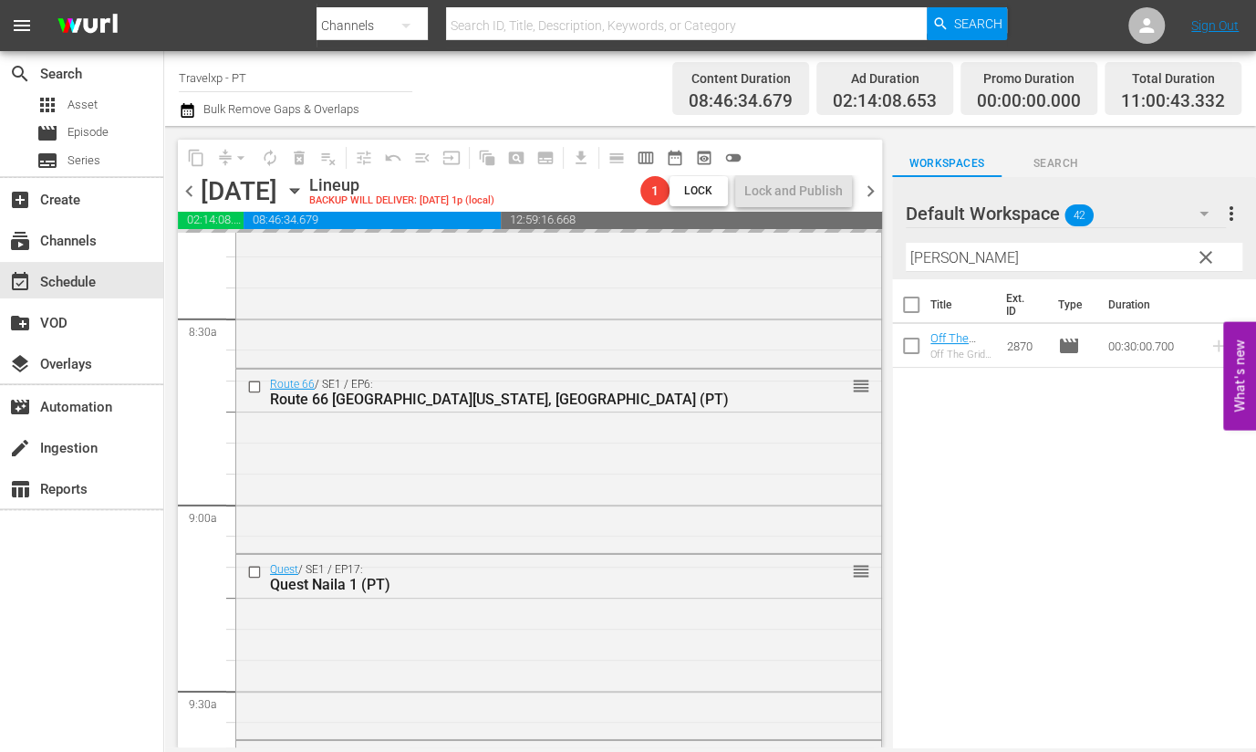
click at [934, 259] on input "[PERSON_NAME]" at bounding box center [1074, 257] width 337 height 29
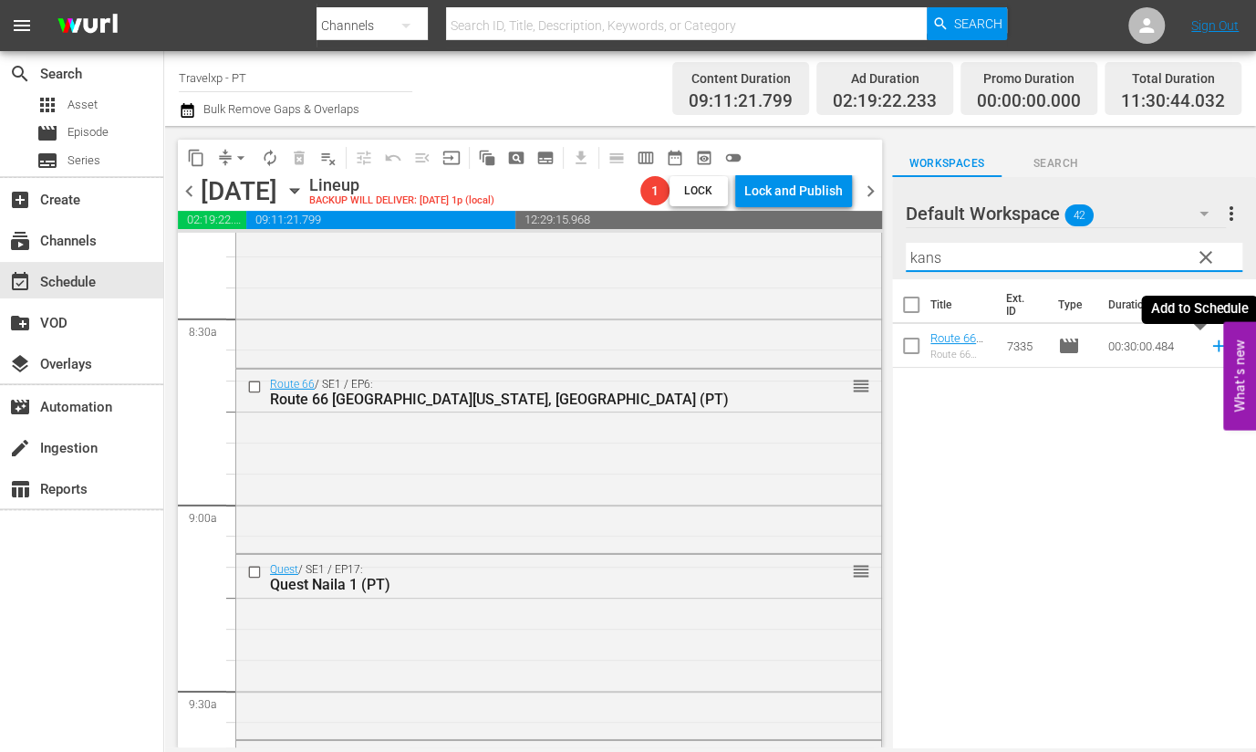
click at [1209, 349] on icon at bounding box center [1219, 346] width 20 height 20
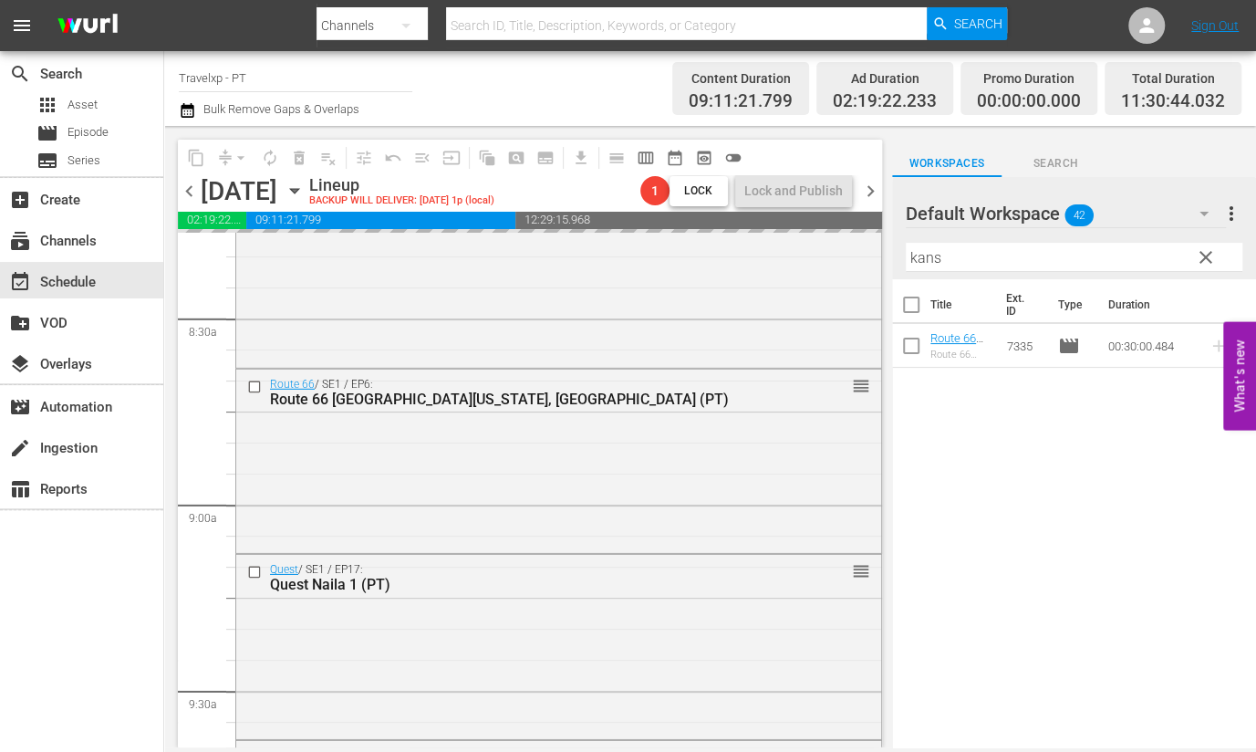
click at [918, 260] on input "kans" at bounding box center [1074, 257] width 337 height 29
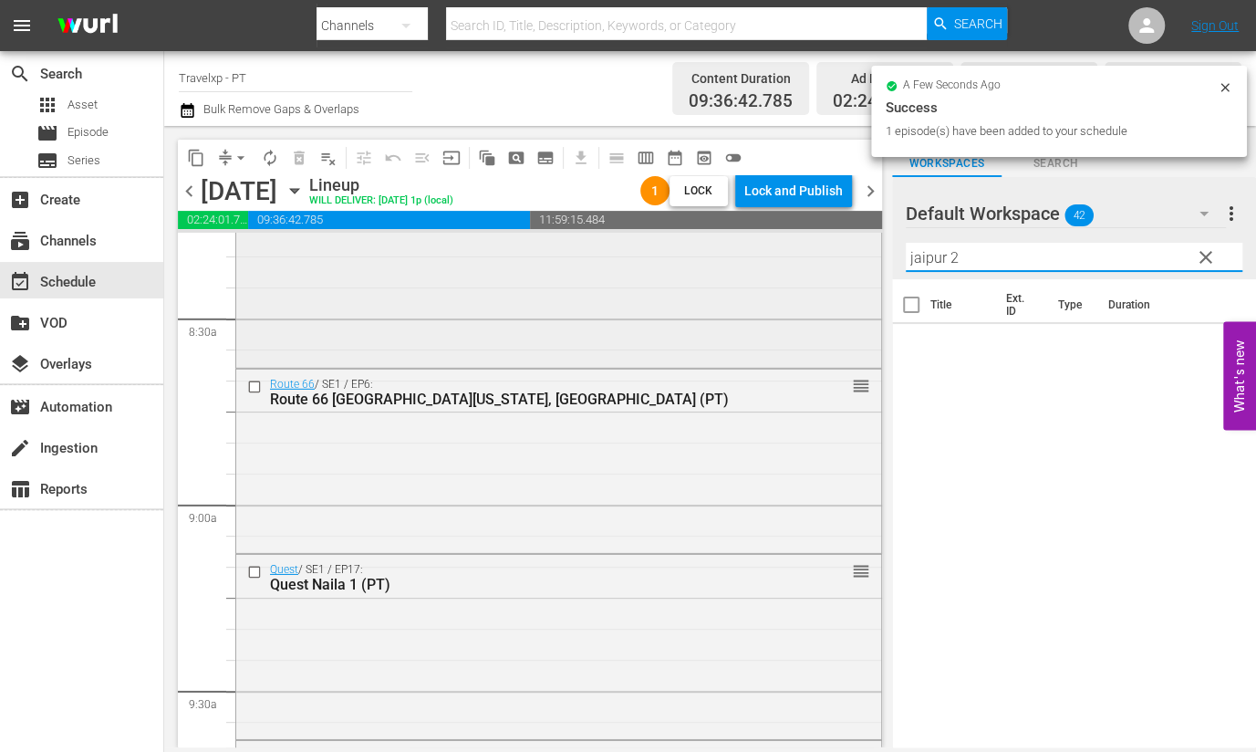
drag, startPoint x: 979, startPoint y: 257, endPoint x: 822, endPoint y: 234, distance: 158.6
click at [822, 234] on div "content_copy compress arrow_drop_down autorenew_outlined delete_forever_outline…" at bounding box center [710, 436] width 1092 height 621
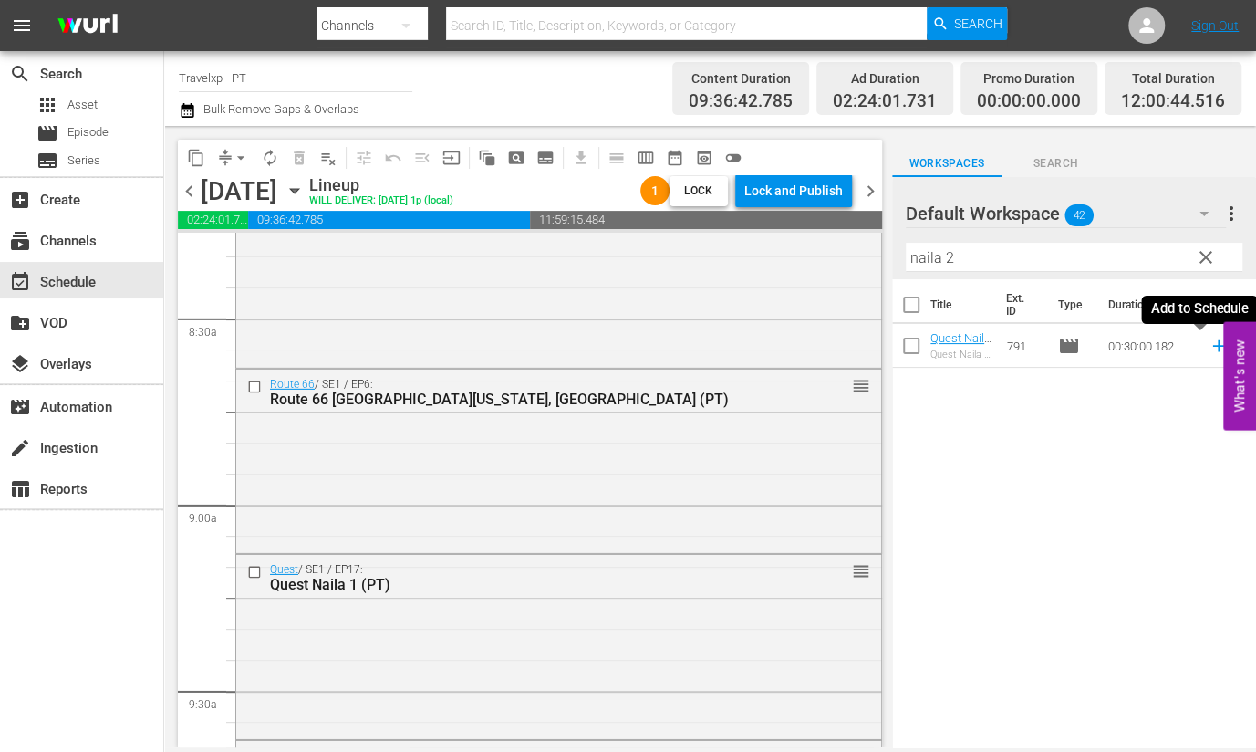
click at [1209, 344] on icon at bounding box center [1219, 346] width 20 height 20
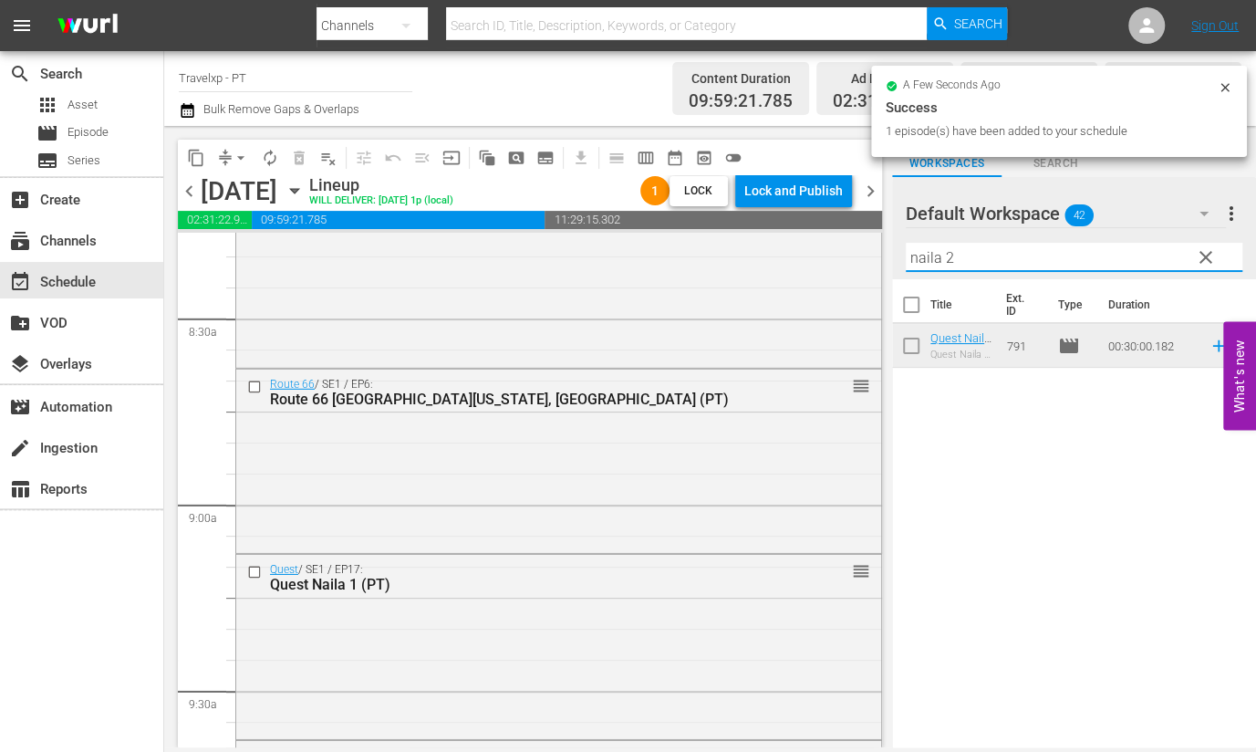
click at [876, 247] on div "content_copy compress arrow_drop_down autorenew_outlined delete_forever_outline…" at bounding box center [710, 436] width 1092 height 621
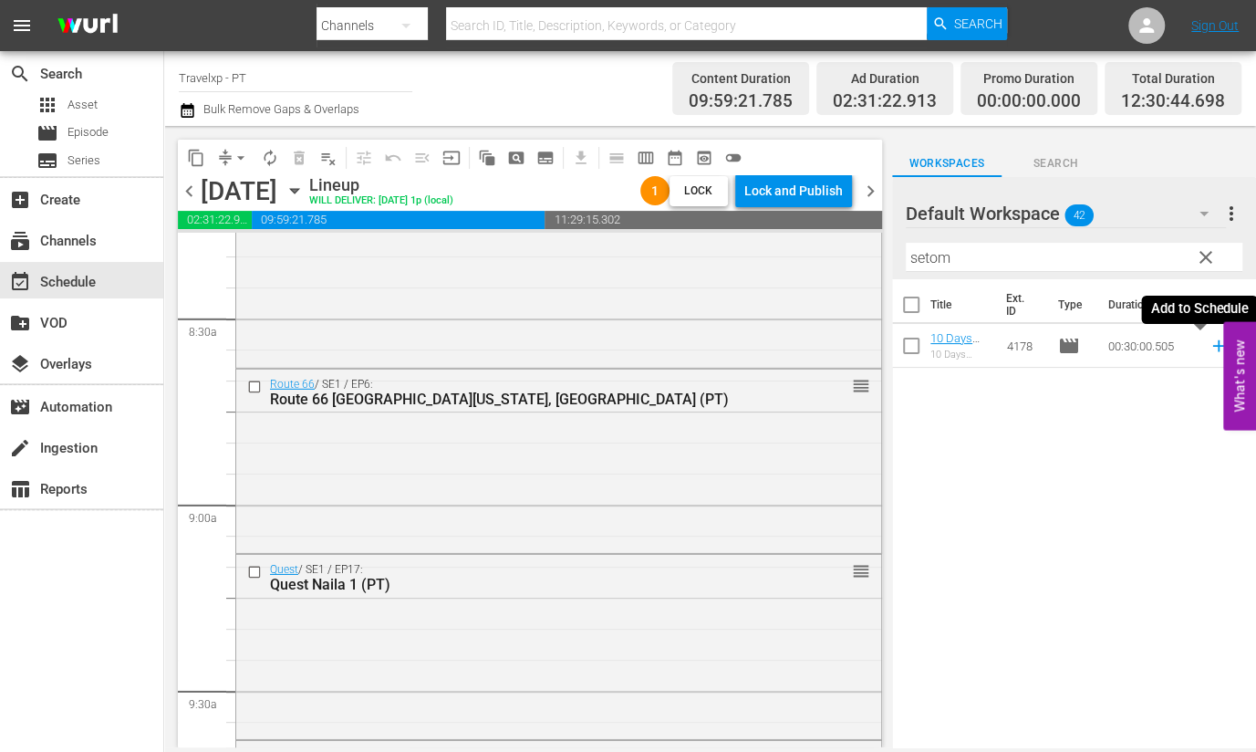
click at [1212, 348] on icon at bounding box center [1218, 346] width 12 height 12
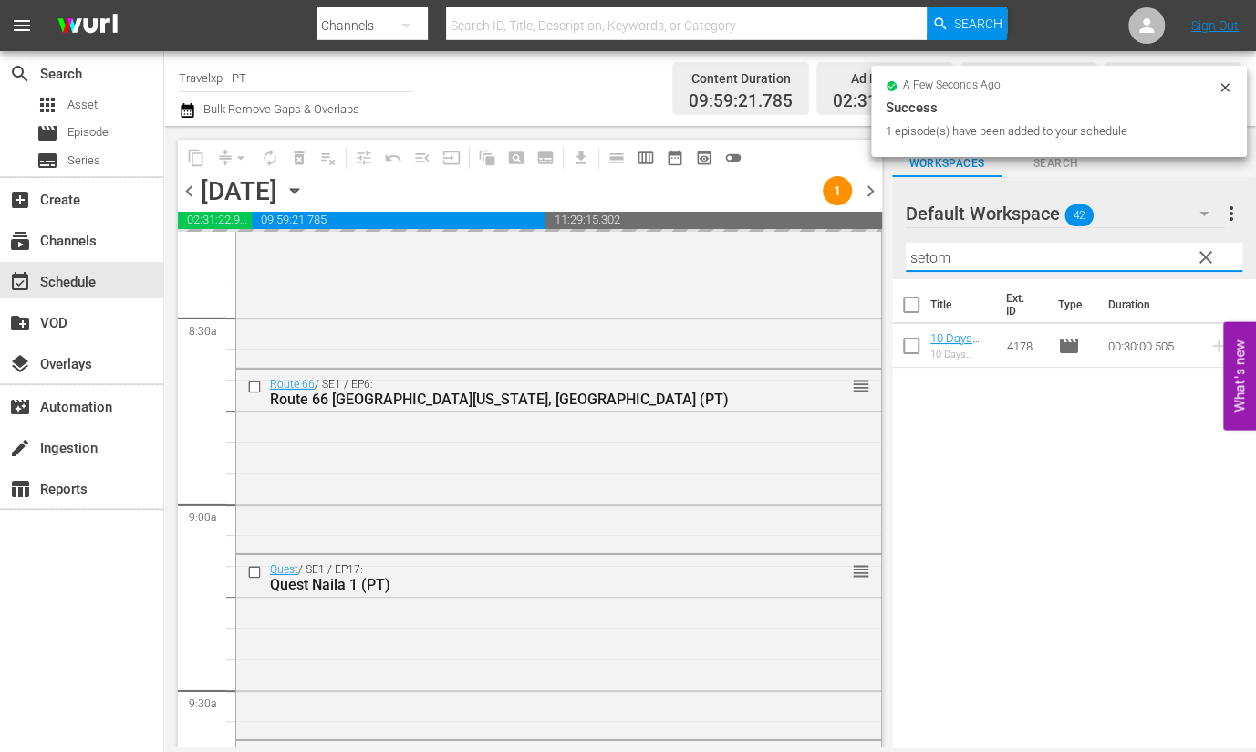
drag, startPoint x: 961, startPoint y: 260, endPoint x: 903, endPoint y: 259, distance: 57.5
click at [903, 259] on div "Default Workspace 42 Default more_vert clear Filter by Title setom" at bounding box center [1074, 228] width 364 height 102
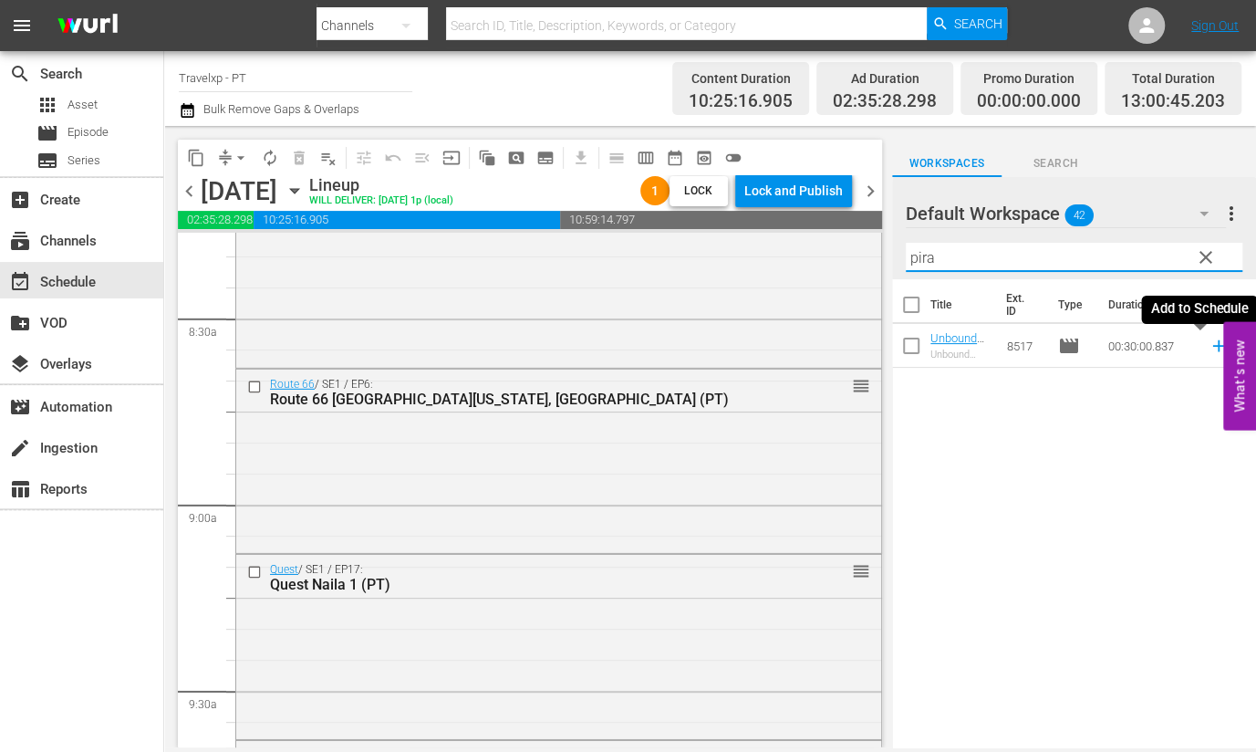
type input "pira"
click at [1209, 348] on icon at bounding box center [1219, 346] width 20 height 20
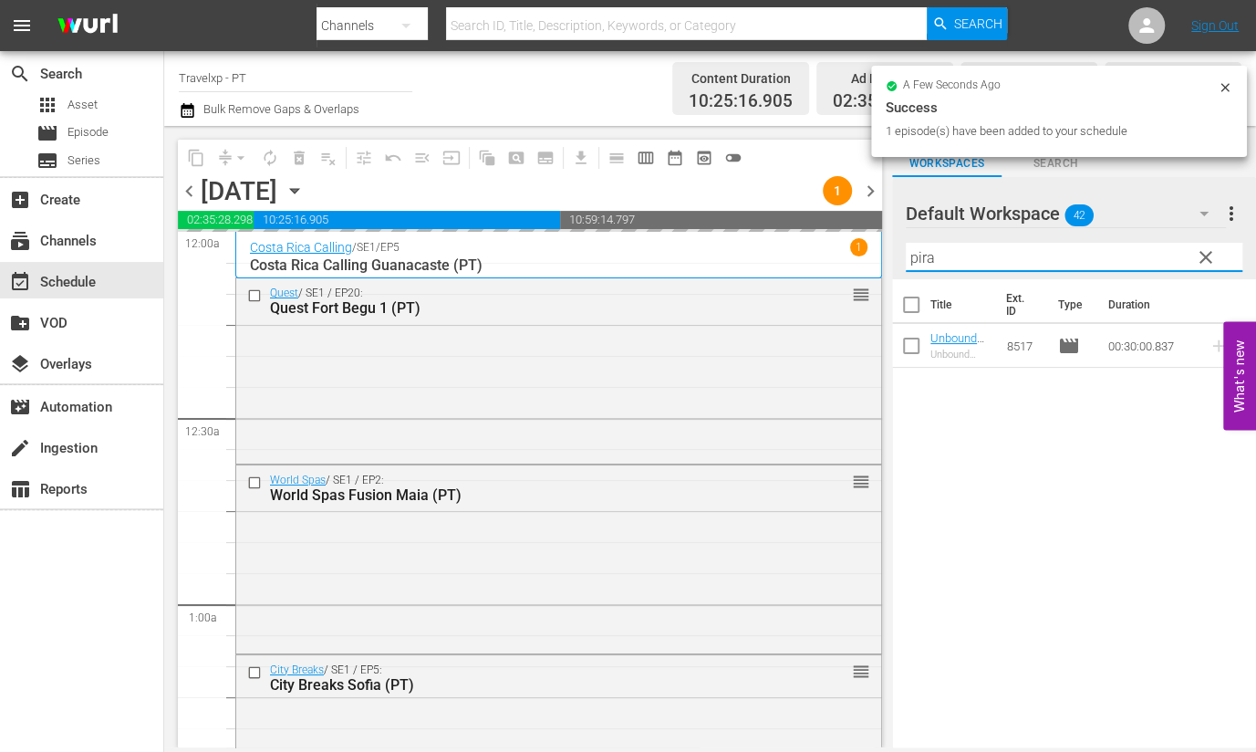
click at [920, 261] on input "pira" at bounding box center [1074, 257] width 337 height 29
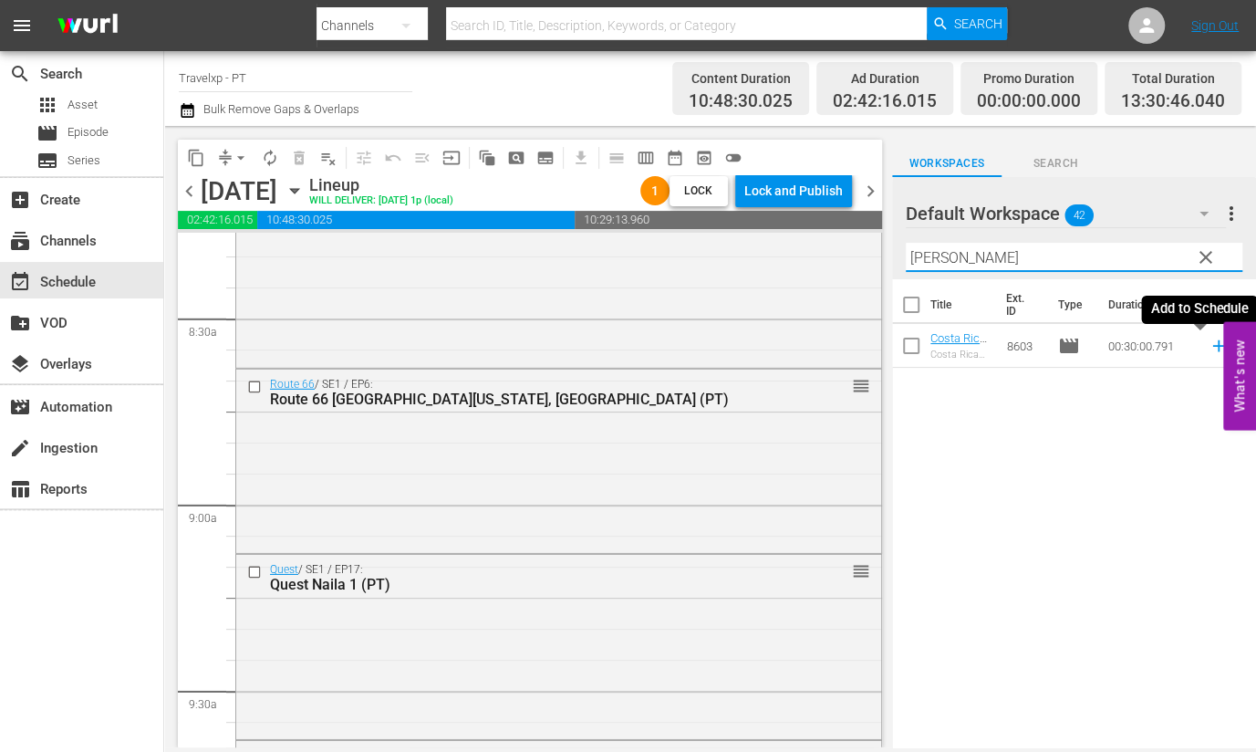
click at [1209, 349] on icon at bounding box center [1219, 346] width 20 height 20
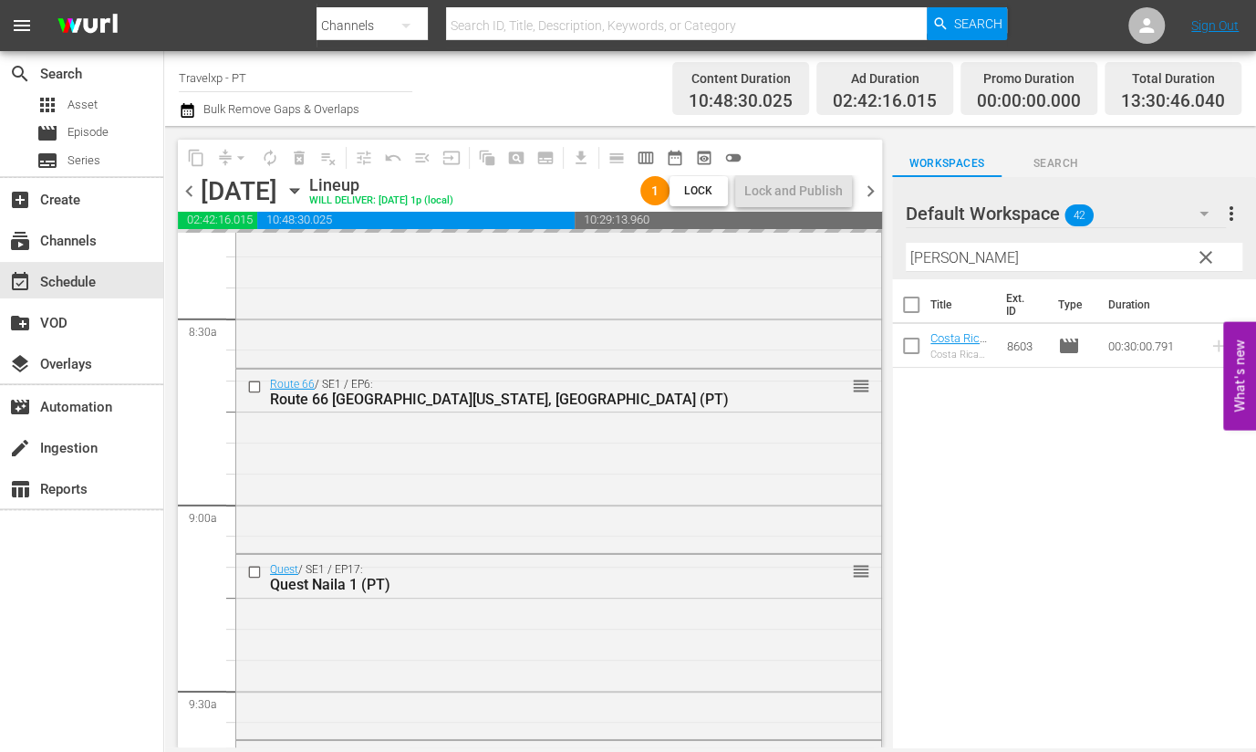
click at [930, 264] on input "rincon" at bounding box center [1074, 257] width 337 height 29
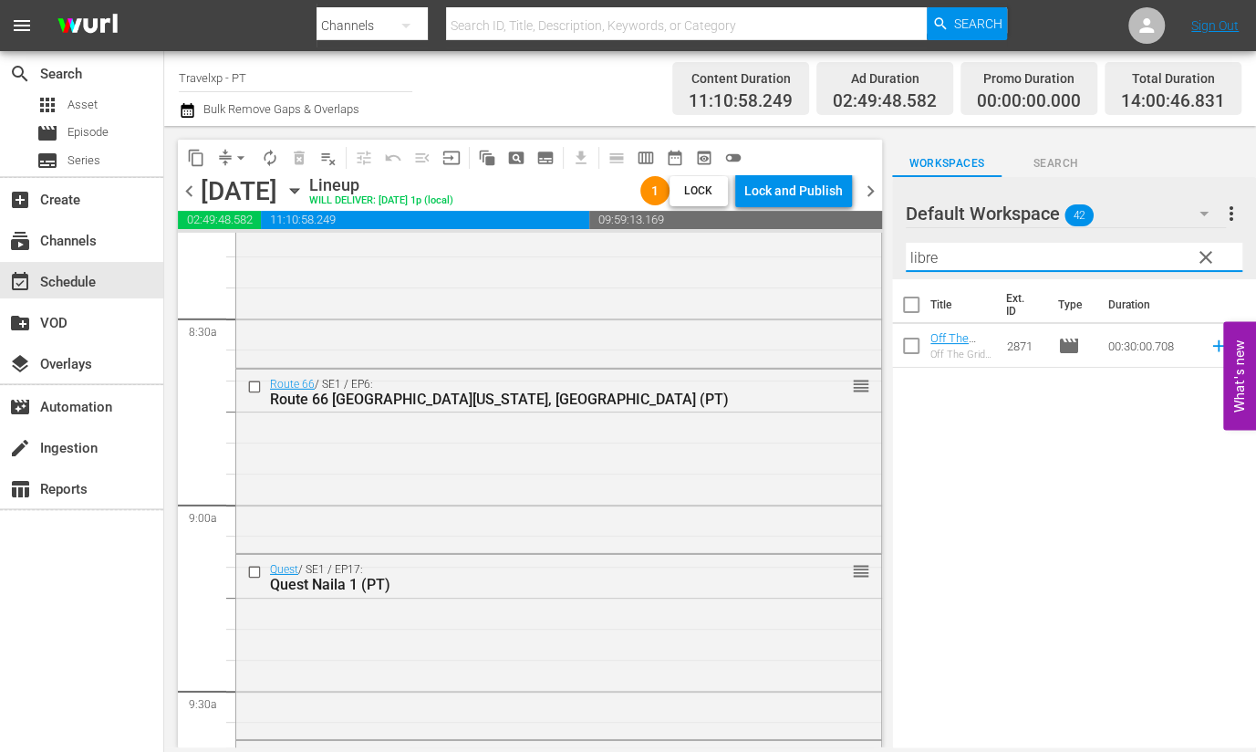
click at [1212, 344] on icon at bounding box center [1218, 346] width 12 height 12
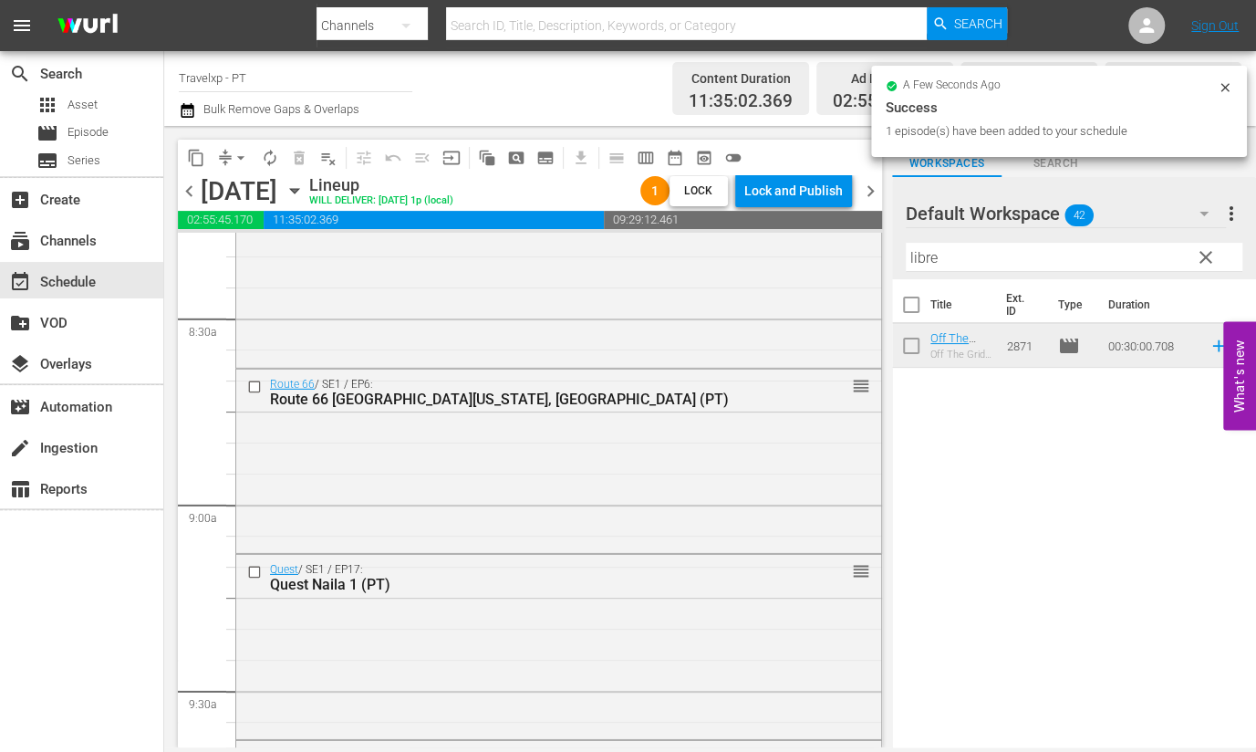
click at [923, 259] on input "libre" at bounding box center [1074, 257] width 337 height 29
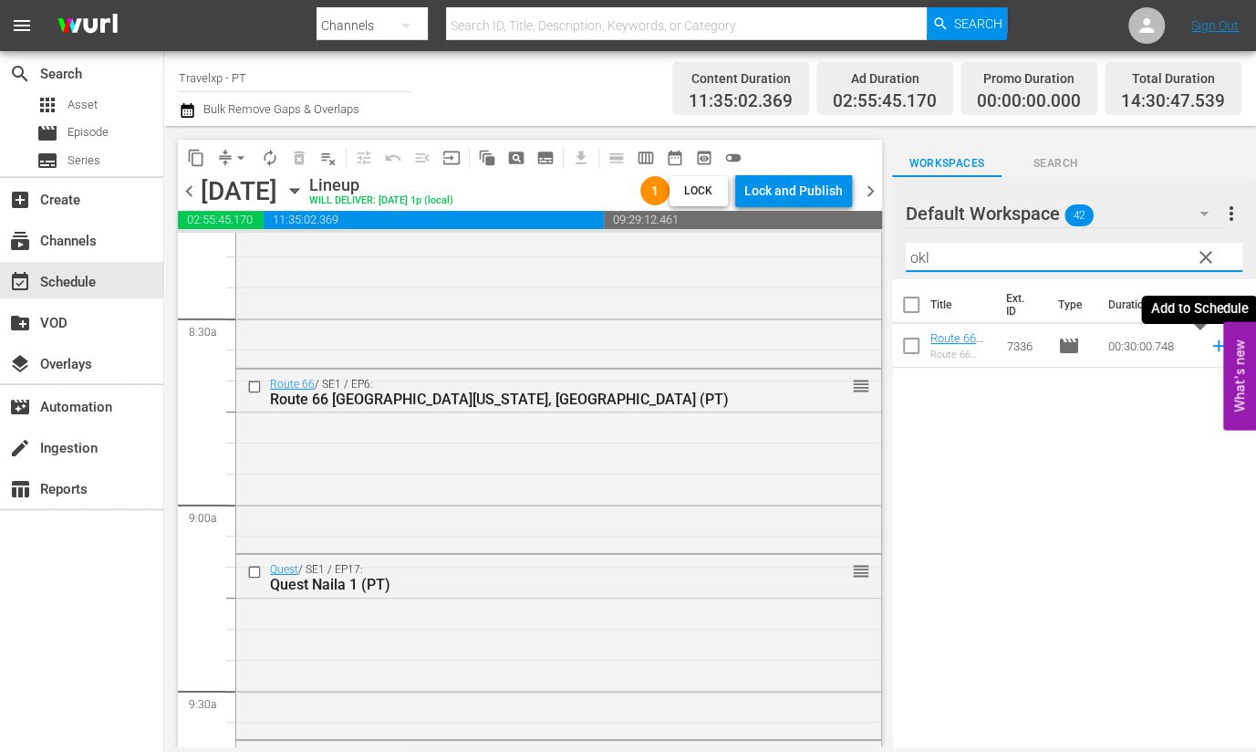
click at [1212, 345] on icon at bounding box center [1218, 346] width 12 height 12
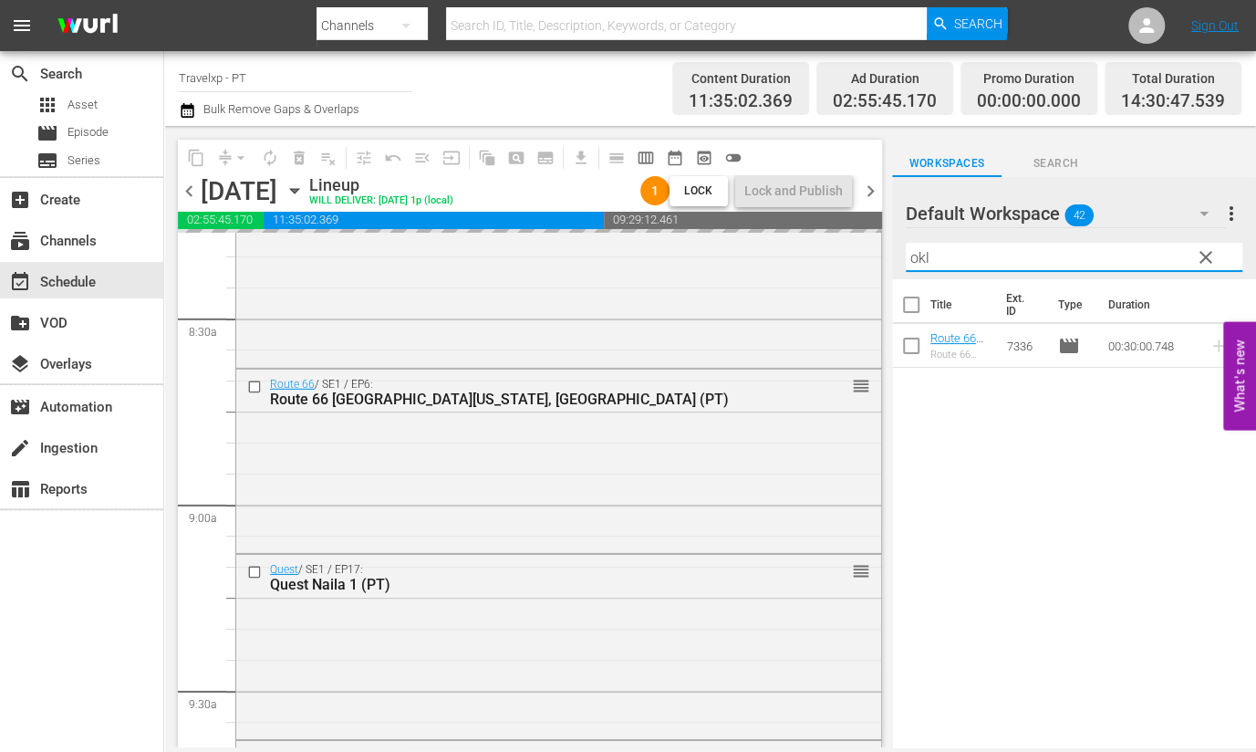
click at [915, 252] on input "okl" at bounding box center [1074, 257] width 337 height 29
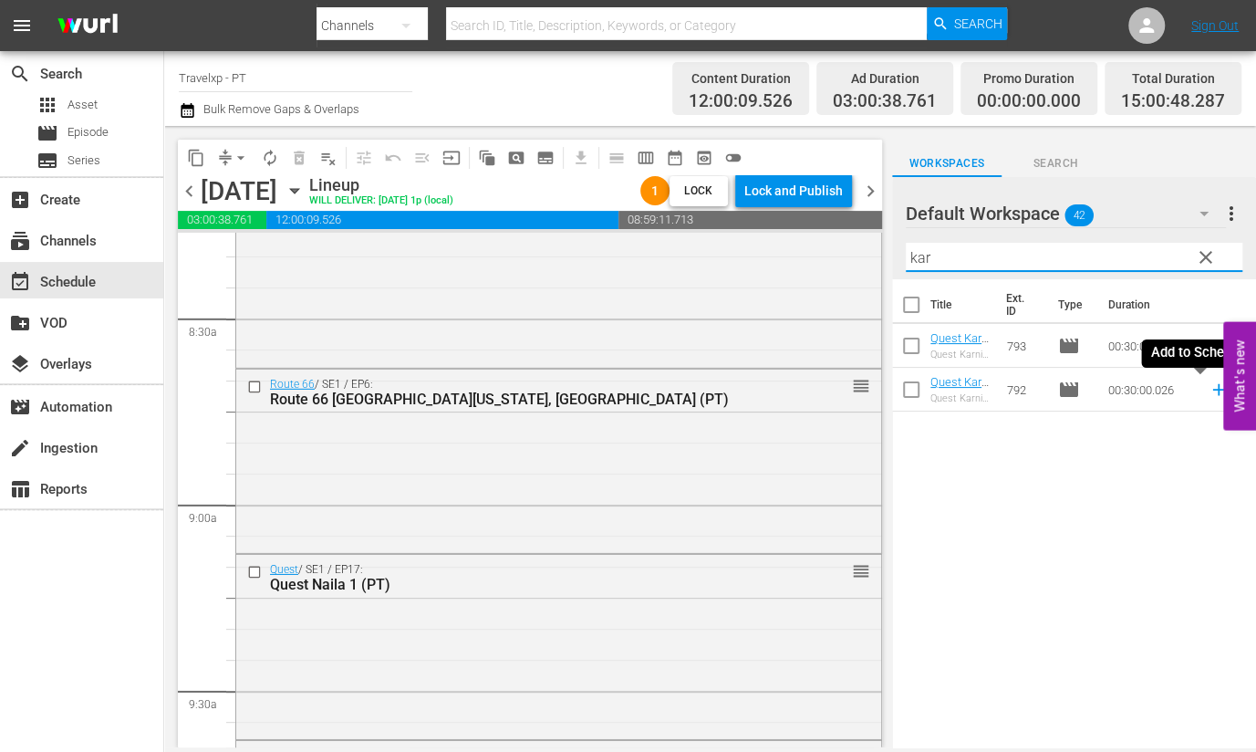
click at [1209, 392] on icon at bounding box center [1219, 389] width 20 height 20
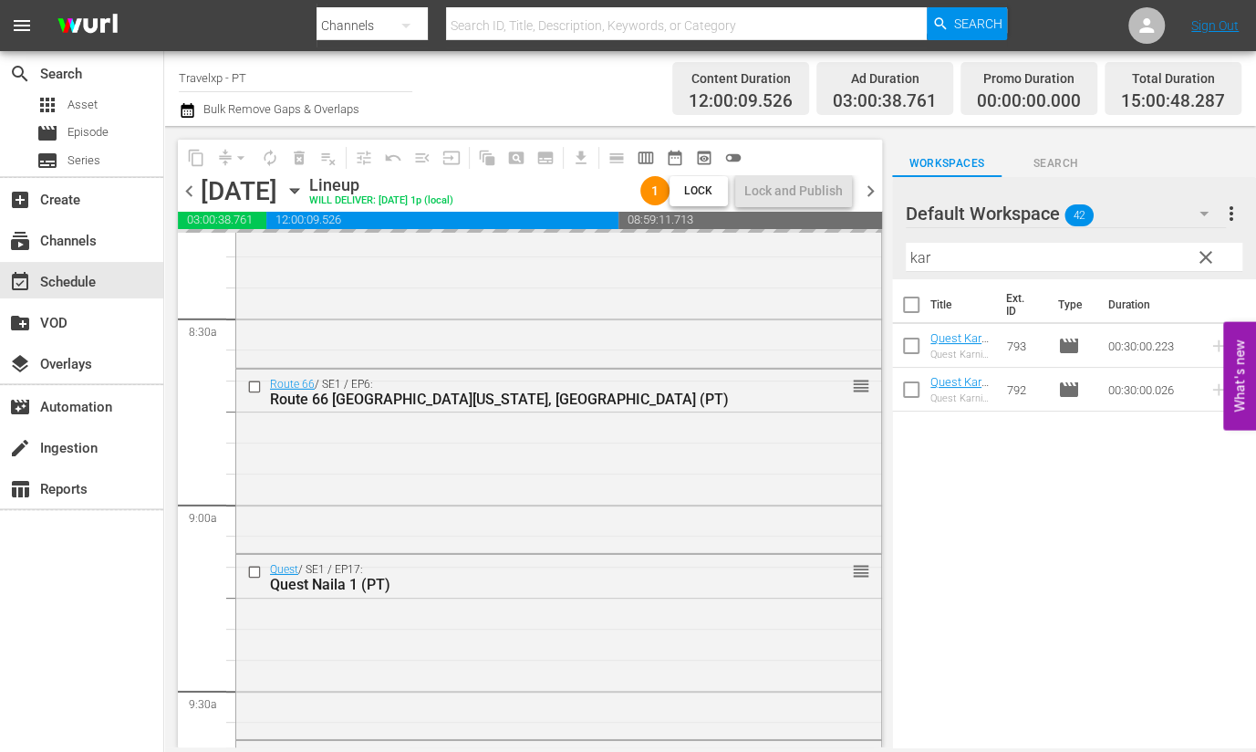
click at [917, 256] on input "kar" at bounding box center [1074, 257] width 337 height 29
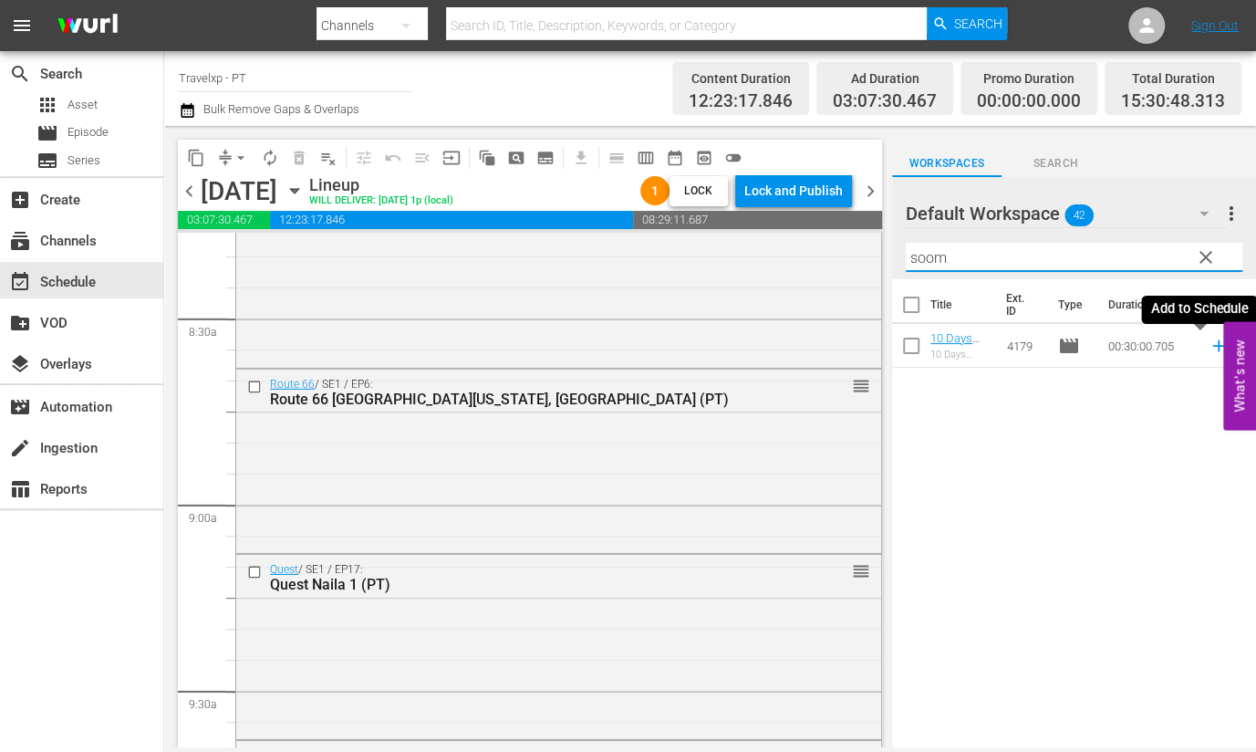
click at [1209, 350] on icon at bounding box center [1219, 346] width 20 height 20
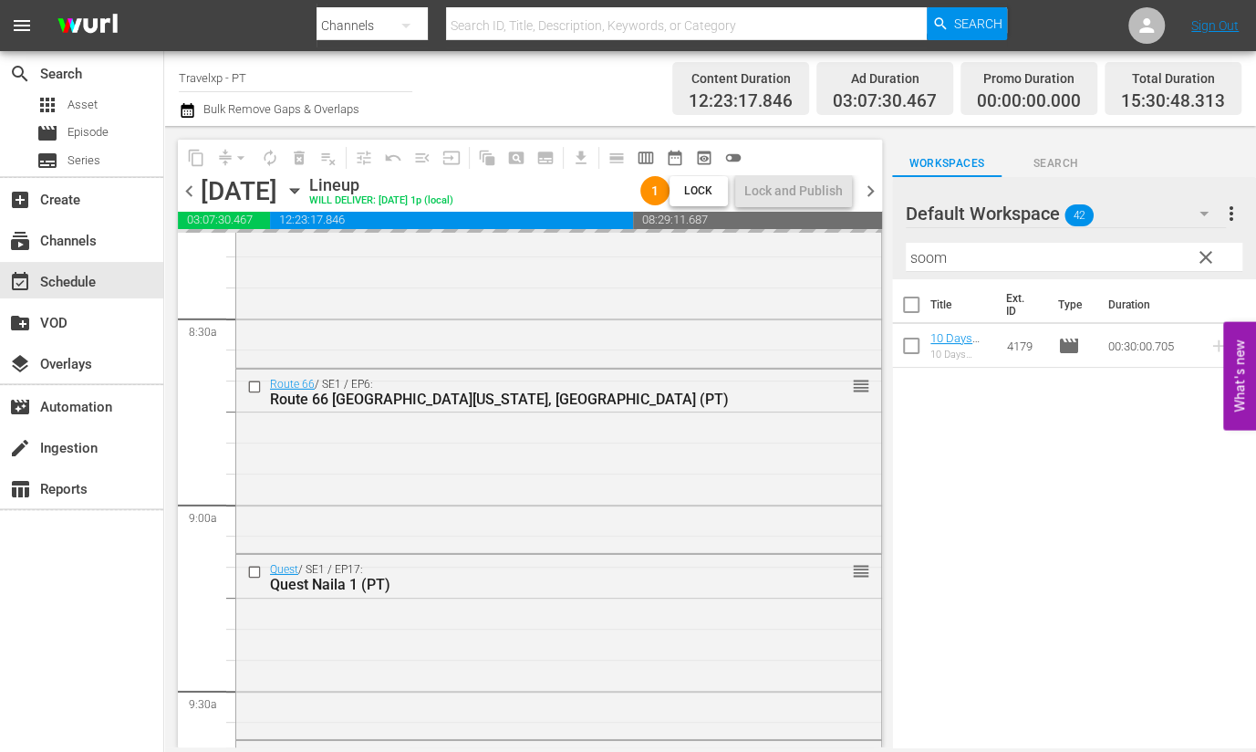
click at [924, 261] on input "soom" at bounding box center [1074, 257] width 337 height 29
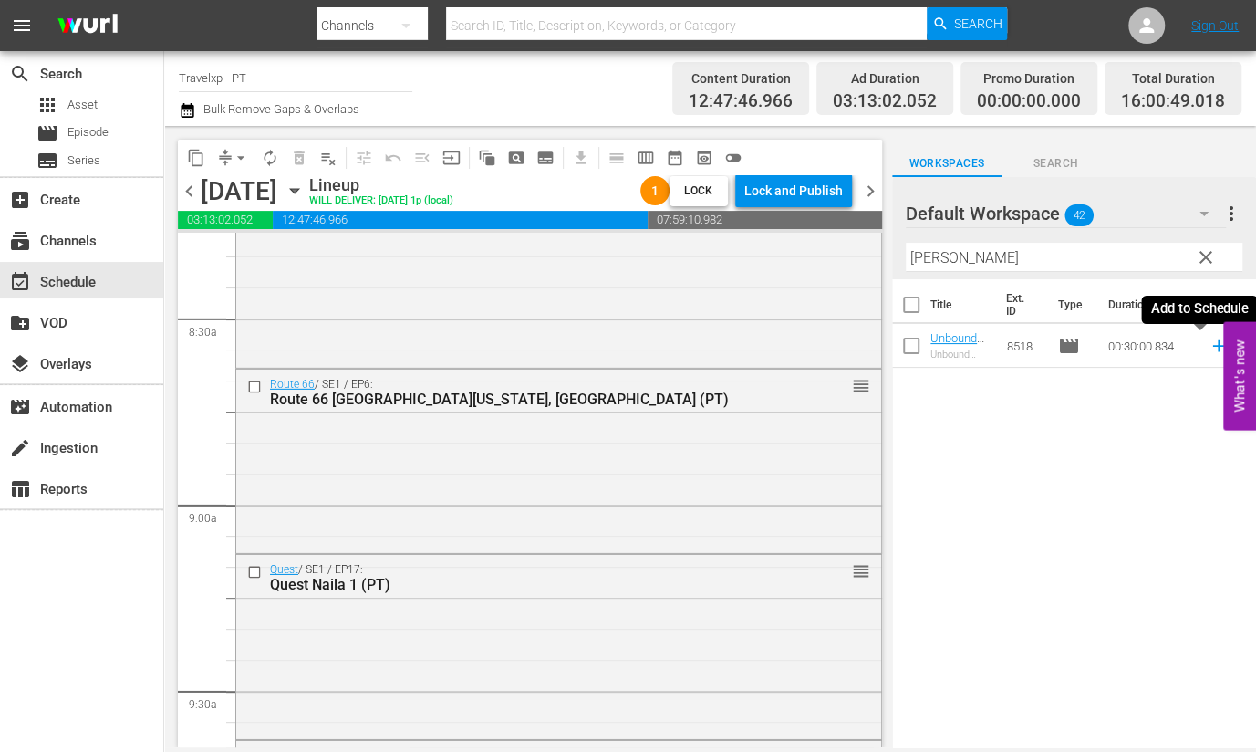
click at [1212, 348] on icon at bounding box center [1218, 346] width 12 height 12
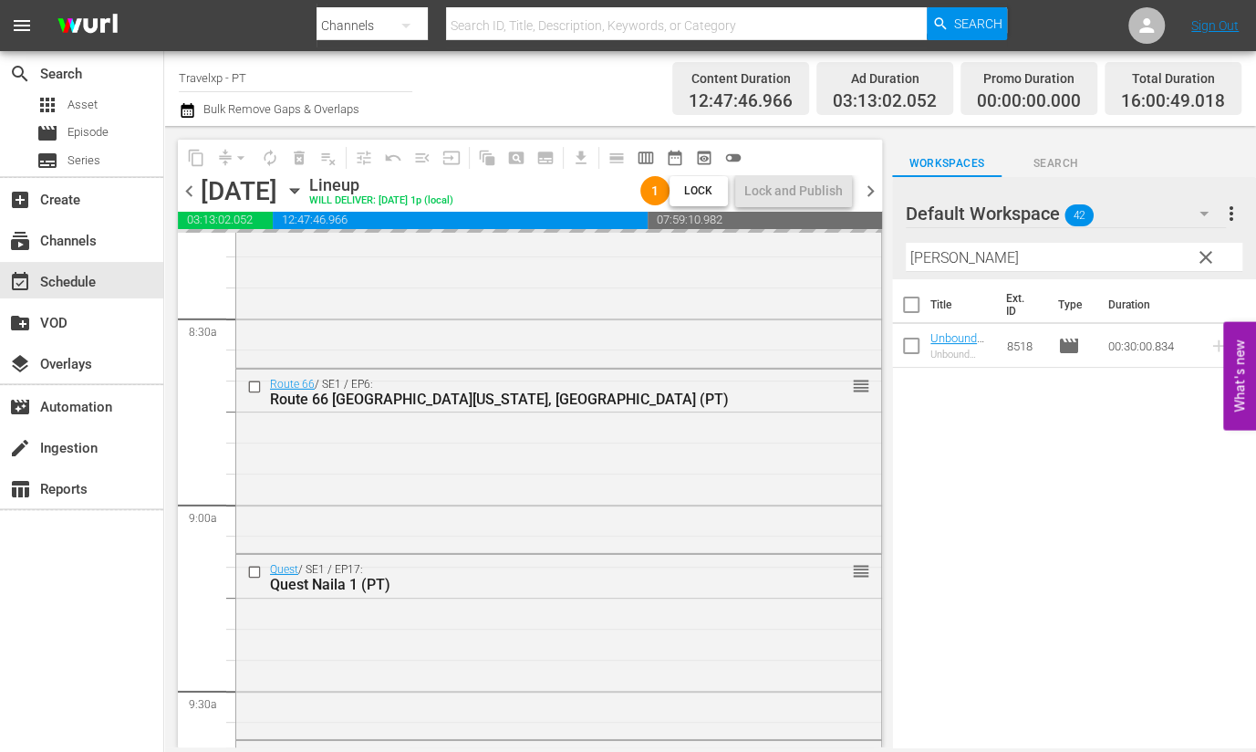
click at [926, 256] on input "[PERSON_NAME]" at bounding box center [1074, 257] width 337 height 29
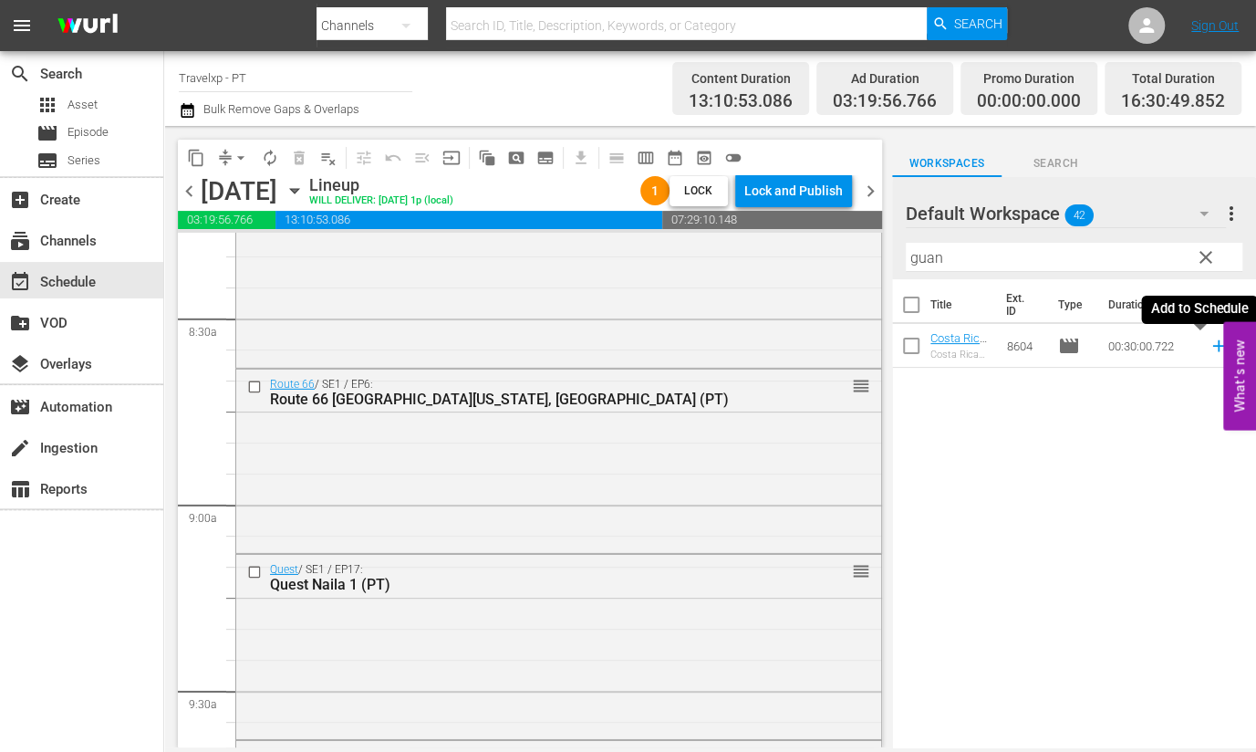
click at [1209, 347] on icon at bounding box center [1219, 346] width 20 height 20
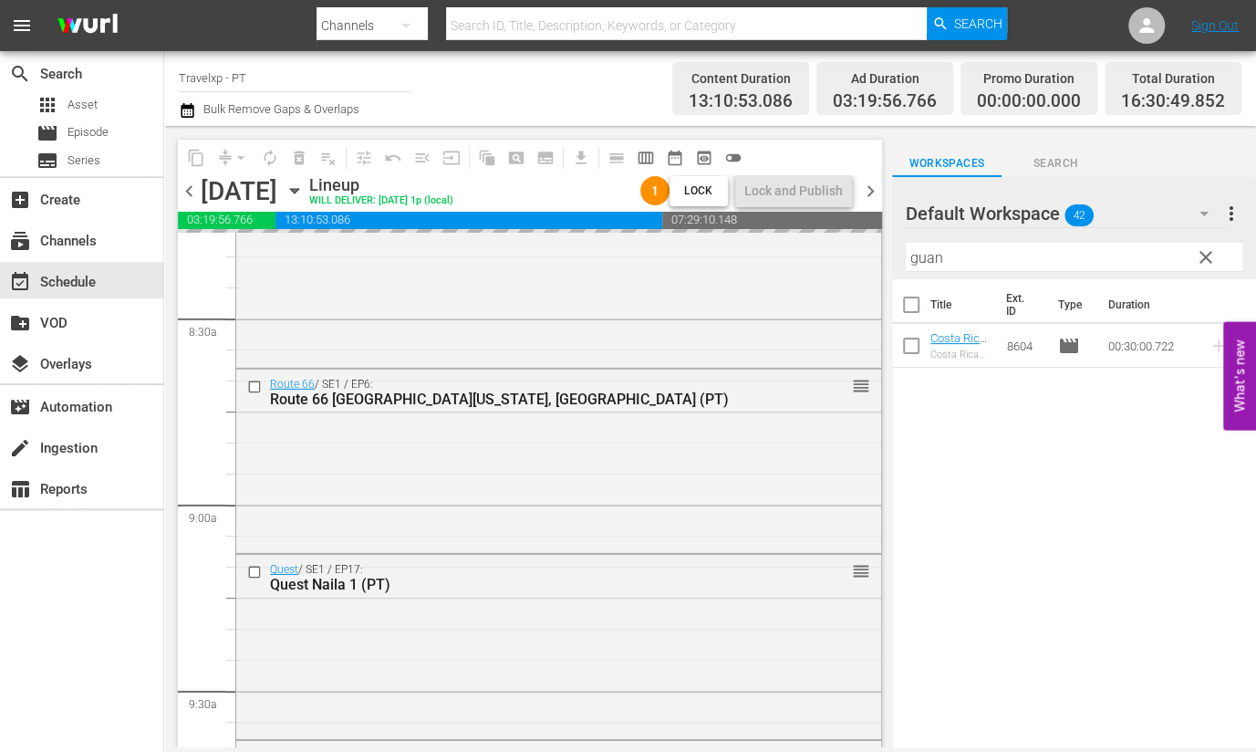
click at [924, 262] on input "guan" at bounding box center [1074, 257] width 337 height 29
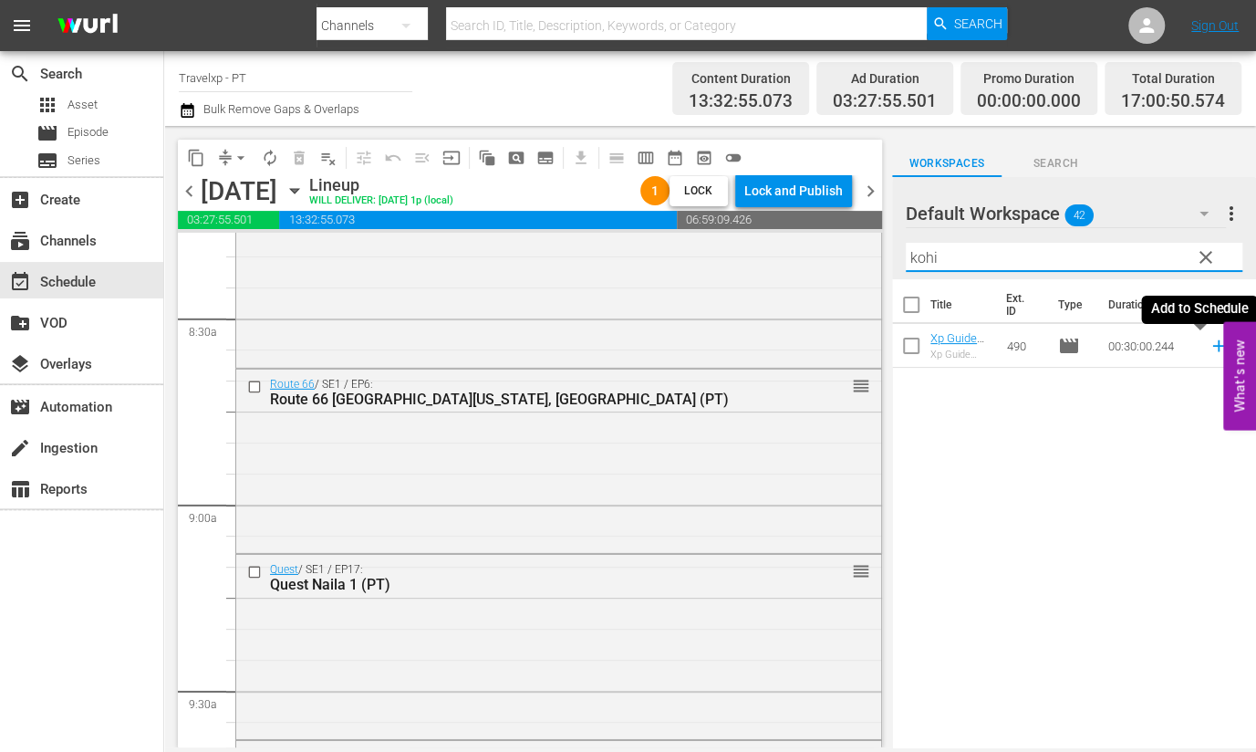
click at [1212, 347] on icon at bounding box center [1218, 346] width 12 height 12
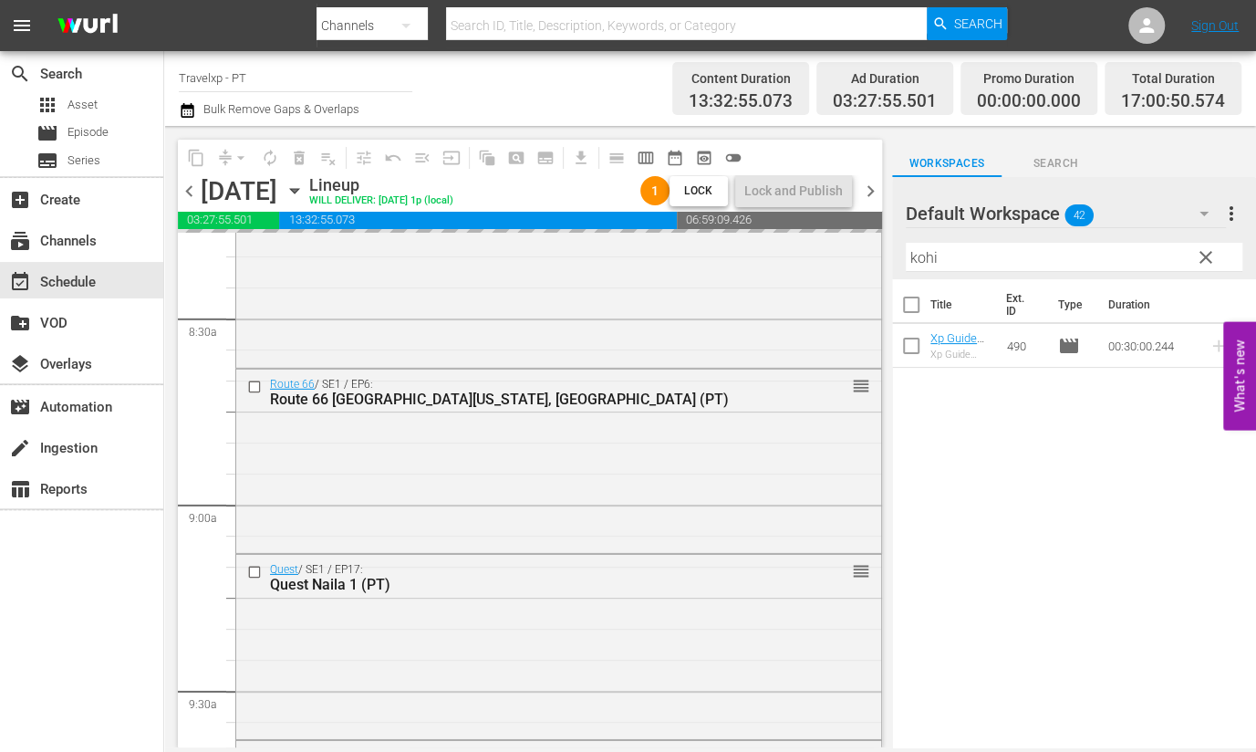
click at [917, 264] on input "kohi" at bounding box center [1074, 257] width 337 height 29
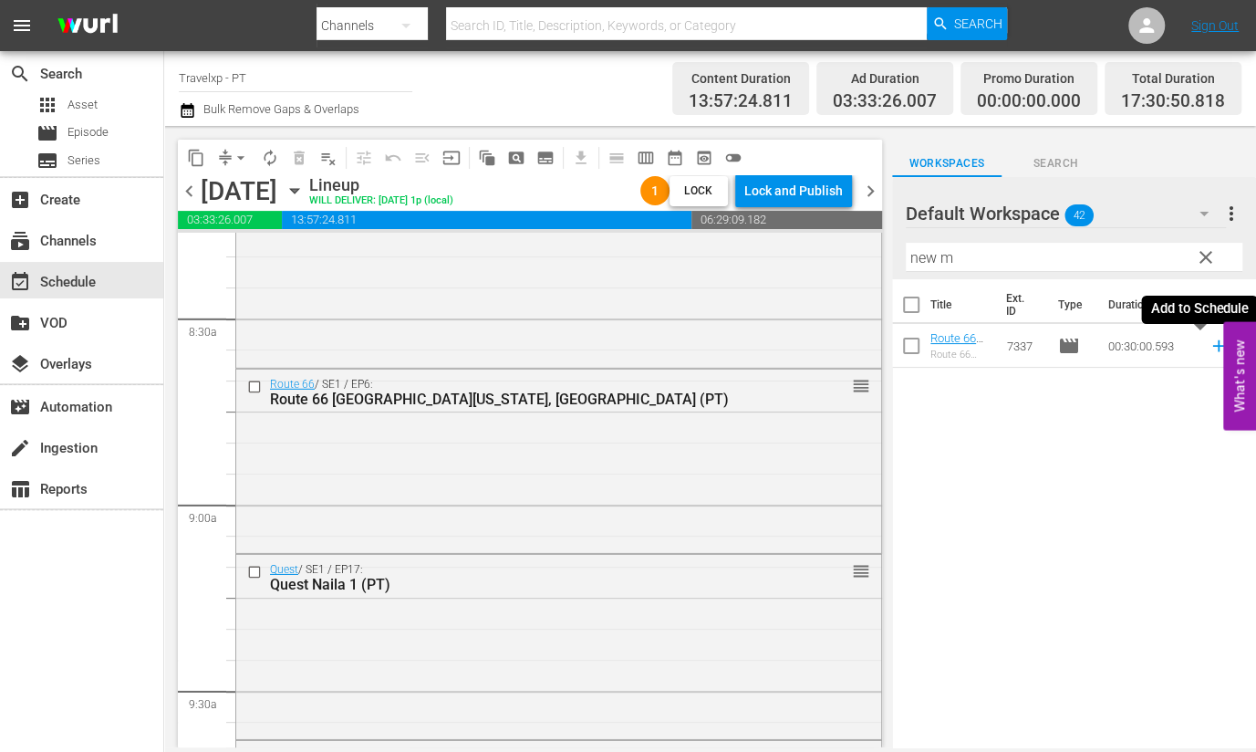
click at [1209, 349] on icon at bounding box center [1219, 346] width 20 height 20
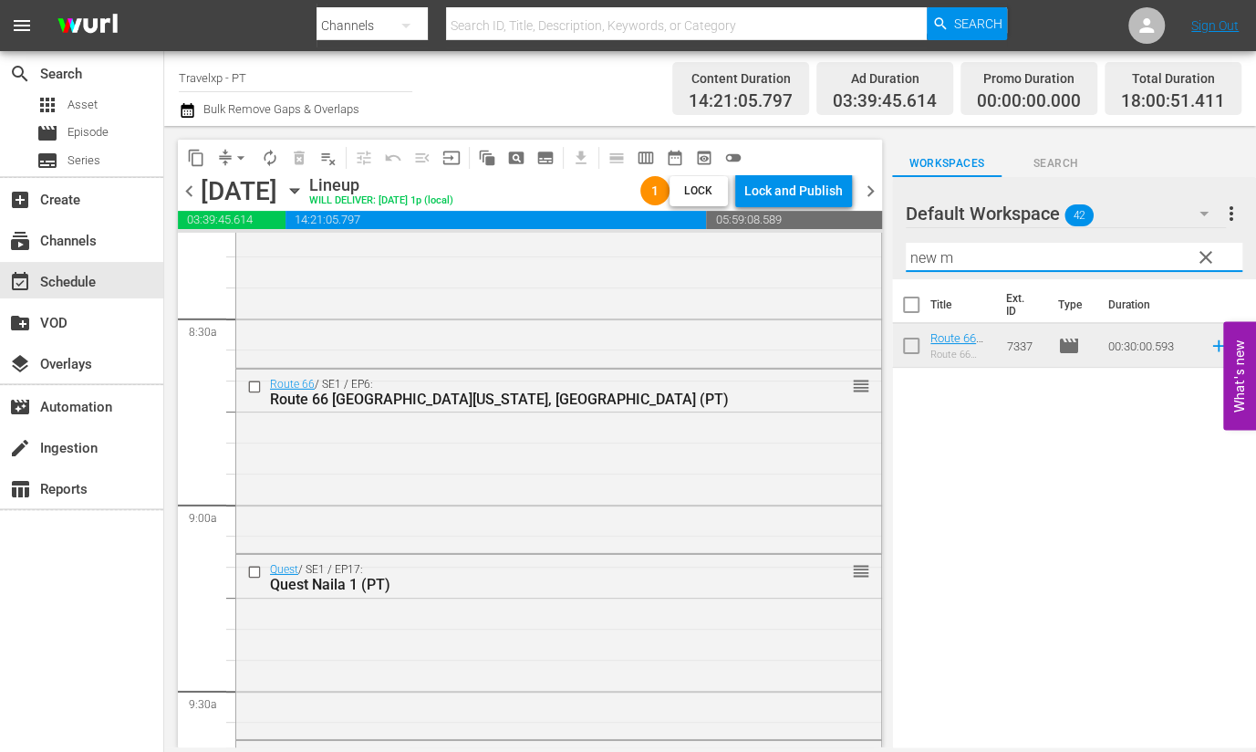
click at [889, 247] on div "content_copy compress arrow_drop_down autorenew_outlined delete_forever_outline…" at bounding box center [710, 436] width 1092 height 621
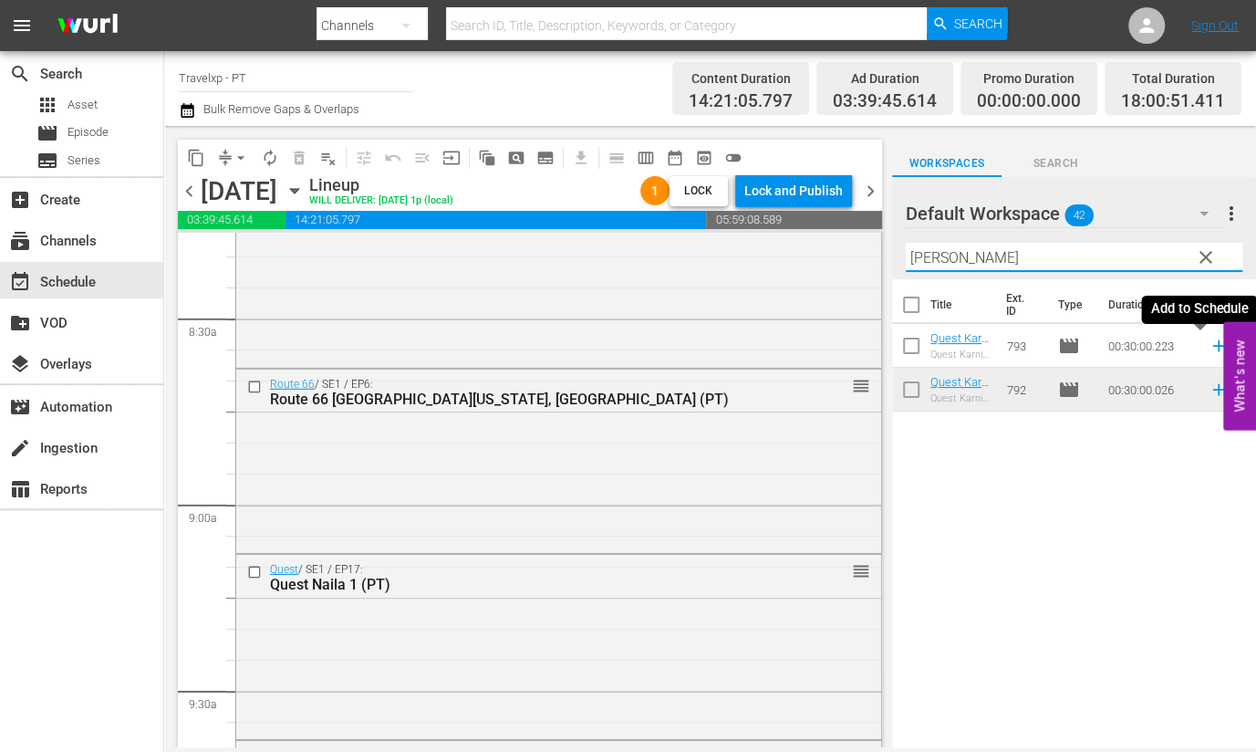
click at [1209, 348] on icon at bounding box center [1219, 346] width 20 height 20
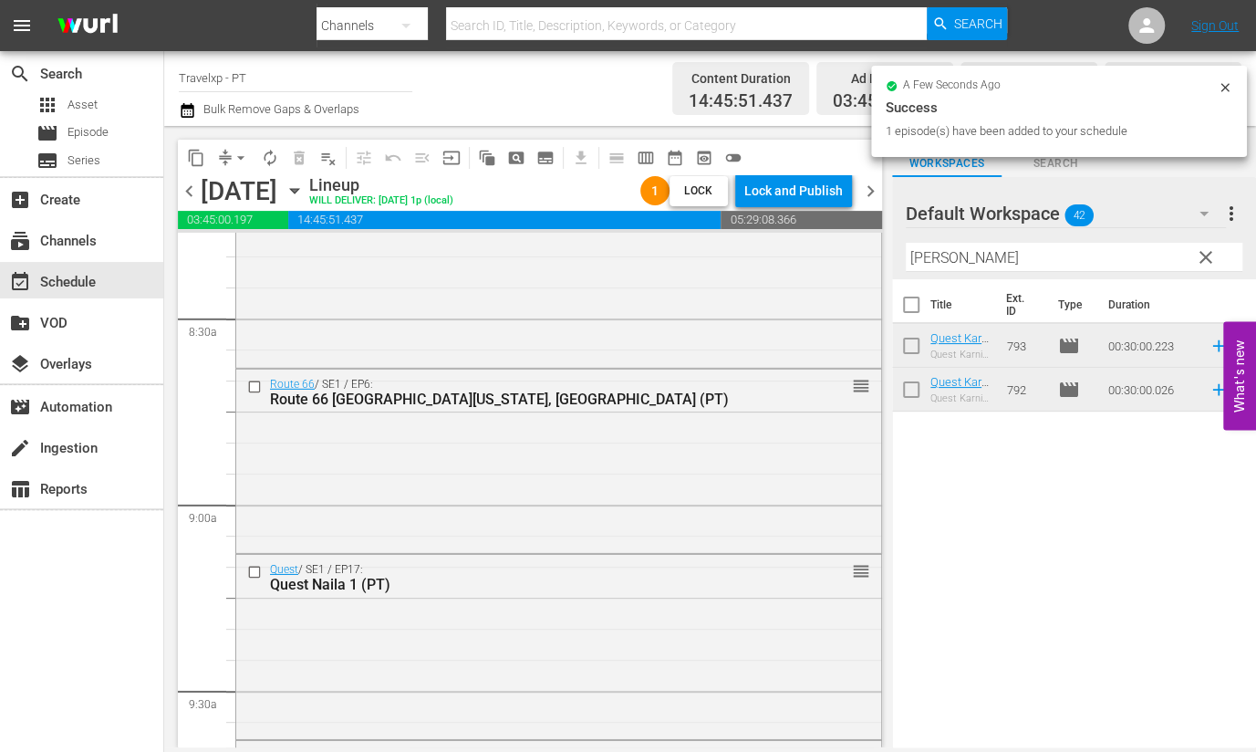
click at [928, 262] on input "[PERSON_NAME]" at bounding box center [1074, 257] width 337 height 29
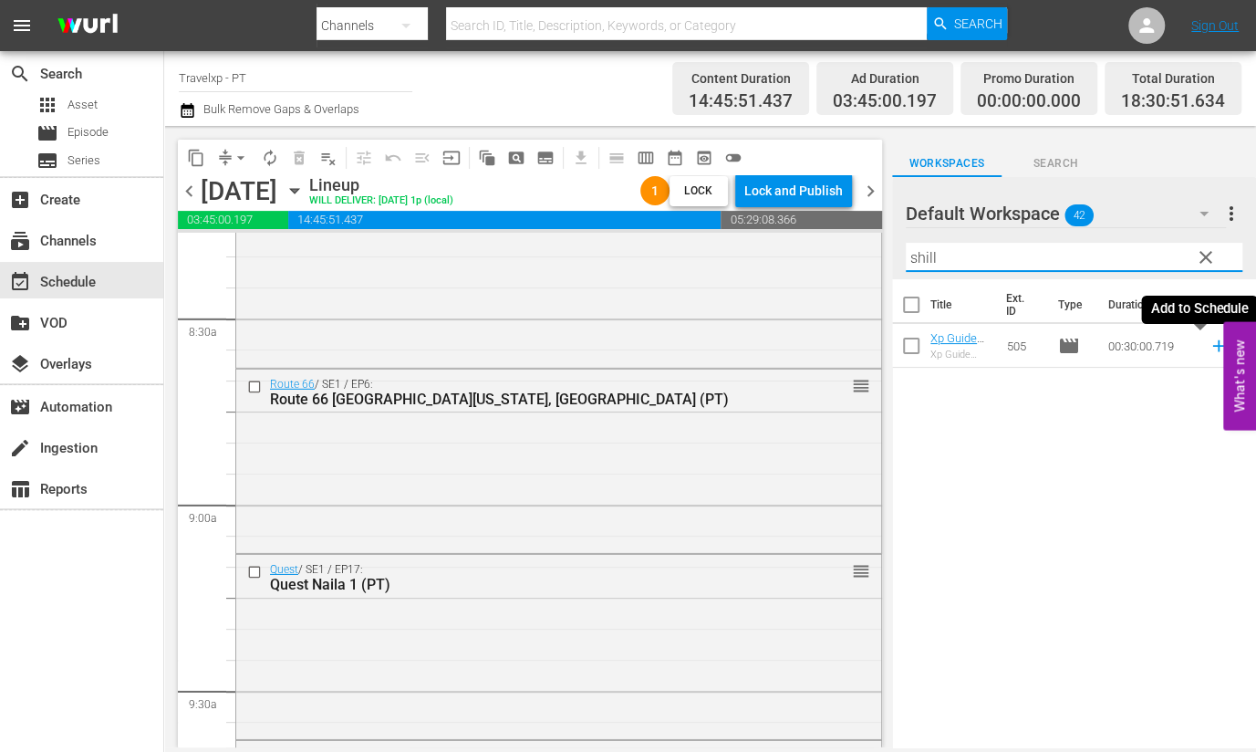
click at [1209, 349] on icon at bounding box center [1219, 346] width 20 height 20
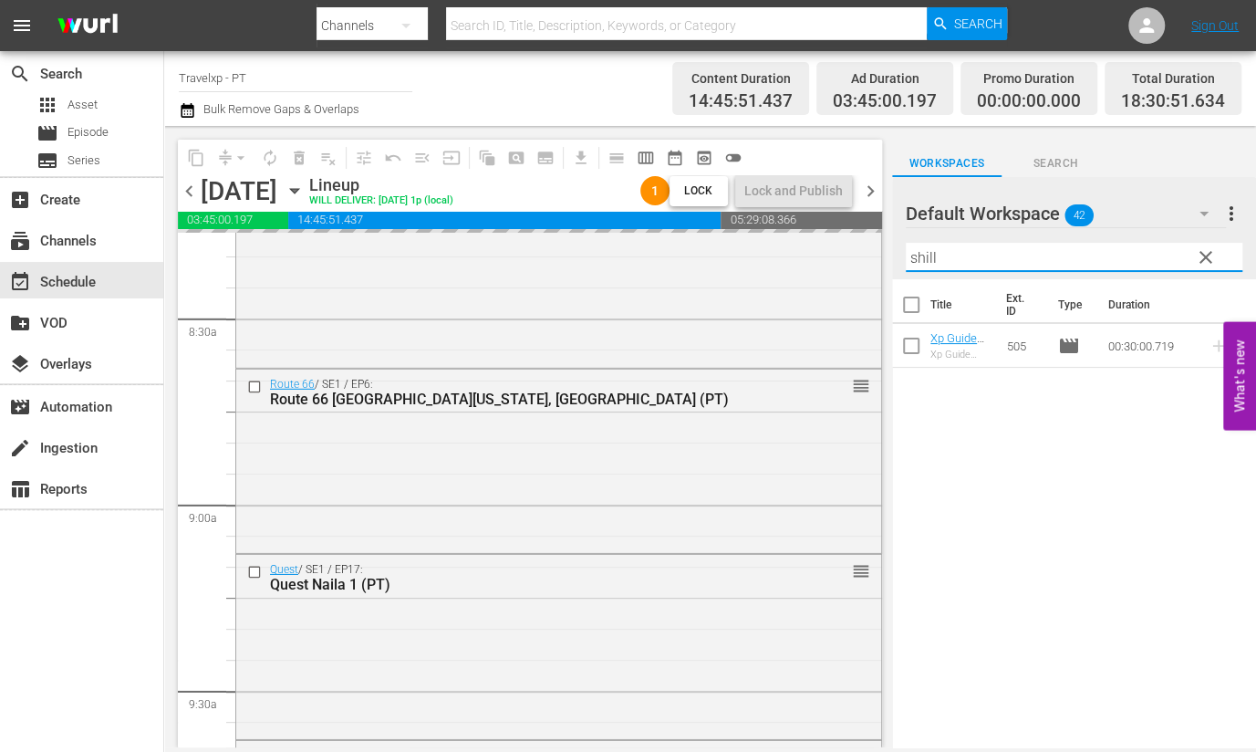
click at [928, 250] on input "shill" at bounding box center [1074, 257] width 337 height 29
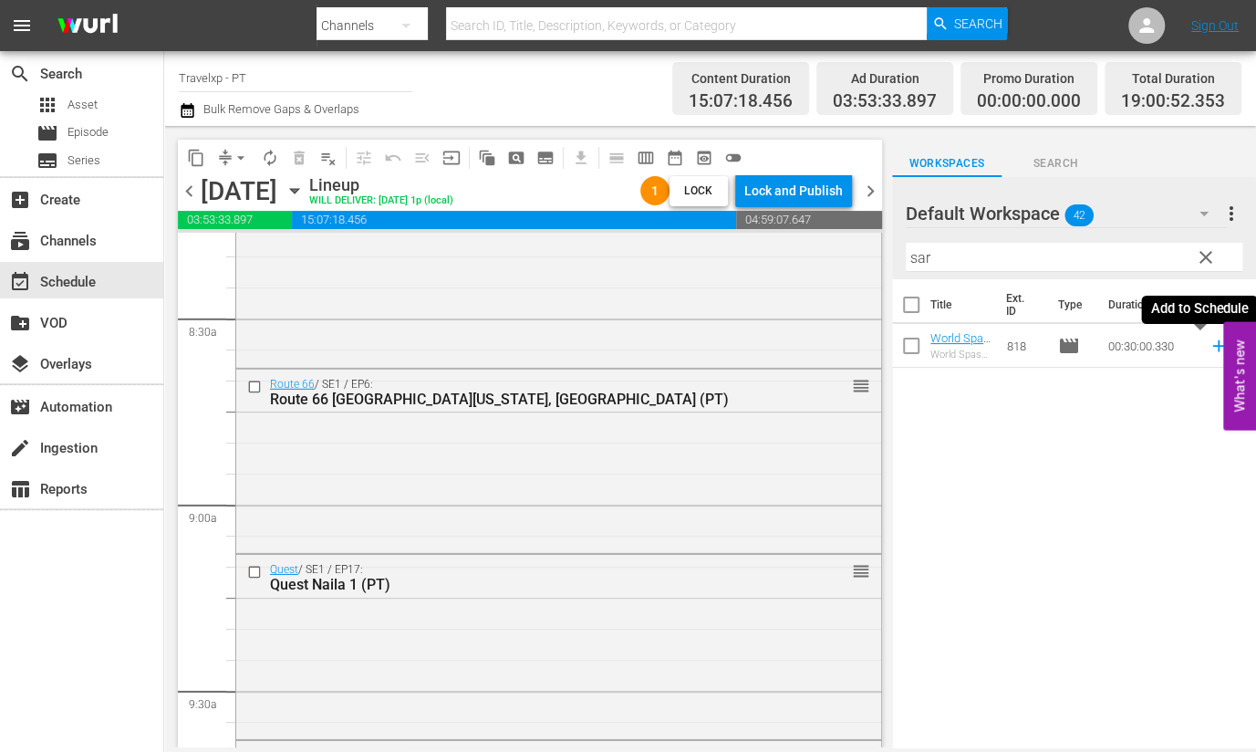
click at [1209, 348] on icon at bounding box center [1219, 346] width 20 height 20
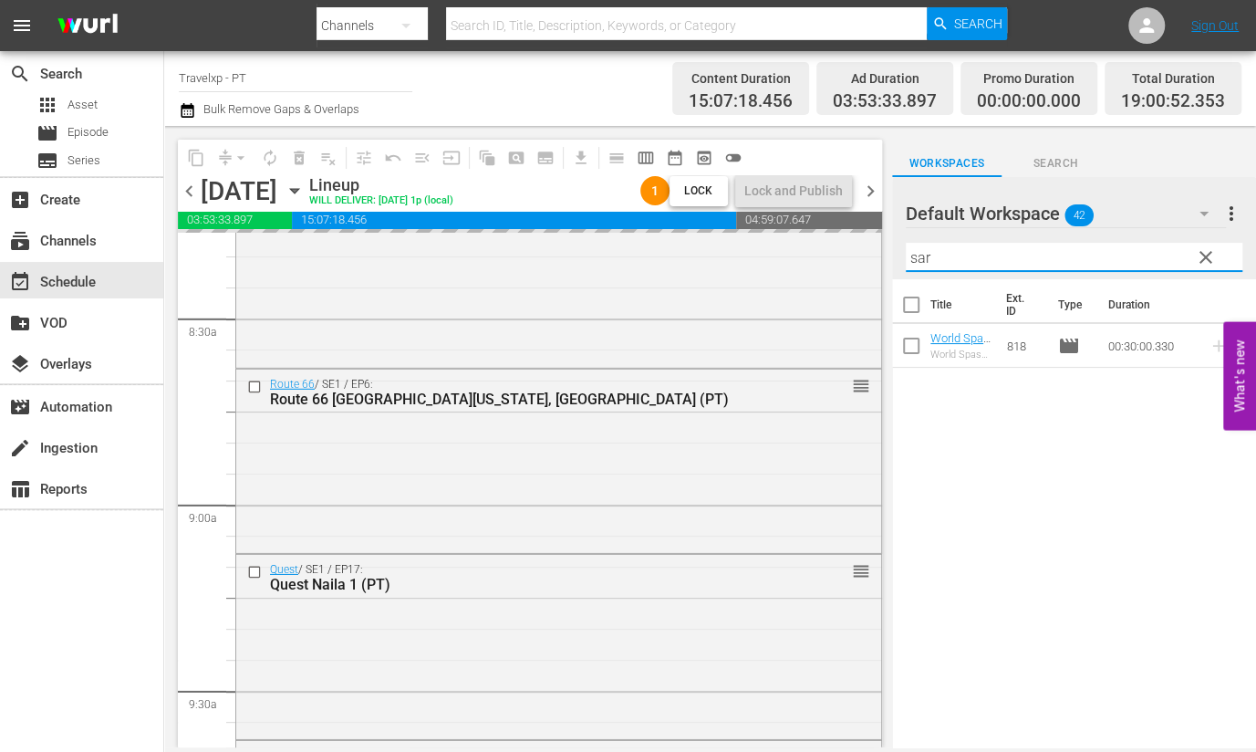
click at [920, 259] on input "sar" at bounding box center [1074, 257] width 337 height 29
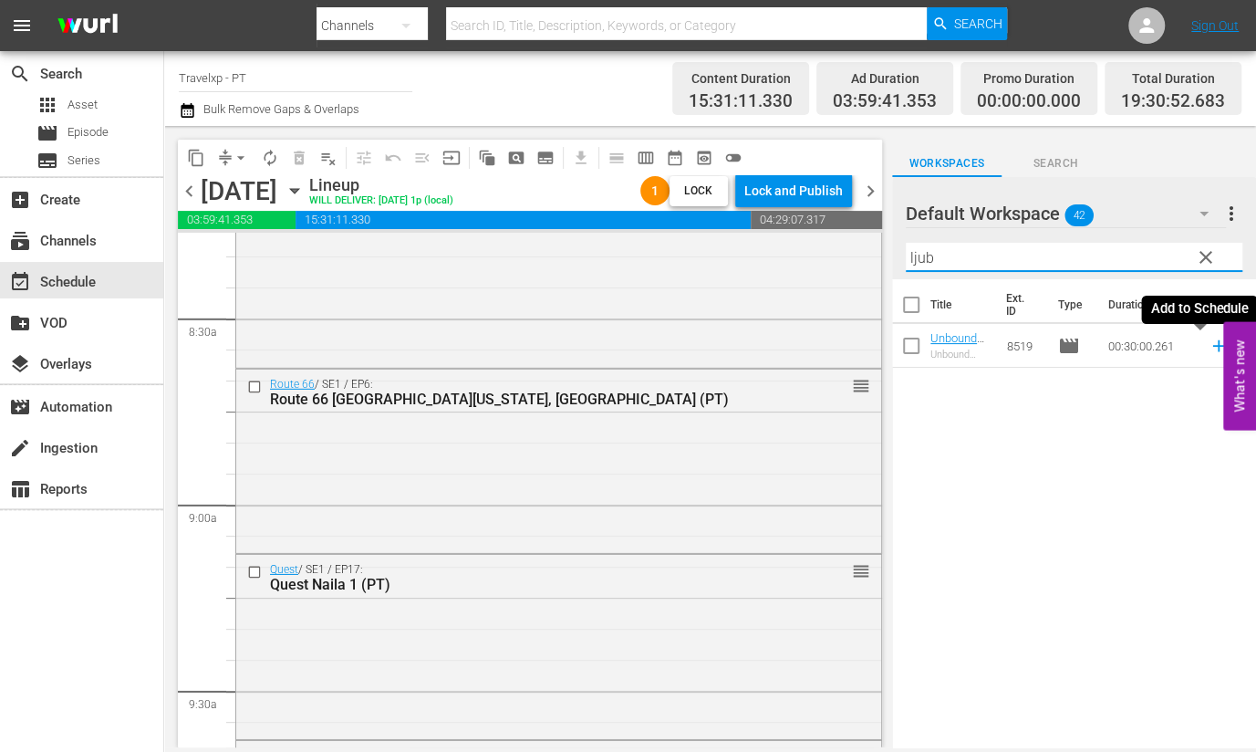
click at [1212, 346] on icon at bounding box center [1218, 346] width 12 height 12
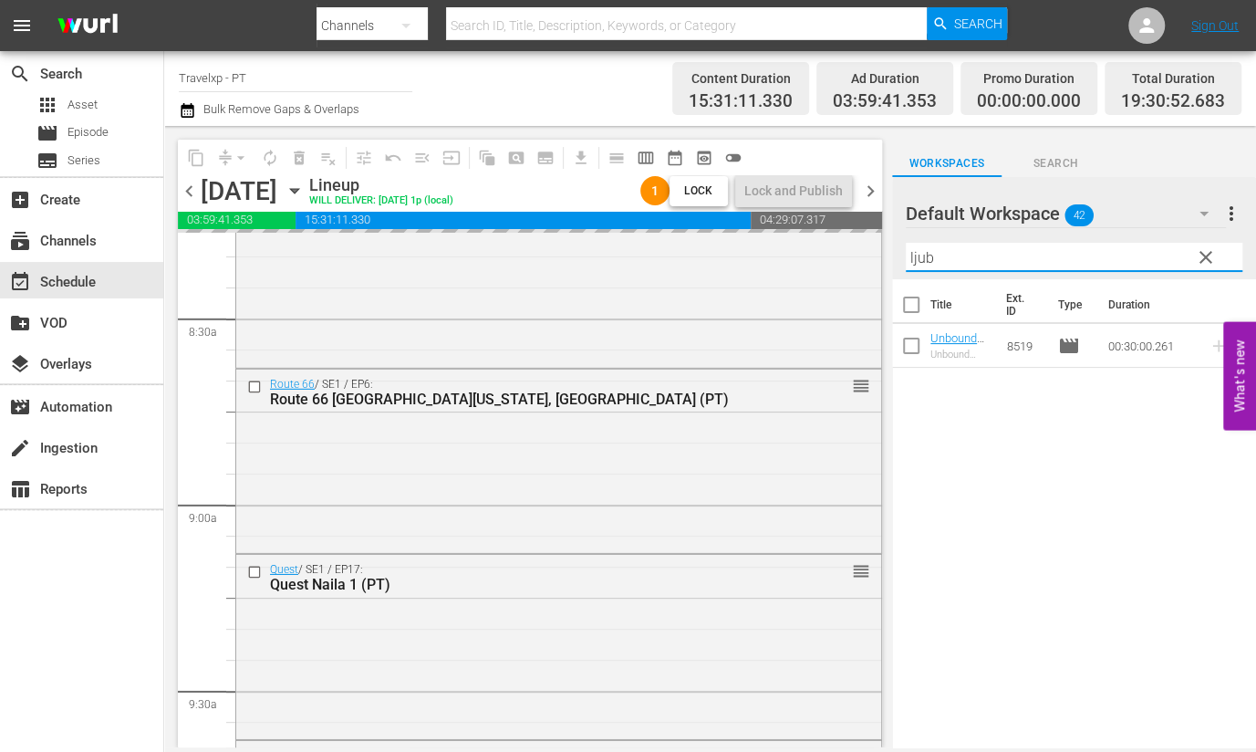
click at [920, 256] on input "ljub" at bounding box center [1074, 257] width 337 height 29
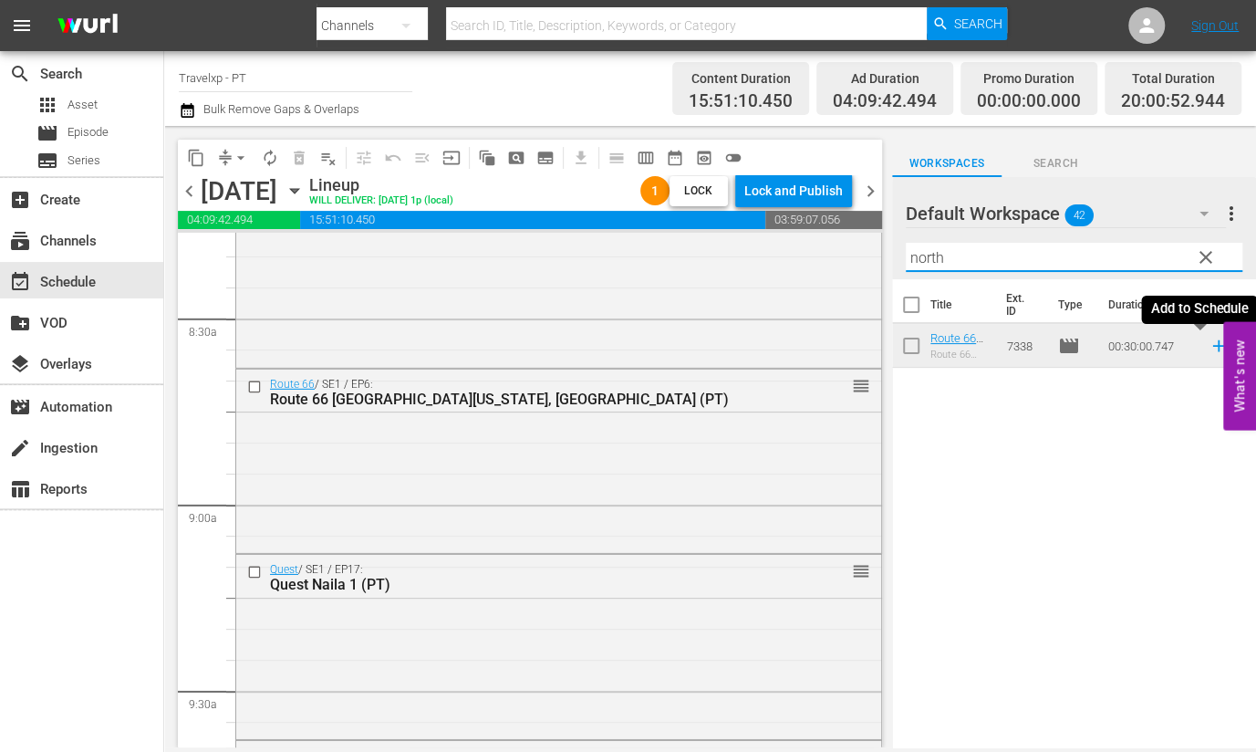
click at [1209, 343] on icon at bounding box center [1219, 346] width 20 height 20
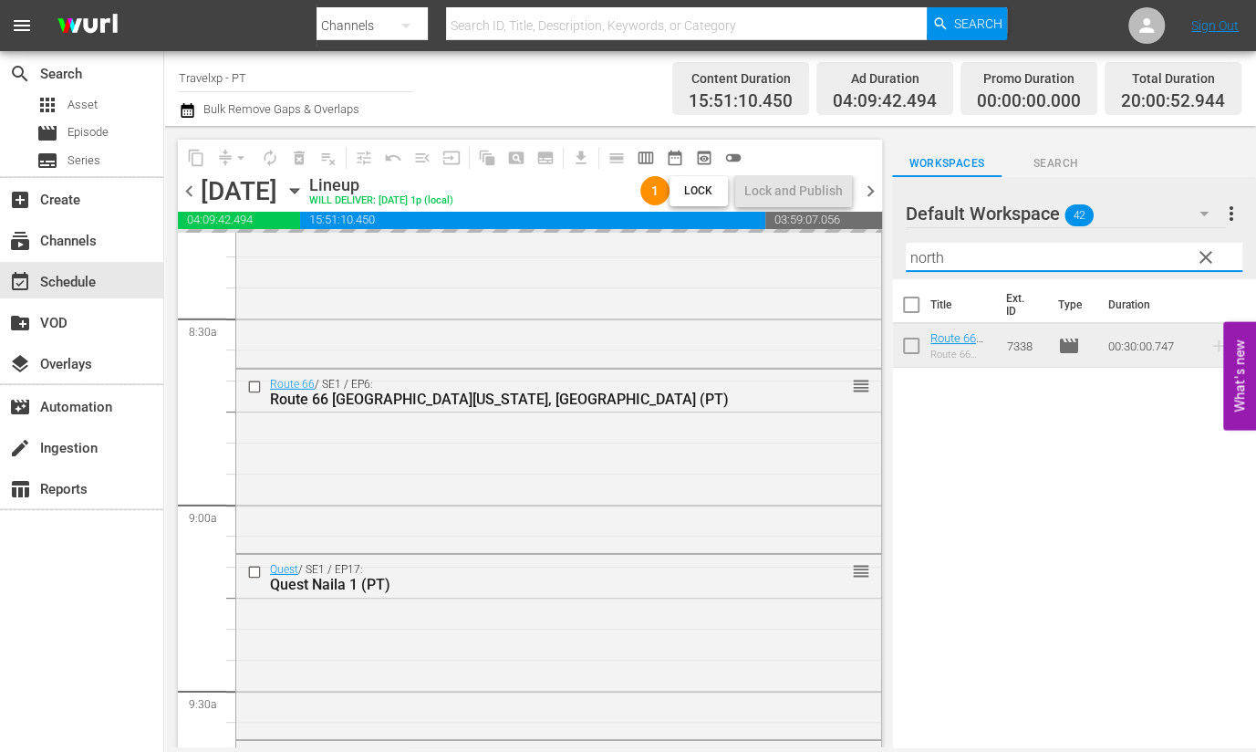
click at [934, 253] on input "north" at bounding box center [1074, 257] width 337 height 29
click at [934, 255] on input "north" at bounding box center [1074, 257] width 337 height 29
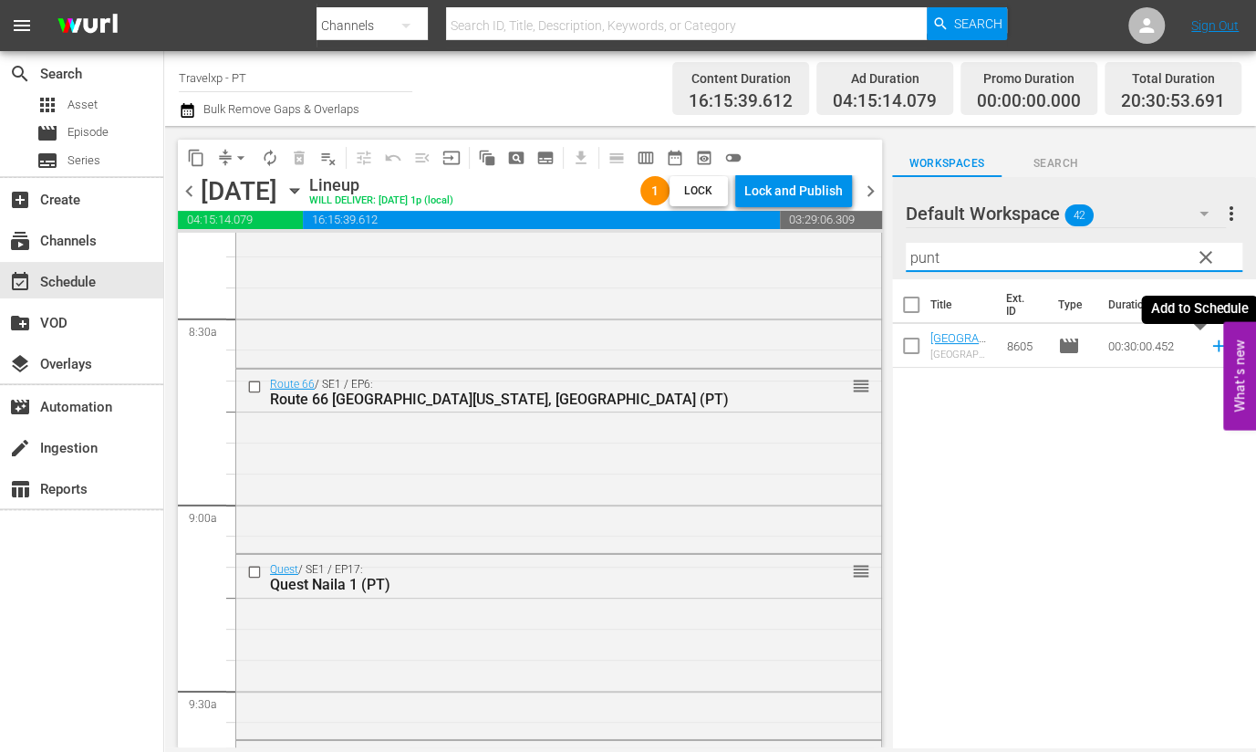
type input "punt"
click at [1209, 348] on icon at bounding box center [1219, 346] width 20 height 20
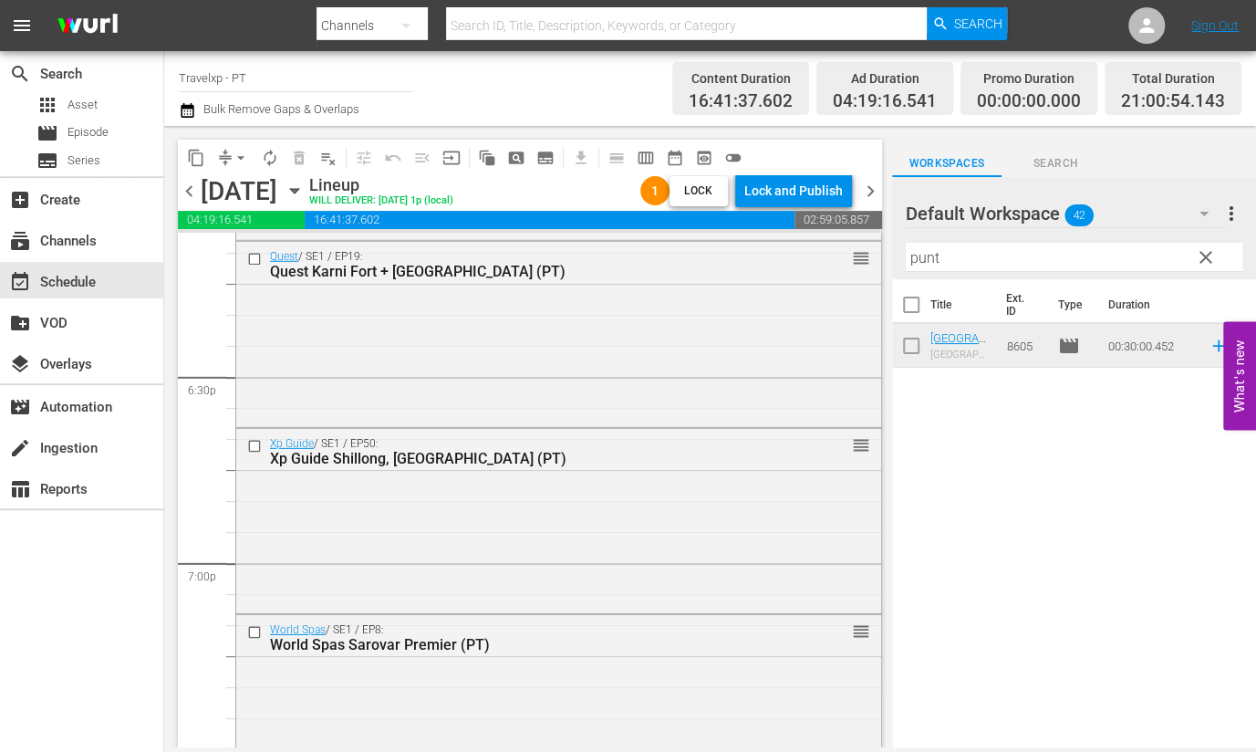
scroll to position [6727, 0]
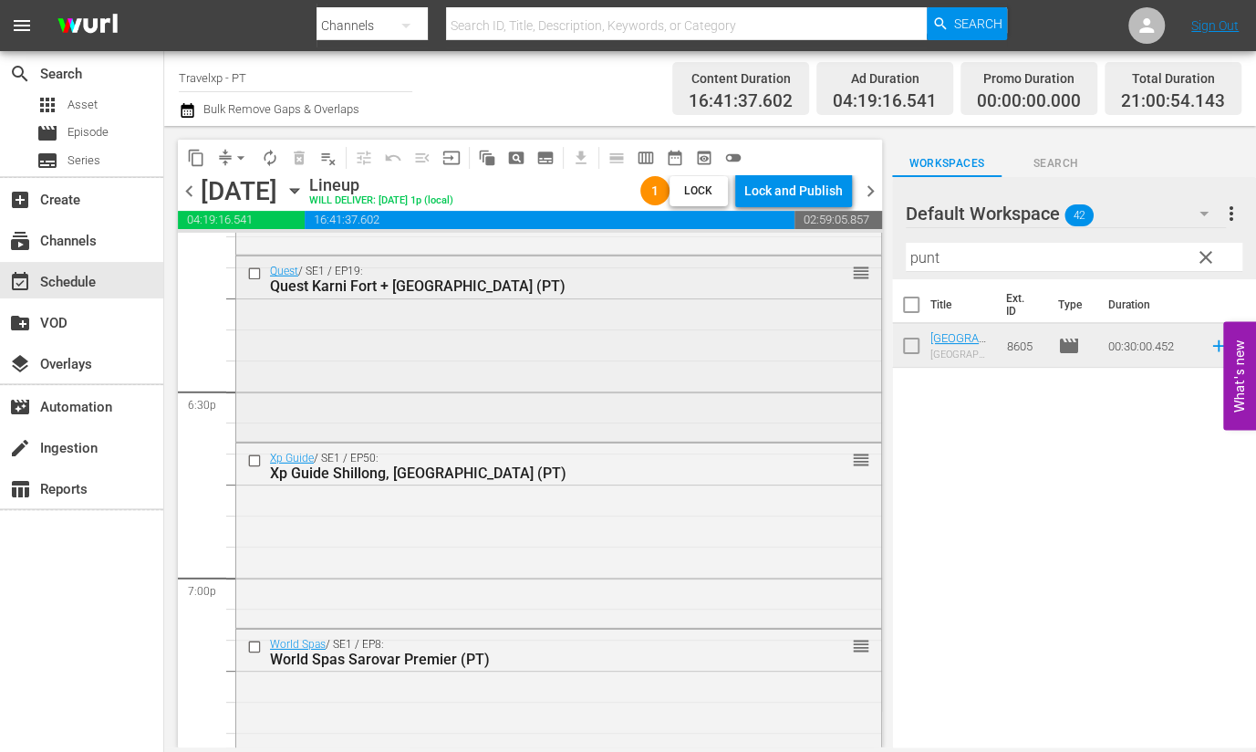
click at [252, 278] on input "checkbox" at bounding box center [256, 274] width 19 height 16
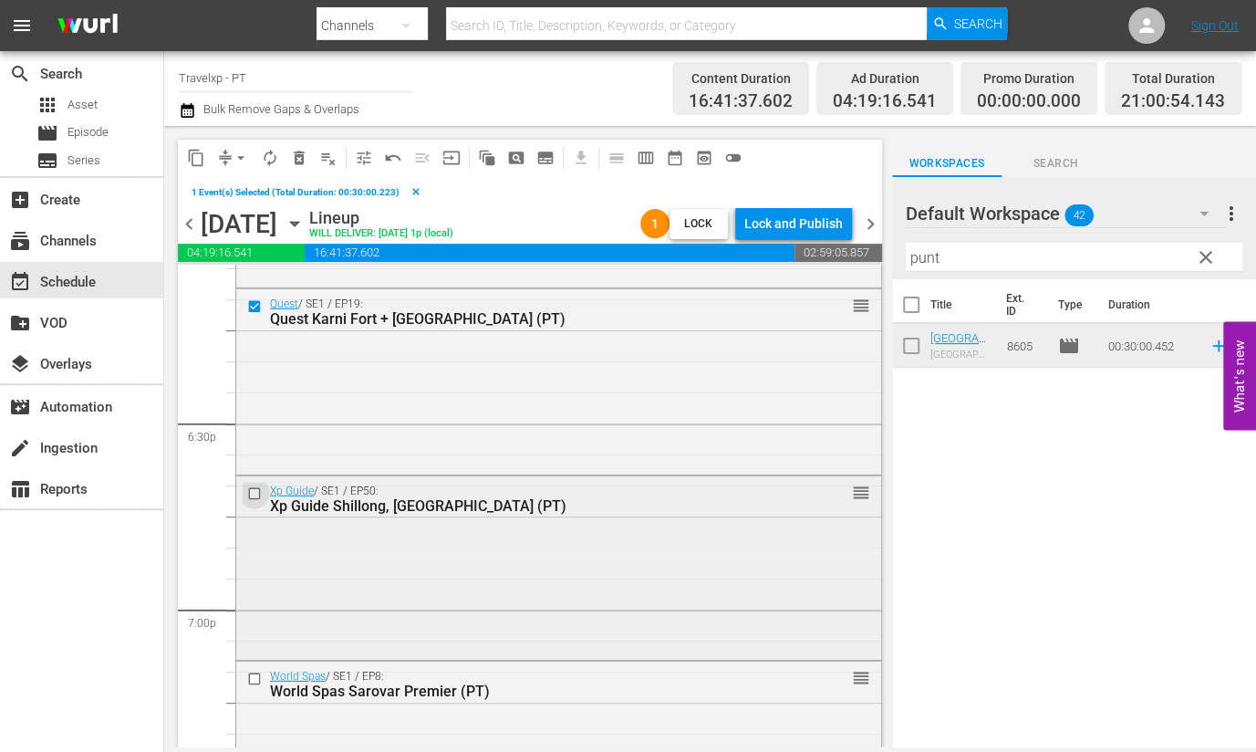
click at [254, 492] on input "checkbox" at bounding box center [256, 493] width 19 height 16
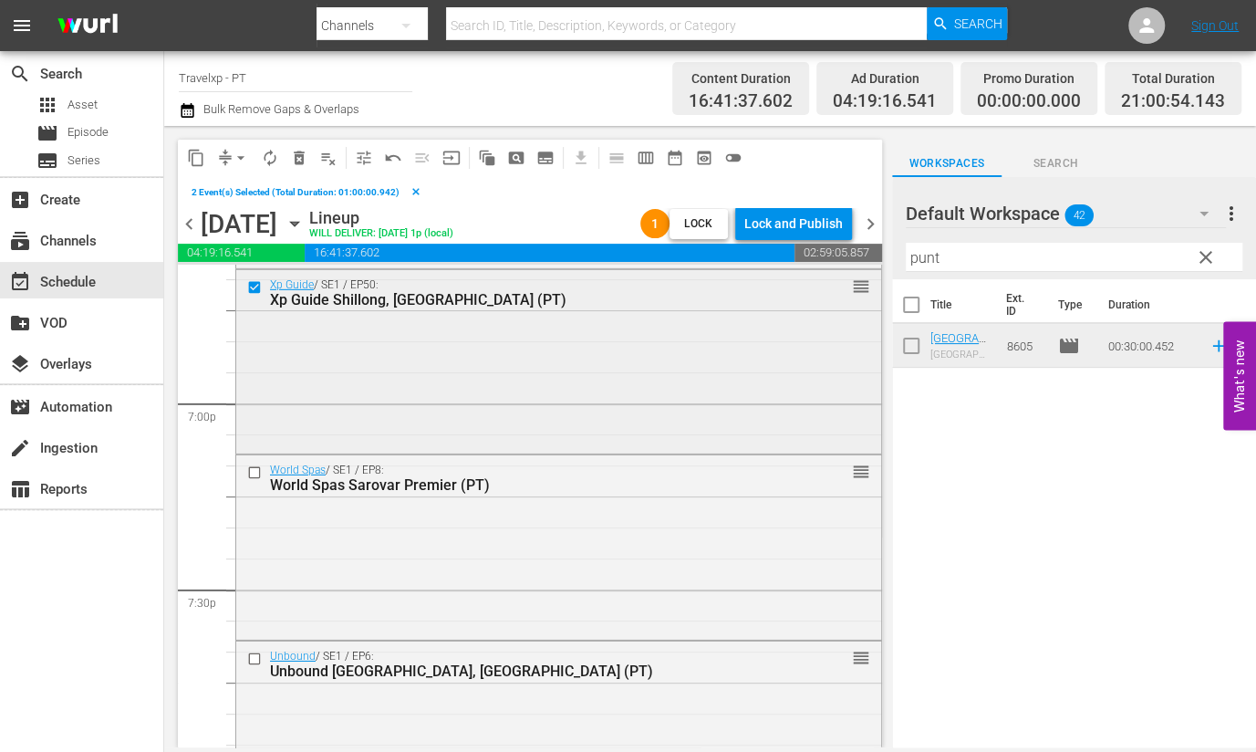
scroll to position [6955, 0]
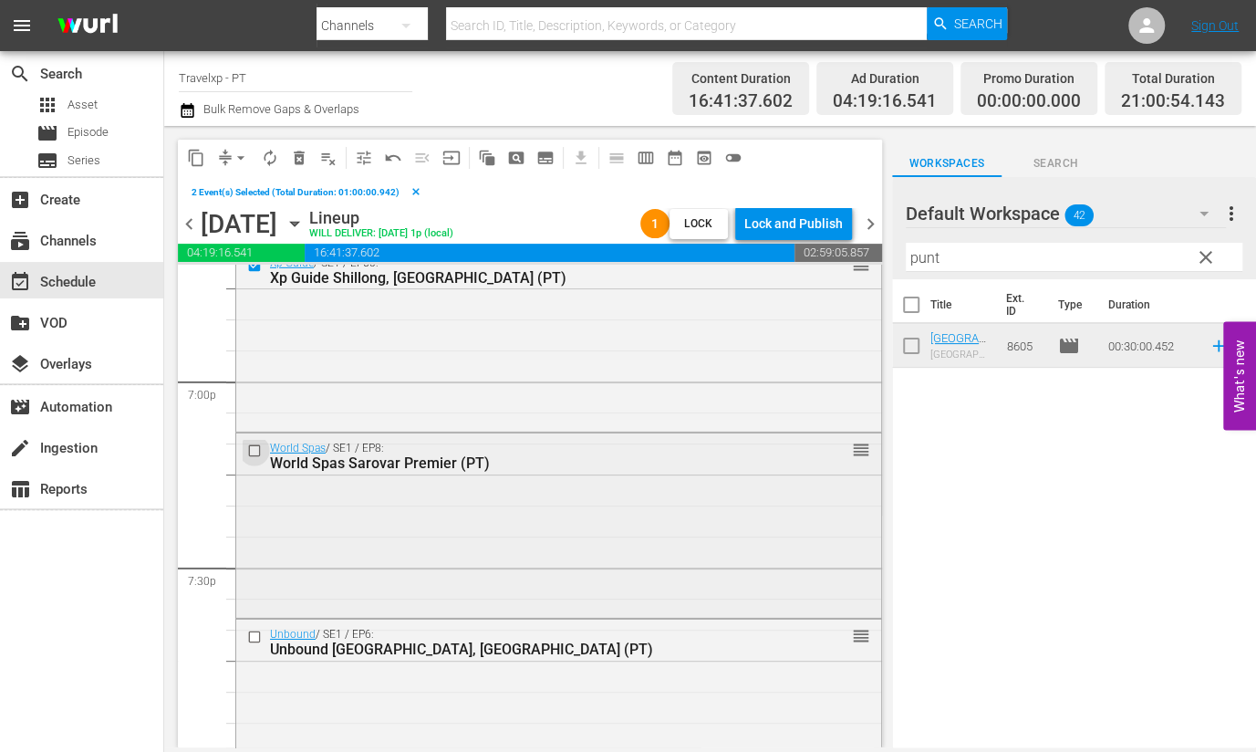
click at [253, 452] on input "checkbox" at bounding box center [256, 451] width 19 height 16
click at [255, 634] on input "checkbox" at bounding box center [256, 637] width 19 height 16
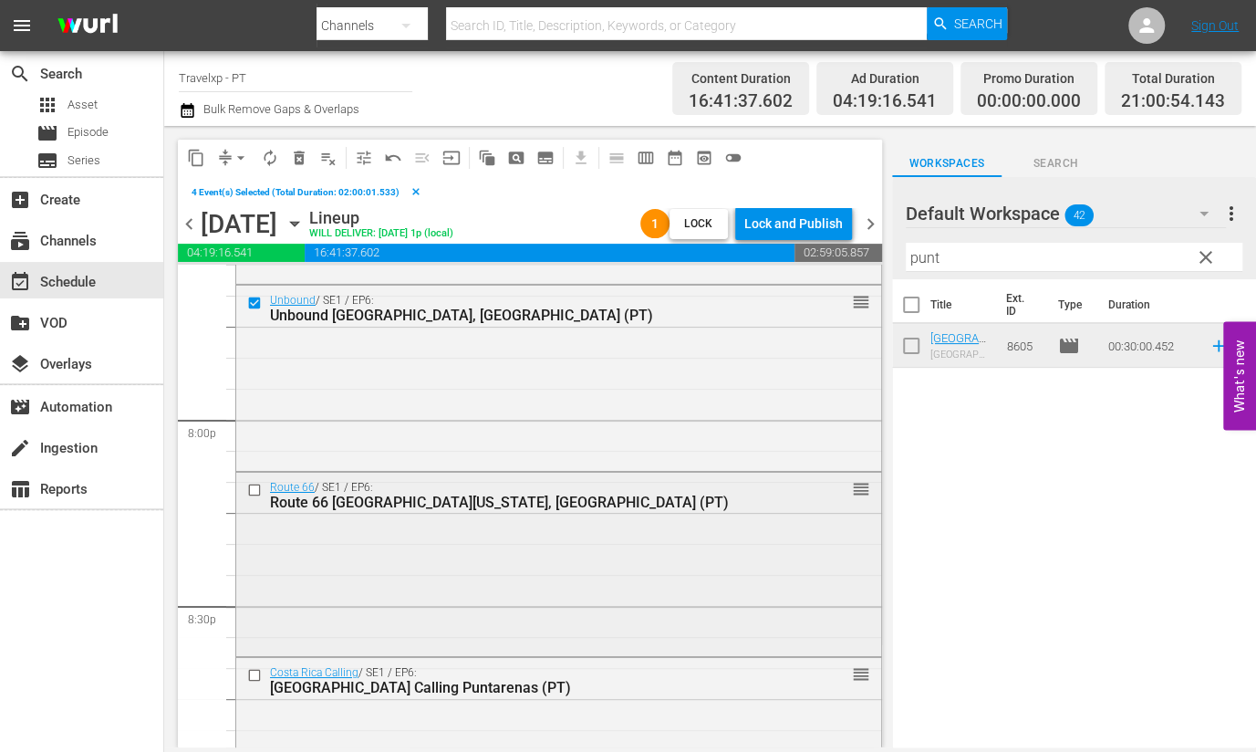
scroll to position [7297, 0]
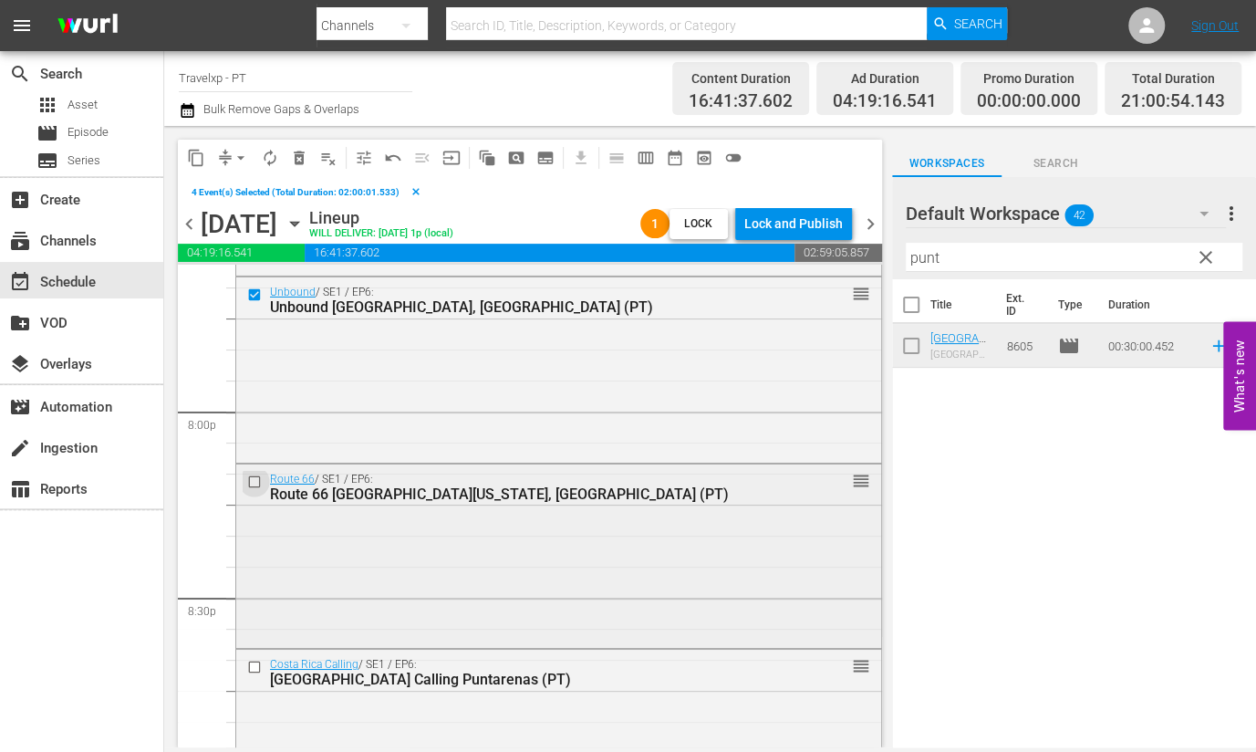
click at [254, 484] on input "checkbox" at bounding box center [256, 481] width 19 height 16
click at [255, 668] on input "checkbox" at bounding box center [256, 668] width 19 height 16
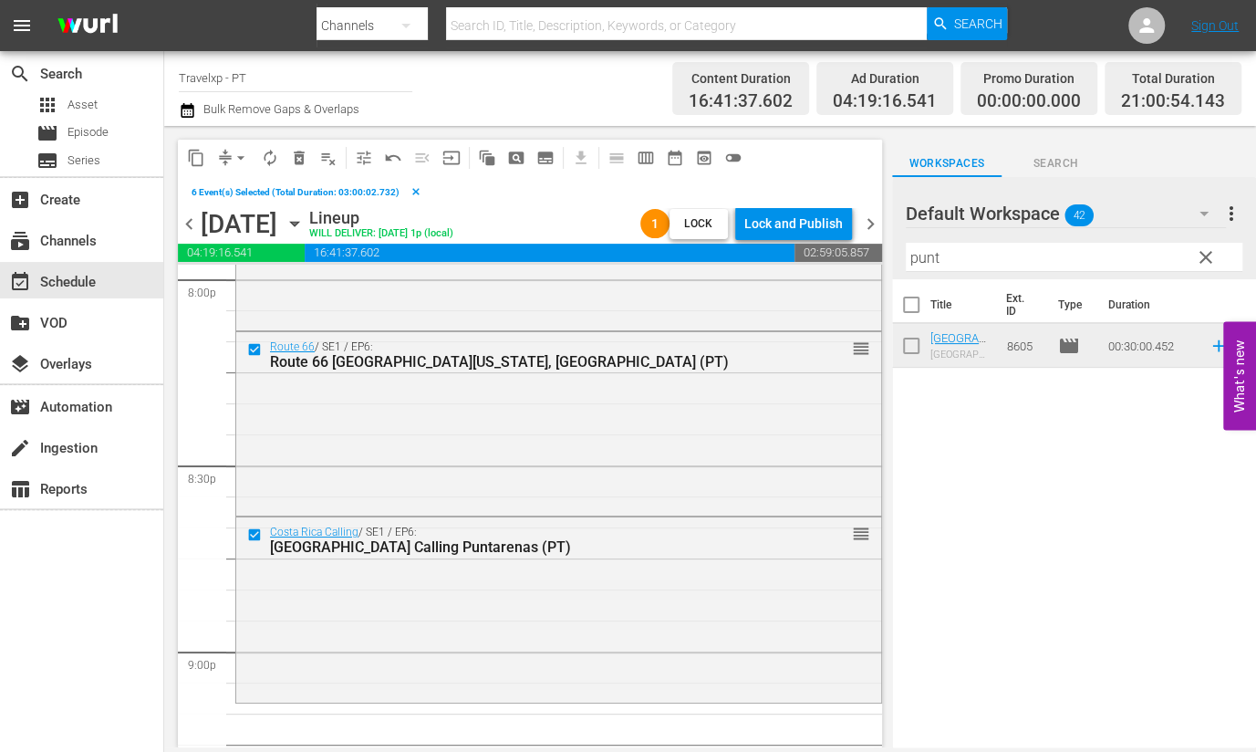
scroll to position [7526, 0]
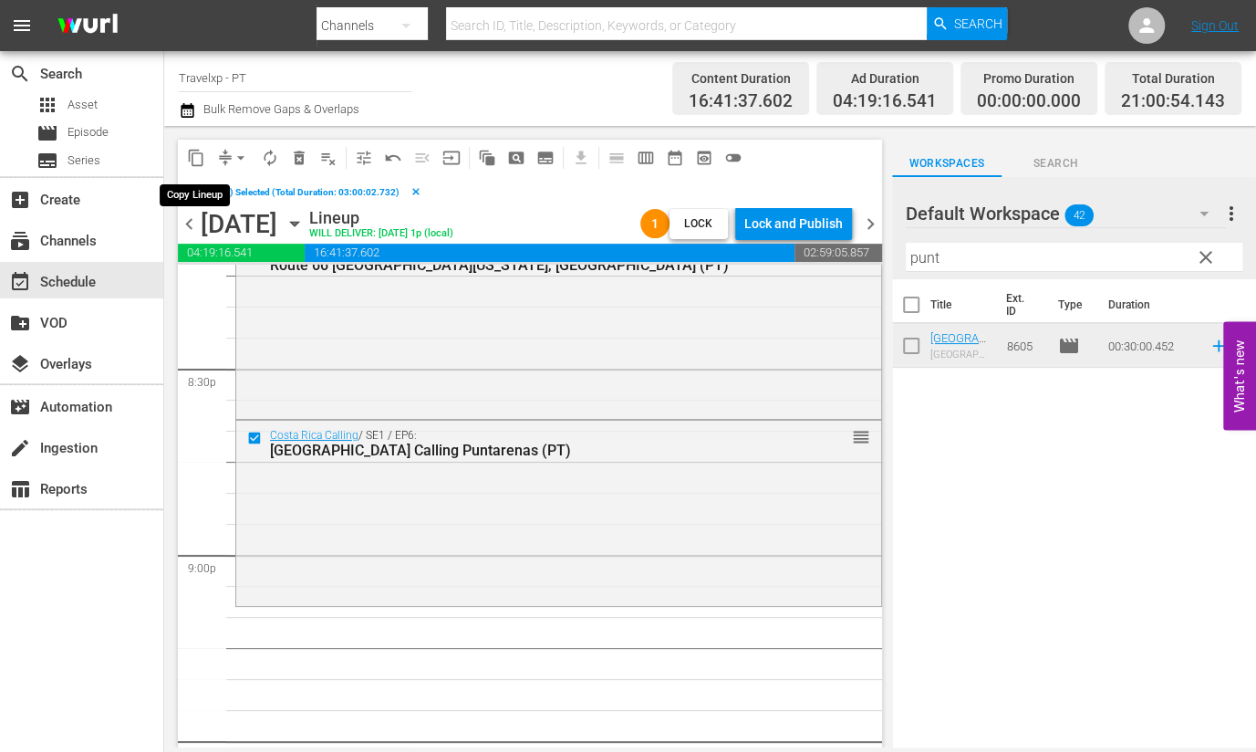
click at [196, 164] on span "content_copy" at bounding box center [196, 158] width 18 height 18
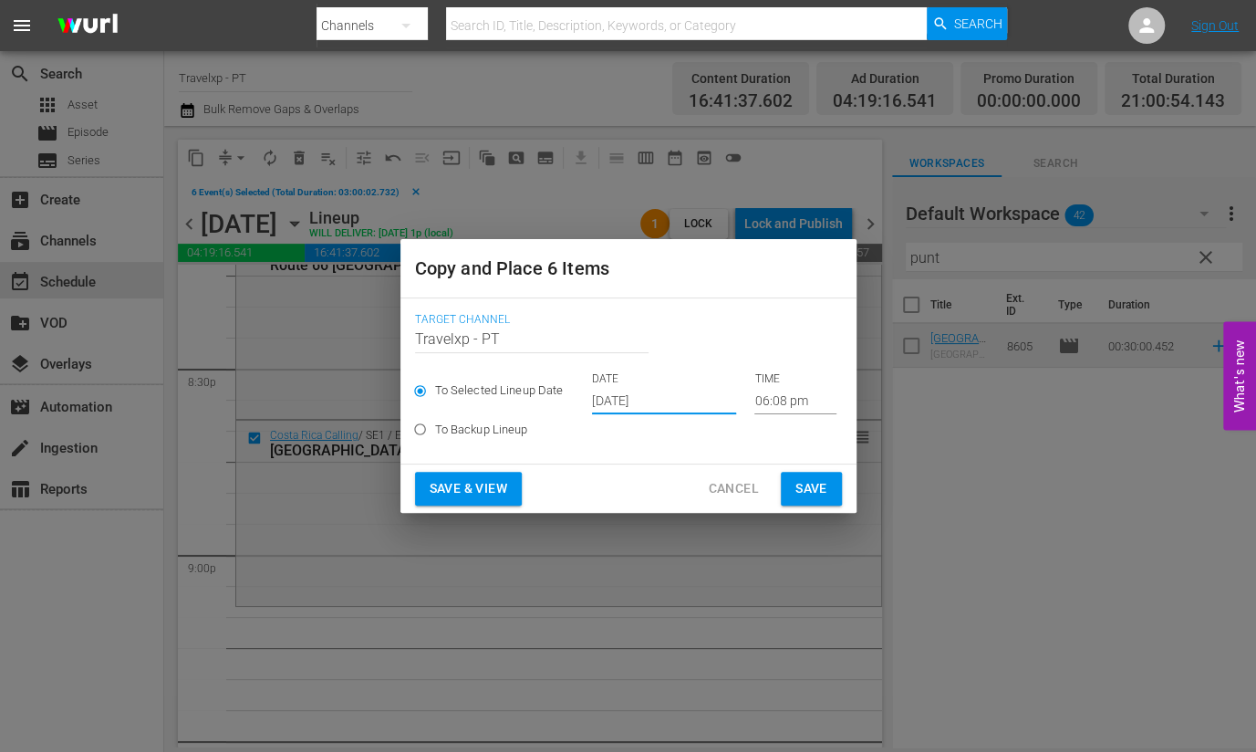
click at [614, 400] on input "[DATE]" at bounding box center [664, 400] width 144 height 27
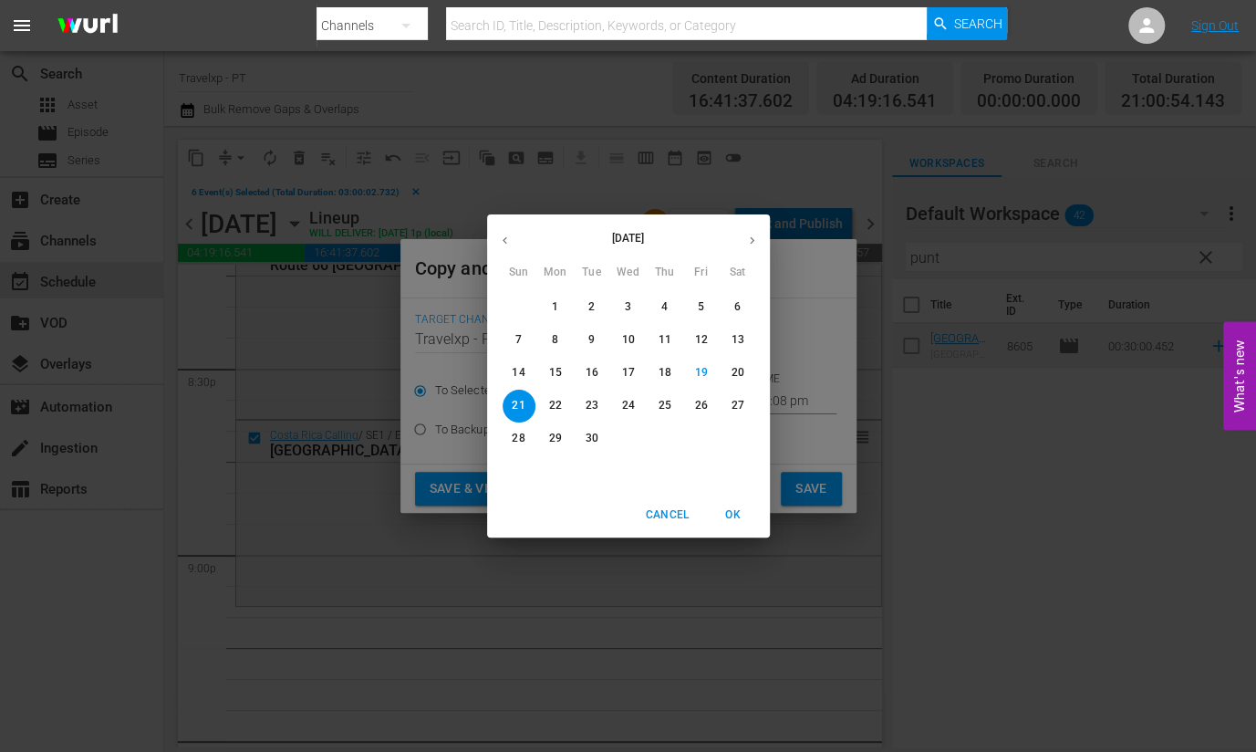
click at [556, 402] on p "22" at bounding box center [554, 406] width 13 height 16
type input "Sep 22nd 2025"
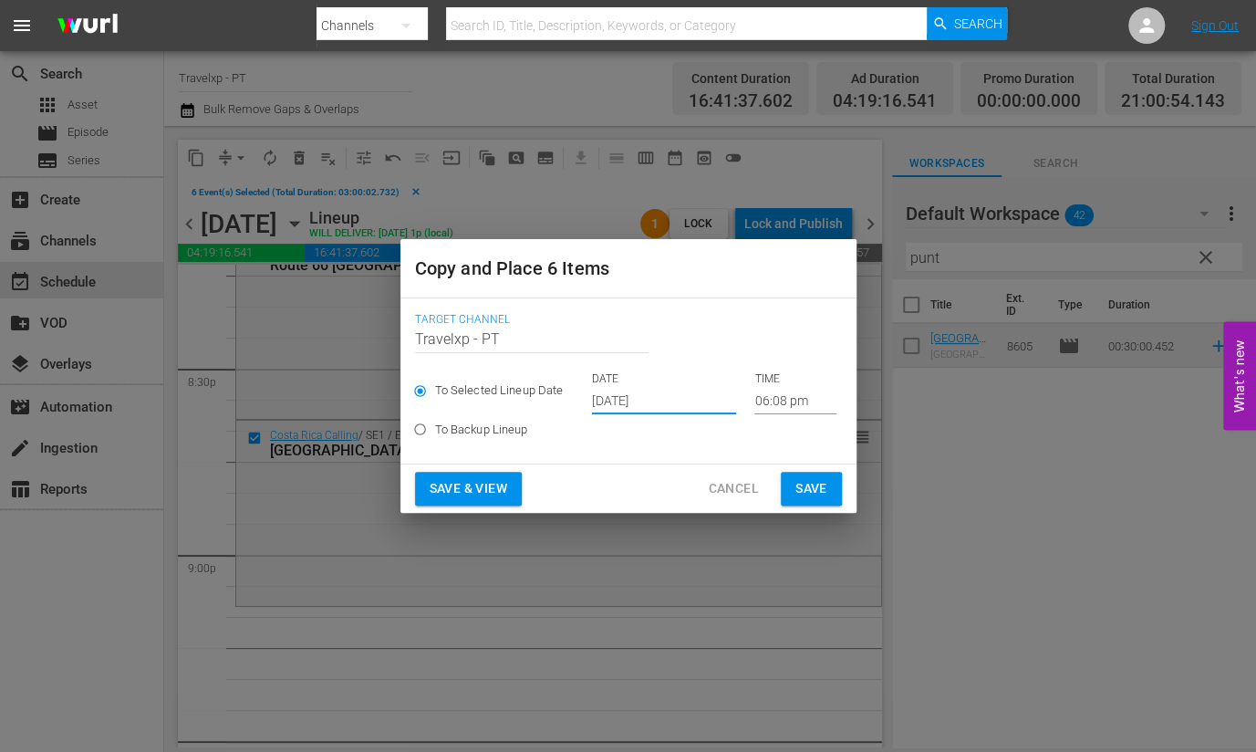
click at [774, 399] on input "06:08 pm" at bounding box center [795, 400] width 82 height 27
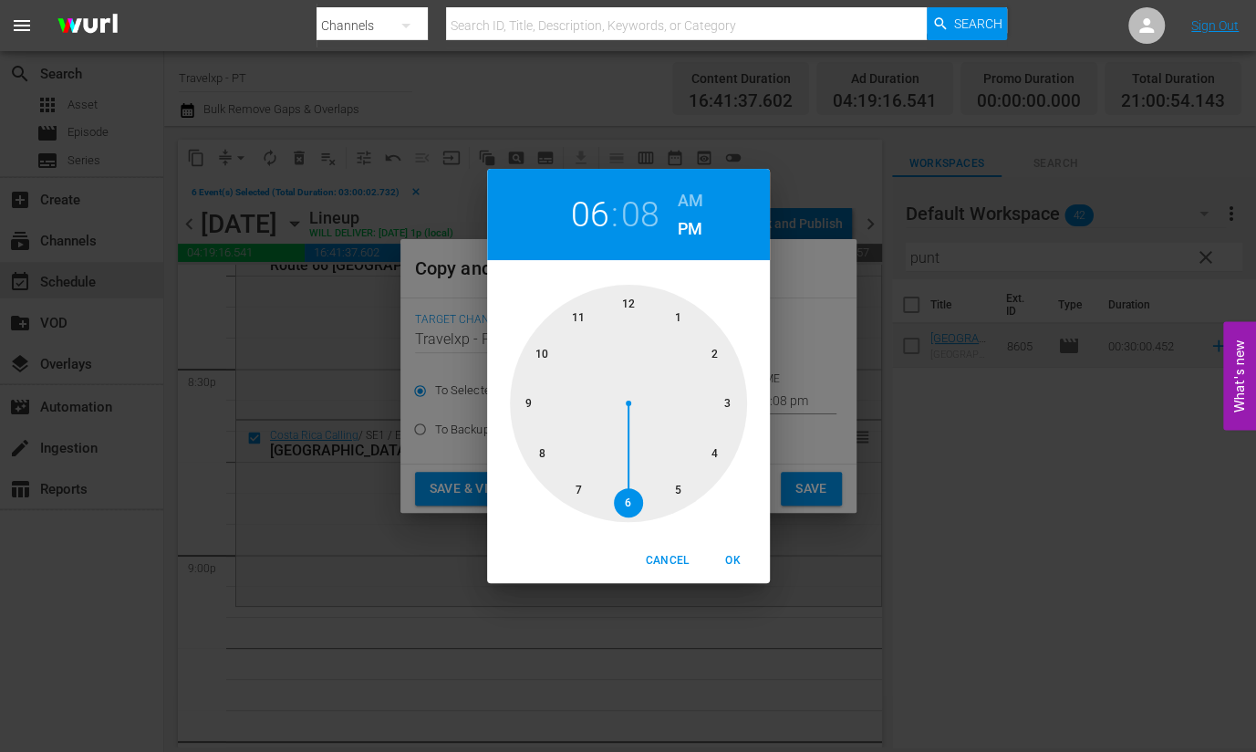
click at [526, 405] on div at bounding box center [628, 403] width 237 height 237
click at [737, 556] on span "OK" at bounding box center [734, 560] width 44 height 19
type input "09:08 pm"
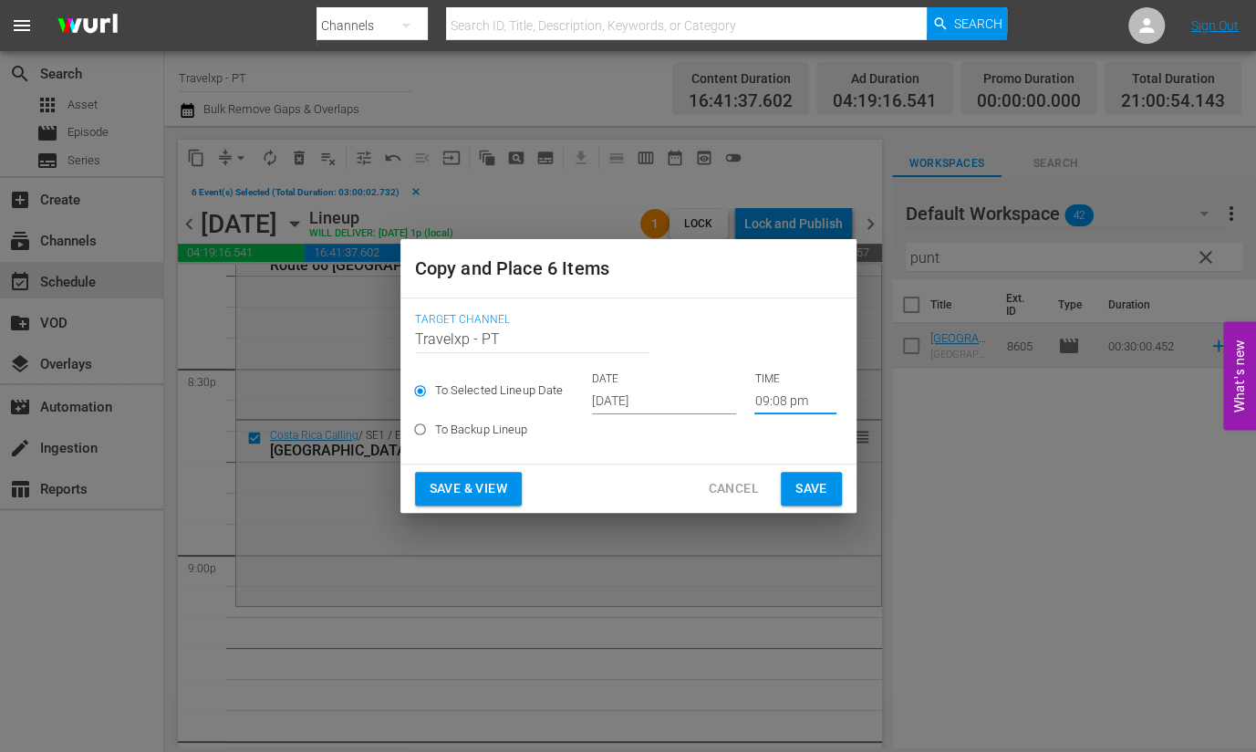
click at [467, 492] on span "Save & View" at bounding box center [469, 488] width 78 height 23
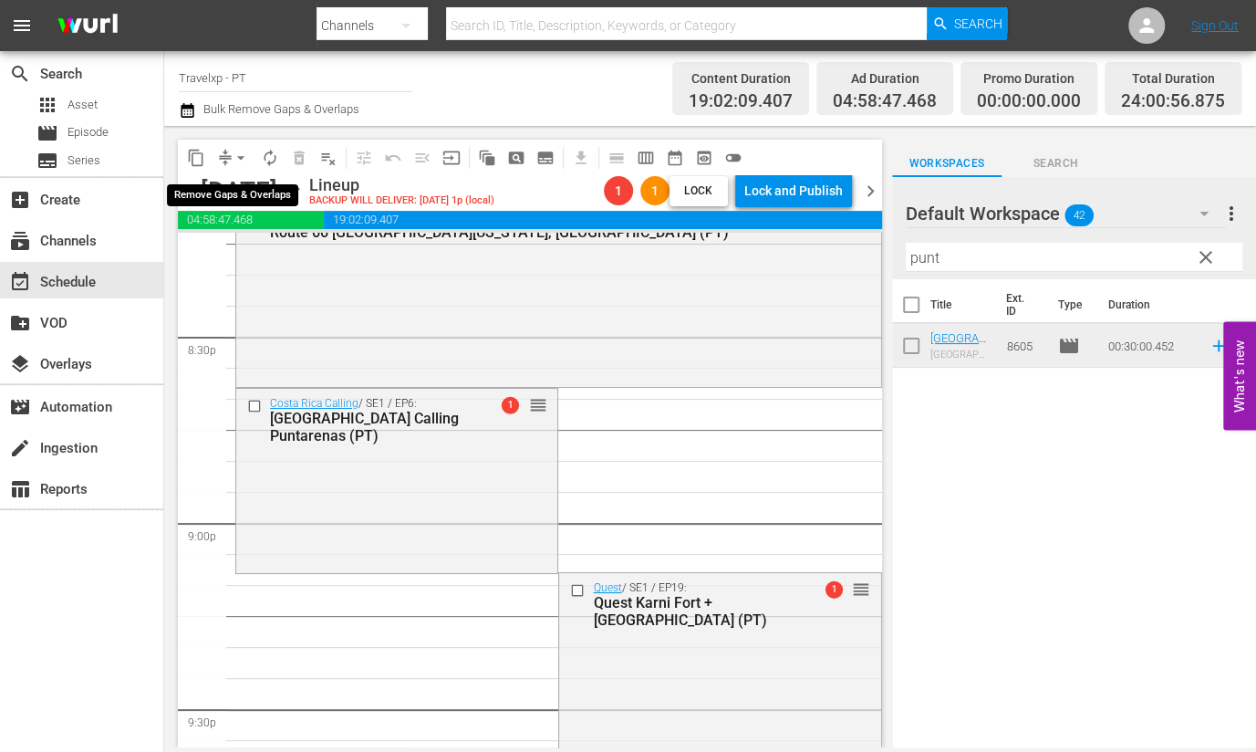
click at [237, 165] on span "arrow_drop_down" at bounding box center [241, 158] width 18 height 18
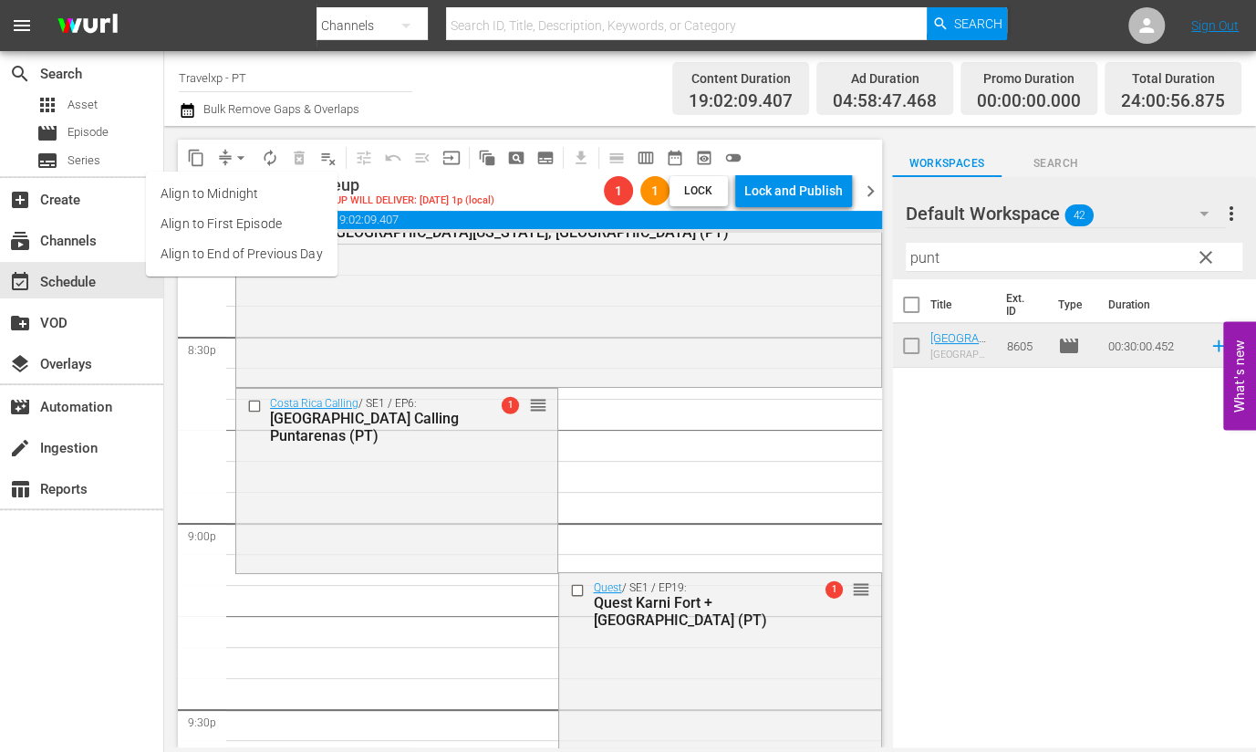
click at [243, 249] on li "Align to End of Previous Day" at bounding box center [242, 254] width 192 height 30
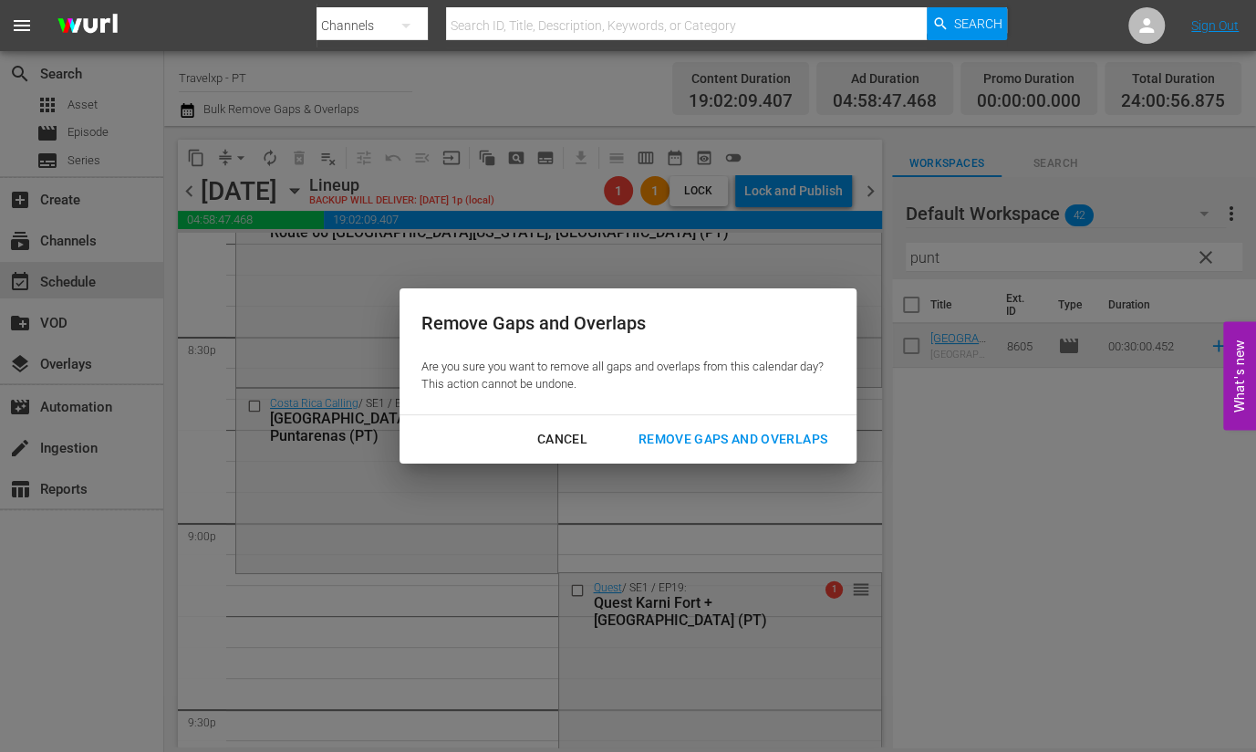
click at [670, 434] on div "Remove Gaps and Overlaps" at bounding box center [733, 439] width 218 height 23
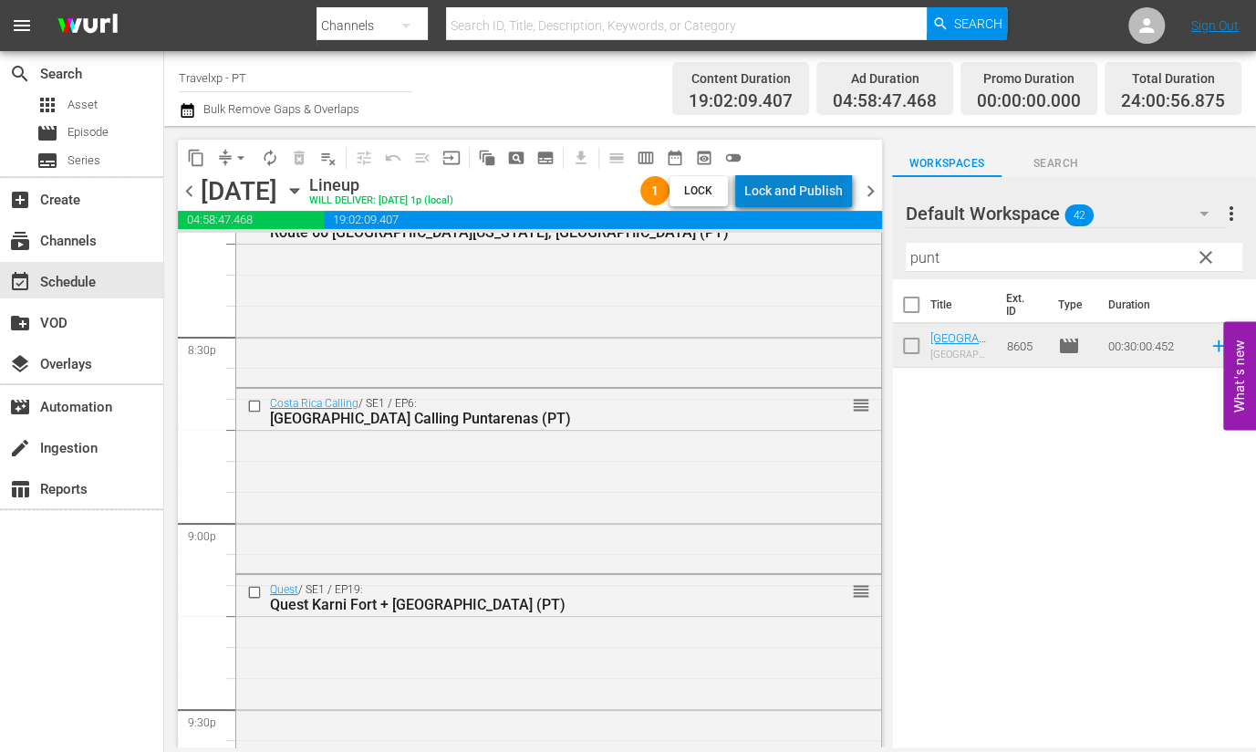
click at [840, 200] on div "Lock and Publish" at bounding box center [793, 190] width 99 height 33
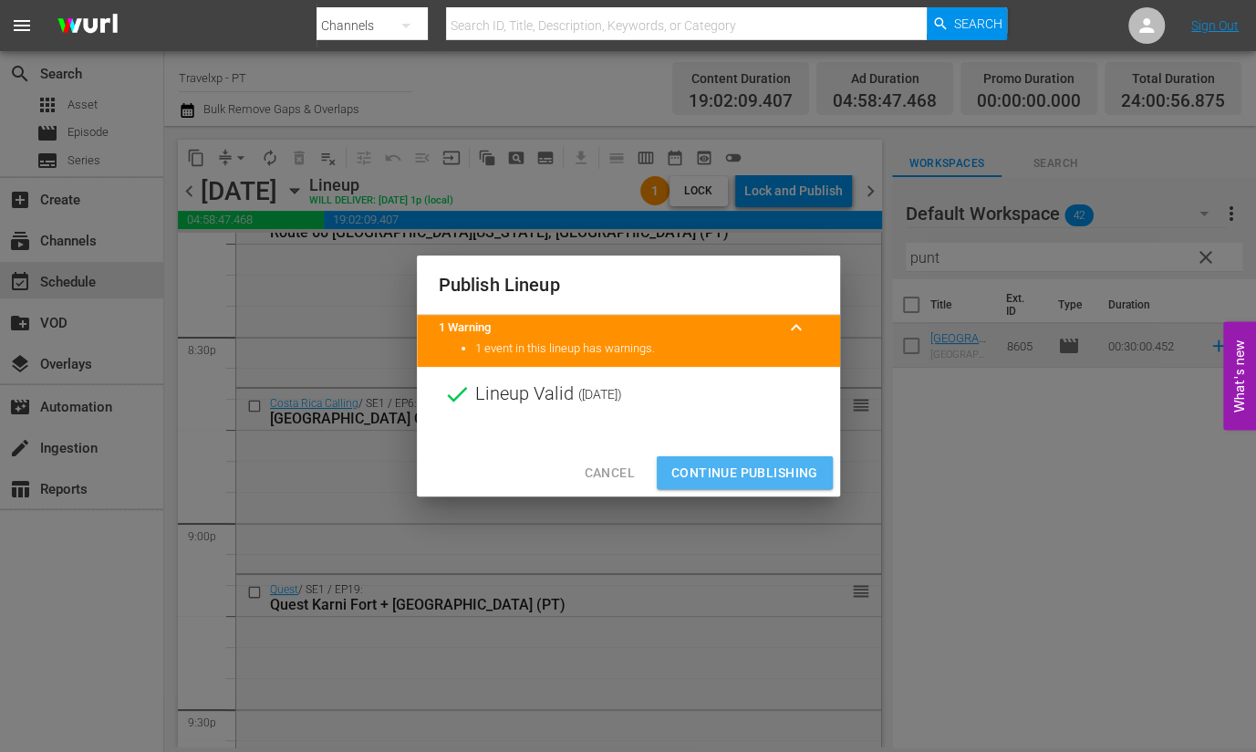
click at [755, 472] on span "Continue Publishing" at bounding box center [744, 473] width 147 height 23
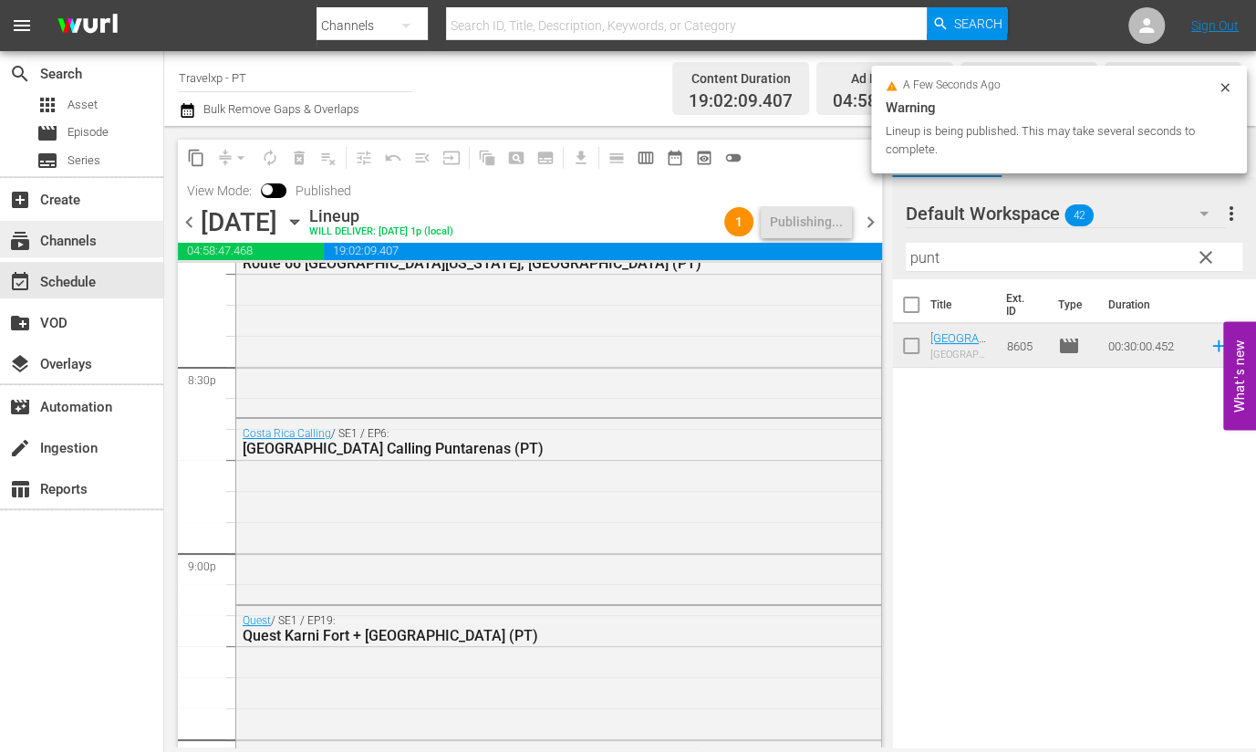
click at [96, 253] on div "subscriptions Channels" at bounding box center [81, 239] width 163 height 36
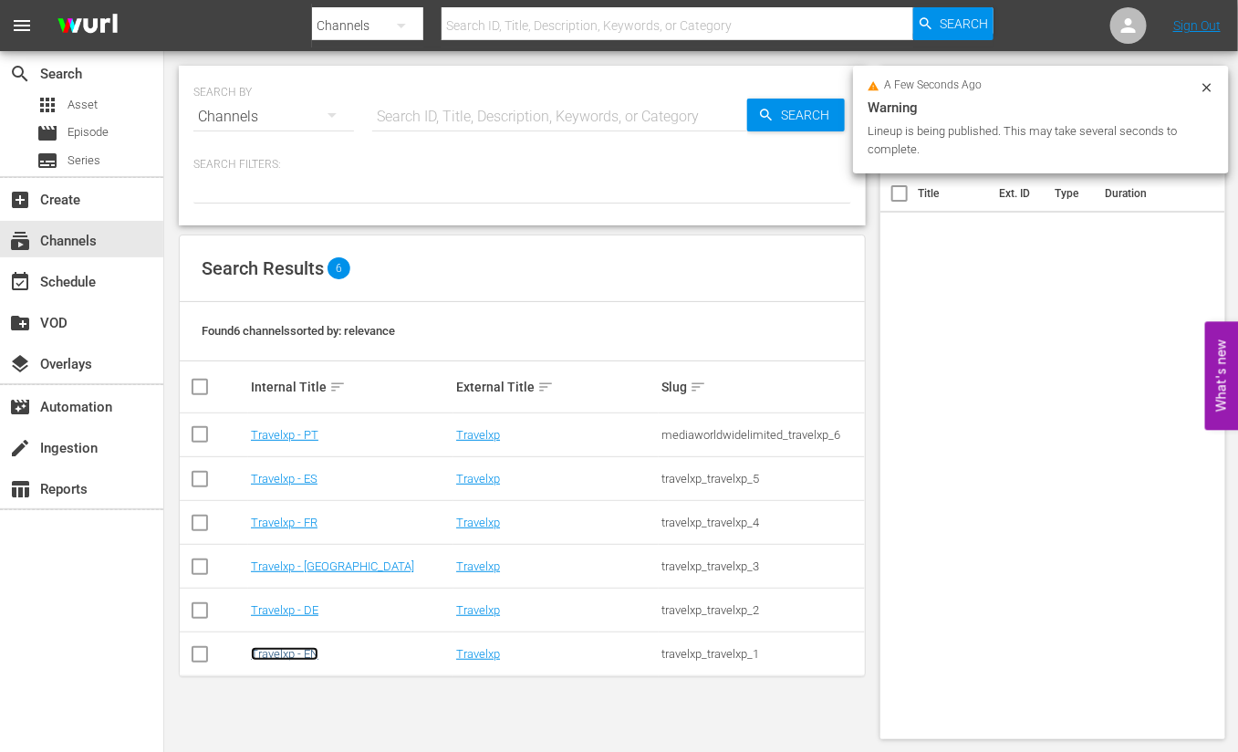
click at [303, 655] on link "Travelxp - EN" at bounding box center [285, 654] width 68 height 14
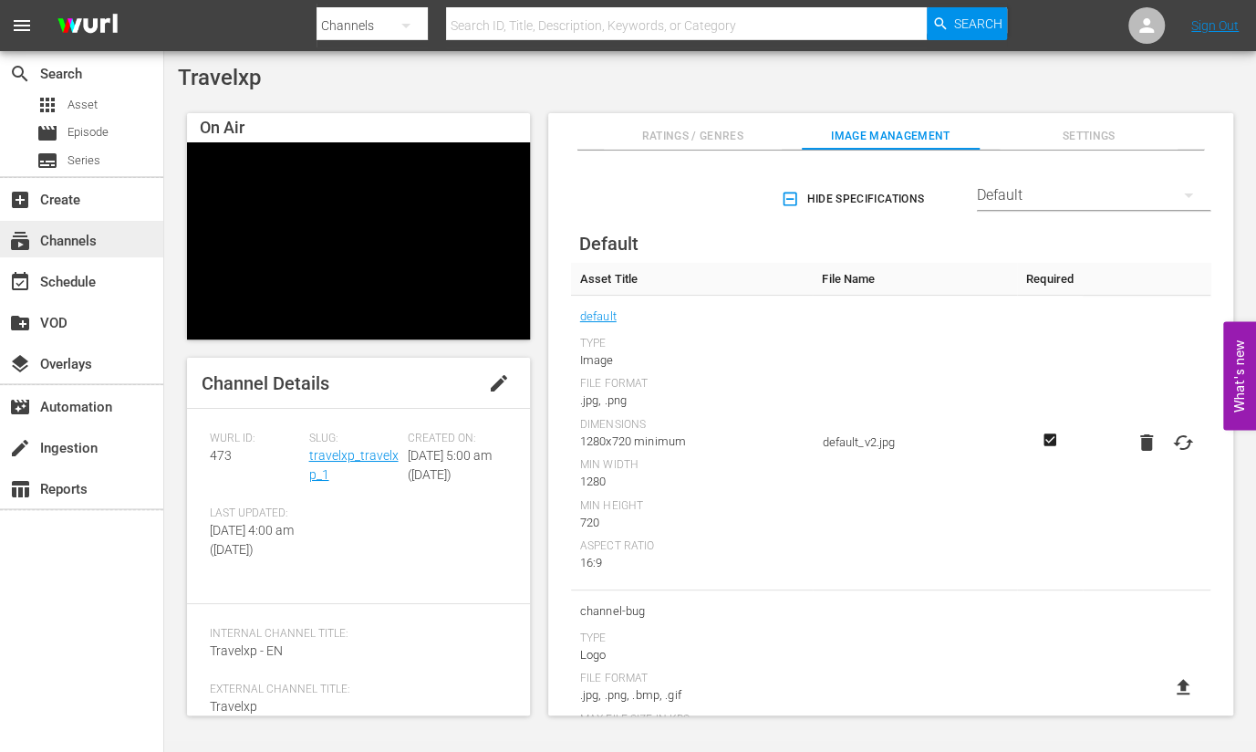
click at [114, 242] on div "subscriptions Channels" at bounding box center [81, 239] width 163 height 36
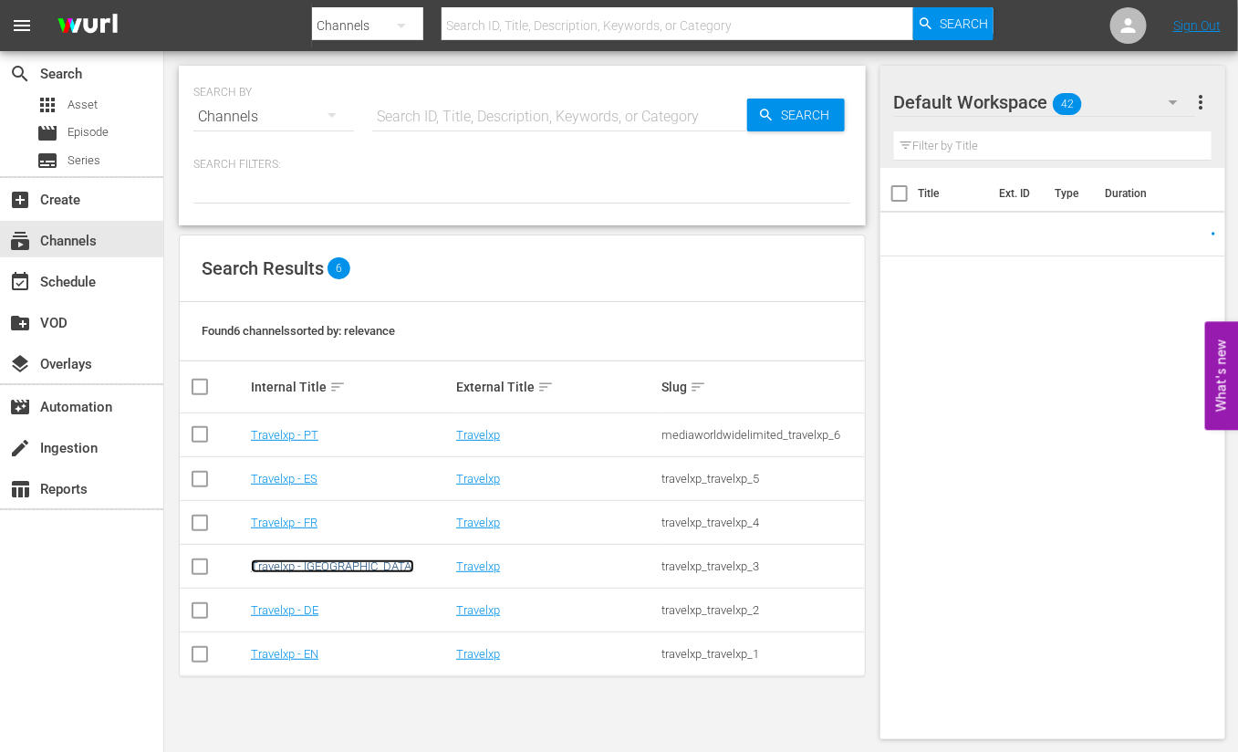
click at [303, 572] on link "Travelxp - [GEOGRAPHIC_DATA]" at bounding box center [332, 566] width 163 height 14
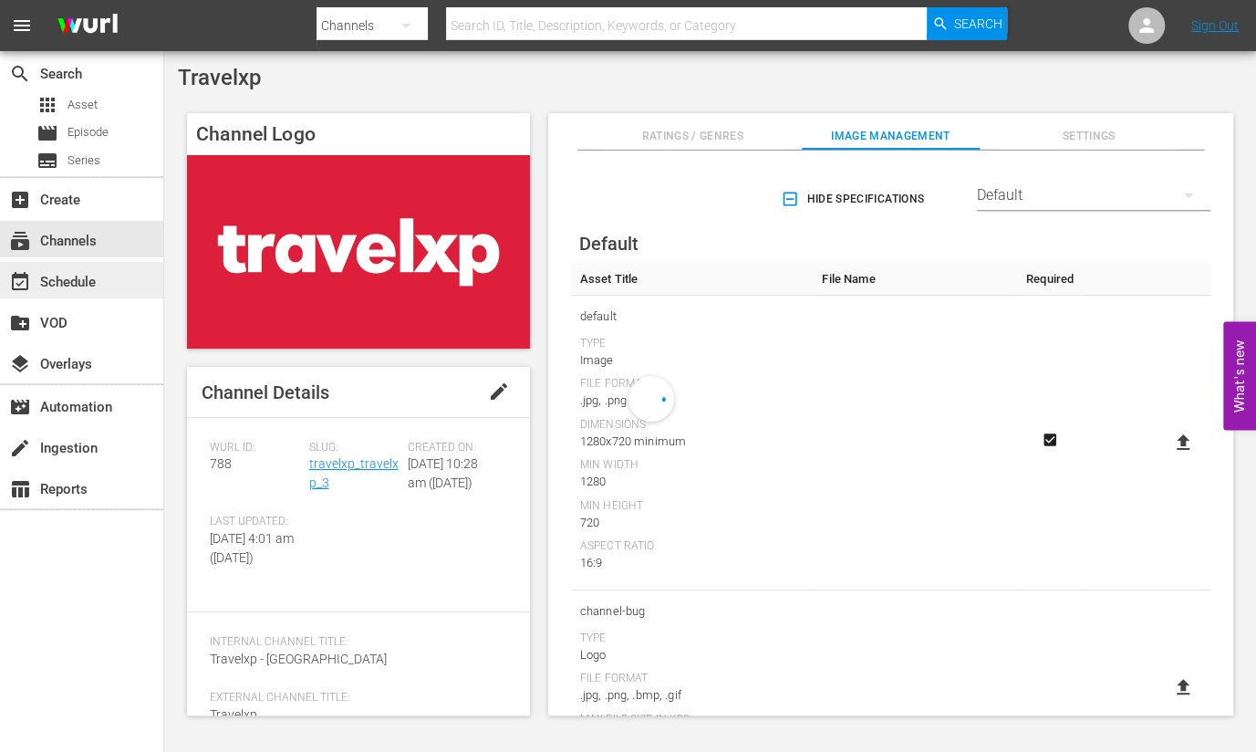
click at [126, 294] on div "event_available Schedule" at bounding box center [81, 280] width 163 height 36
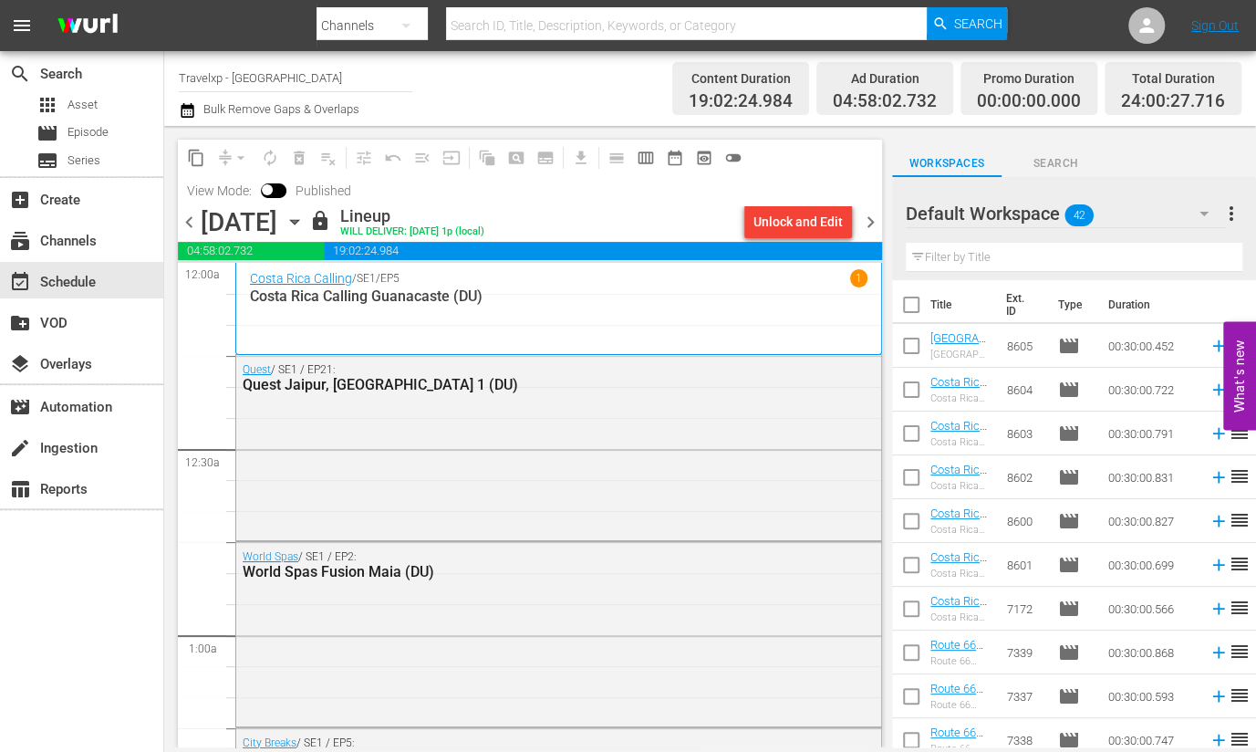
click at [192, 217] on span "chevron_left" at bounding box center [189, 222] width 23 height 23
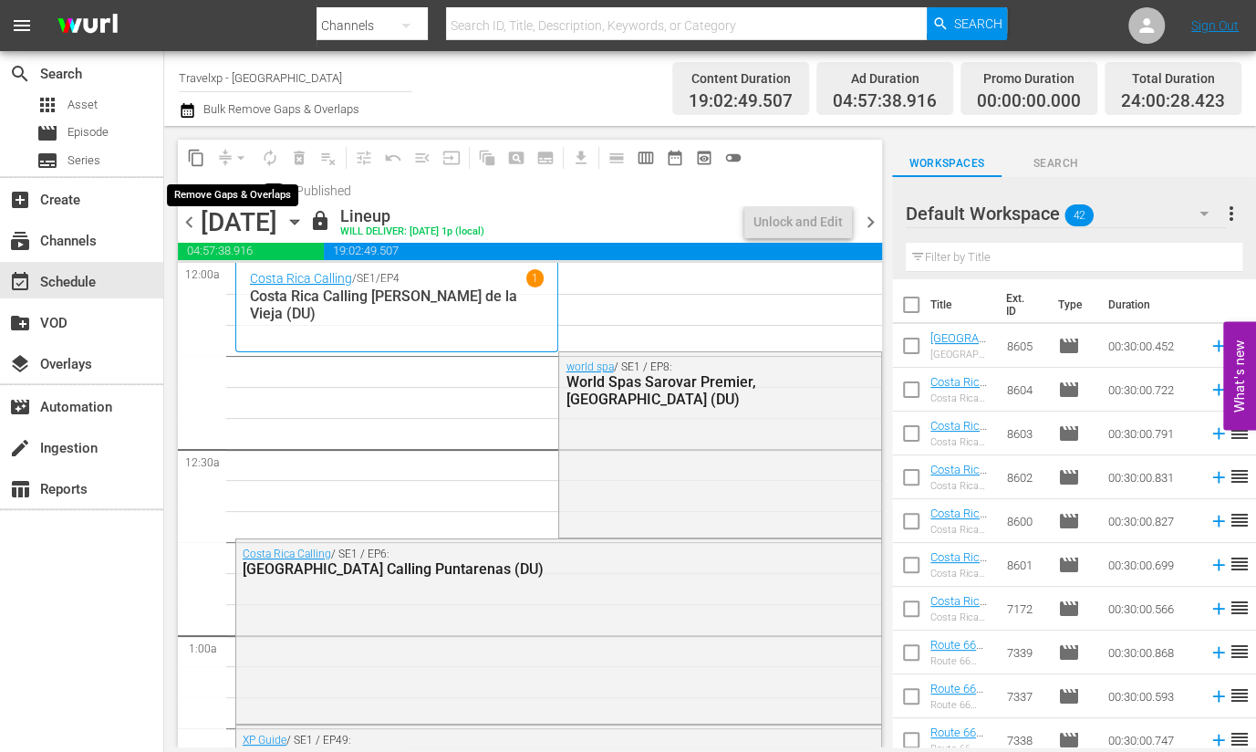
click at [235, 158] on div "arrow_drop_down" at bounding box center [240, 157] width 29 height 29
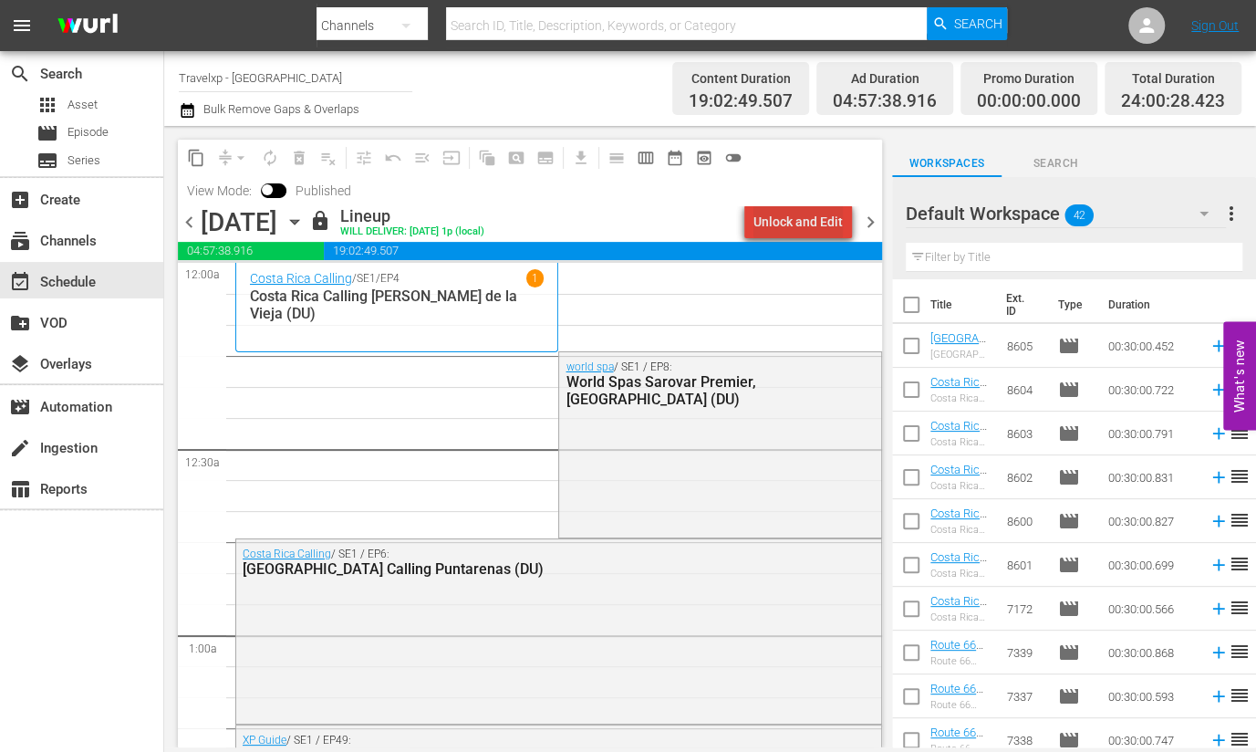
click at [830, 224] on div "Unlock and Edit" at bounding box center [798, 221] width 89 height 33
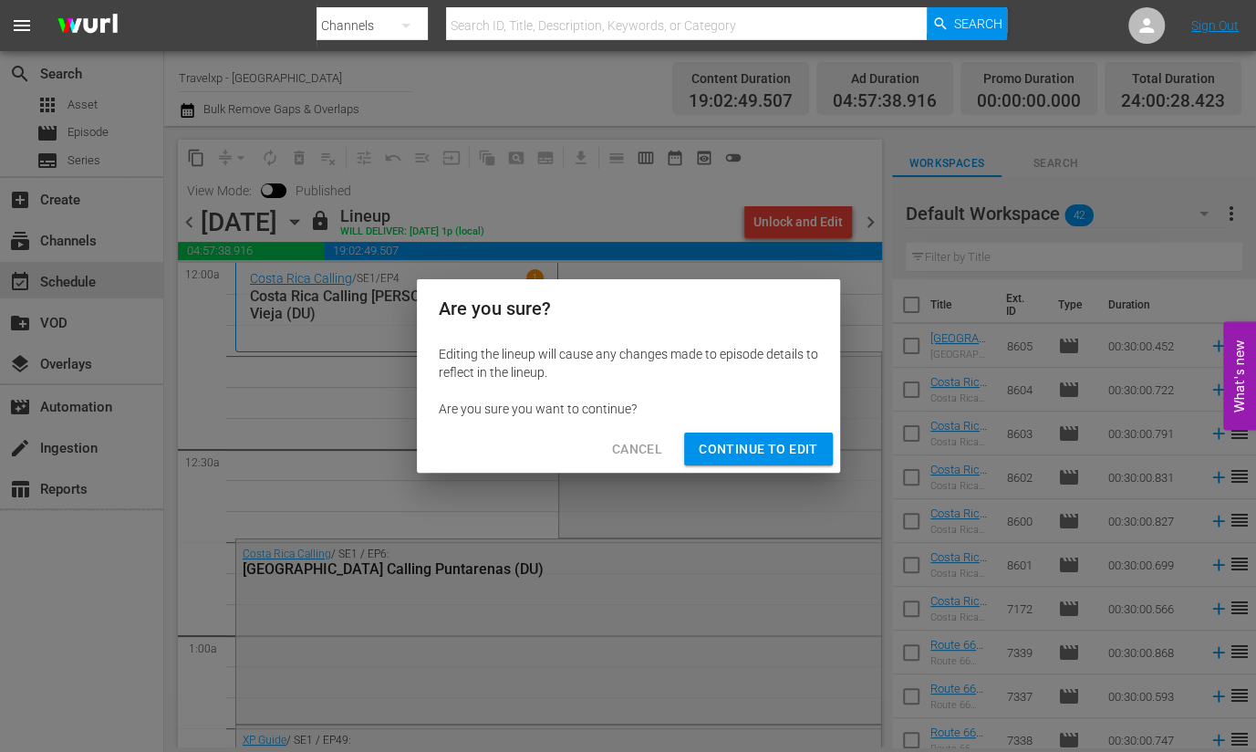
click at [778, 451] on span "Continue to Edit" at bounding box center [758, 449] width 119 height 23
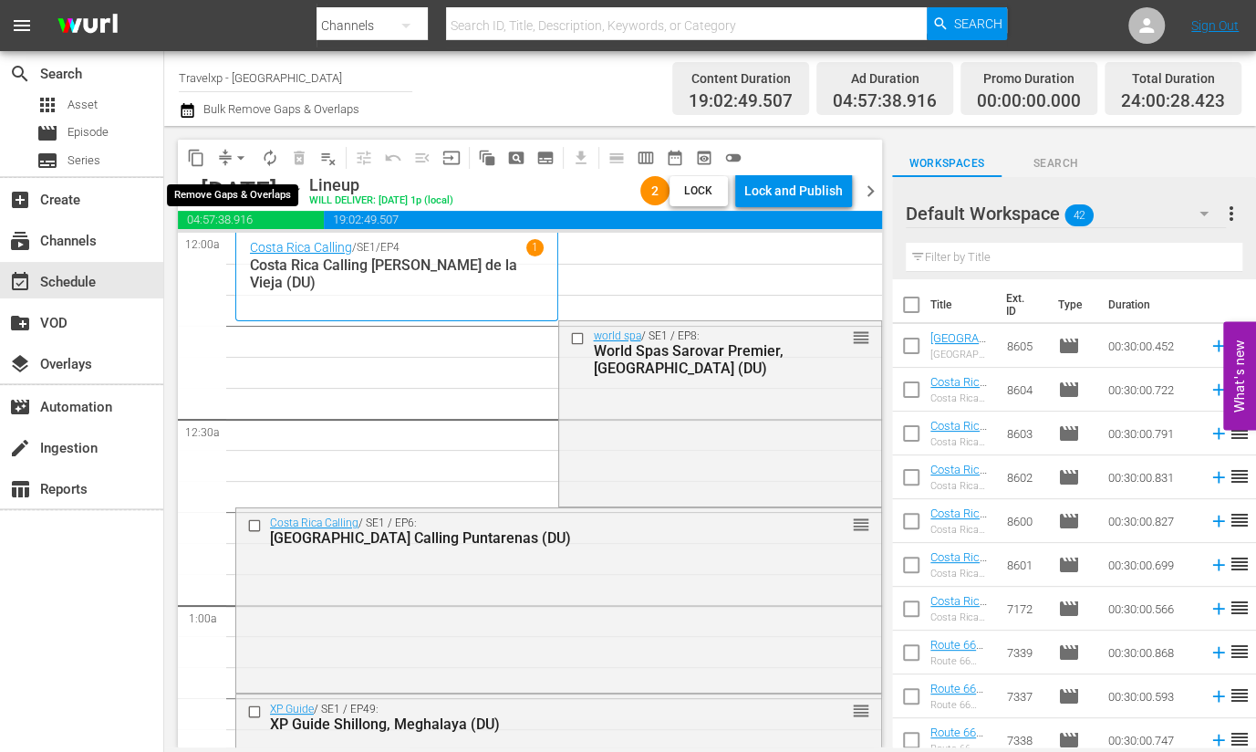
click at [233, 156] on span "arrow_drop_down" at bounding box center [241, 158] width 18 height 18
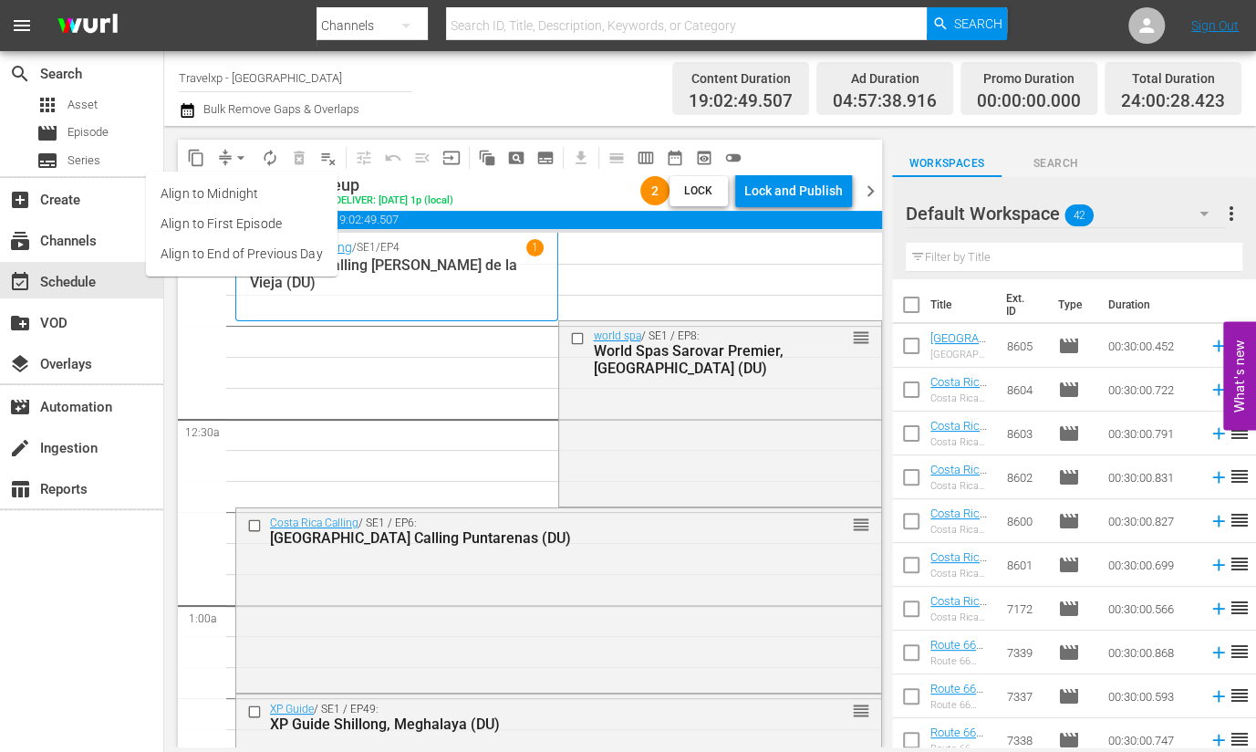
click at [260, 257] on li "Align to End of Previous Day" at bounding box center [242, 254] width 192 height 30
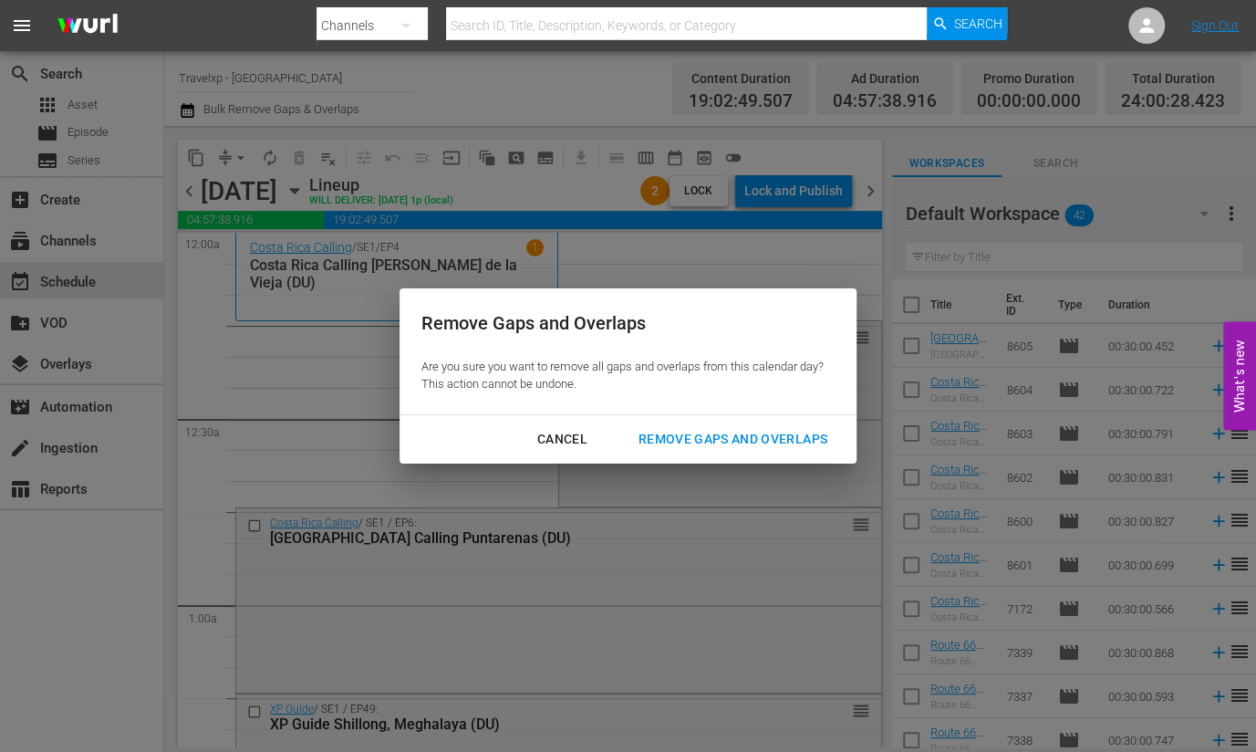
click at [750, 431] on div "Remove Gaps and Overlaps" at bounding box center [733, 439] width 218 height 23
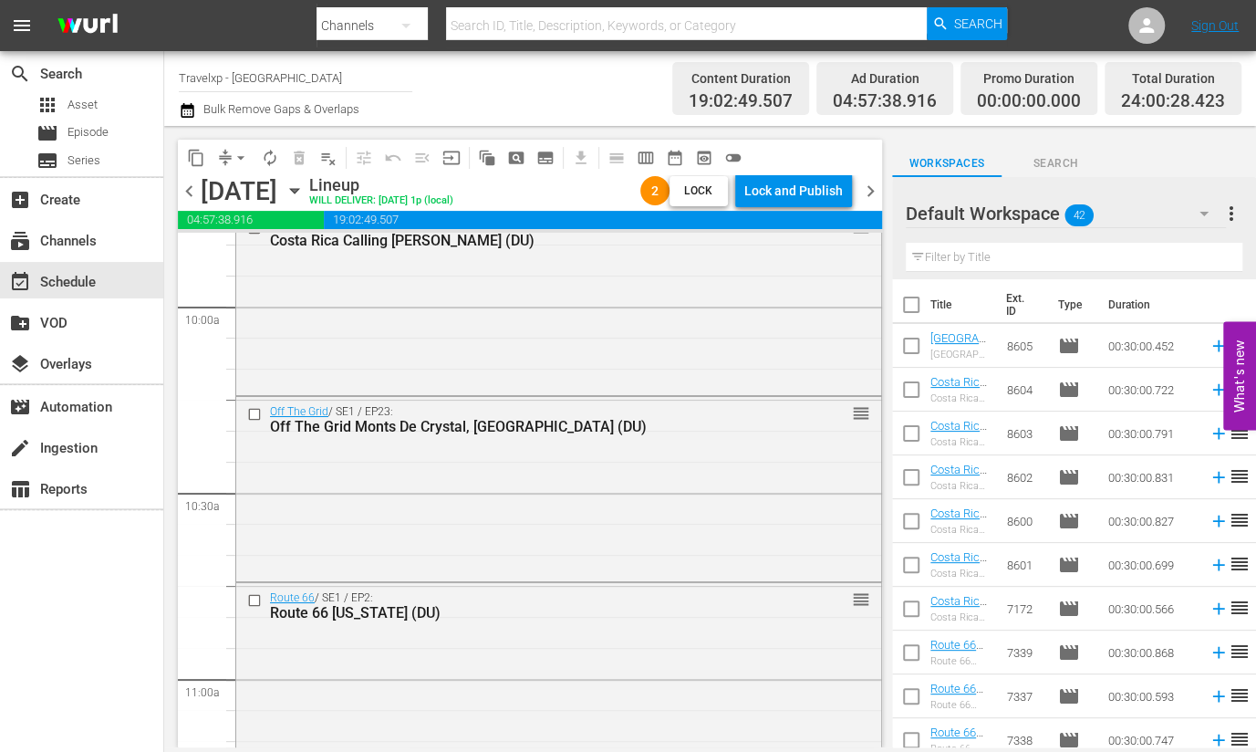
scroll to position [3763, 0]
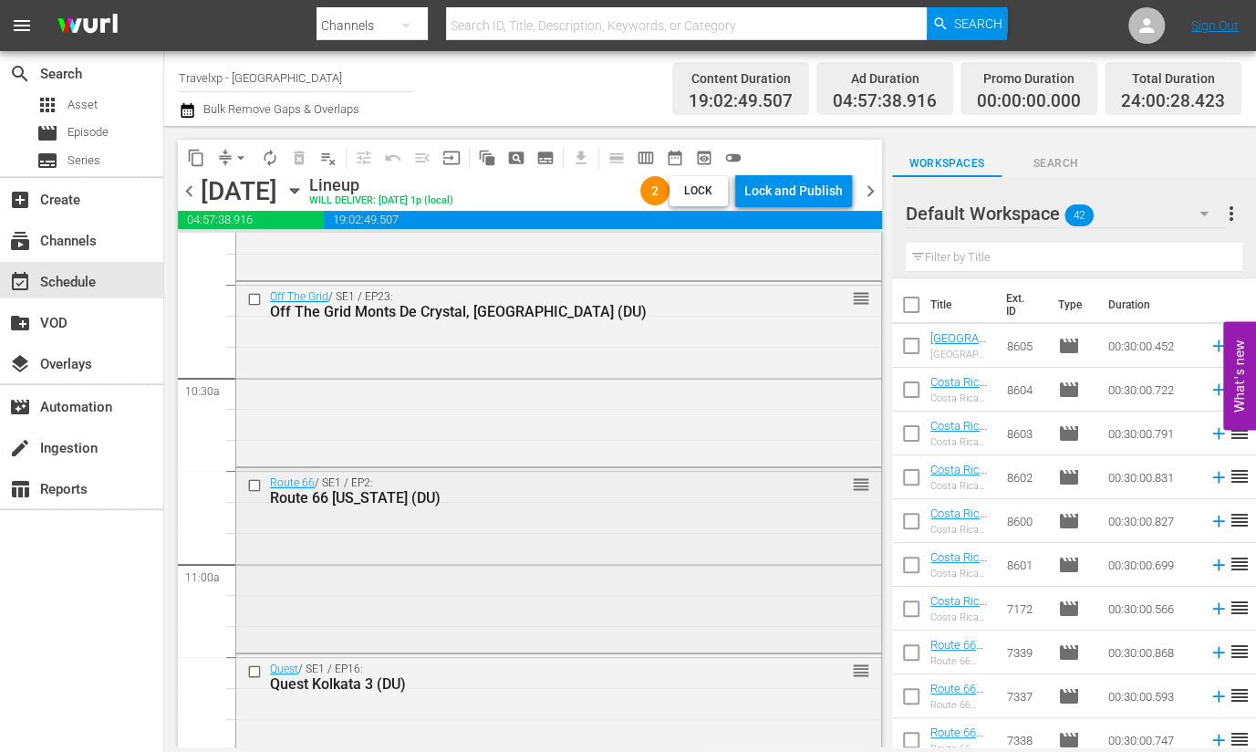
click at [639, 558] on div "Route 66 / SE1 / EP2: Route 66 Missouri (DU) reorder" at bounding box center [558, 558] width 645 height 181
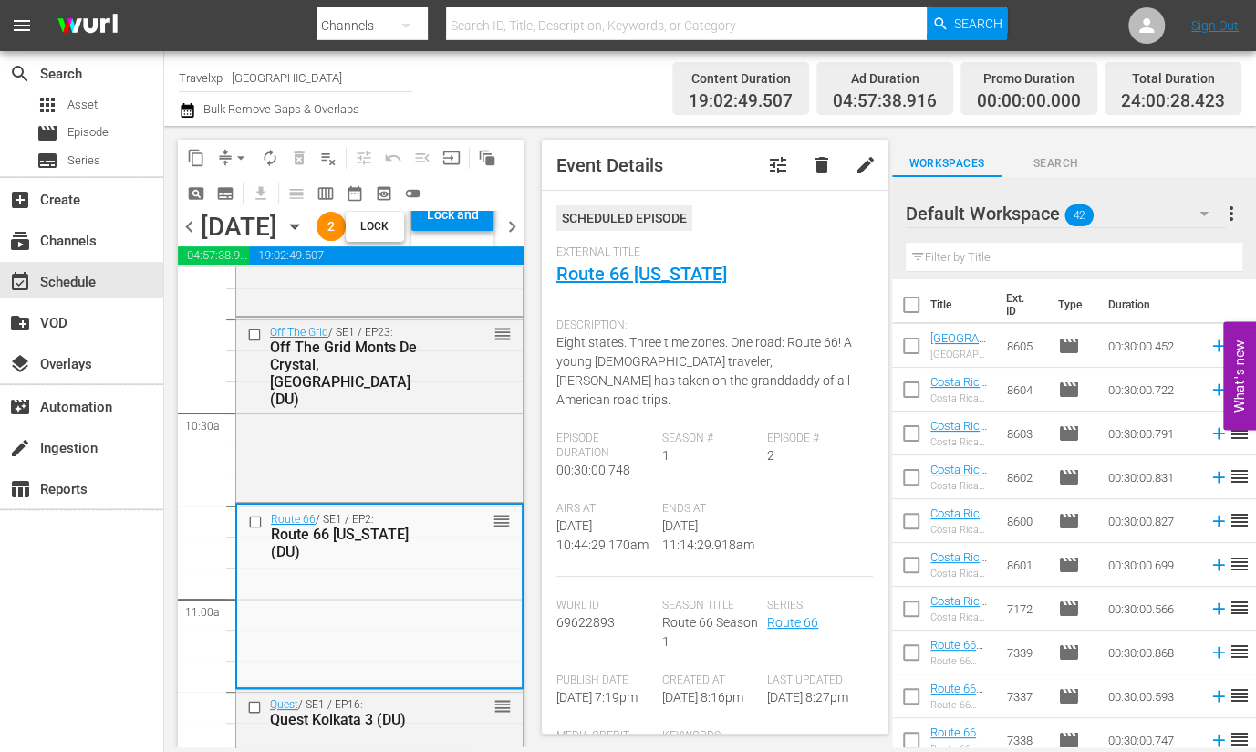
click at [811, 163] on span "delete" at bounding box center [822, 165] width 22 height 22
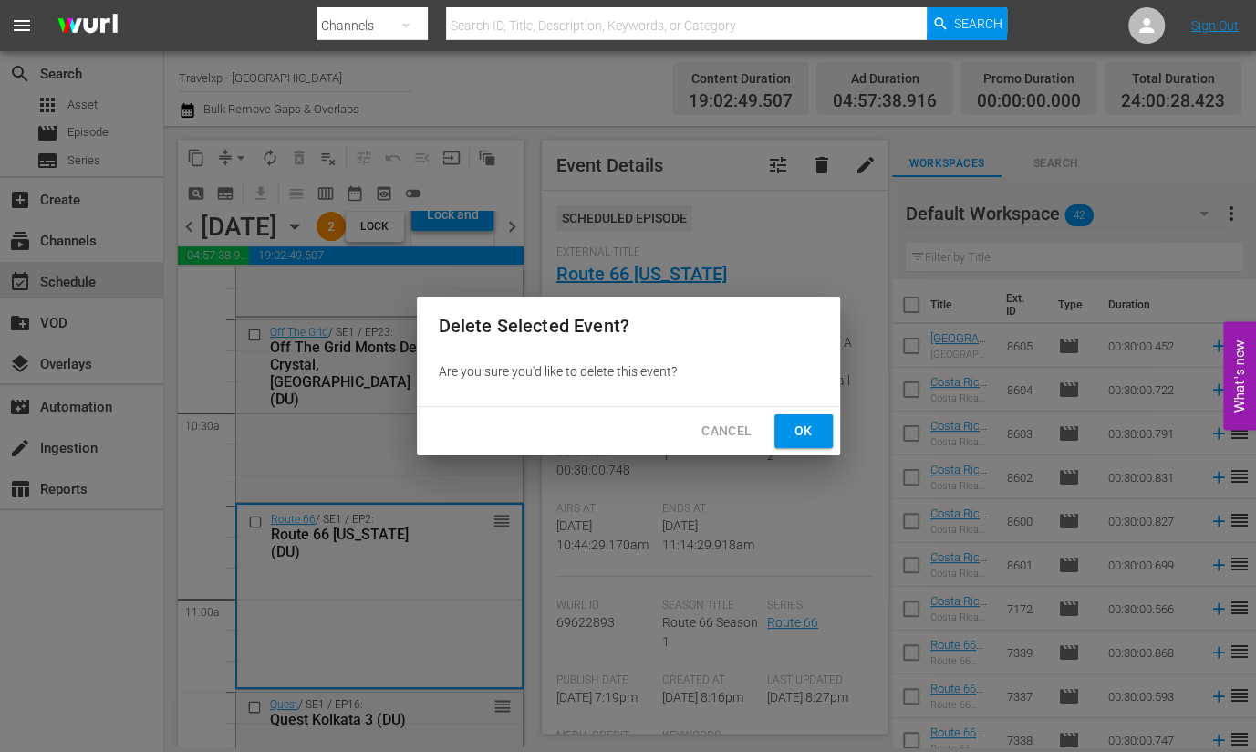
click at [789, 421] on span "Ok" at bounding box center [803, 431] width 29 height 23
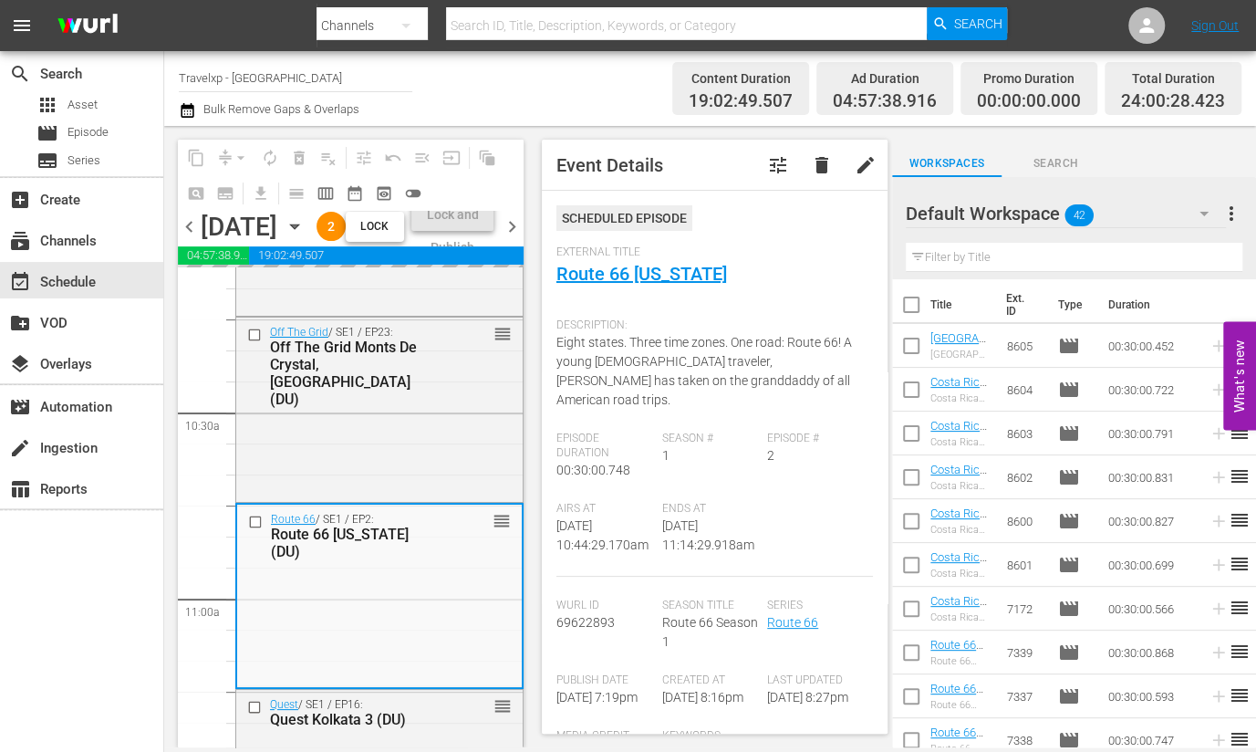
click at [1020, 255] on input "text" at bounding box center [1074, 257] width 337 height 29
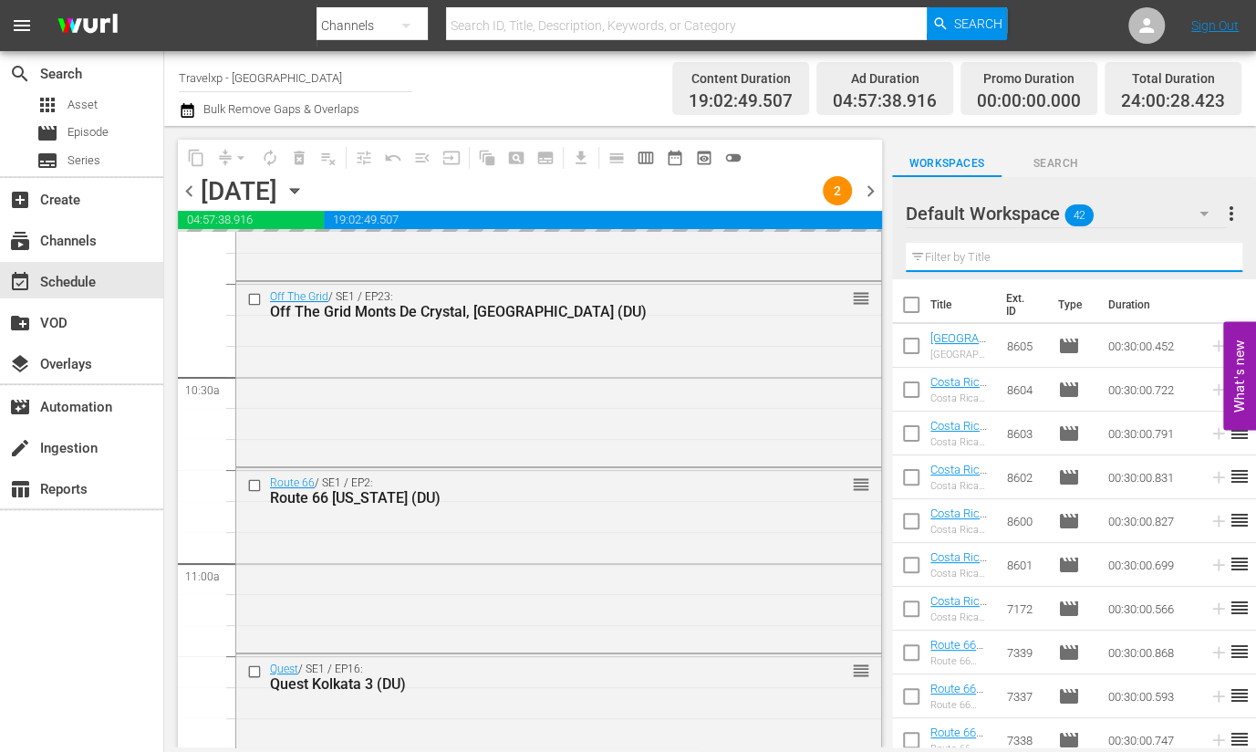
click at [1199, 224] on icon "button" at bounding box center [1204, 214] width 22 height 22
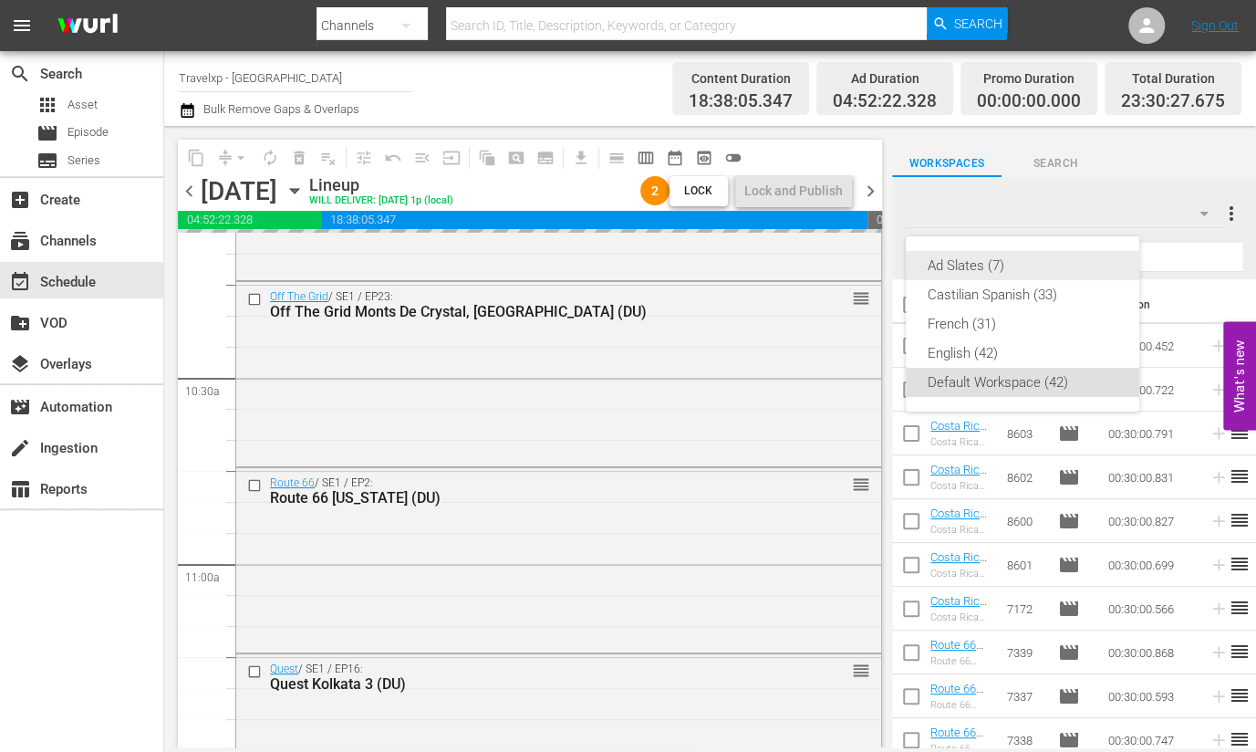
click at [994, 264] on div "Ad Slates (7)" at bounding box center [1023, 265] width 190 height 29
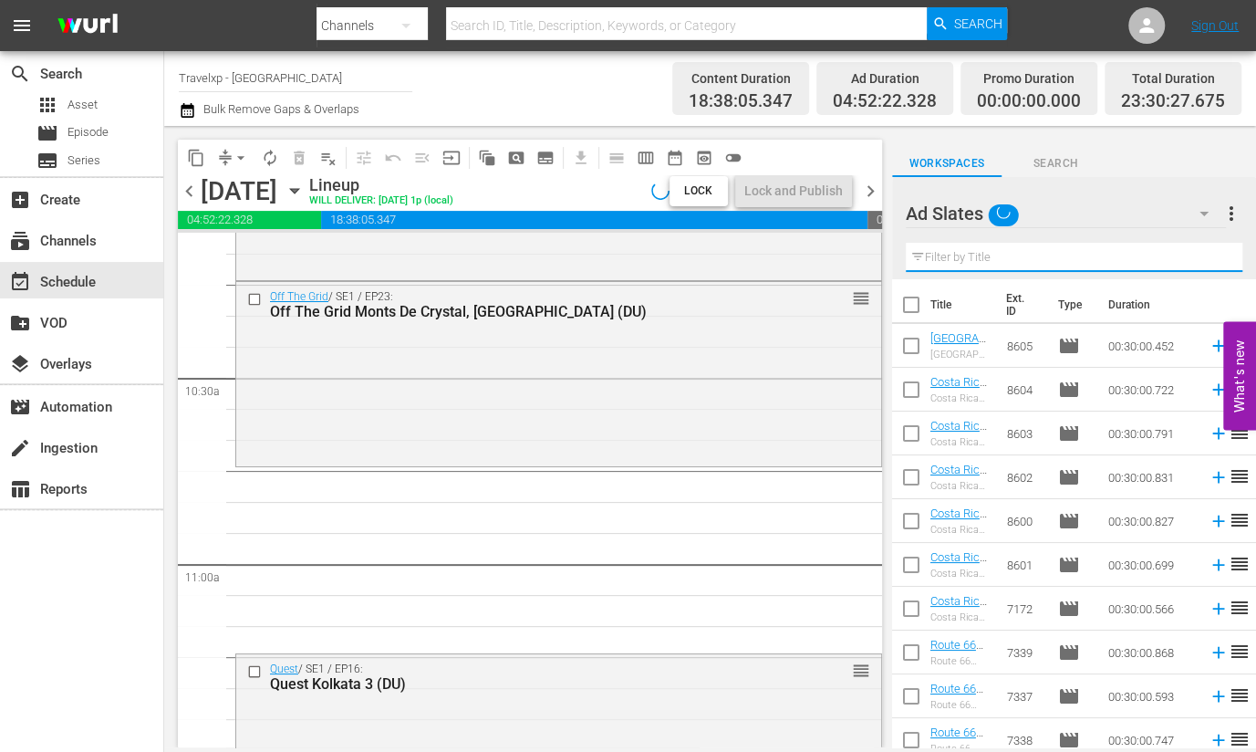
click at [982, 253] on input "text" at bounding box center [1074, 257] width 337 height 29
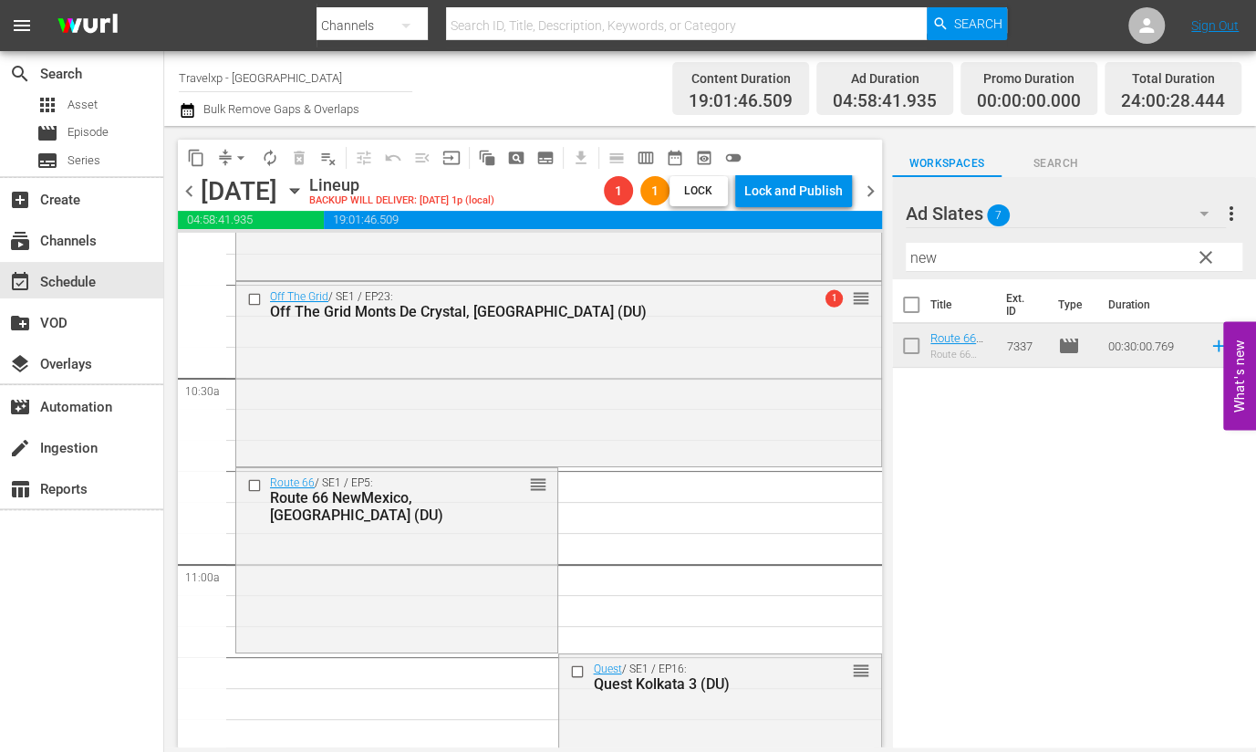
click at [228, 152] on button "arrow_drop_down" at bounding box center [240, 157] width 29 height 29
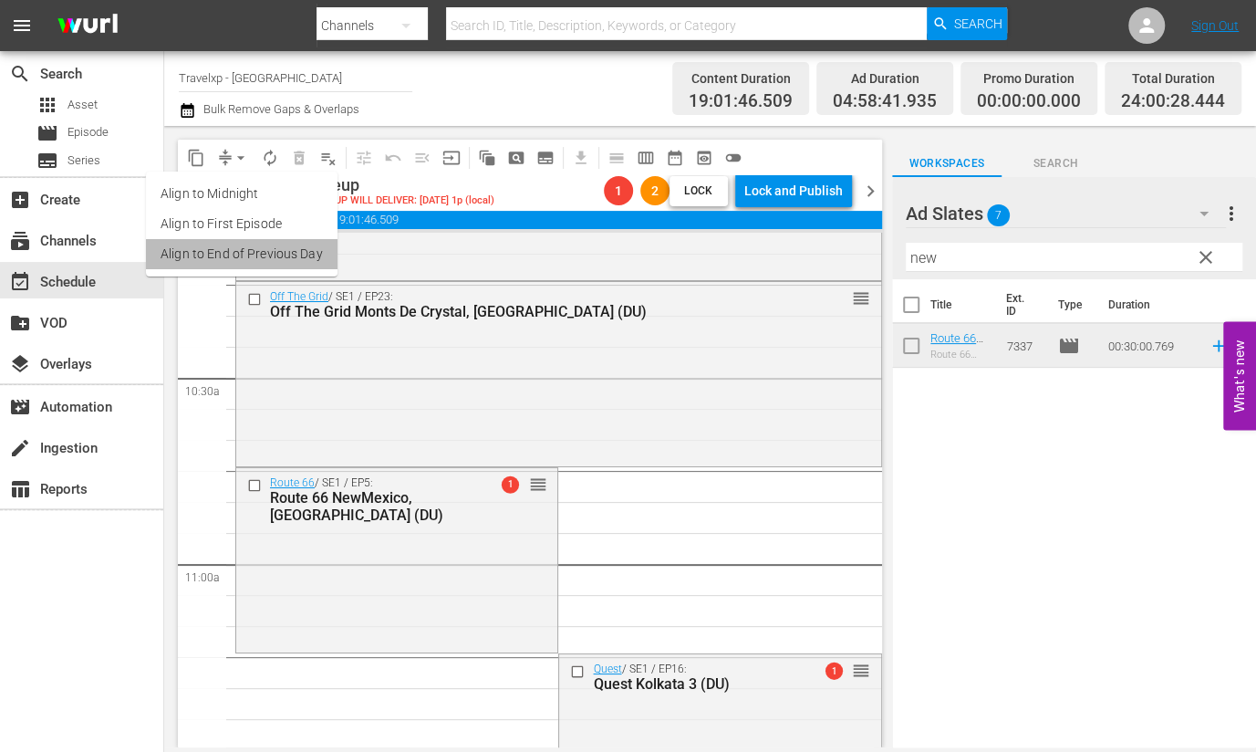
click at [248, 263] on li "Align to End of Previous Day" at bounding box center [242, 254] width 192 height 30
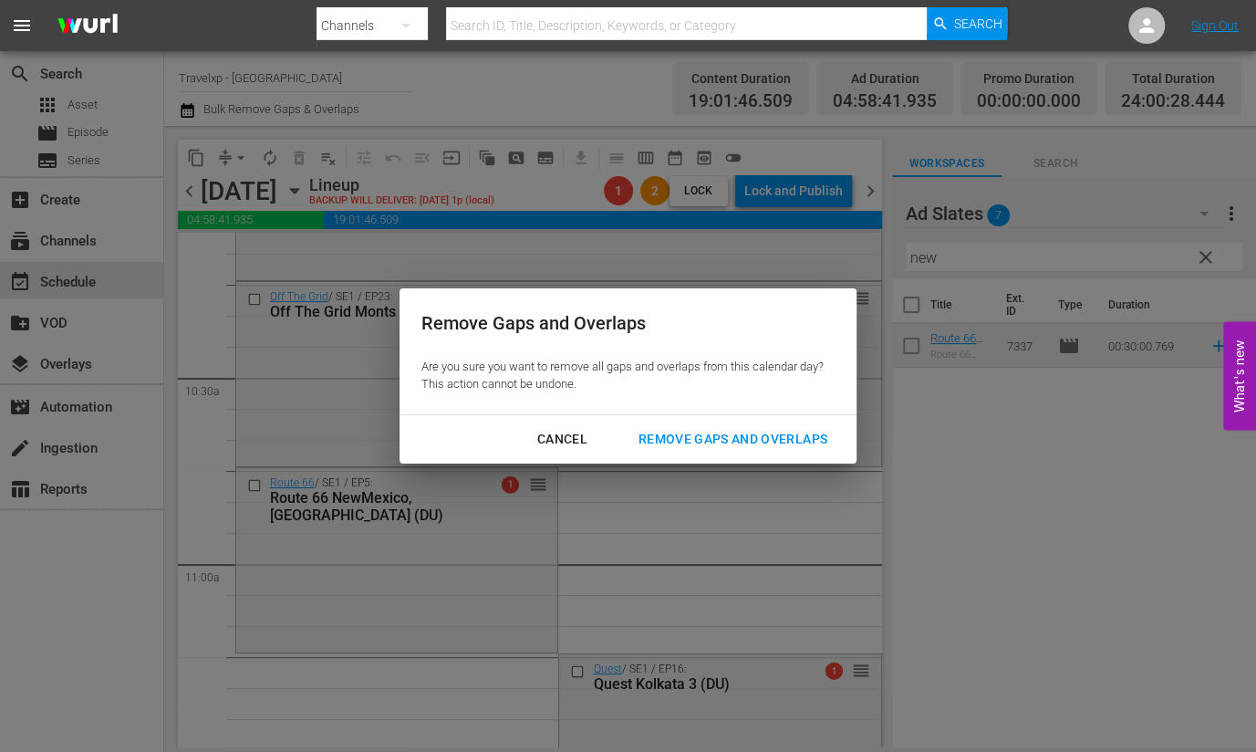
click at [658, 441] on div "Remove Gaps and Overlaps" at bounding box center [733, 439] width 218 height 23
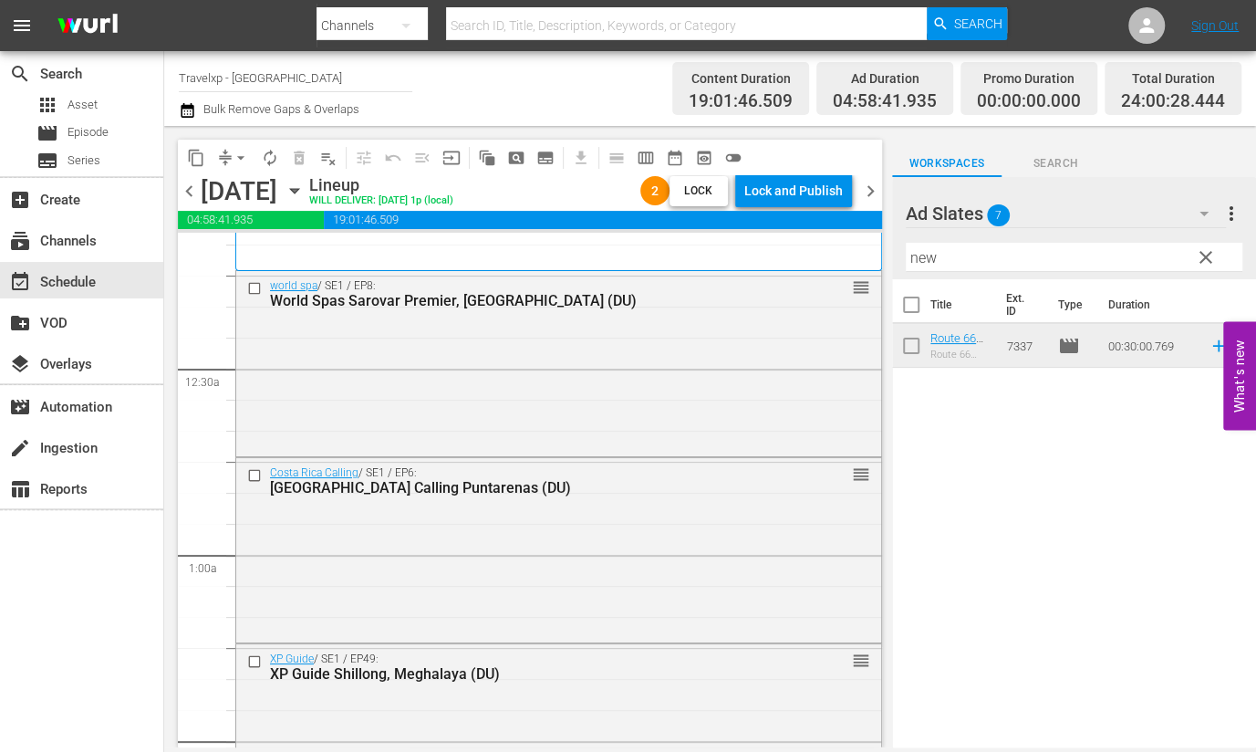
scroll to position [0, 0]
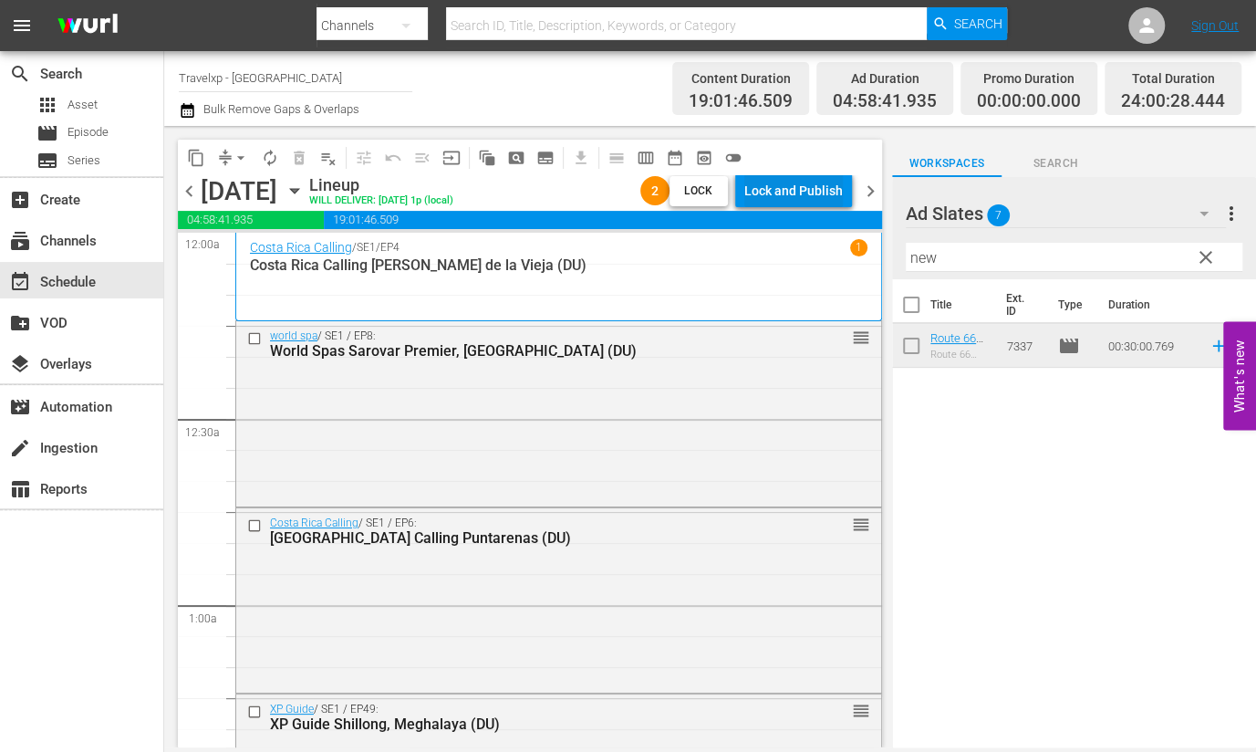
click at [816, 199] on div "Lock and Publish" at bounding box center [793, 190] width 99 height 33
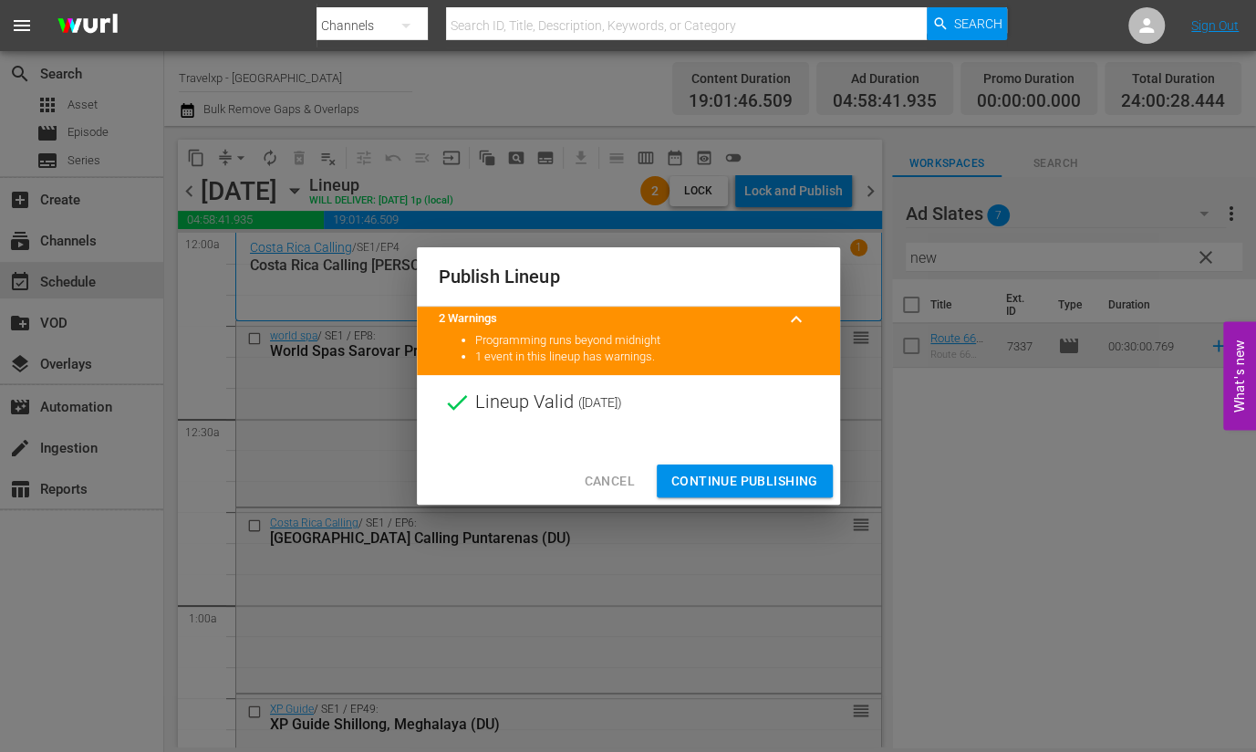
click at [774, 476] on span "Continue Publishing" at bounding box center [744, 481] width 147 height 23
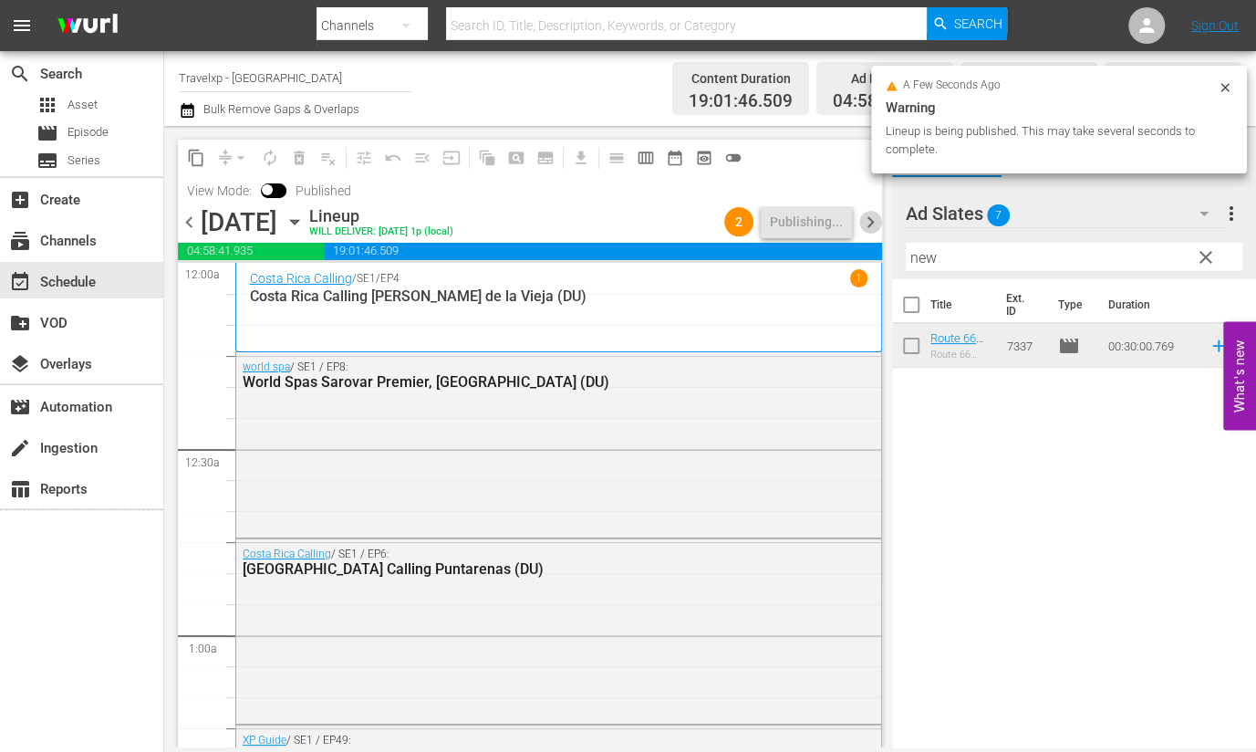
click at [868, 220] on span "chevron_right" at bounding box center [870, 222] width 23 height 23
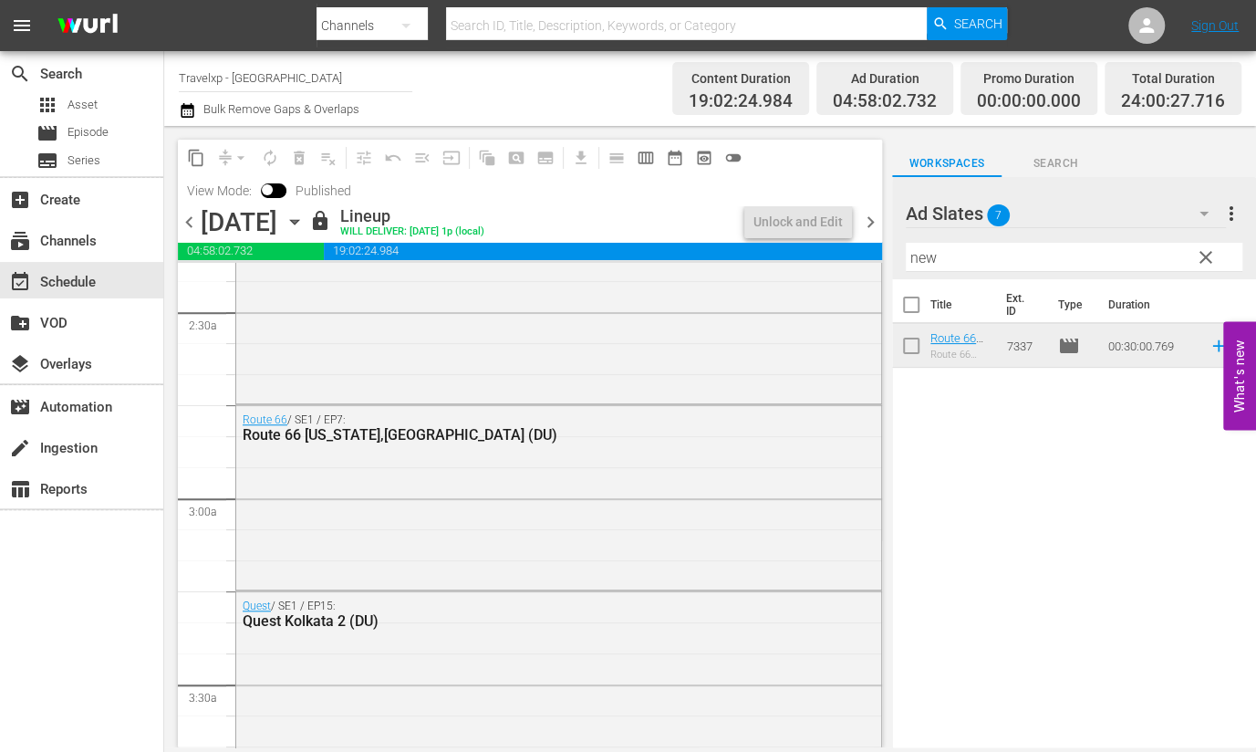
scroll to position [911, 0]
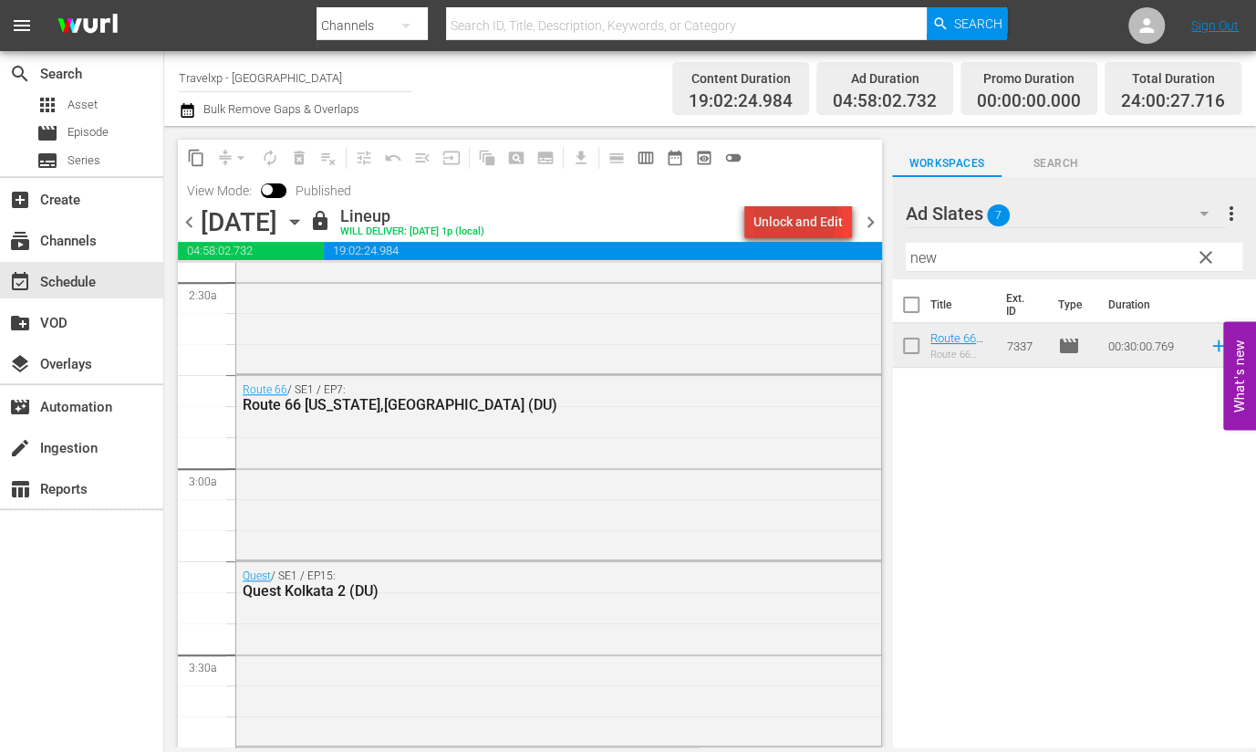
drag, startPoint x: 762, startPoint y: 213, endPoint x: 768, endPoint y: 221, distance: 10.4
click at [768, 221] on div "Unlock and Edit" at bounding box center [798, 221] width 89 height 33
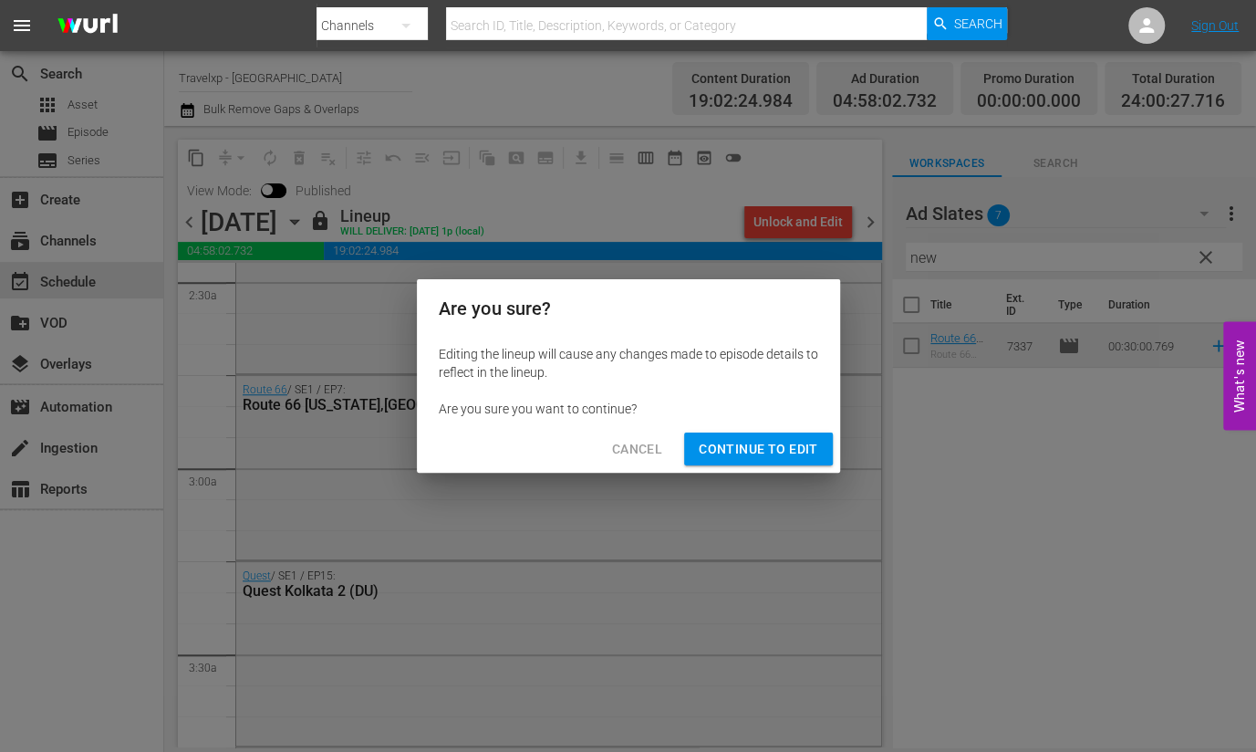
click at [729, 452] on span "Continue to Edit" at bounding box center [758, 449] width 119 height 23
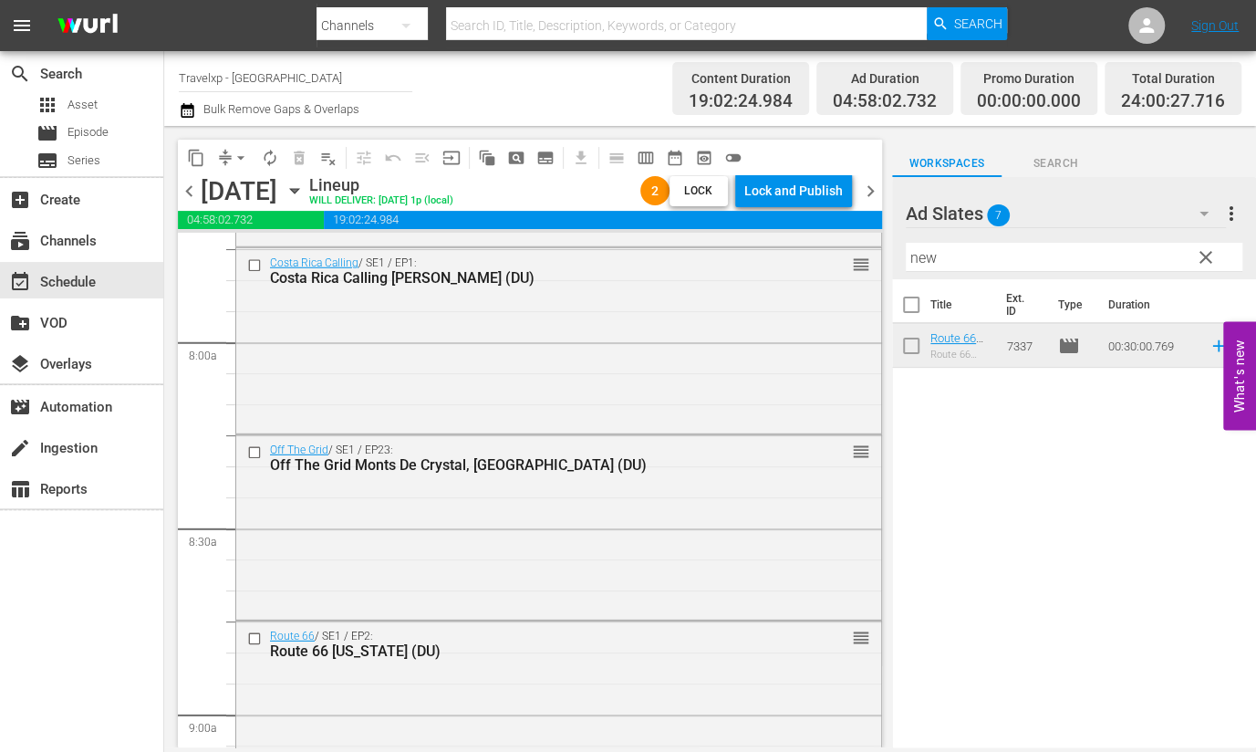
scroll to position [3078, 0]
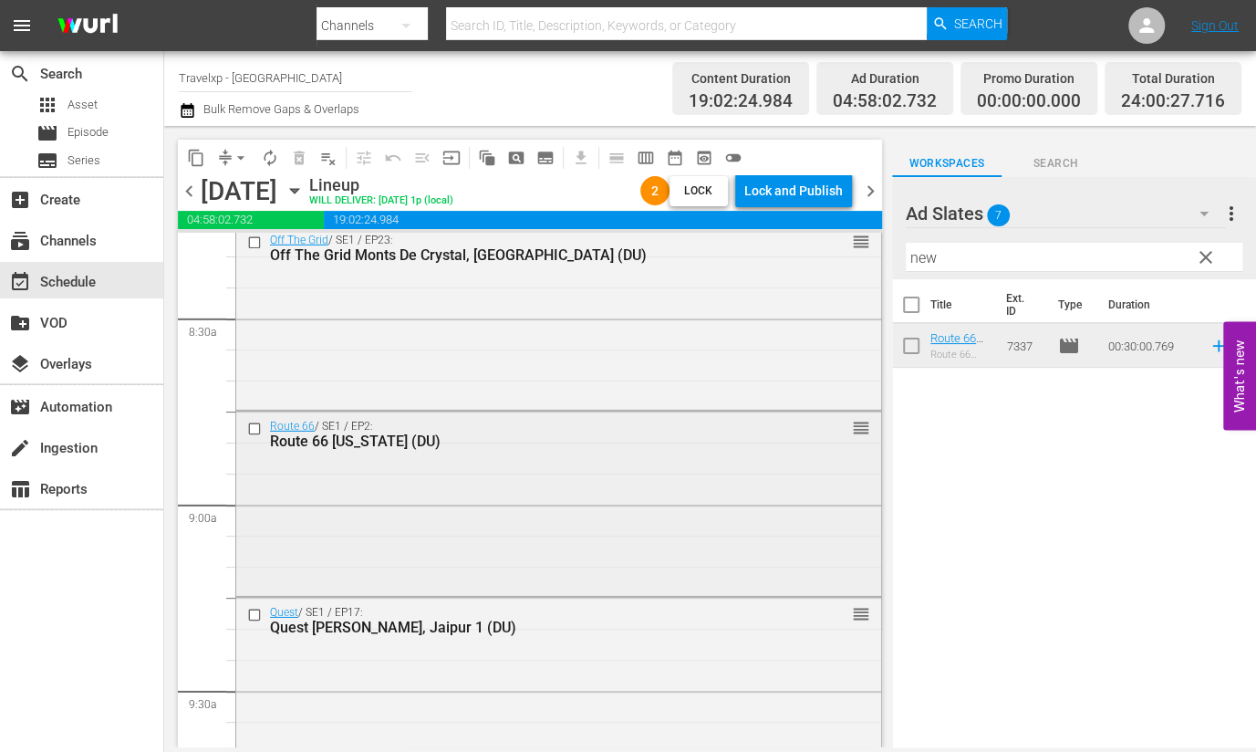
click at [504, 452] on div "Route 66 / SE1 / EP2: Route 66 Missouri (DU) reorder" at bounding box center [558, 433] width 645 height 45
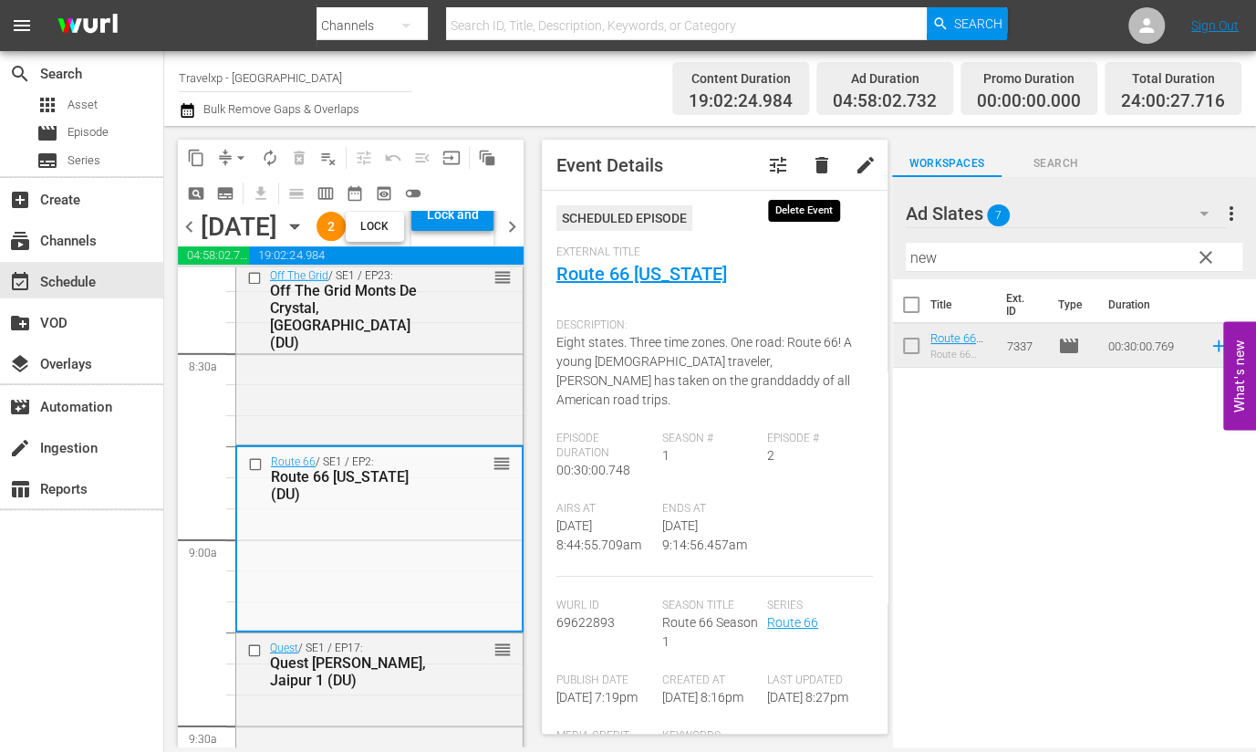
click at [811, 161] on span "delete" at bounding box center [822, 165] width 22 height 22
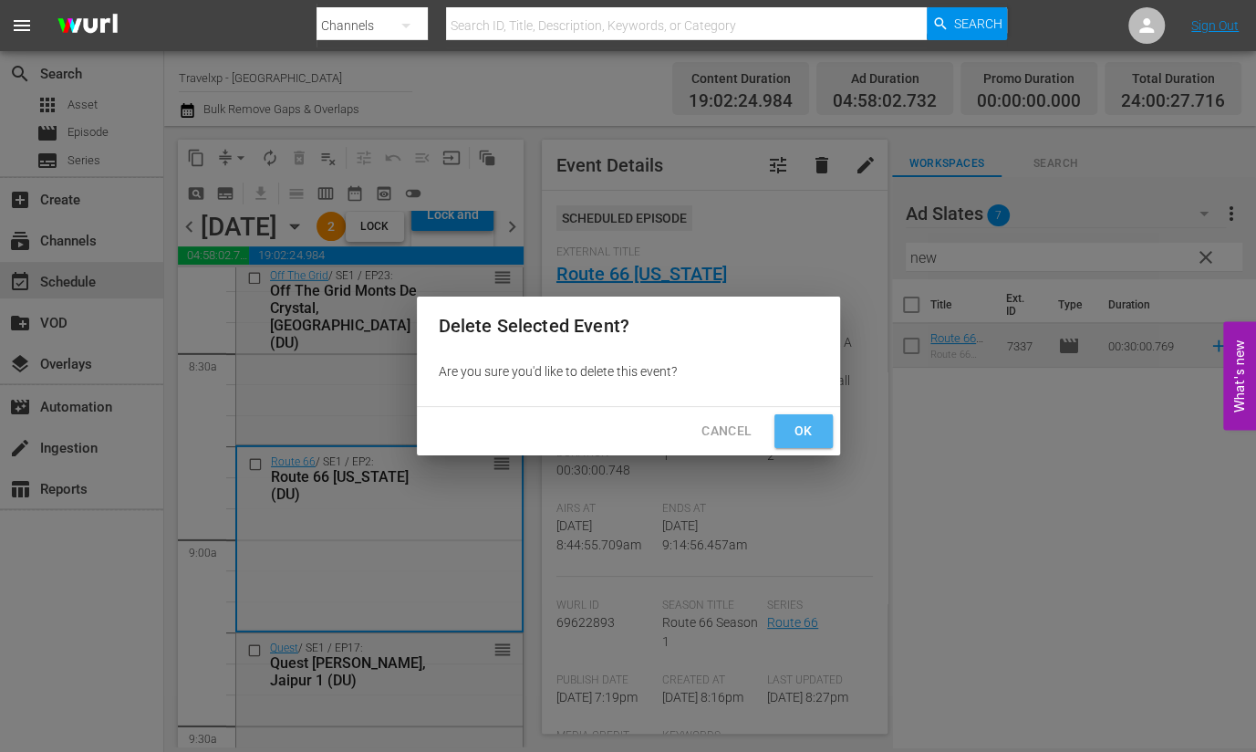
click at [797, 426] on span "Ok" at bounding box center [803, 431] width 29 height 23
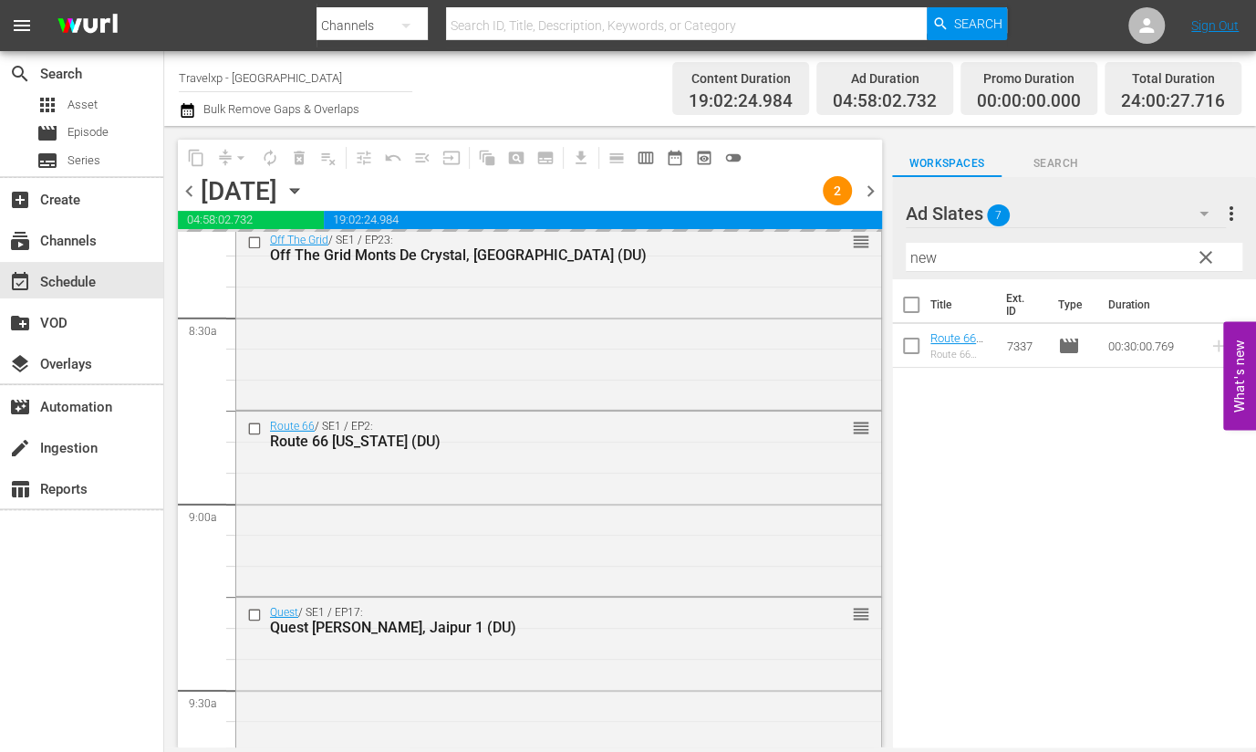
click at [916, 260] on input "new" at bounding box center [1074, 257] width 337 height 29
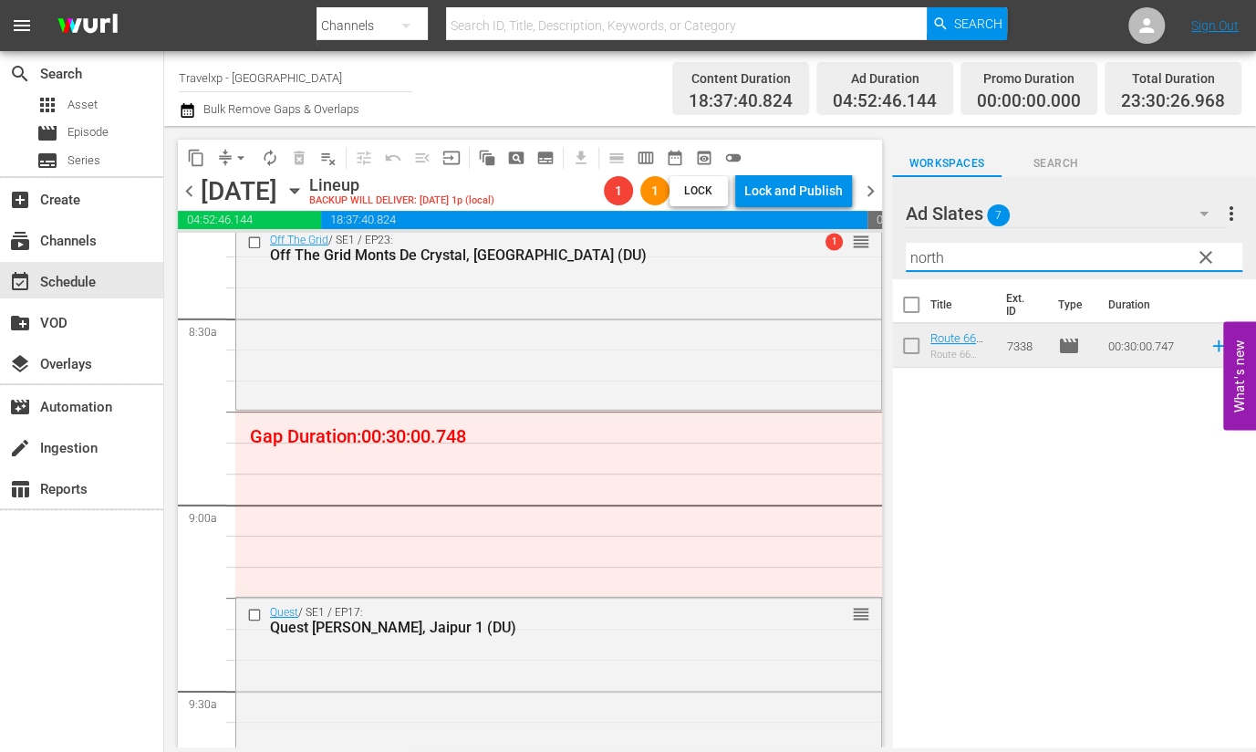
type input "north"
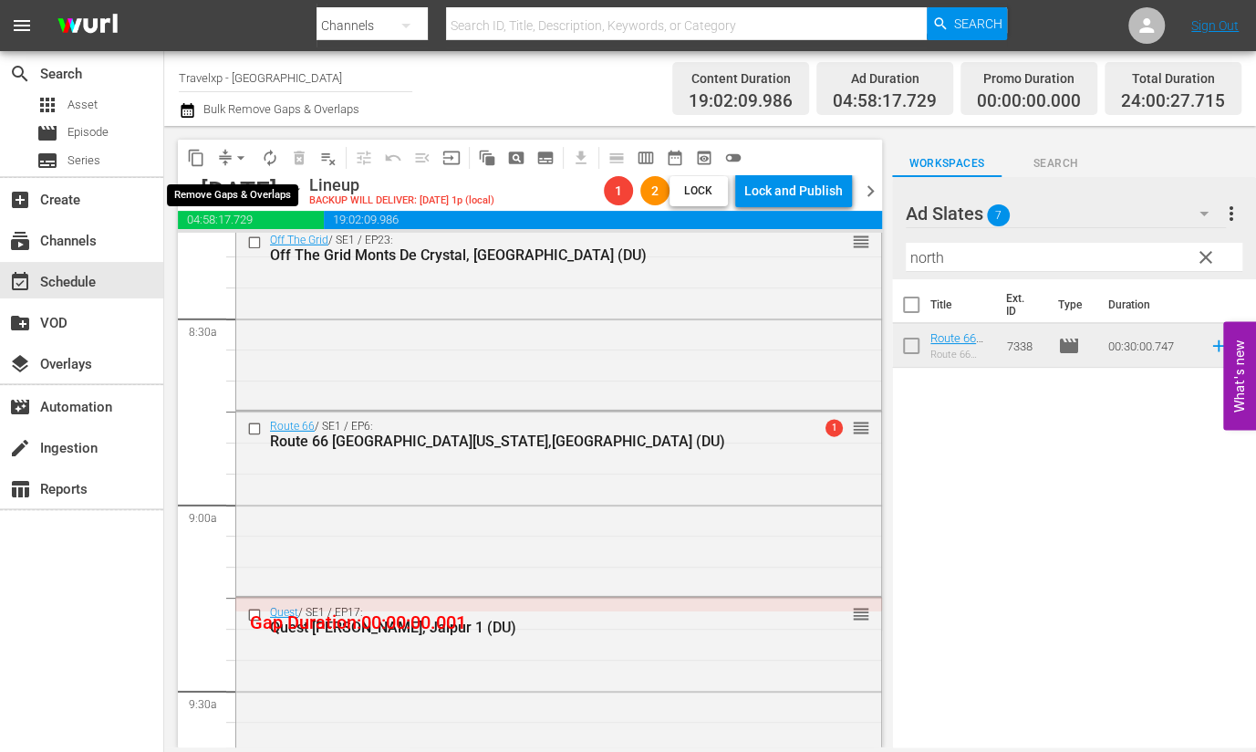
click at [242, 155] on span "arrow_drop_down" at bounding box center [241, 158] width 18 height 18
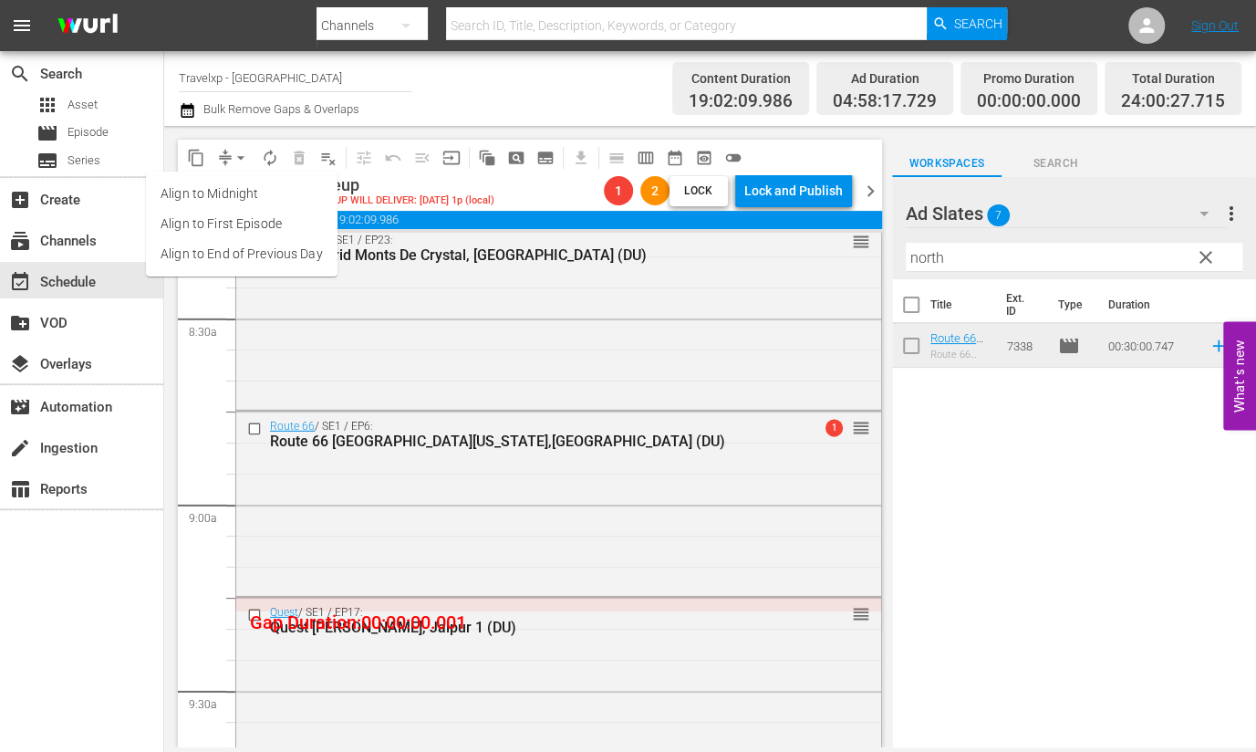
click at [286, 261] on li "Align to End of Previous Day" at bounding box center [242, 254] width 192 height 30
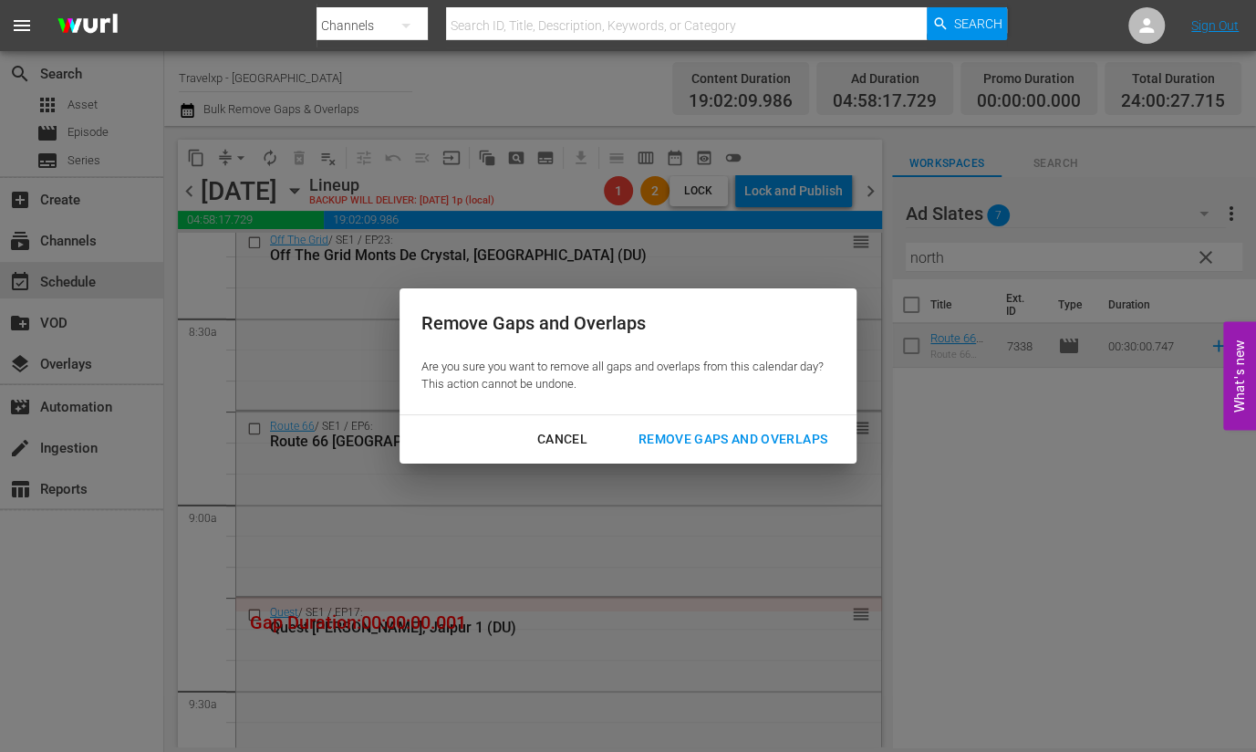
click at [763, 431] on div "Remove Gaps and Overlaps" at bounding box center [733, 439] width 218 height 23
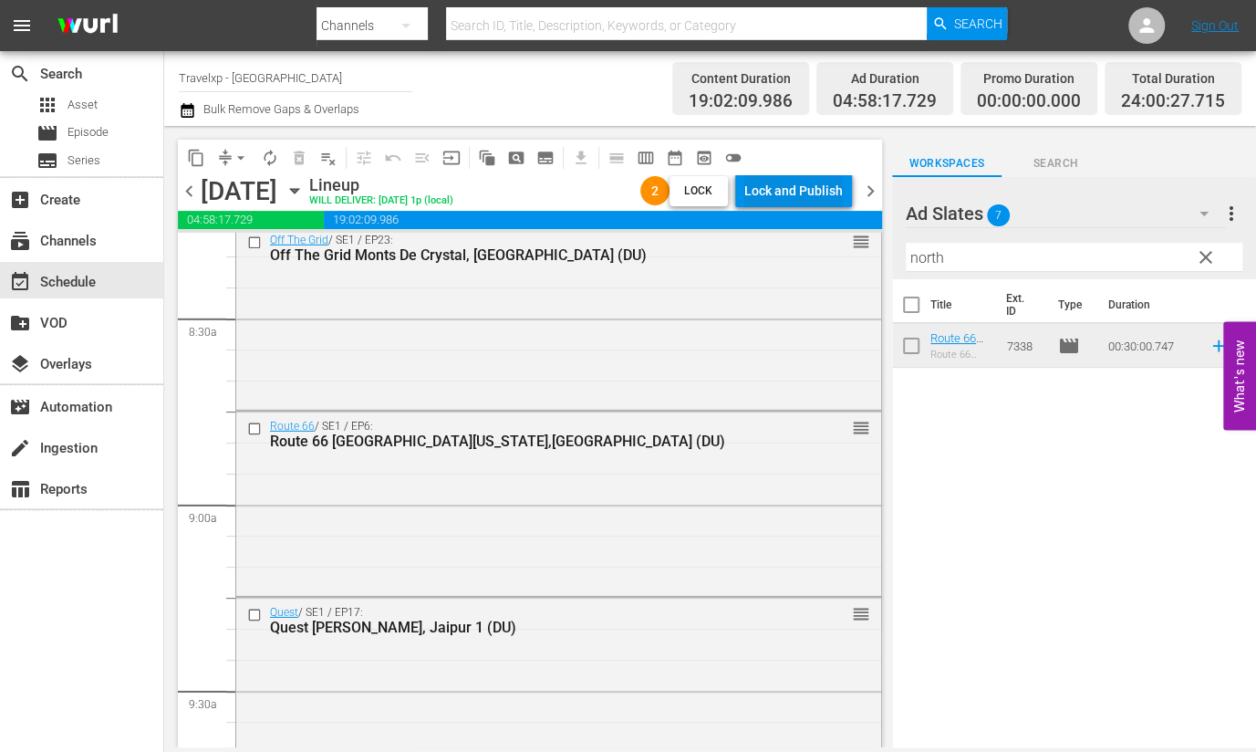
click at [818, 193] on div "Lock and Publish" at bounding box center [793, 190] width 99 height 33
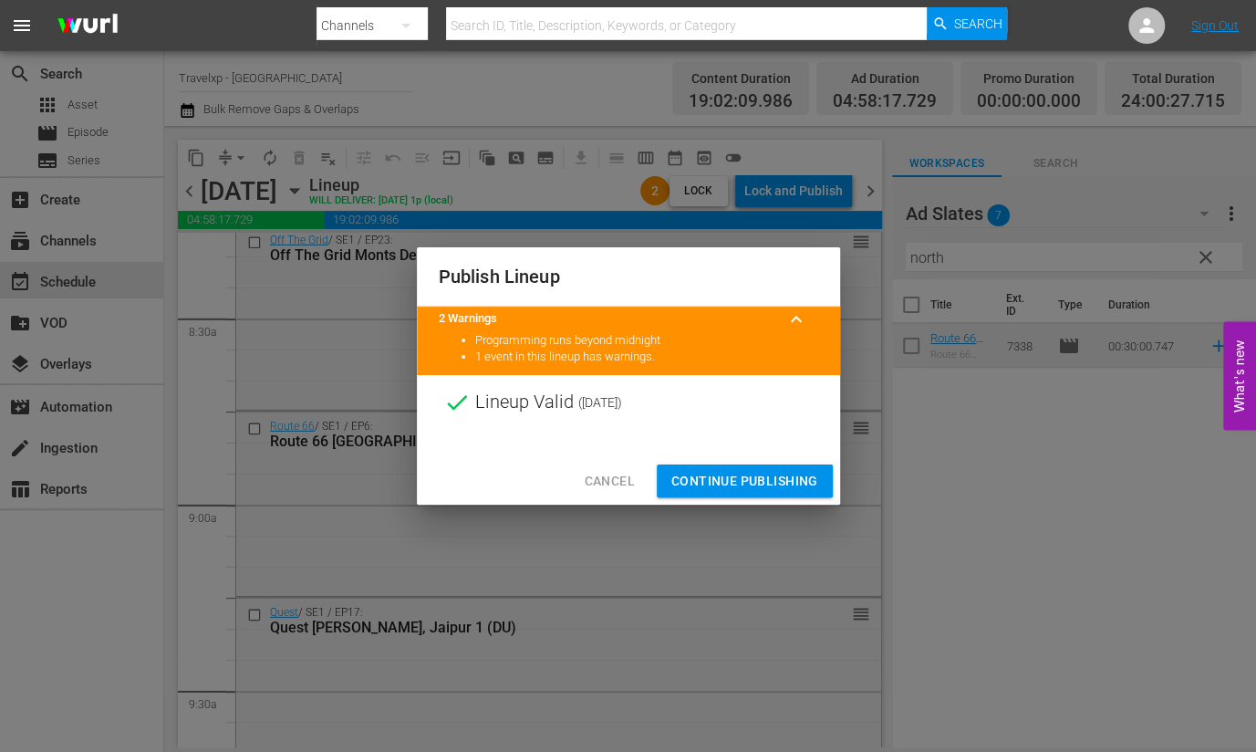
click at [778, 462] on div "Cancel Continue Publishing" at bounding box center [628, 481] width 423 height 48
click at [781, 480] on span "Continue Publishing" at bounding box center [744, 481] width 147 height 23
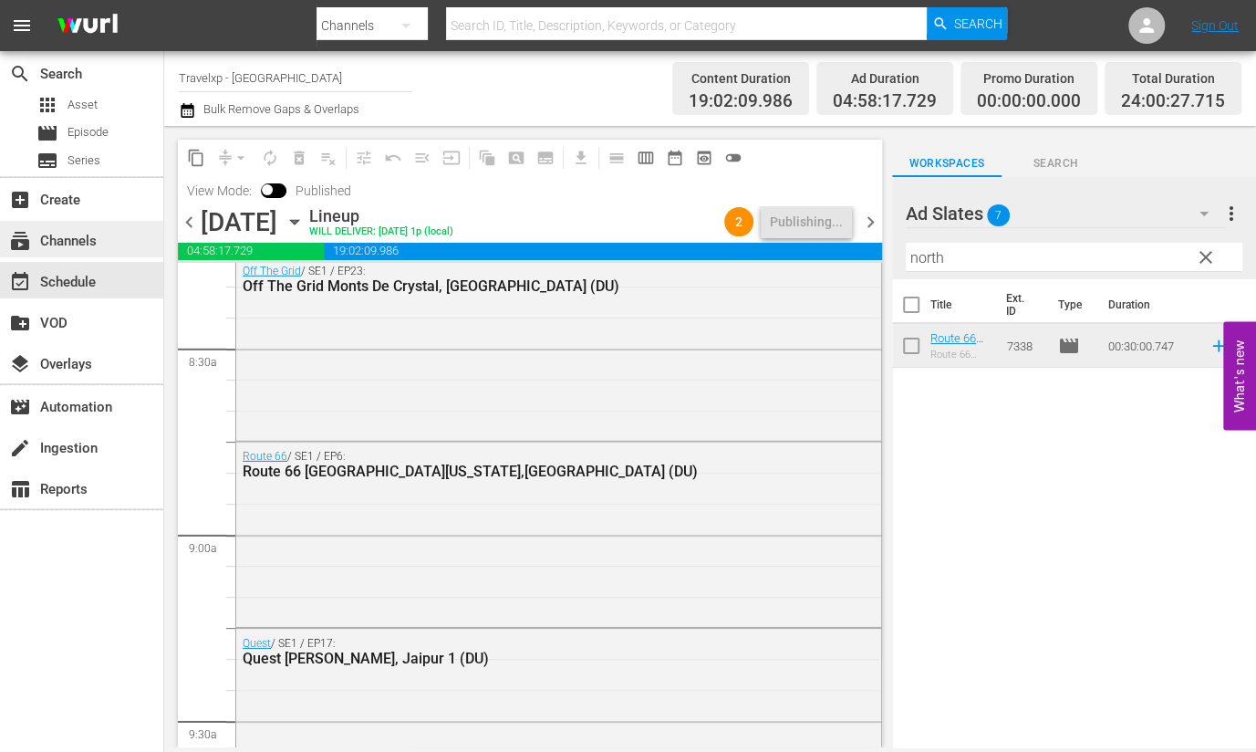
click at [104, 241] on div "subscriptions Channels" at bounding box center [81, 239] width 163 height 36
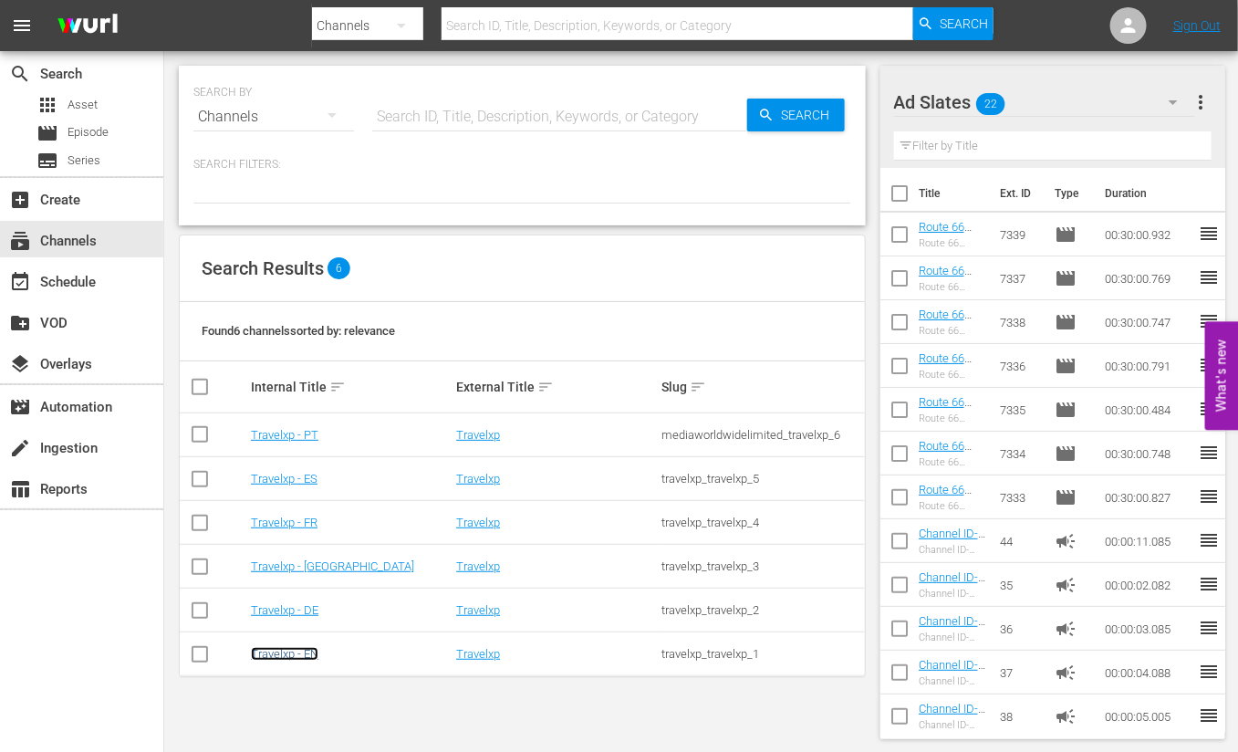
click at [292, 651] on link "Travelxp - EN" at bounding box center [285, 654] width 68 height 14
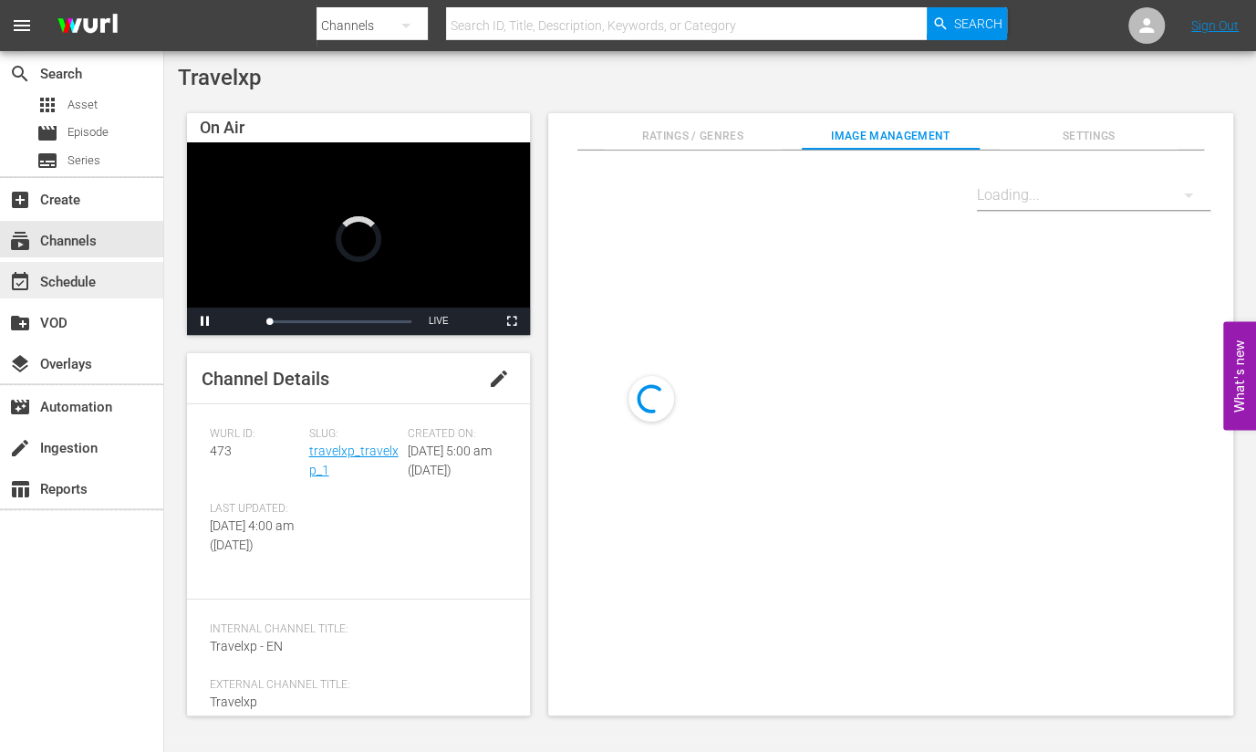
click at [119, 285] on div "event_available Schedule" at bounding box center [81, 280] width 163 height 36
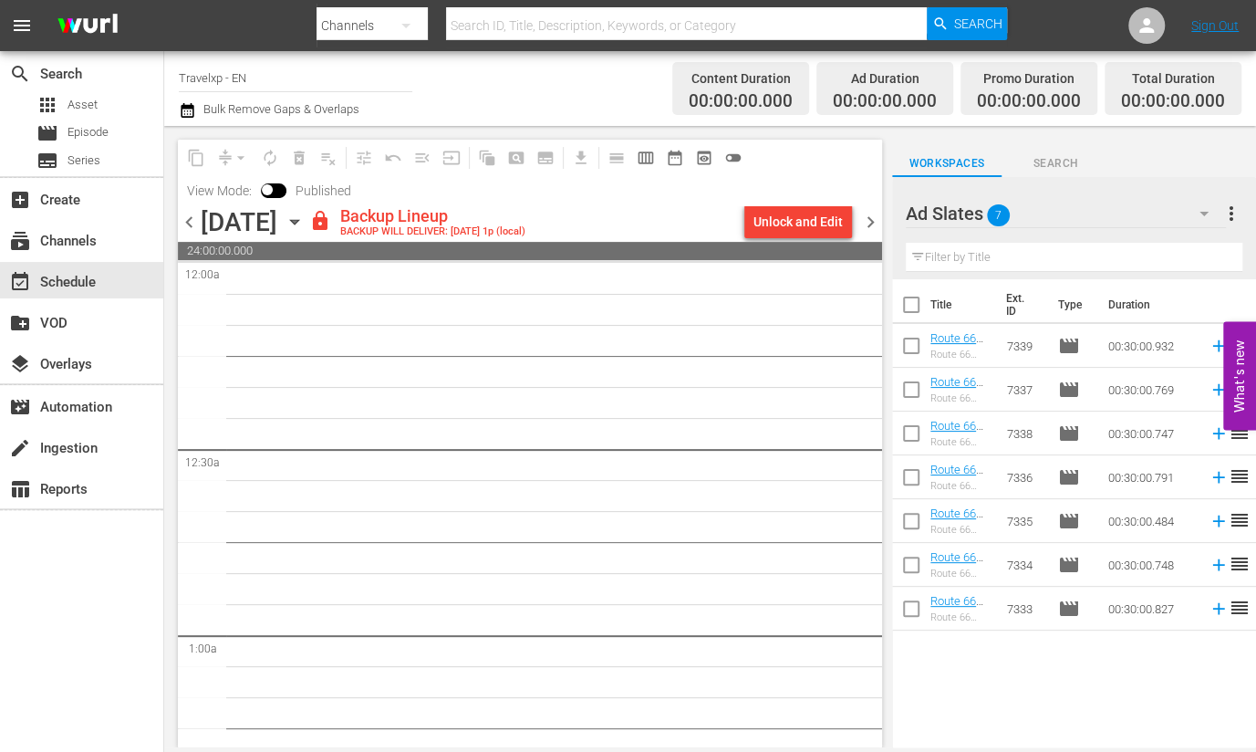
click at [193, 230] on span "chevron_left" at bounding box center [189, 222] width 23 height 23
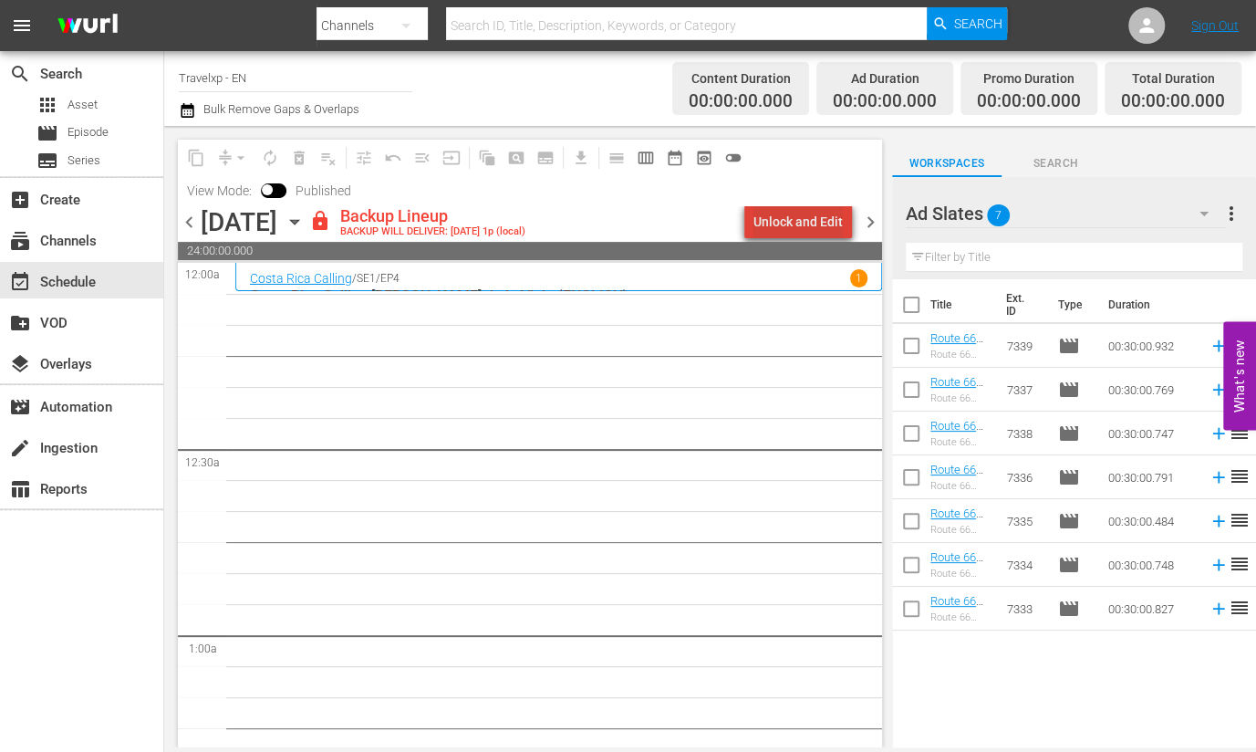
click at [819, 216] on div "Unlock and Edit" at bounding box center [798, 221] width 89 height 33
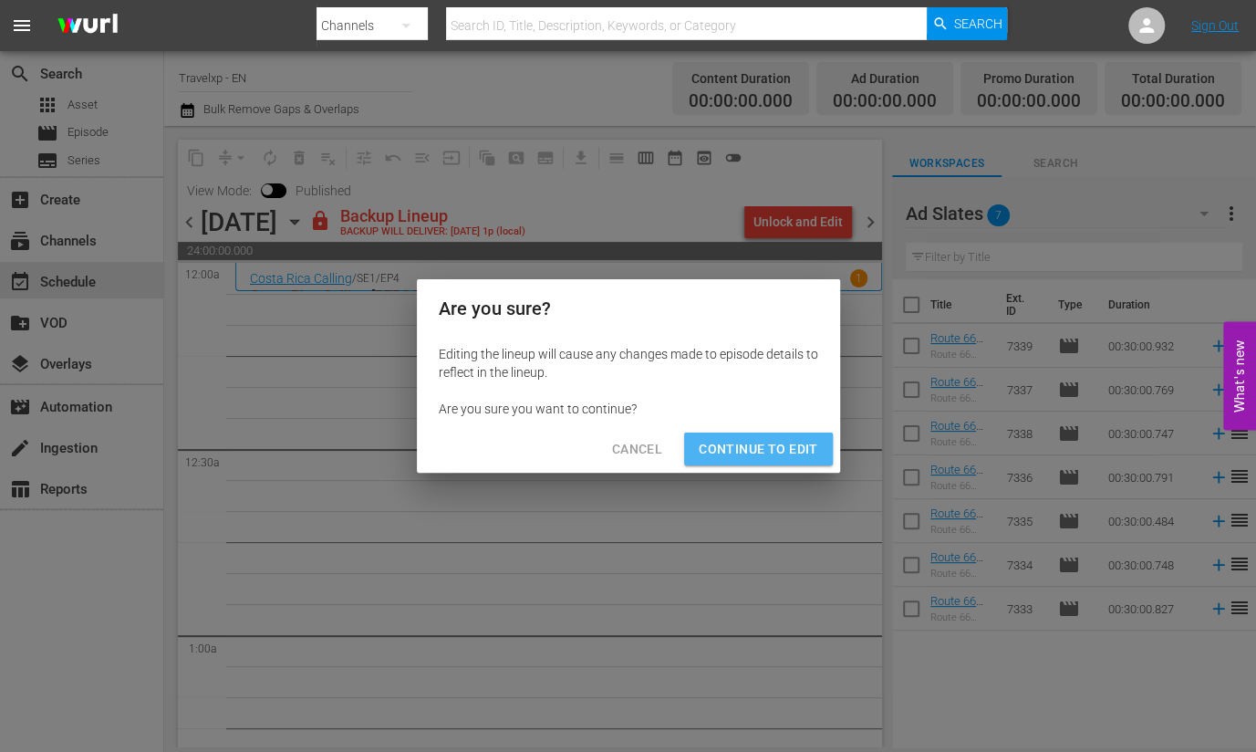
click at [760, 449] on span "Continue to Edit" at bounding box center [758, 449] width 119 height 23
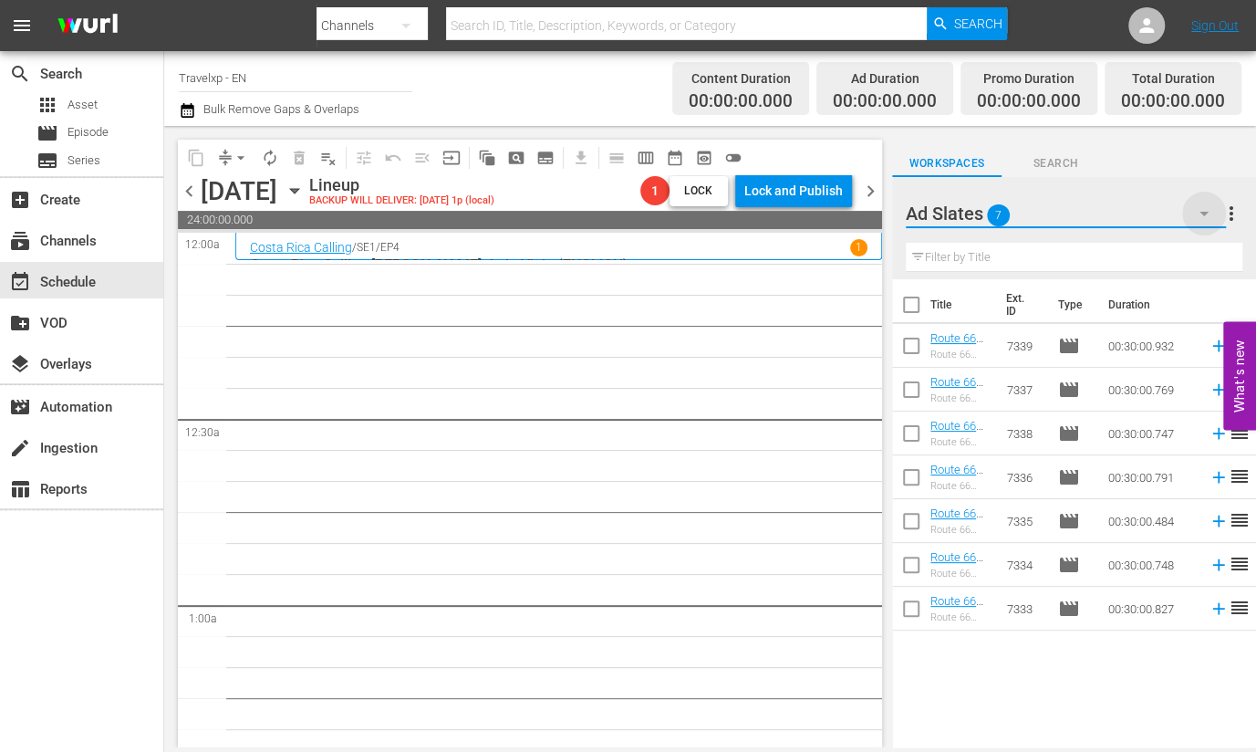
click at [1206, 209] on icon "button" at bounding box center [1204, 214] width 22 height 22
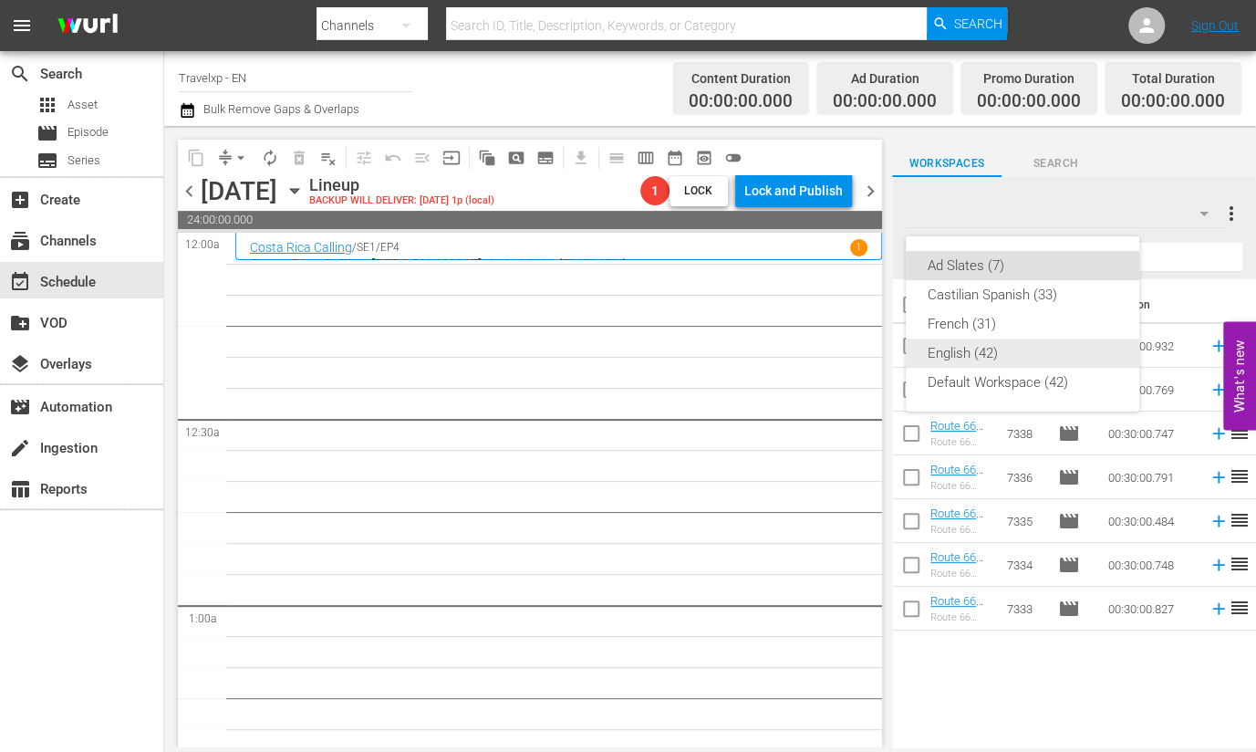
click at [982, 349] on div "English (42)" at bounding box center [1023, 352] width 190 height 29
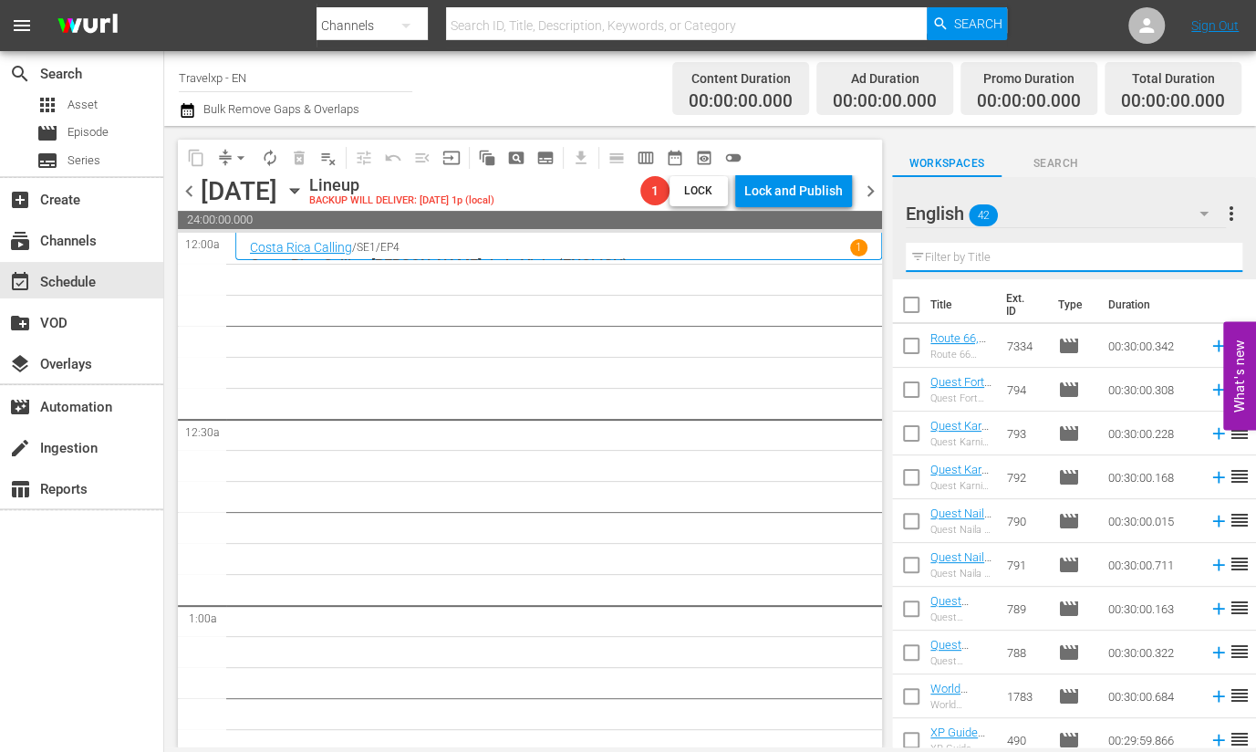
click at [1043, 250] on input "text" at bounding box center [1074, 257] width 337 height 29
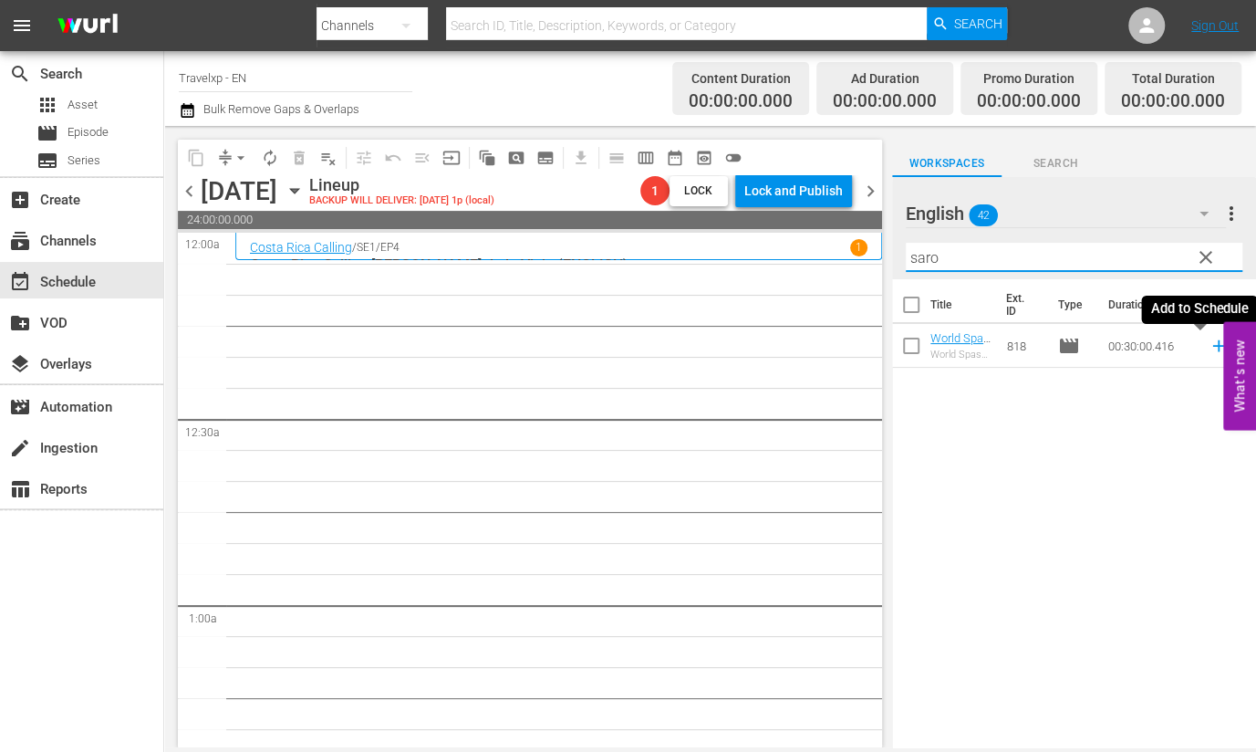
click at [1209, 350] on icon at bounding box center [1219, 346] width 20 height 20
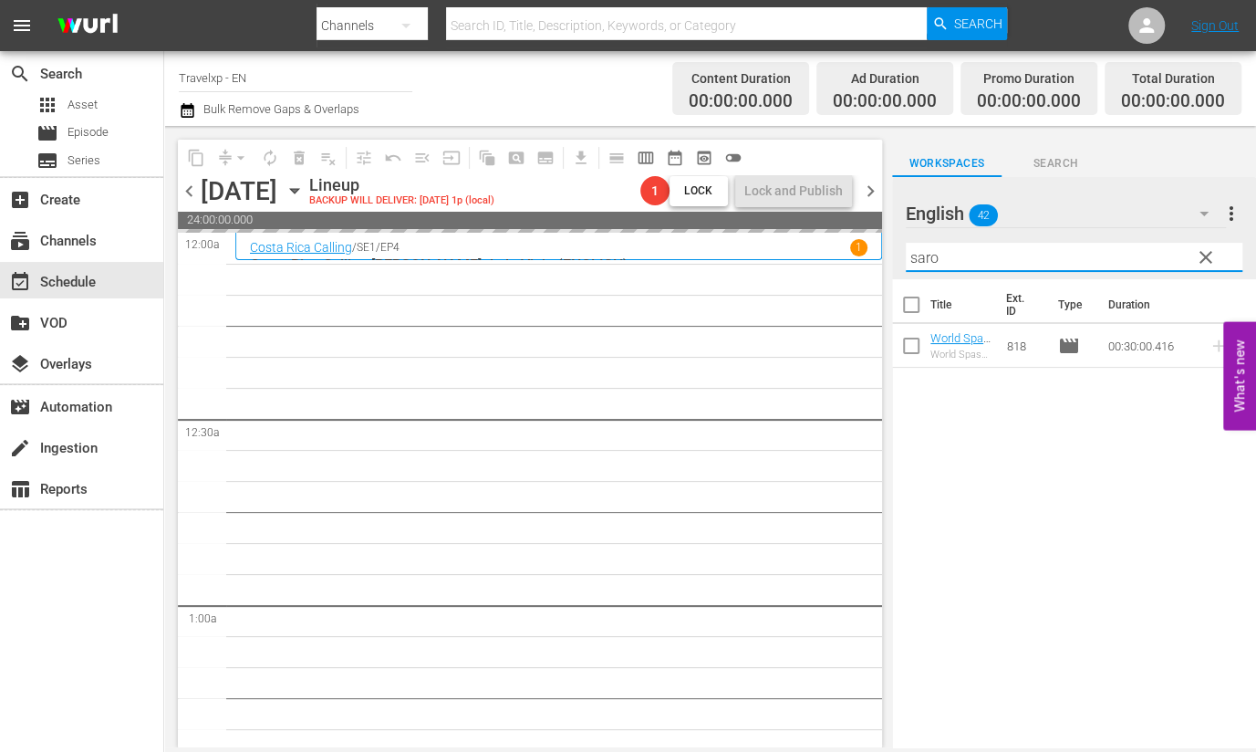
click at [926, 261] on input "saro" at bounding box center [1074, 257] width 337 height 29
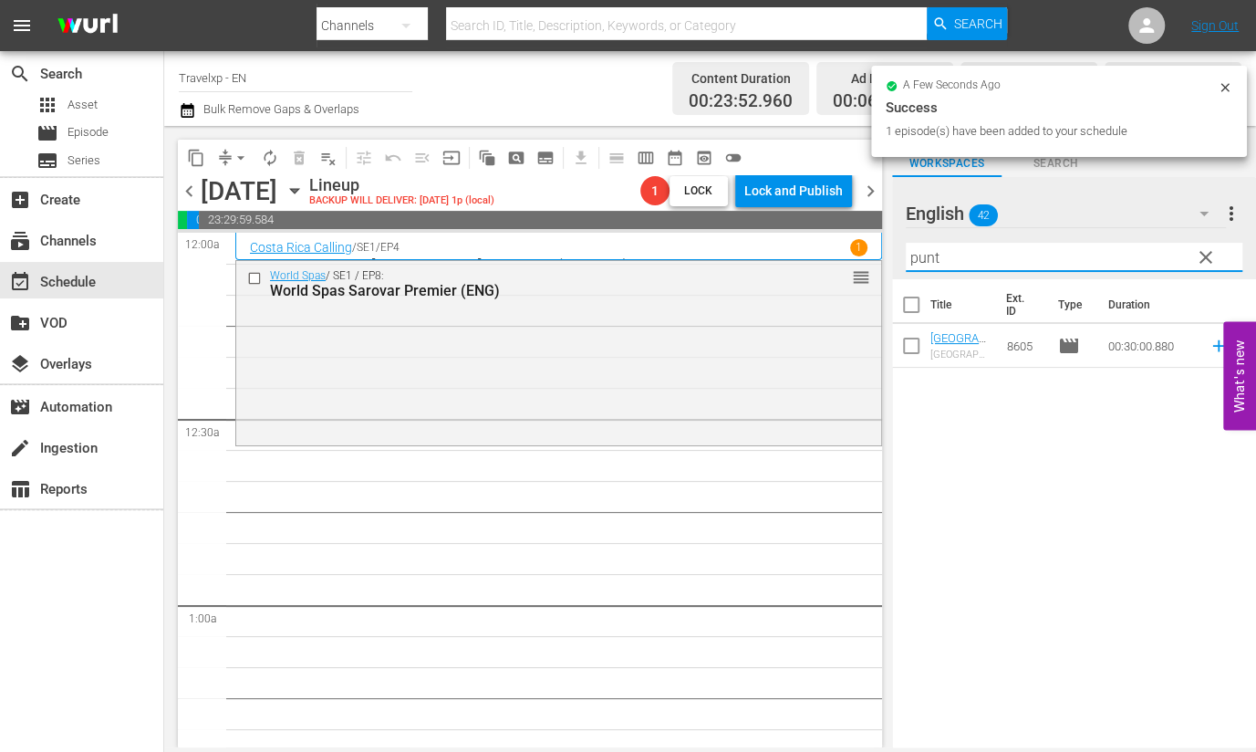
click at [1209, 344] on icon at bounding box center [1219, 346] width 20 height 20
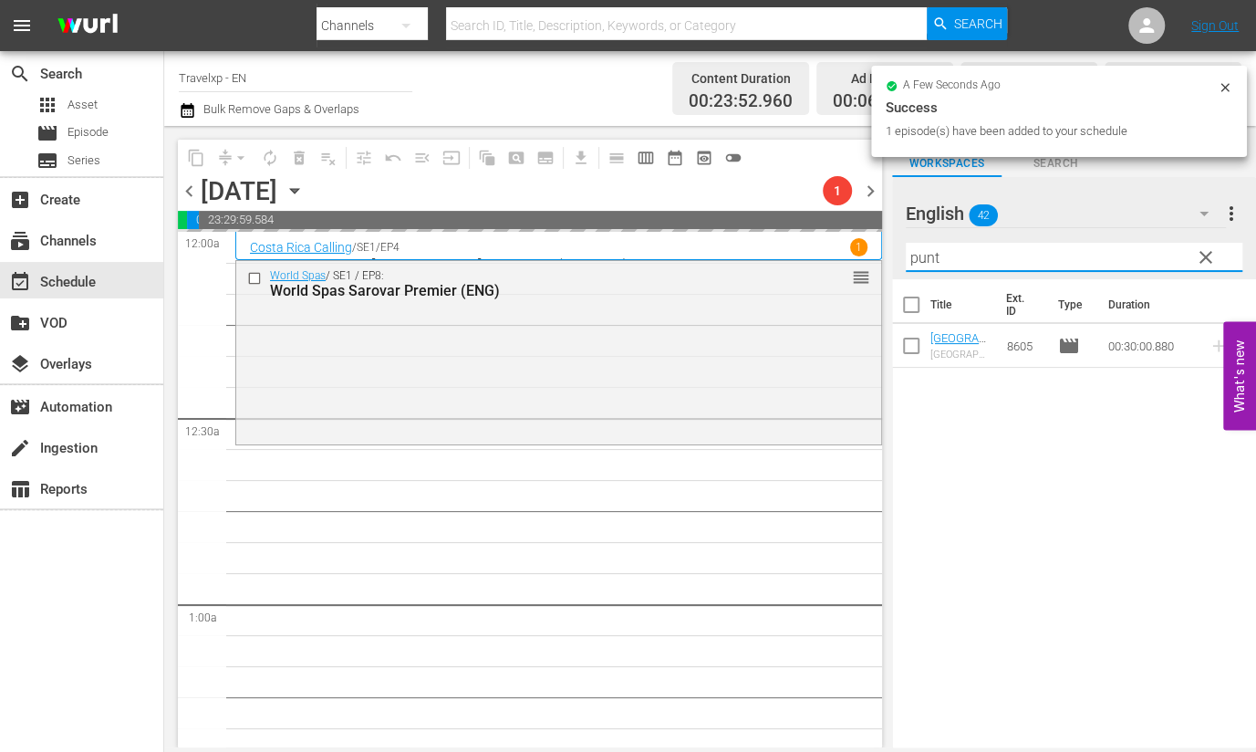
click at [926, 255] on input "punt" at bounding box center [1074, 257] width 337 height 29
click at [928, 256] on input "punt" at bounding box center [1074, 257] width 337 height 29
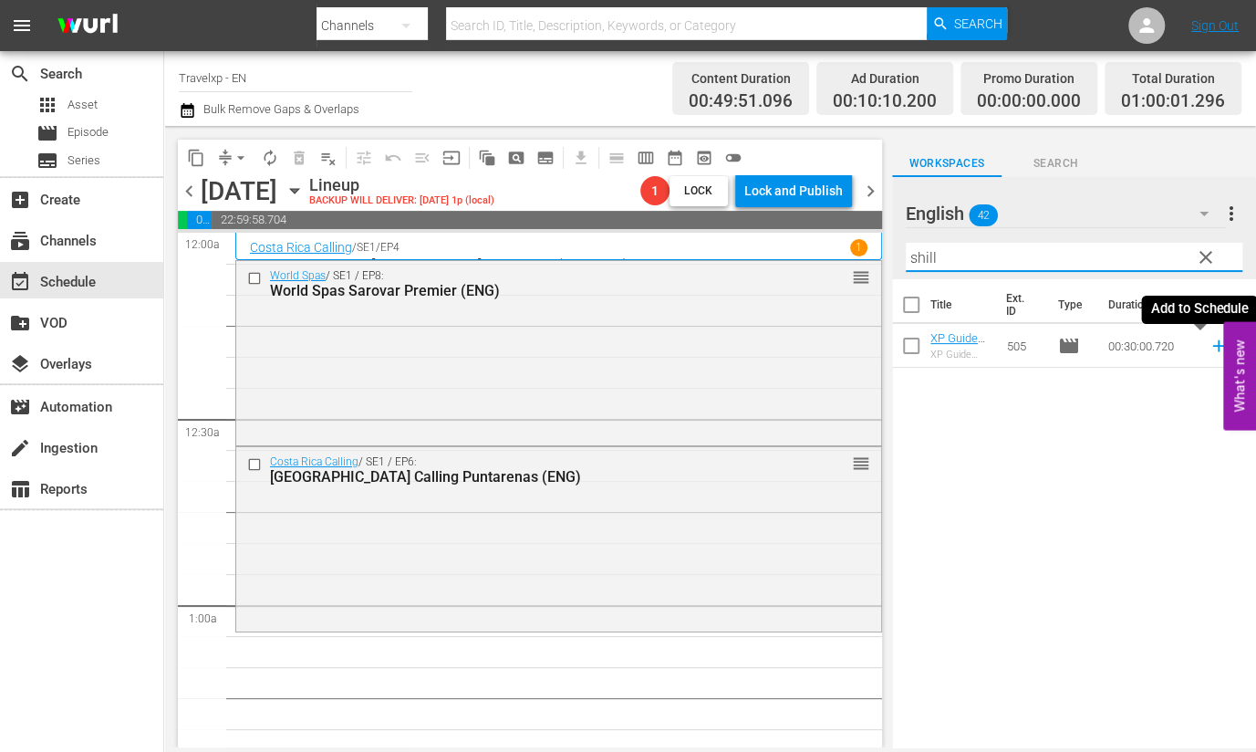
click at [1209, 348] on icon at bounding box center [1219, 346] width 20 height 20
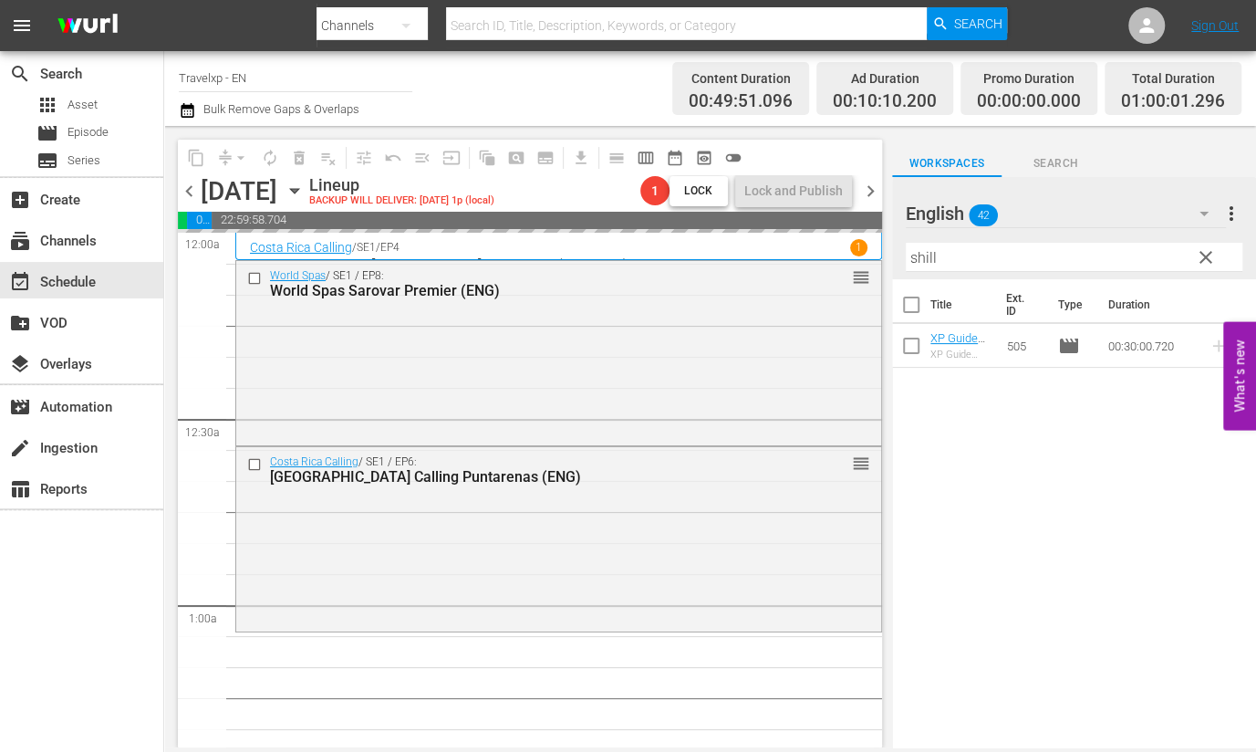
click at [926, 265] on input "shill" at bounding box center [1074, 257] width 337 height 29
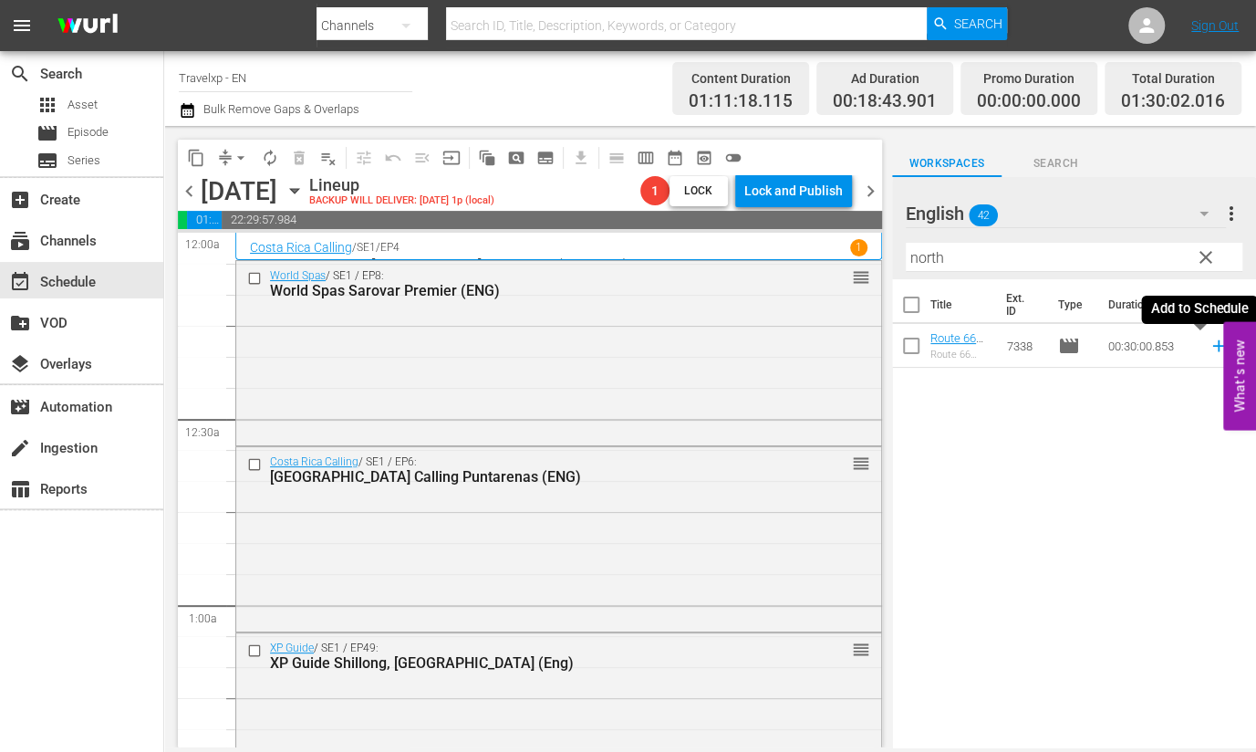
click at [1209, 348] on icon at bounding box center [1219, 346] width 20 height 20
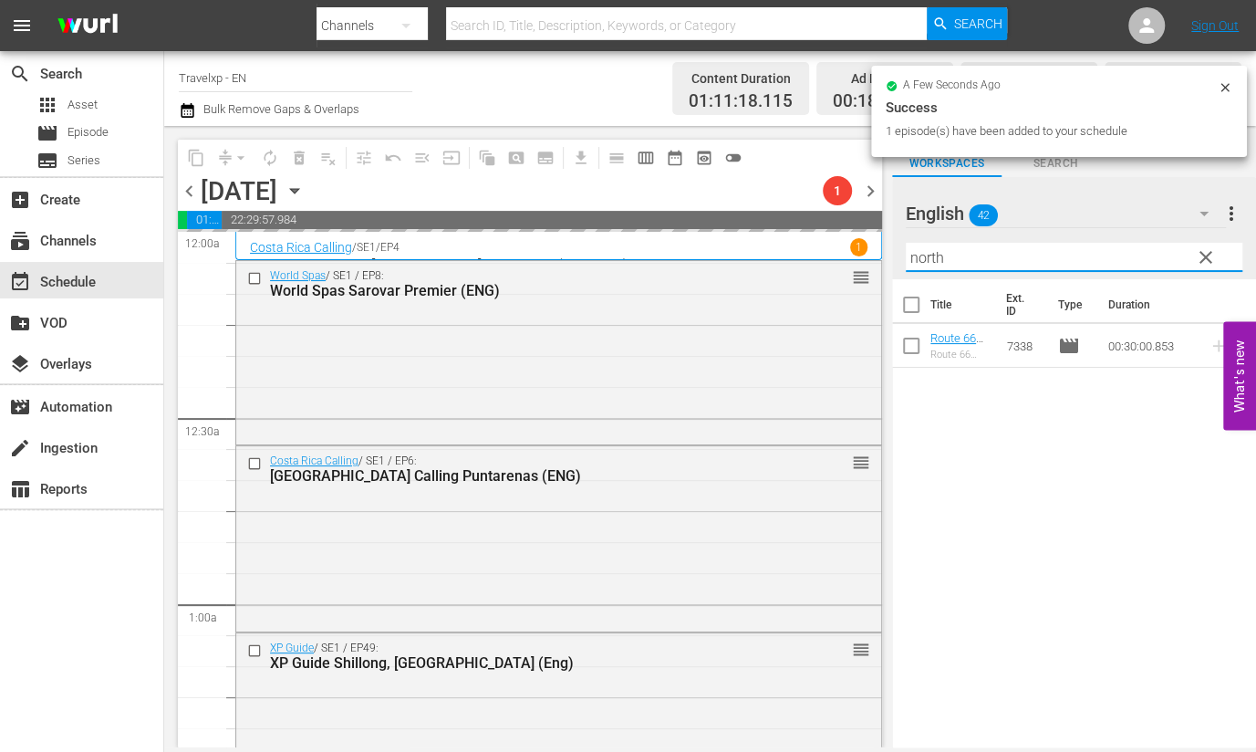
click at [928, 261] on input "north" at bounding box center [1074, 257] width 337 height 29
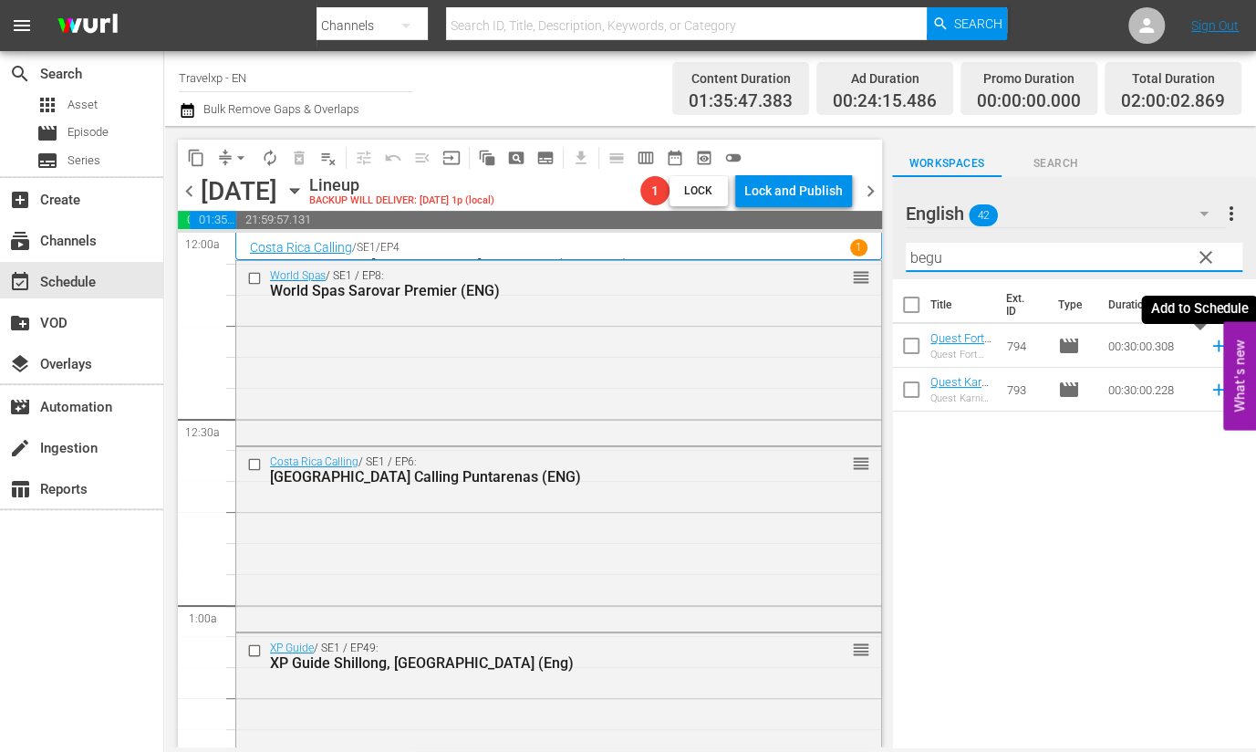
type input "begu"
click at [1209, 348] on icon at bounding box center [1219, 346] width 20 height 20
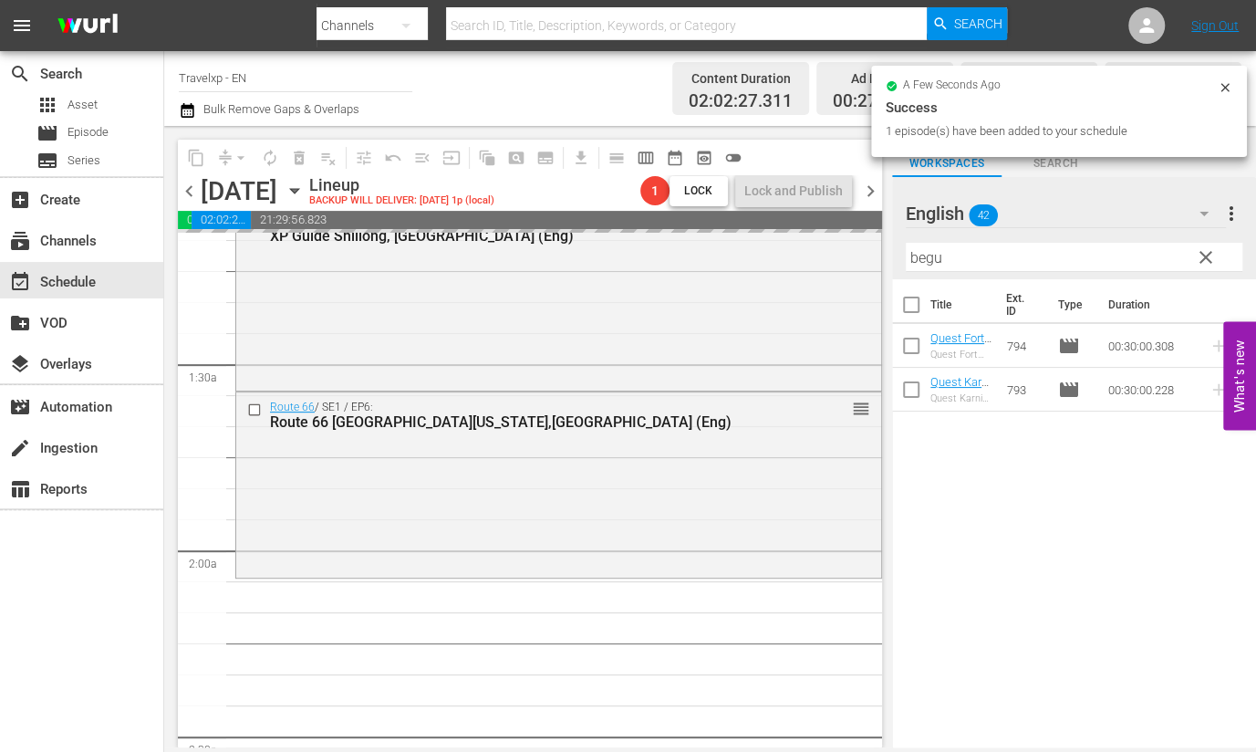
scroll to position [455, 0]
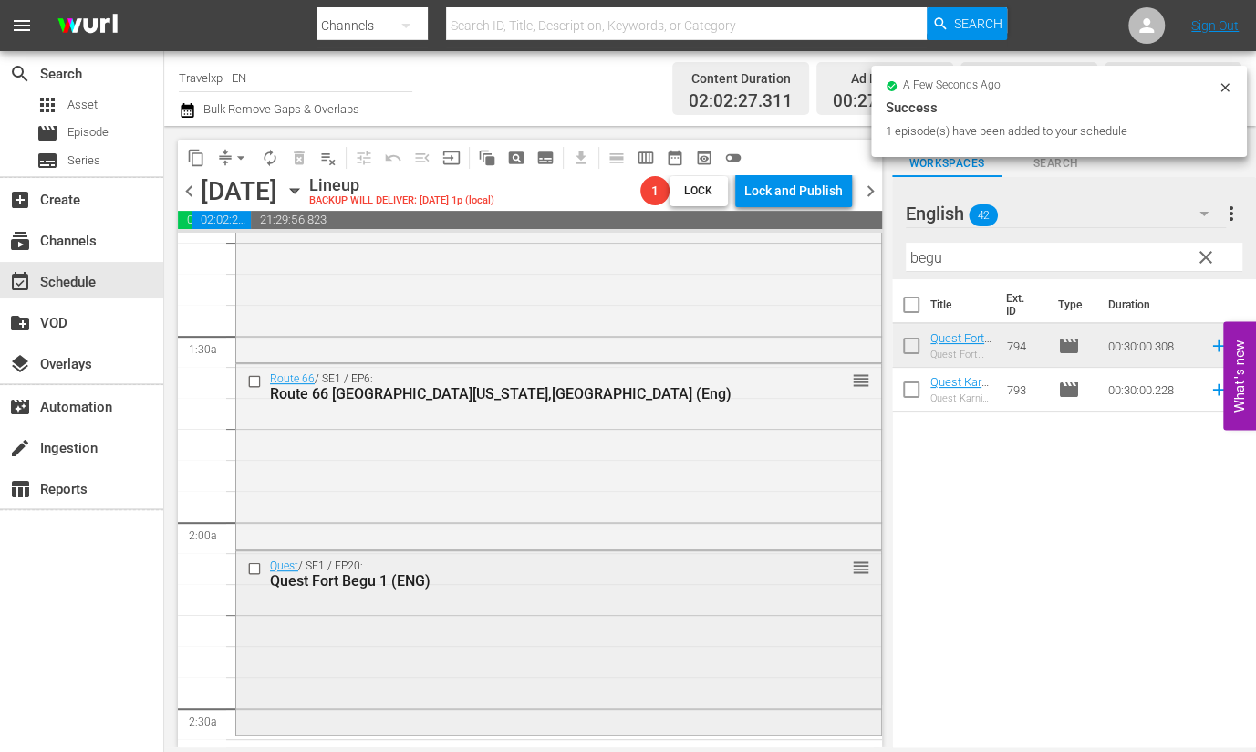
click at [559, 564] on div "Quest / SE1 / EP20: Quest Fort Begu 1 (ENG)" at bounding box center [527, 574] width 515 height 30
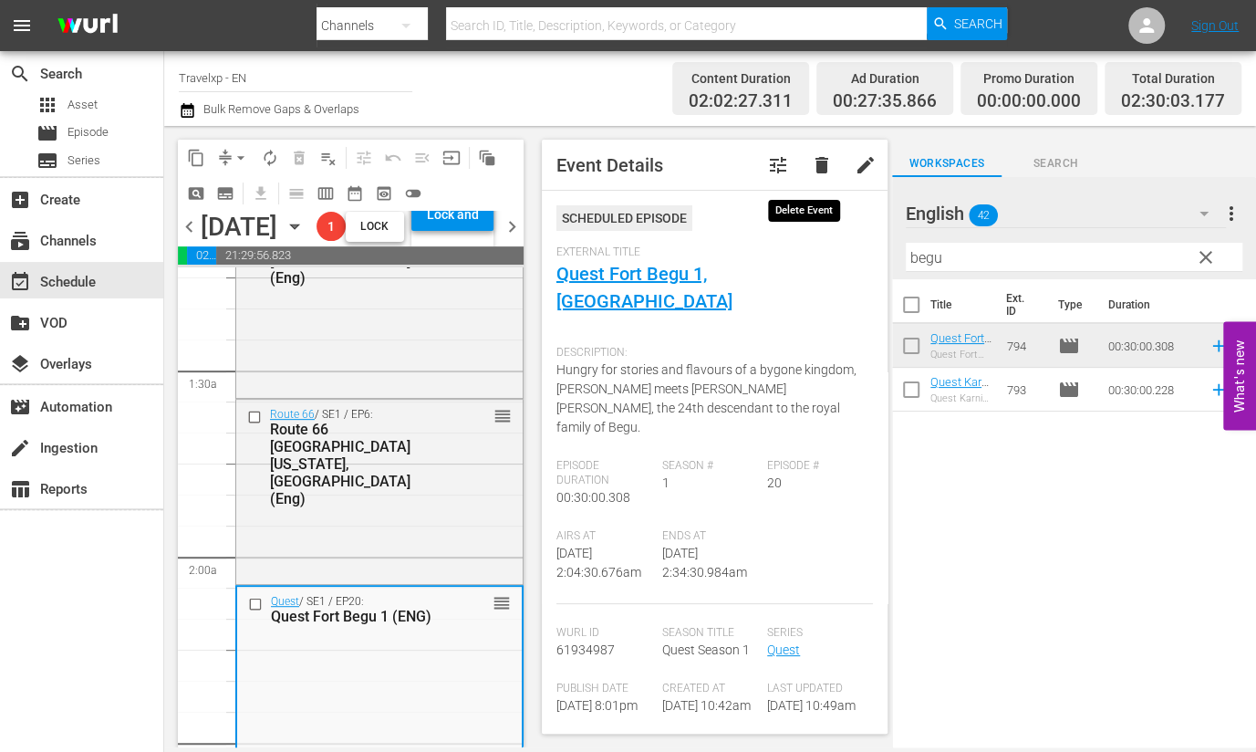
click at [811, 165] on span "delete" at bounding box center [822, 165] width 22 height 22
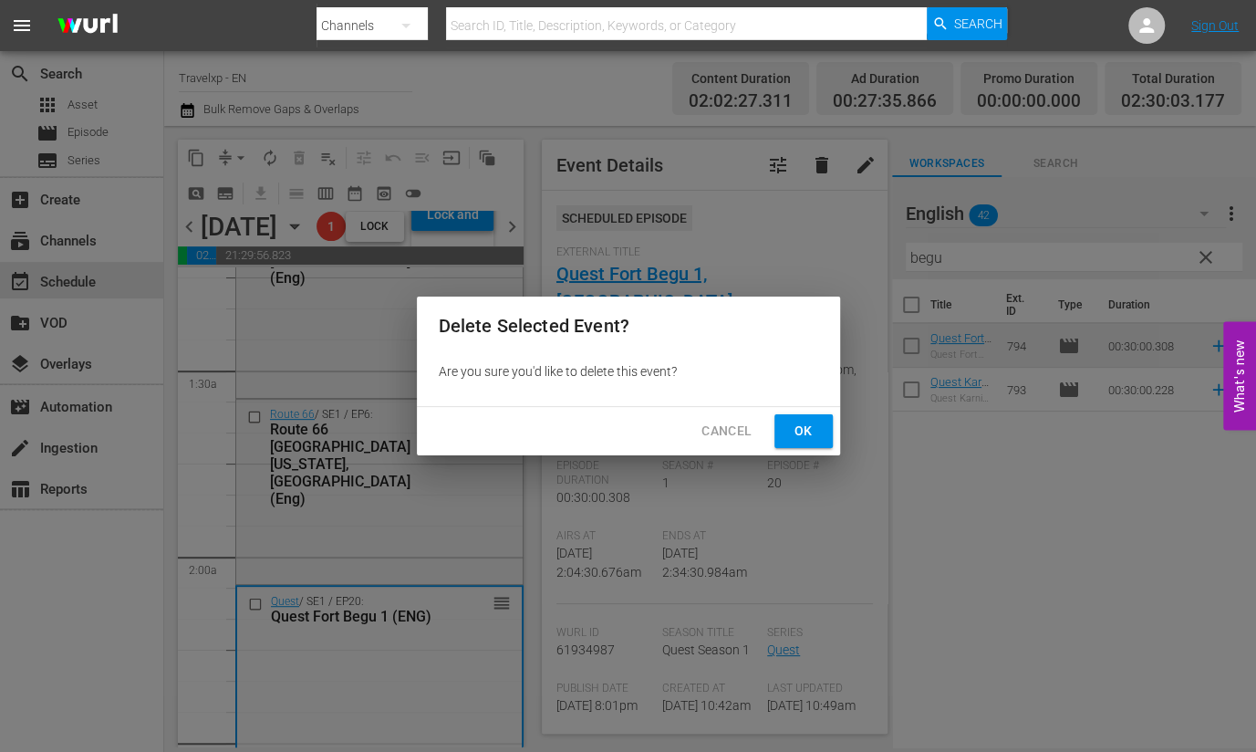
click at [806, 424] on span "Ok" at bounding box center [803, 431] width 29 height 23
